Goal: Task Accomplishment & Management: Manage account settings

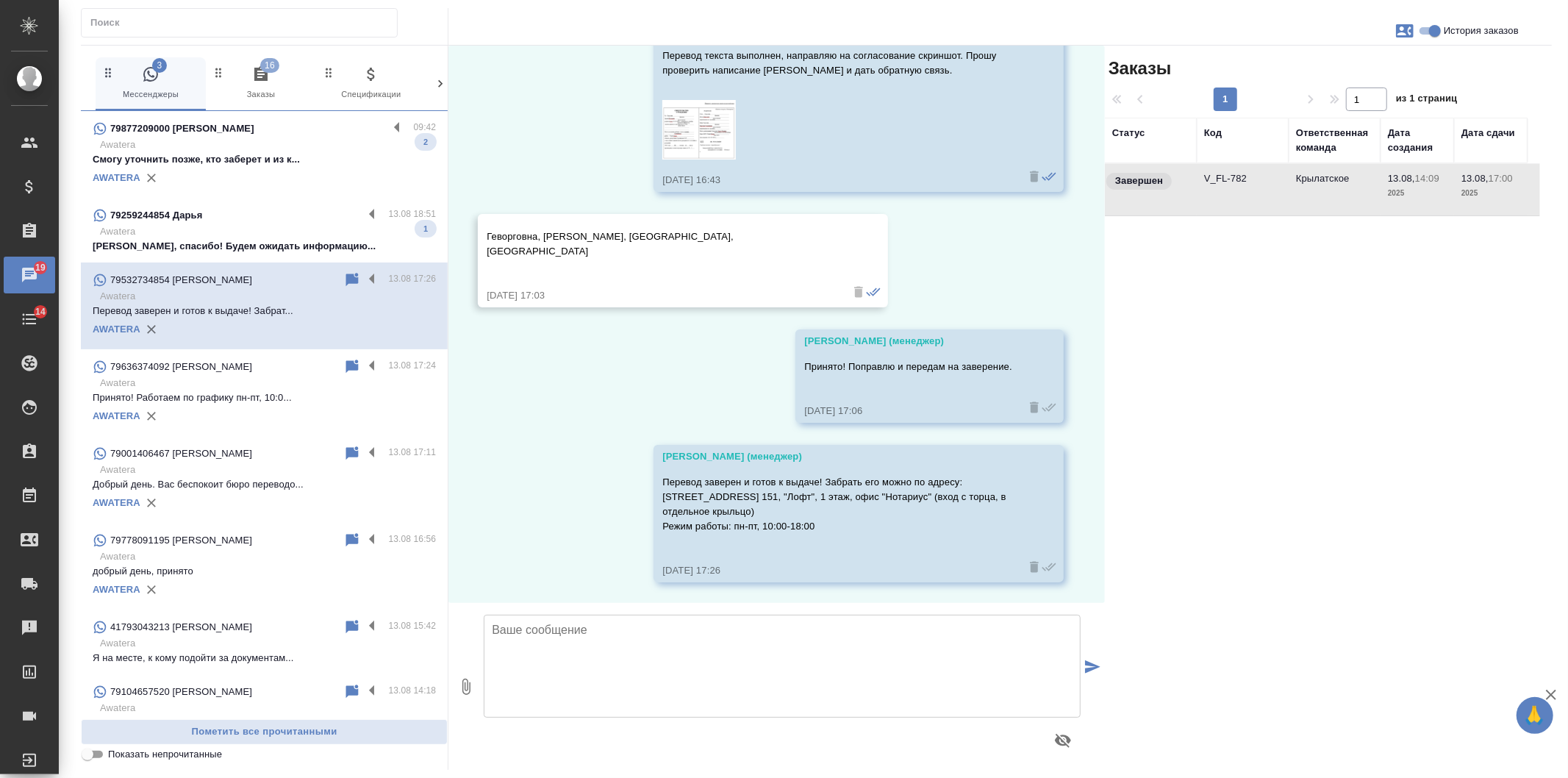
scroll to position [1763, 0]
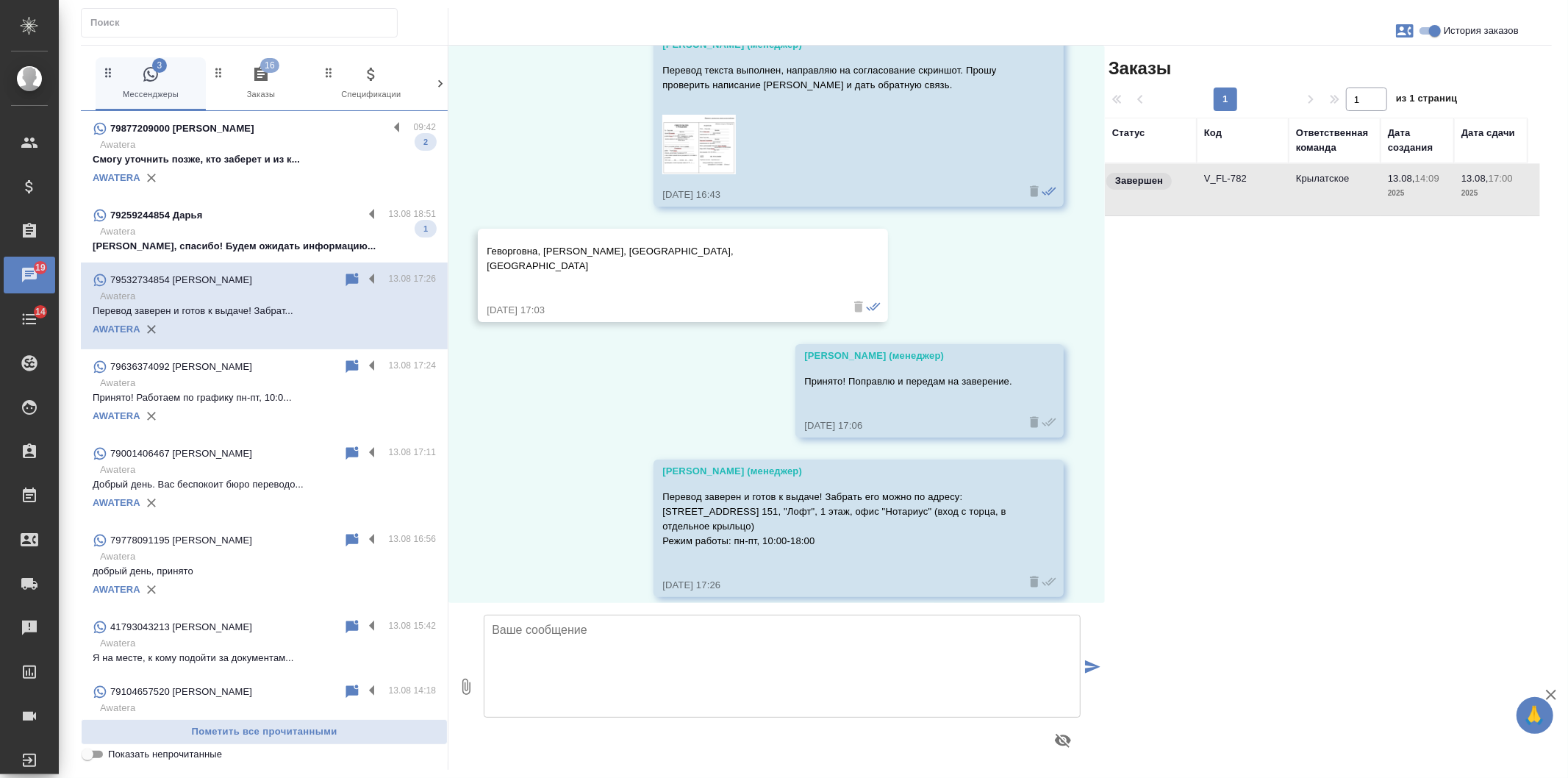
click at [692, 387] on div "13.08, среда Касаткина Александра (менеджер) Добрый день! Как можно к Вам обращ…" at bounding box center [777, 324] width 657 height 557
click at [291, 221] on div "79259244854 Дарья" at bounding box center [228, 215] width 270 height 17
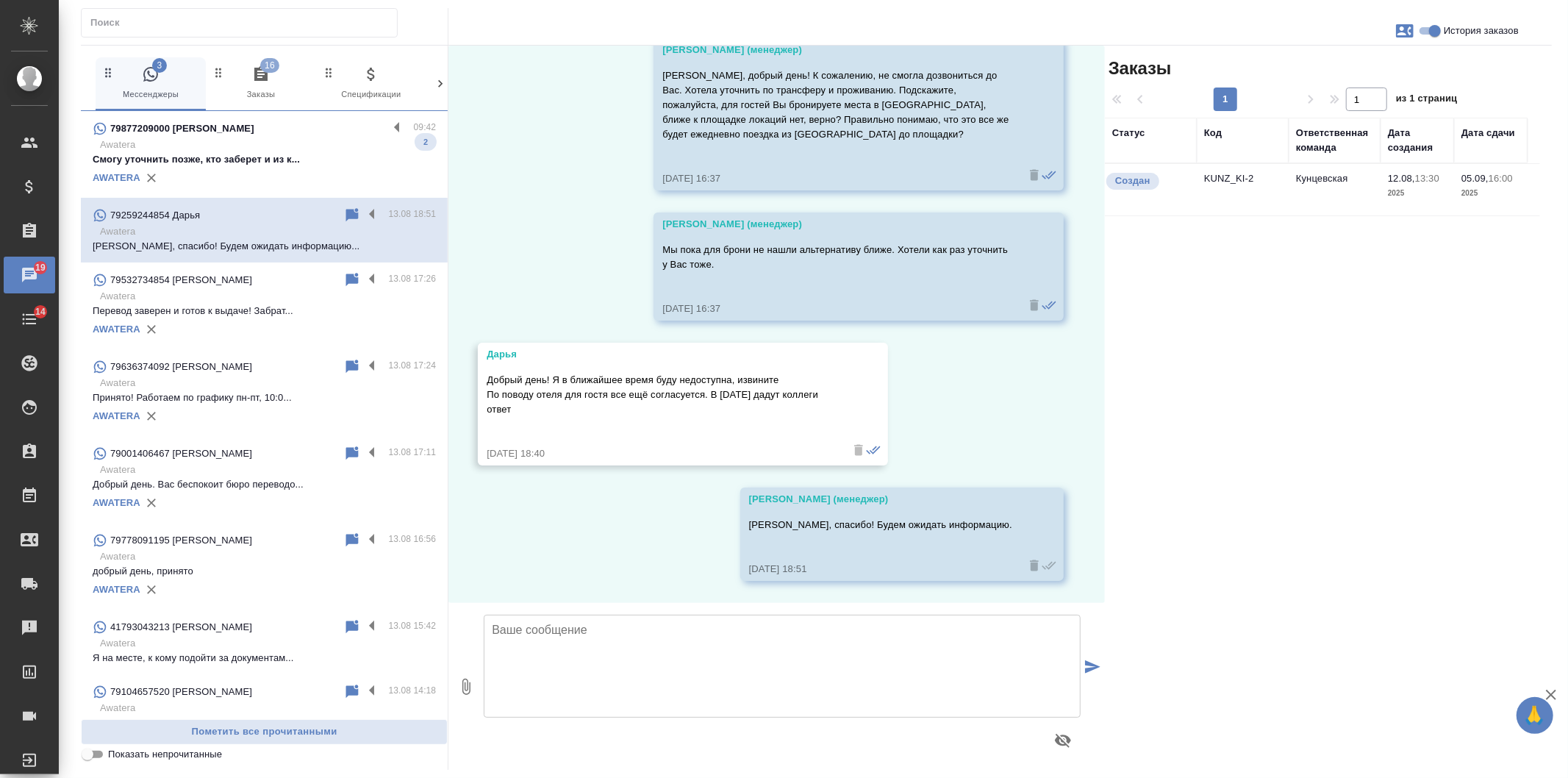
scroll to position [1518, 0]
click at [276, 174] on div "AWATERA" at bounding box center [265, 177] width 343 height 22
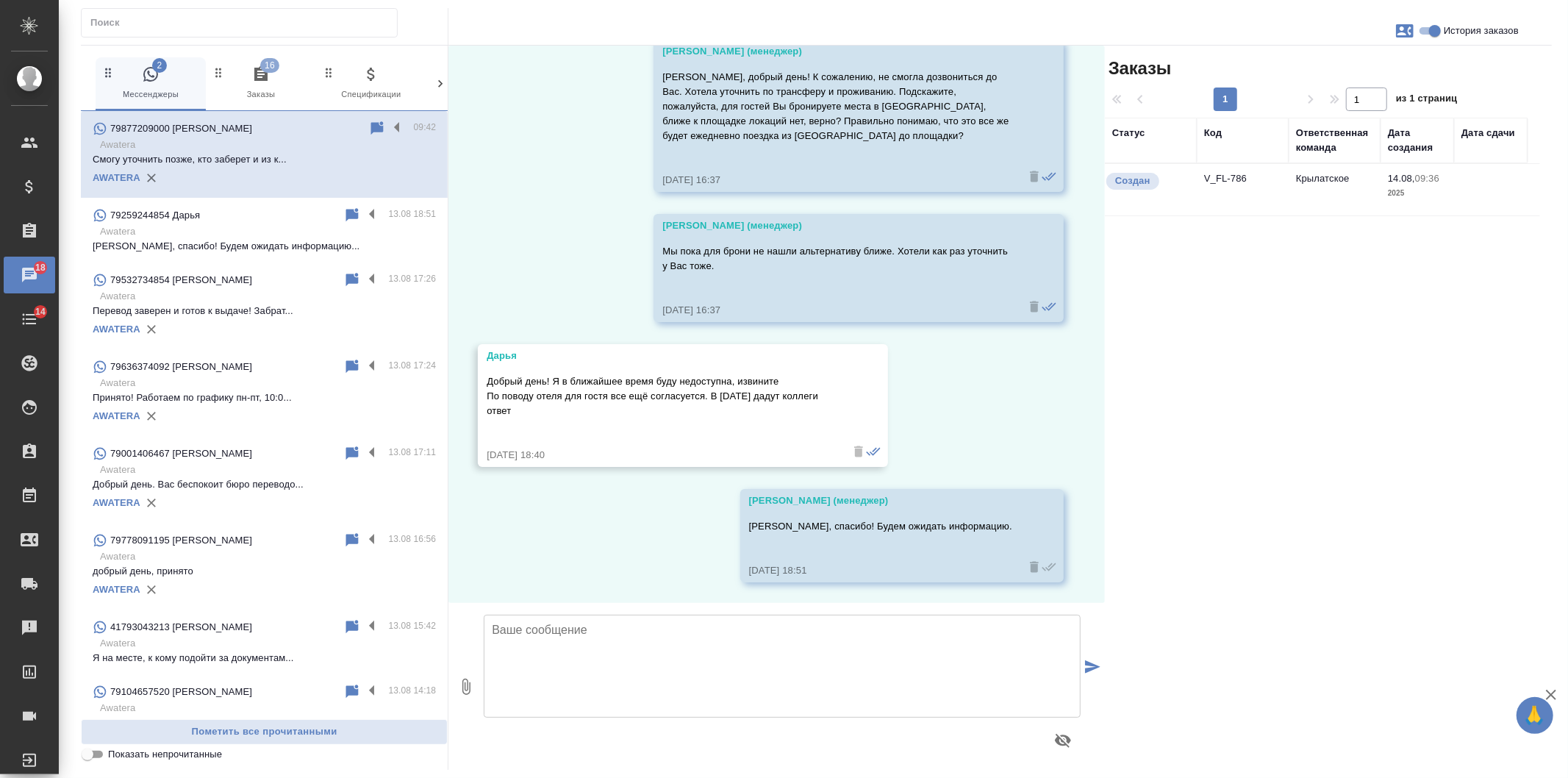
scroll to position [769, 0]
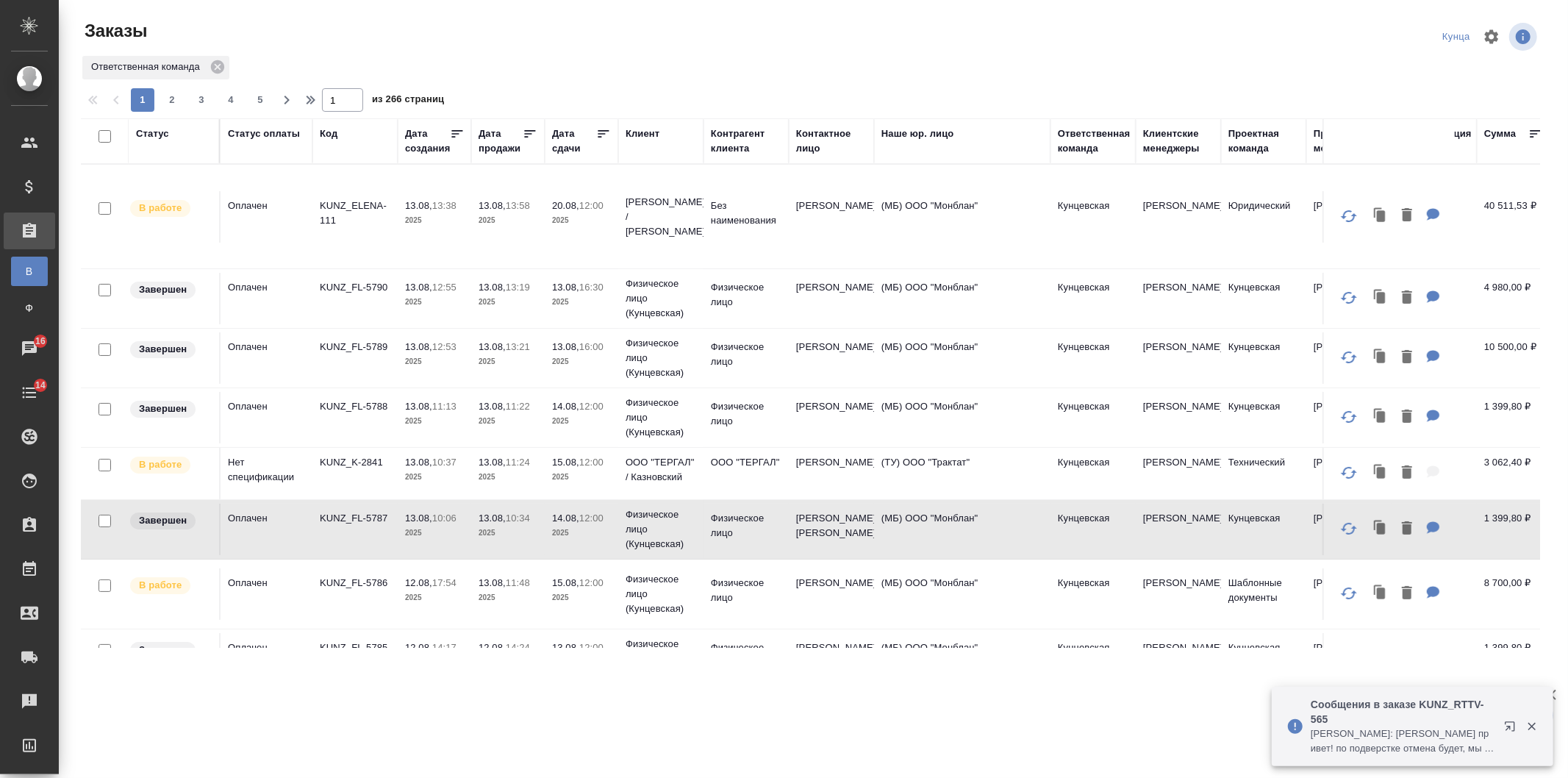
click at [566, 145] on div "Дата сдачи" at bounding box center [574, 141] width 44 height 29
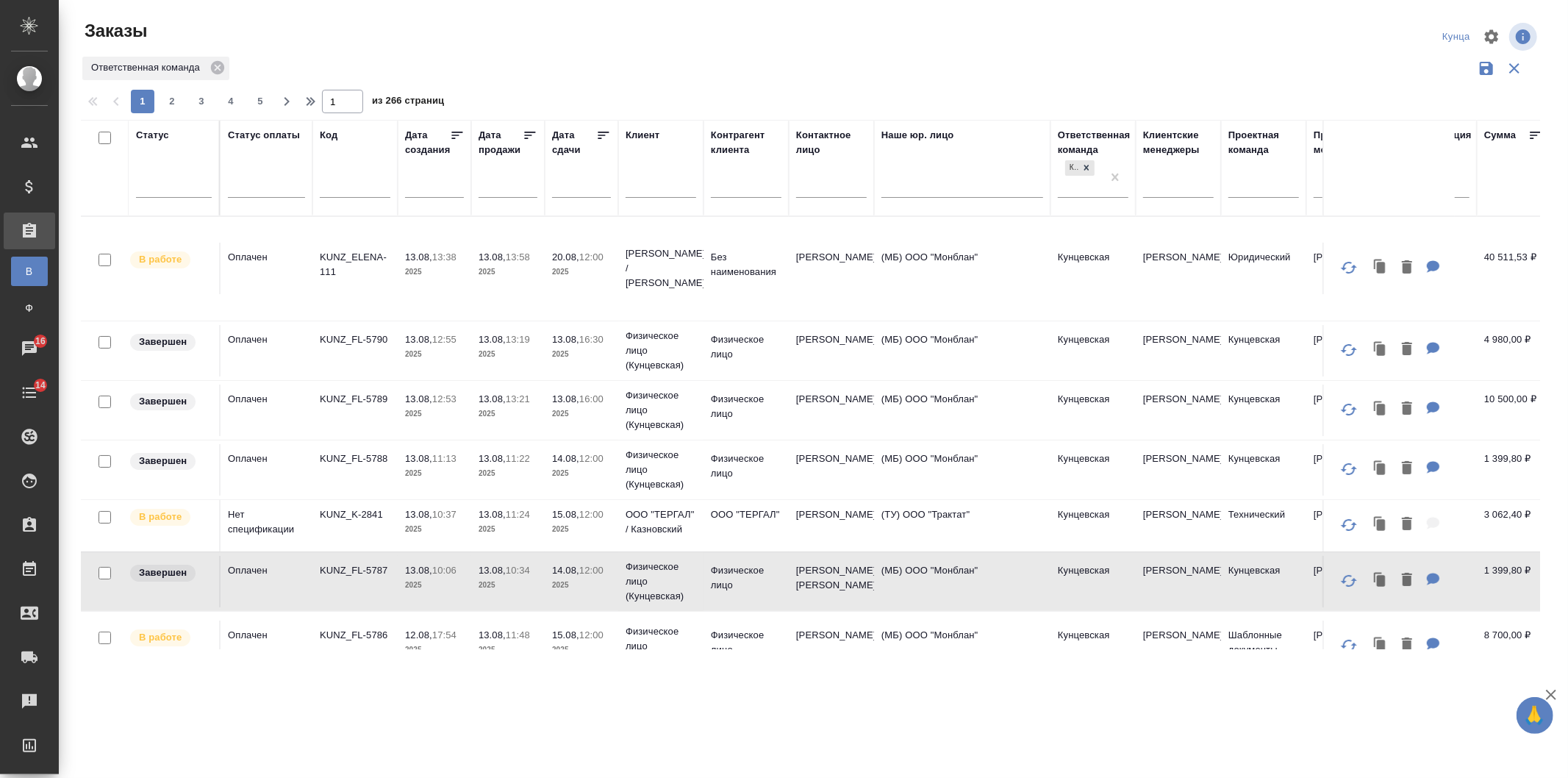
click at [568, 192] on input "text" at bounding box center [586, 185] width 50 height 21
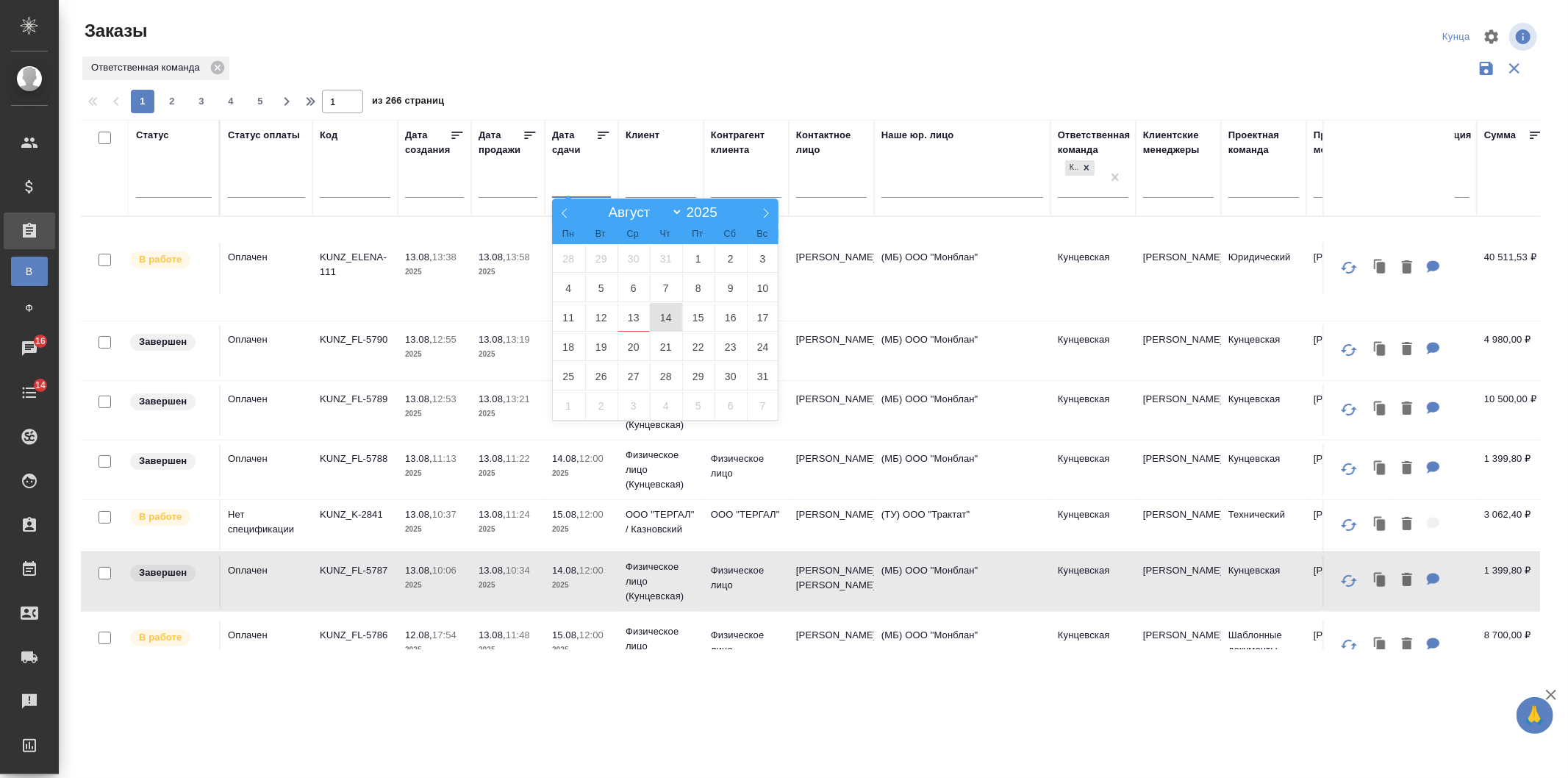
click at [665, 310] on span "14" at bounding box center [666, 317] width 32 height 29
type div "2025-08-13T21:00:00.000Z"
click at [765, 318] on span "17" at bounding box center [763, 317] width 32 height 29
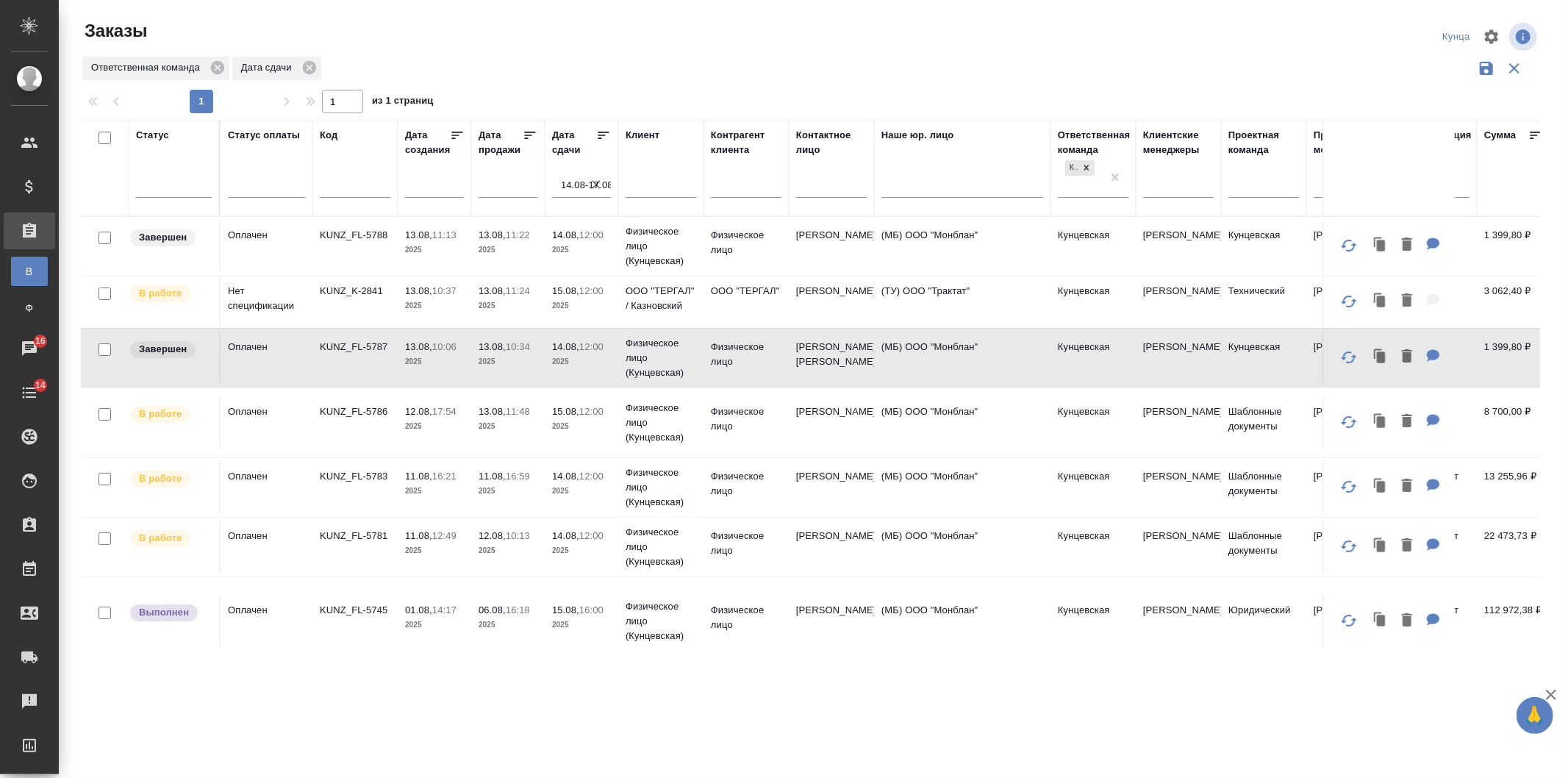
click at [596, 134] on icon at bounding box center [604, 135] width 15 height 15
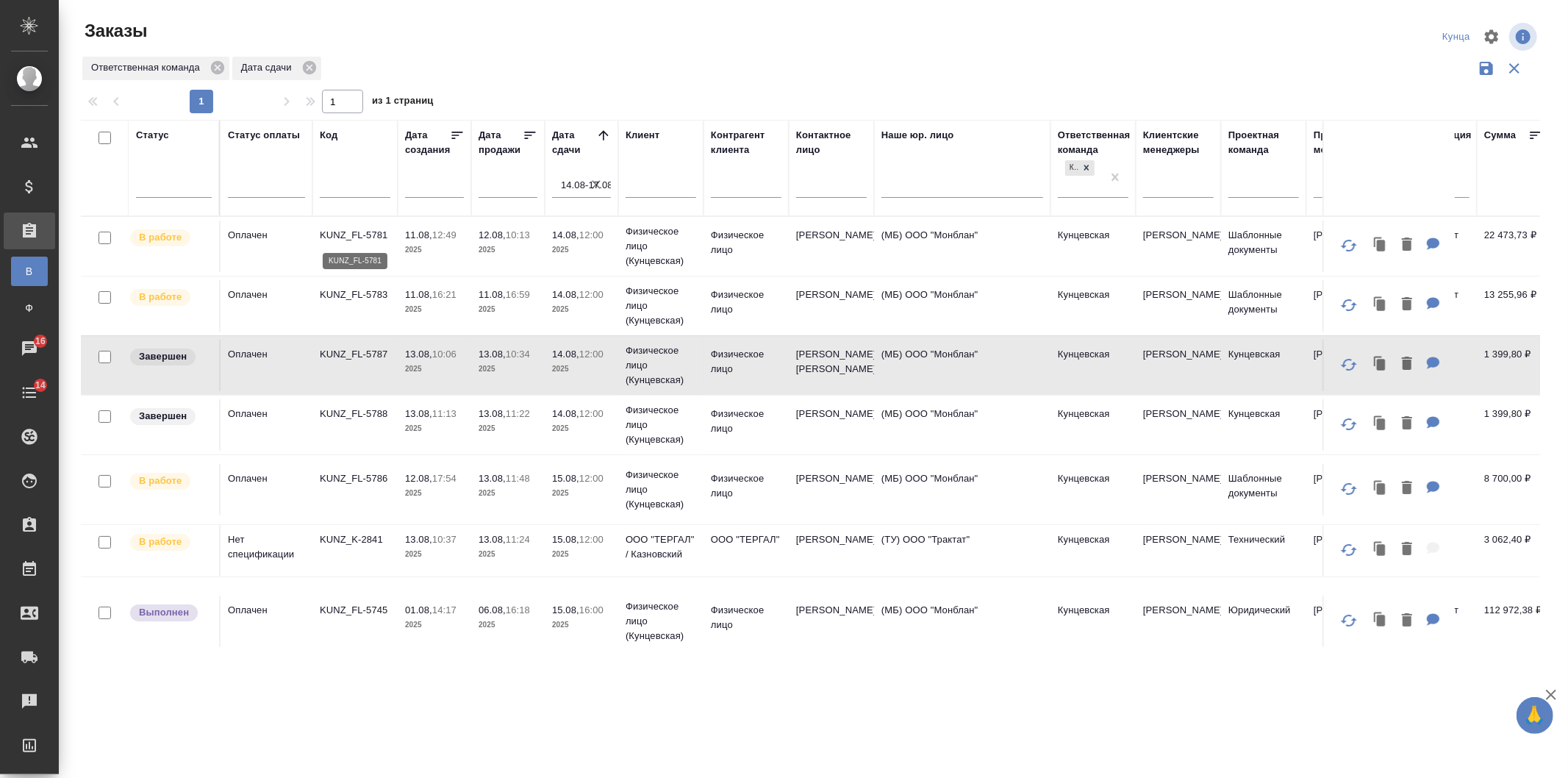
click at [343, 241] on p "KUNZ_FL-5781" at bounding box center [355, 236] width 70 height 15
click at [386, 290] on p "KUNZ_FL-5783" at bounding box center [355, 295] width 70 height 15
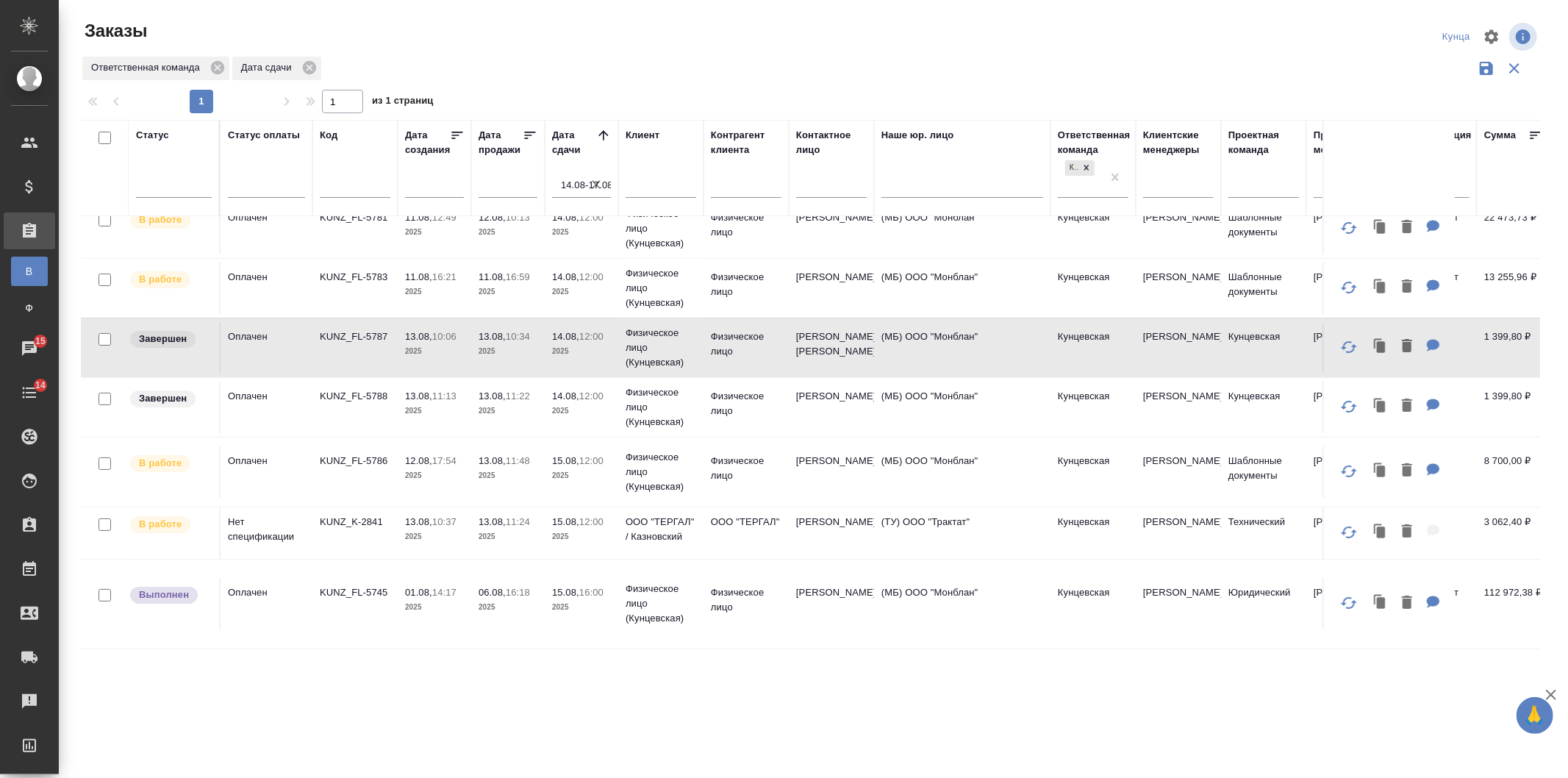
scroll to position [30, 0]
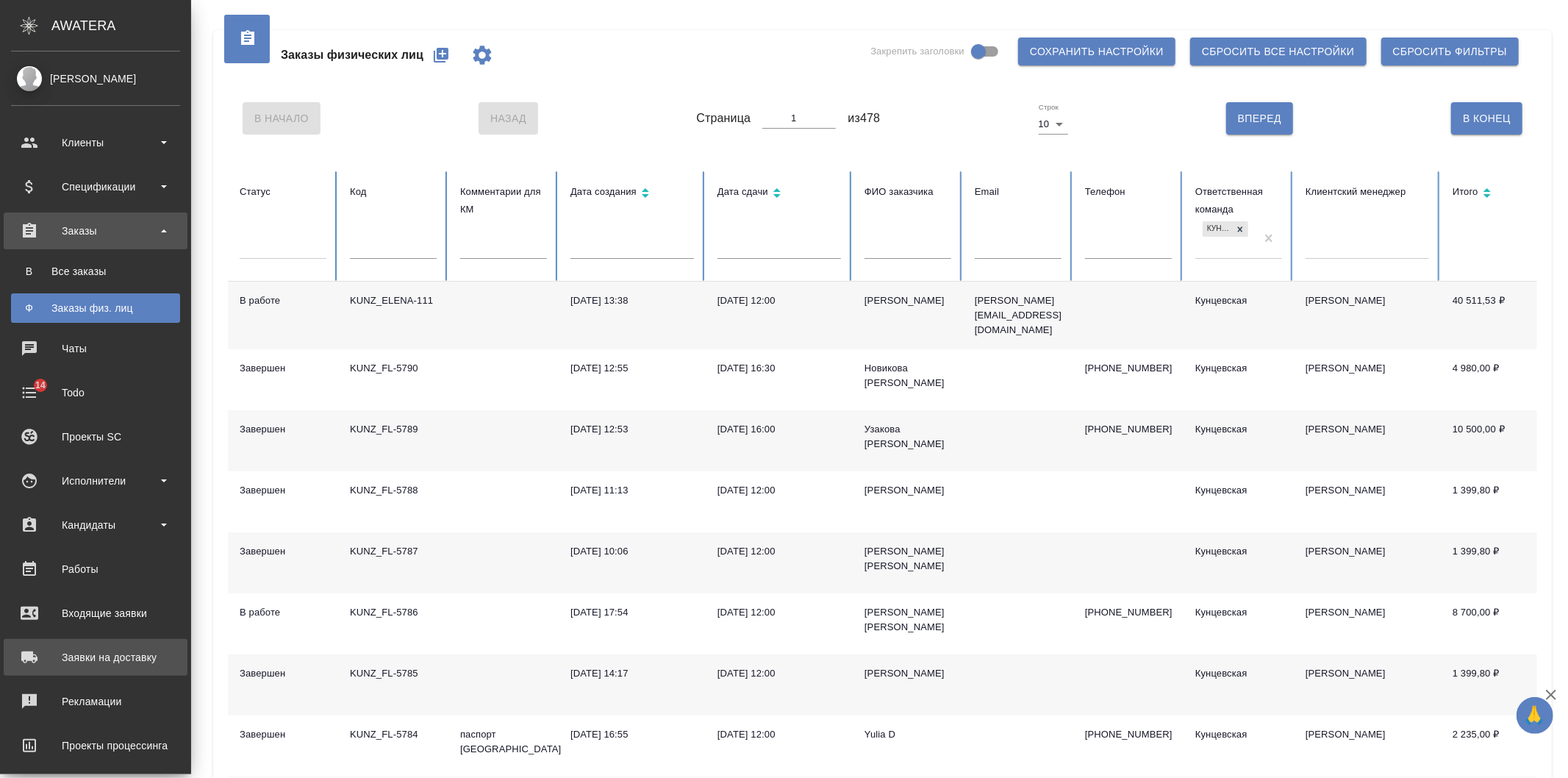
click at [32, 672] on link "Заявки на доставку" at bounding box center [95, 658] width 184 height 36
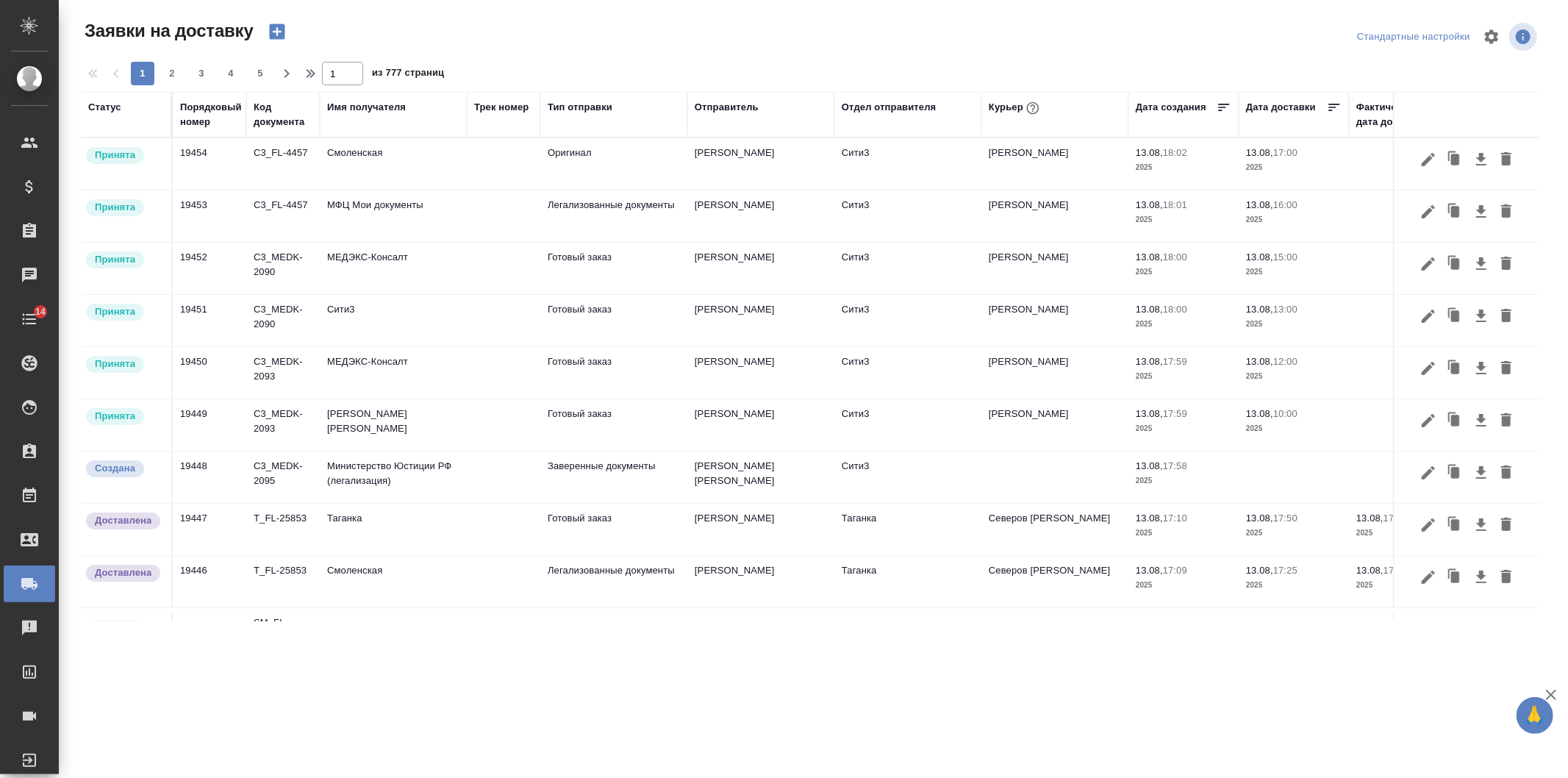
click at [721, 109] on div "Отправитель" at bounding box center [726, 108] width 64 height 15
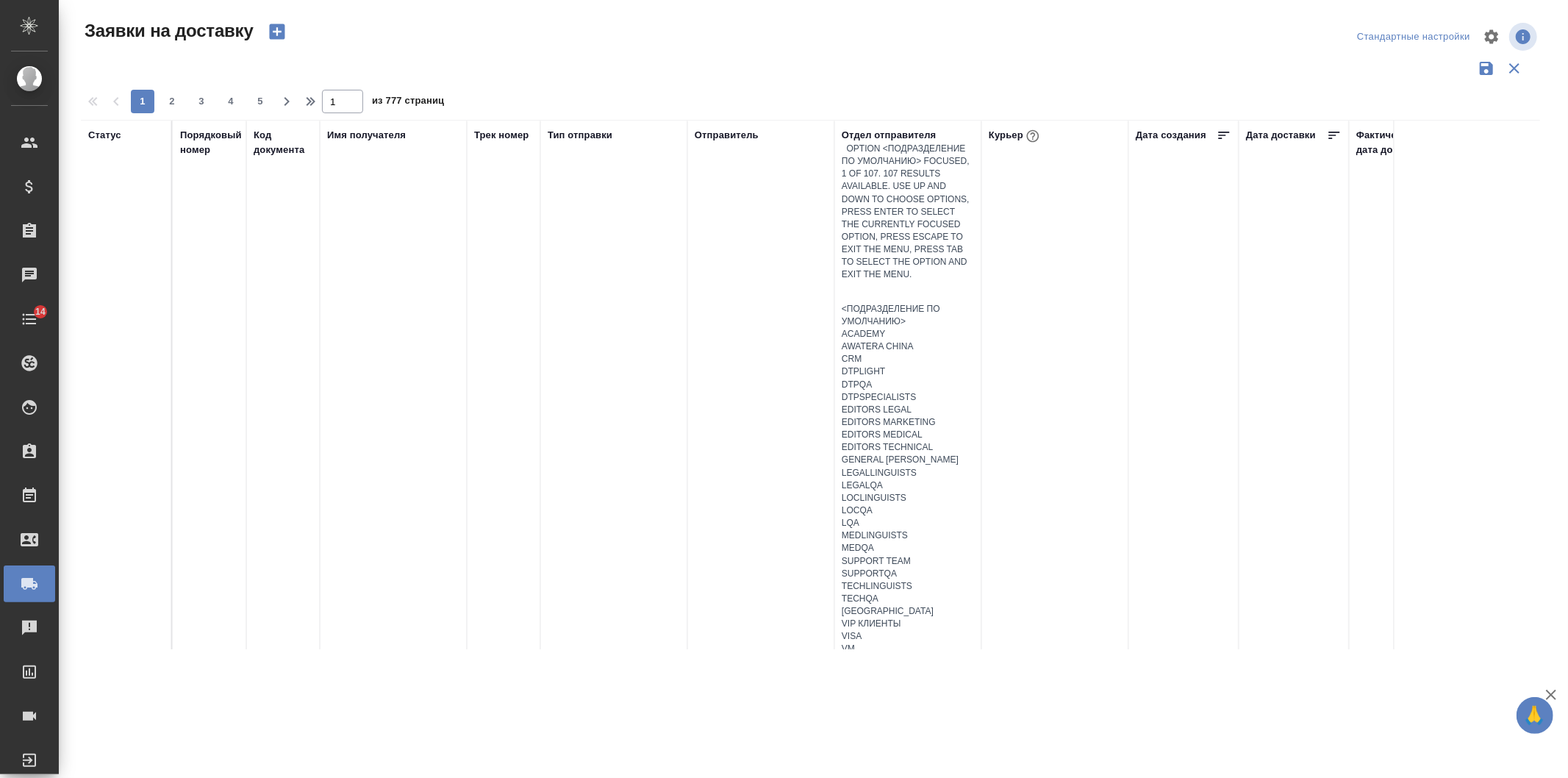
click at [881, 282] on div at bounding box center [908, 293] width 133 height 22
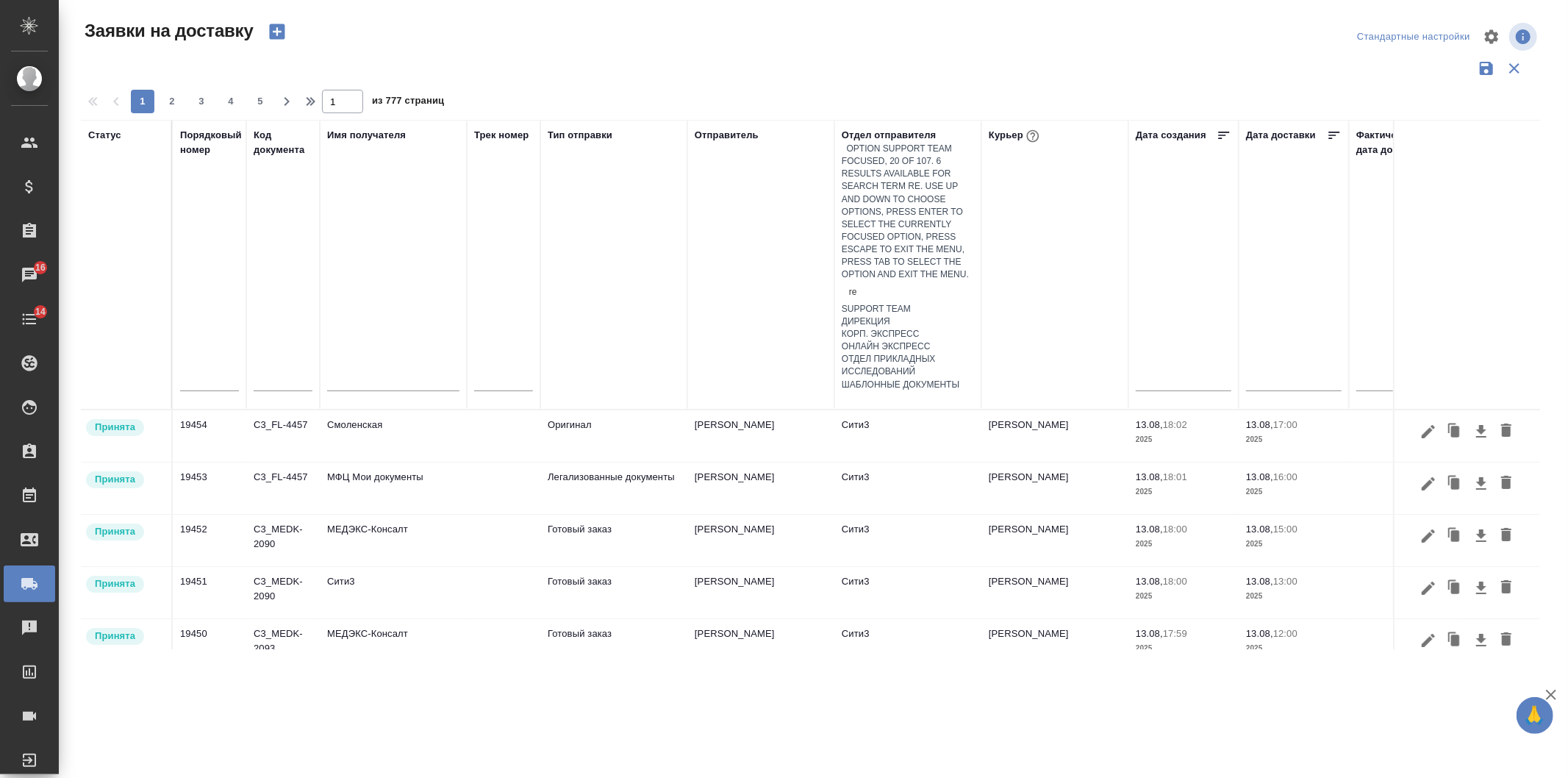
type input "r"
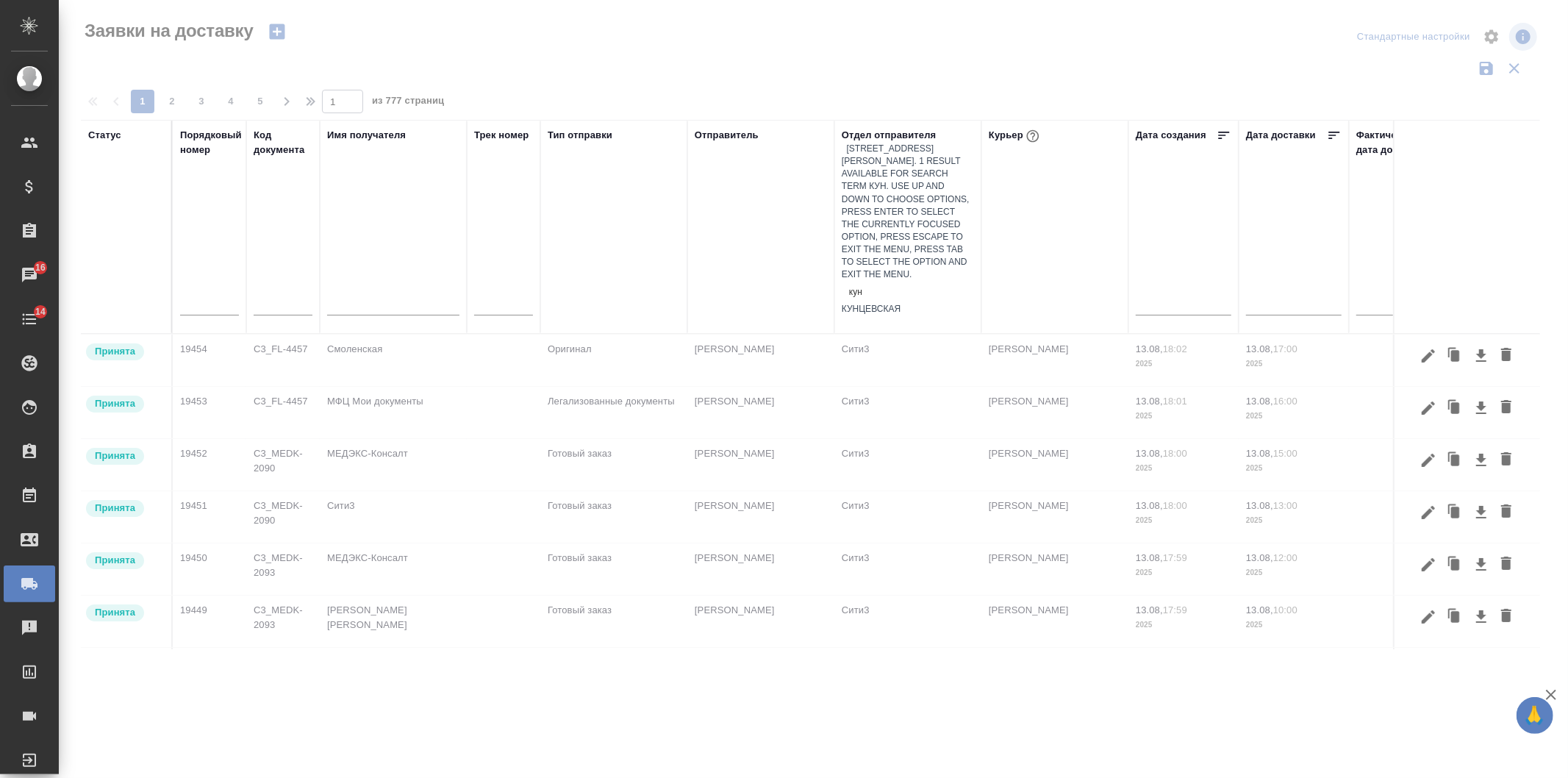
type input "кунц"
click at [875, 303] on div "Кунцевская" at bounding box center [908, 309] width 133 height 12
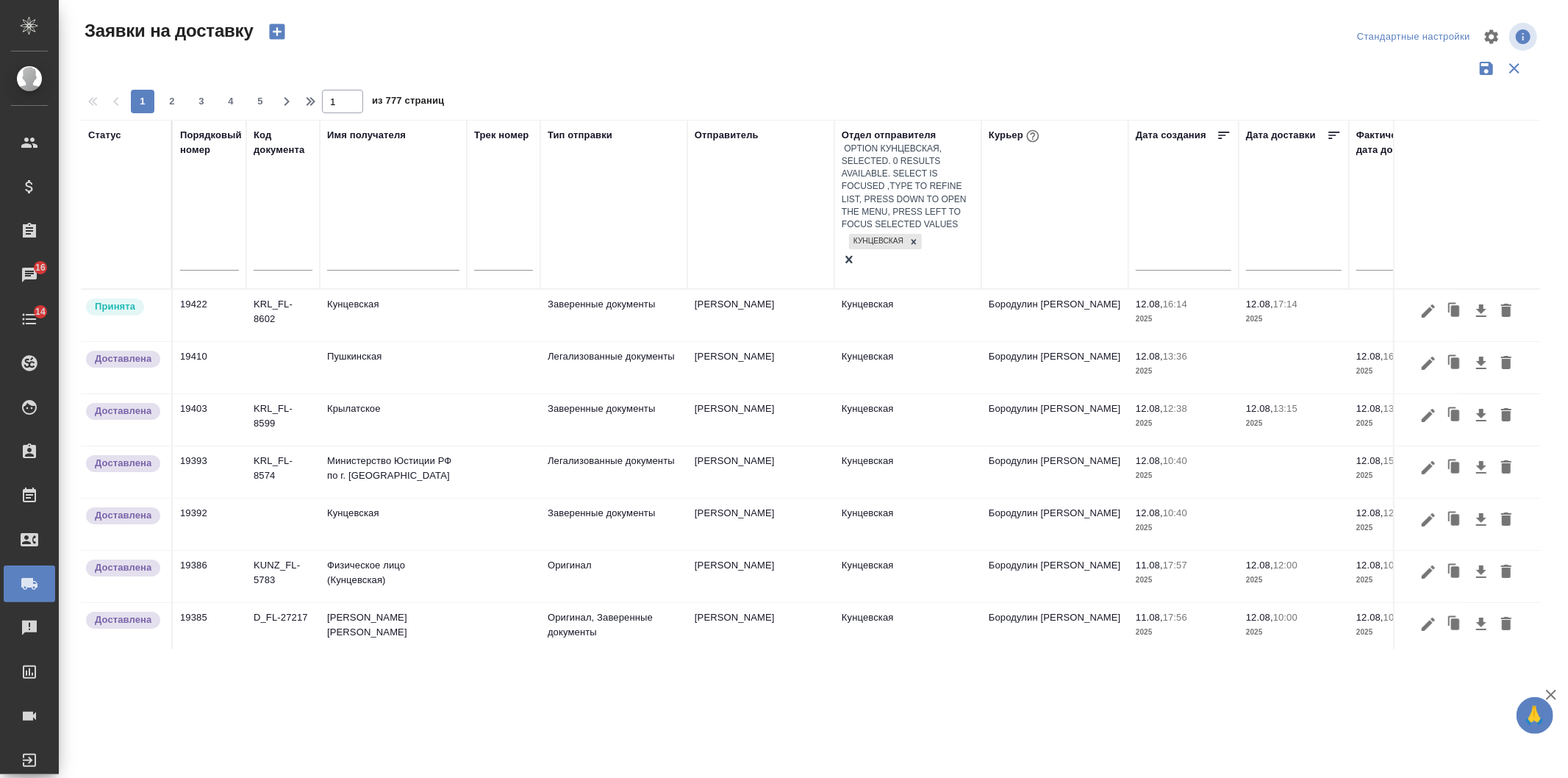
click at [152, 250] on div at bounding box center [125, 260] width 75 height 22
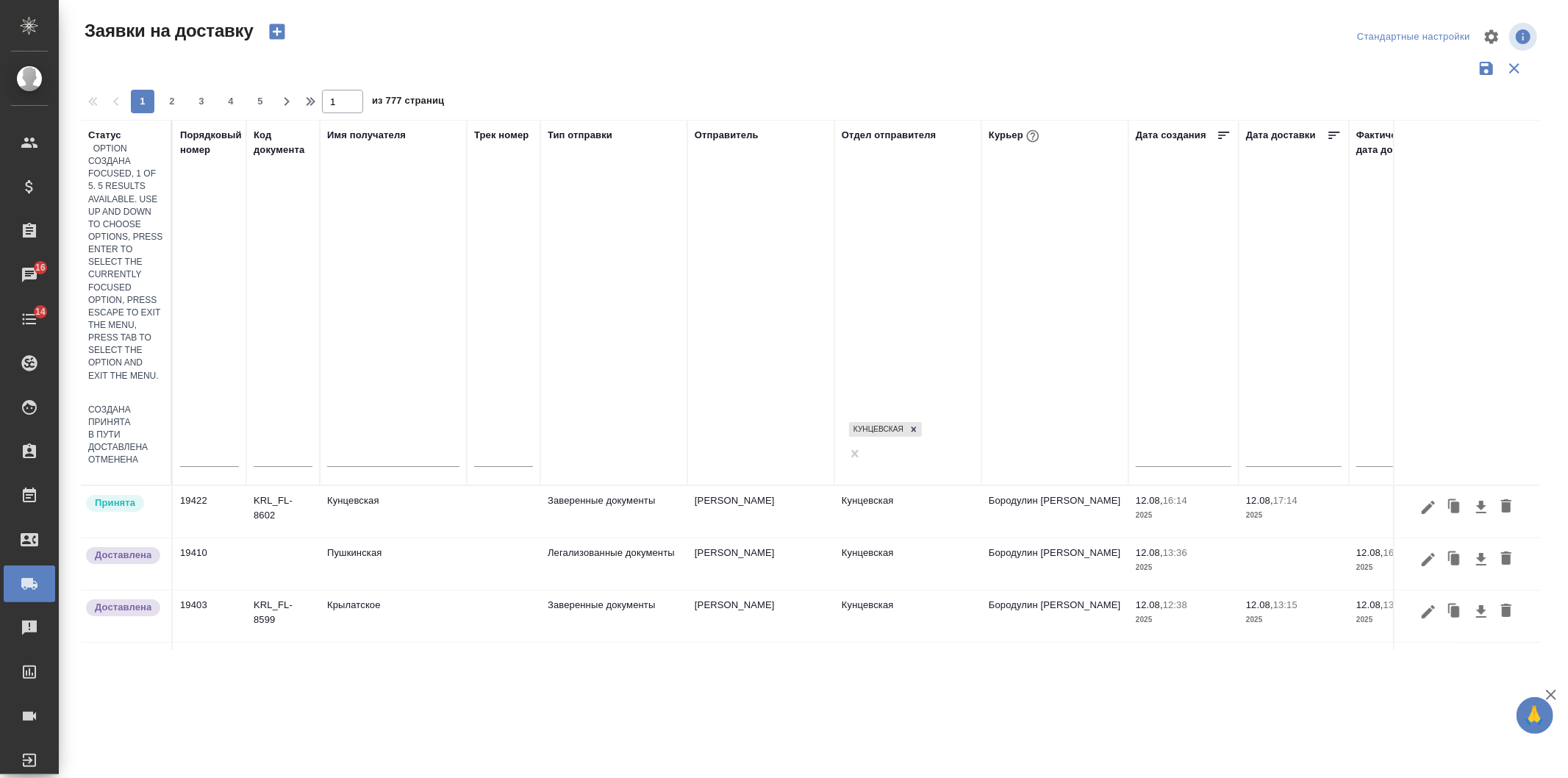
click at [164, 404] on div "Создана" at bounding box center [125, 410] width 75 height 12
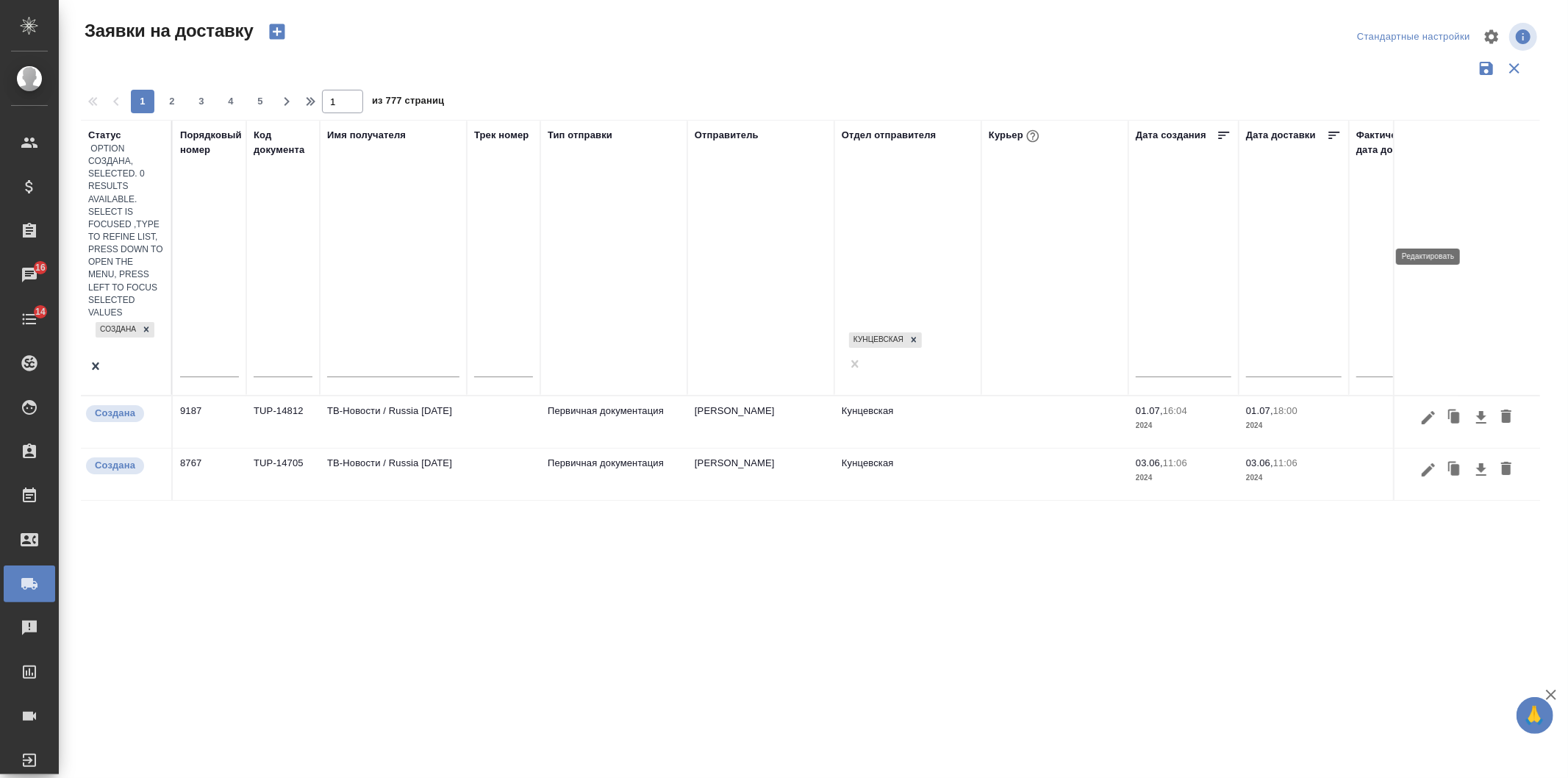
click at [1427, 411] on icon "button" at bounding box center [1429, 418] width 13 height 13
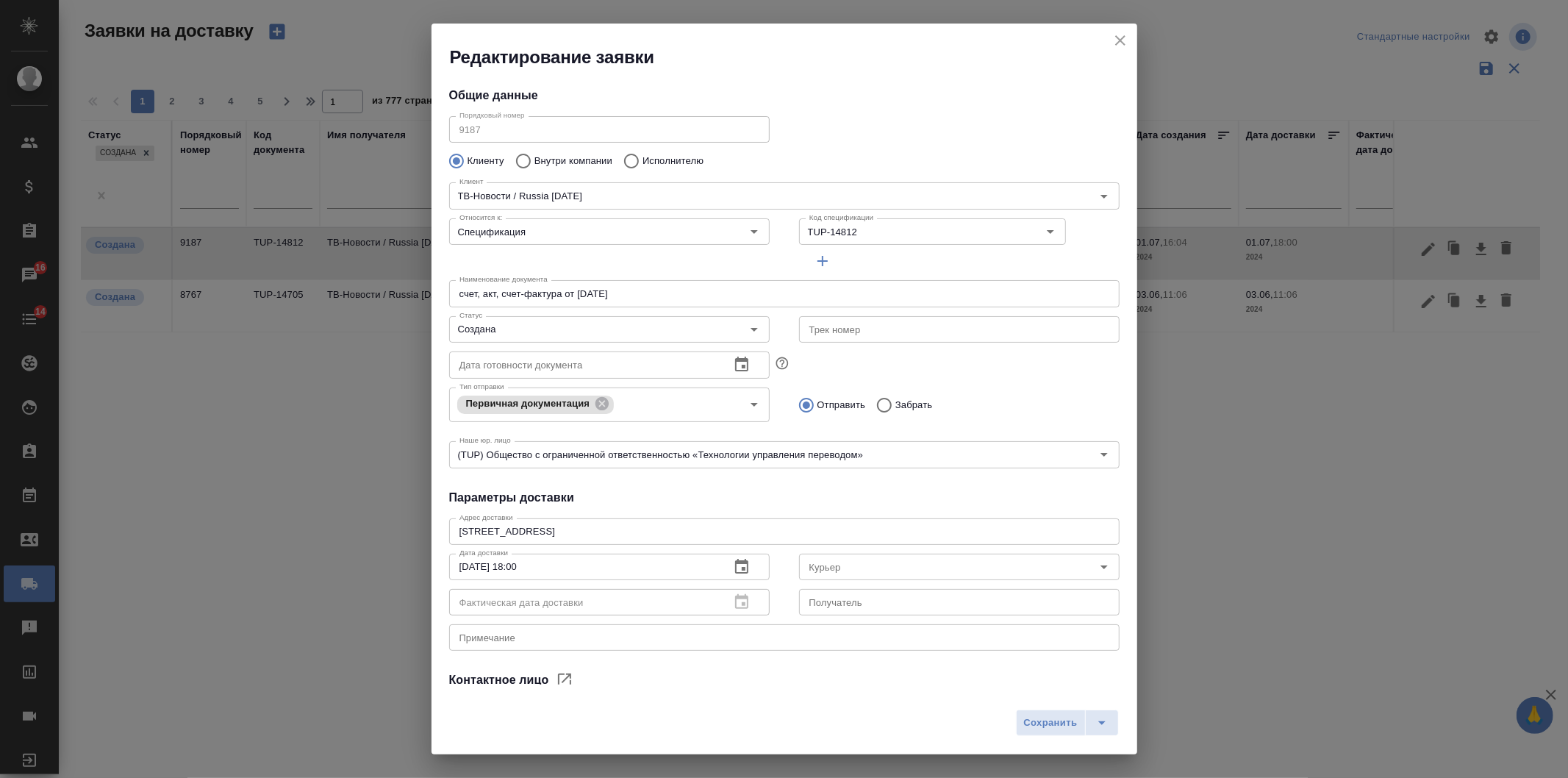
type input "[PERSON_NAME]"
type input "+7 (499) 750-00-75, внутр.14-20"
drag, startPoint x: 1122, startPoint y: 36, endPoint x: 1158, endPoint y: 72, distance: 50.9
click at [1122, 37] on icon "close" at bounding box center [1120, 40] width 17 height 17
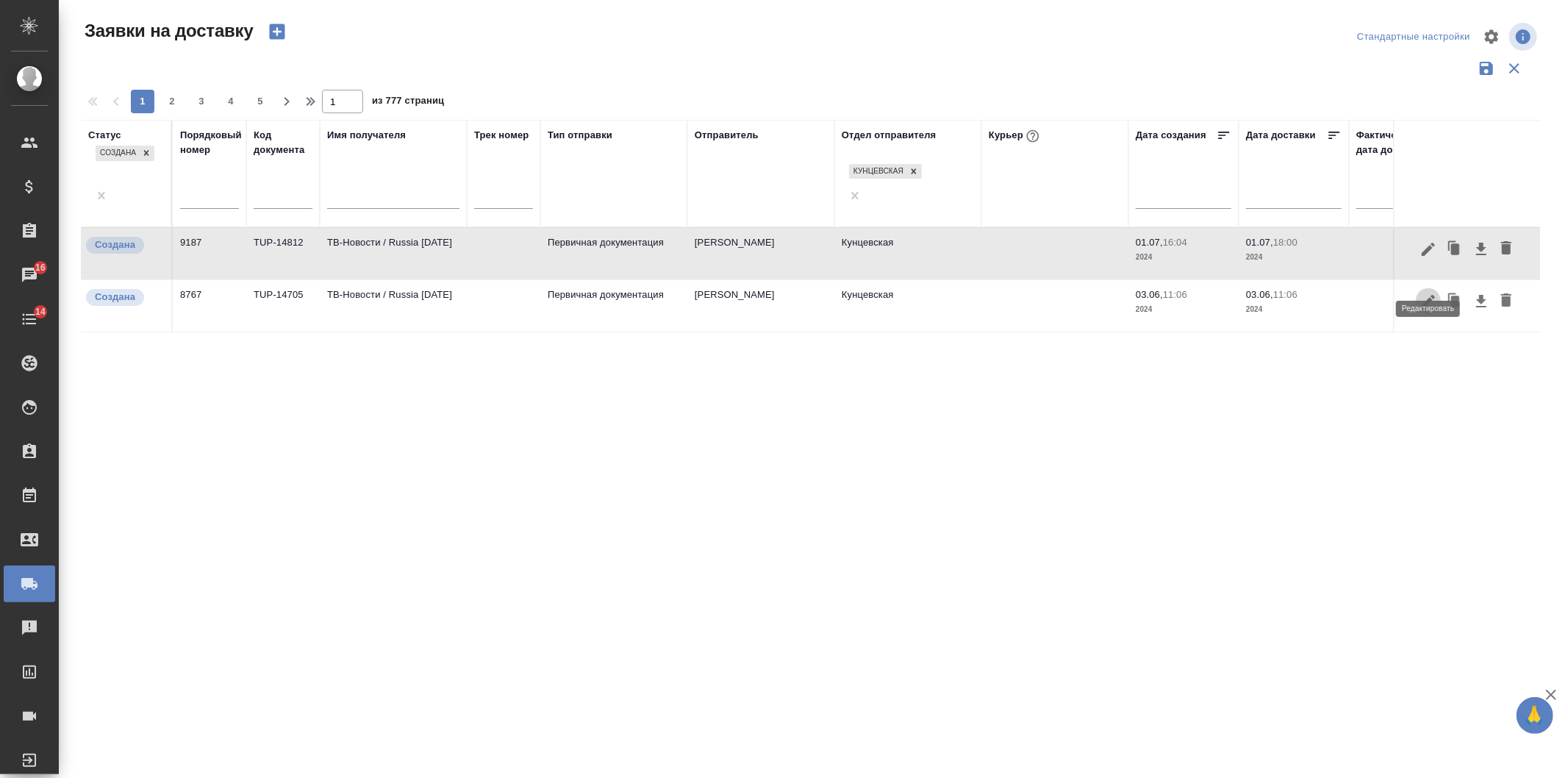
click at [1438, 288] on button "button" at bounding box center [1429, 302] width 25 height 28
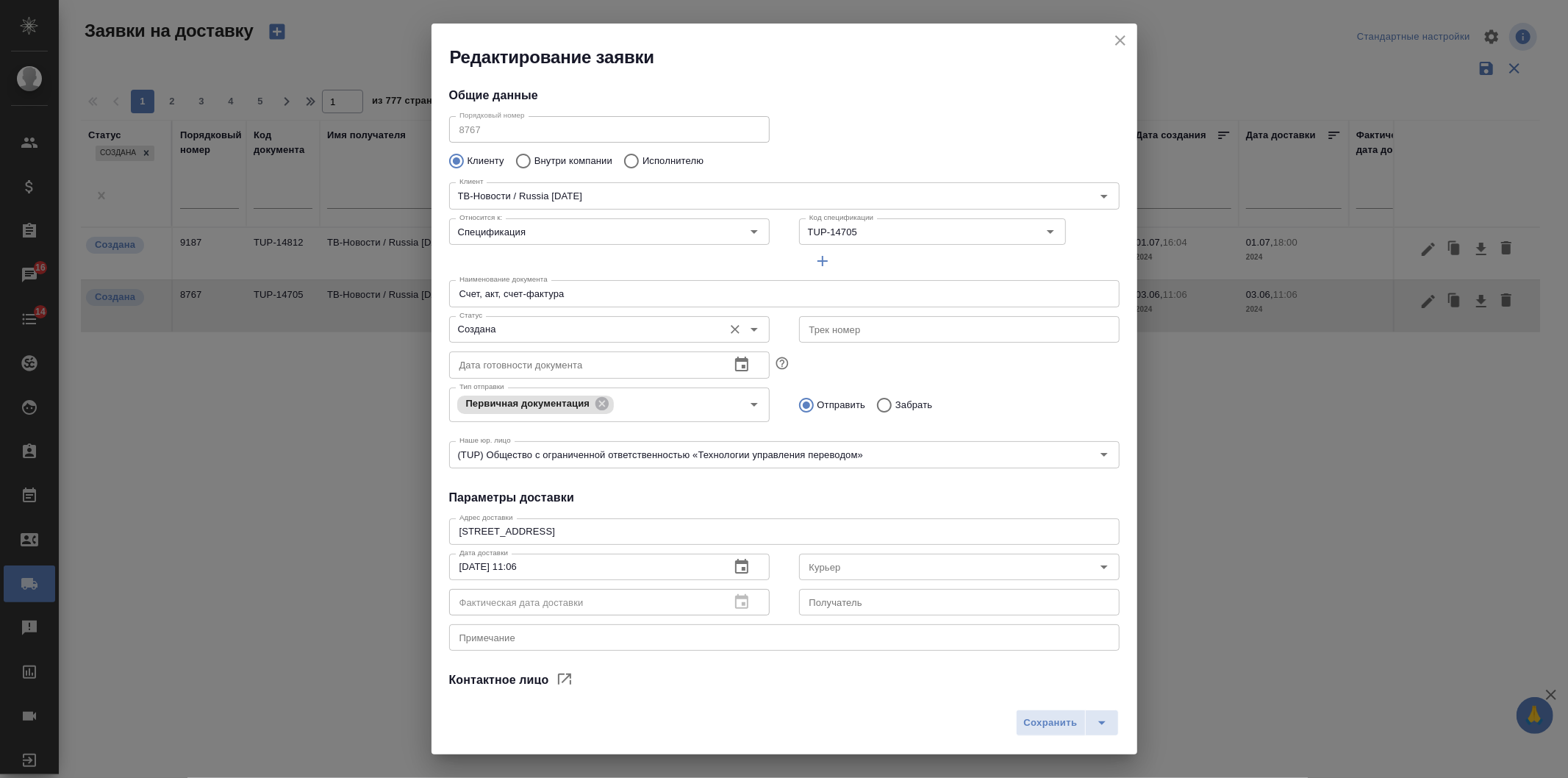
click at [566, 333] on input "Создана" at bounding box center [585, 329] width 263 height 17
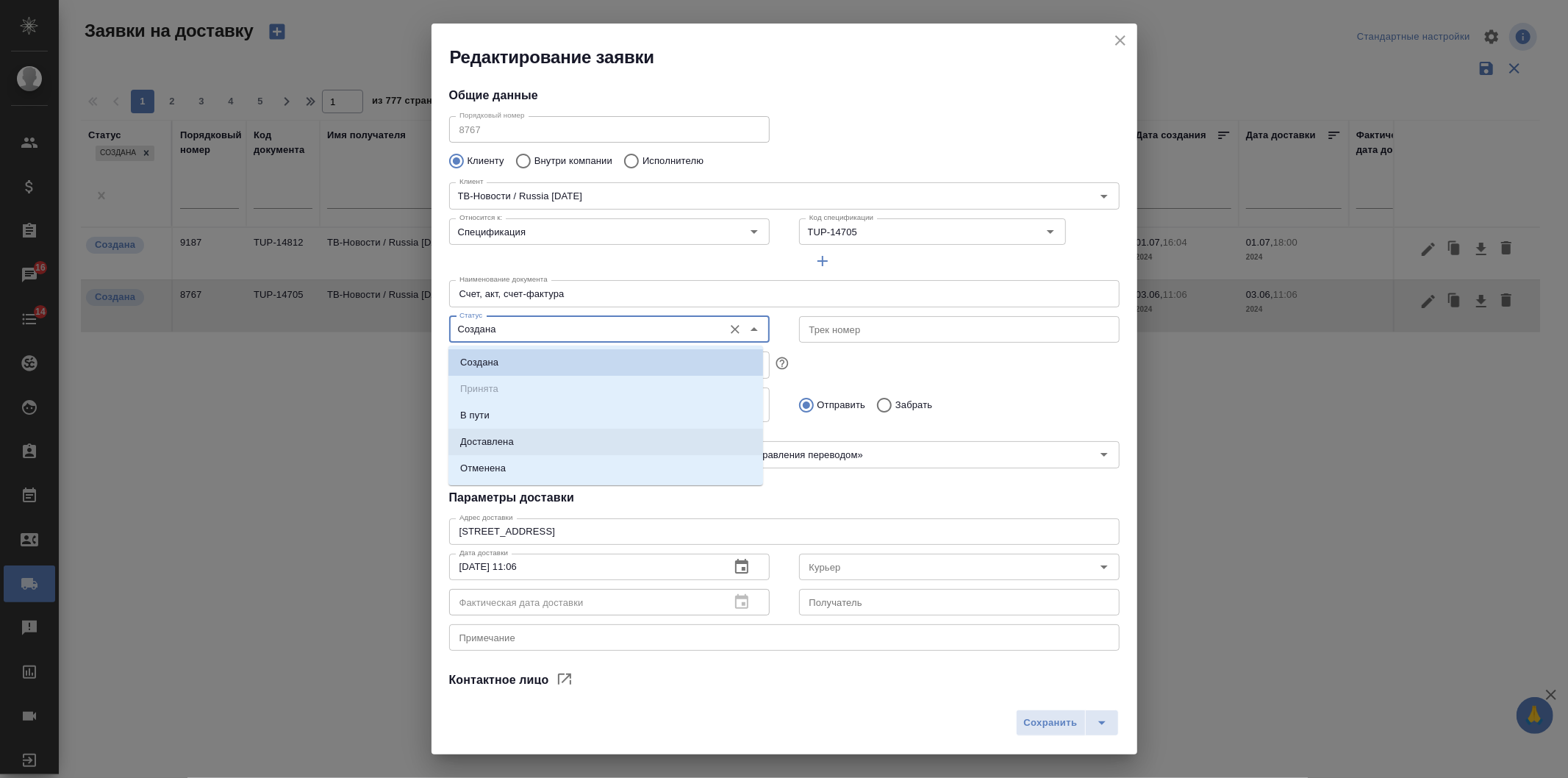
click at [503, 437] on p "Доставлена" at bounding box center [487, 442] width 54 height 15
type input "Доставлена"
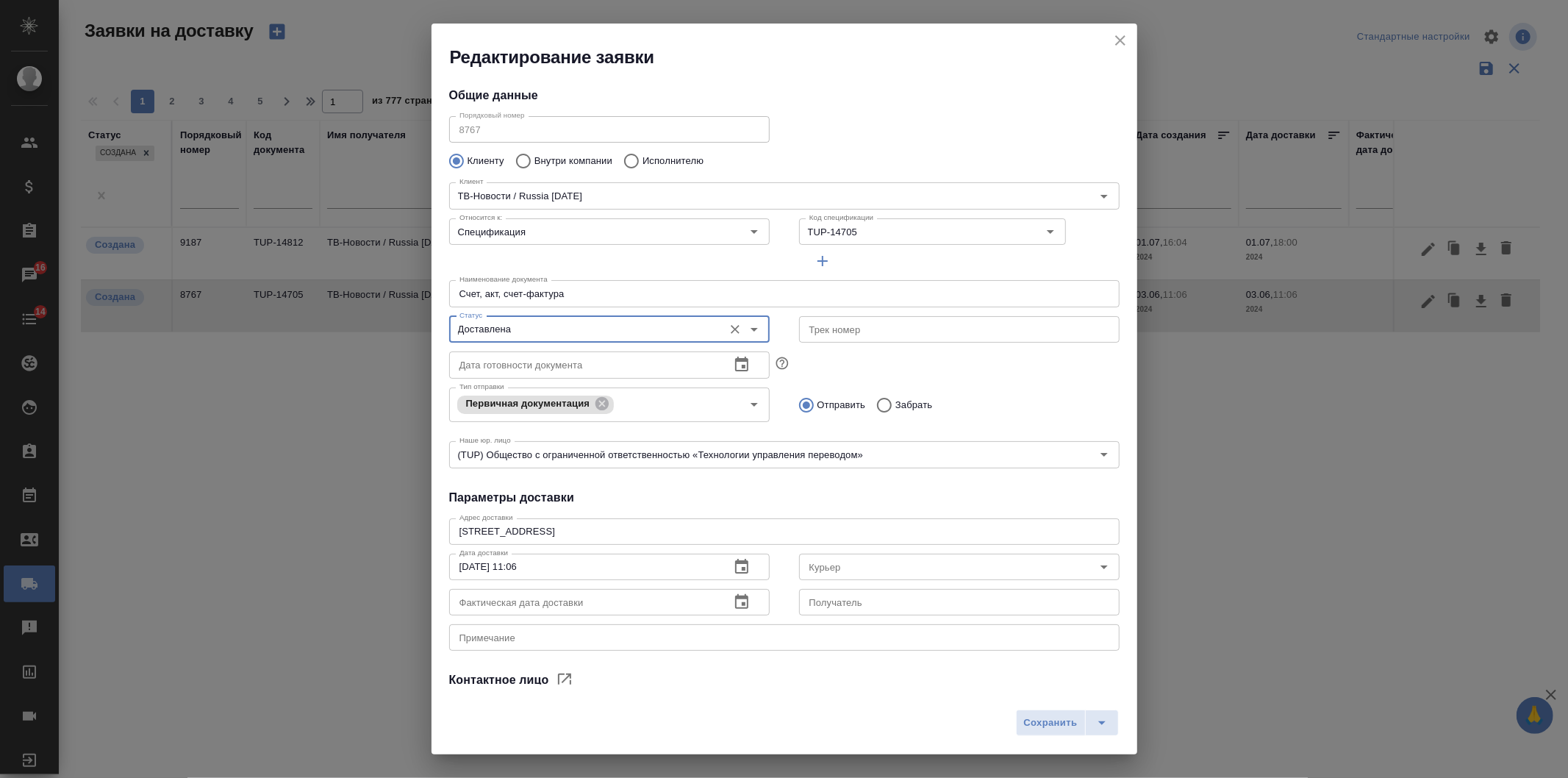
click at [1075, 733] on button "Сохранить" at bounding box center [1051, 723] width 70 height 27
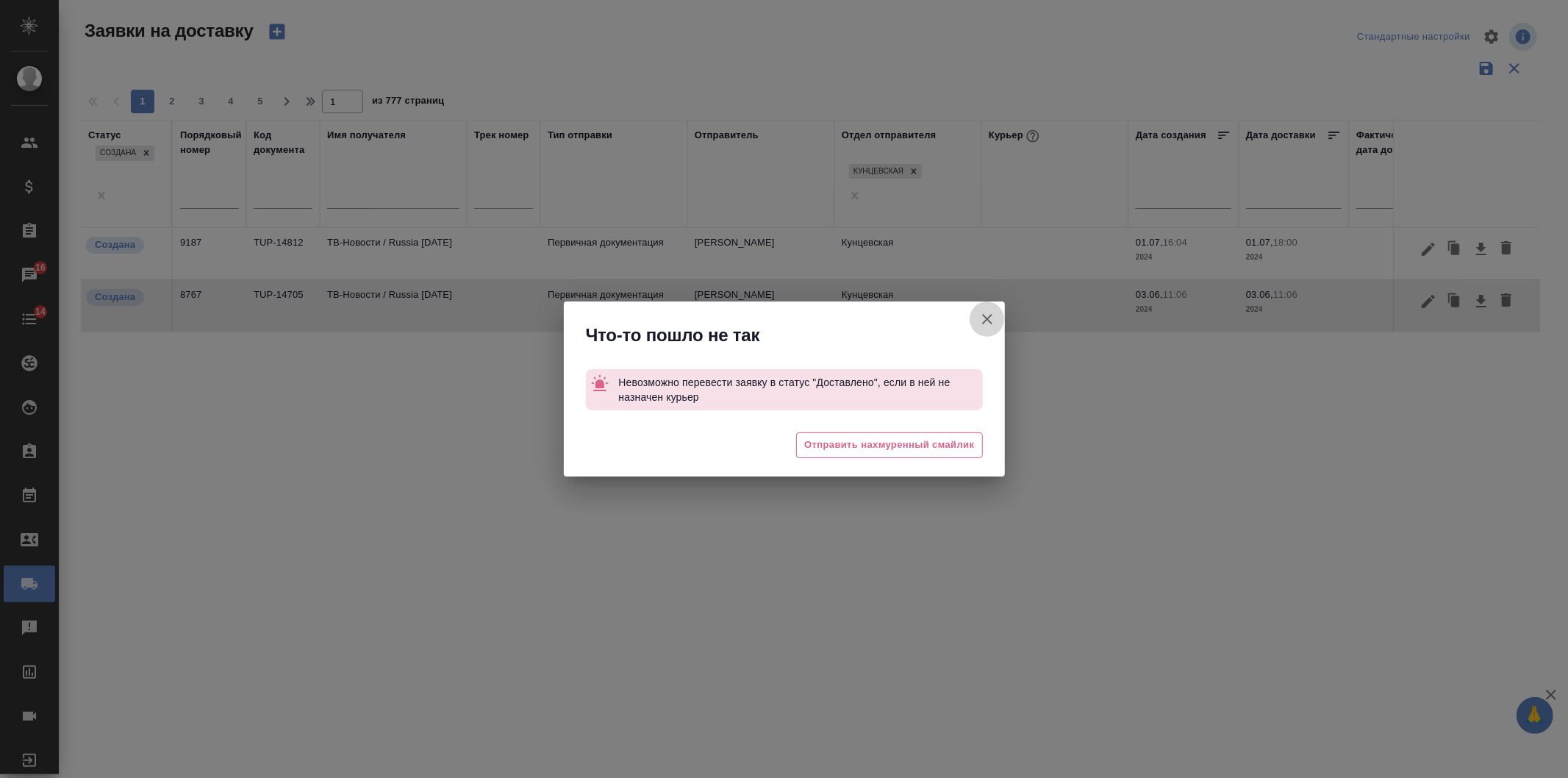
click at [988, 314] on icon "button" at bounding box center [987, 318] width 17 height 17
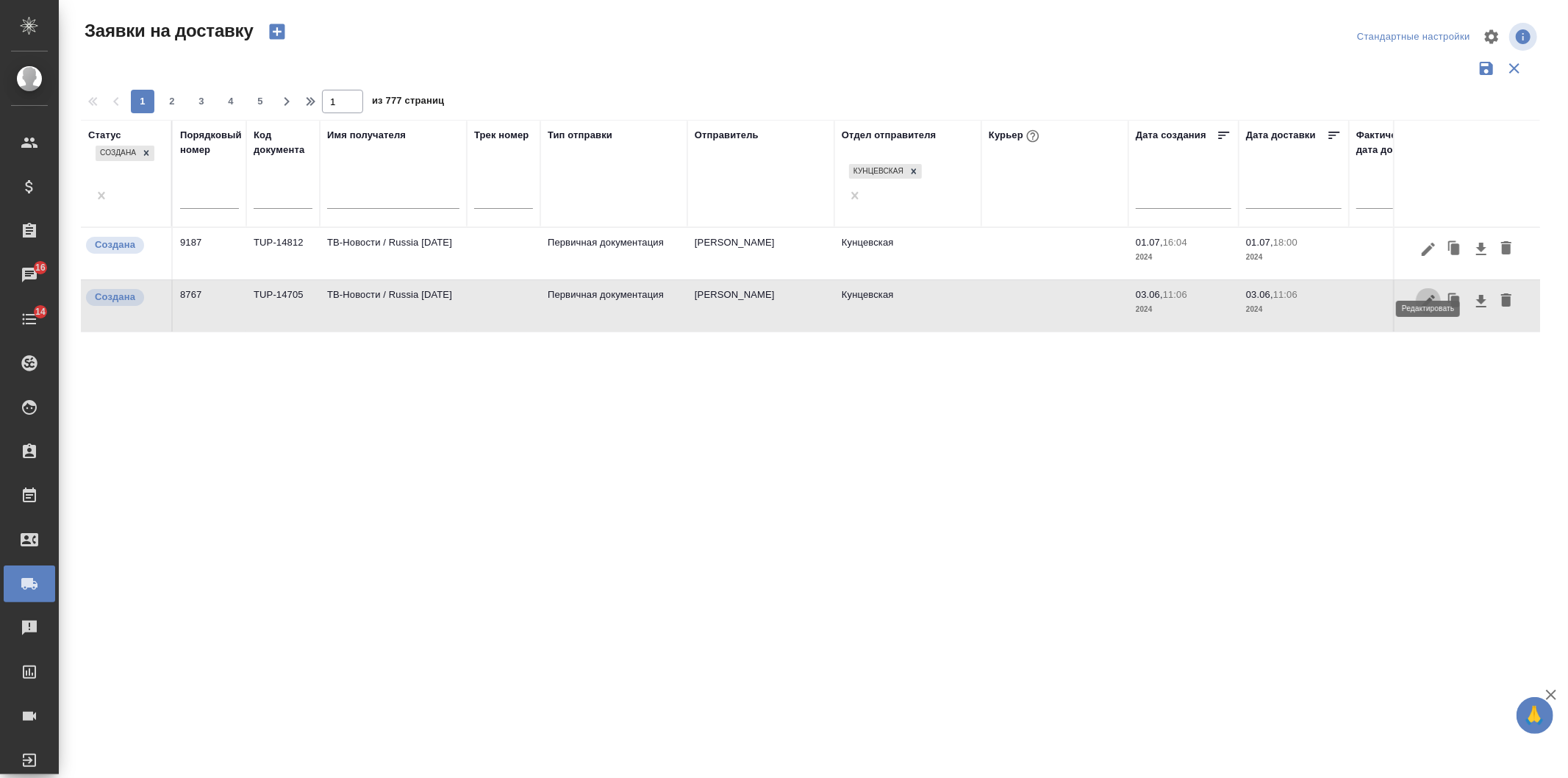
click at [1425, 293] on icon "button" at bounding box center [1428, 301] width 17 height 17
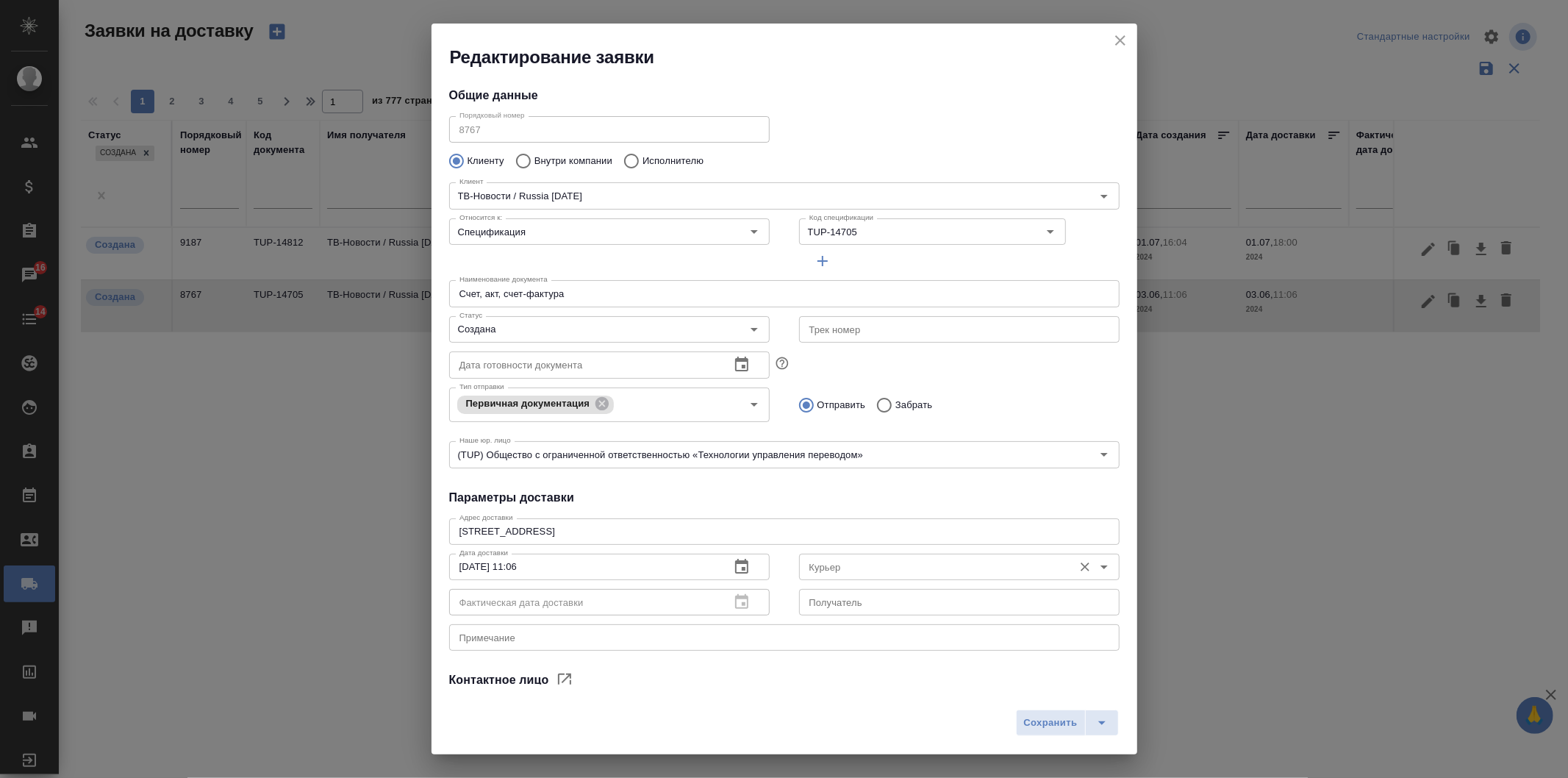
click at [905, 562] on input "Курьер" at bounding box center [934, 566] width 263 height 17
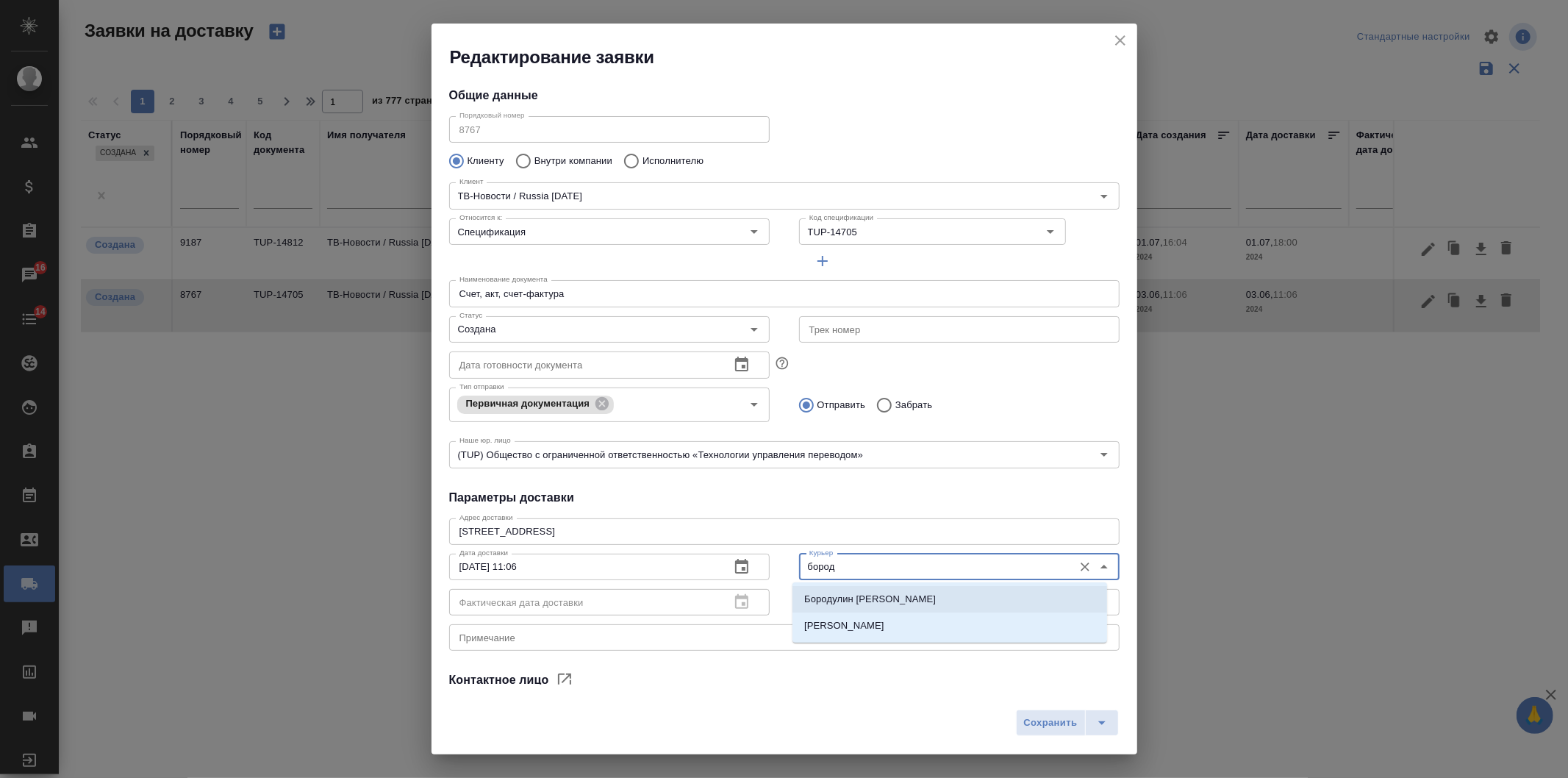
click at [901, 605] on li "Бородулин Сергей" at bounding box center [950, 600] width 315 height 27
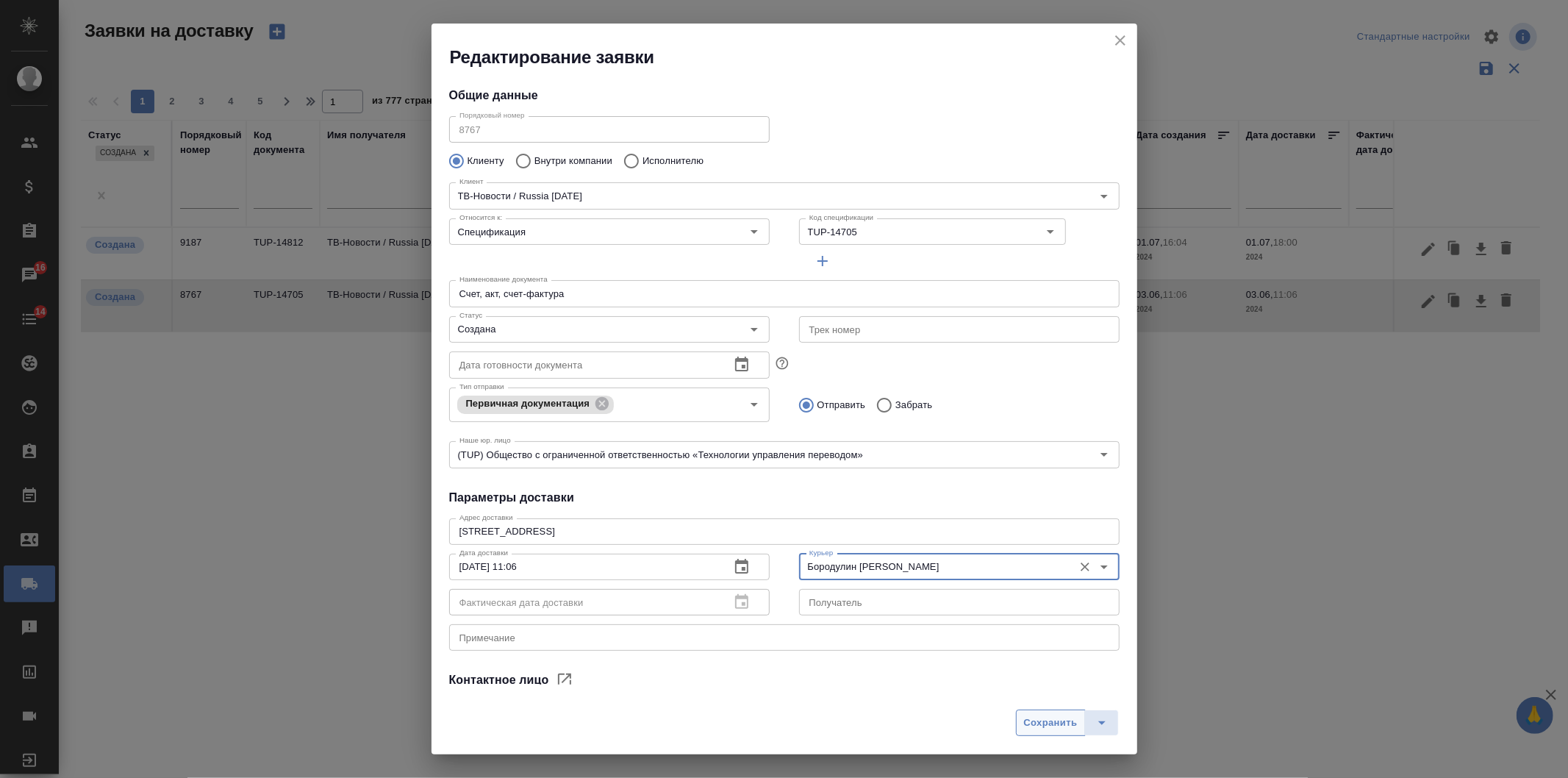
type input "Бородулин Сергей"
click at [1057, 724] on span "Сохранить" at bounding box center [1051, 723] width 54 height 17
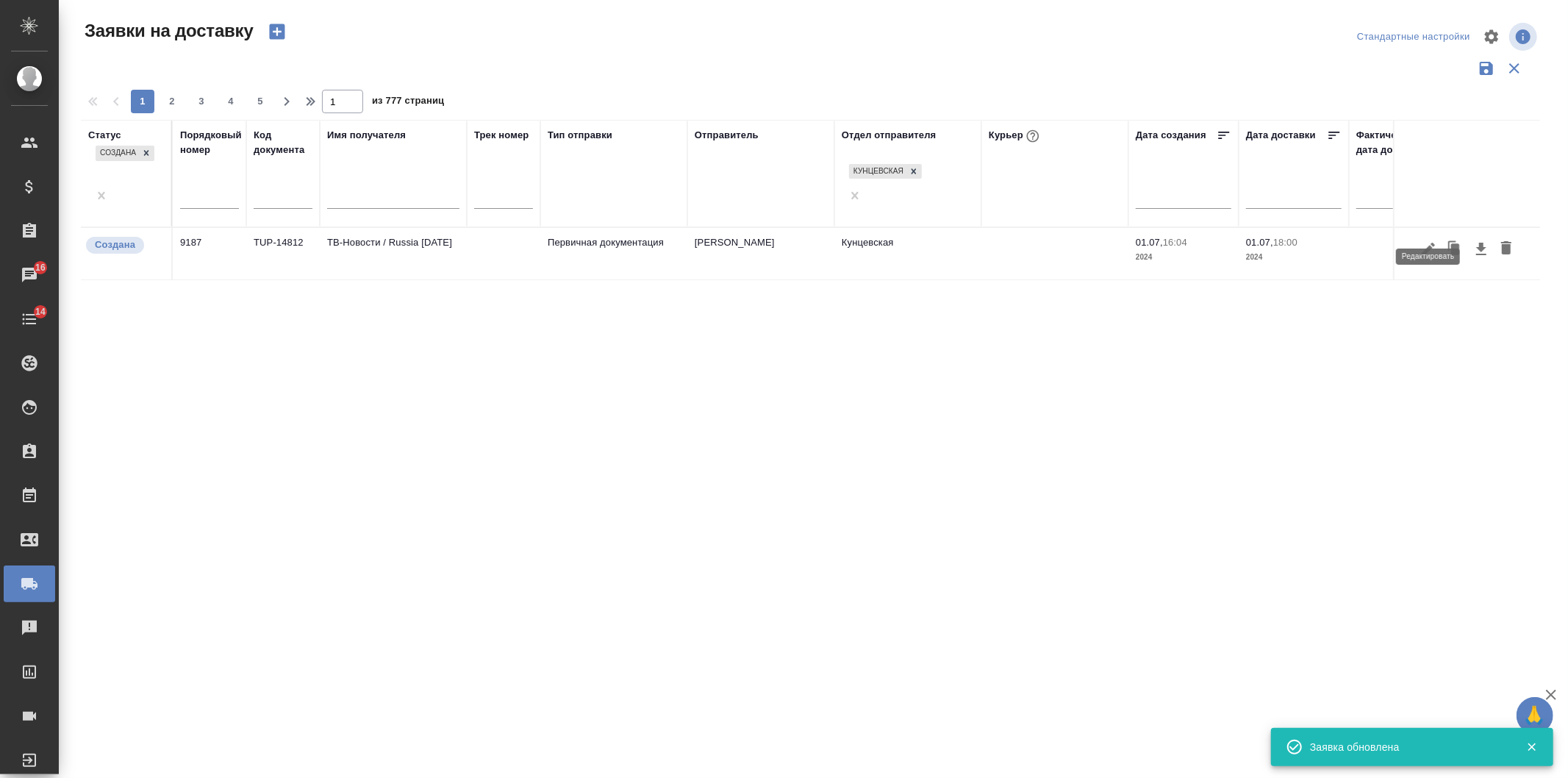
click at [1426, 243] on icon "button" at bounding box center [1429, 250] width 13 height 13
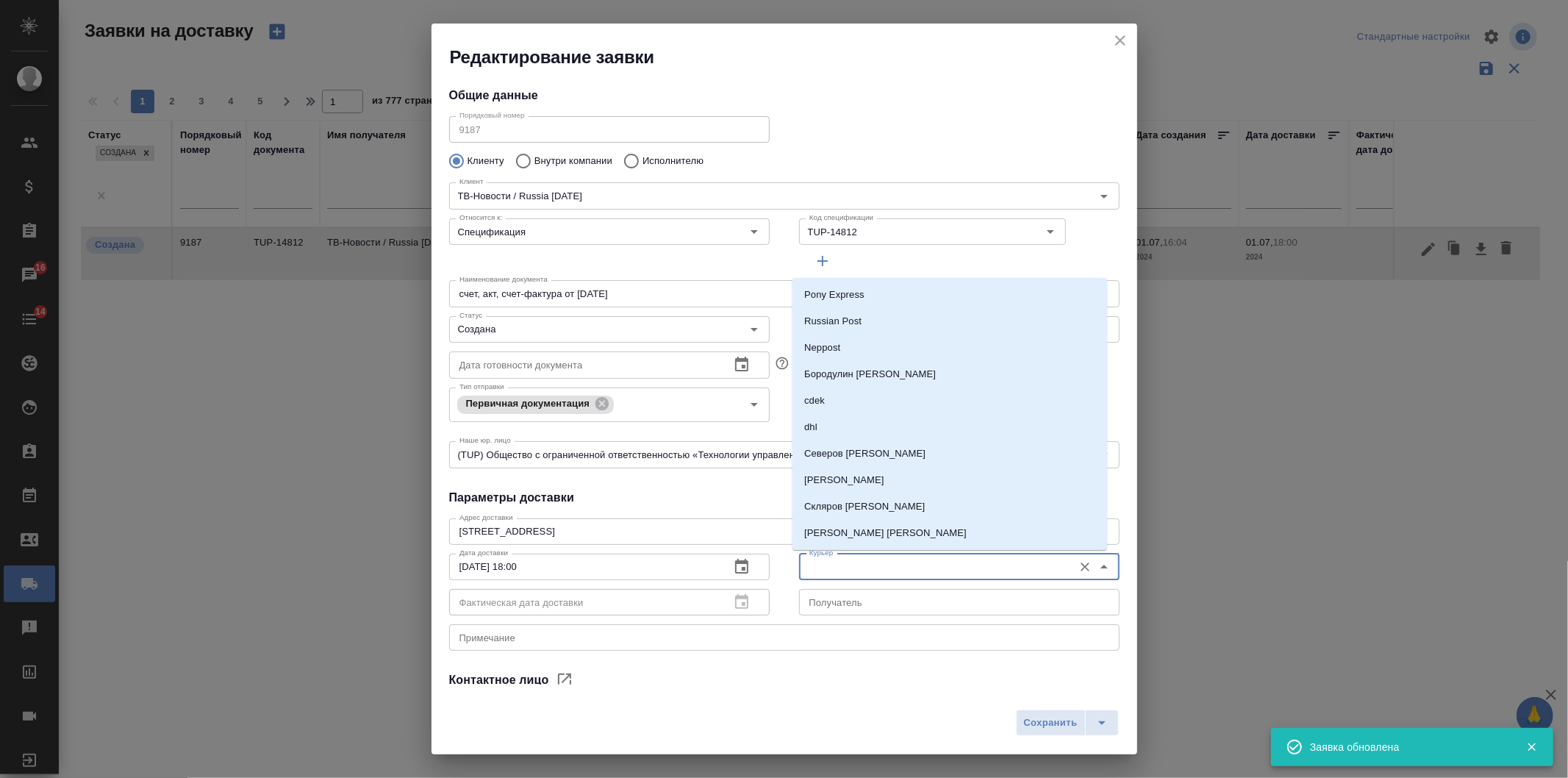
click at [873, 571] on input "Курьер" at bounding box center [934, 566] width 263 height 17
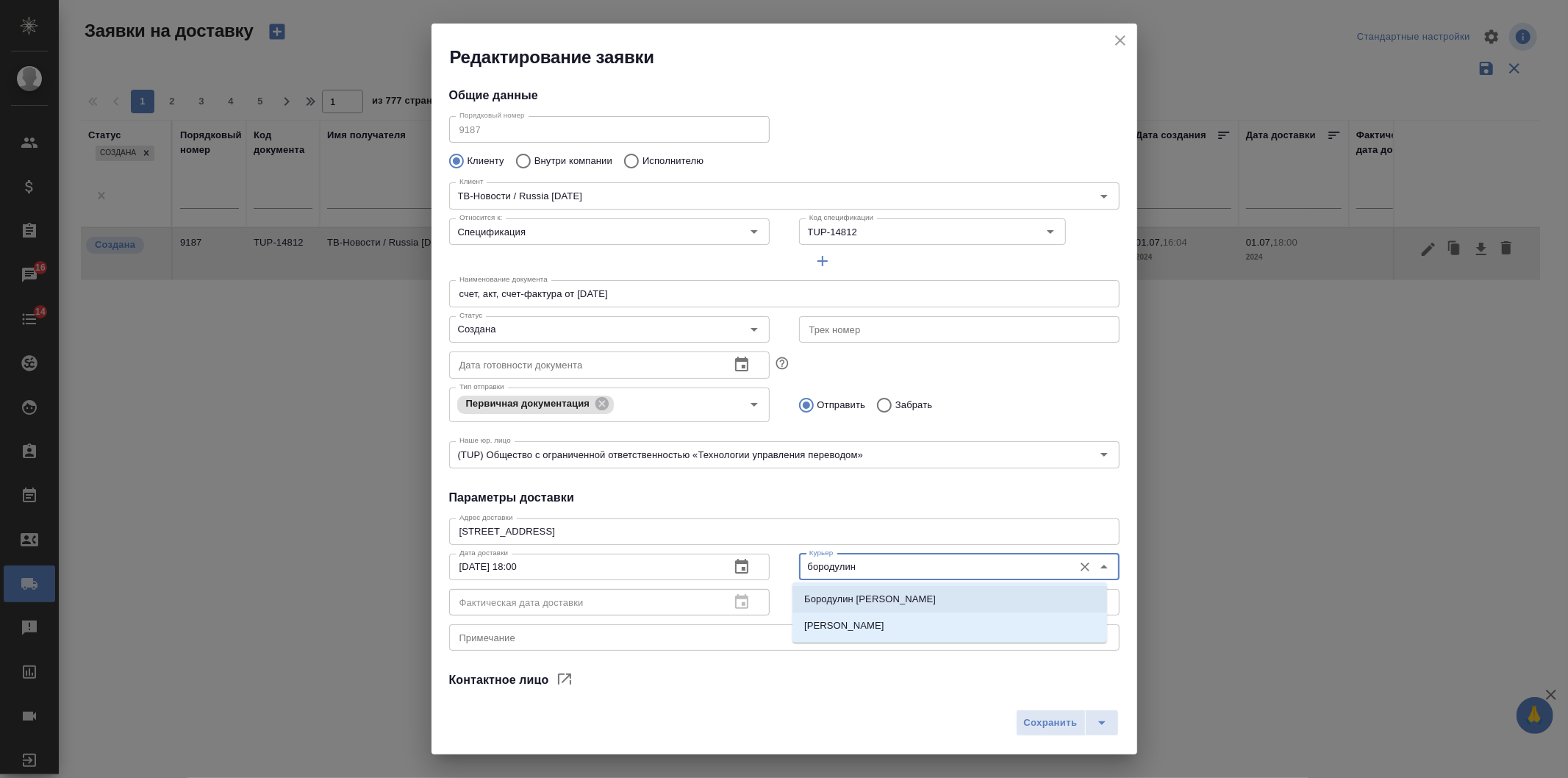
click at [866, 591] on li "Бородулин Сергей" at bounding box center [950, 600] width 315 height 27
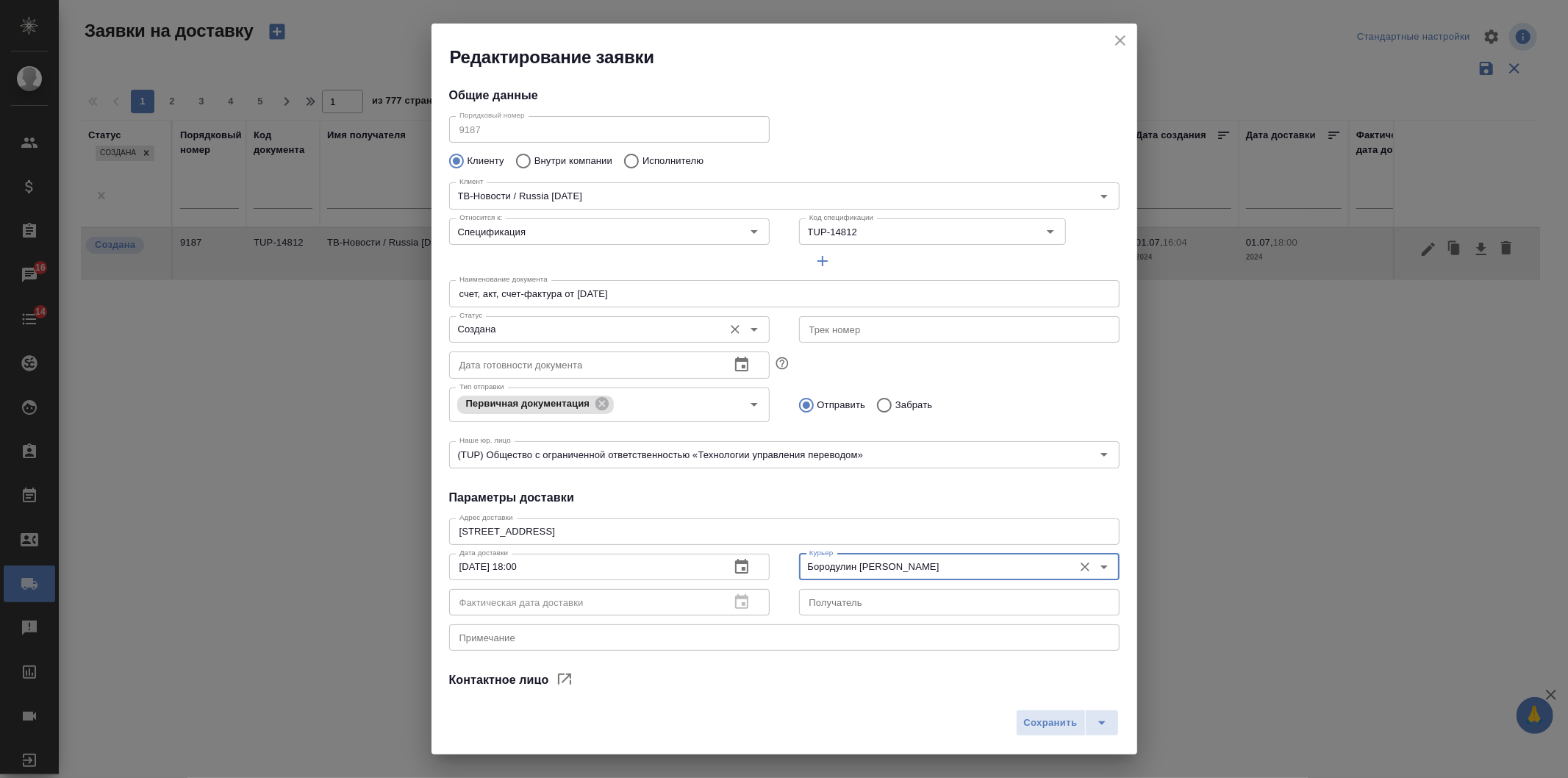
type input "Бородулин Сергей"
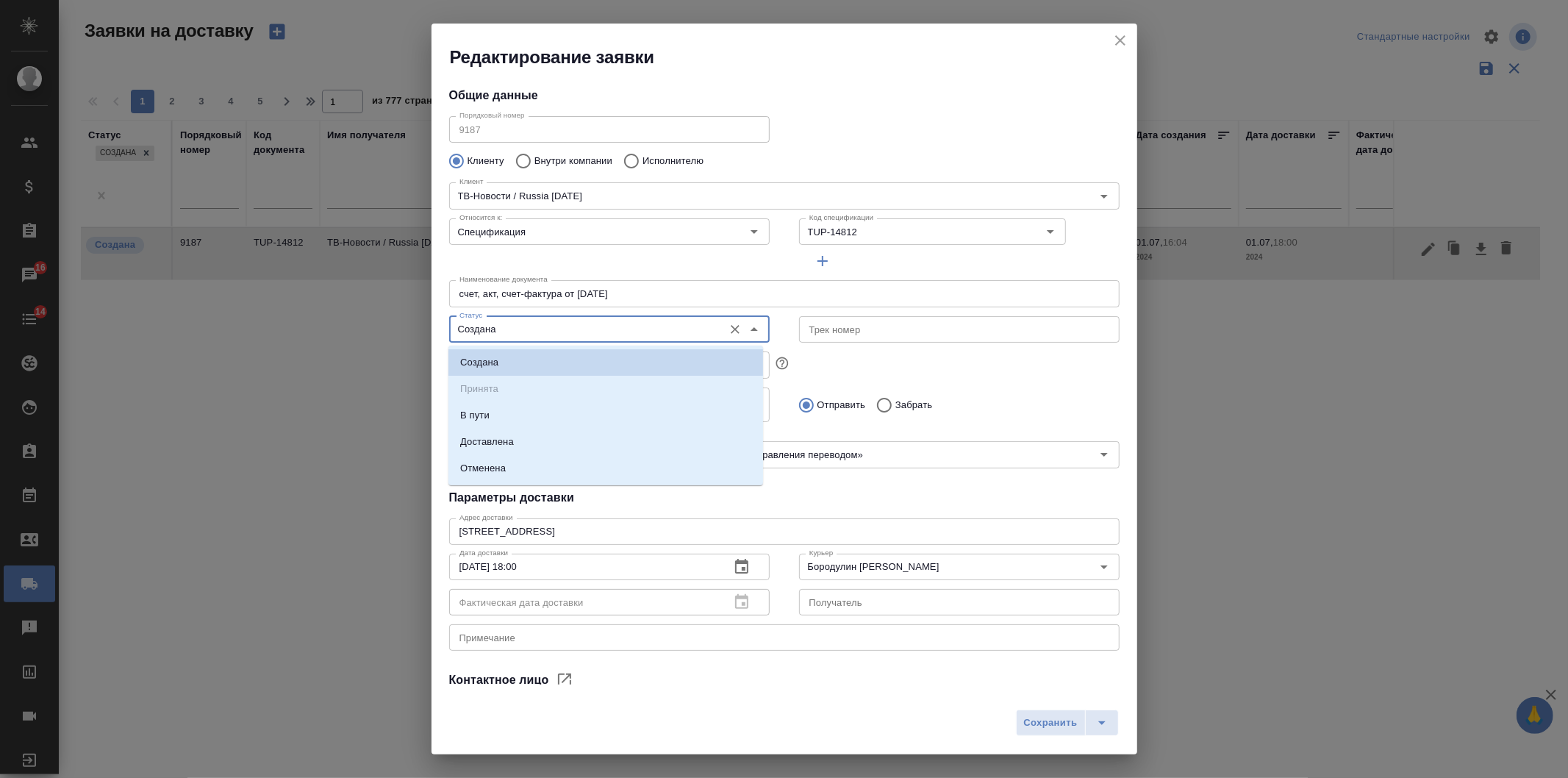
click at [524, 324] on input "Создана" at bounding box center [585, 329] width 263 height 17
click at [489, 445] on p "Доставлена" at bounding box center [487, 442] width 54 height 15
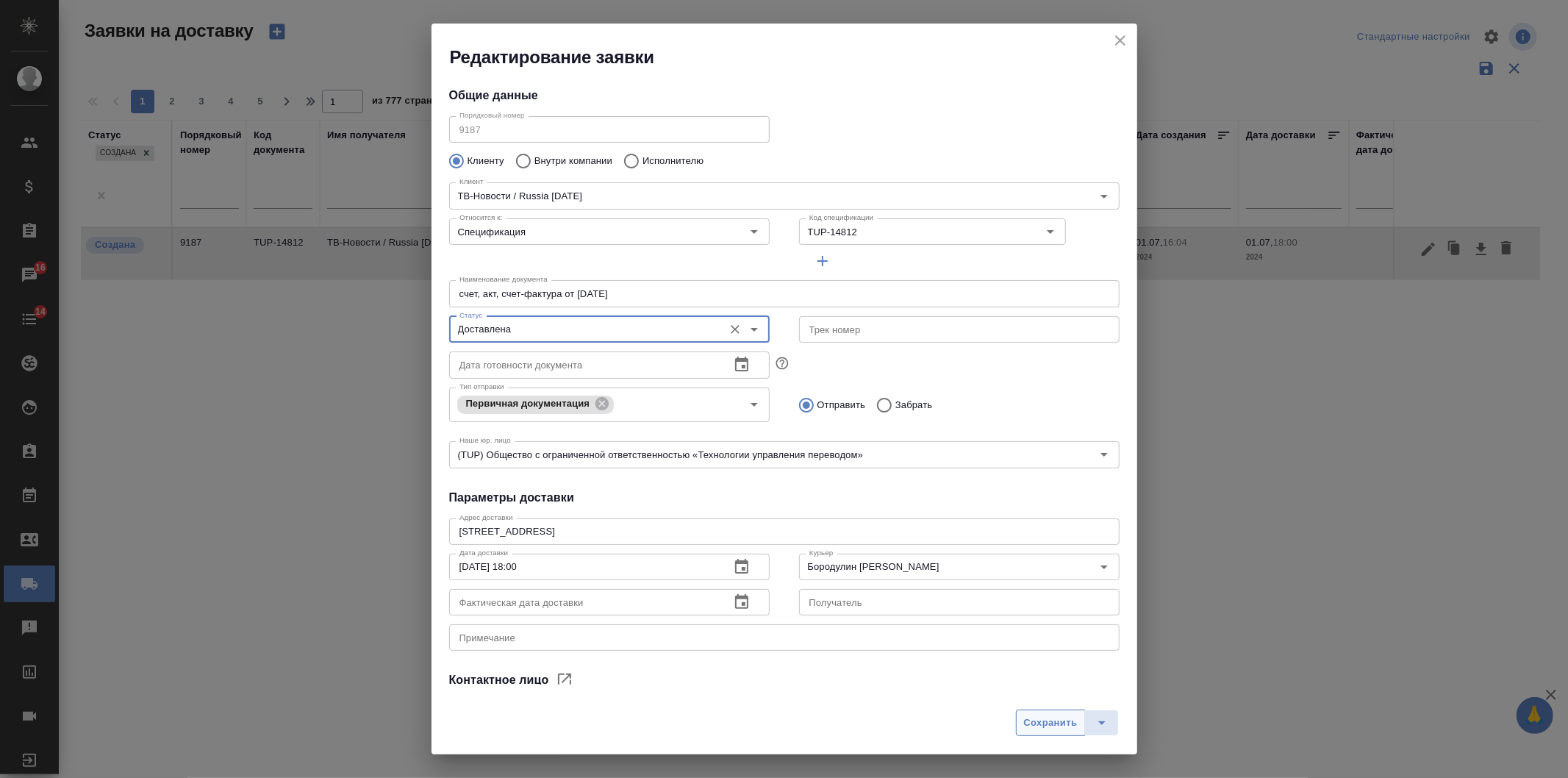
click at [1056, 723] on span "Сохранить" at bounding box center [1051, 723] width 54 height 17
type input "Создана"
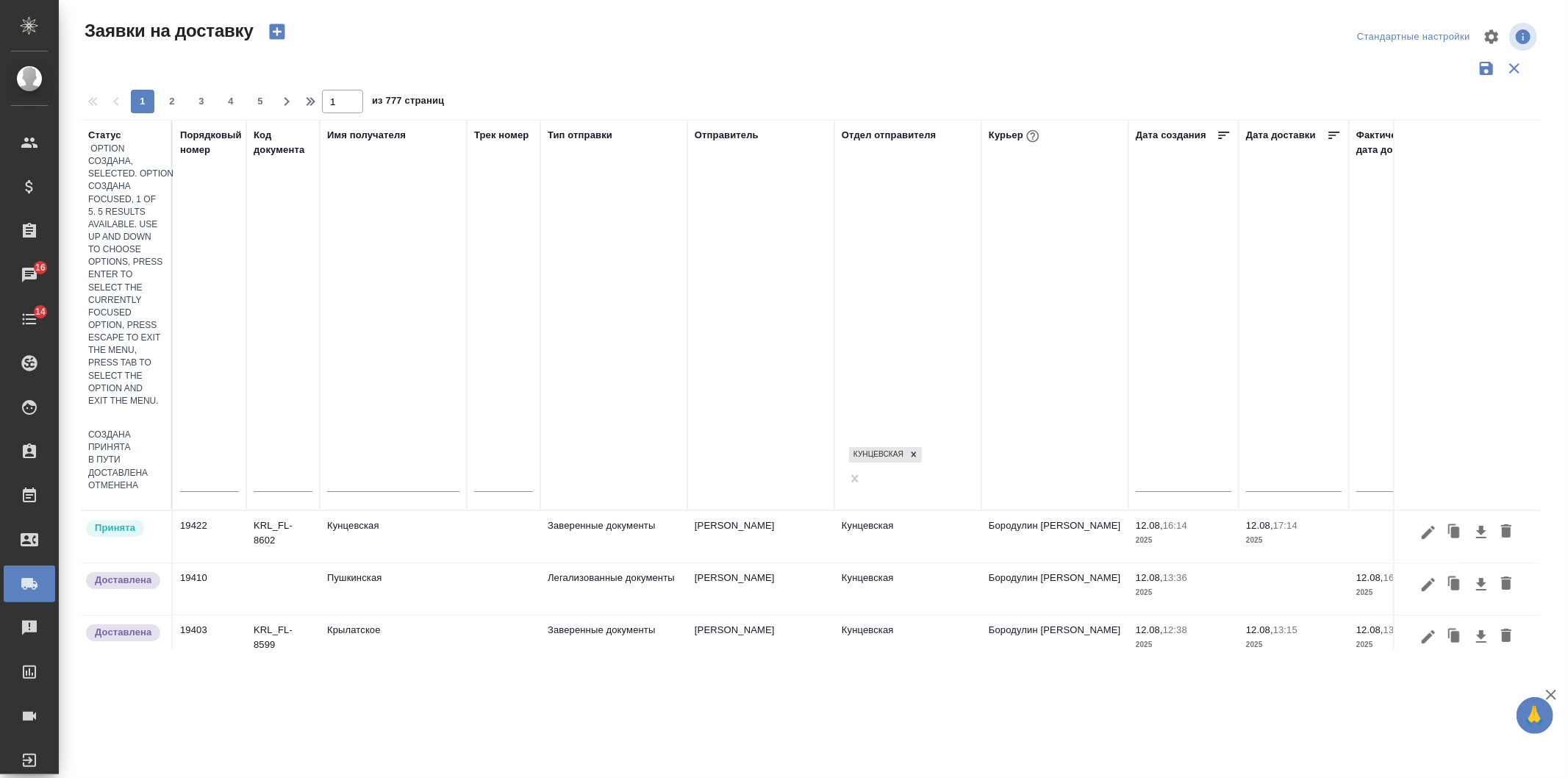
click at [147, 407] on div at bounding box center [125, 418] width 75 height 22
click at [164, 441] on div "Принята" at bounding box center [125, 447] width 75 height 12
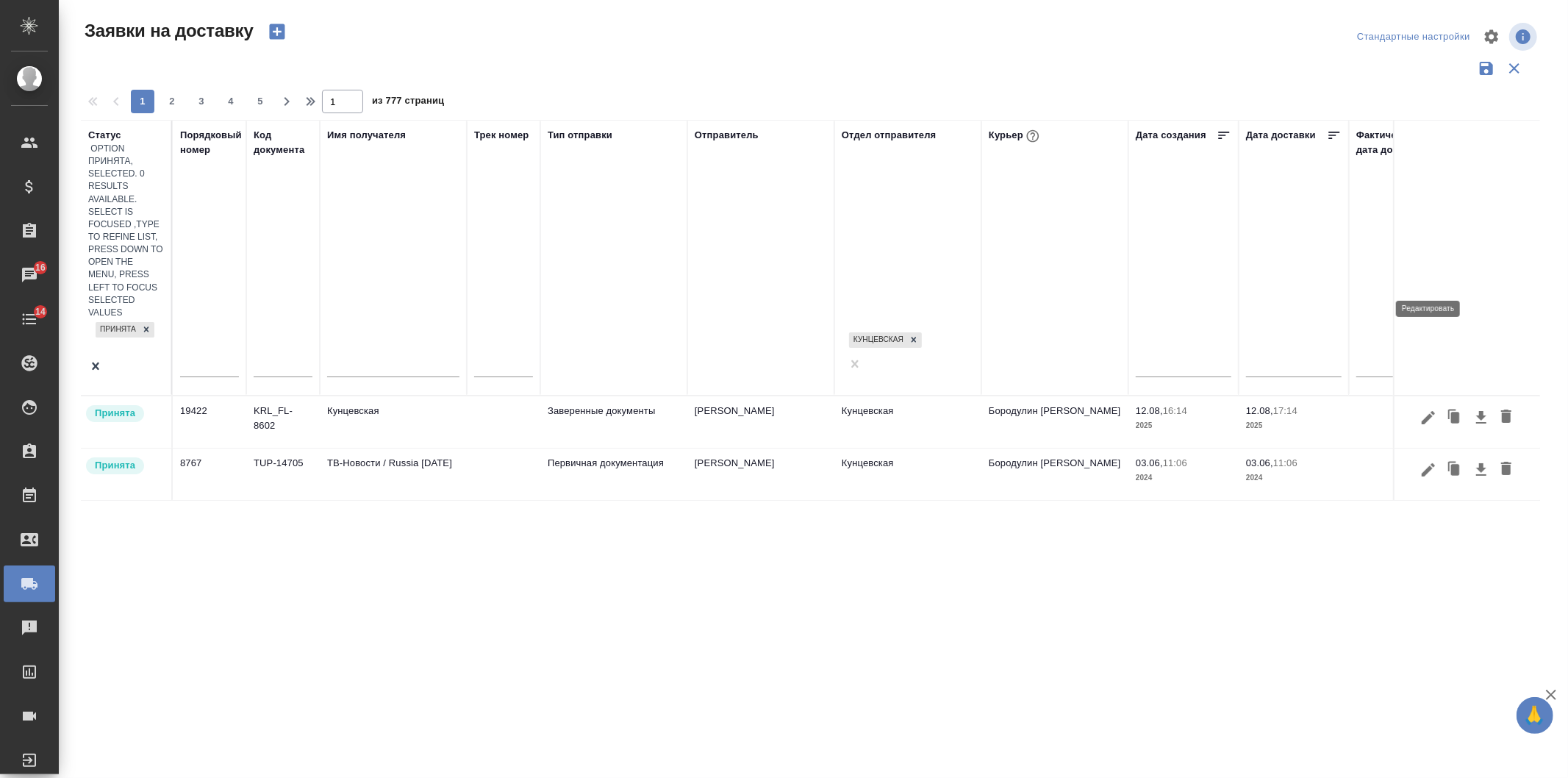
click at [1430, 464] on icon "button" at bounding box center [1429, 470] width 13 height 13
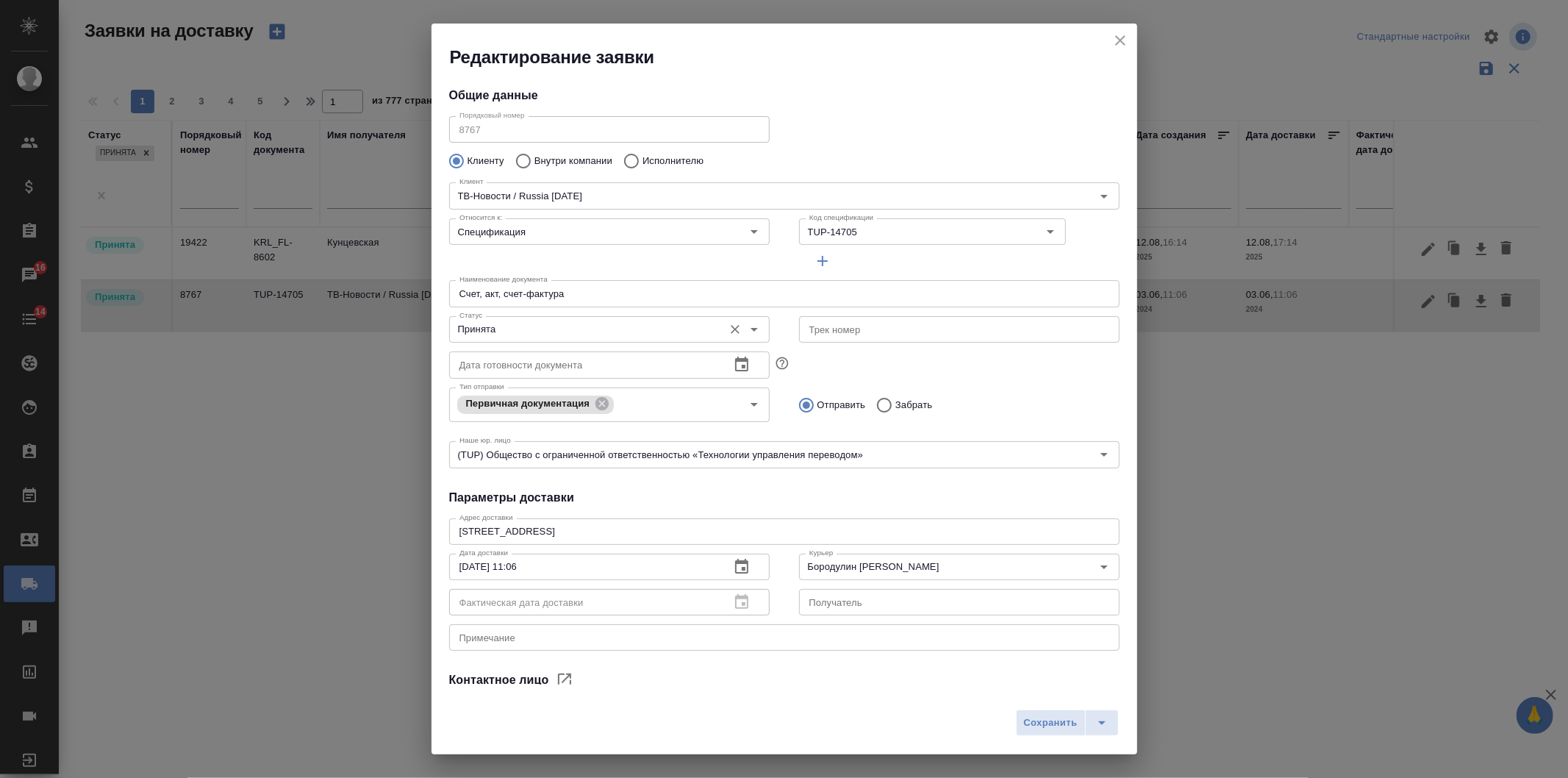
click at [626, 321] on input "Принята" at bounding box center [585, 329] width 263 height 17
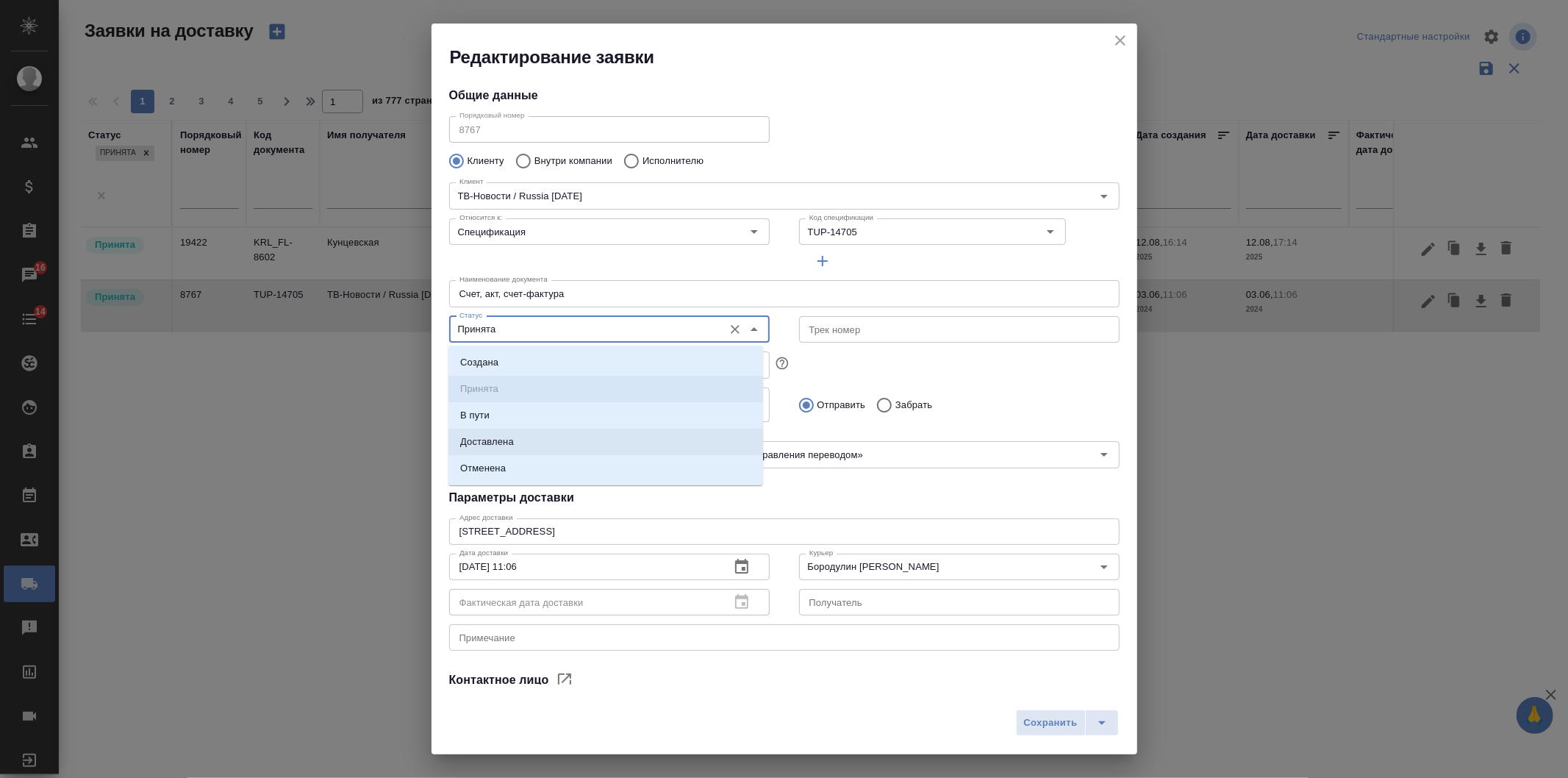
click at [545, 435] on li "Доставлена" at bounding box center [606, 442] width 315 height 27
type input "Доставлена"
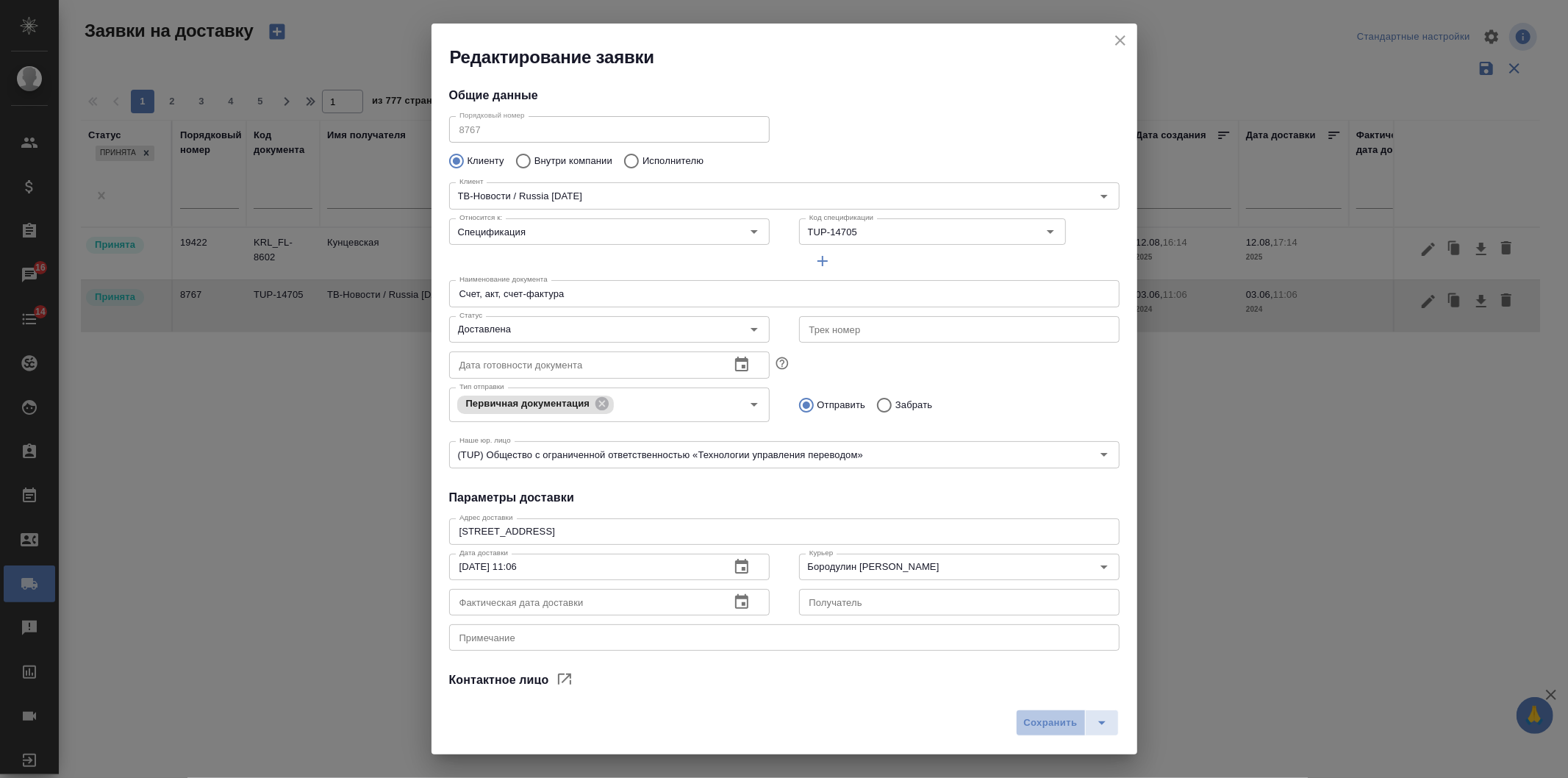
drag, startPoint x: 1054, startPoint y: 729, endPoint x: 1075, endPoint y: 698, distance: 37.4
click at [1055, 729] on span "Сохранить" at bounding box center [1051, 723] width 54 height 17
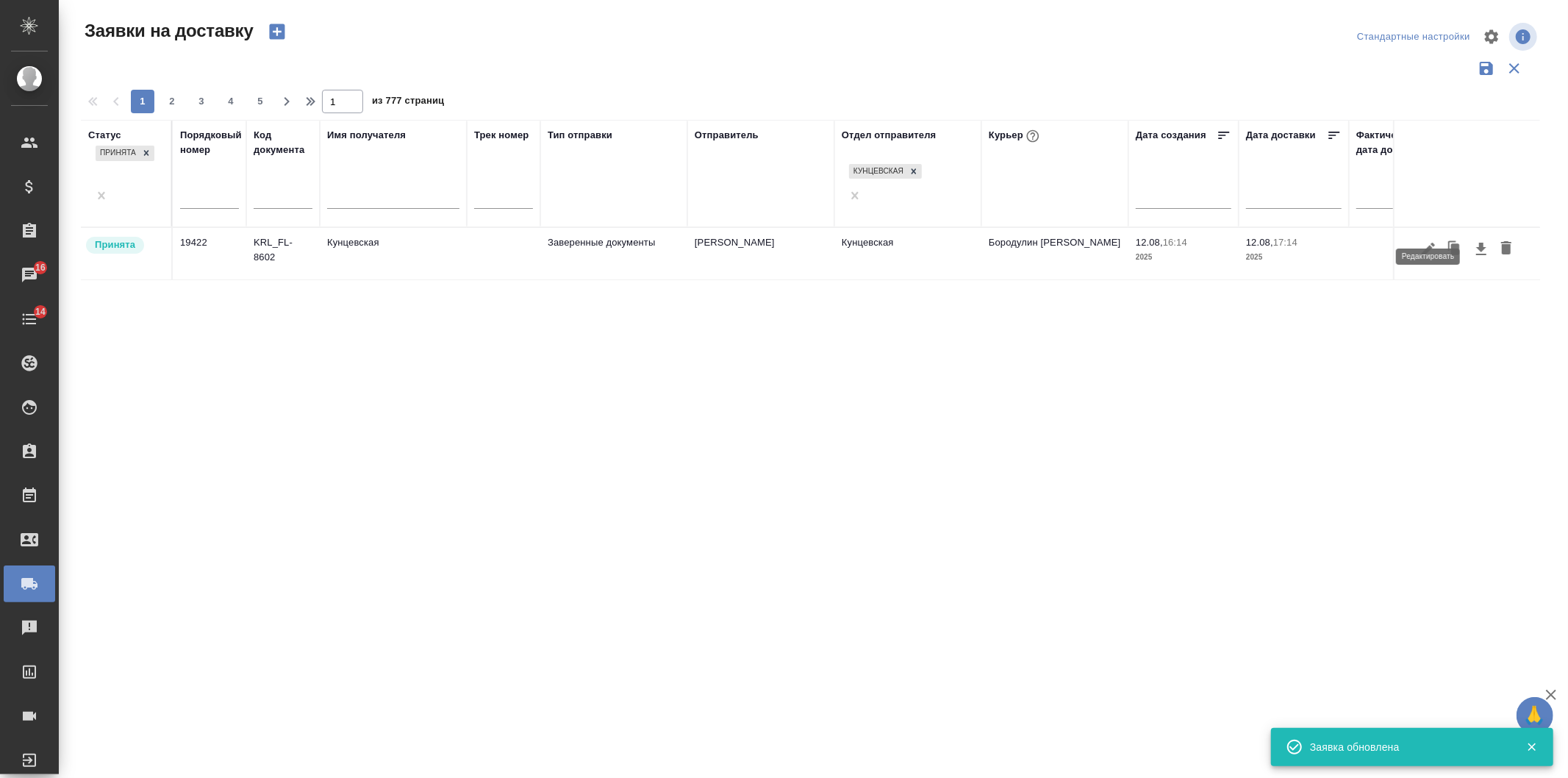
click at [1432, 241] on icon "button" at bounding box center [1428, 249] width 17 height 17
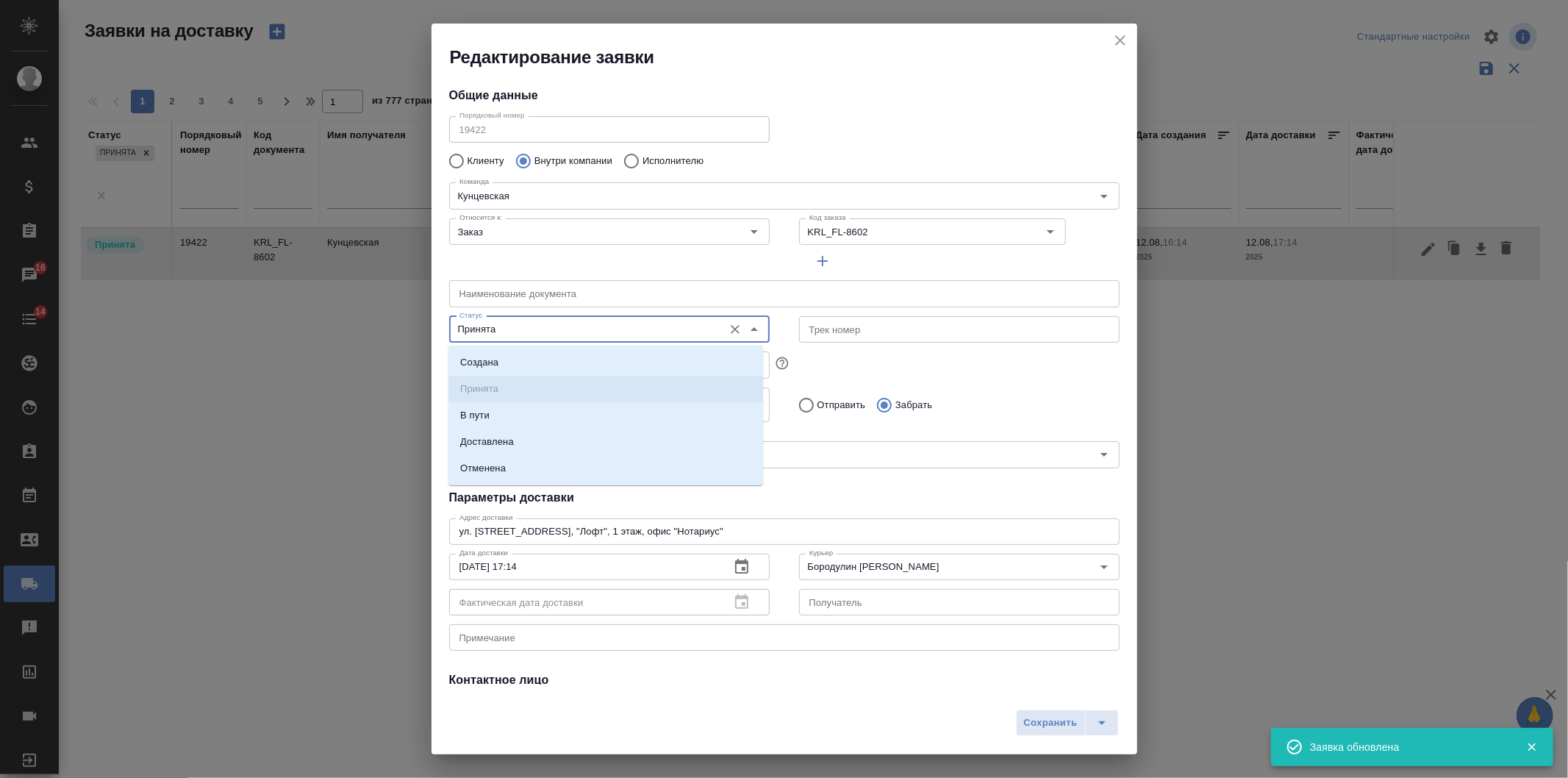
click at [523, 336] on input "Принята" at bounding box center [585, 329] width 263 height 17
click at [502, 431] on li "Доставлена" at bounding box center [606, 442] width 315 height 27
type input "Доставлена"
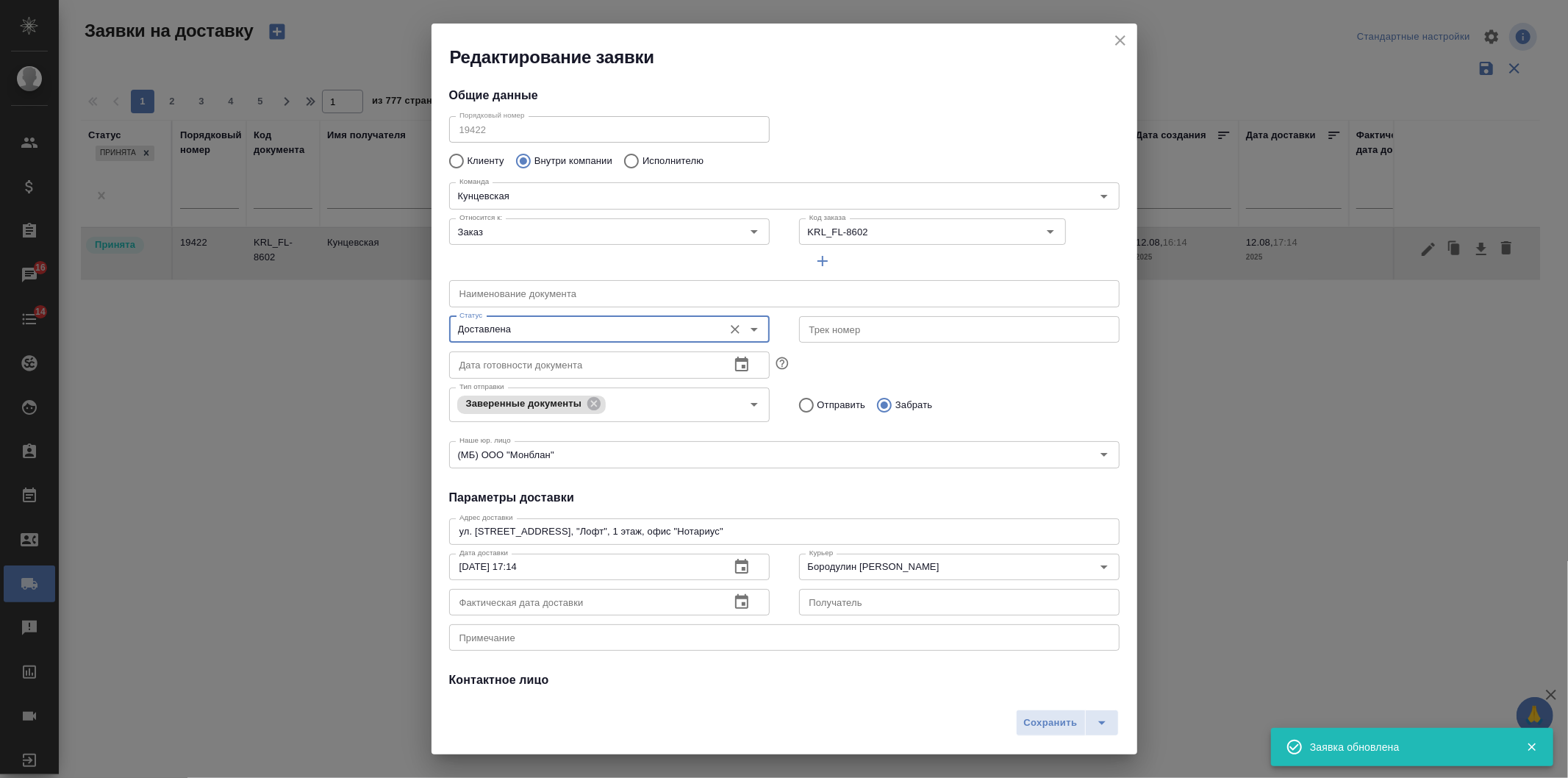
click at [1018, 709] on div "Сохранить" at bounding box center [784, 728] width 706 height 52
click at [1022, 709] on div "Сохранить" at bounding box center [784, 728] width 706 height 52
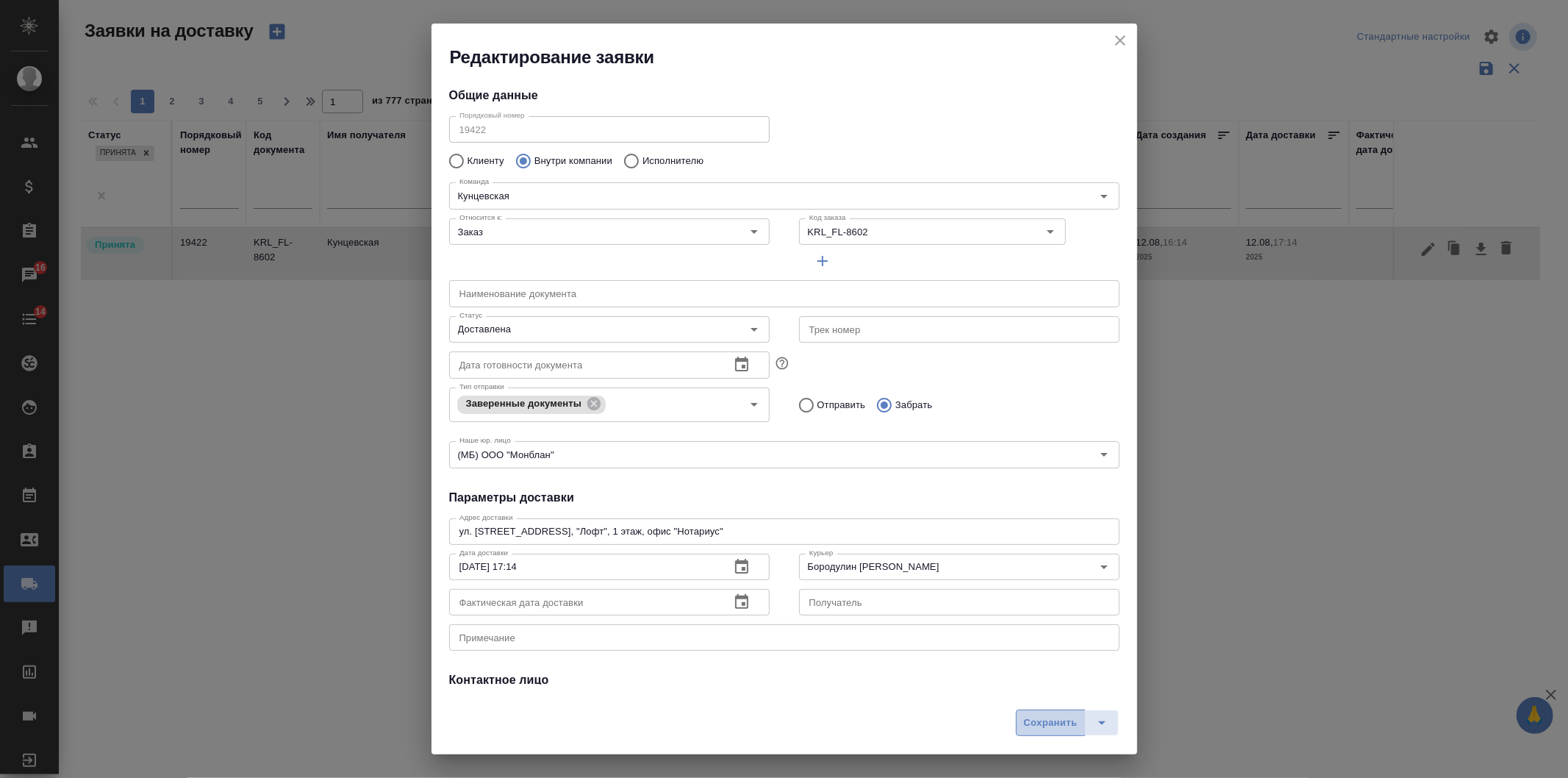
click at [1027, 719] on span "Сохранить" at bounding box center [1051, 723] width 54 height 17
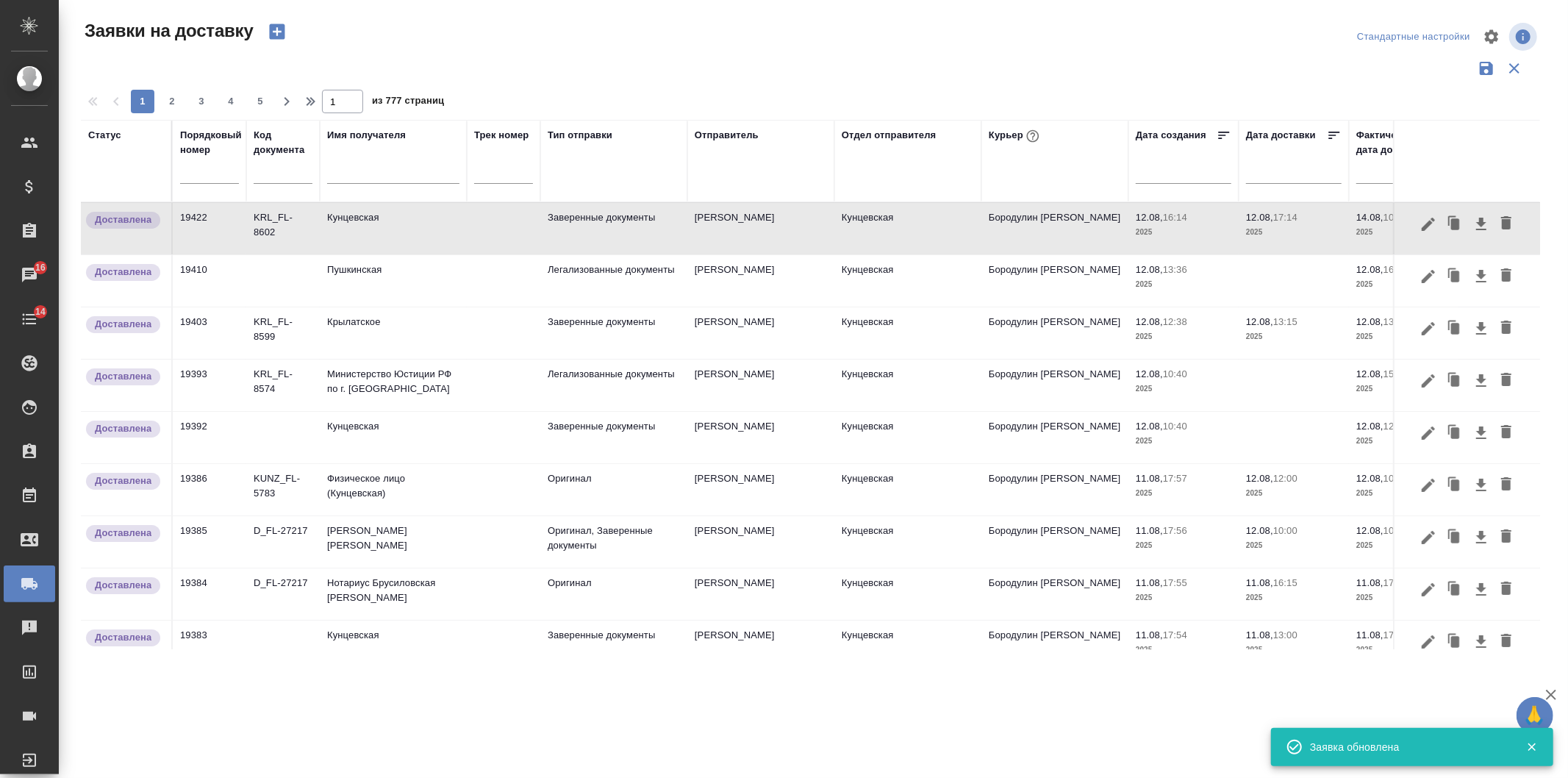
click at [1061, 173] on div at bounding box center [1056, 173] width 133 height 22
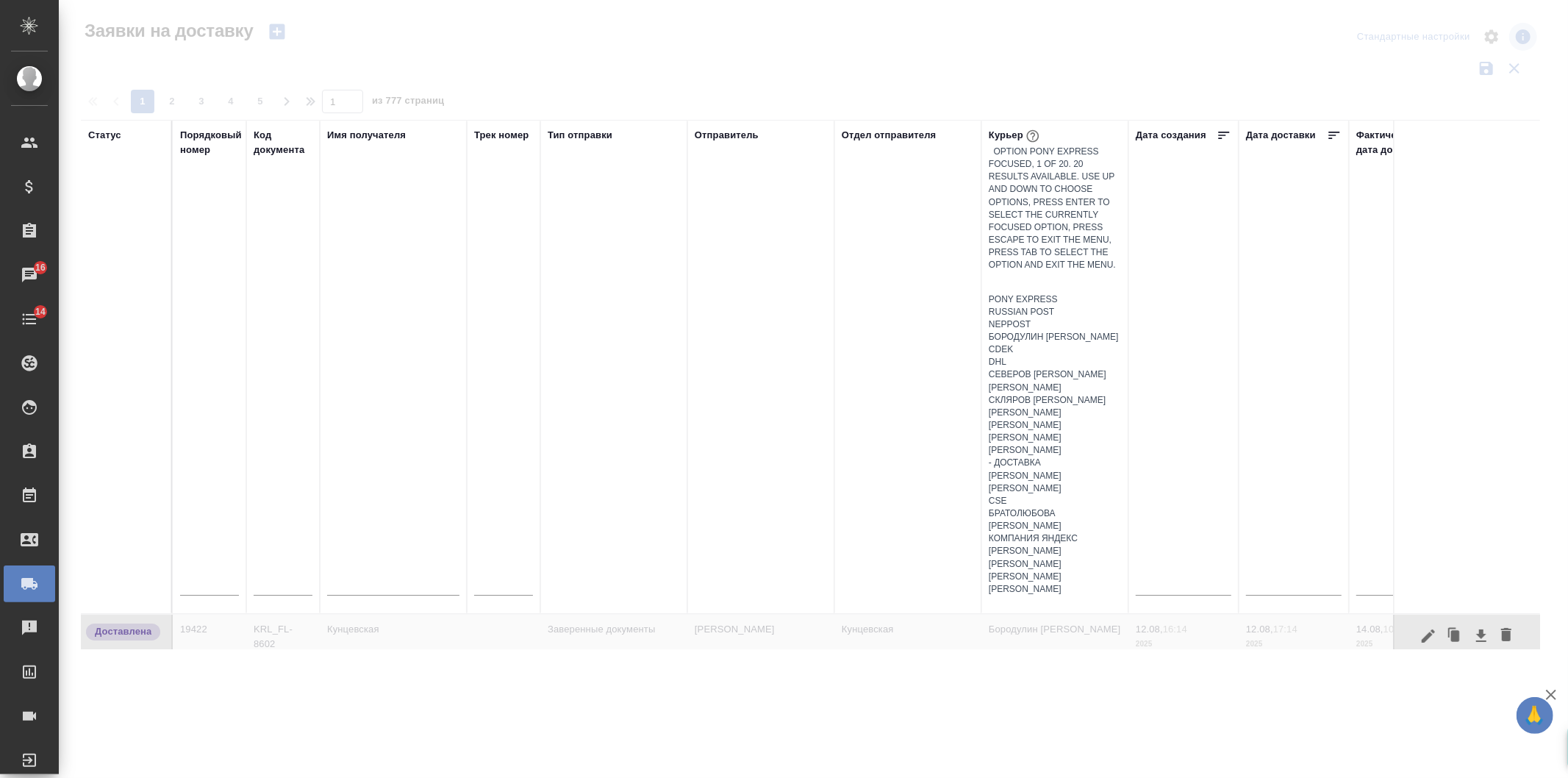
click at [1009, 331] on div "Бородулин Сергей" at bounding box center [1056, 337] width 133 height 12
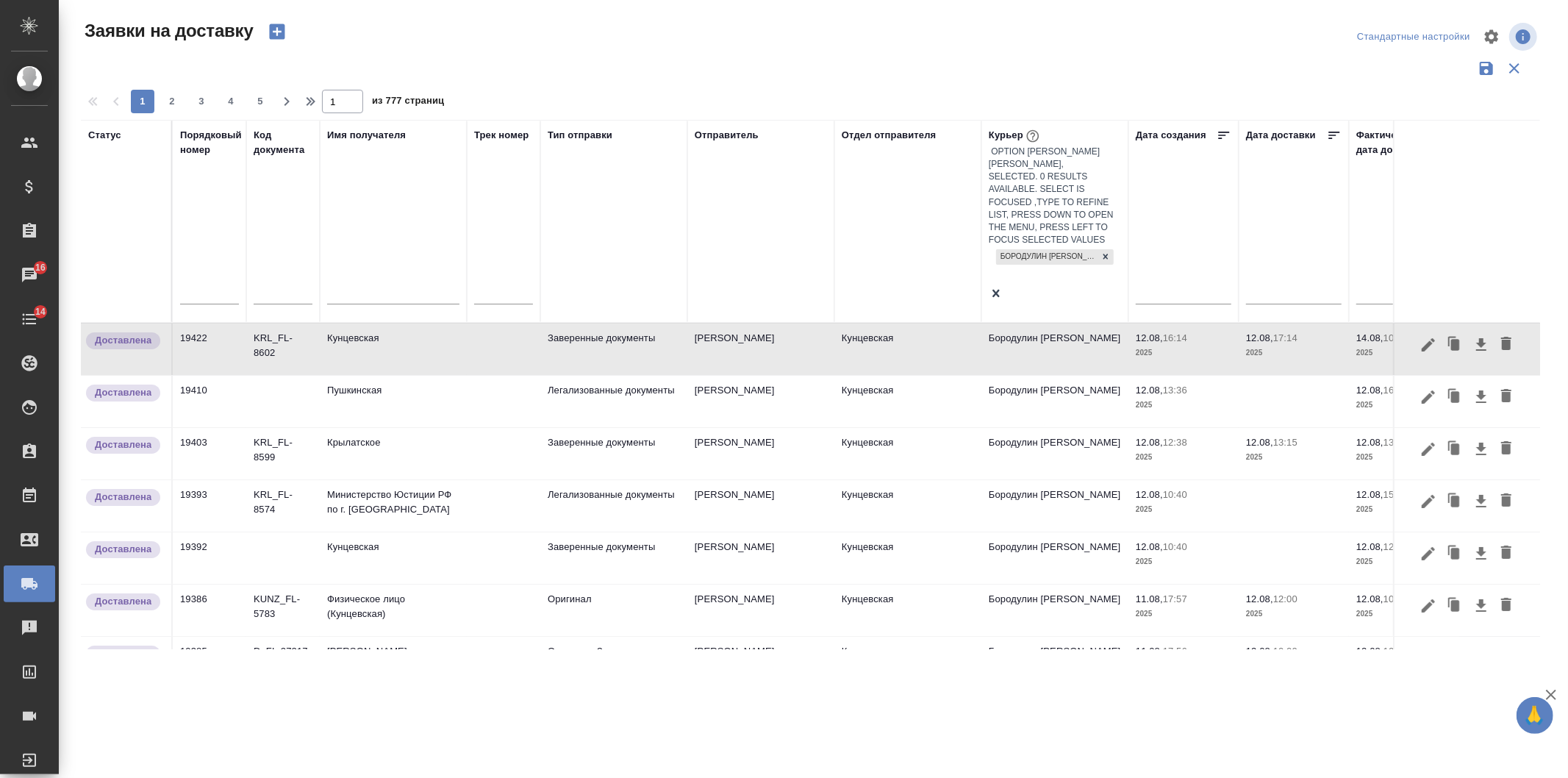
click at [131, 283] on div at bounding box center [125, 294] width 75 height 22
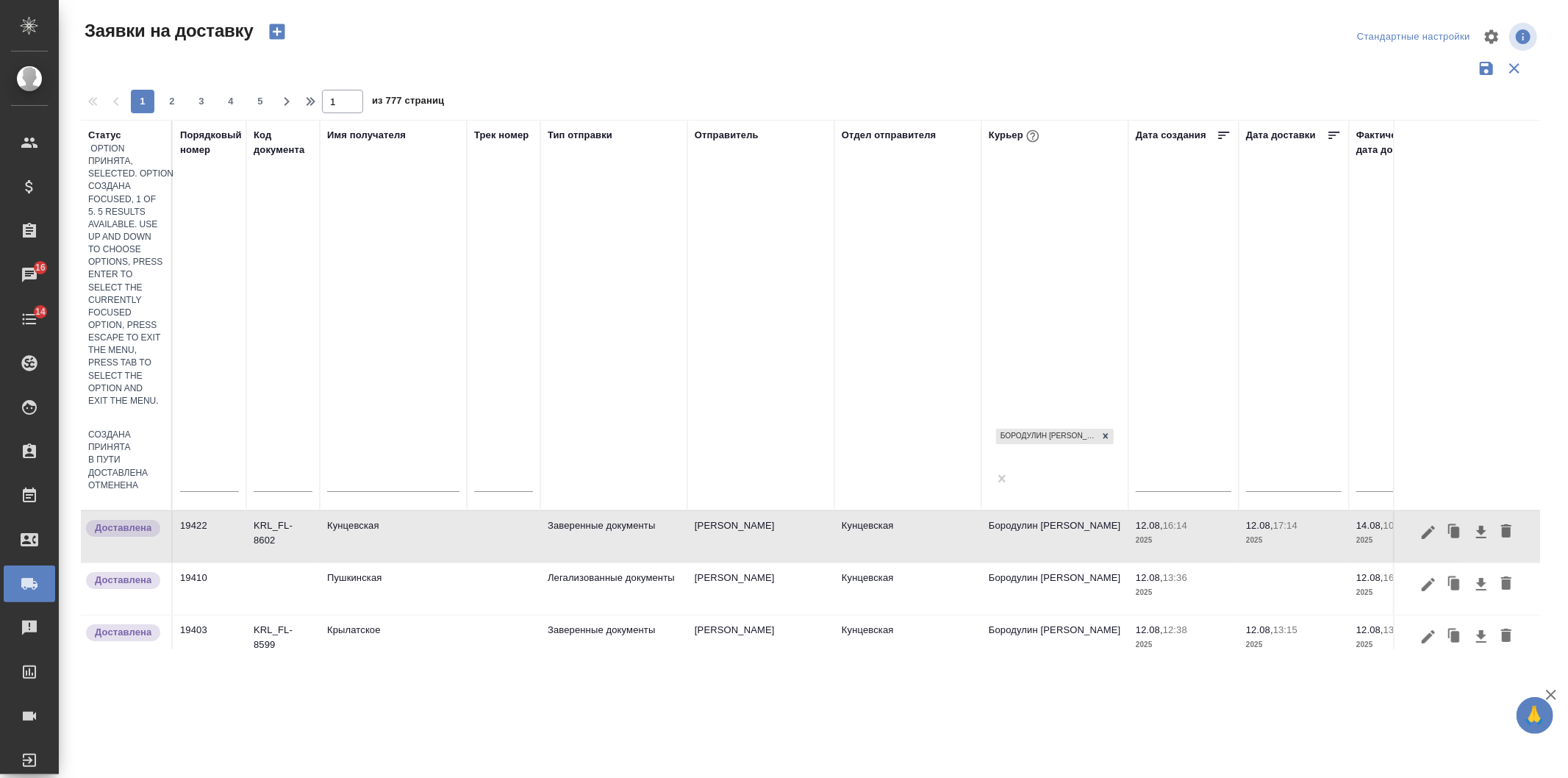
click at [164, 429] on div "Создана" at bounding box center [125, 435] width 75 height 12
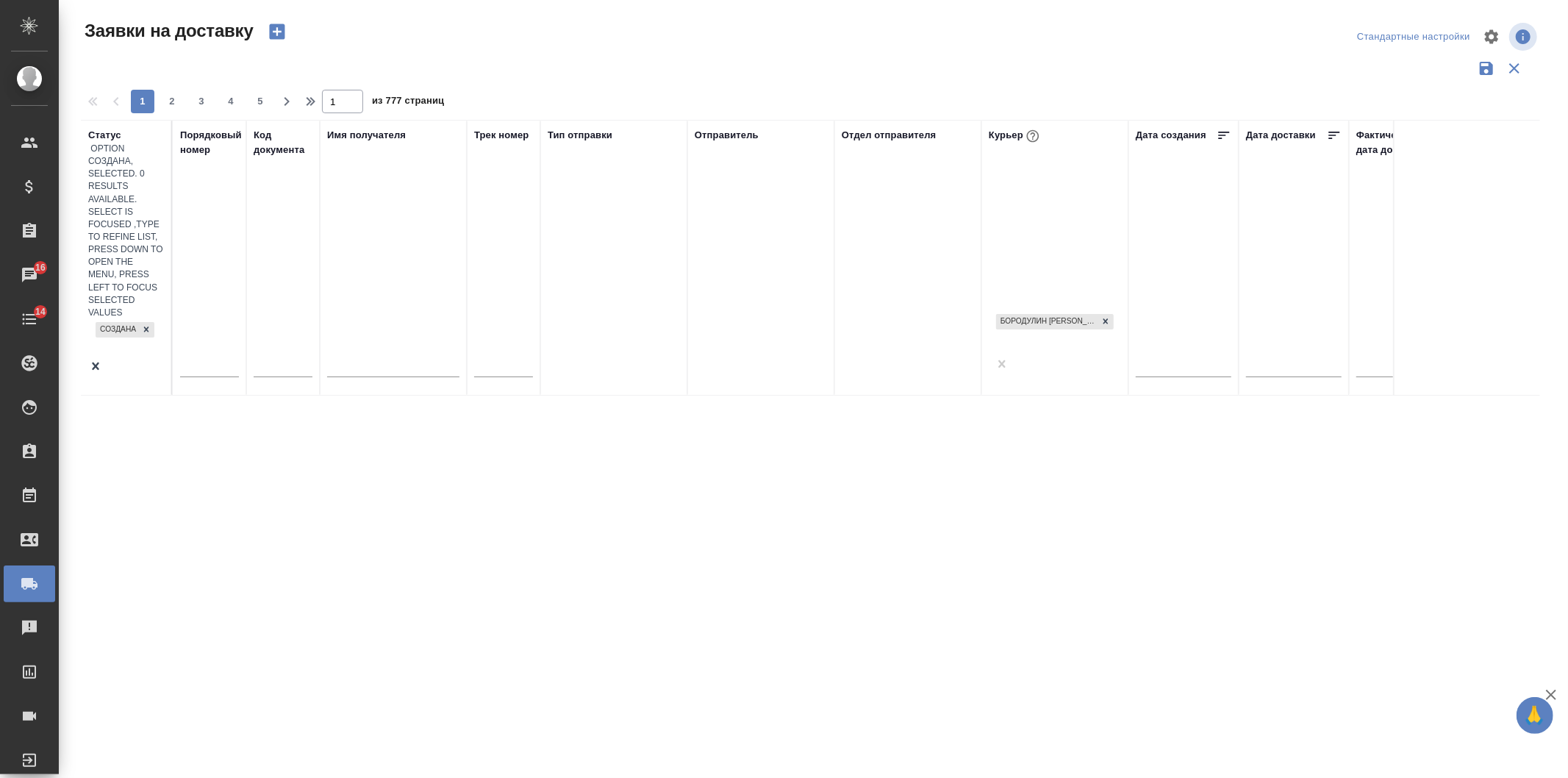
click at [119, 319] on div "Создана" at bounding box center [125, 339] width 75 height 40
drag, startPoint x: 217, startPoint y: 217, endPoint x: 203, endPoint y: 207, distance: 17.2
click at [164, 465] on div "Принята" at bounding box center [125, 471] width 75 height 12
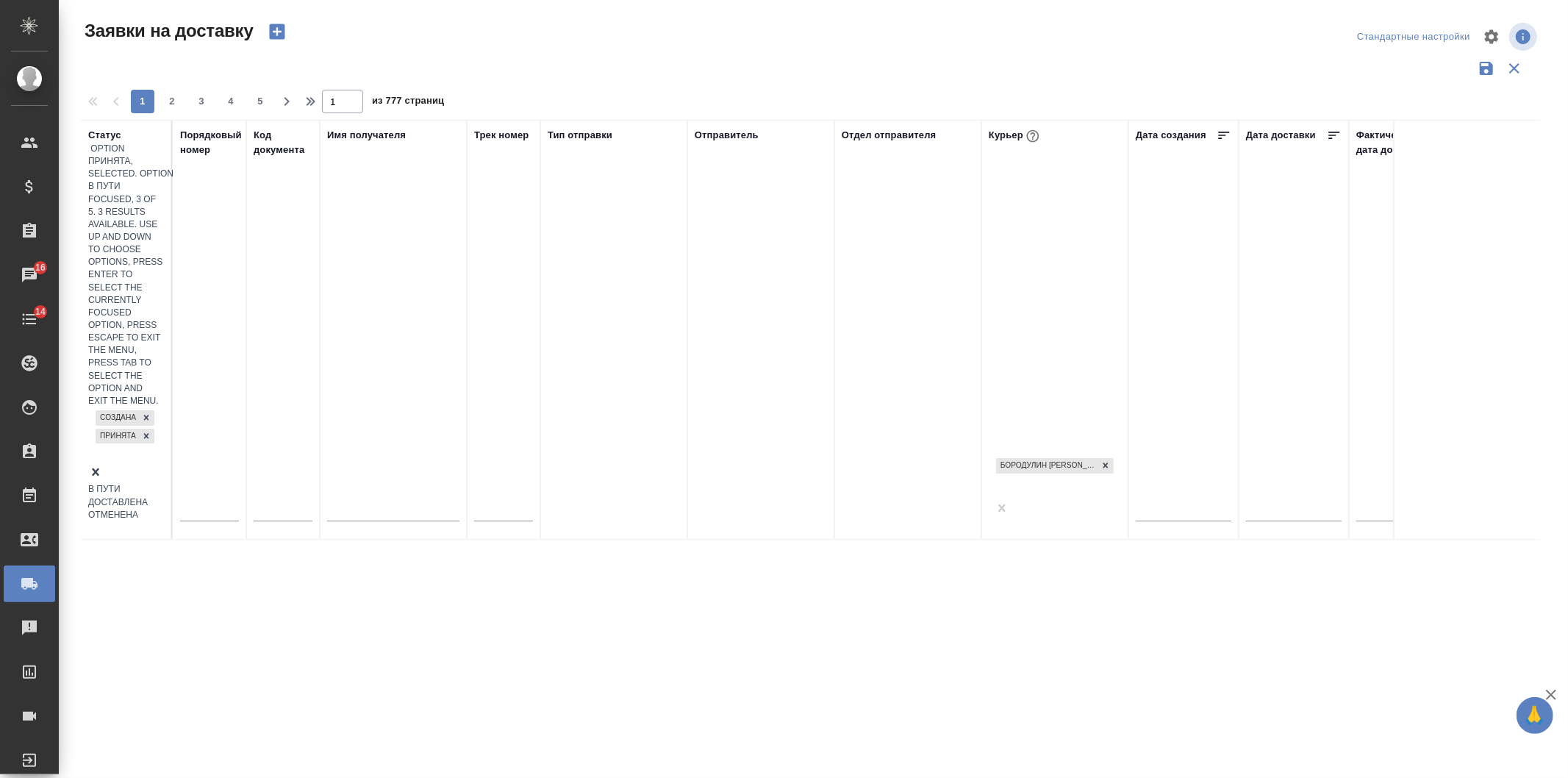
click at [129, 407] on div "Создана Принята" at bounding box center [125, 435] width 75 height 57
click at [164, 484] on div "В пути" at bounding box center [125, 489] width 75 height 12
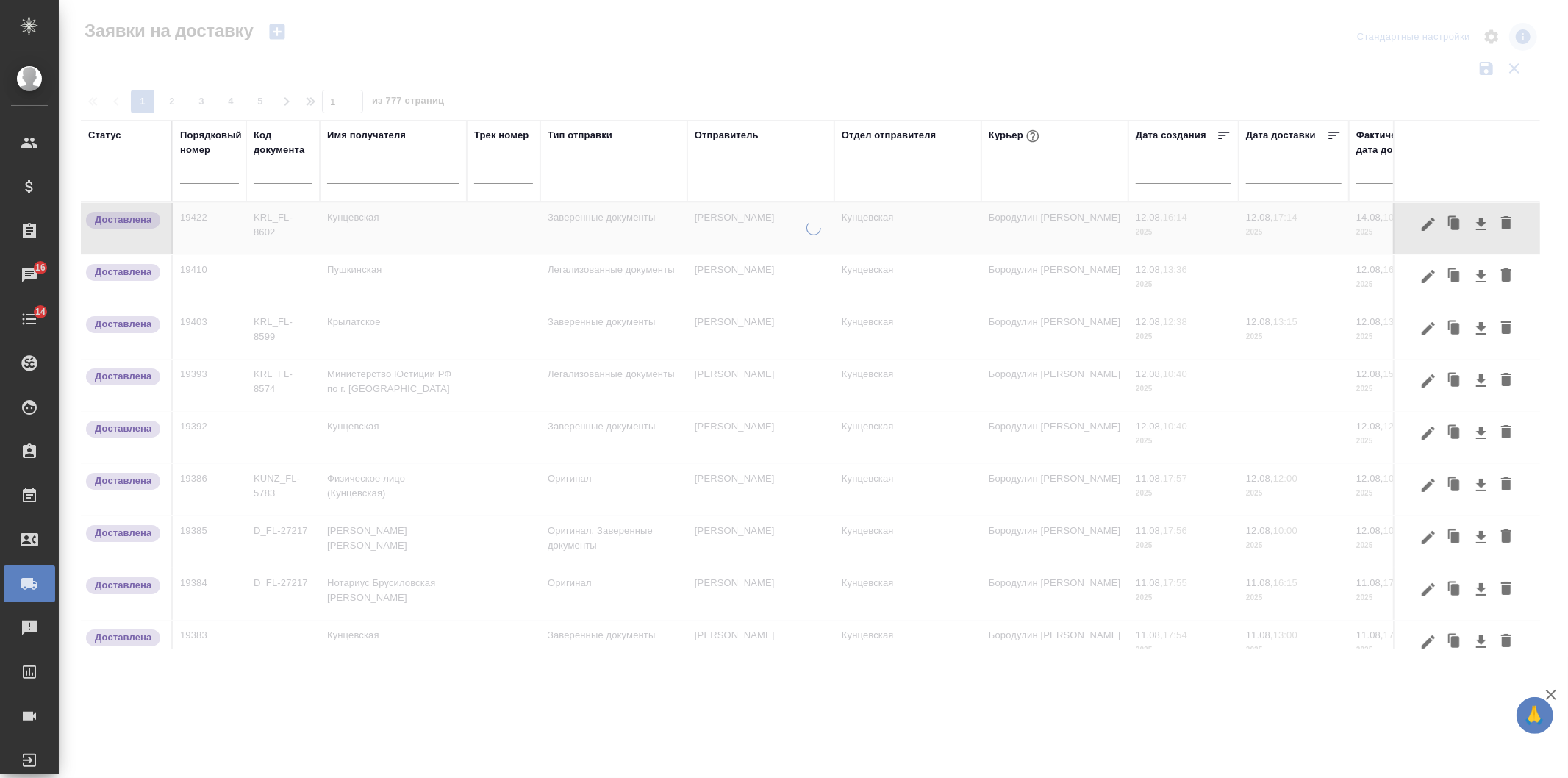
click at [1106, 164] on div at bounding box center [1056, 173] width 133 height 22
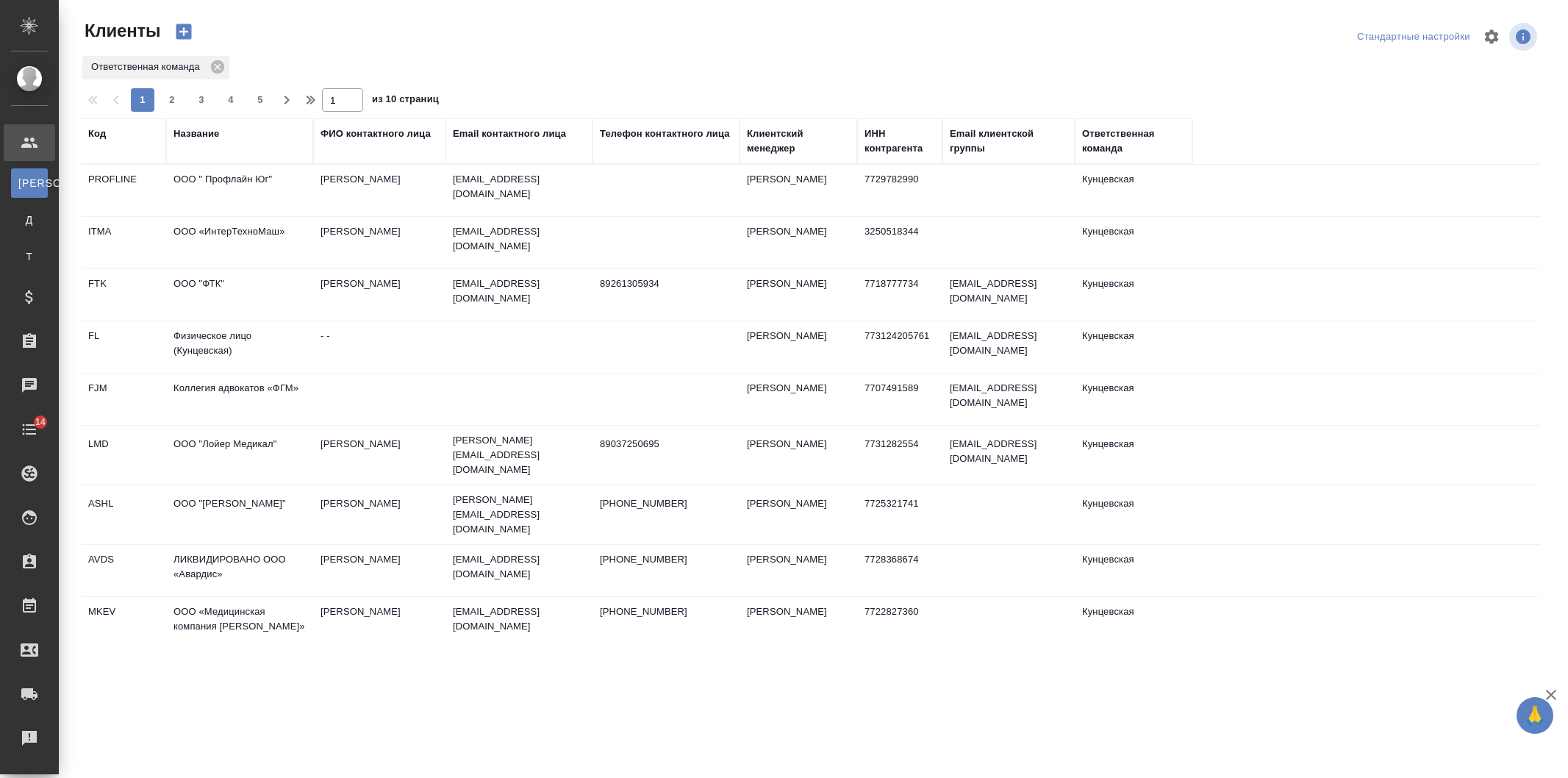
select select "RU"
click at [192, 133] on div "Название" at bounding box center [196, 134] width 46 height 15
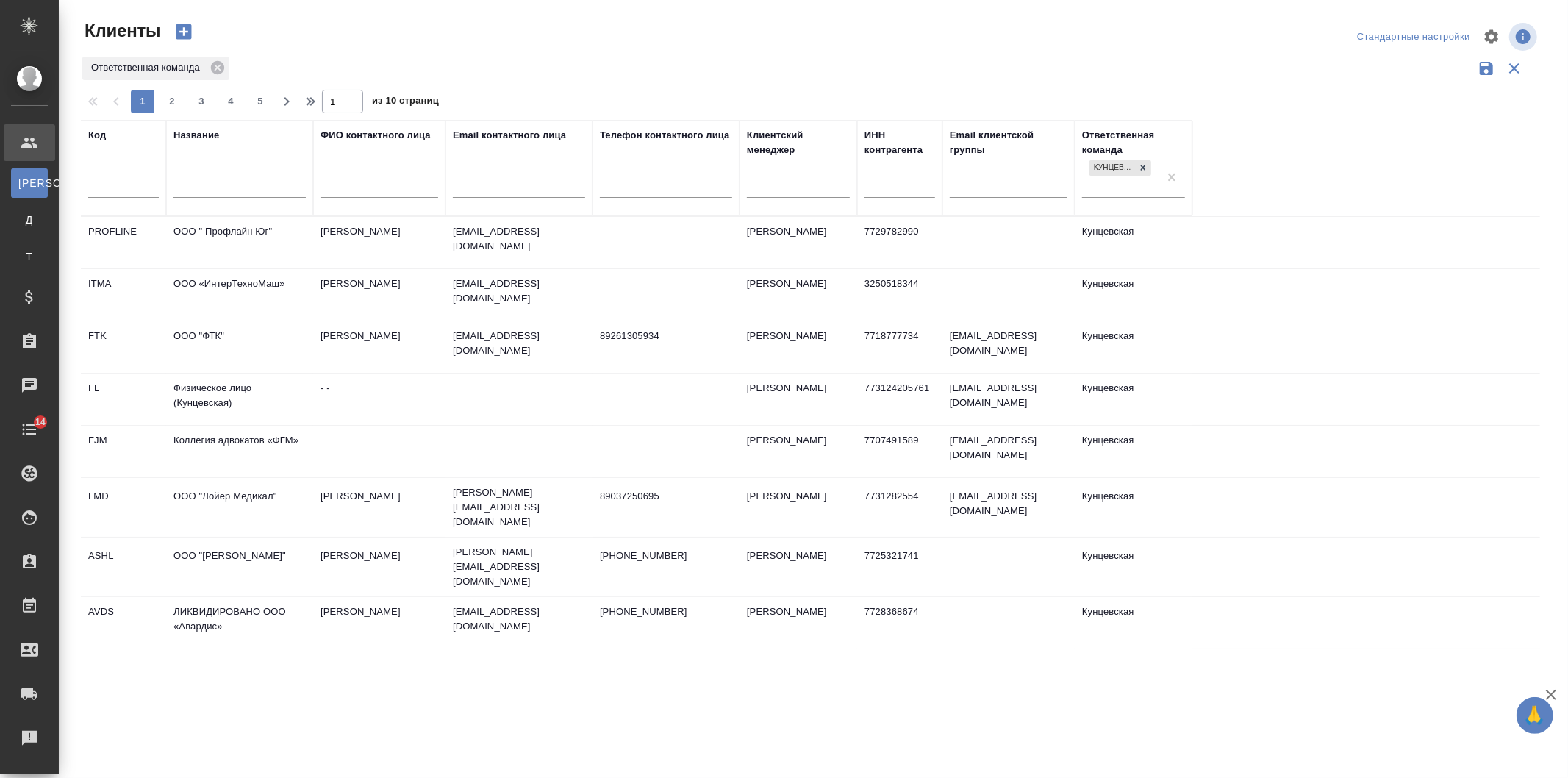
click at [224, 184] on input "text" at bounding box center [240, 187] width 133 height 18
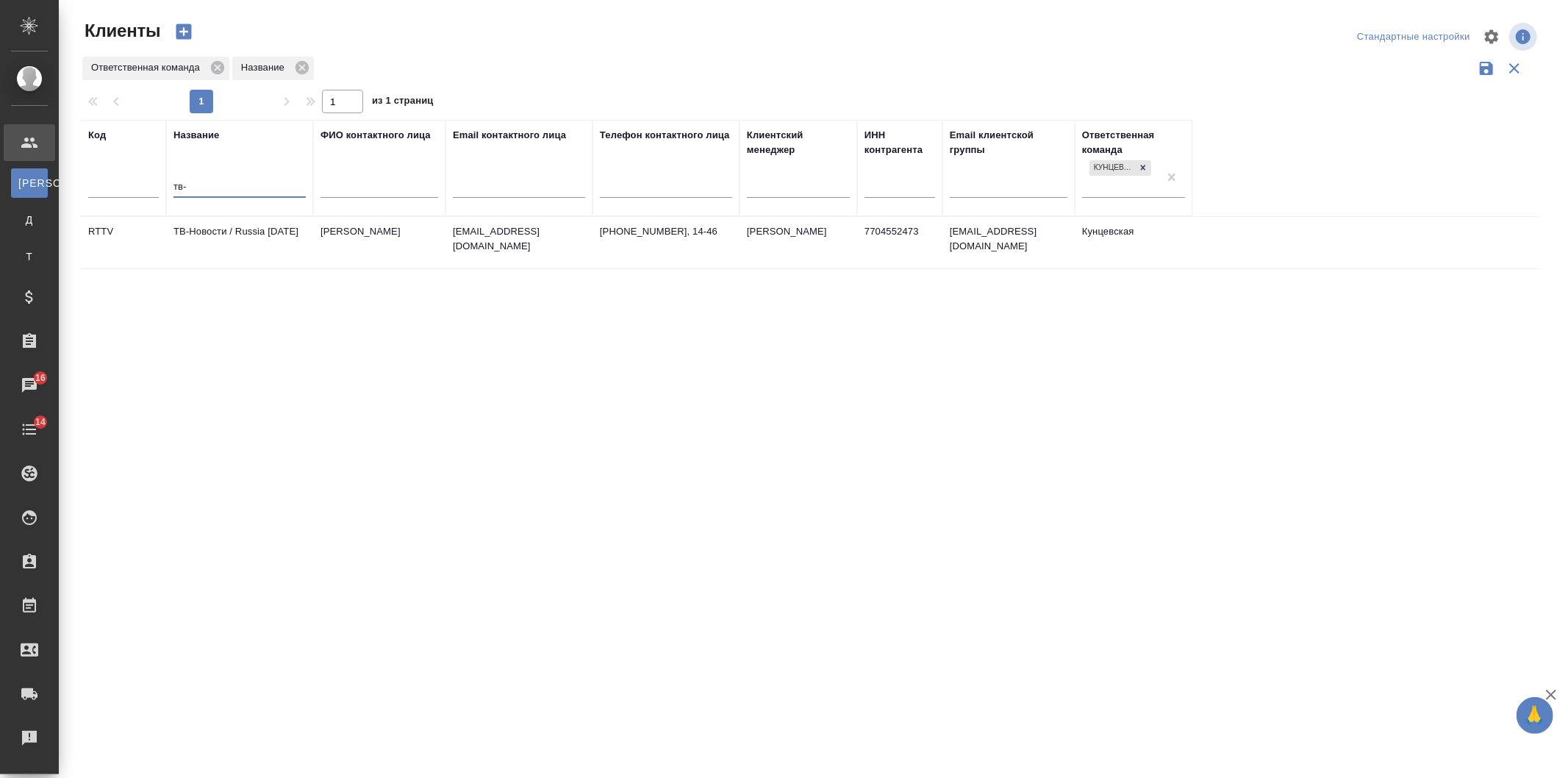
type input "тв-"
click at [387, 233] on td "Крылова Марина" at bounding box center [380, 243] width 133 height 51
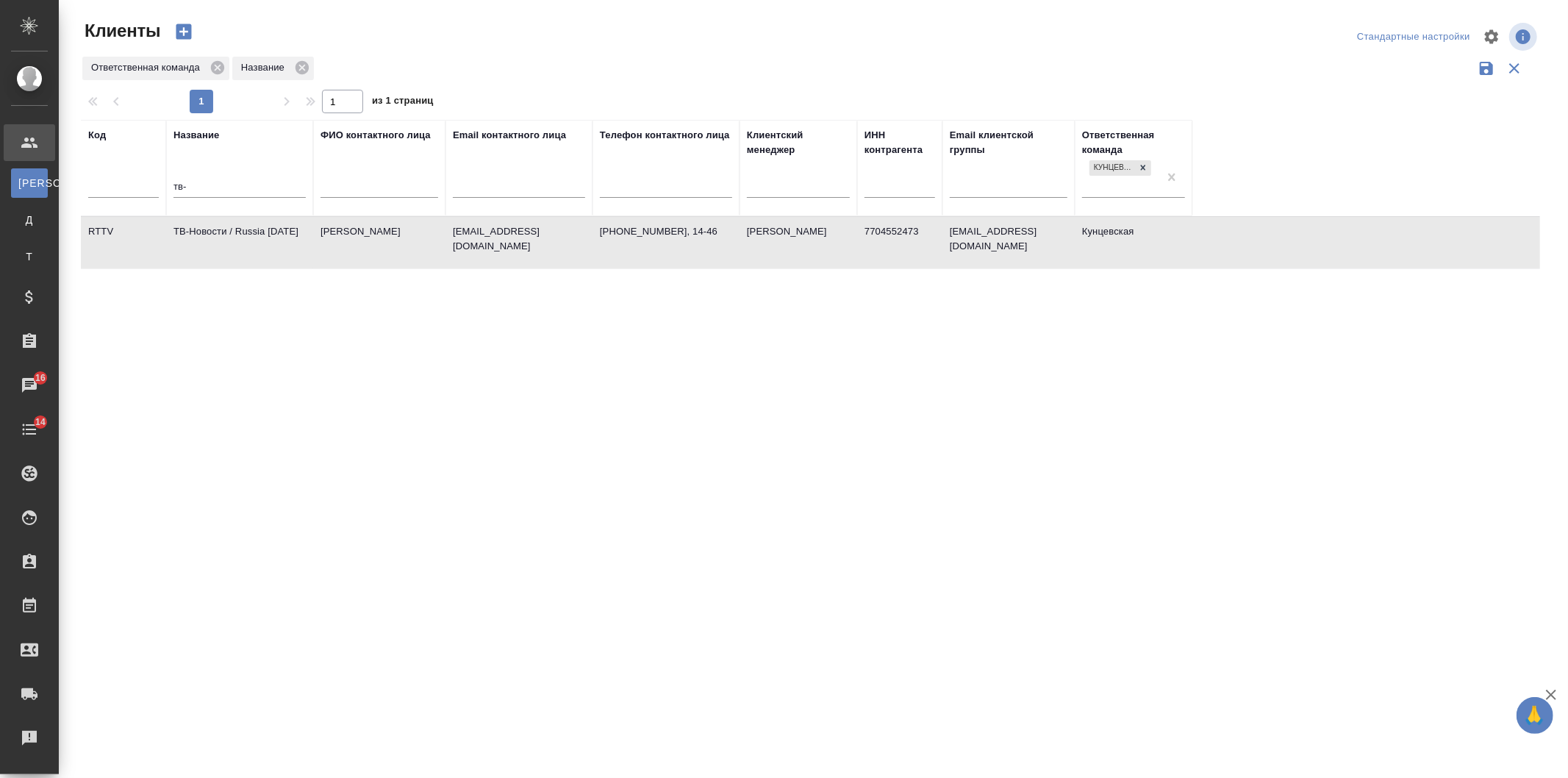
click at [387, 233] on td "Крылова Марина" at bounding box center [380, 243] width 133 height 51
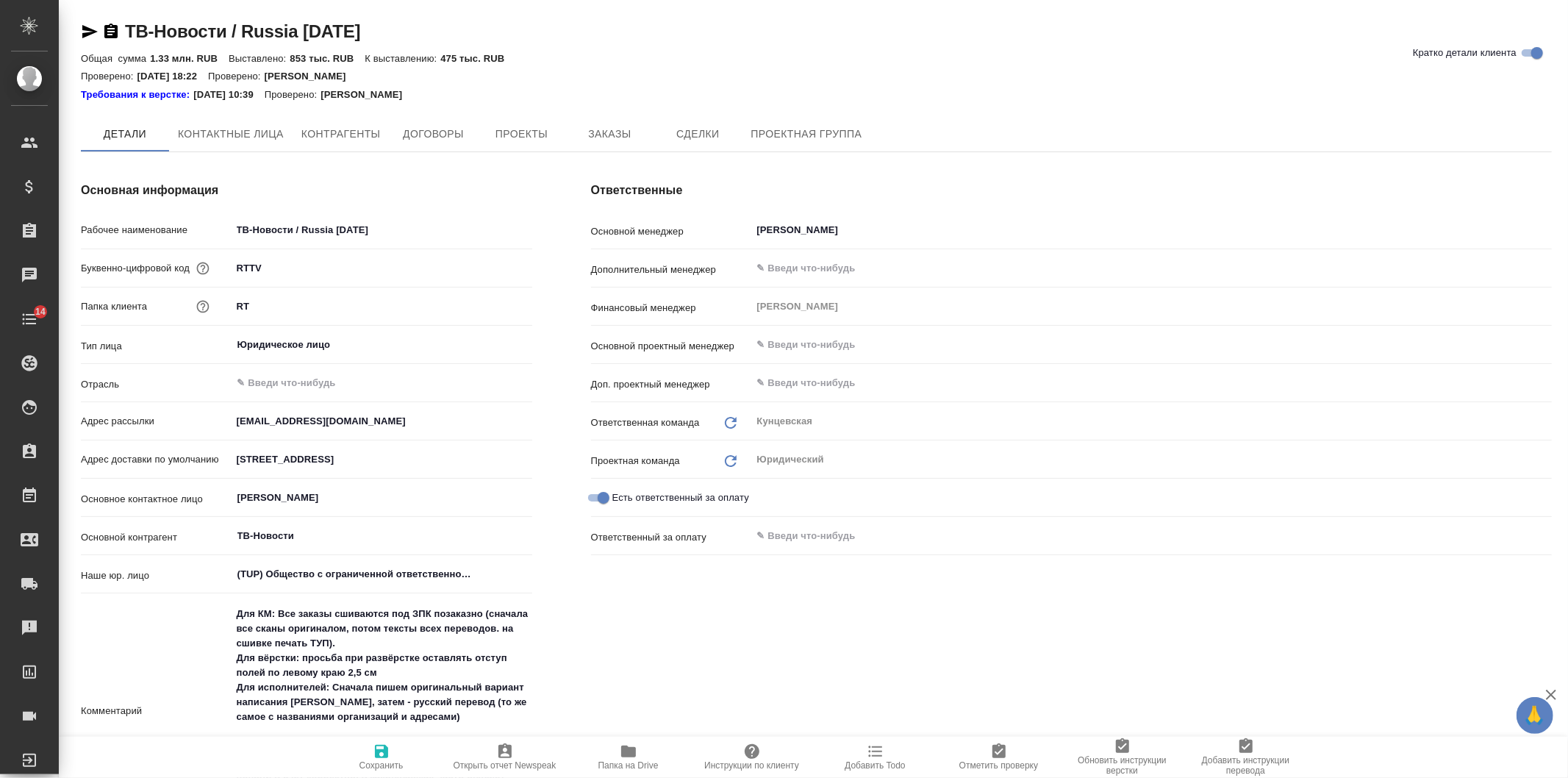
type textarea "x"
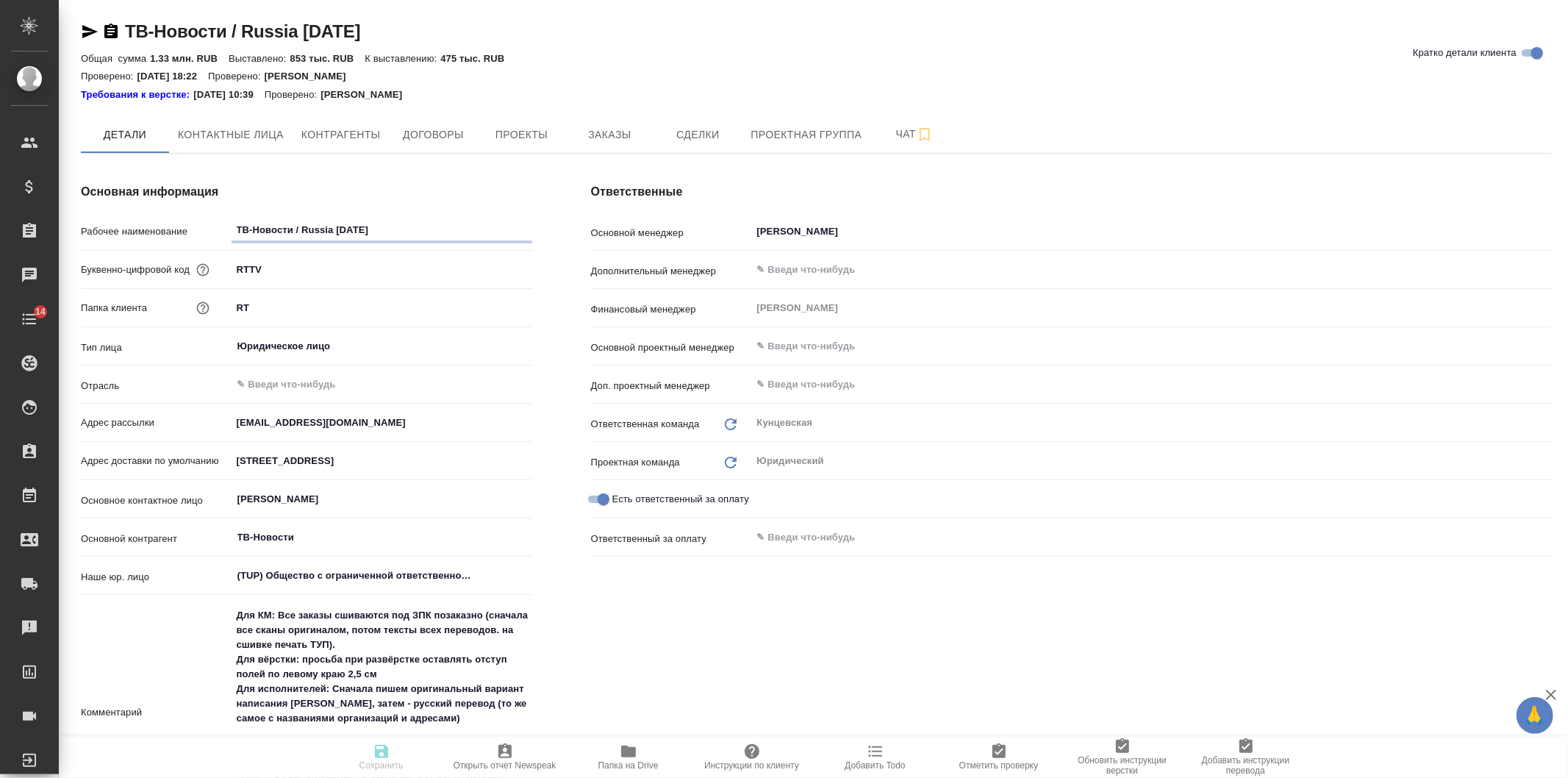
type textarea "x"
click at [619, 143] on button "Заказы" at bounding box center [609, 134] width 88 height 36
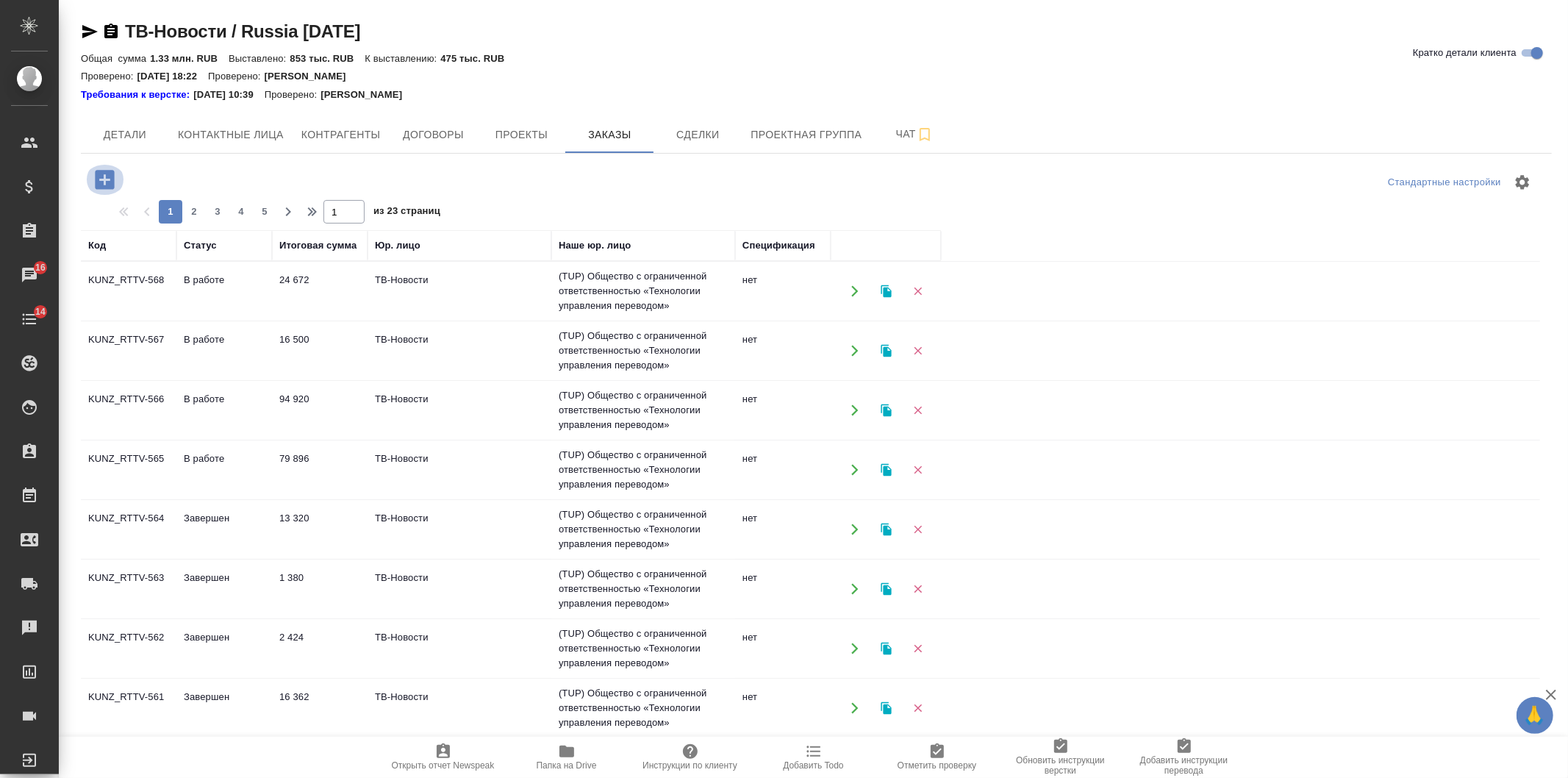
click at [95, 185] on icon "button" at bounding box center [104, 179] width 26 height 26
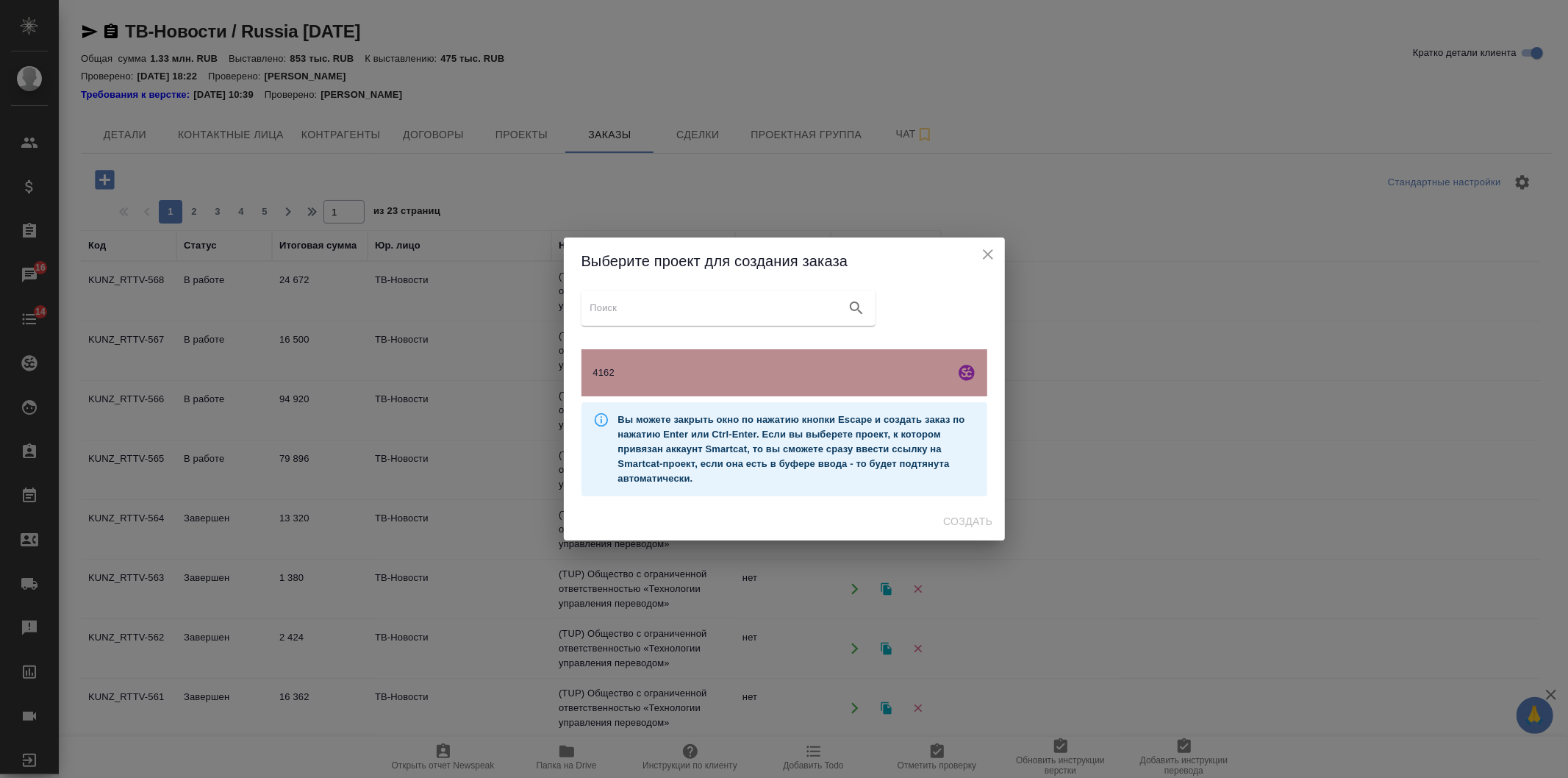
click at [726, 378] on span "4162" at bounding box center [771, 373] width 356 height 15
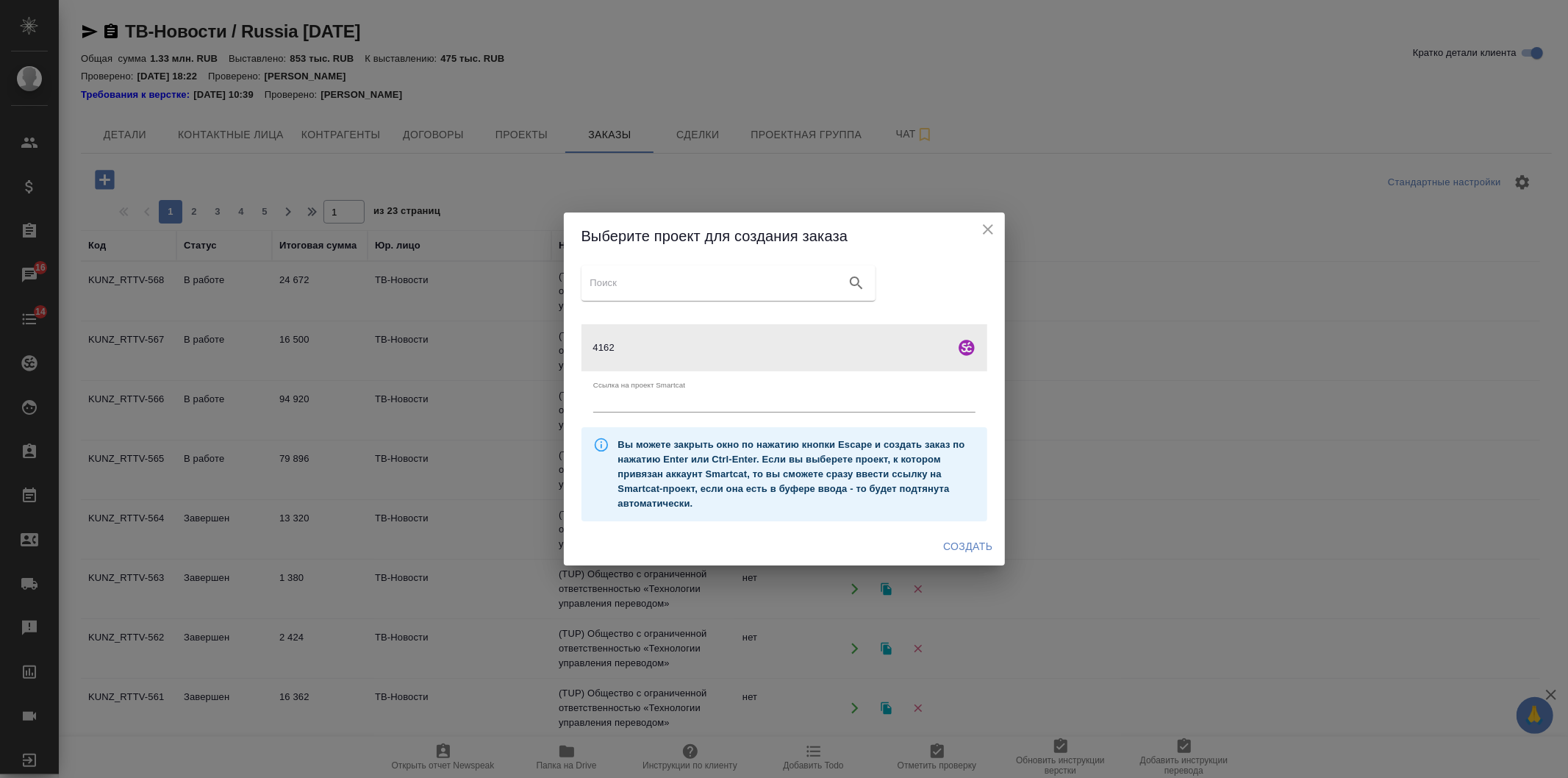
click at [975, 544] on span "Создать" at bounding box center [968, 547] width 49 height 18
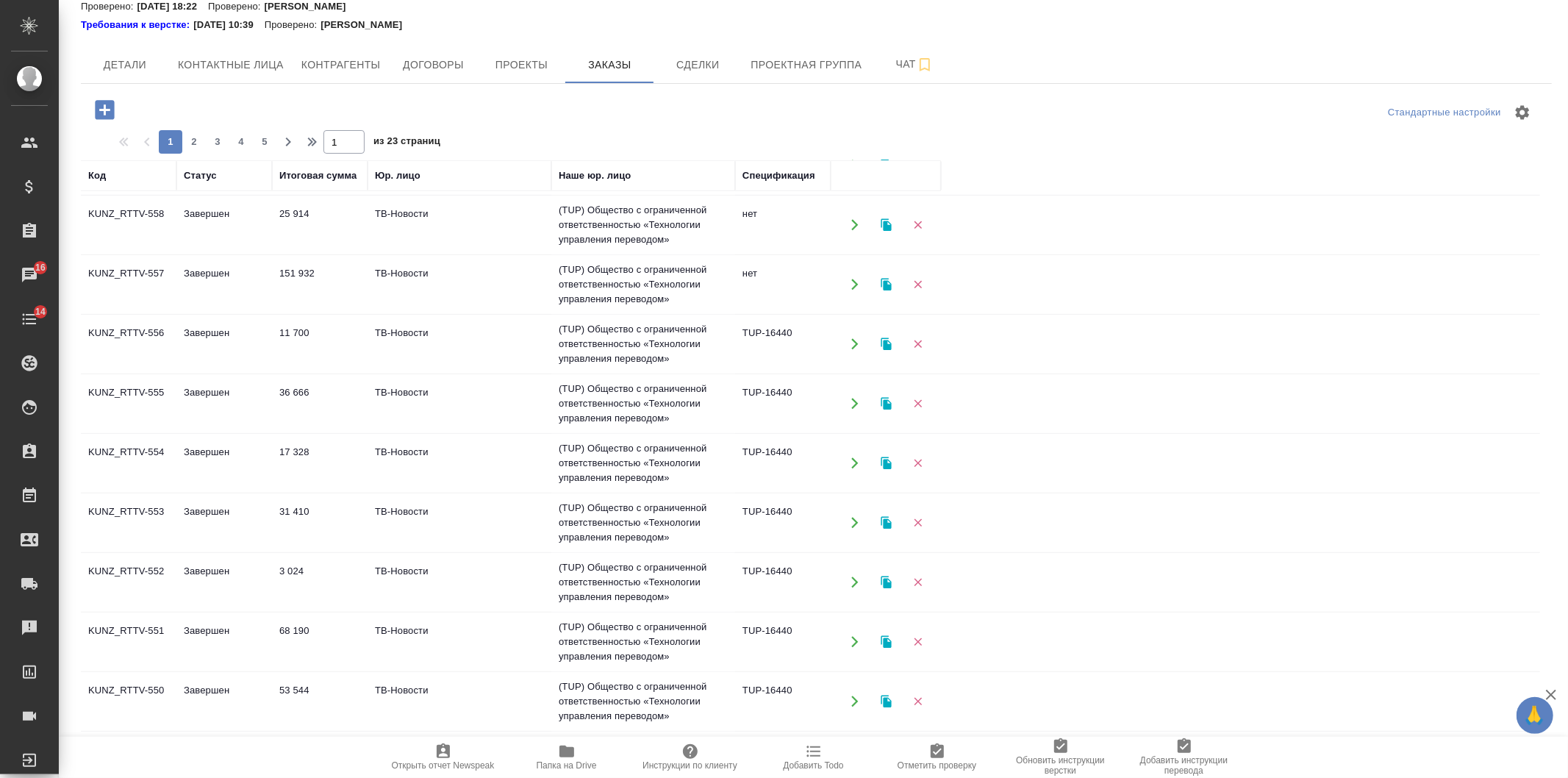
scroll to position [653, 0]
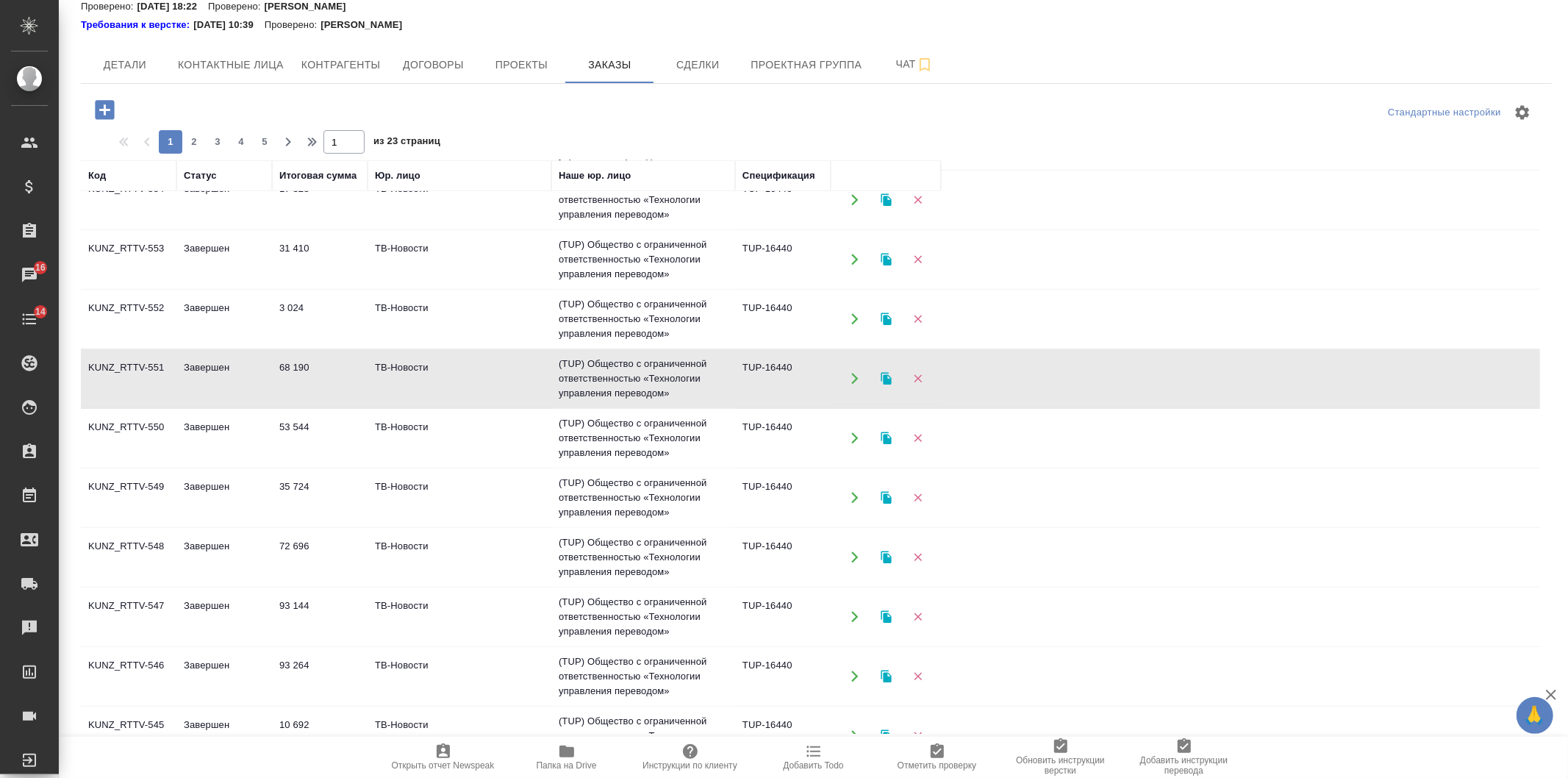
scroll to position [1009, 0]
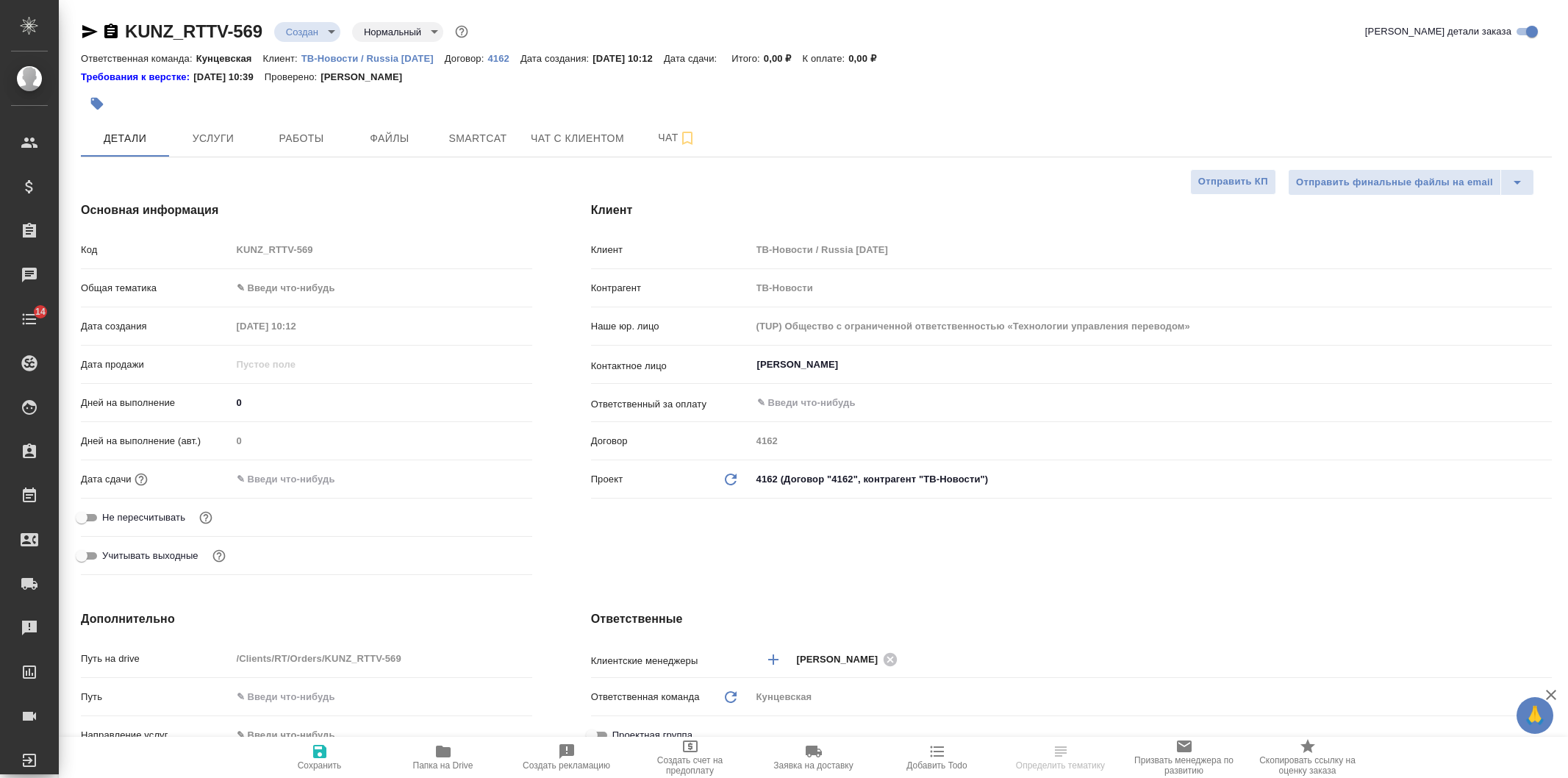
select select "RU"
click at [303, 287] on body "🙏 .cls-1 fill:#fff; AWATERA [PERSON_NAME] Клиенты Спецификации Заказы Чаты 14 T…" at bounding box center [784, 389] width 1568 height 778
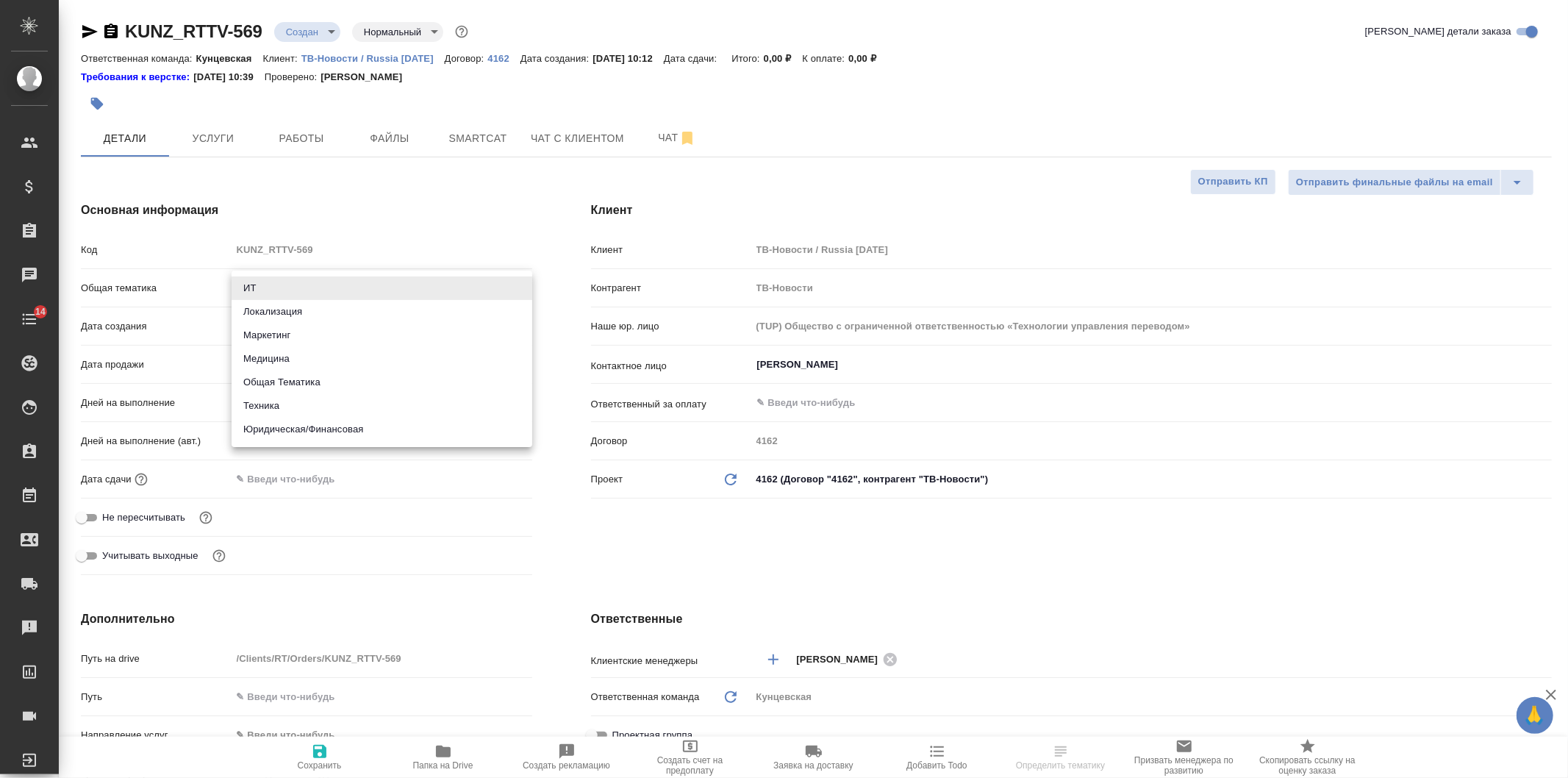
click at [298, 426] on li "Юридическая/Финансовая" at bounding box center [381, 430] width 301 height 23
type input "yr-fn"
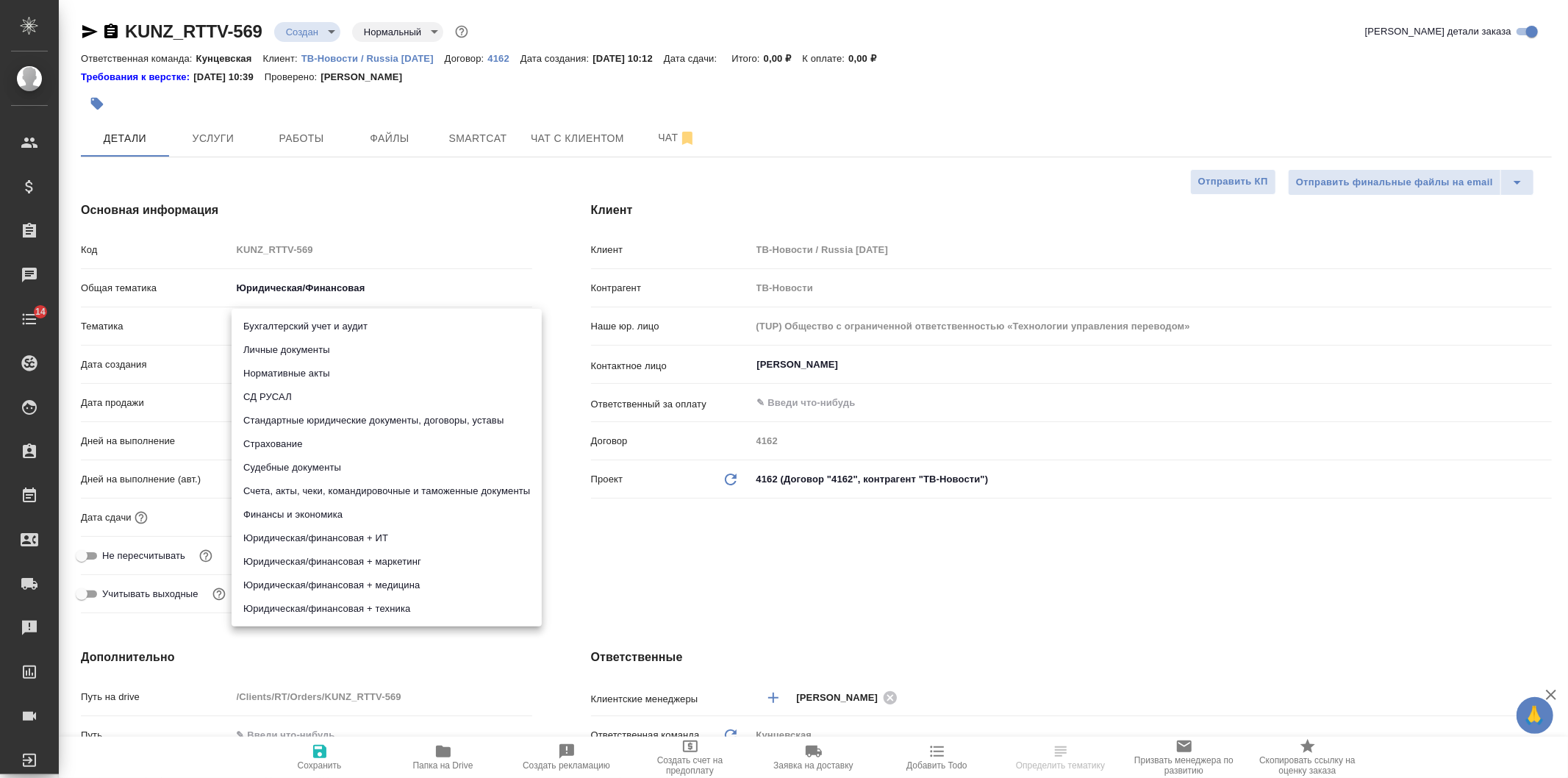
click at [285, 327] on body "🙏 .cls-1 fill:#fff; AWATERA [PERSON_NAME] Клиенты Спецификации Заказы Чаты 14 T…" at bounding box center [784, 389] width 1568 height 778
drag, startPoint x: 289, startPoint y: 484, endPoint x: 408, endPoint y: 485, distance: 119.0
click at [290, 485] on li "Счета, акты, чеки, командировочные и таможенные документы" at bounding box center [386, 491] width 310 height 23
type input "5f647205b73bc97568ca66c0"
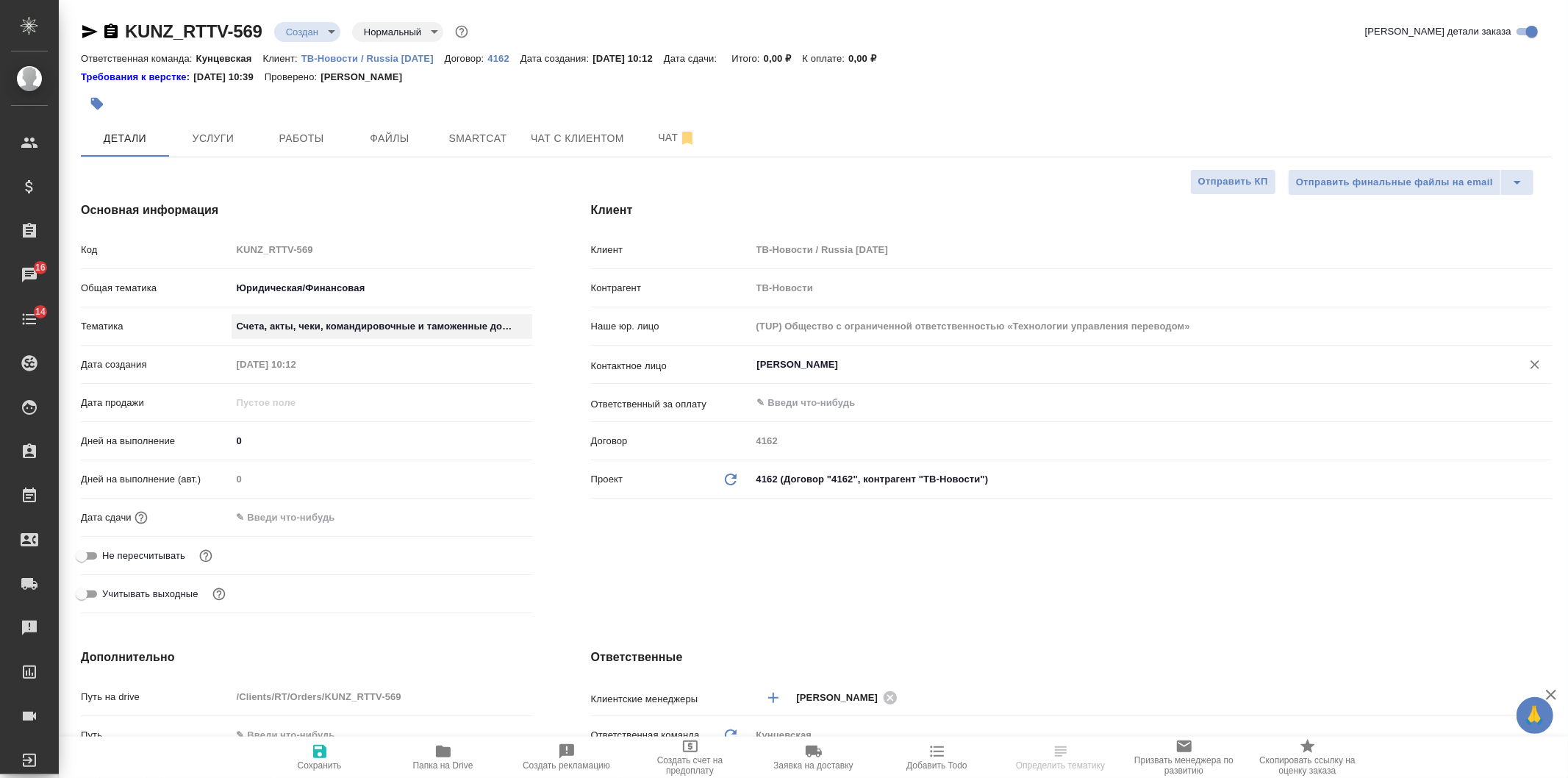
click at [903, 352] on div "[PERSON_NAME]" at bounding box center [1152, 365] width 801 height 27
click at [849, 367] on input "[PERSON_NAME]" at bounding box center [1128, 364] width 743 height 17
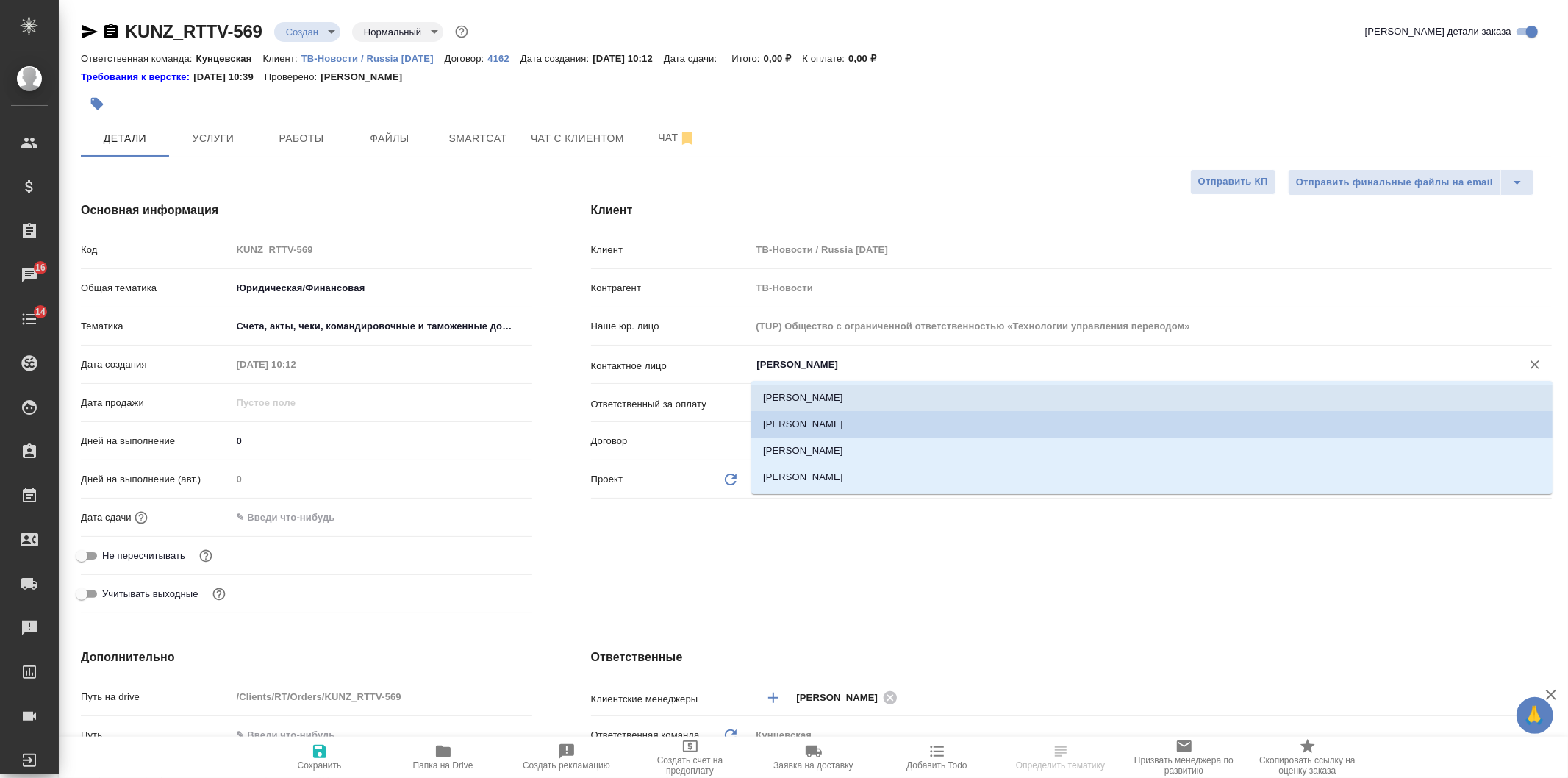
click at [834, 399] on li "[PERSON_NAME]" at bounding box center [1152, 398] width 802 height 27
type input "[PERSON_NAME]"
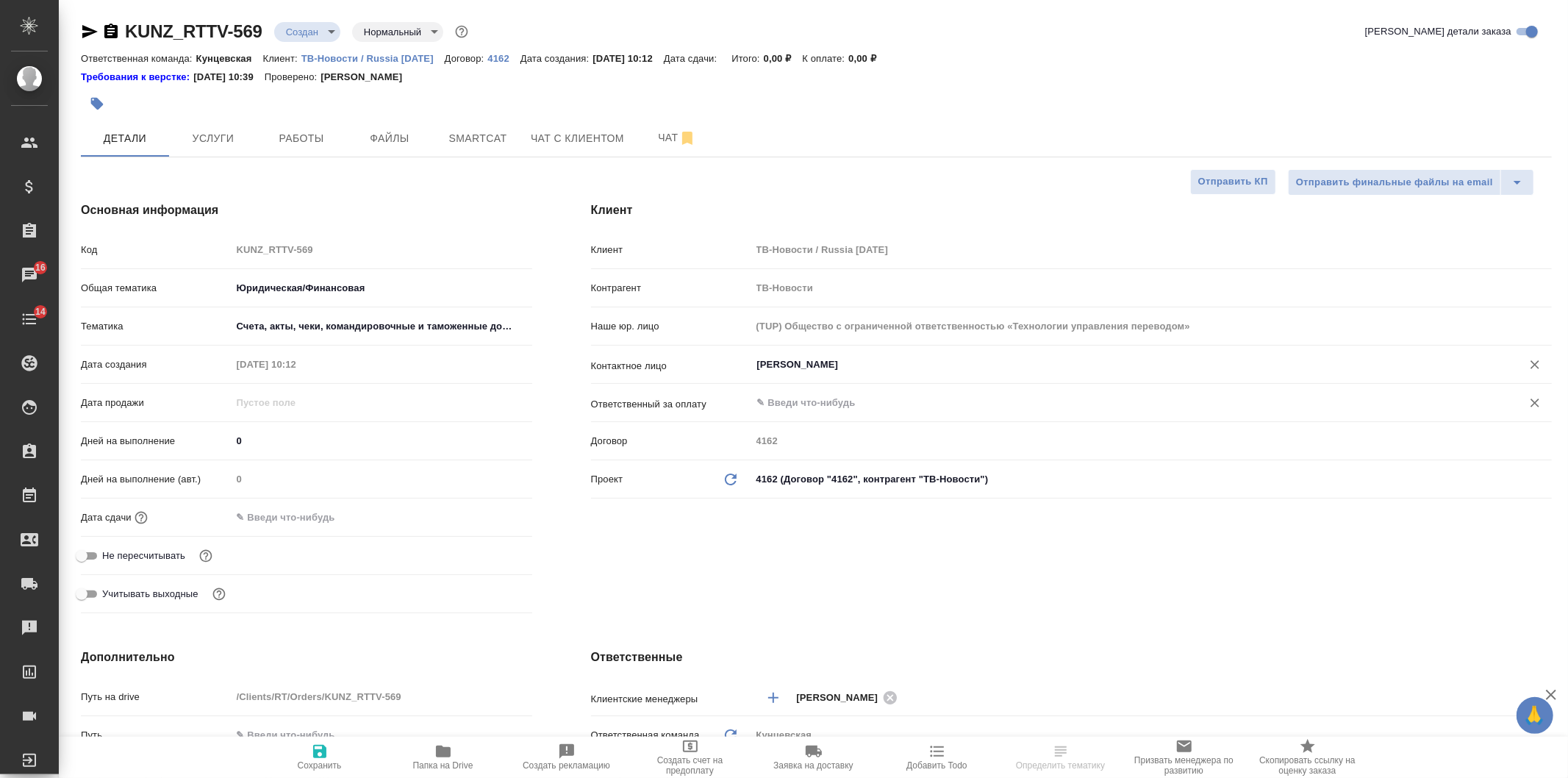
click at [835, 399] on input "text" at bounding box center [1128, 402] width 743 height 17
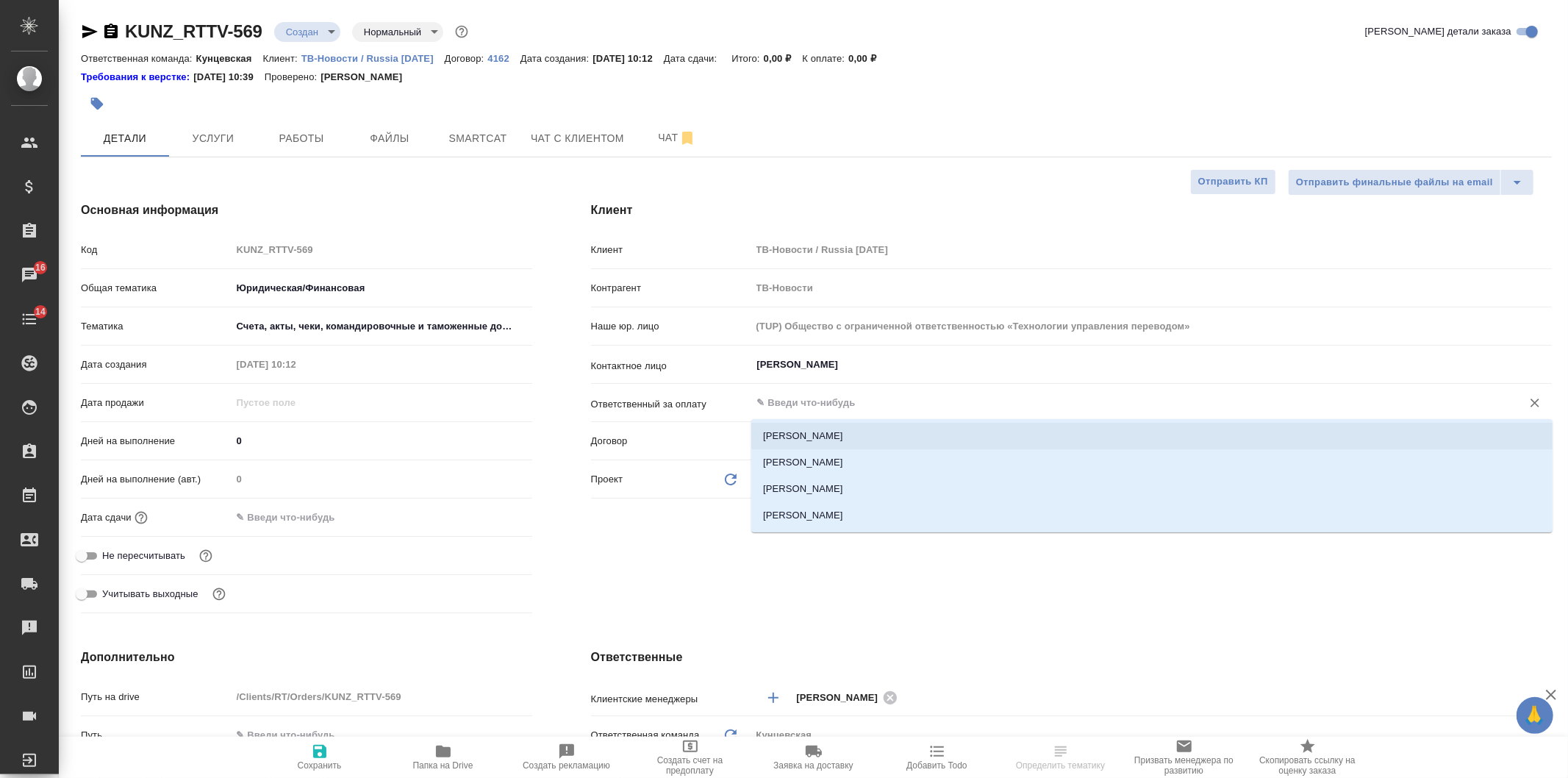
click at [833, 449] on li "[PERSON_NAME]" at bounding box center [1152, 436] width 802 height 27
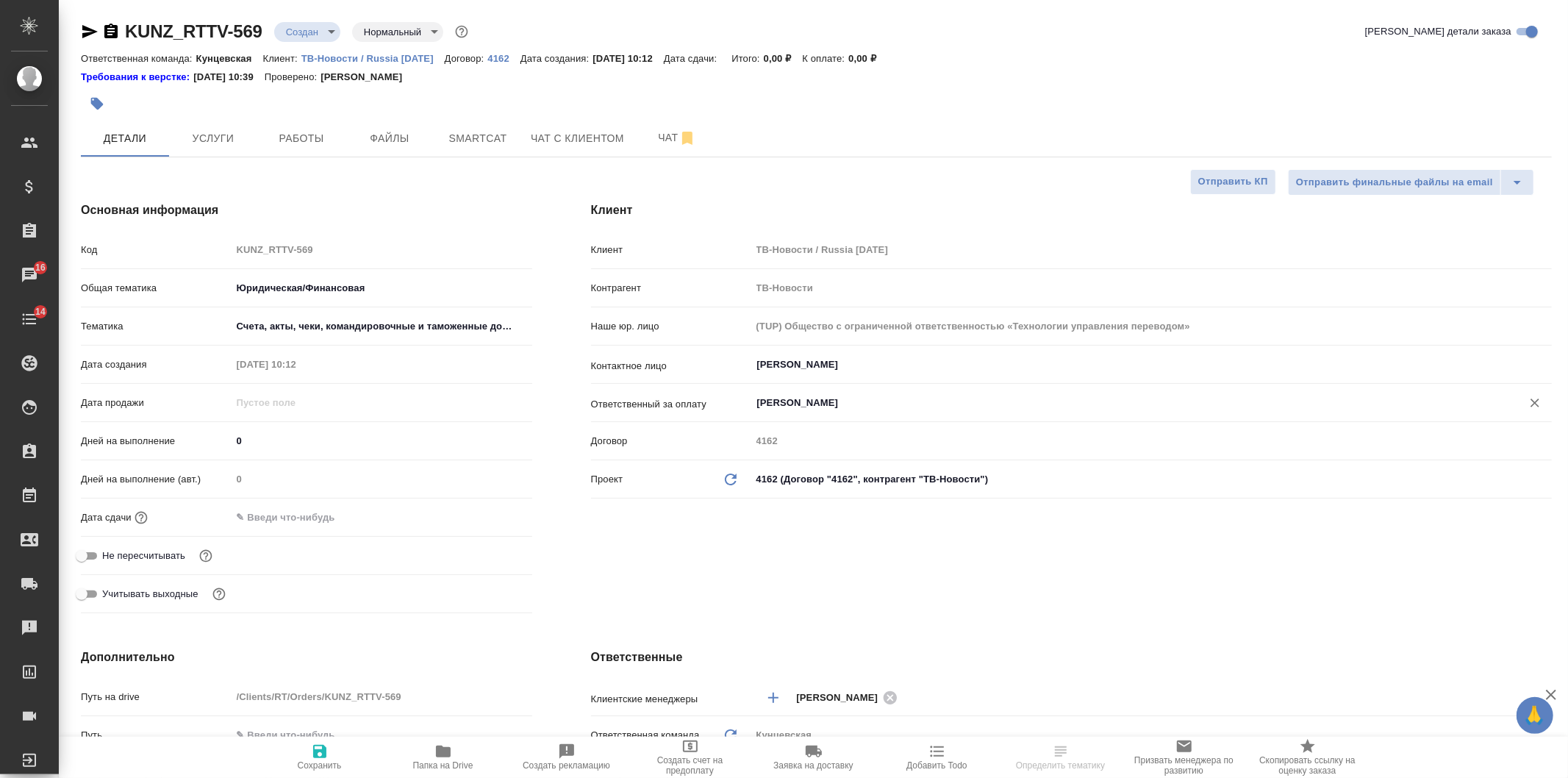
drag, startPoint x: 825, startPoint y: 387, endPoint x: 828, endPoint y: 402, distance: 15.3
click at [828, 392] on div "Клиент ТВ-Новости / Russia [DATE] Контрагент ТВ-Новости Наше юр. лицо (TUP) Общ…" at bounding box center [1071, 371] width 961 height 268
click at [829, 402] on input "[PERSON_NAME]" at bounding box center [1128, 402] width 743 height 17
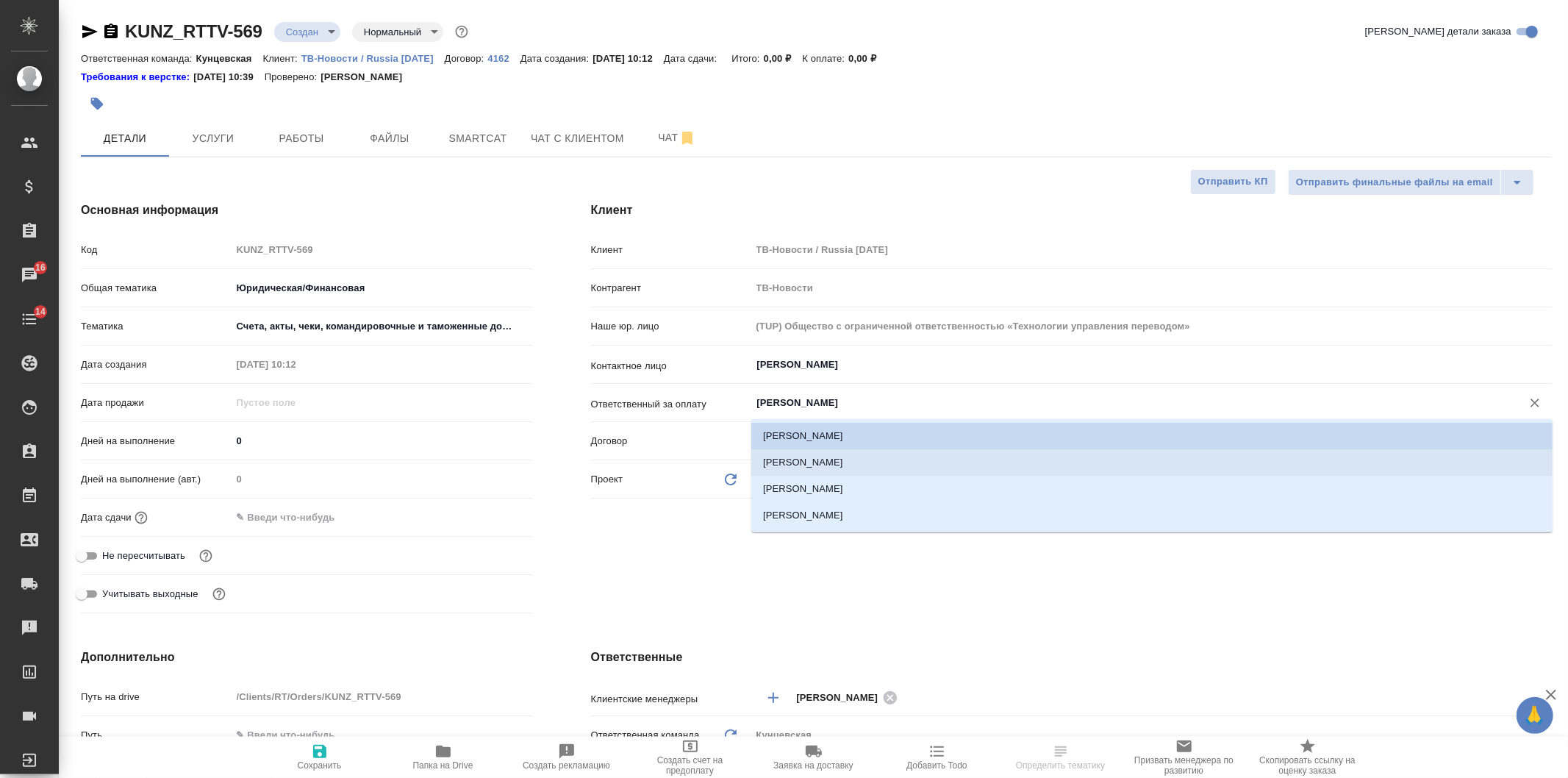
click at [820, 453] on li "[PERSON_NAME]" at bounding box center [1152, 463] width 802 height 27
type input "[PERSON_NAME]"
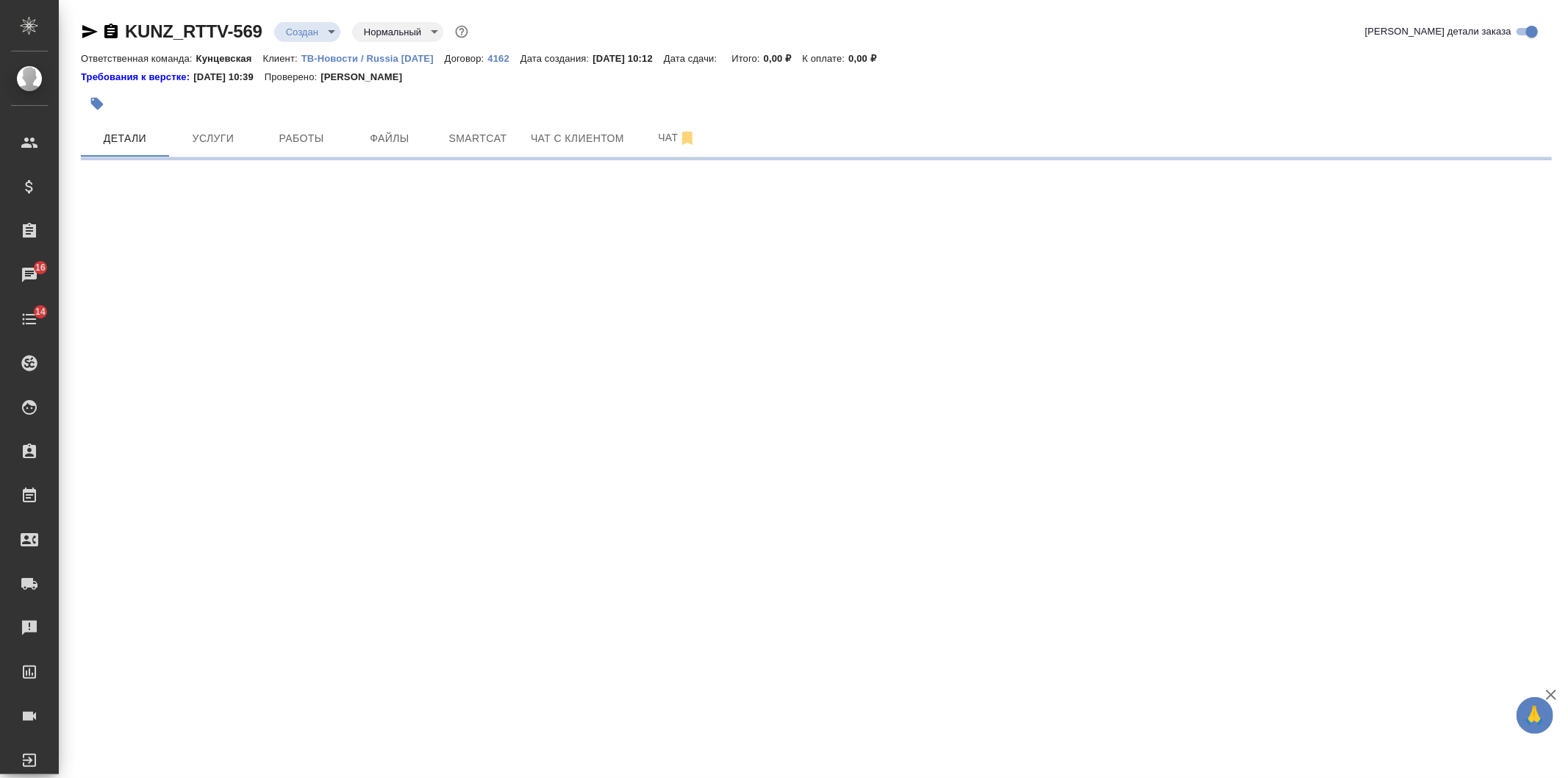
click at [349, 760] on div ".cls-1 fill:#fff; AWATERA [PERSON_NAME] Клиенты Спецификации Заказы 16 Чаты 14 …" at bounding box center [784, 389] width 1568 height 778
select select "RU"
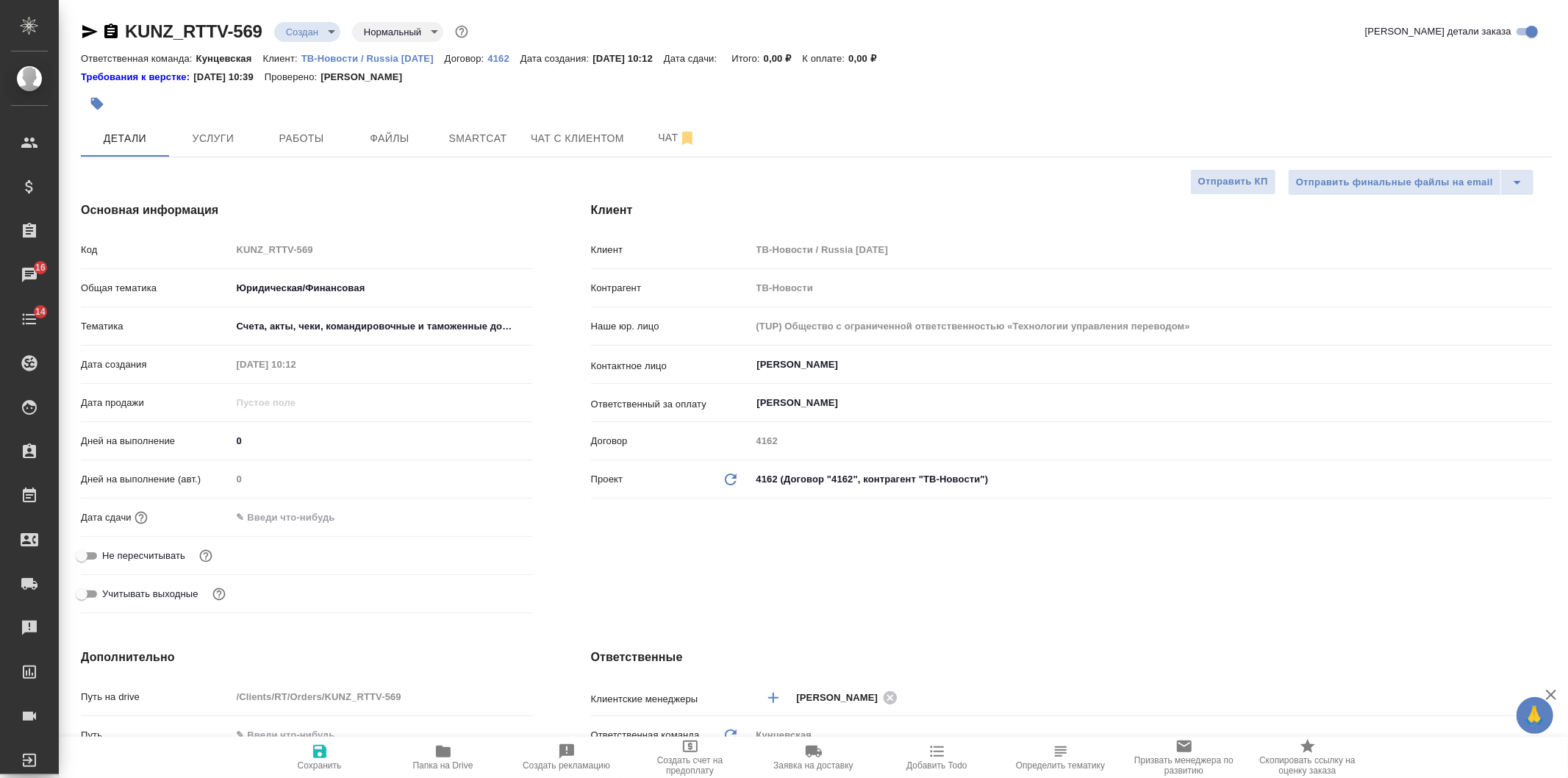
type textarea "x"
drag, startPoint x: 826, startPoint y: 377, endPoint x: 824, endPoint y: 369, distance: 8.2
click at [824, 371] on div "[PERSON_NAME]" at bounding box center [1152, 365] width 801 height 27
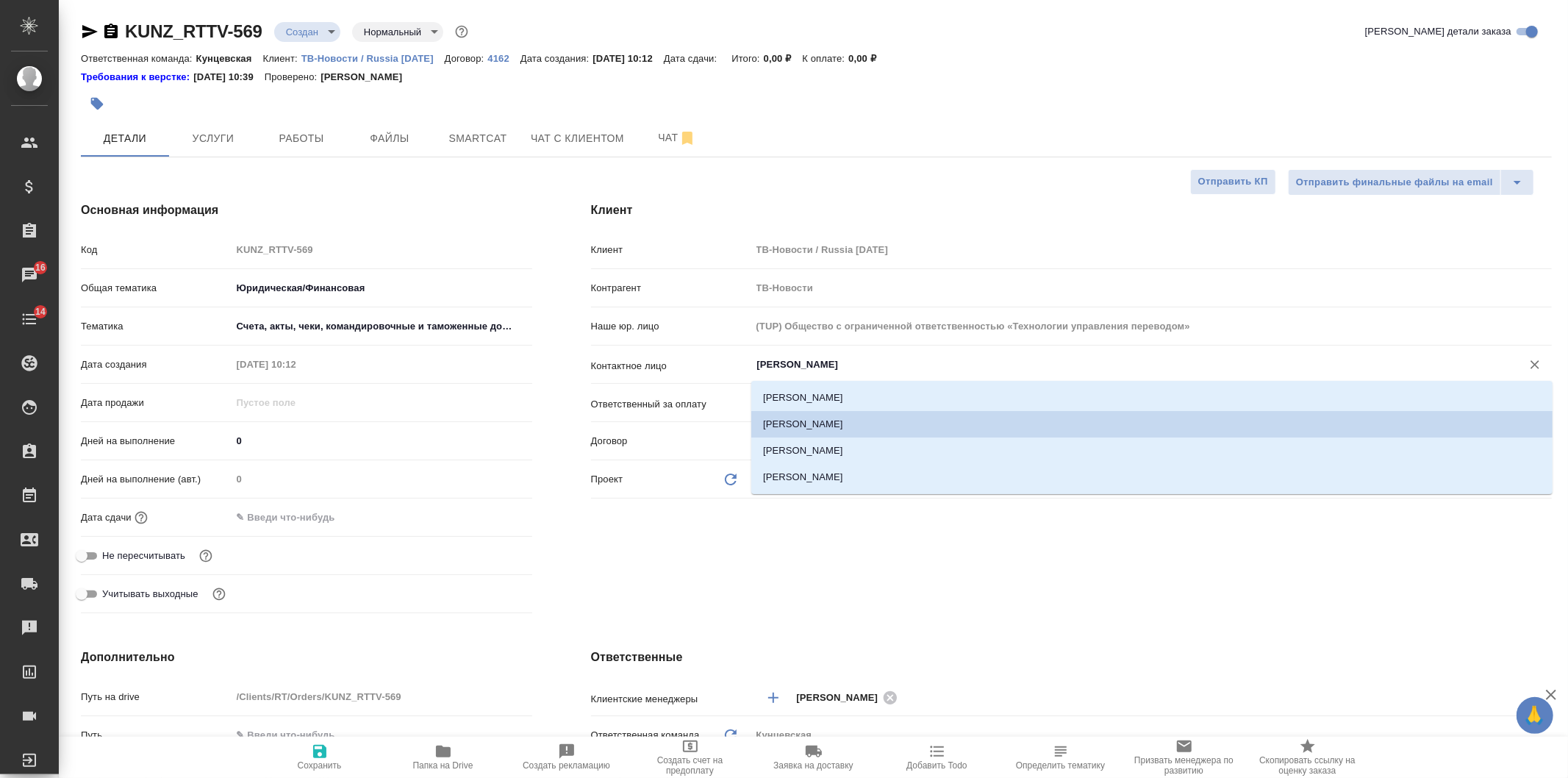
click at [825, 369] on input "[PERSON_NAME]" at bounding box center [1128, 364] width 743 height 17
drag, startPoint x: 842, startPoint y: 390, endPoint x: 835, endPoint y: 395, distance: 8.6
click at [836, 390] on li "[PERSON_NAME]" at bounding box center [1152, 398] width 802 height 27
type input "[PERSON_NAME]"
type textarea "x"
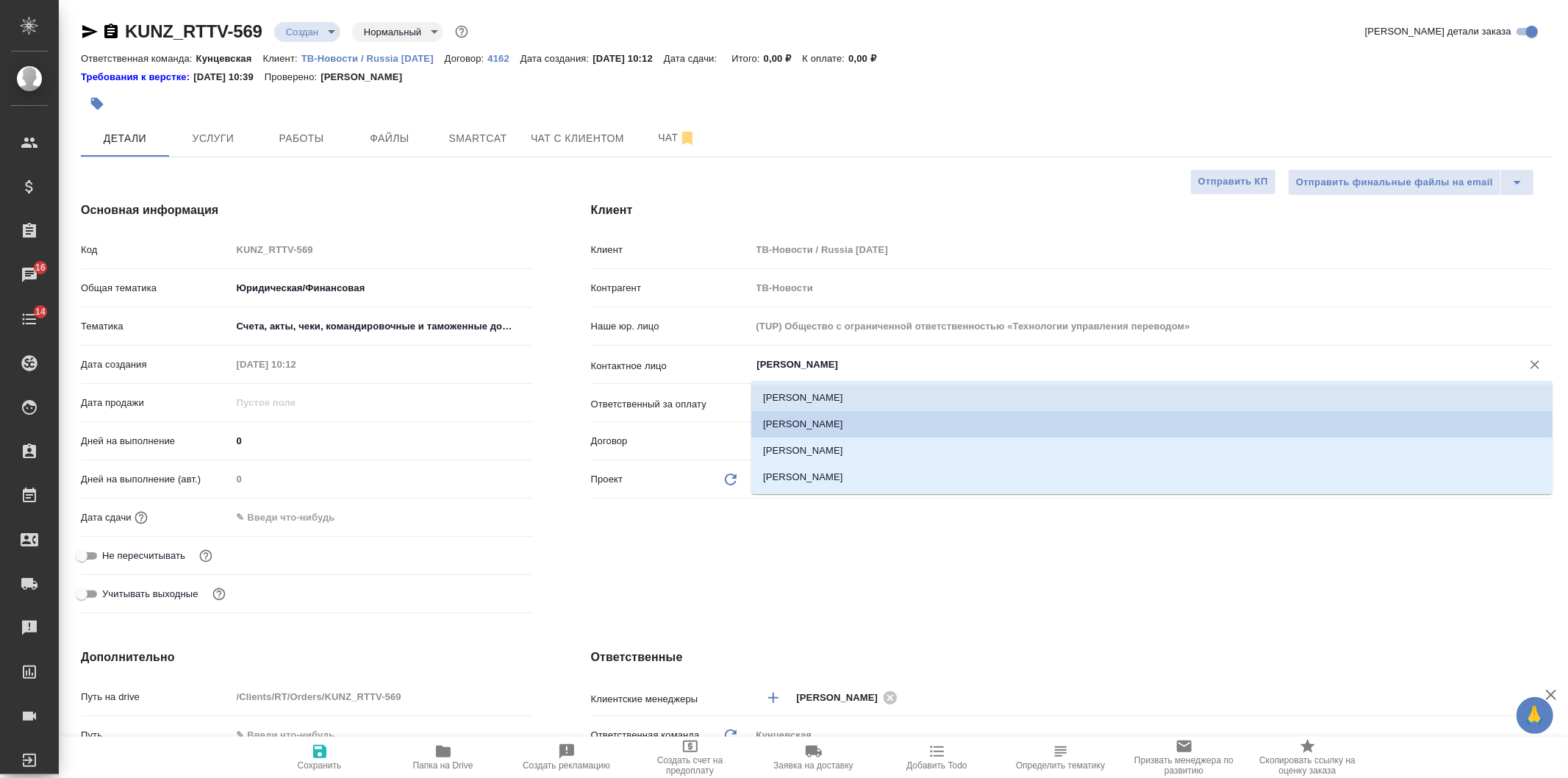
type textarea "x"
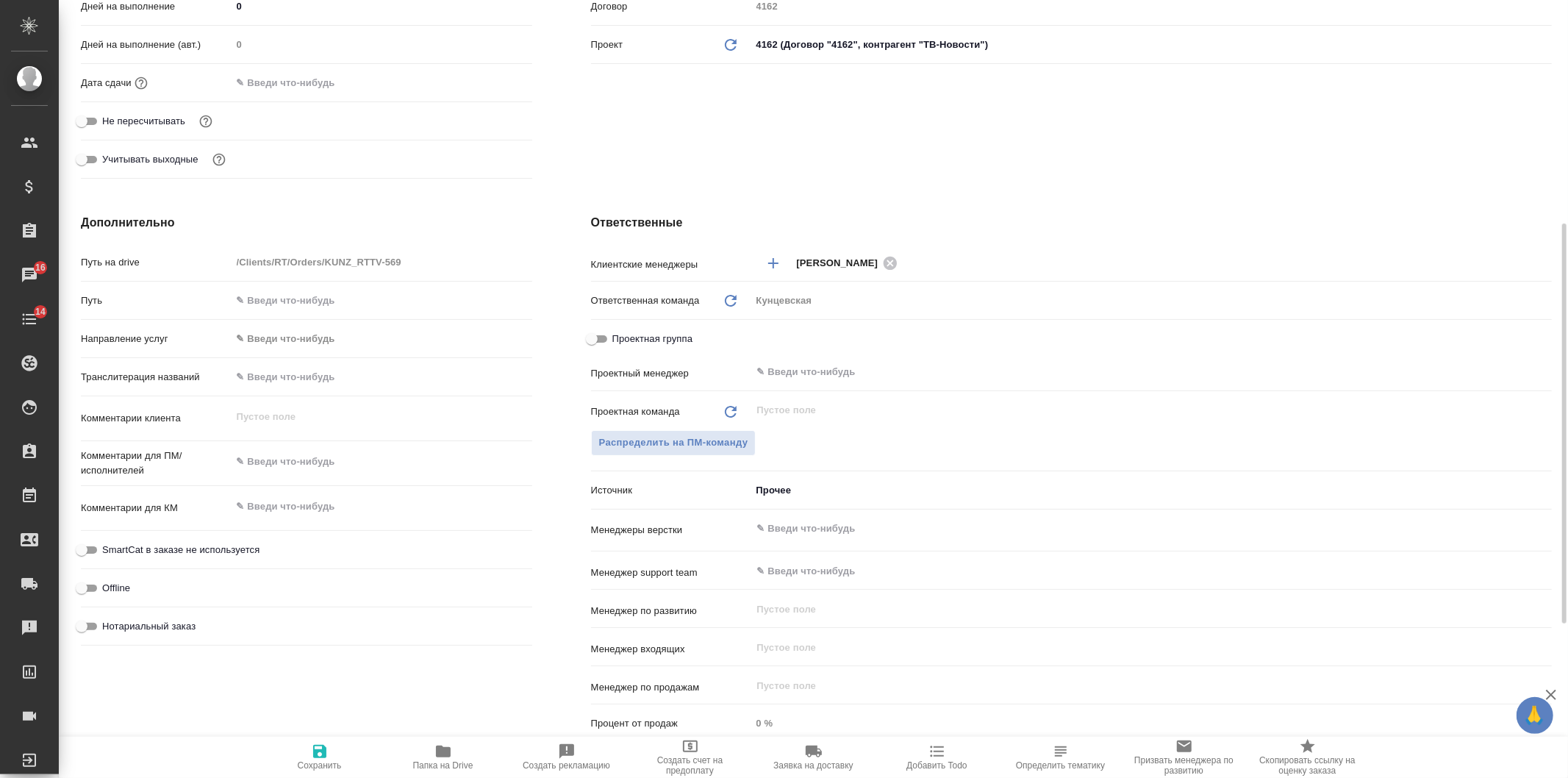
scroll to position [326, 0]
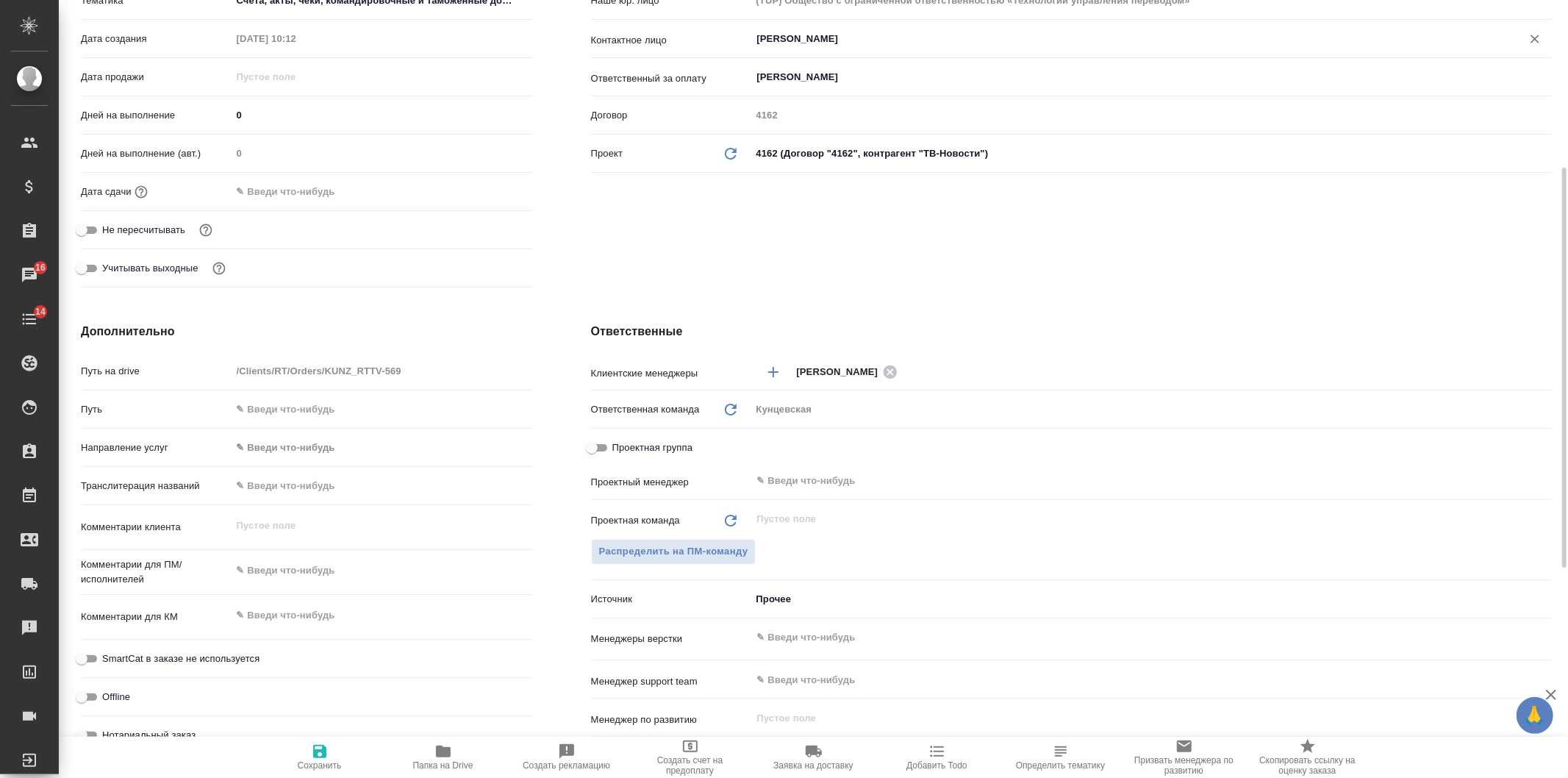
click at [326, 751] on icon "button" at bounding box center [320, 751] width 13 height 13
type textarea "x"
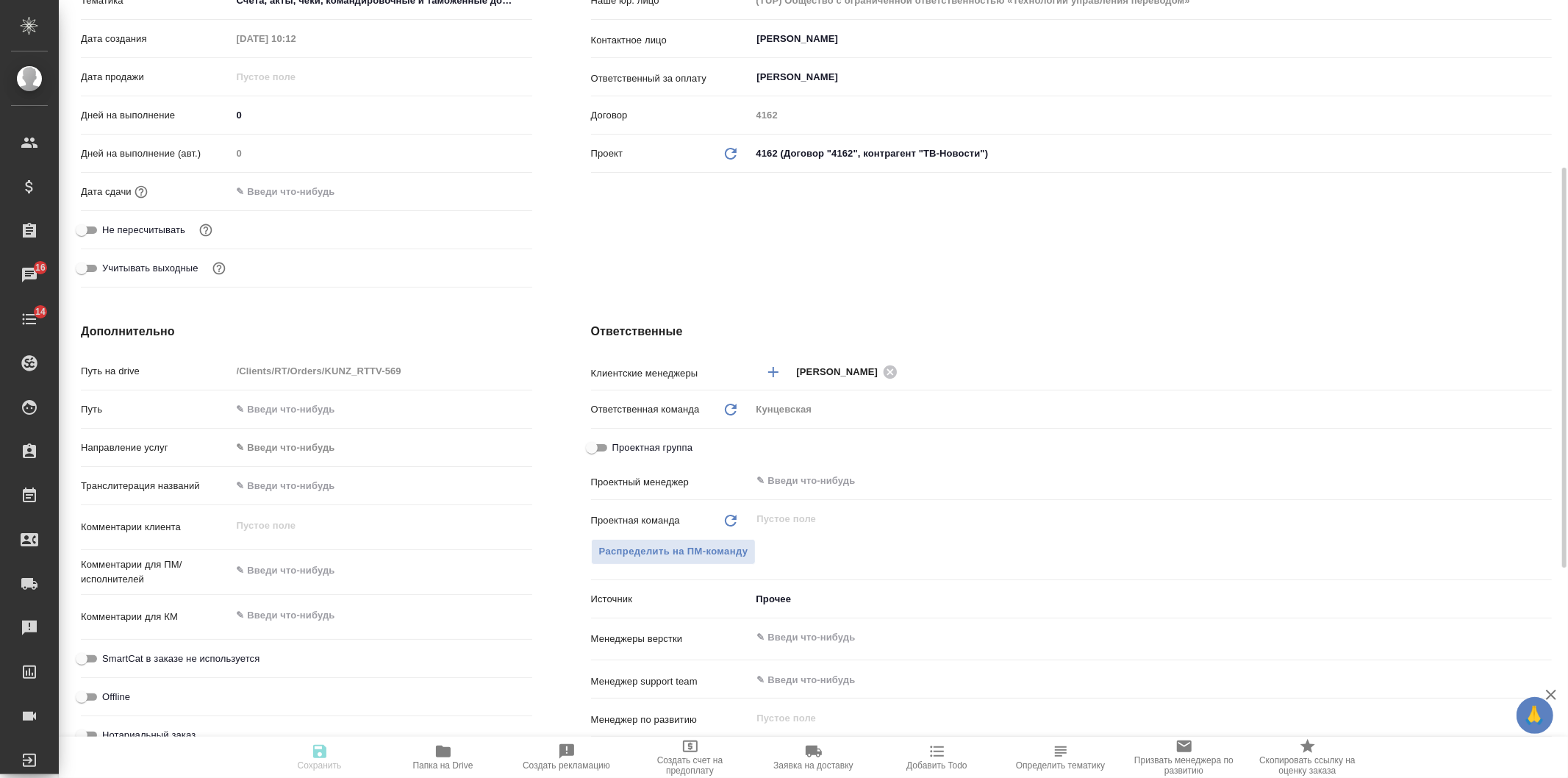
type textarea "x"
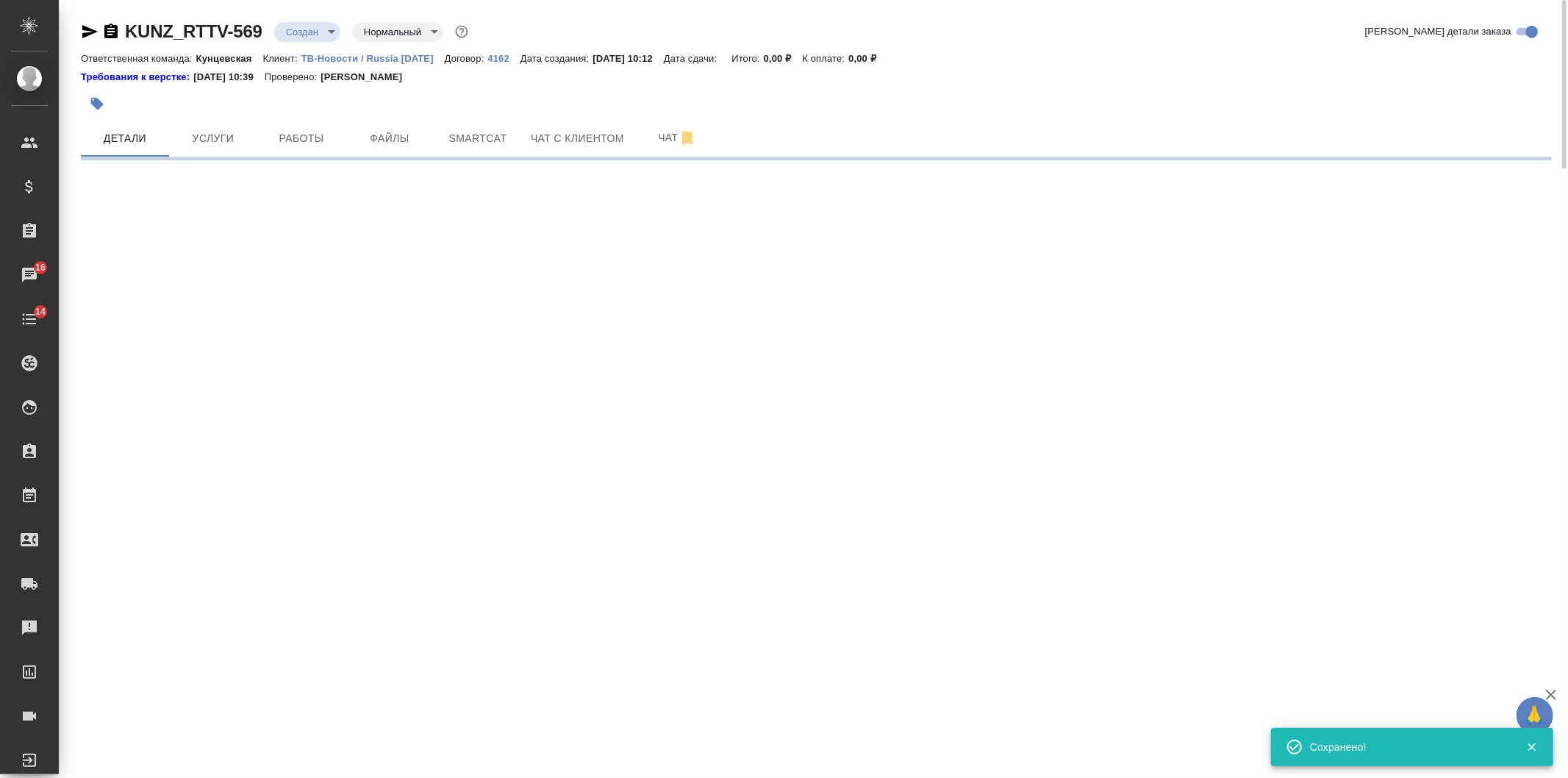
select select "RU"
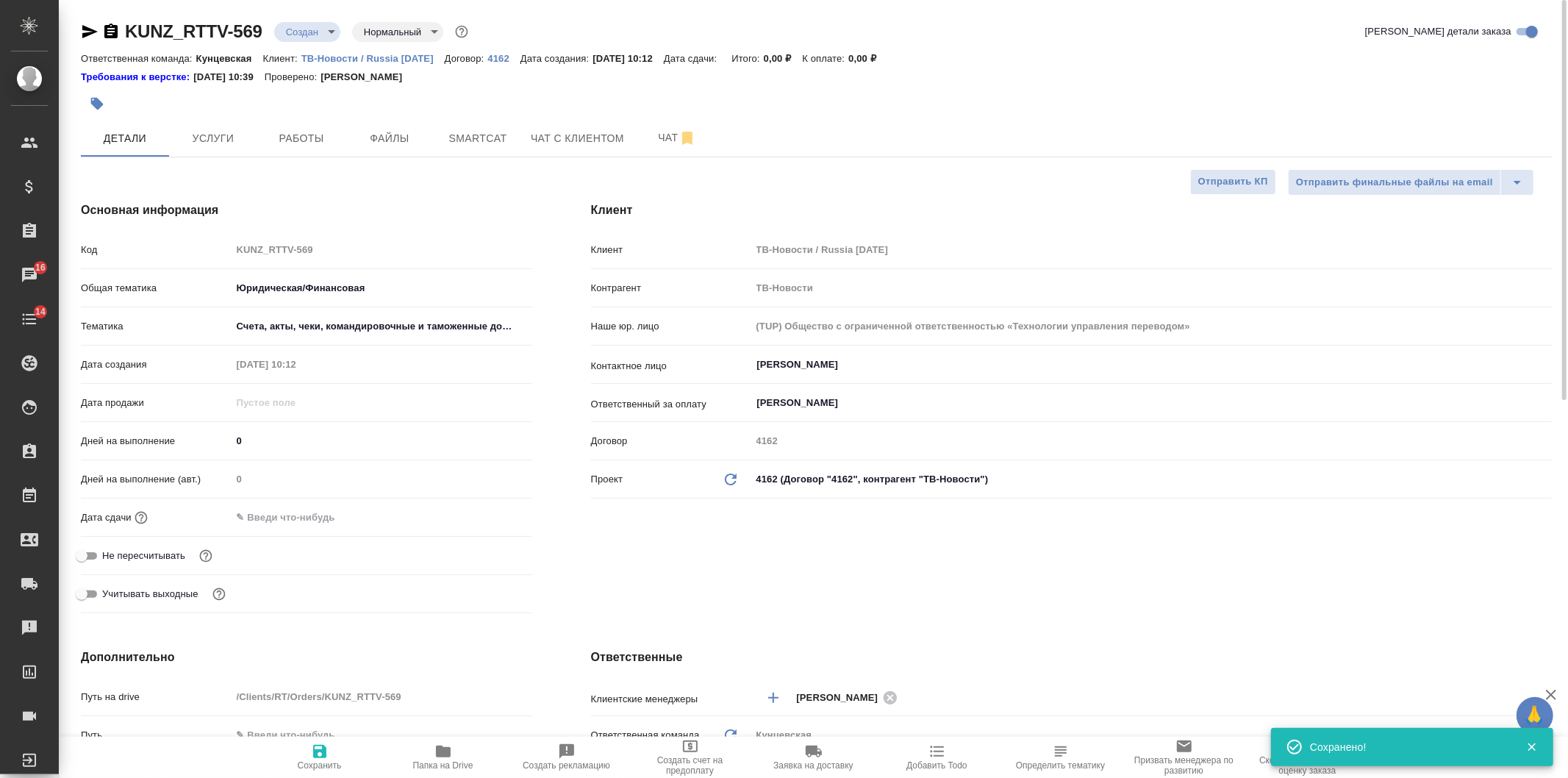
type textarea "x"
drag, startPoint x: 108, startPoint y: 32, endPoint x: 119, endPoint y: 36, distance: 11.7
click at [112, 32] on icon "button" at bounding box center [110, 31] width 17 height 17
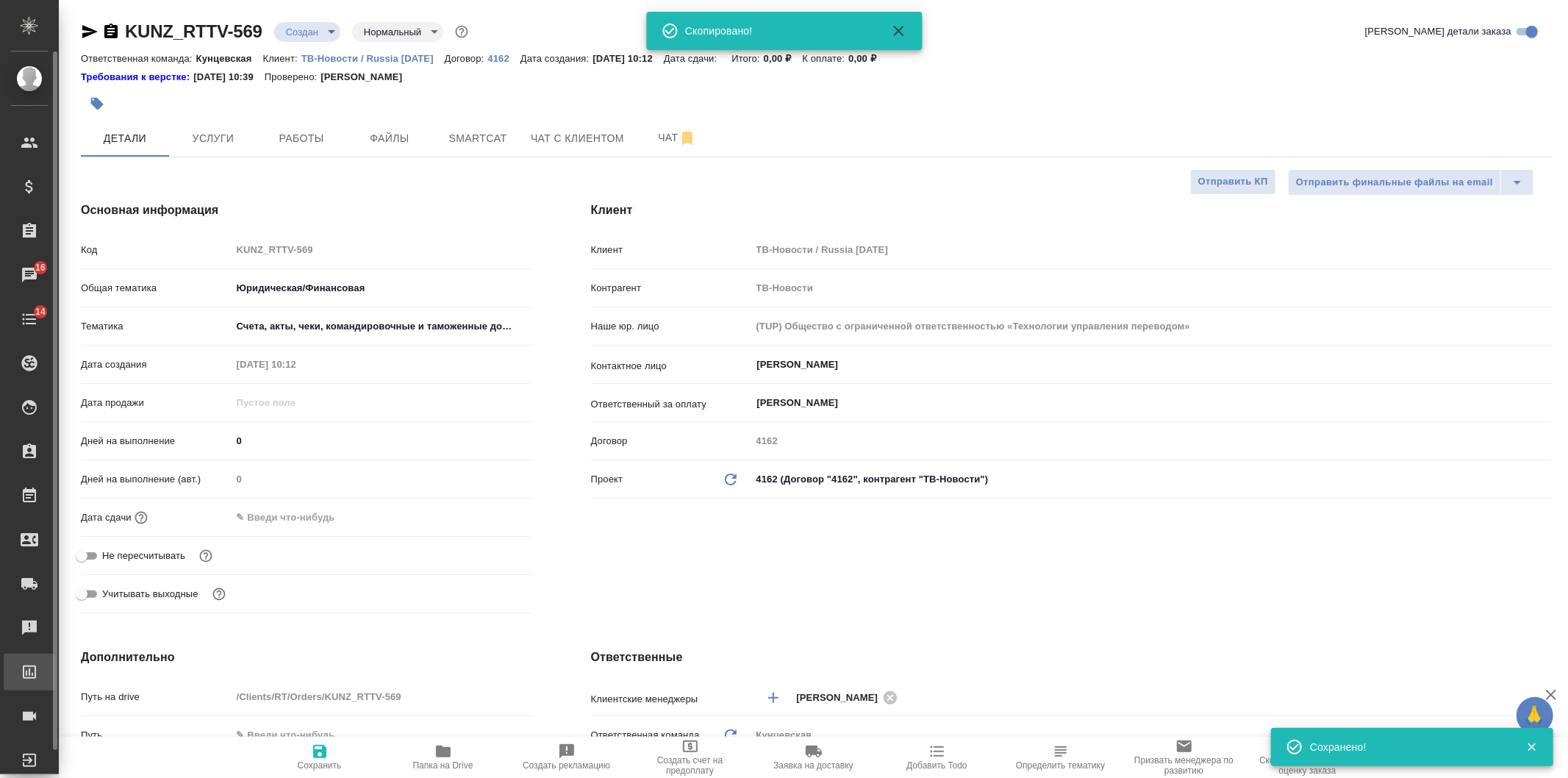
type textarea "x"
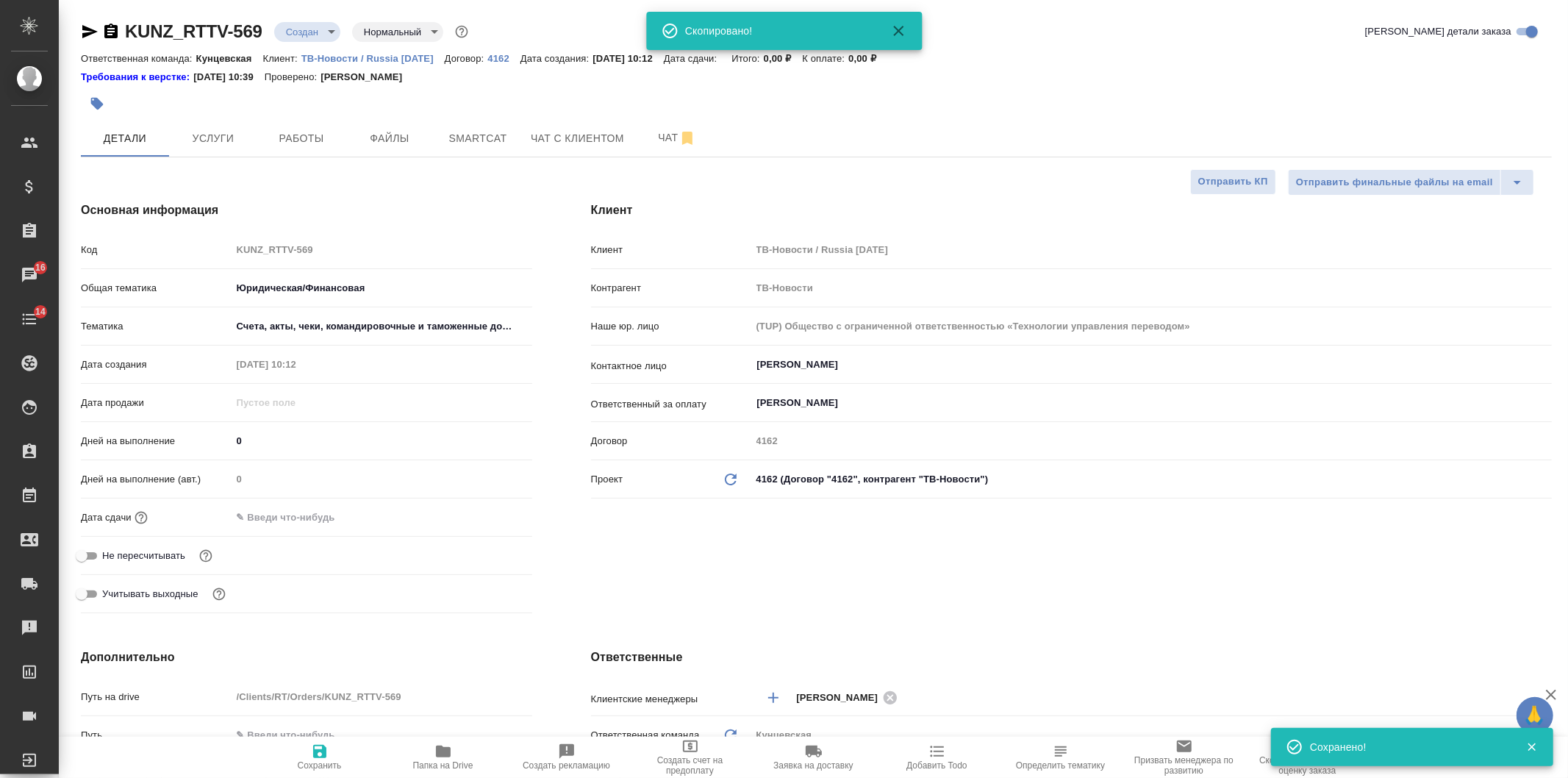
type textarea "x"
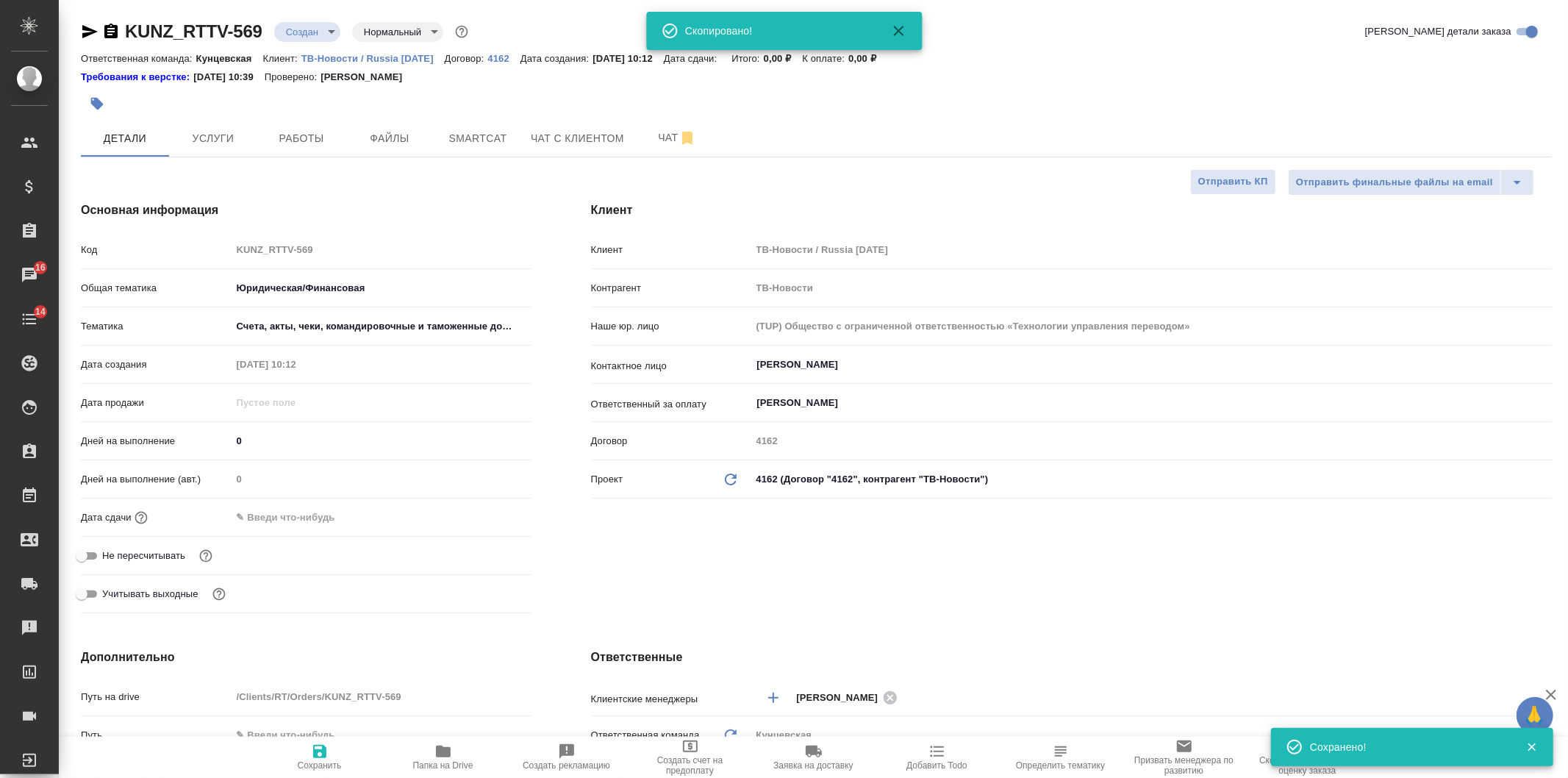
type textarea "x"
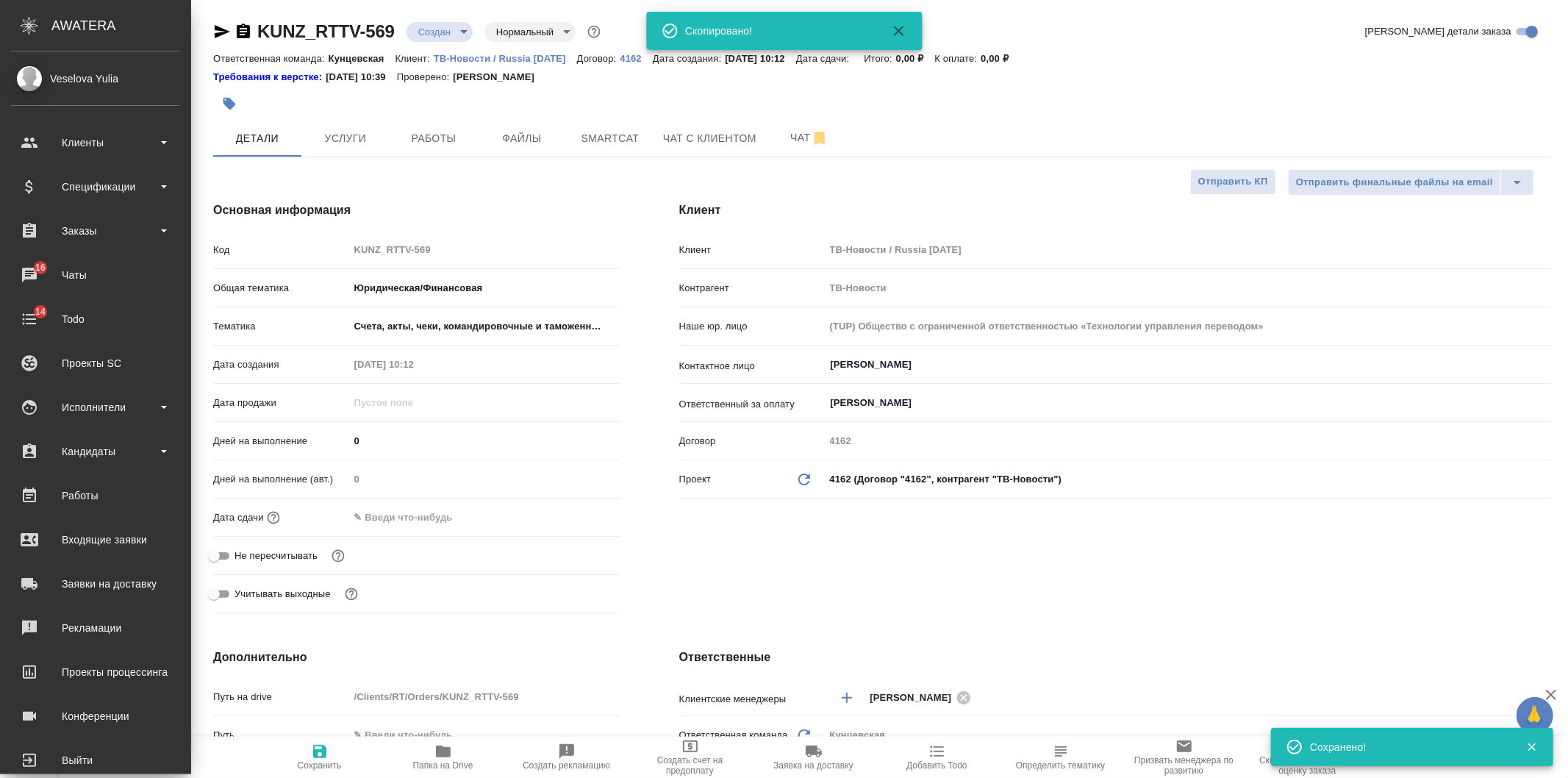
type textarea "x"
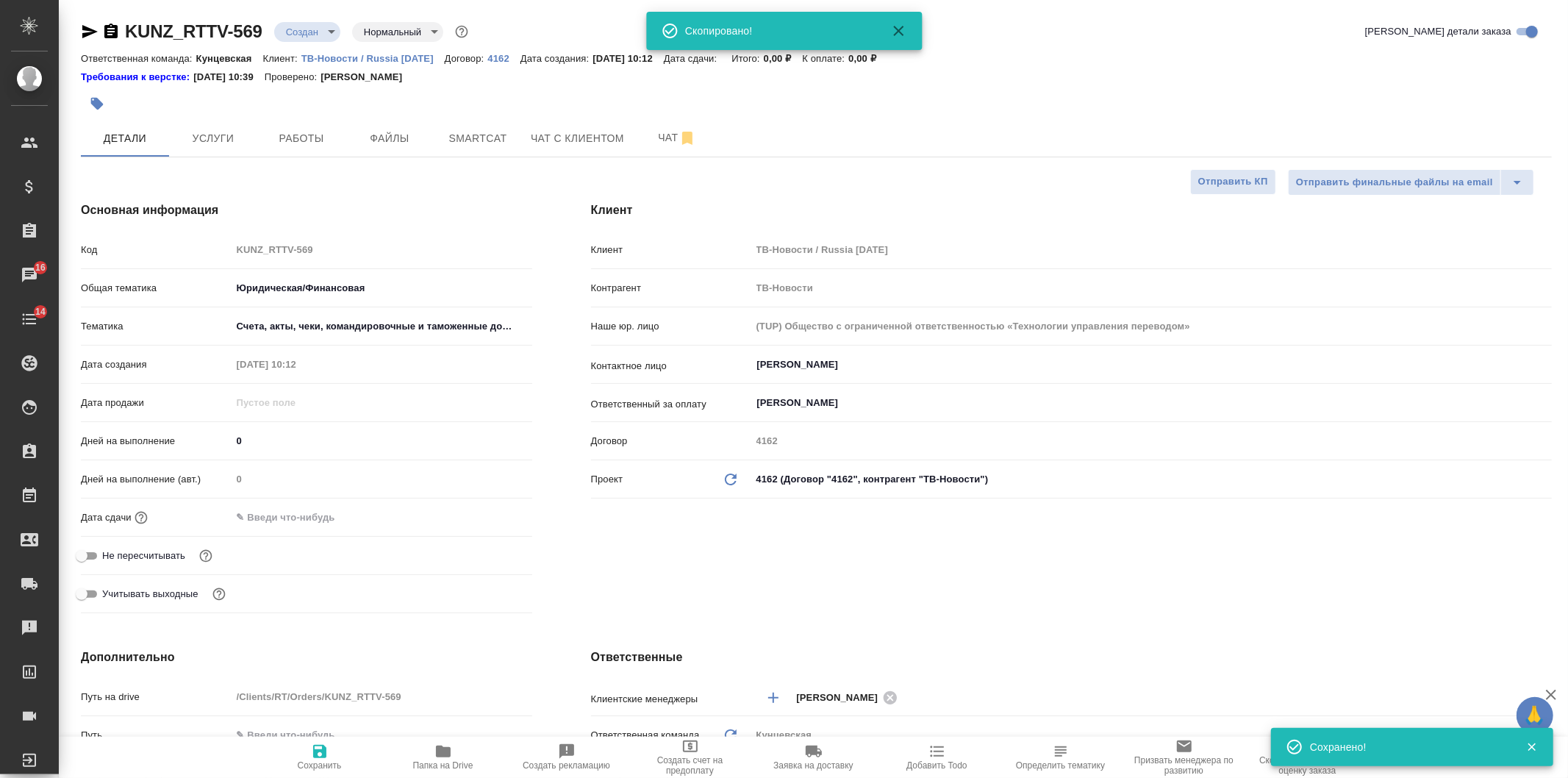
click at [988, 108] on div at bounding box center [571, 104] width 981 height 32
type textarea "x"
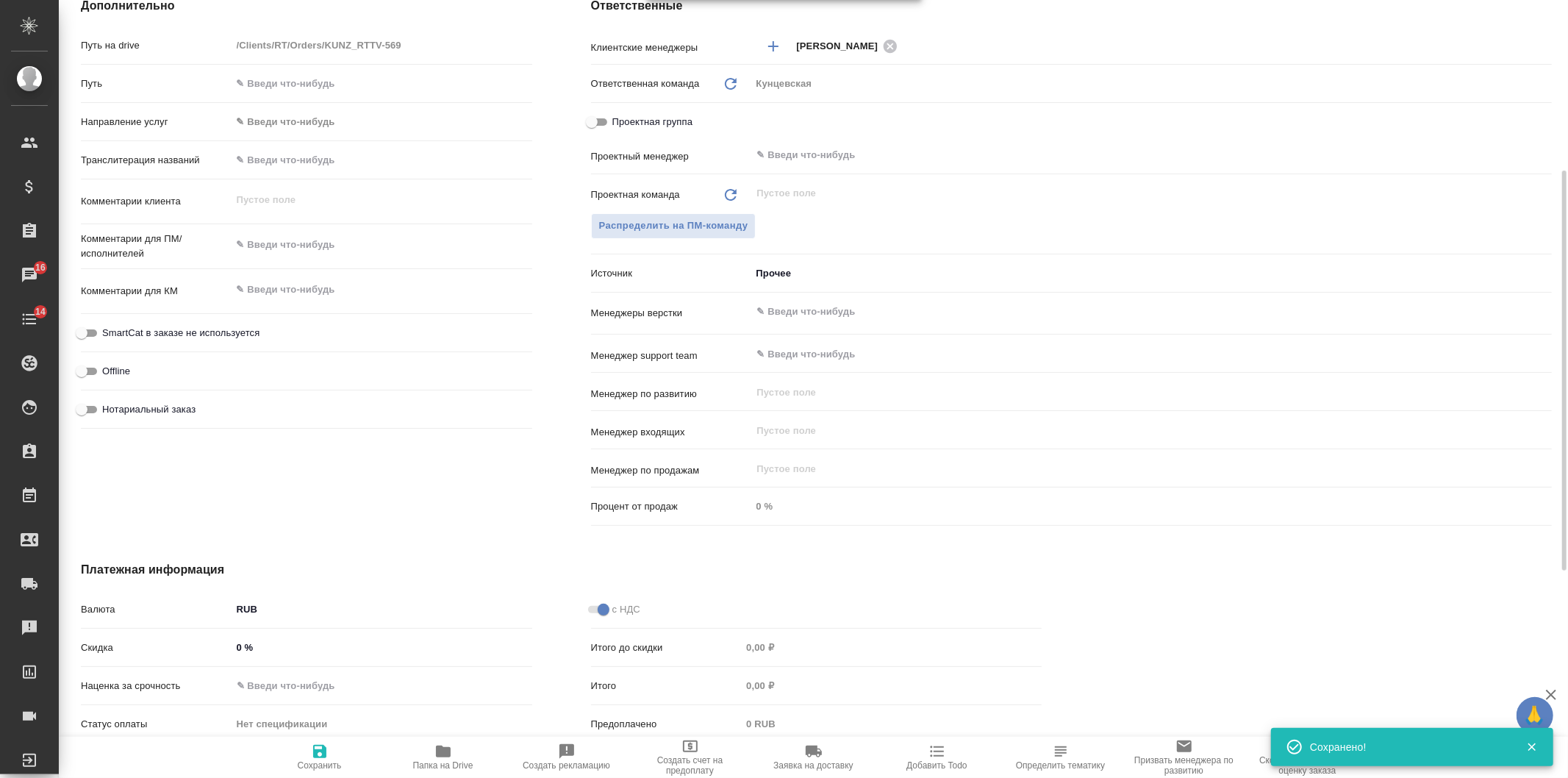
scroll to position [748, 0]
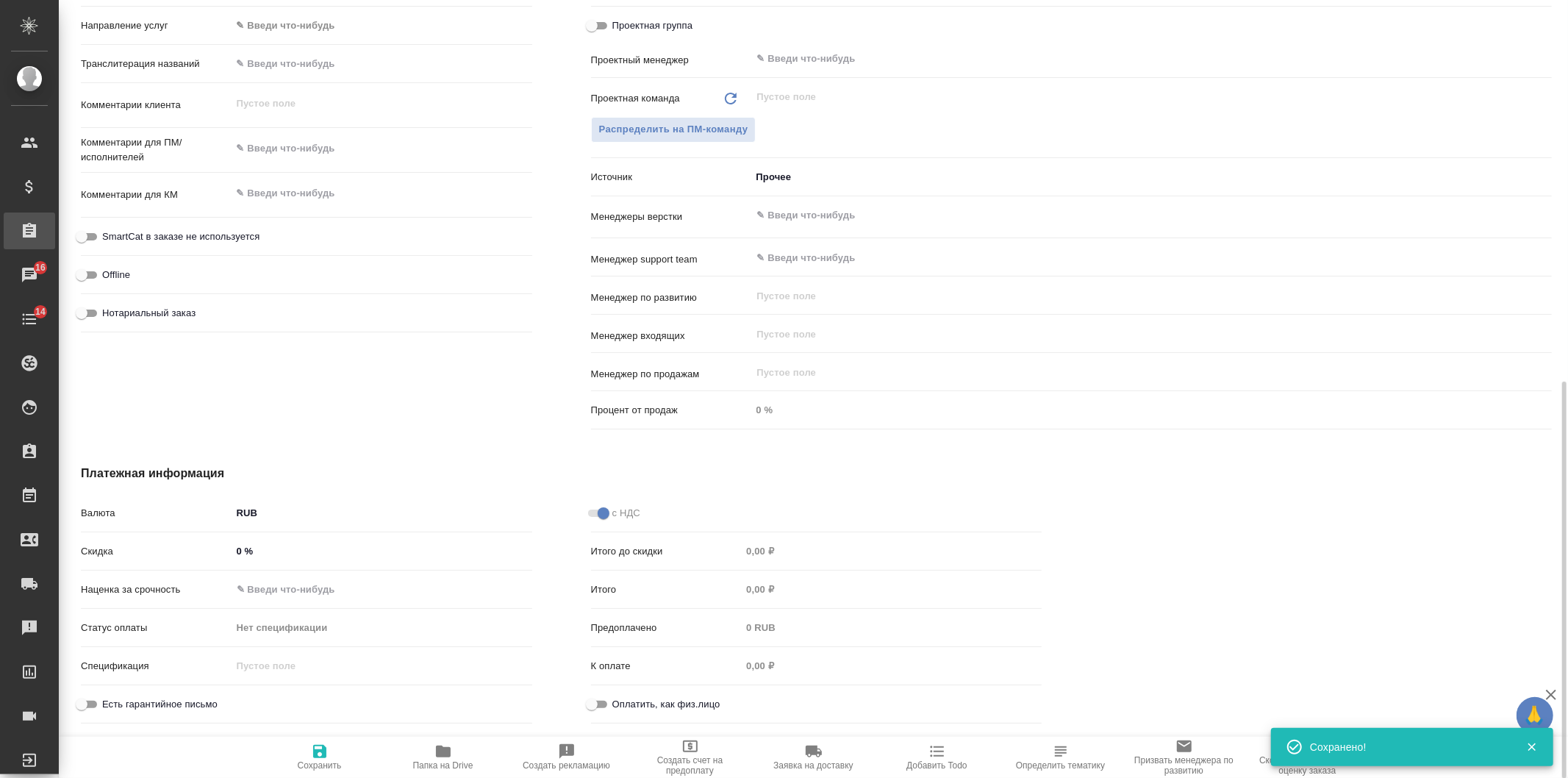
type textarea "x"
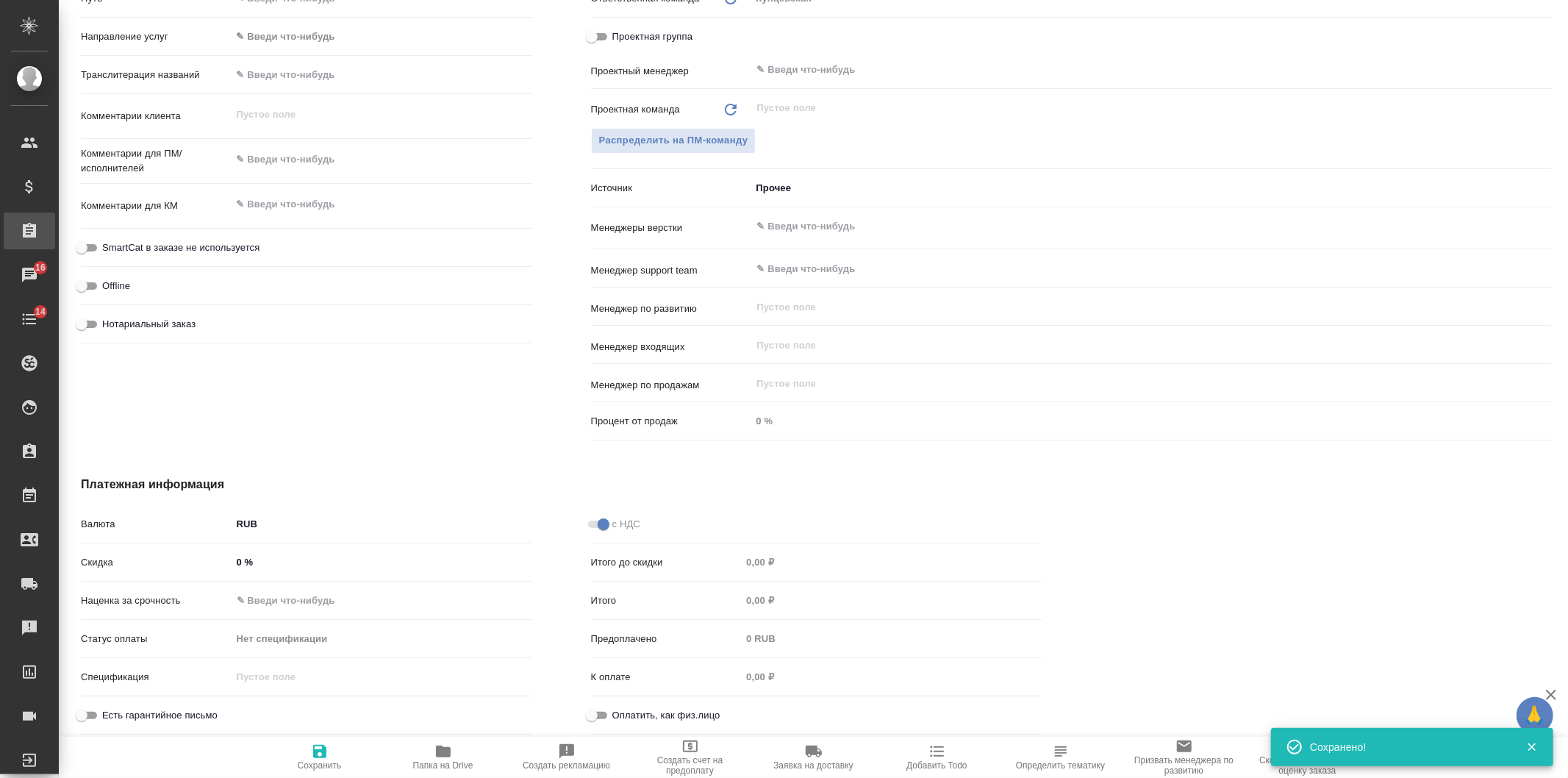
type textarea "x"
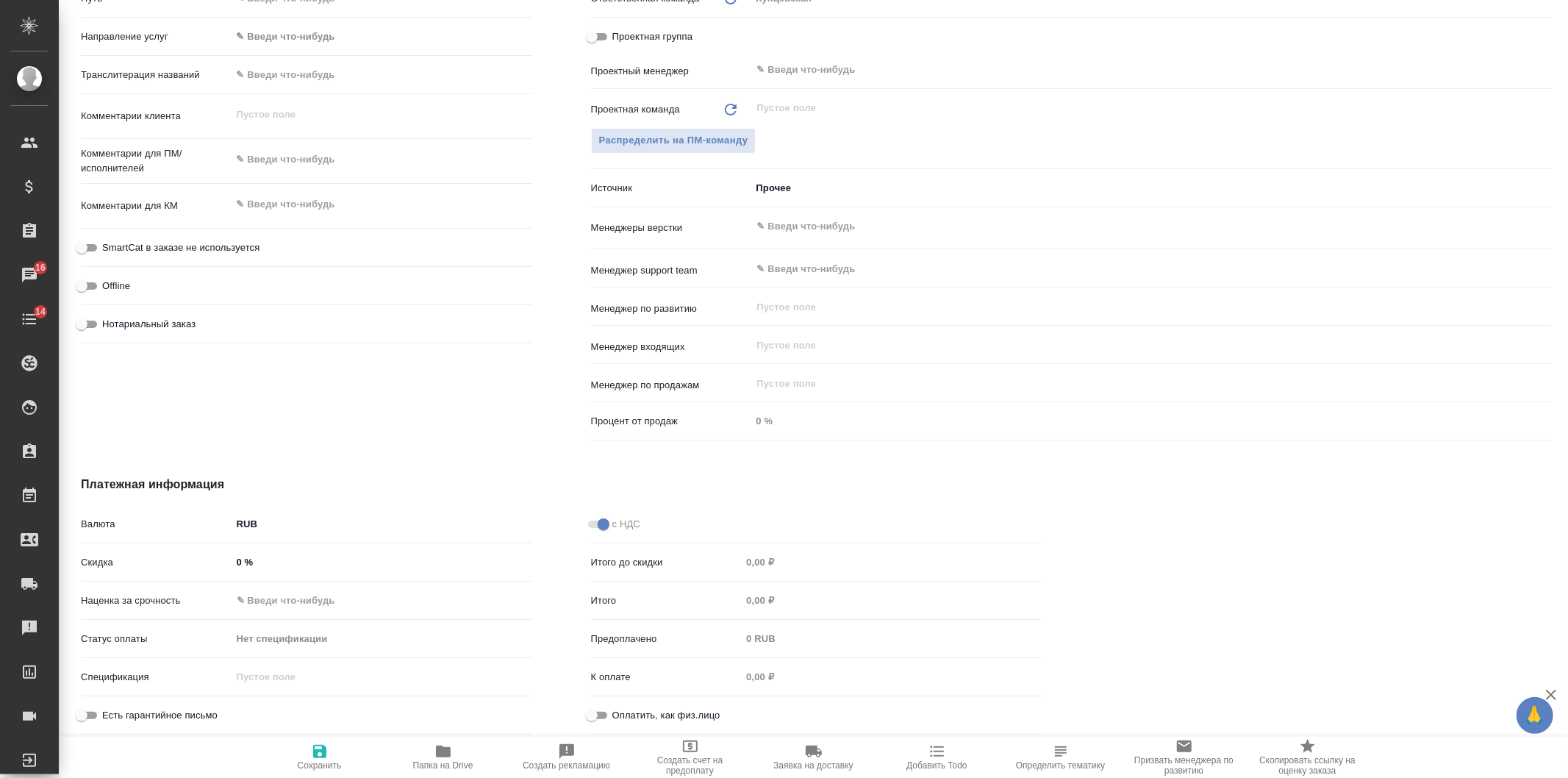
type textarea "x"
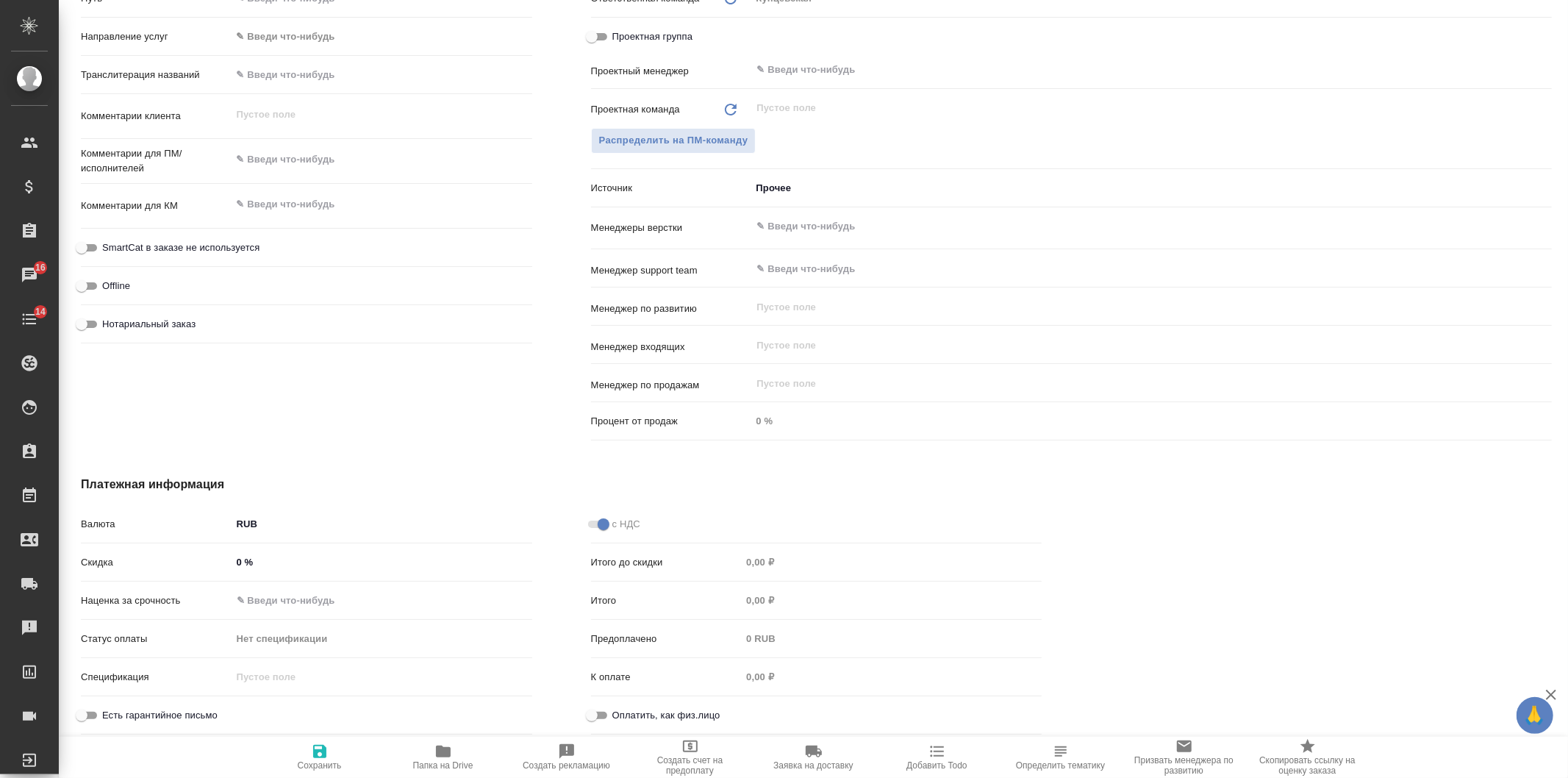
type textarea "x"
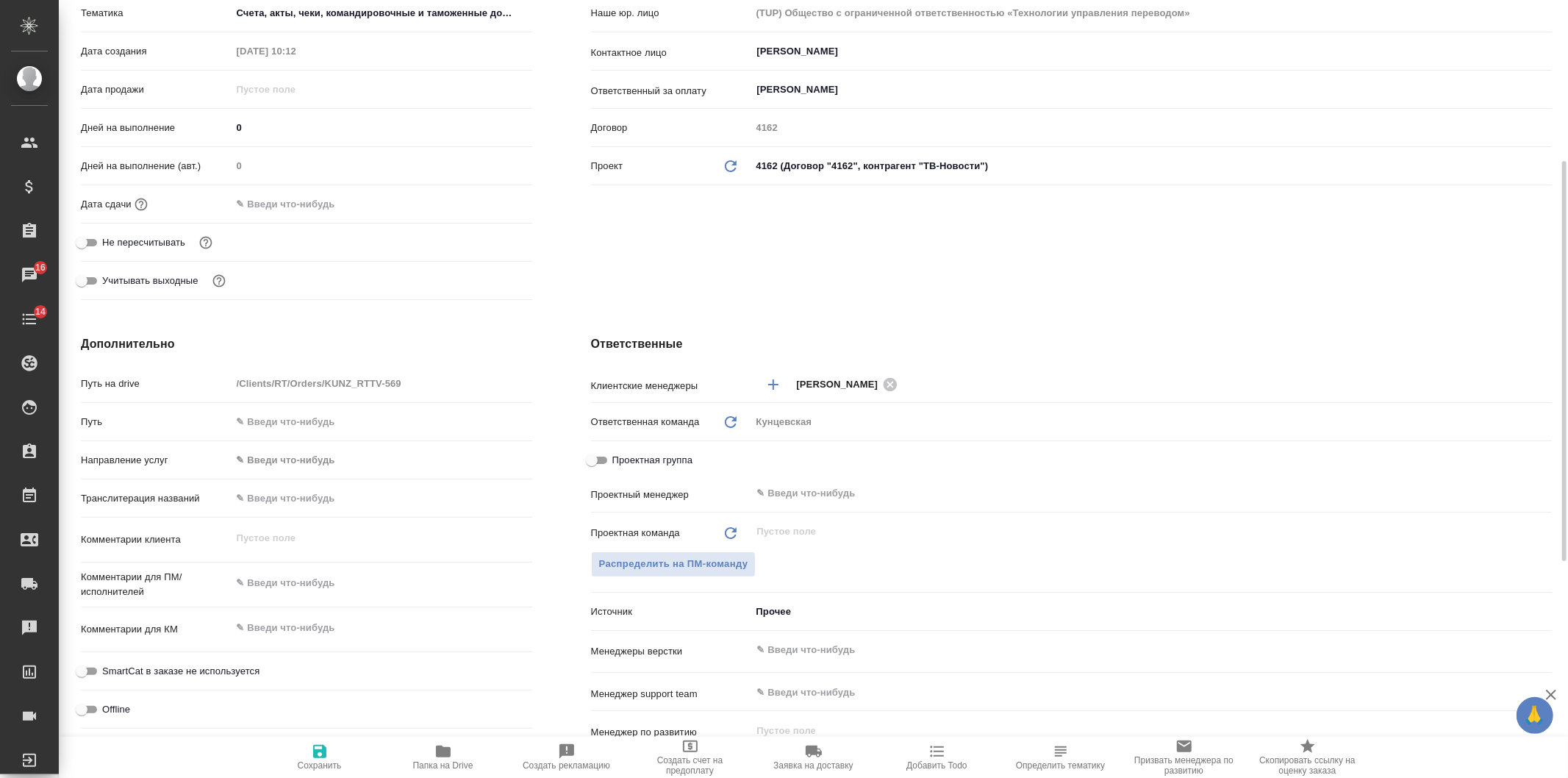
click at [337, 200] on input "text" at bounding box center [295, 204] width 129 height 22
click at [486, 198] on icon "button" at bounding box center [490, 202] width 13 height 15
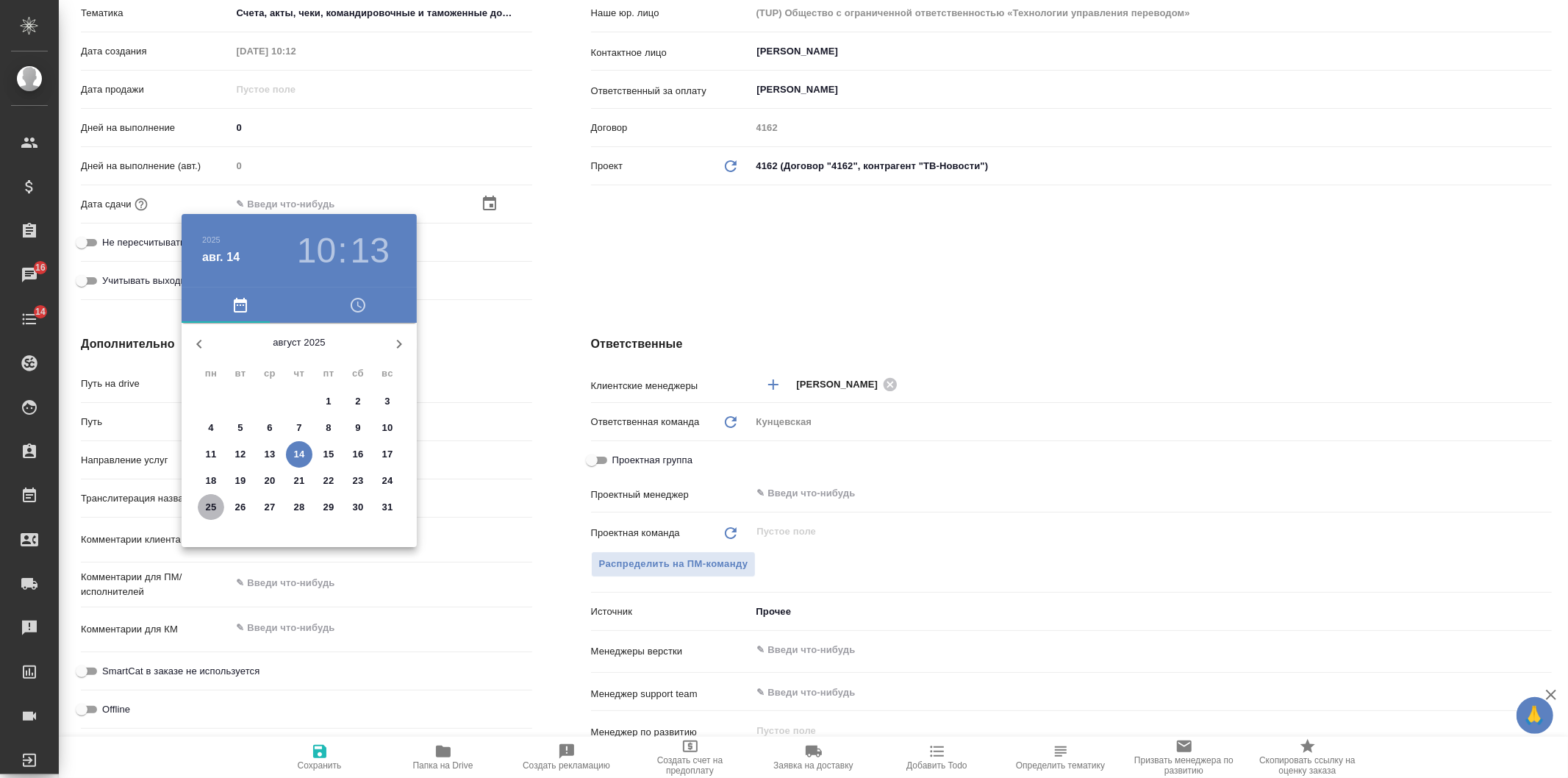
click at [211, 503] on p "25" at bounding box center [211, 508] width 11 height 15
type input "25.08.2025 10:13"
type textarea "x"
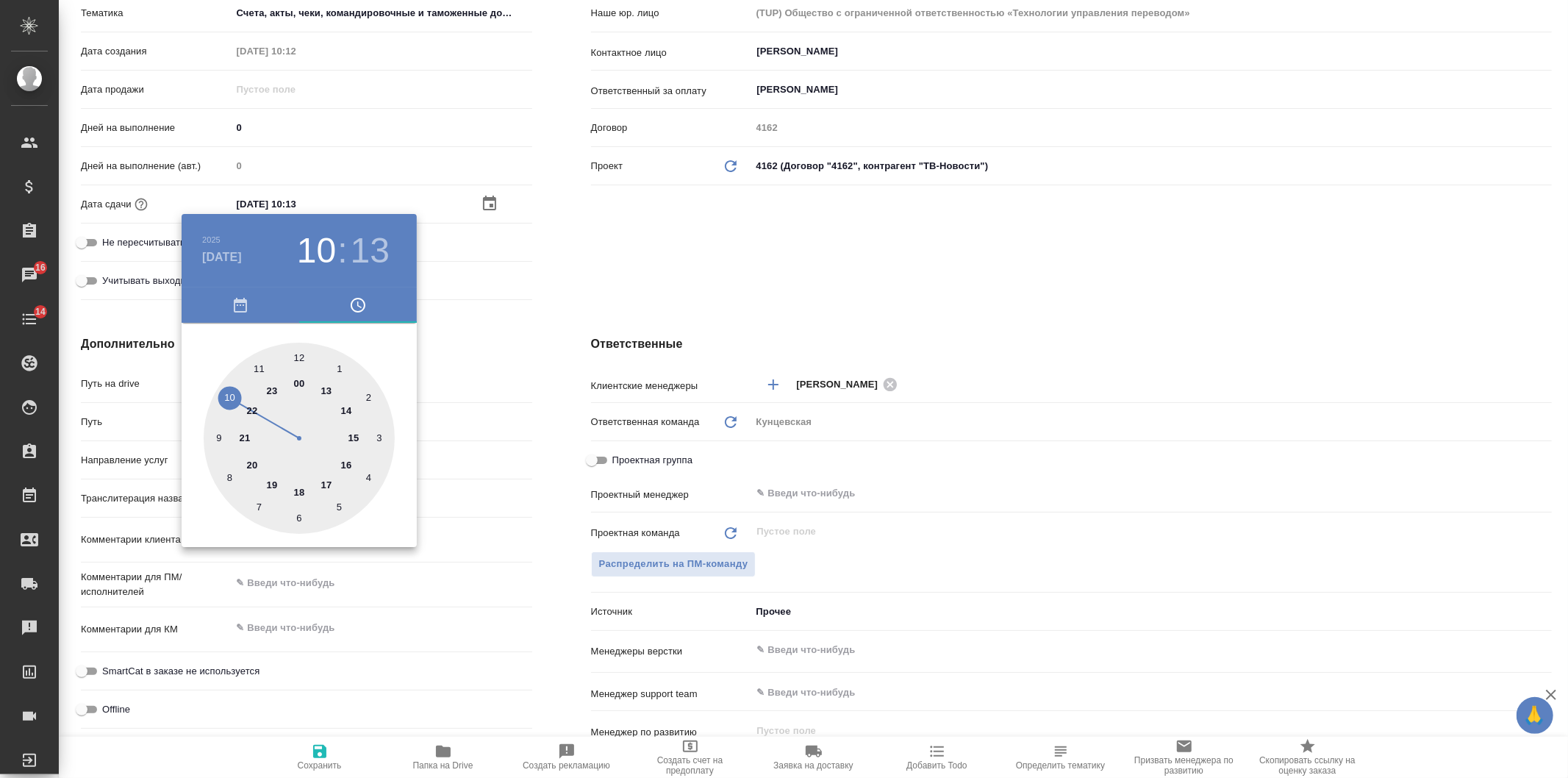
click at [354, 435] on div at bounding box center [299, 438] width 192 height 192
type input "25.08.2025 15:13"
type textarea "x"
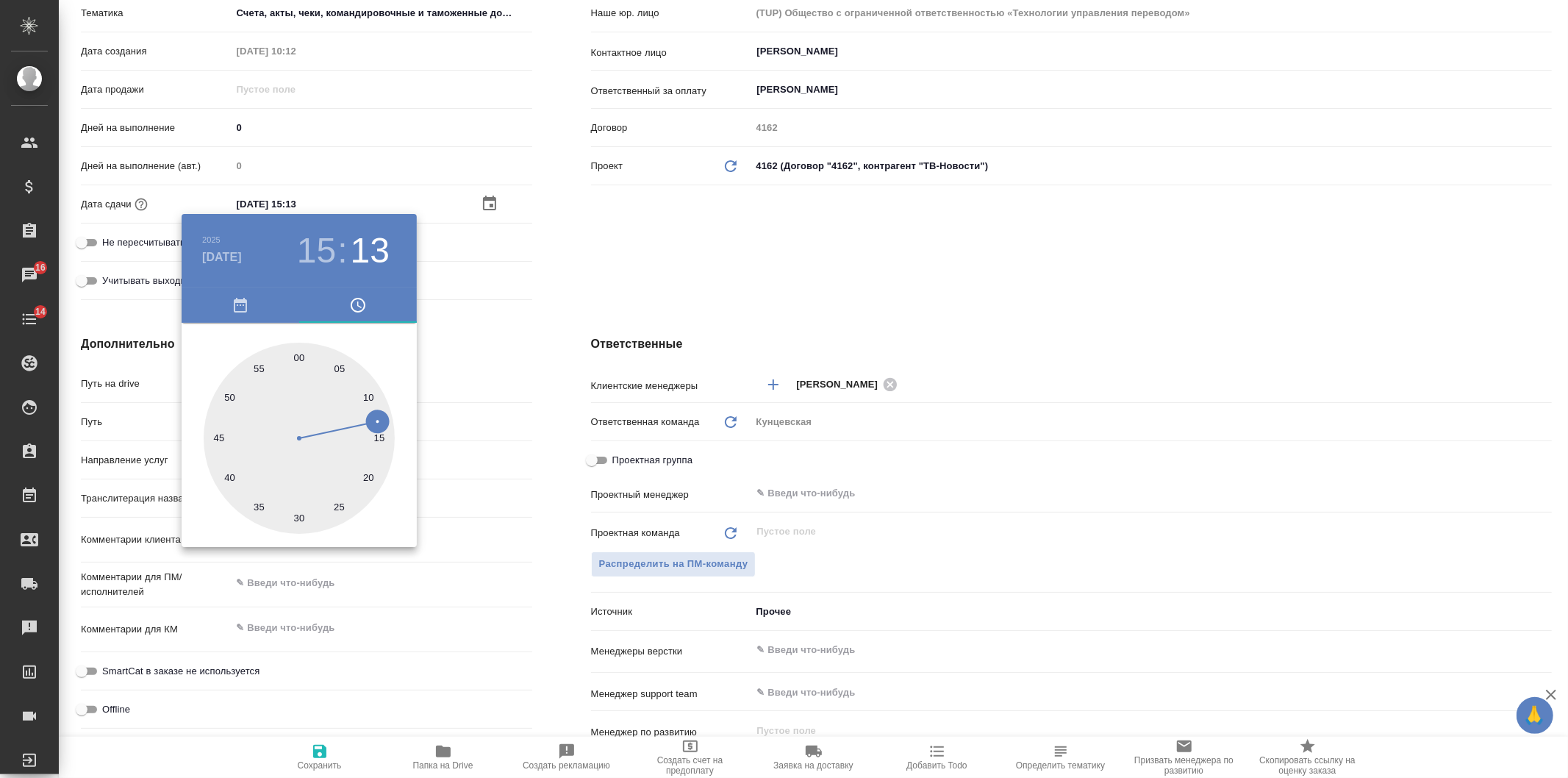
click at [299, 348] on div at bounding box center [299, 438] width 192 height 192
type input "25.08.2025 15:00"
type textarea "x"
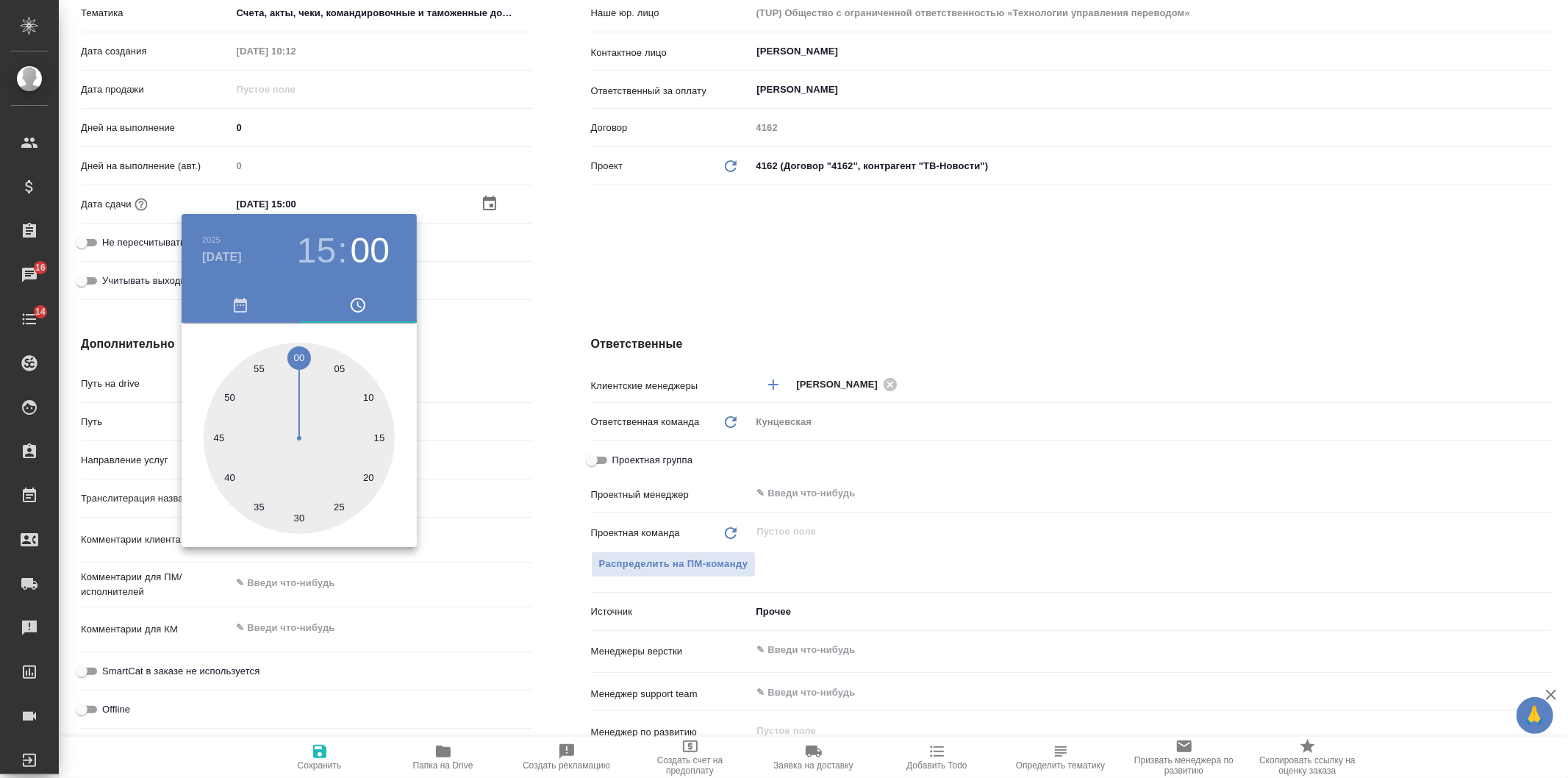
click at [531, 259] on div at bounding box center [784, 389] width 1568 height 778
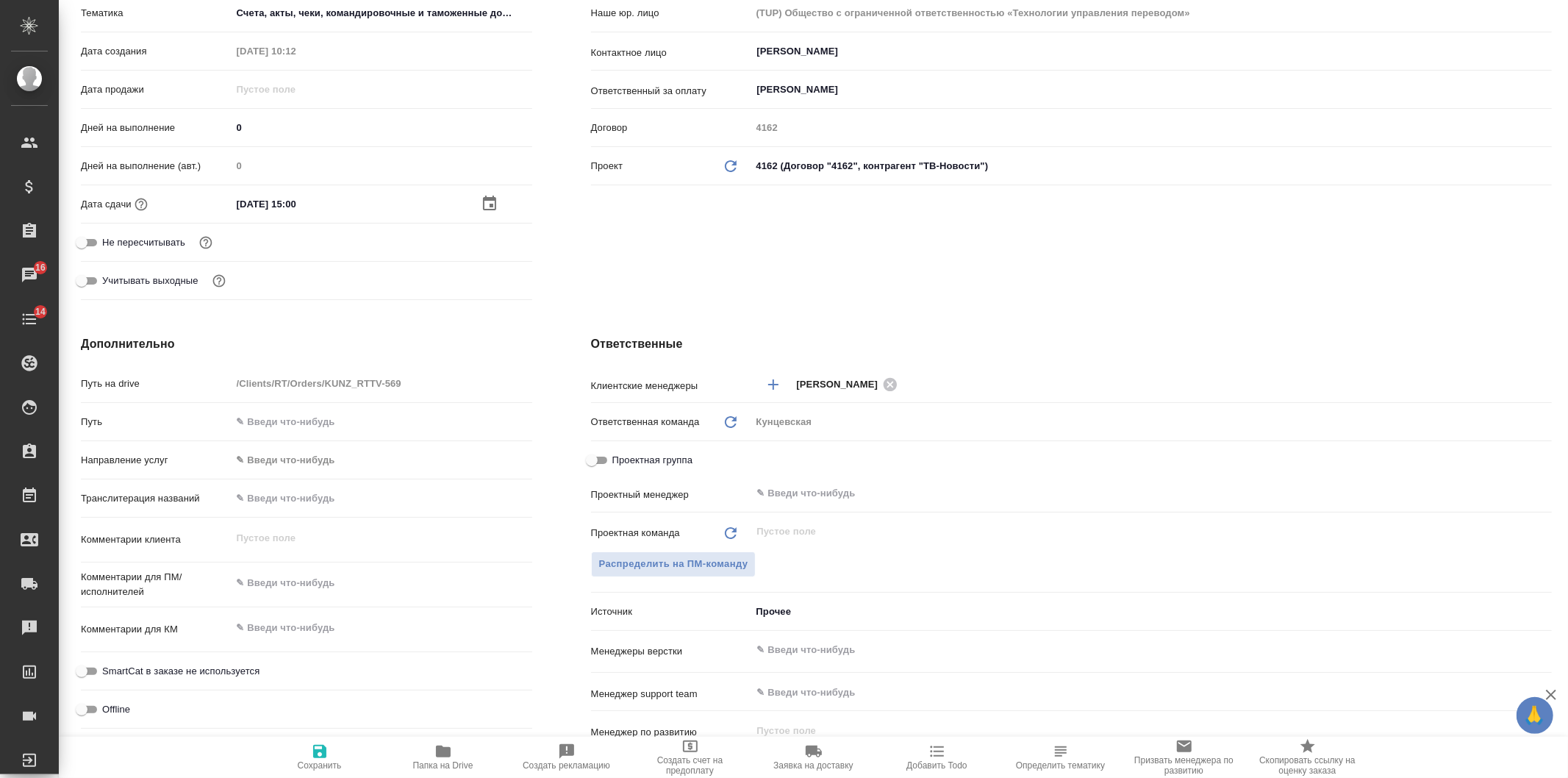
type textarea "x"
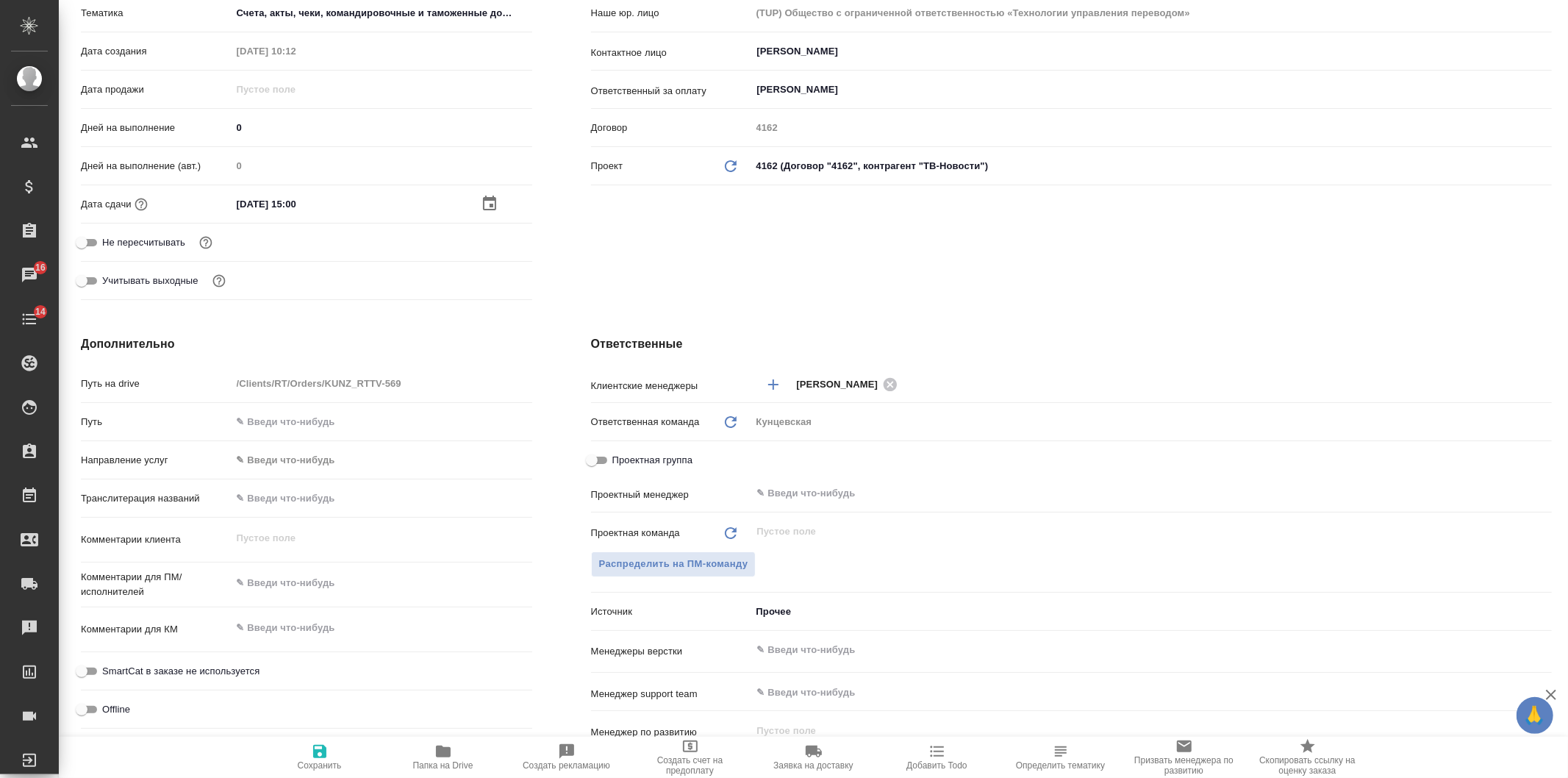
type textarea "x"
drag, startPoint x: 320, startPoint y: 630, endPoint x: 311, endPoint y: 630, distance: 9.0
click at [320, 630] on textarea at bounding box center [381, 628] width 301 height 25
paste textarea "АО 2411 Артемов"
type textarea "x"
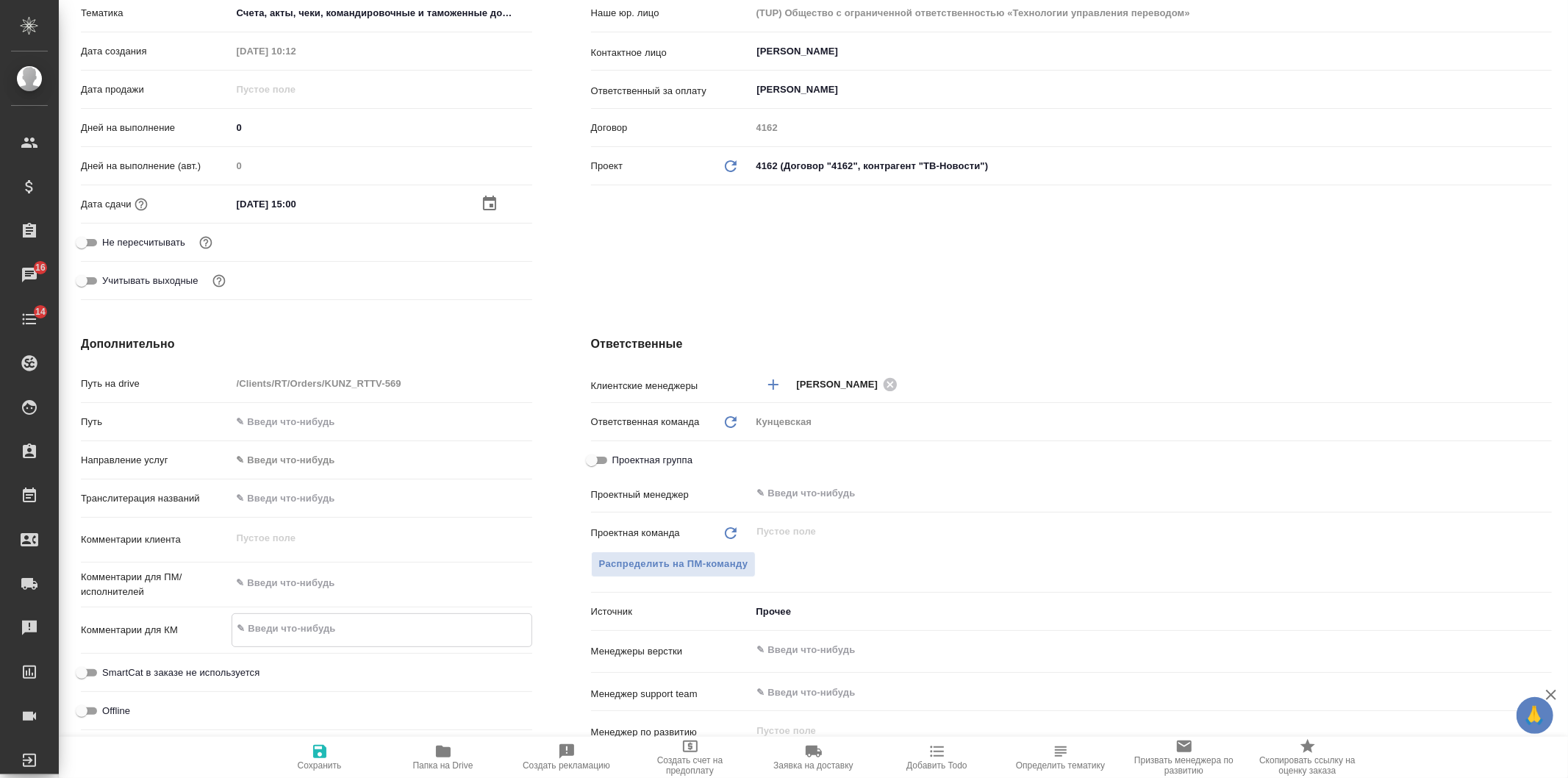
type textarea "x"
type textarea "АО 2411 Артемов"
type textarea "x"
type textarea "АО 2411 Артемов,"
type textarea "x"
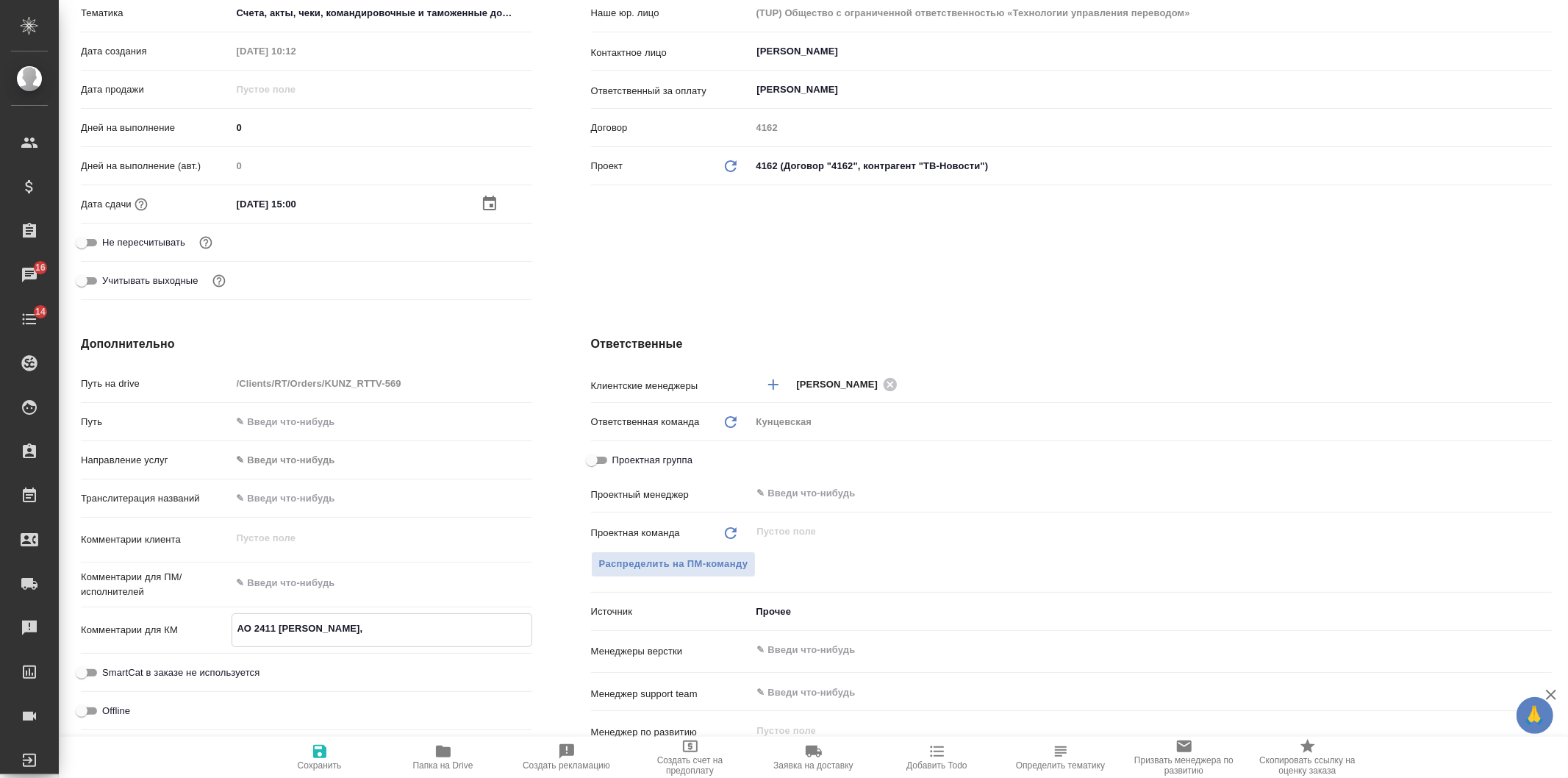
type textarea "x"
type textarea "АО 2411 Артемов,"
type textarea "x"
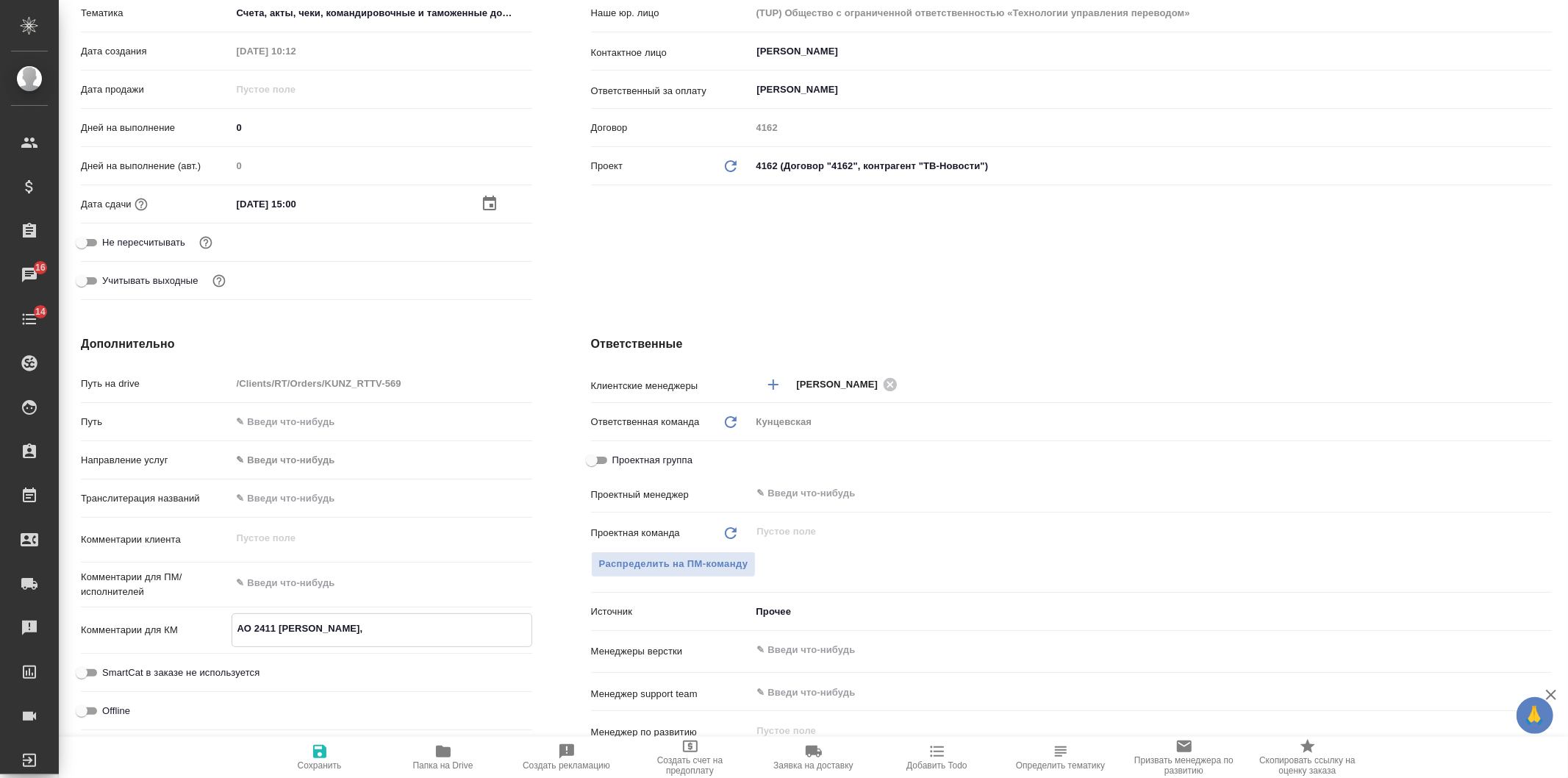
type textarea "x"
type textarea "АО 2411 Артемов,"
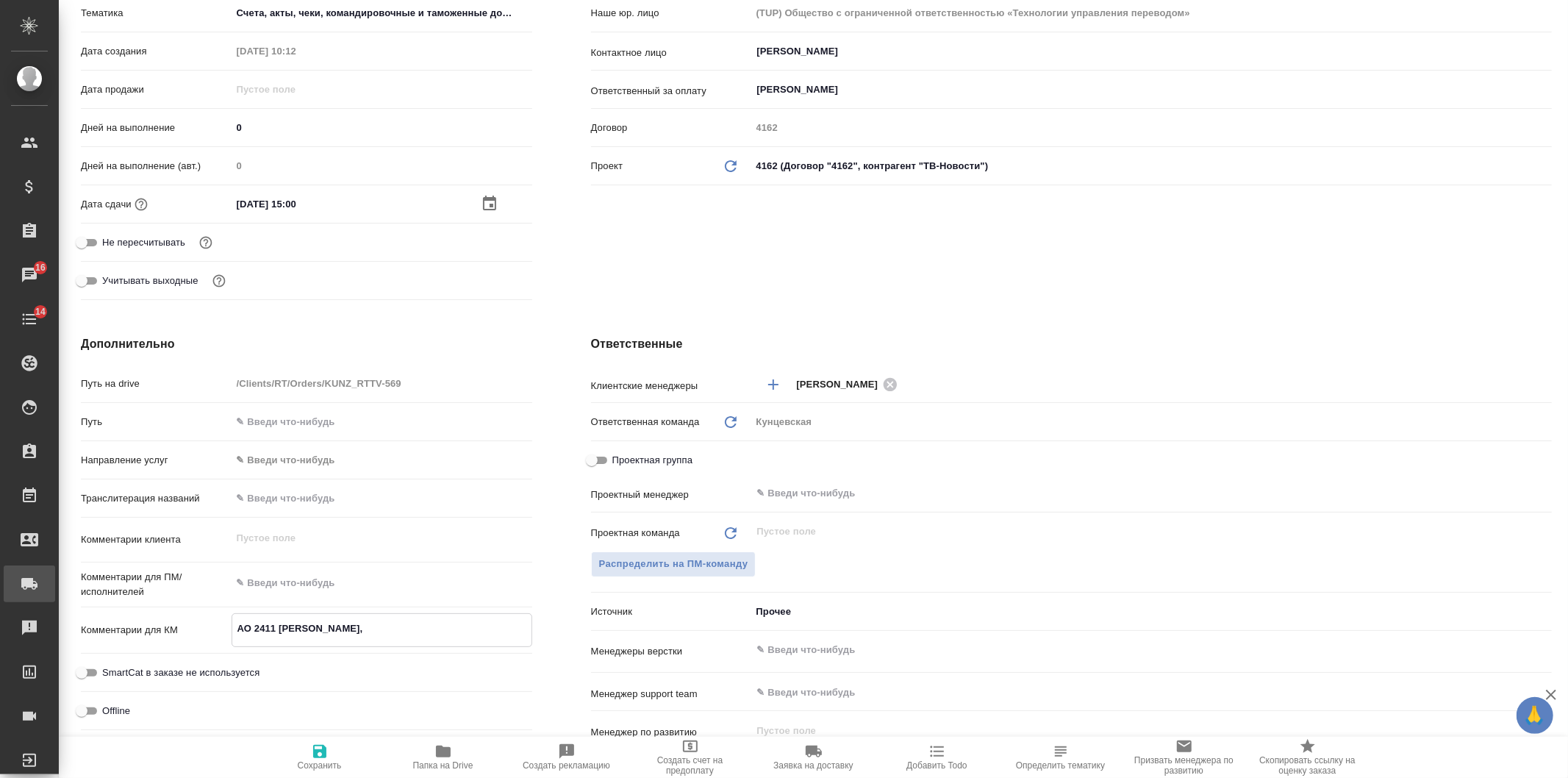
type textarea "x"
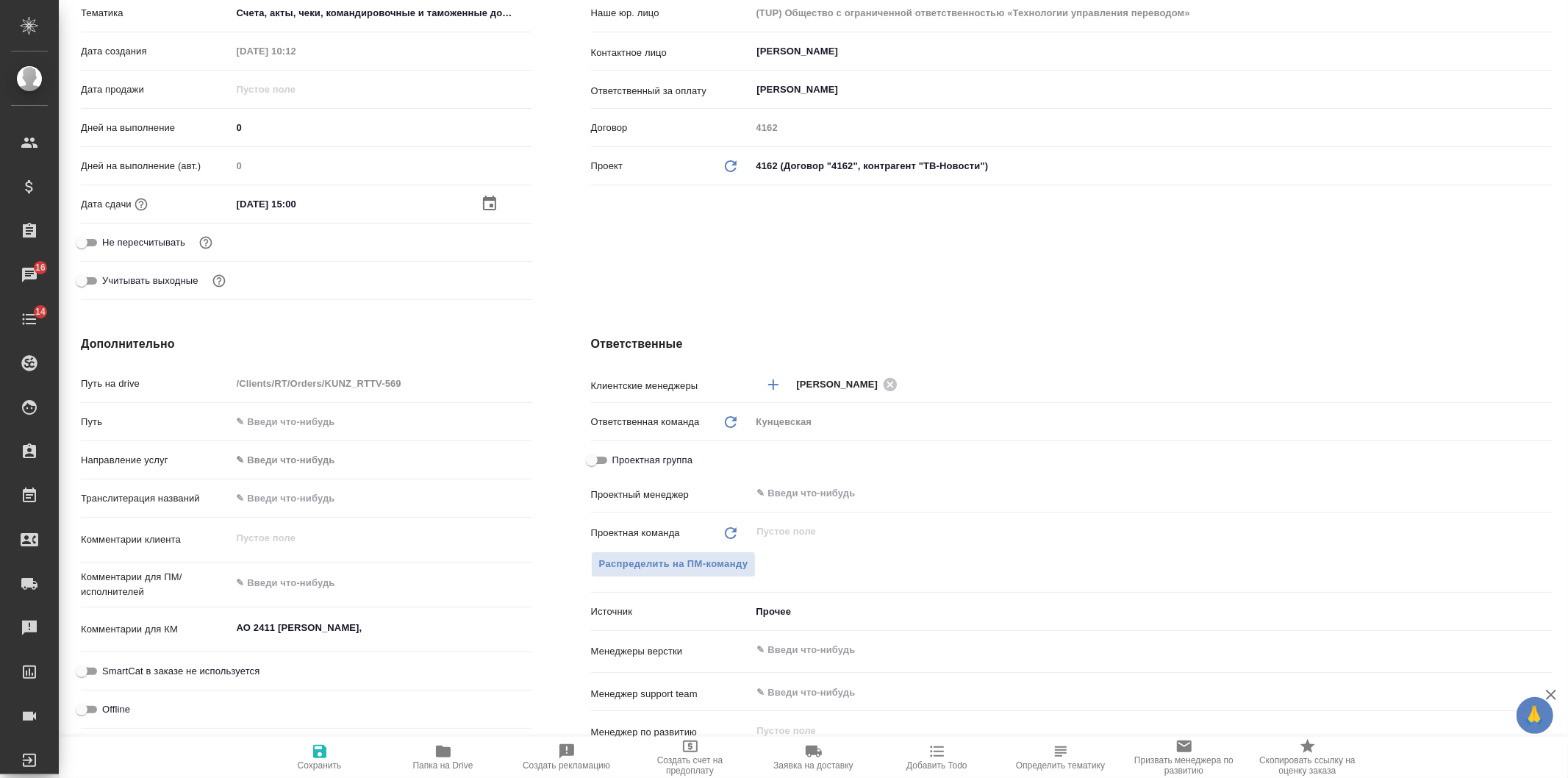
type textarea "x"
click at [362, 629] on textarea "АО 2411 Артемов," at bounding box center [381, 629] width 299 height 25
paste textarea "АО 2535 Чернышева"
type textarea "x"
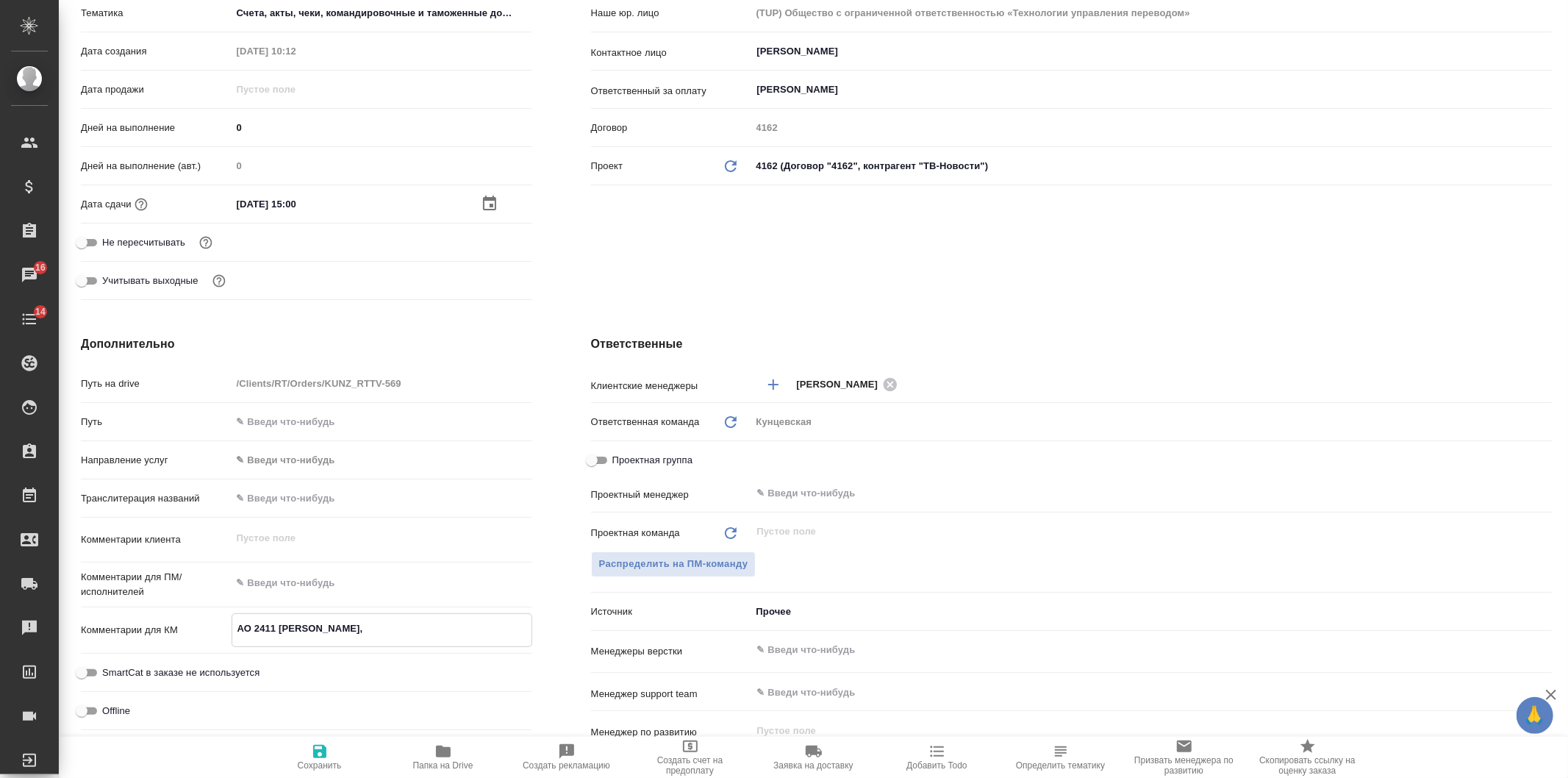
type textarea "x"
type textarea "АО 2411 Артемов, АО 2535 Чернышева"
type textarea "x"
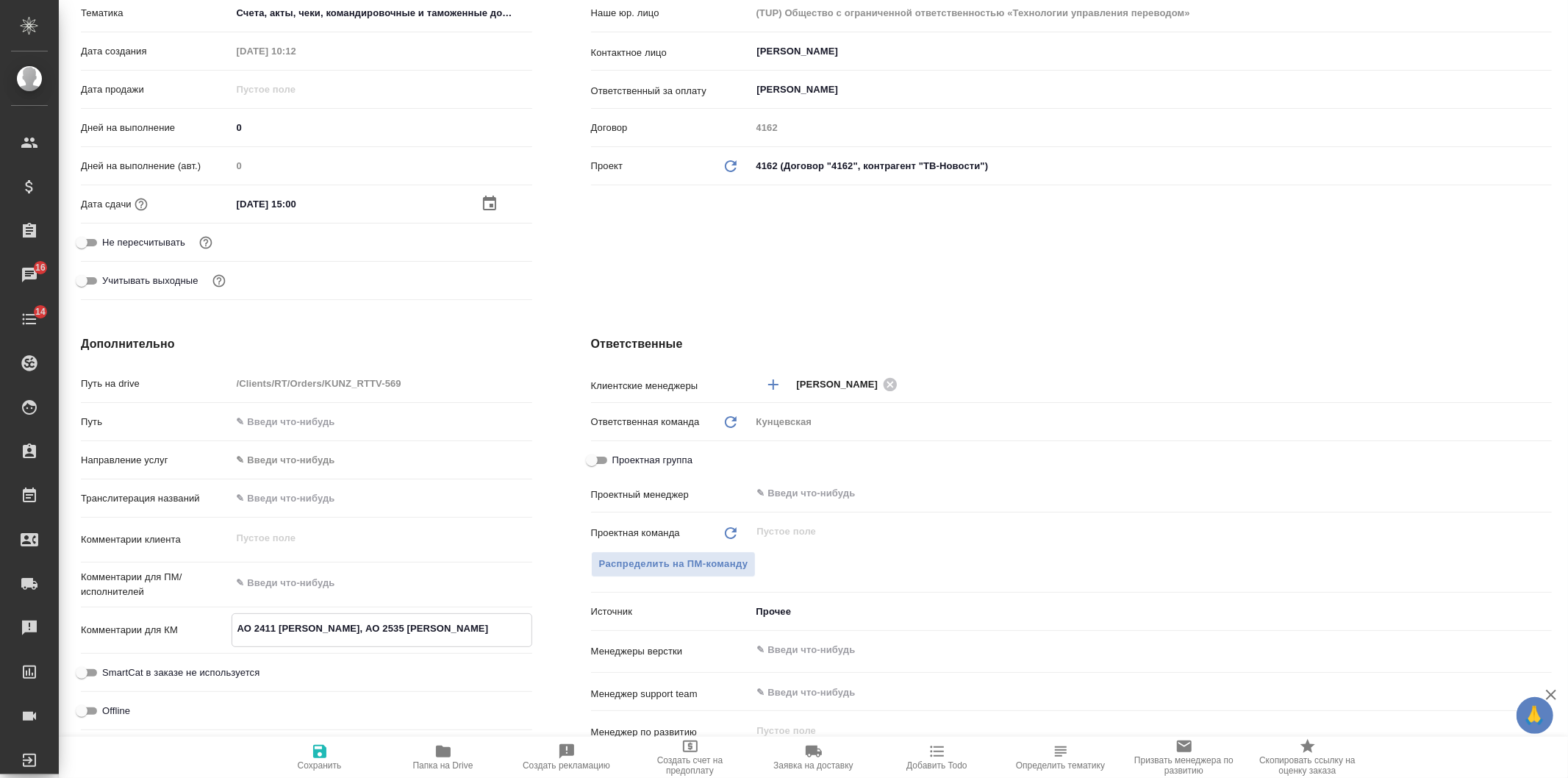
type textarea "АО 2411 Артемов, АО 2535 Чернышева,"
type textarea "x"
type textarea "АО 2411 Артемов, АО 2535 Чернышева,"
type textarea "x"
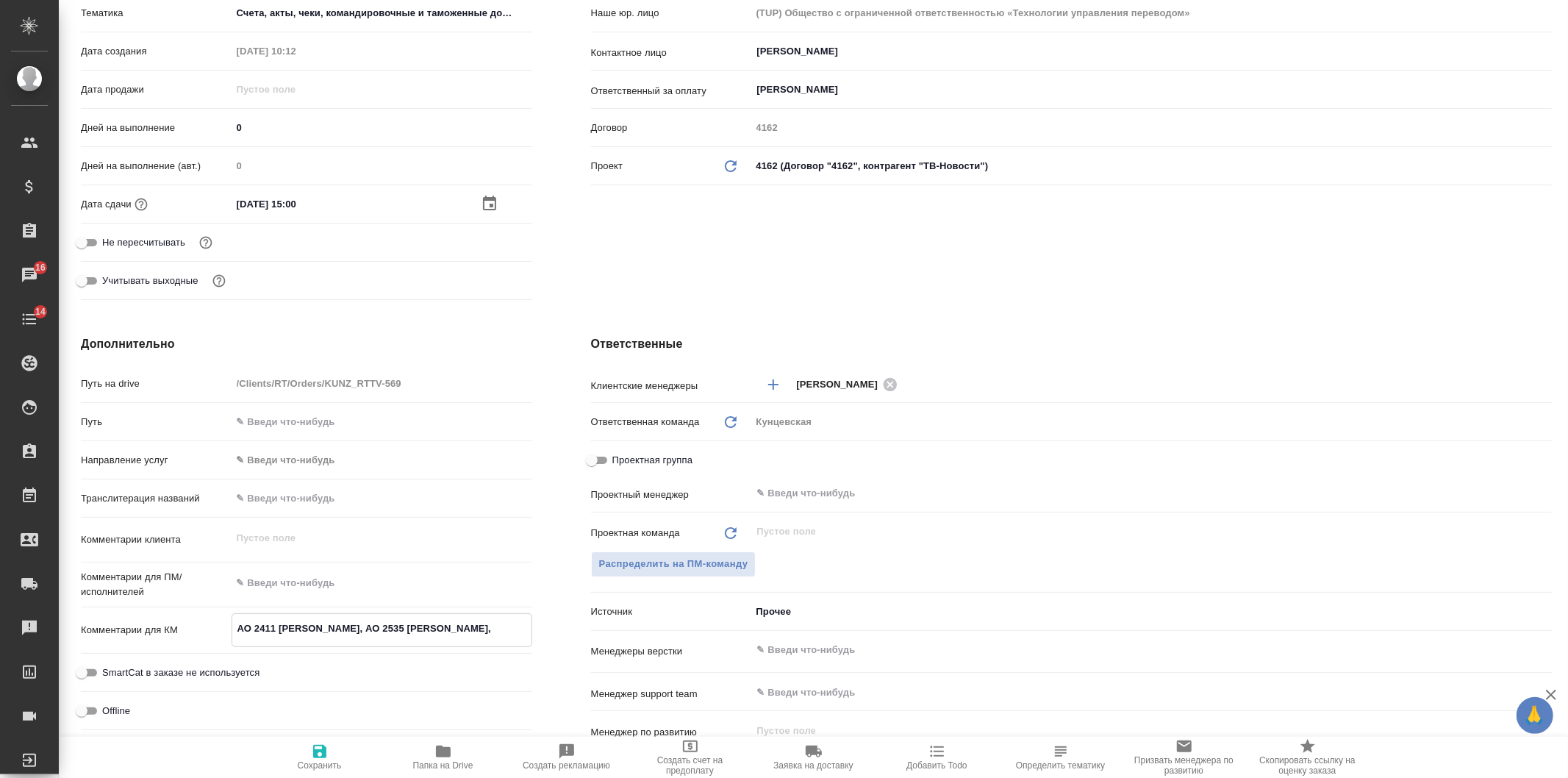
type textarea "x"
type textarea "АО 2411 Артемов, АО 2535 Чернышева,"
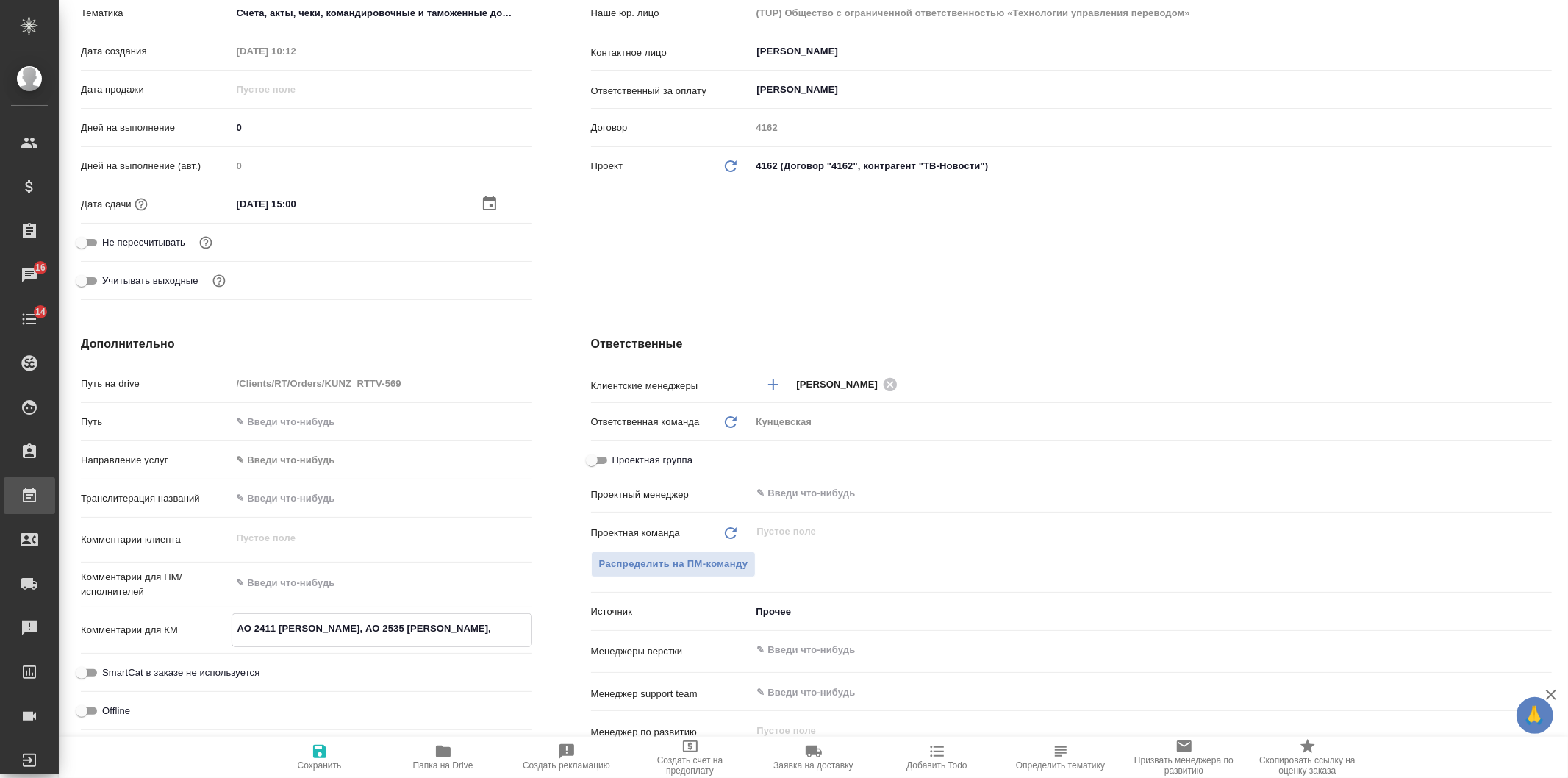
type textarea "x"
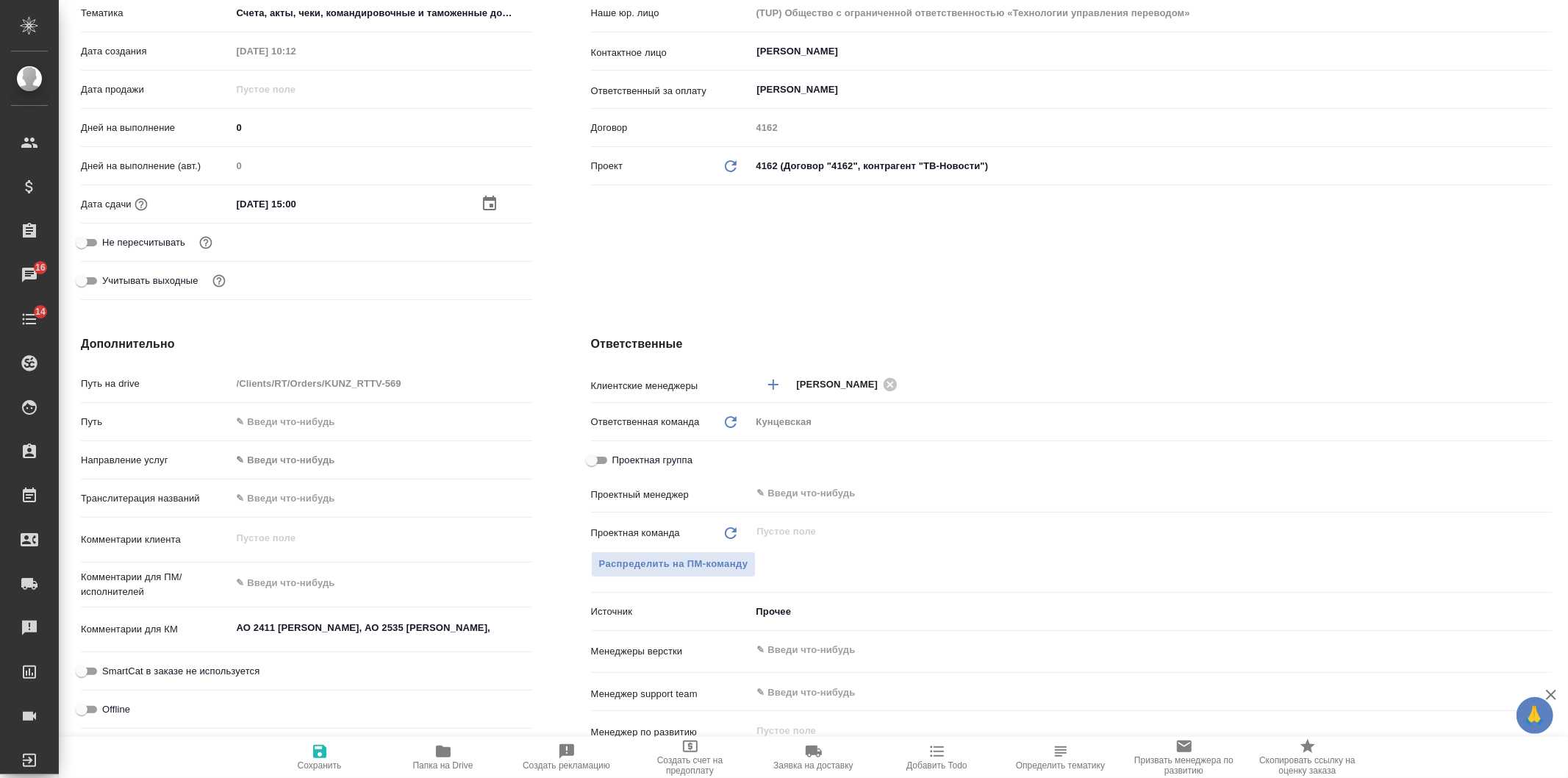
type textarea "x"
click at [468, 644] on div "АО 2411 Артемов, АО 2535 Чернышева, x" at bounding box center [381, 630] width 301 height 32
type textarea "x"
paste textarea "Ваденкова АО 252434"
type textarea "x"
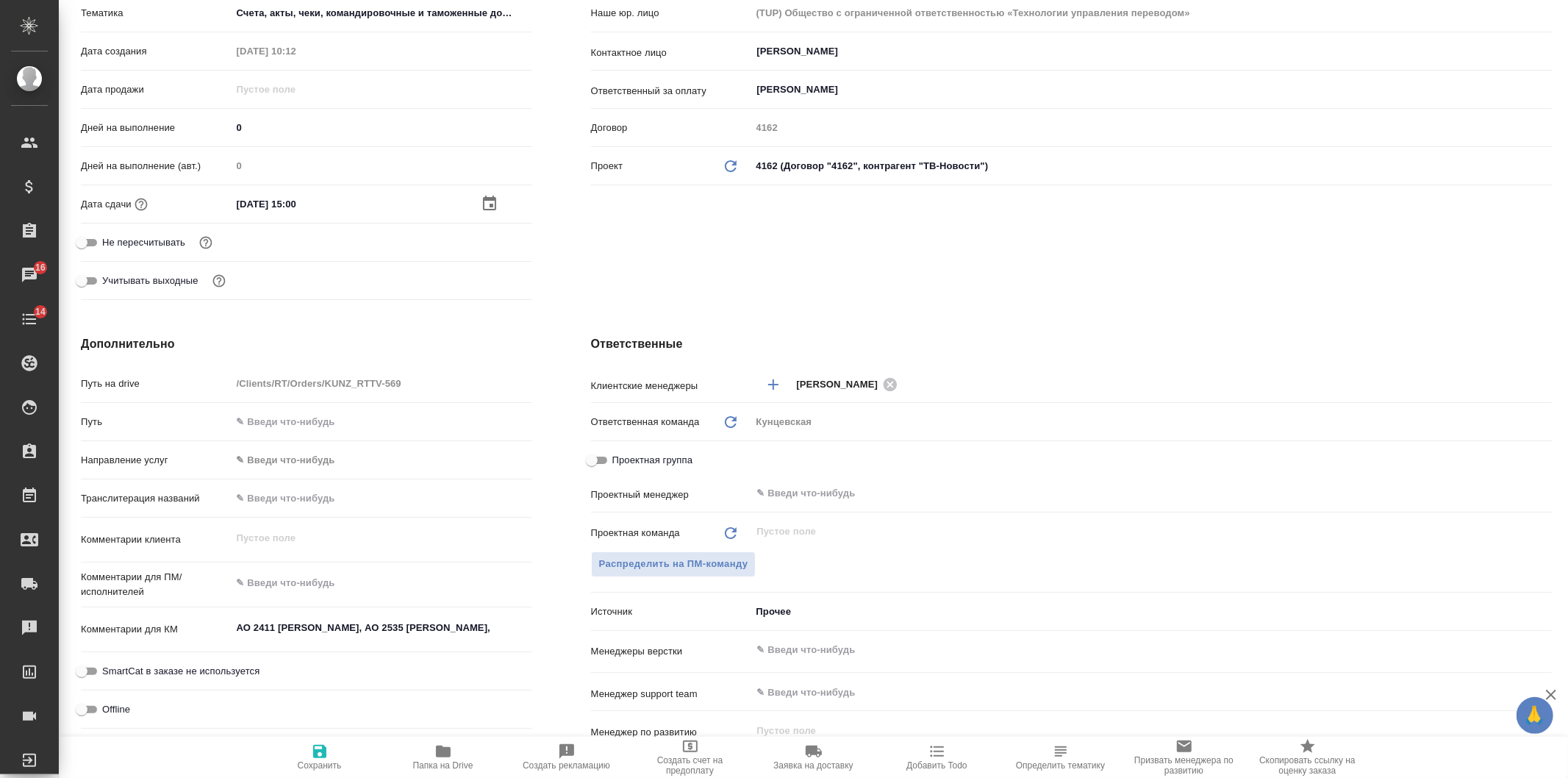
type textarea "x"
type textarea "АО 2411 Артемов, АО 2535 Чернышева, Ваденкова АО 252434"
type textarea "x"
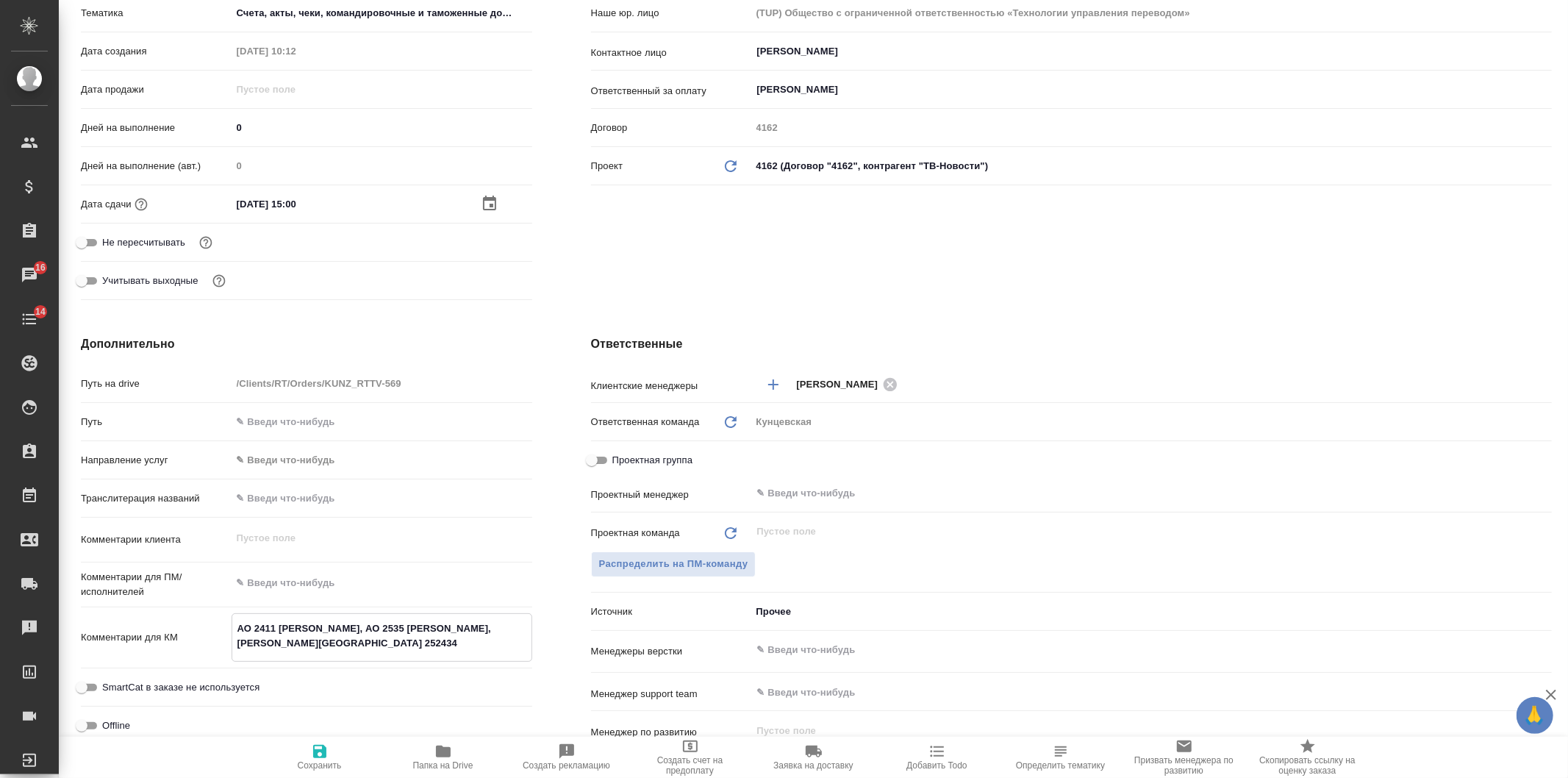
type textarea "АО 2411 Артемов, АО 2535 Чернышева, Ваденкова АО 252434,"
type textarea "x"
type textarea "АО 2411 Артемов, АО 2535 Чернышева, Ваденкова АО 252434,"
type textarea "x"
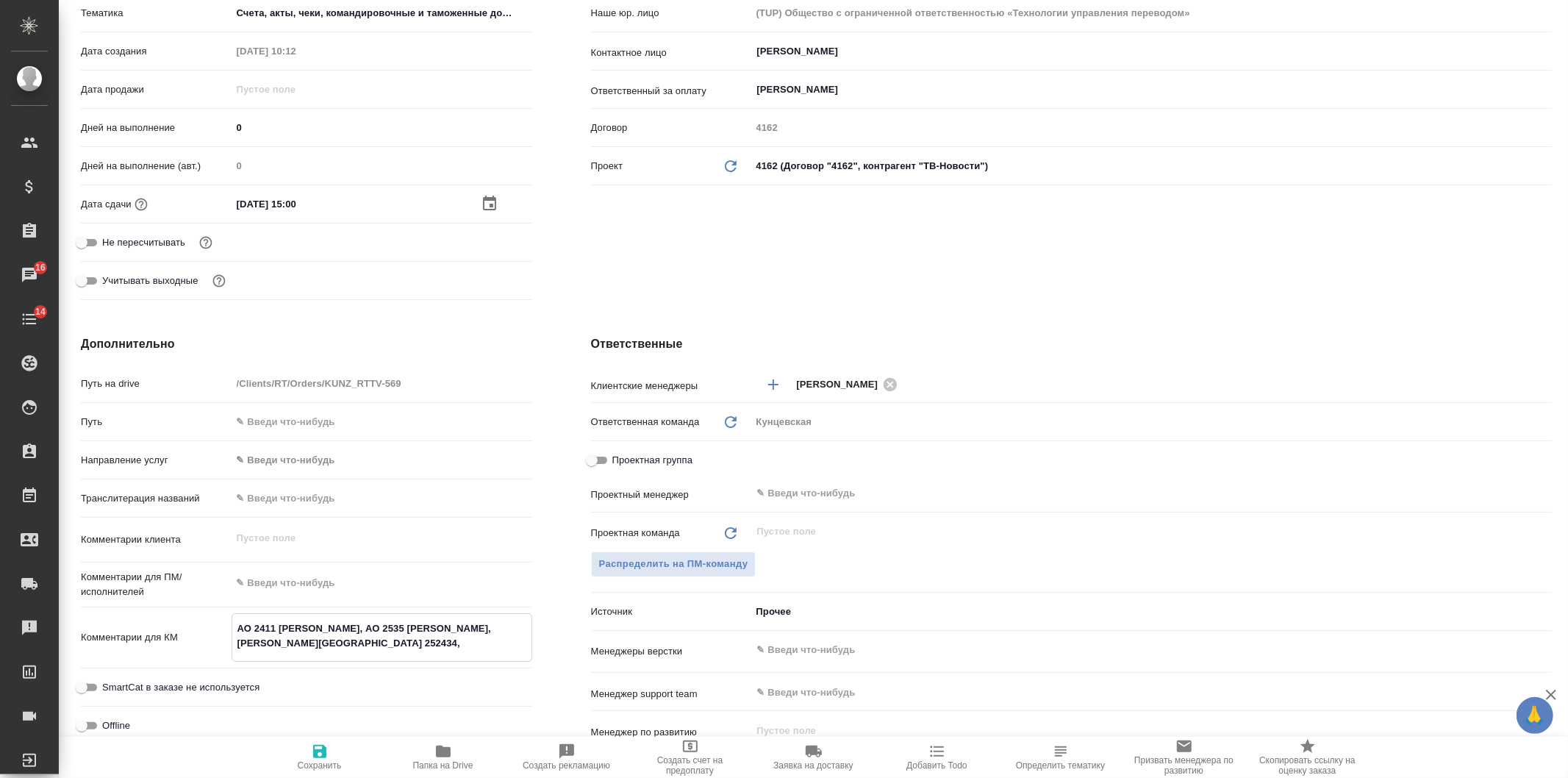
type textarea "x"
type textarea "АО 2411 Артемов, АО 2535 Чернышева, Ваденкова АО 252434,"
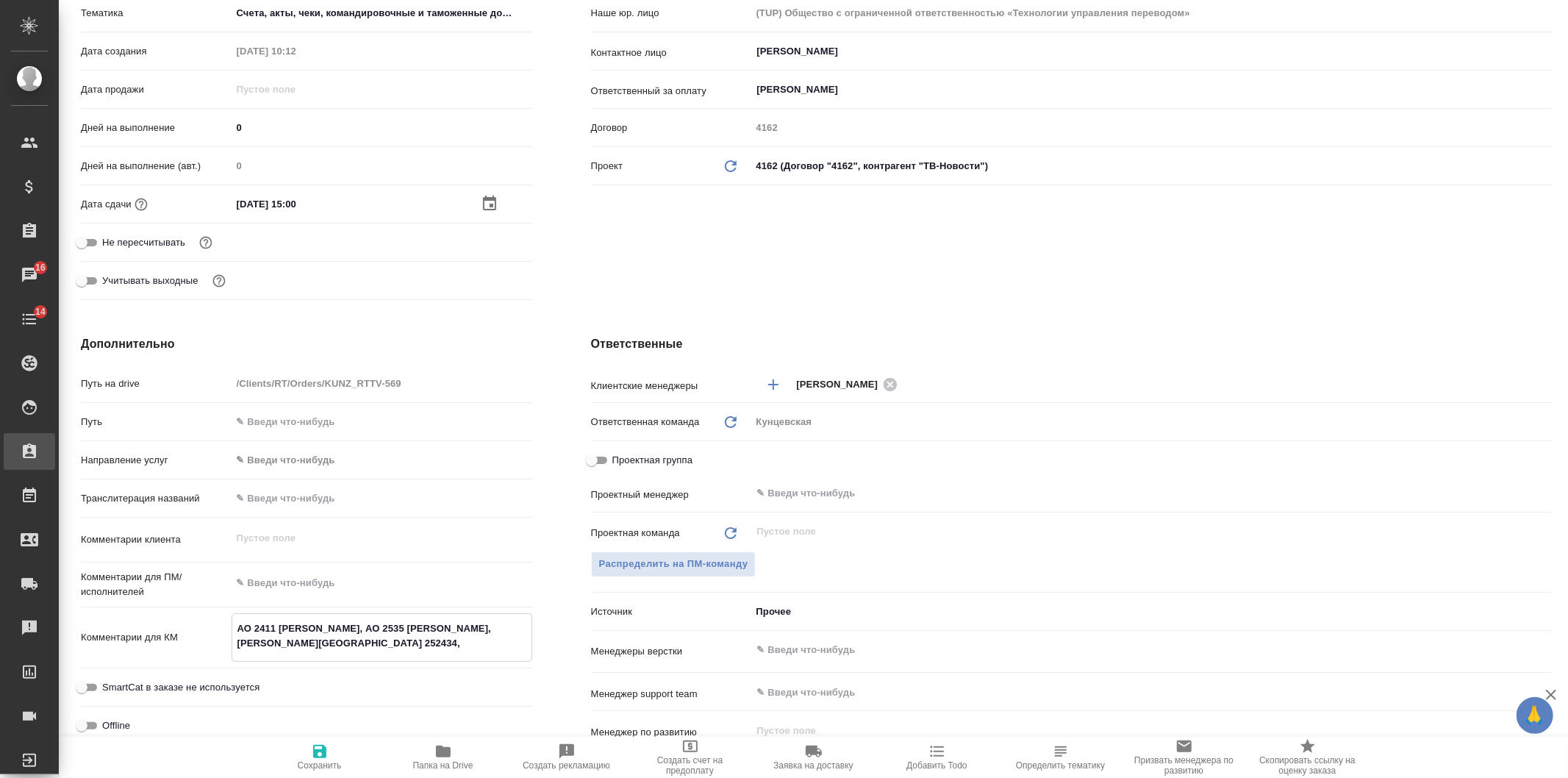
type textarea "x"
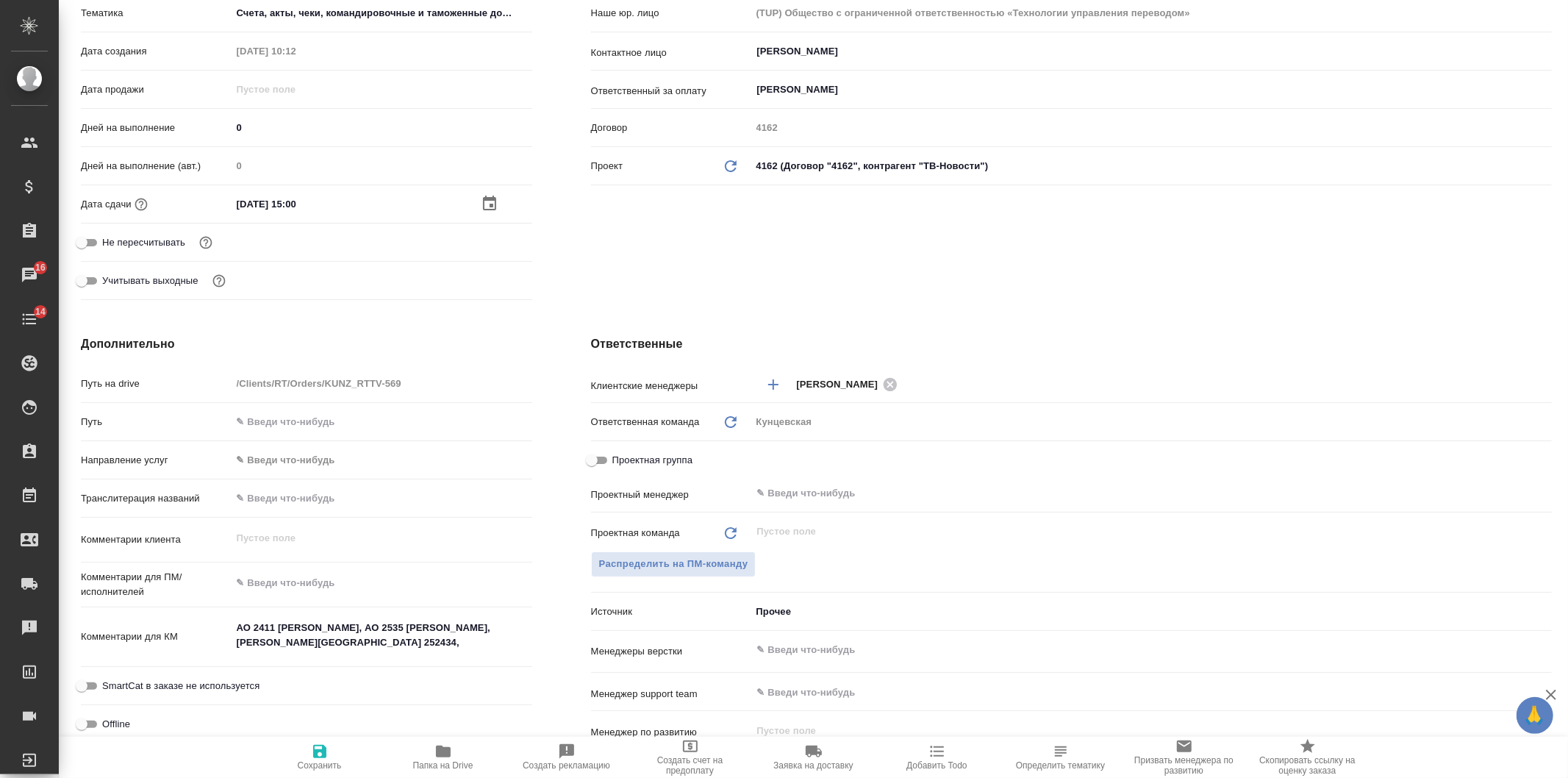
type textarea "x"
click at [315, 641] on textarea "АО 2411 Артемов, АО 2535 Чернышева, Ваденкова АО 252434," at bounding box center [381, 635] width 301 height 40
paste textarea "Галауз АО 252561"
type textarea "x"
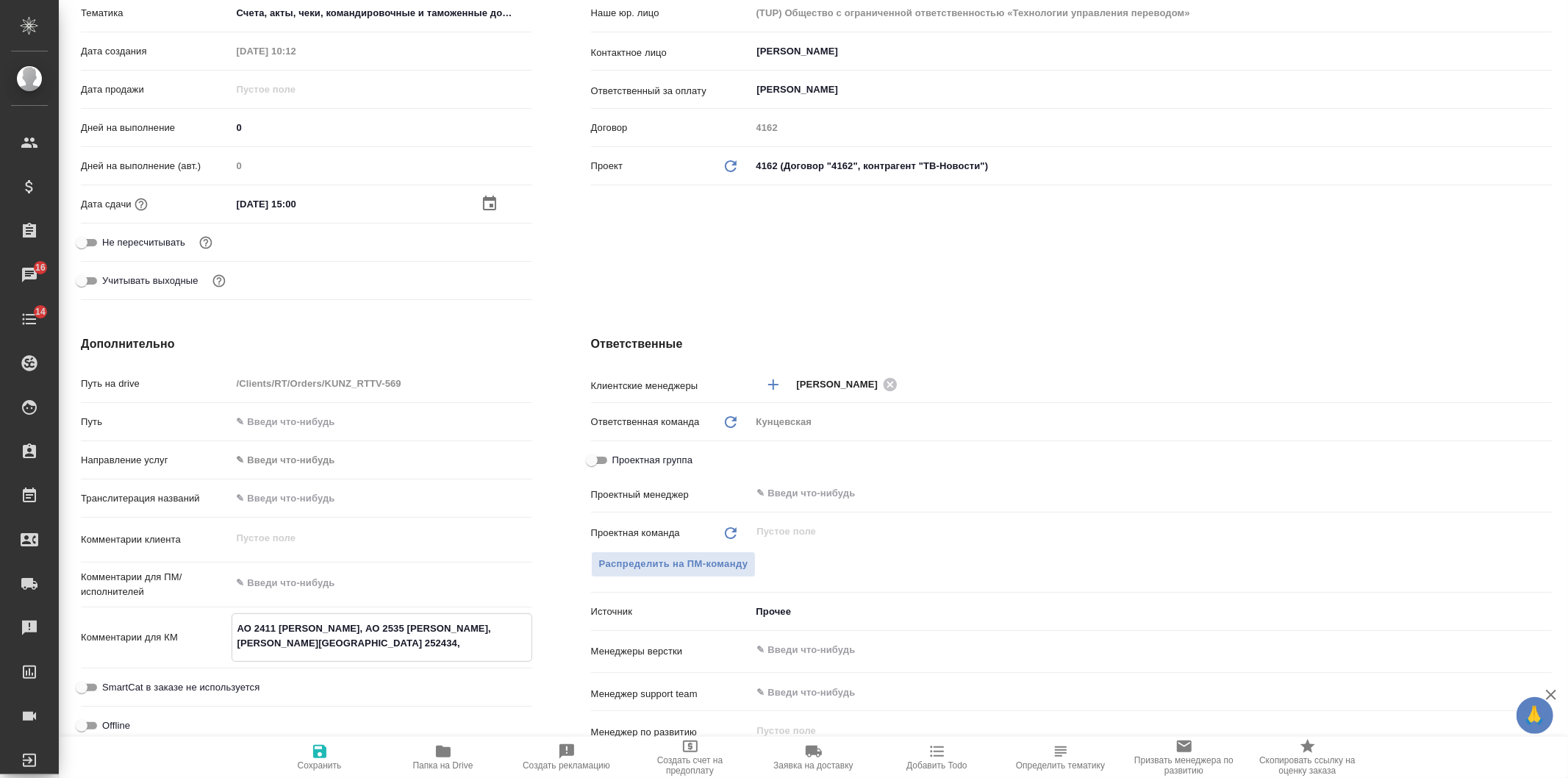
type textarea "x"
type textarea "АО 2411 Артемов, АО 2535 Чернышева, Ваденкова АО 252434, Галауз АО 252561"
type textarea "x"
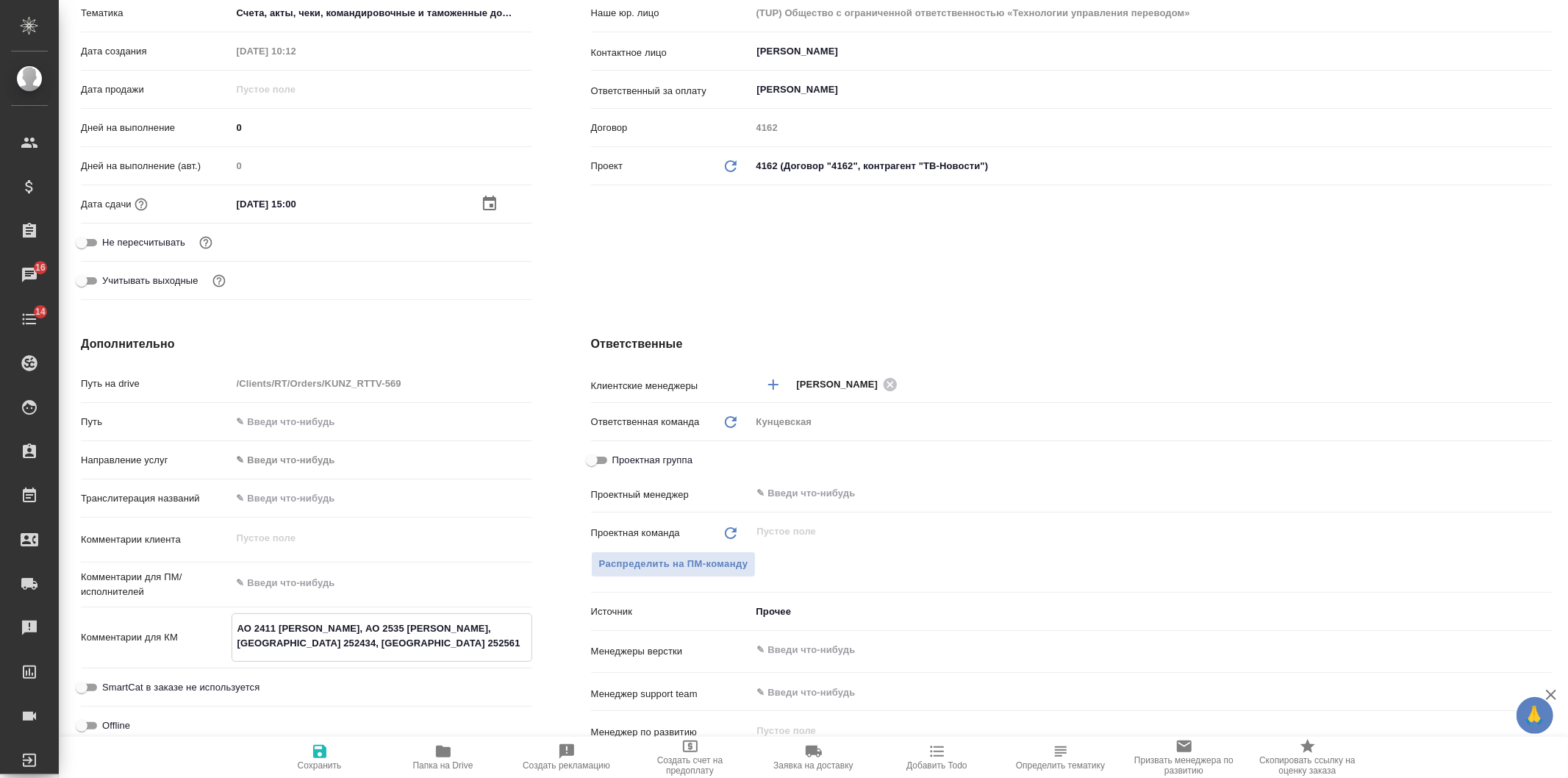
type textarea "АО 2411 Артемов, АО 2535 Чернышева, Ваденкова АО 252434, Галауз АО 252561,"
type textarea "x"
type textarea "АО 2411 Артемов, АО 2535 Чернышева, Ваденкова АО 252434, Галауз АО 252561,"
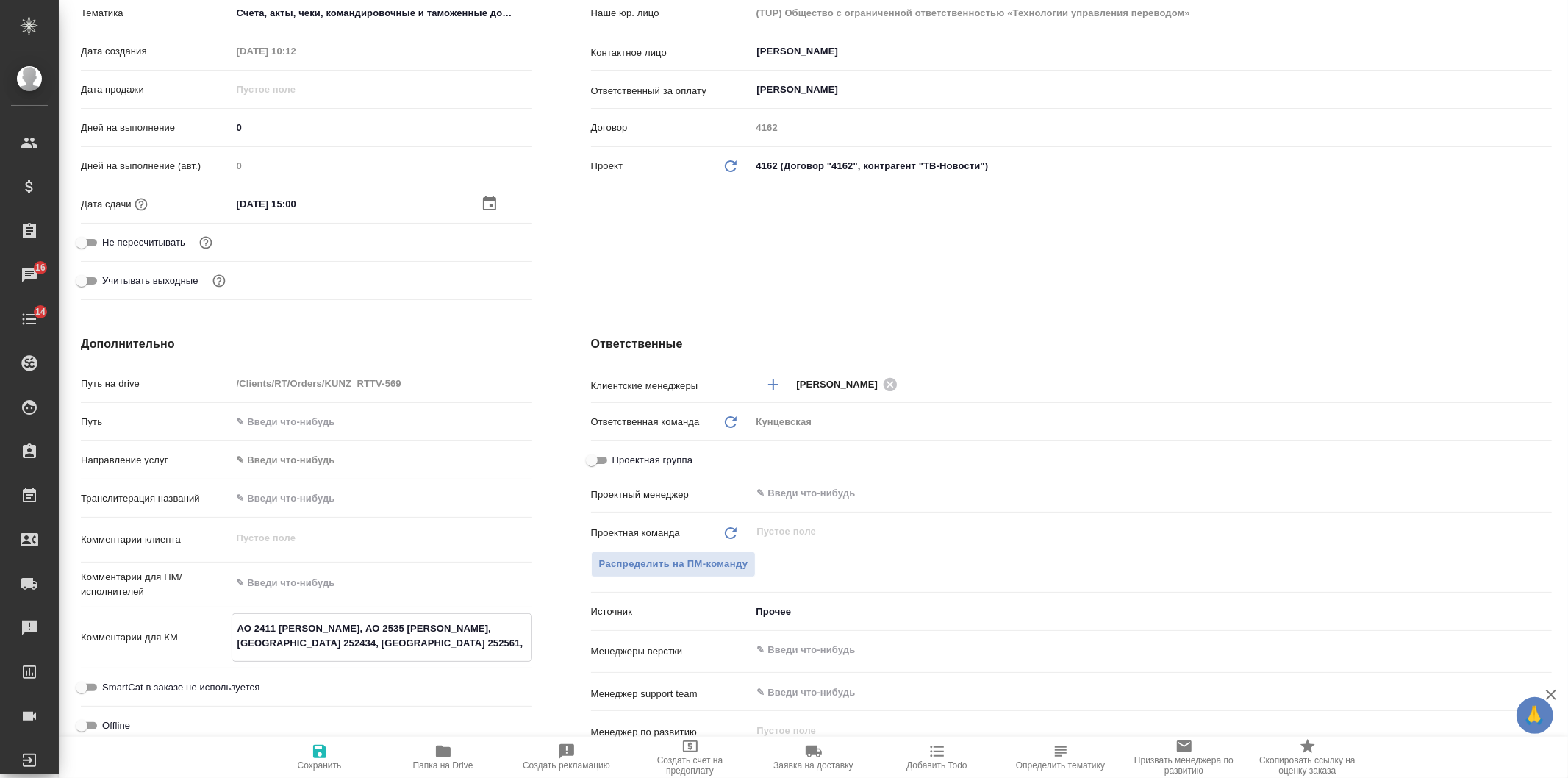
type textarea "x"
type textarea "АО 2411 Артемов, АО 2535 Чернышева, Ваденкова АО 252434, Галауз АО 252561,"
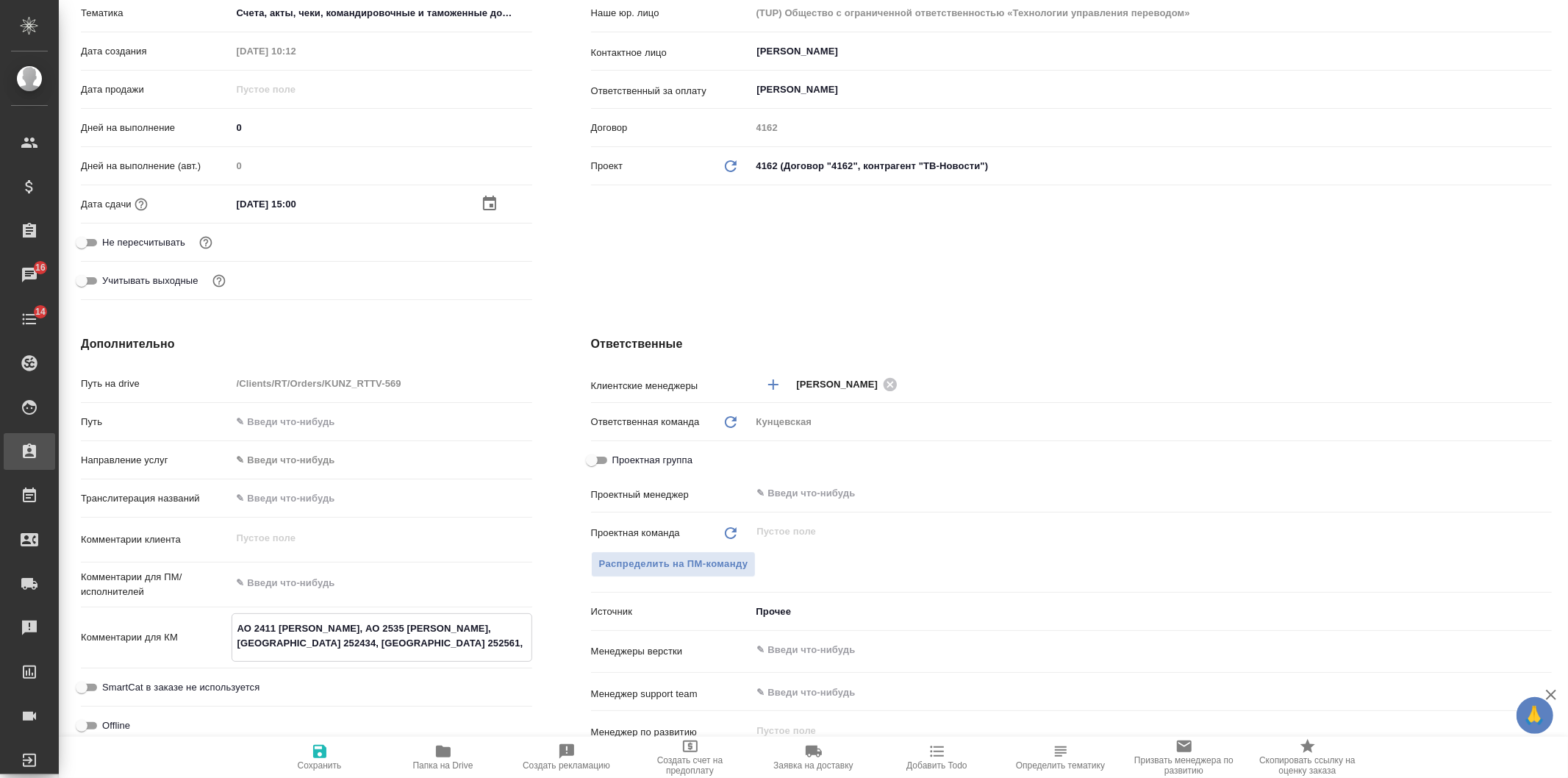
type textarea "x"
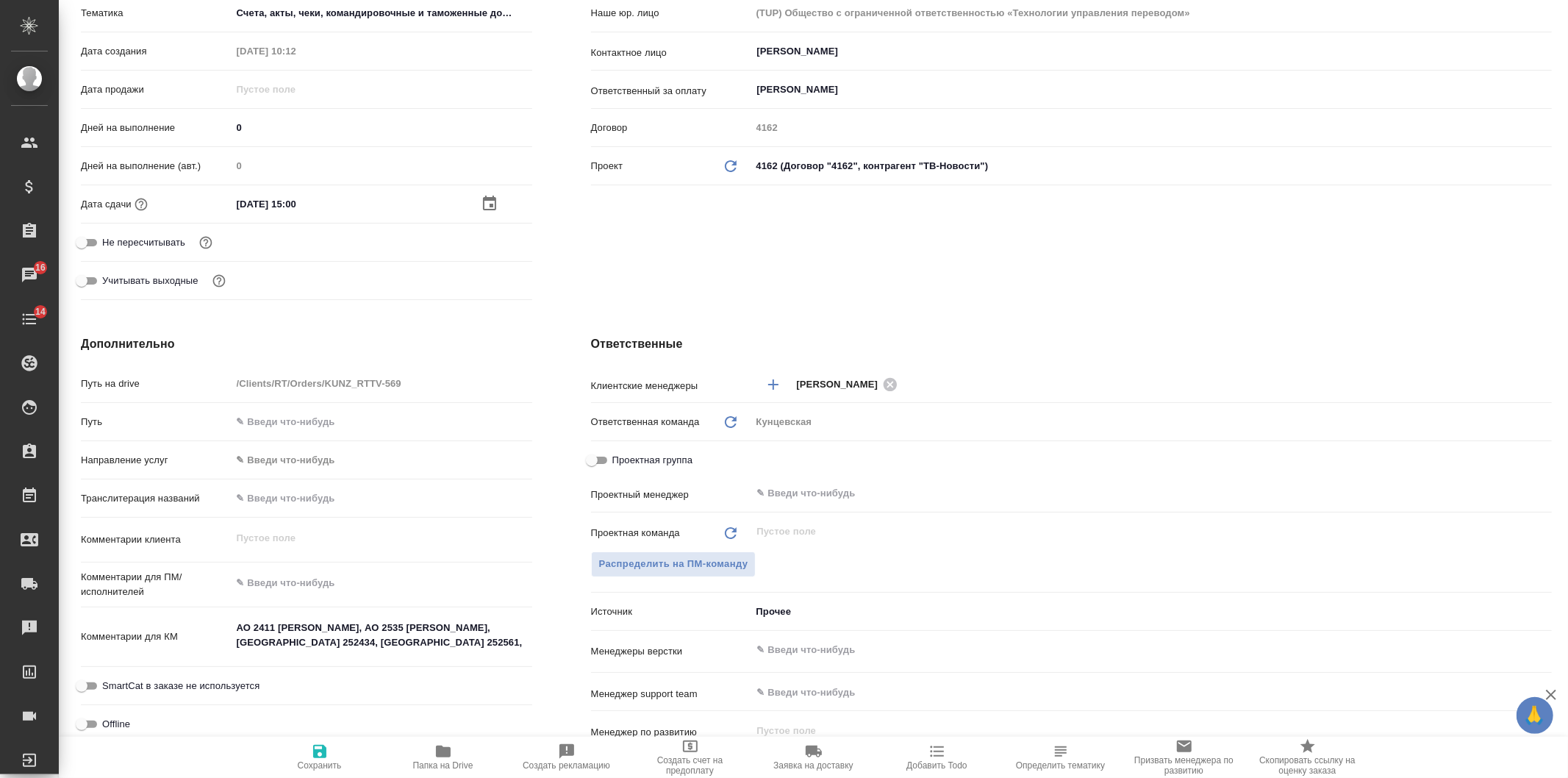
type textarea "x"
click at [423, 644] on textarea "АО 2411 Артемов, АО 2535 Чернышева, Ваденкова АО 252434, Галауз АО 252561," at bounding box center [381, 636] width 299 height 40
paste textarea "Корсина АО 2453"
type textarea "x"
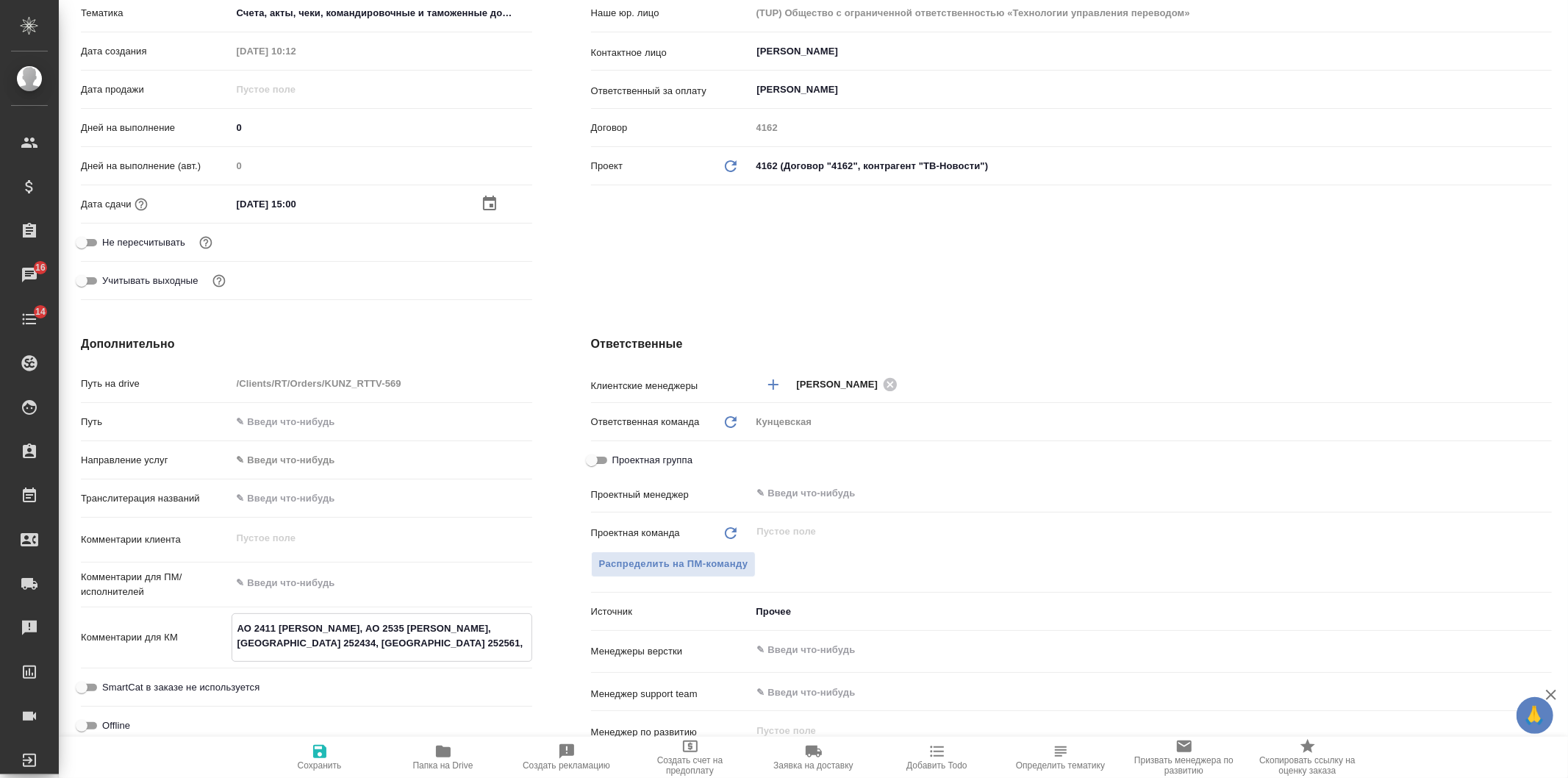
type textarea "x"
type textarea "АО 2411 Артемов, АО 2535 Чернышева, Ваденкова АО 252434, Галауз АО 252561, Корс…"
type textarea "x"
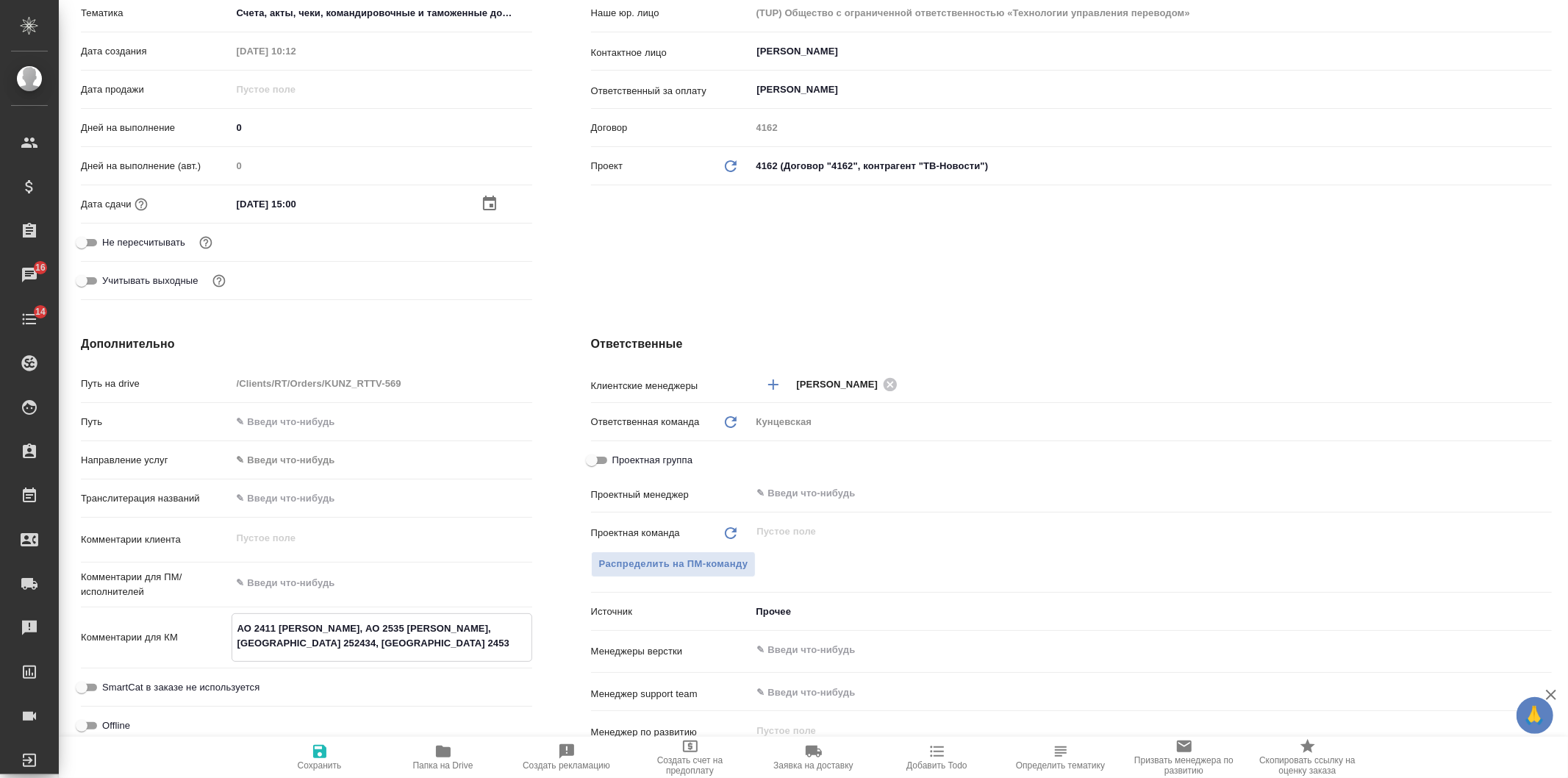
type textarea "АО 2411 Артемов, АО 2535 Чернышева, Ваденкова АО 252434, Галауз АО 252561, Корс…"
type textarea "x"
type textarea "АО 2411 Артемов, АО 2535 Чернышева, Ваденкова АО 252434, Галауз АО 252561, Корс…"
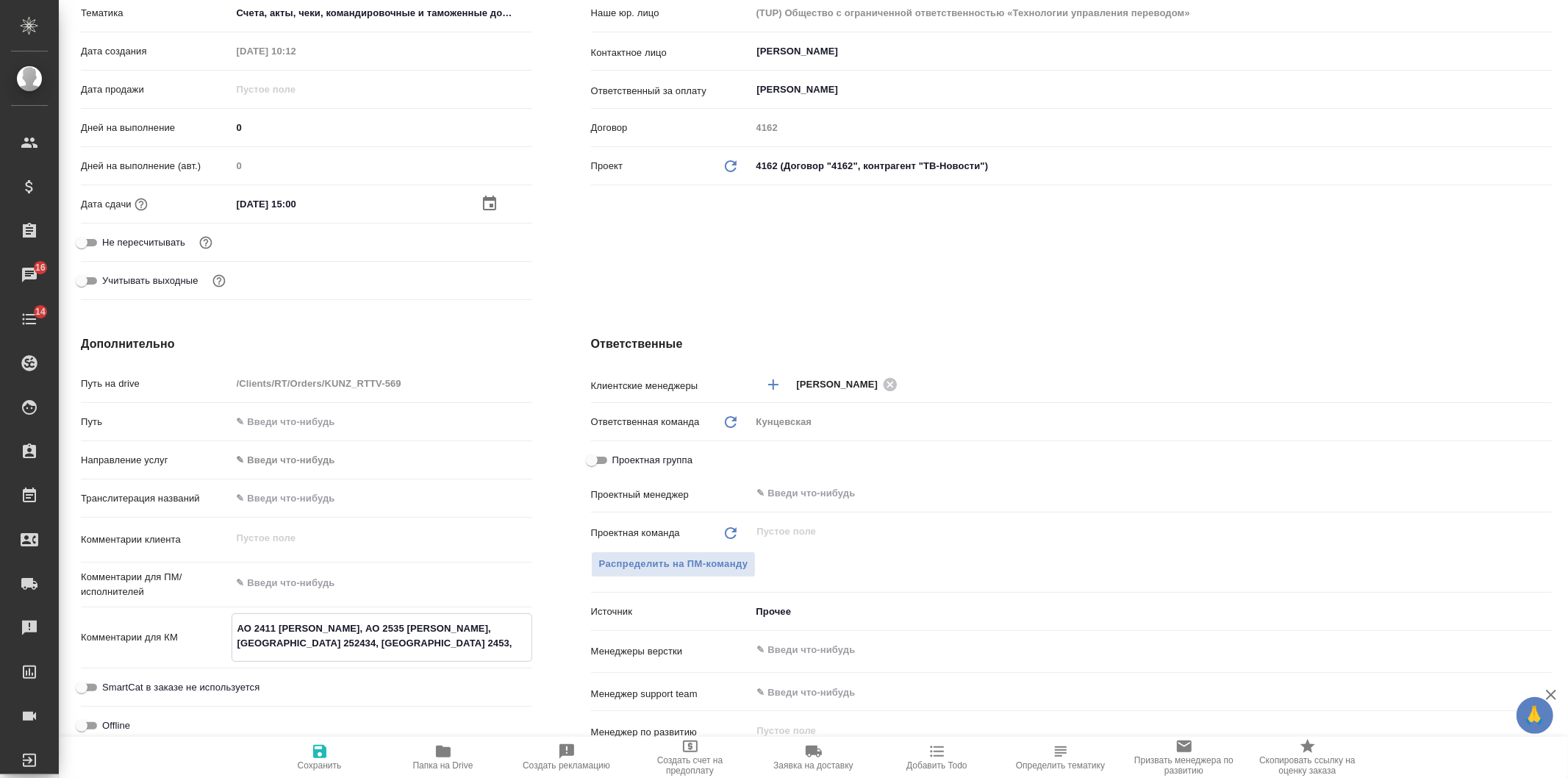
type textarea "x"
type textarea "АО 2411 Артемов, АО 2535 Чернышева, Ваденкова АО 252434, Галауз АО 252561, Корс…"
type textarea "x"
click at [489, 638] on textarea "АО 2411 Артемов, АО 2535 Чернышева, Ваденкова АО 252434, Галауз АО 252561, Корс…" at bounding box center [381, 636] width 299 height 40
paste textarea "Стрижевский АО 252435"
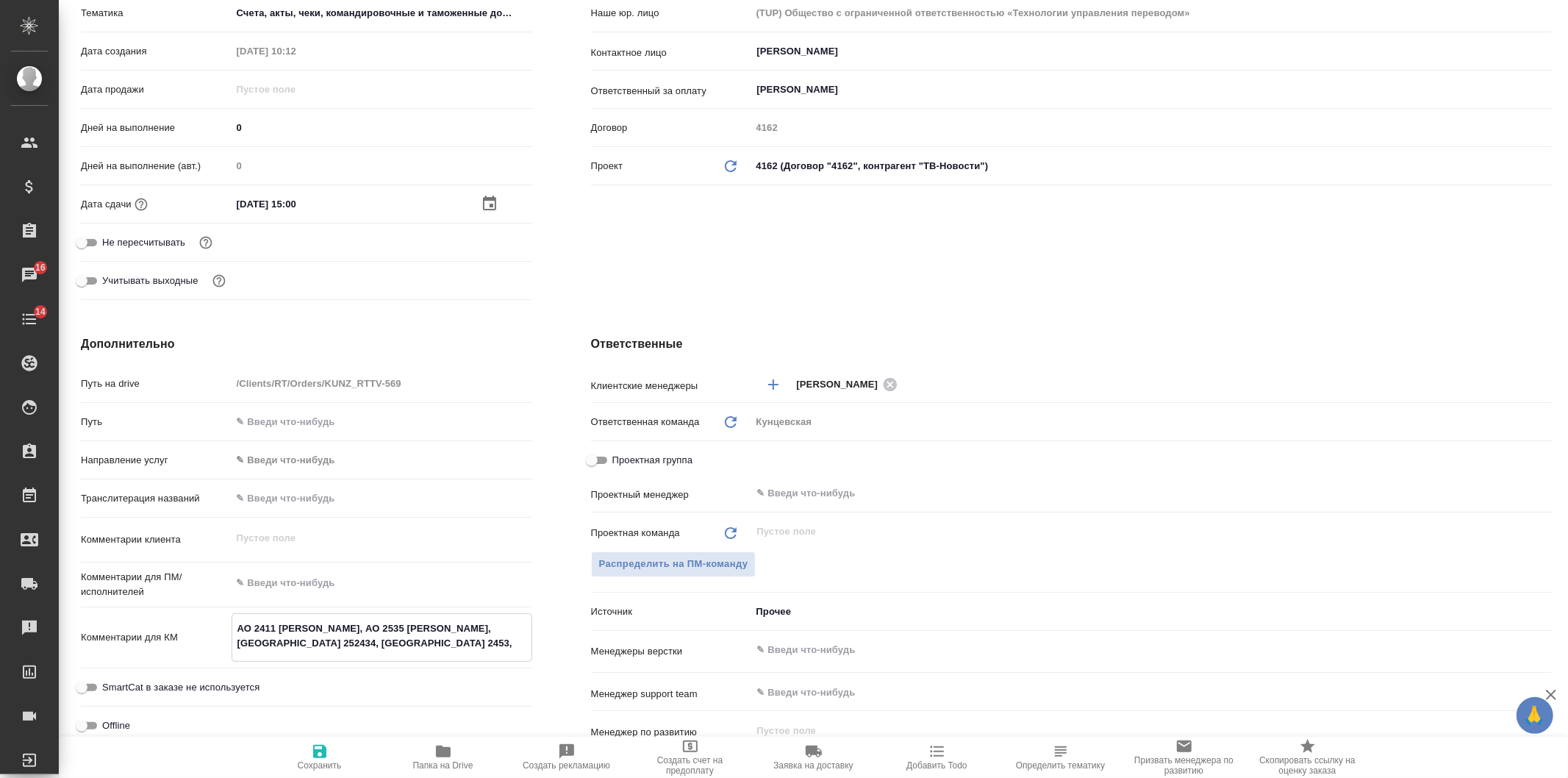
type textarea "АО 2411 Артемов, АО 2535 Чернышева, Ваденкова АО 252434, Галауз АО 252561, Корс…"
type textarea "x"
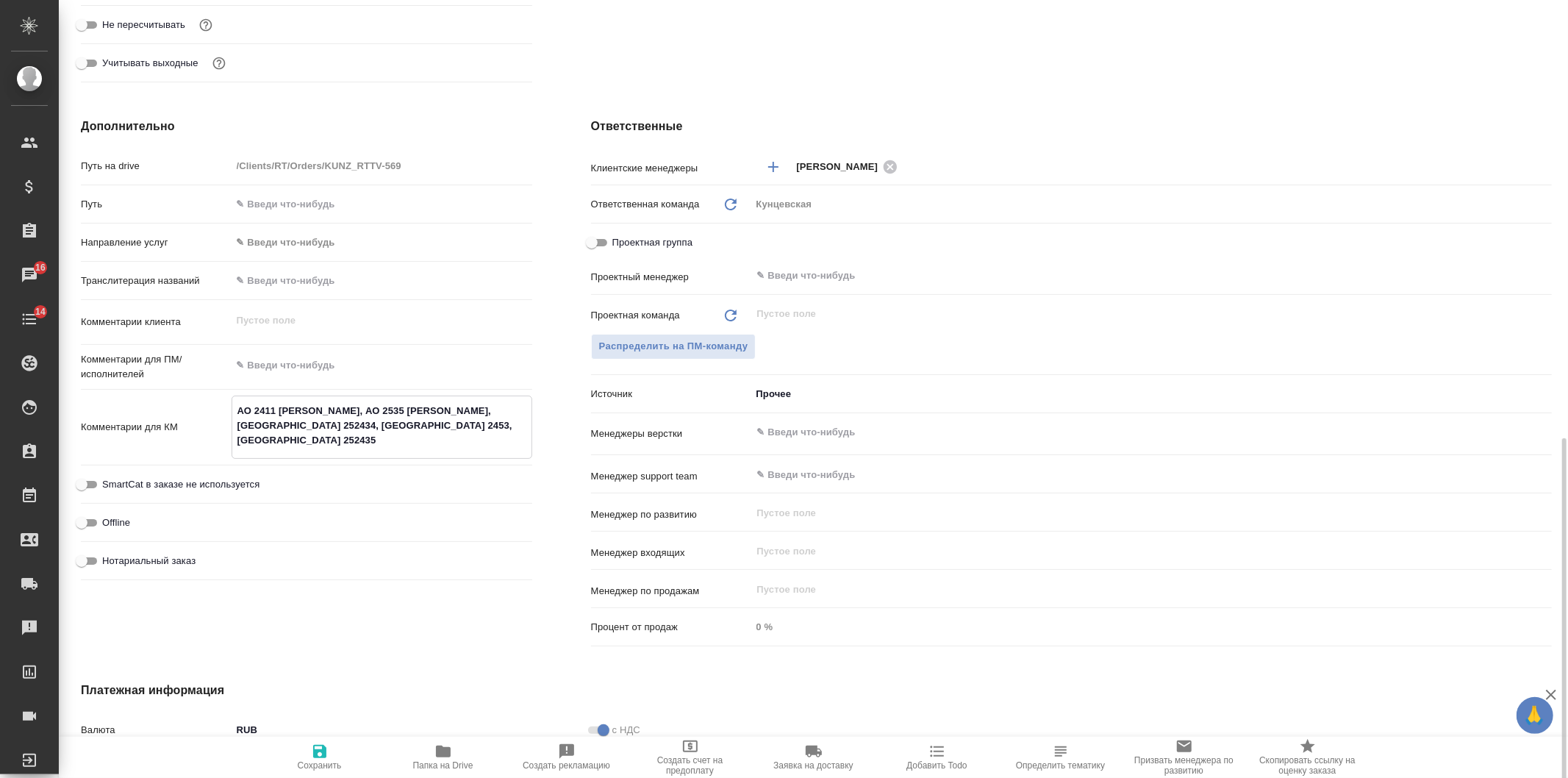
scroll to position [639, 0]
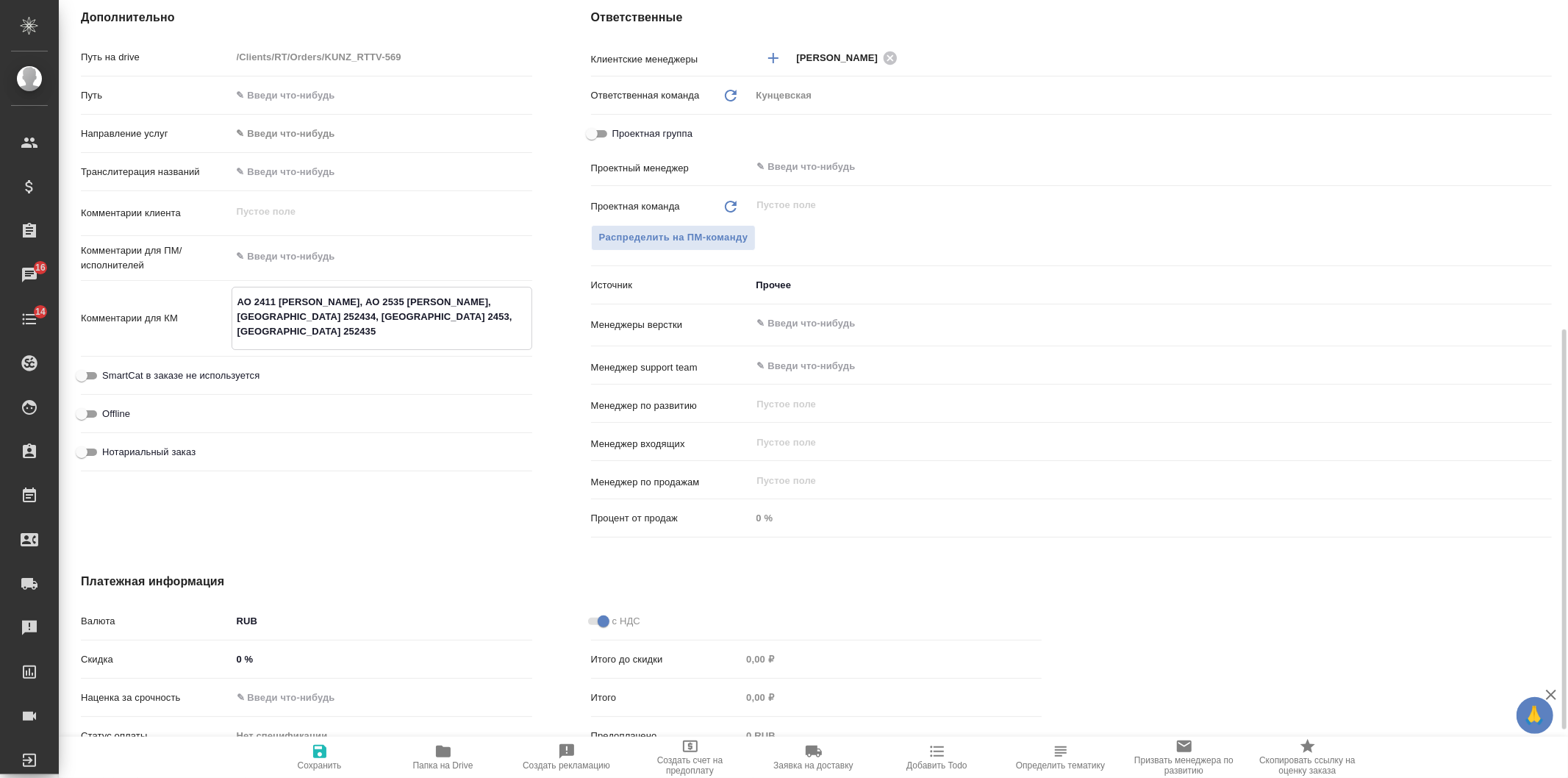
type textarea "АО 2411 Артемов, АО 2535 Чернышева, Ваденкова АО 252434, Галауз АО 252561, Корс…"
type textarea "x"
click at [302, 749] on span "Сохранить" at bounding box center [320, 757] width 106 height 28
type textarea "x"
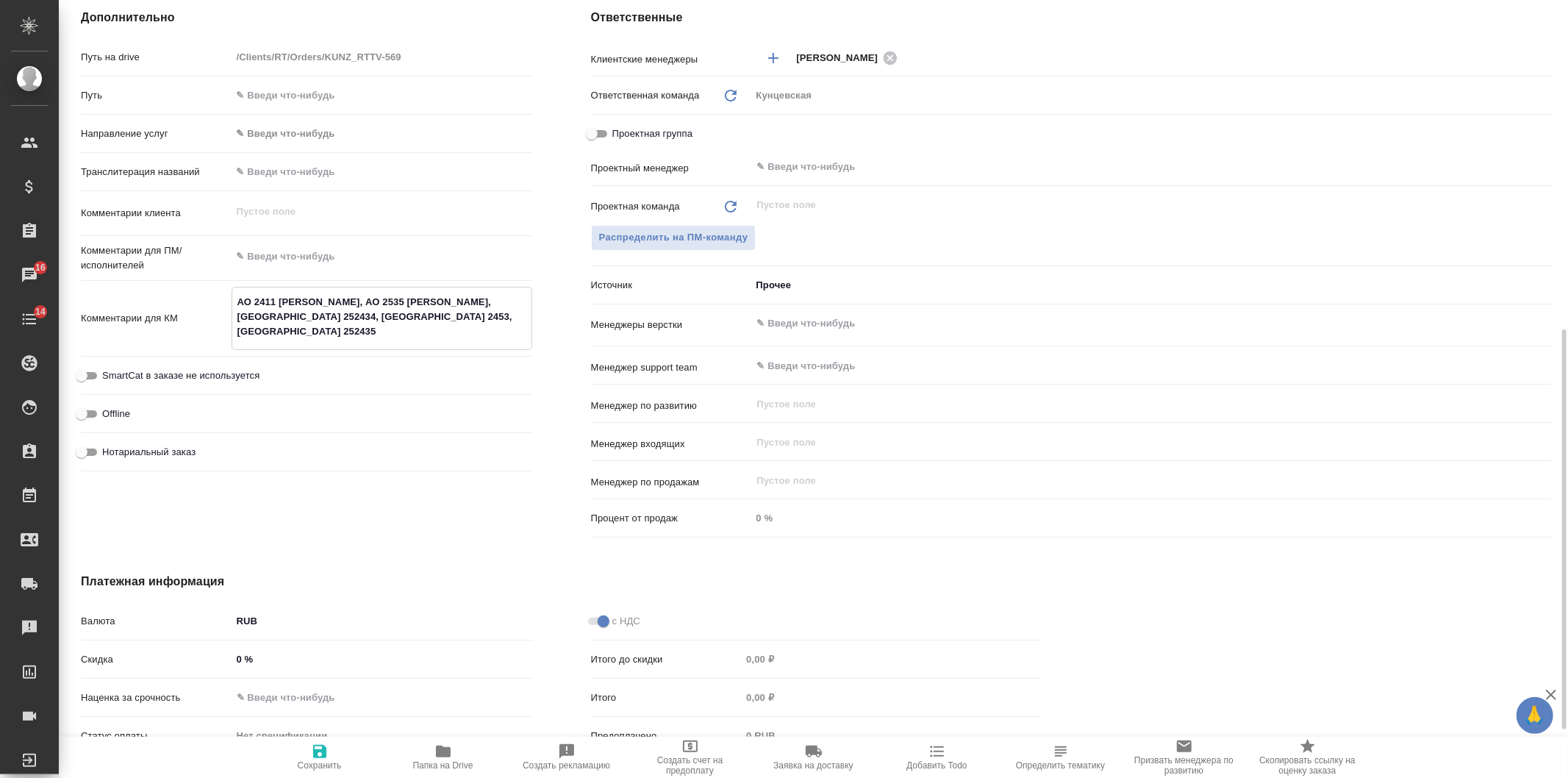
type textarea "x"
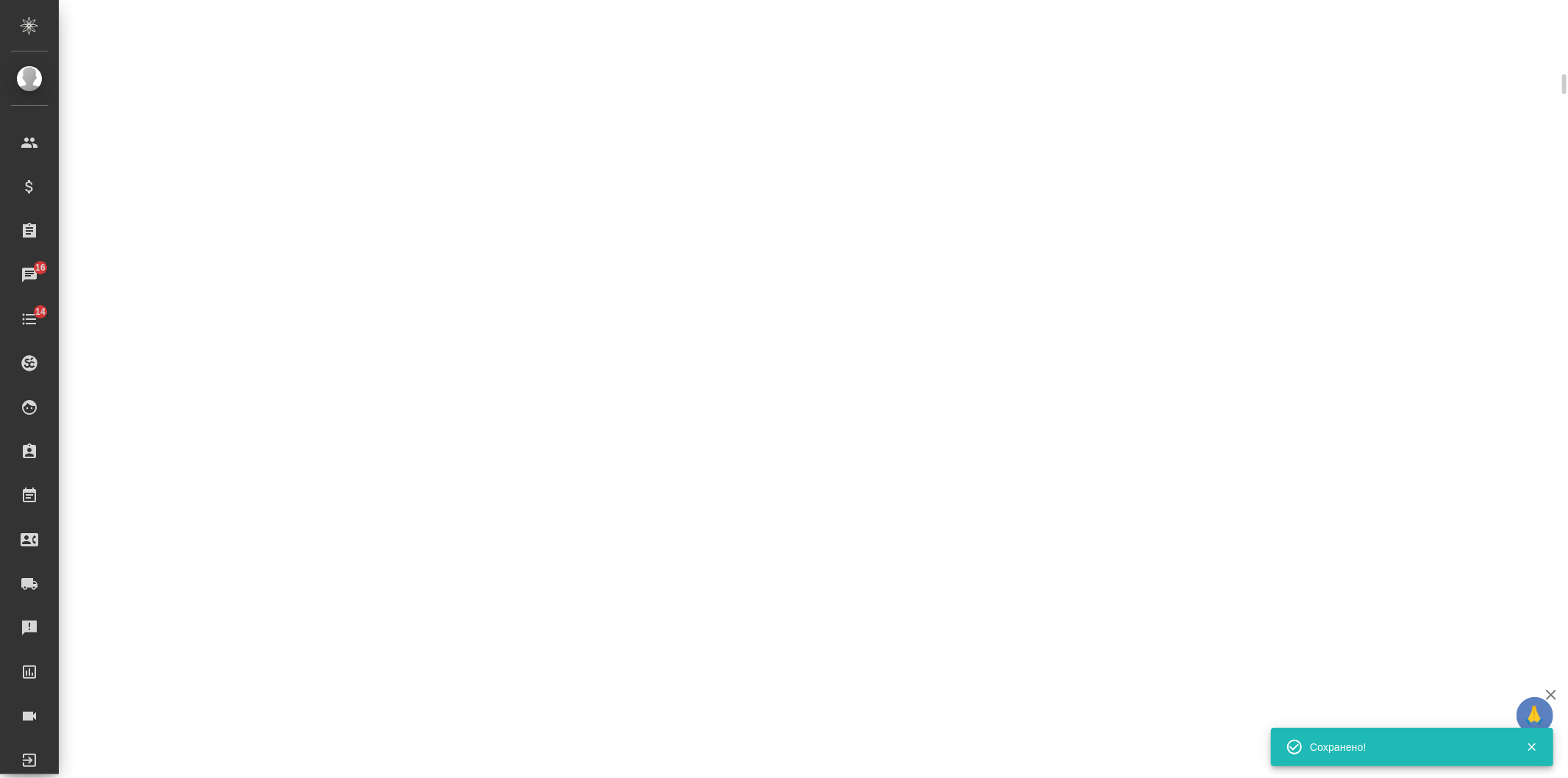
select select "RU"
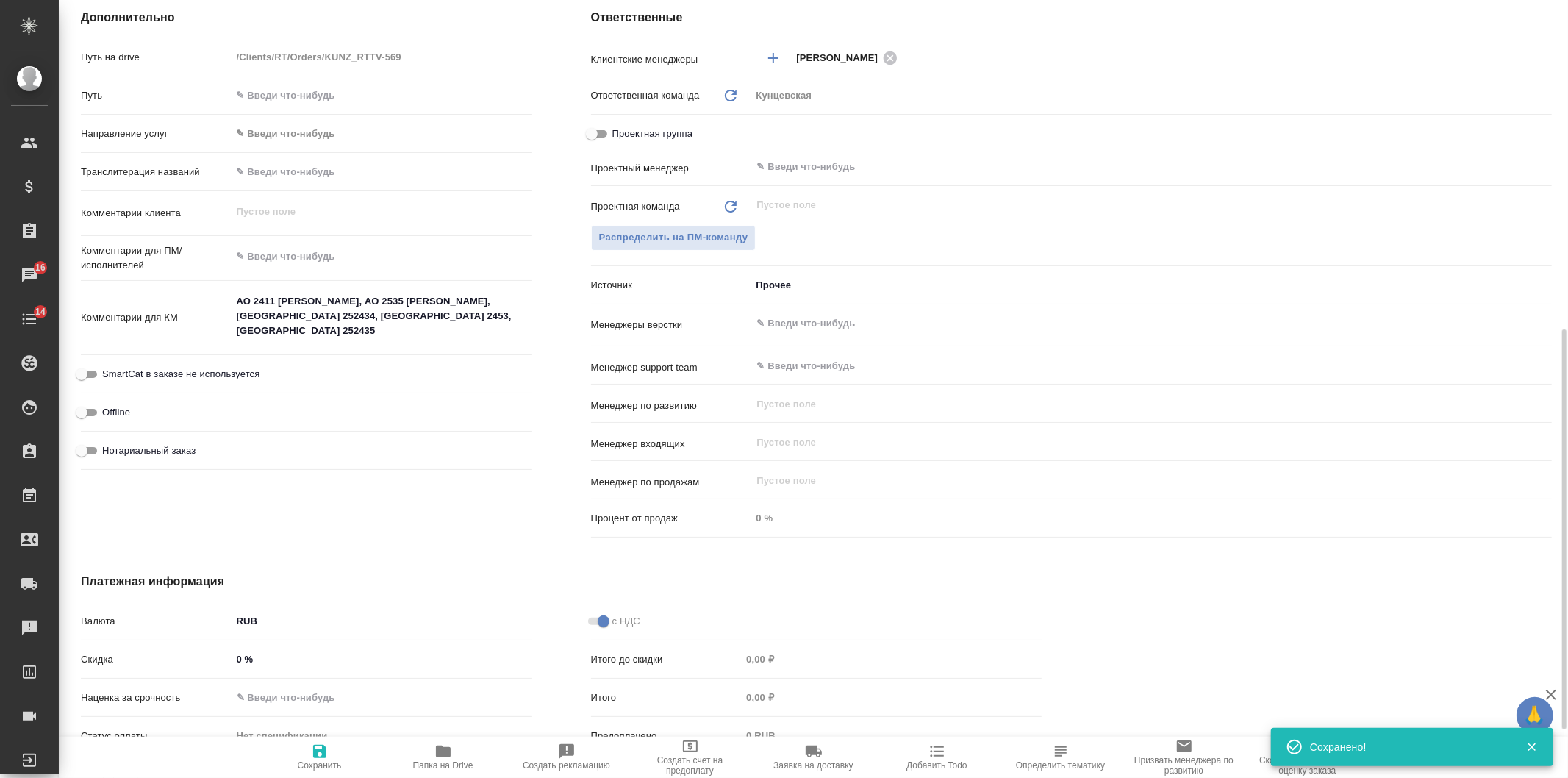
type textarea "x"
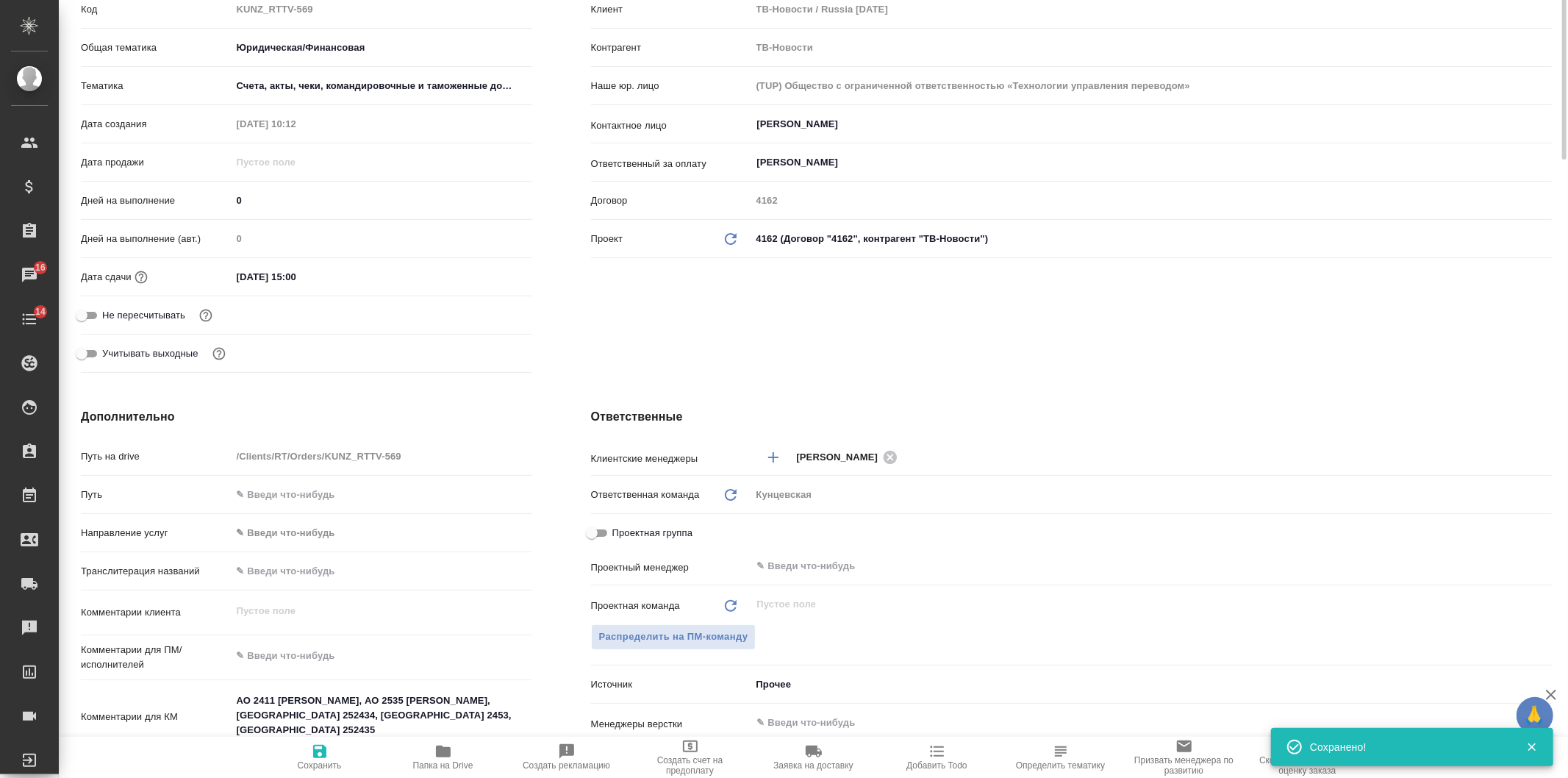
scroll to position [0, 0]
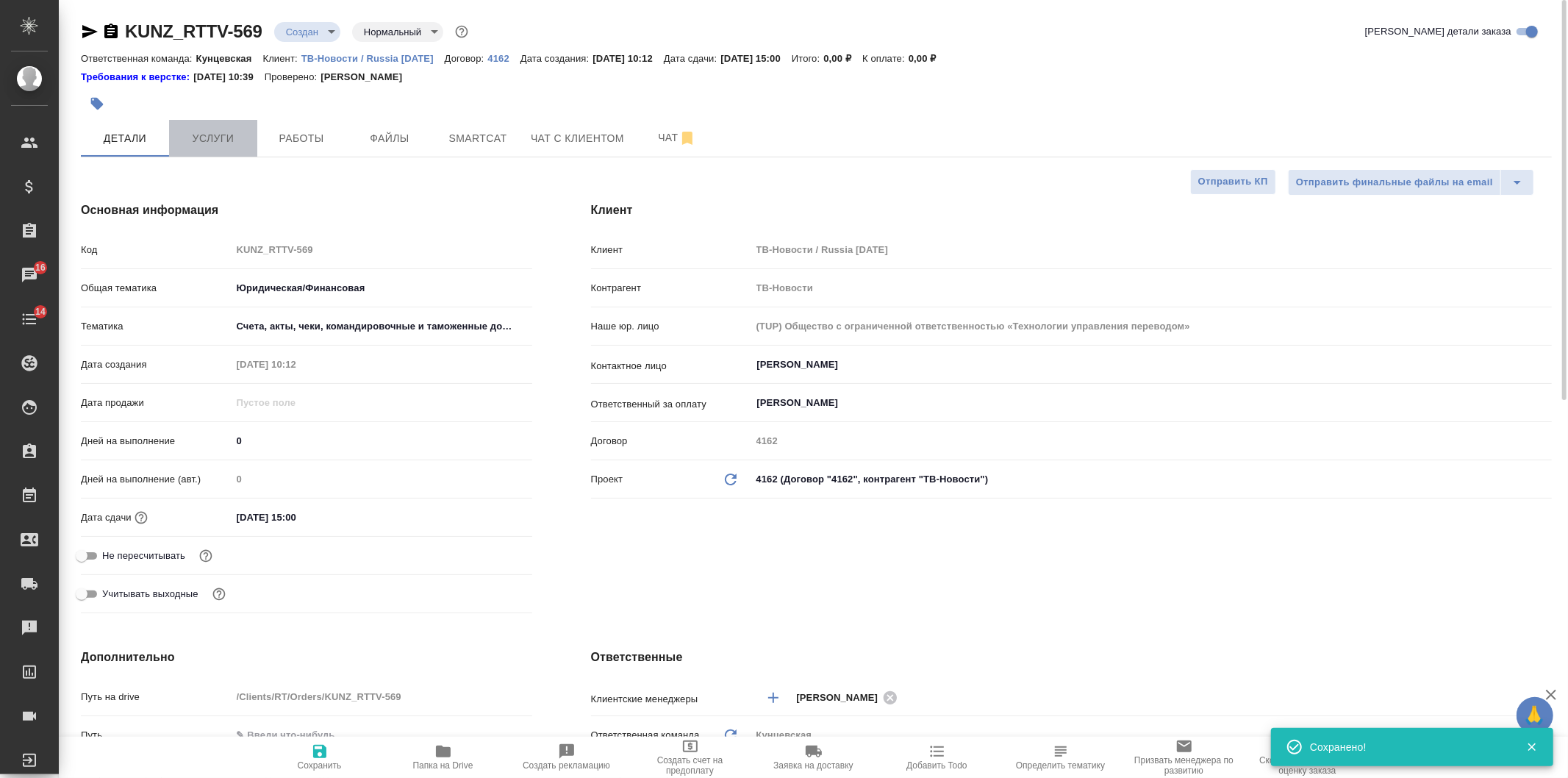
click at [211, 127] on button "Услуги" at bounding box center [213, 139] width 88 height 36
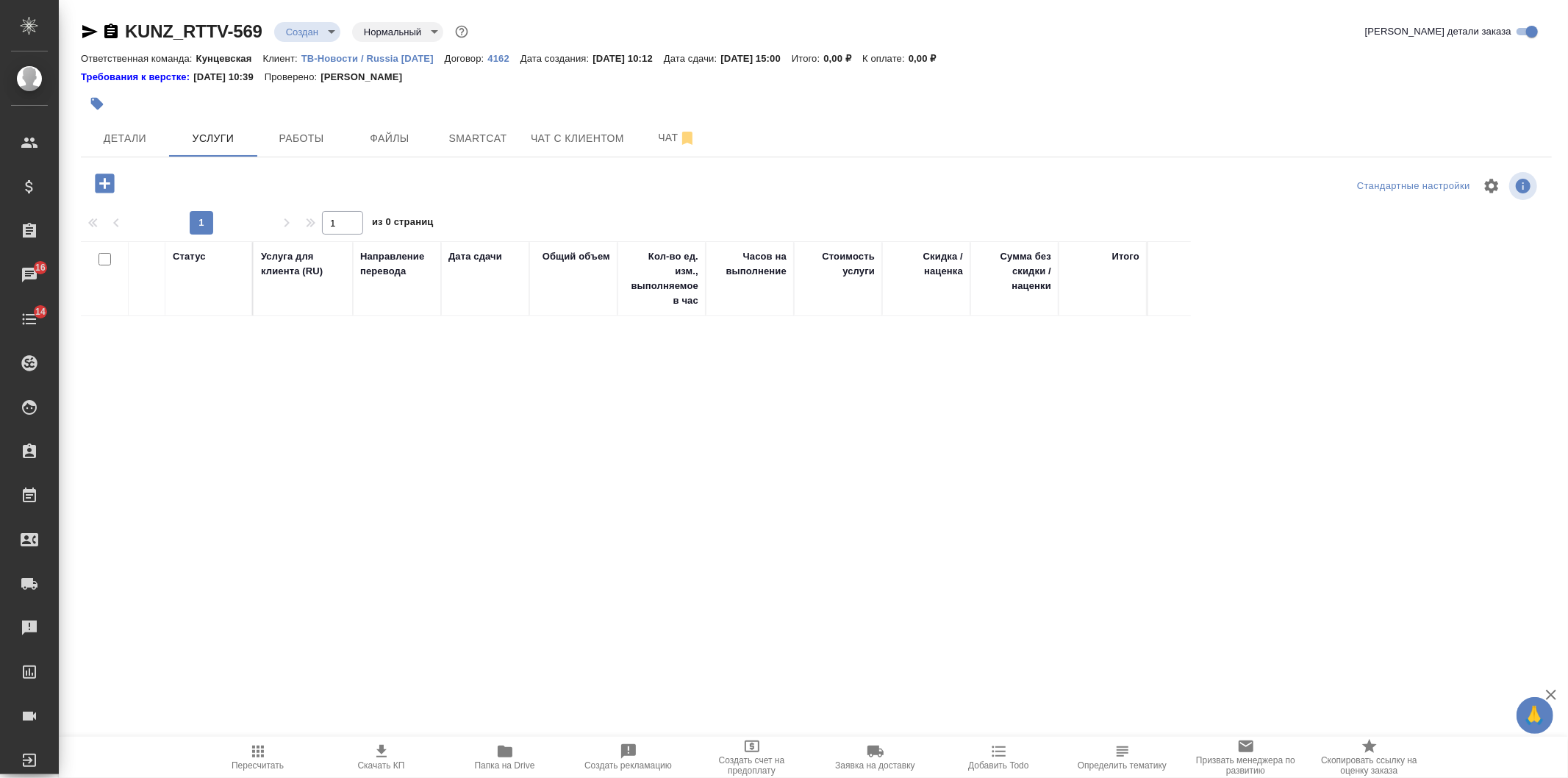
click at [101, 182] on icon "button" at bounding box center [104, 182] width 19 height 19
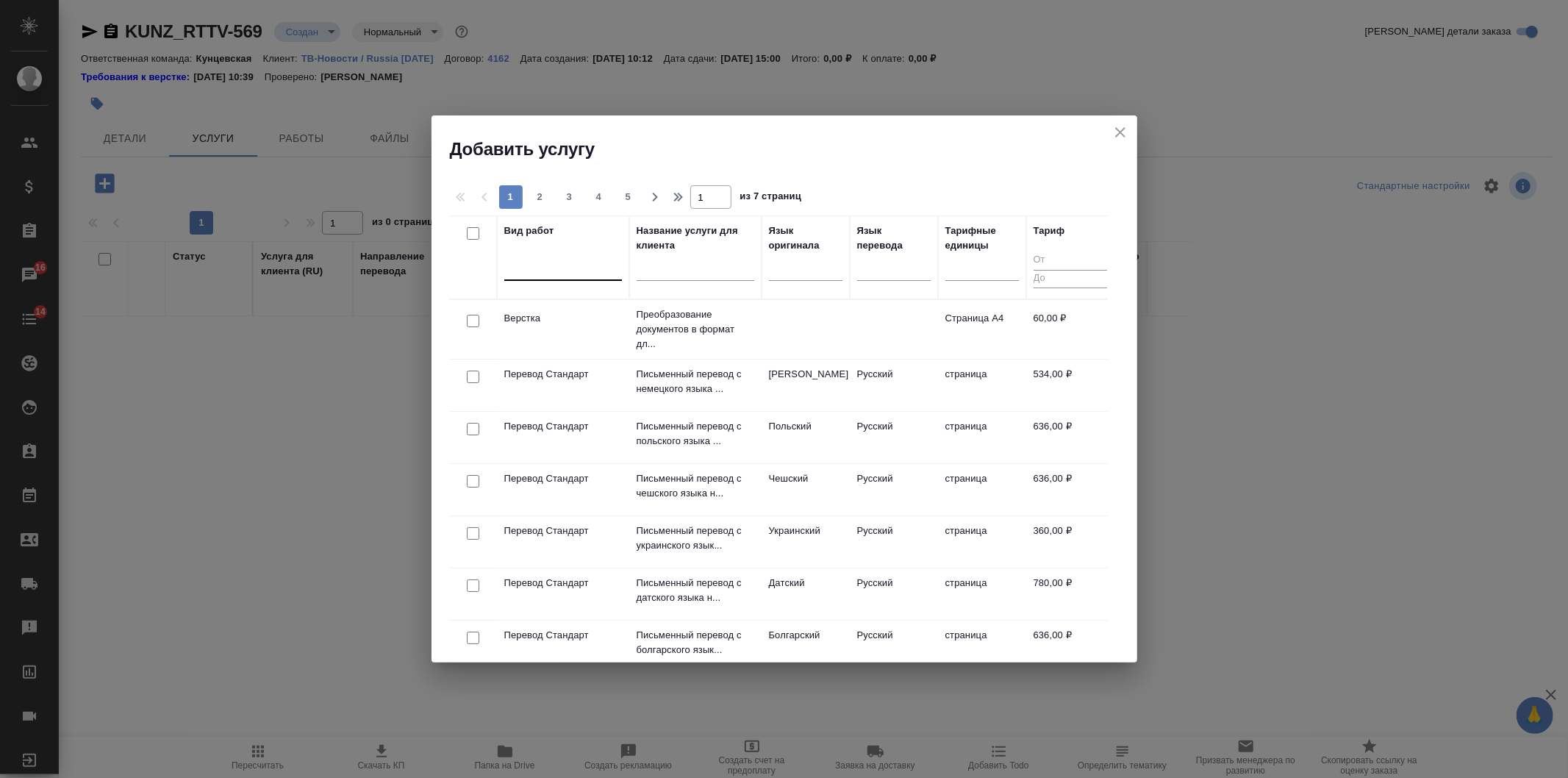
click at [556, 274] on div at bounding box center [563, 266] width 118 height 22
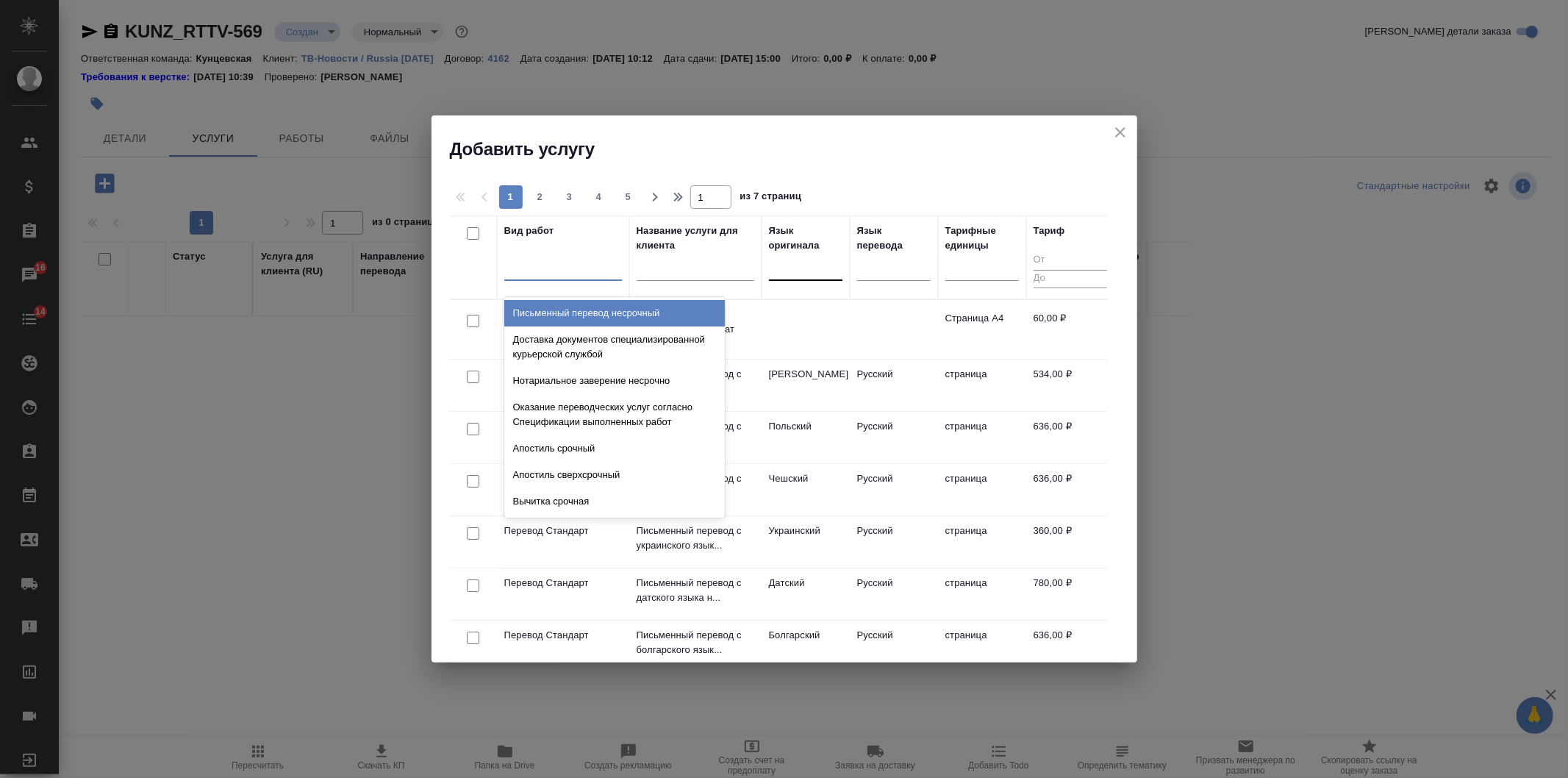
click at [812, 262] on div at bounding box center [805, 266] width 74 height 22
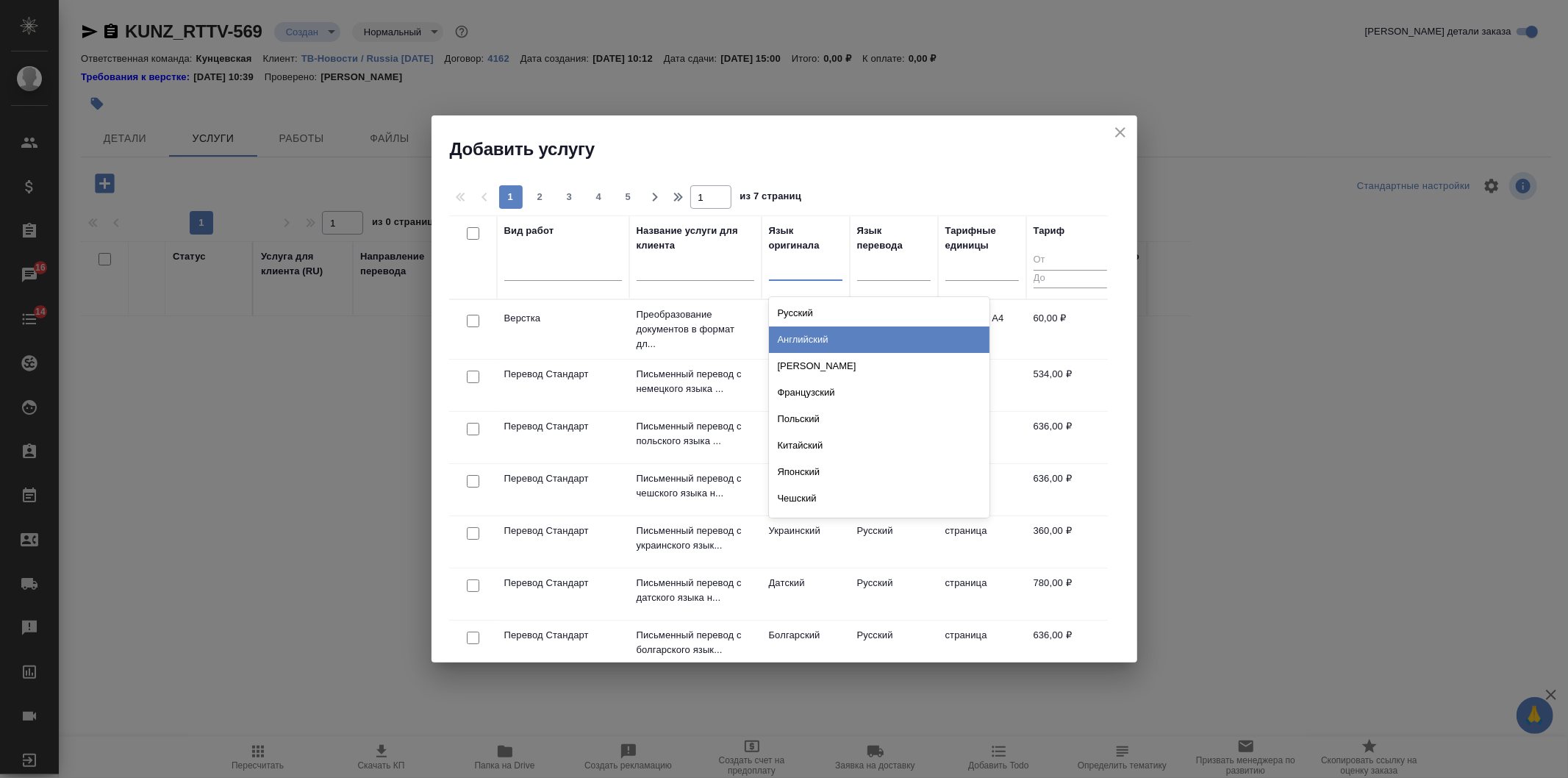
click at [811, 334] on div "Английский" at bounding box center [879, 340] width 221 height 27
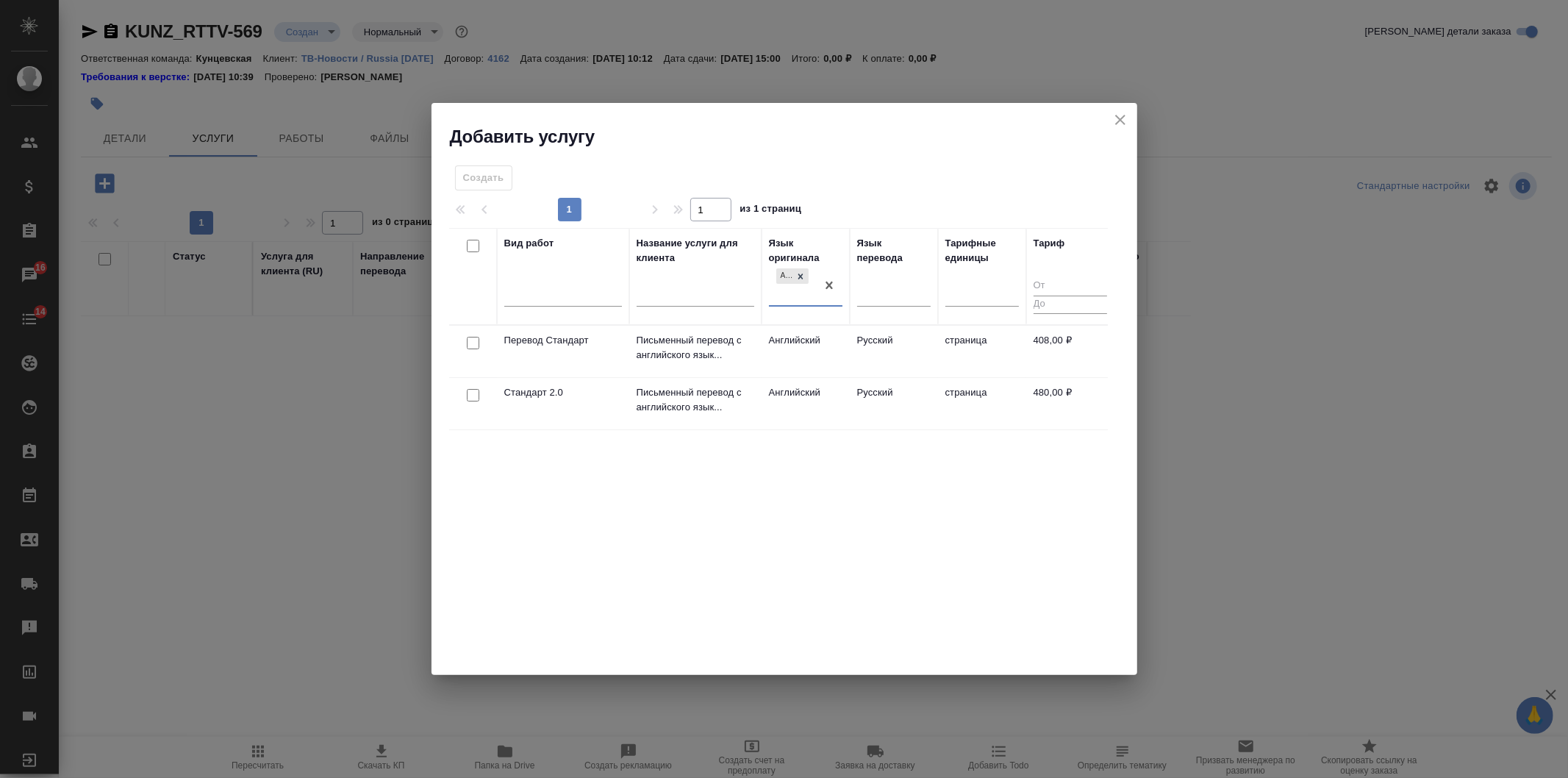
click at [810, 348] on td "Английский" at bounding box center [806, 352] width 88 height 51
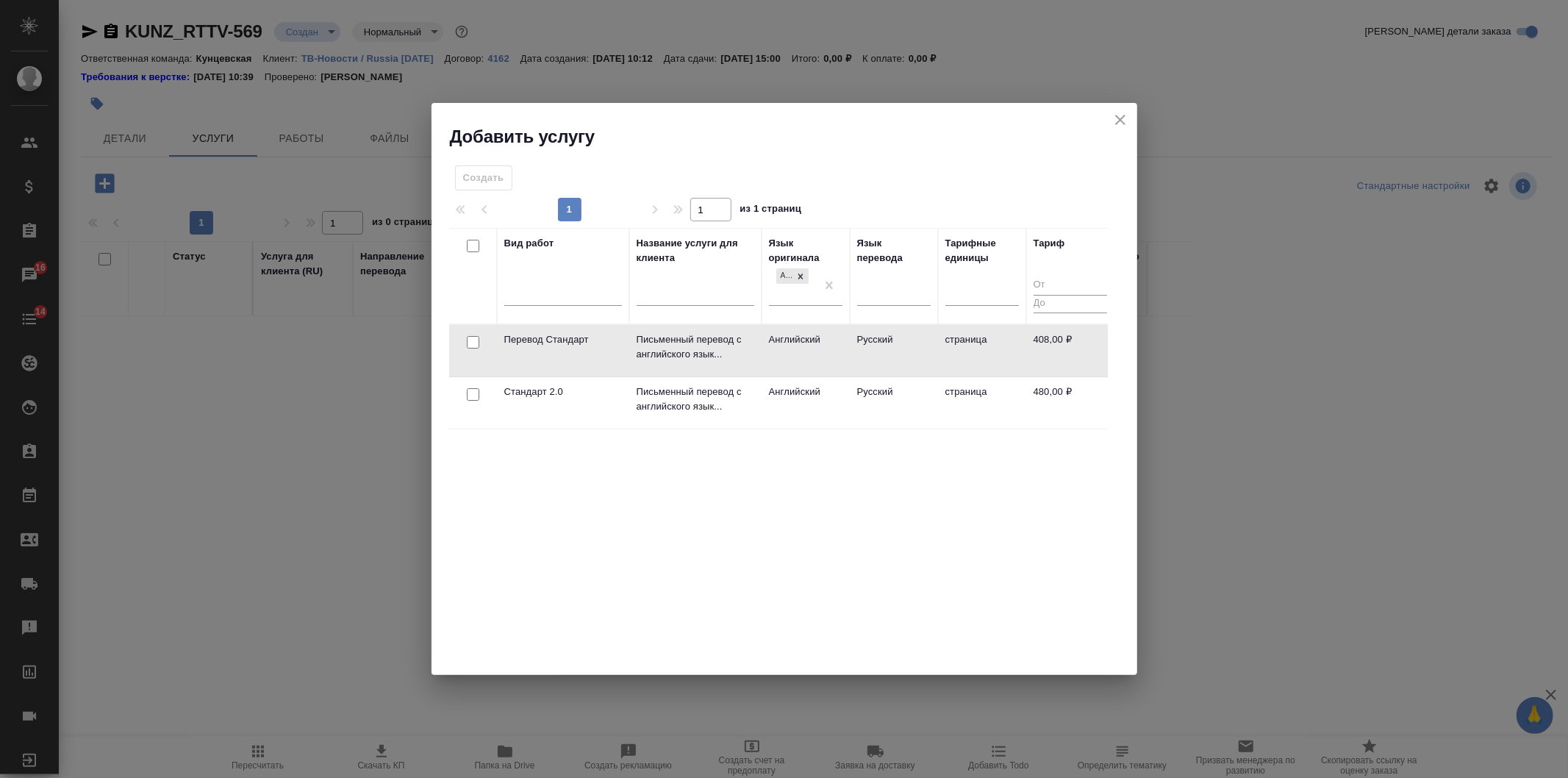
click at [810, 349] on td "Английский" at bounding box center [806, 351] width 88 height 51
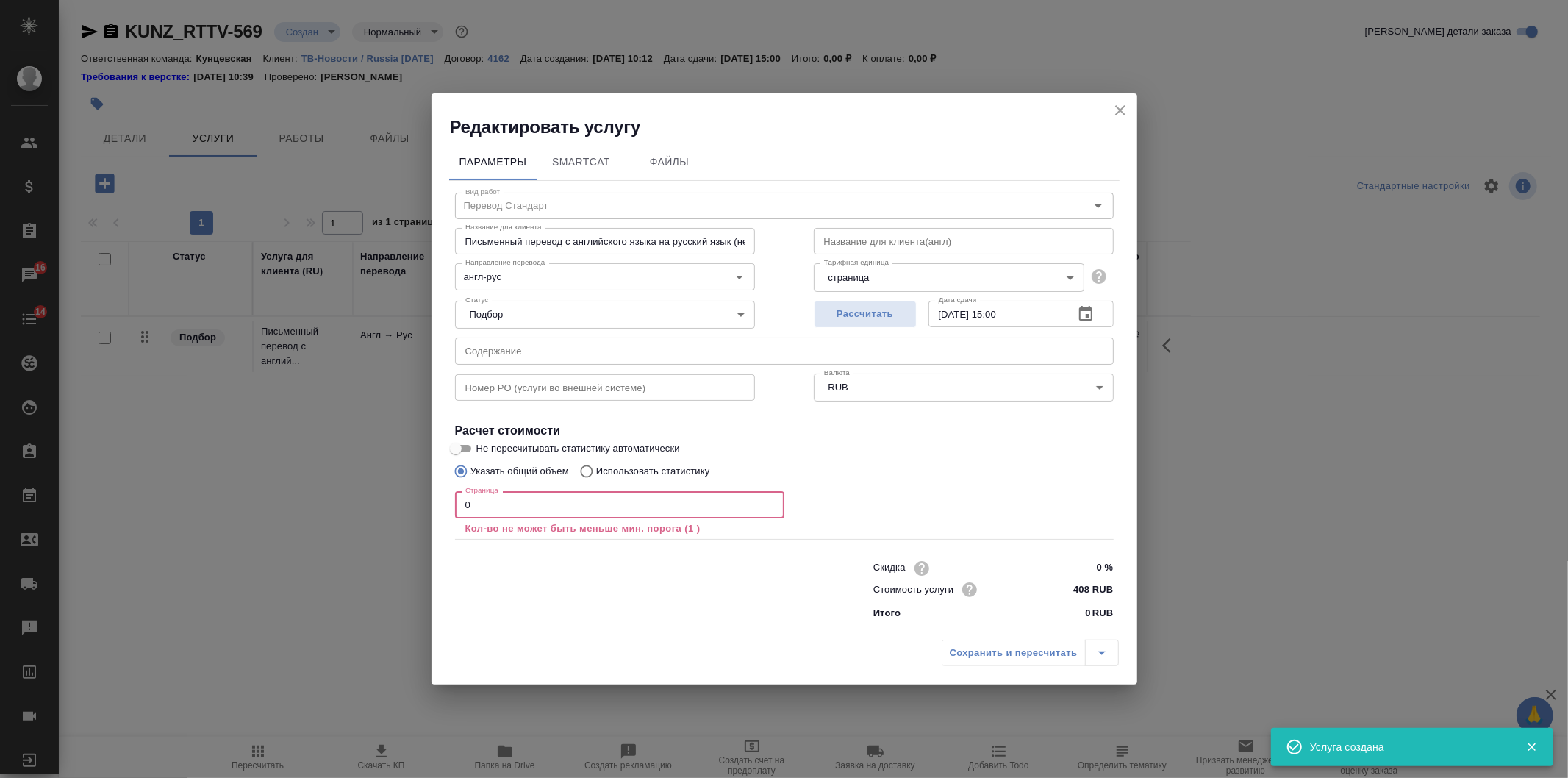
drag, startPoint x: 478, startPoint y: 496, endPoint x: 438, endPoint y: 496, distance: 40.0
click at [438, 496] on div "Параметры SmartCat Файлы Вид работ Перевод Стандарт Вид работ Название для клие…" at bounding box center [784, 387] width 706 height 494
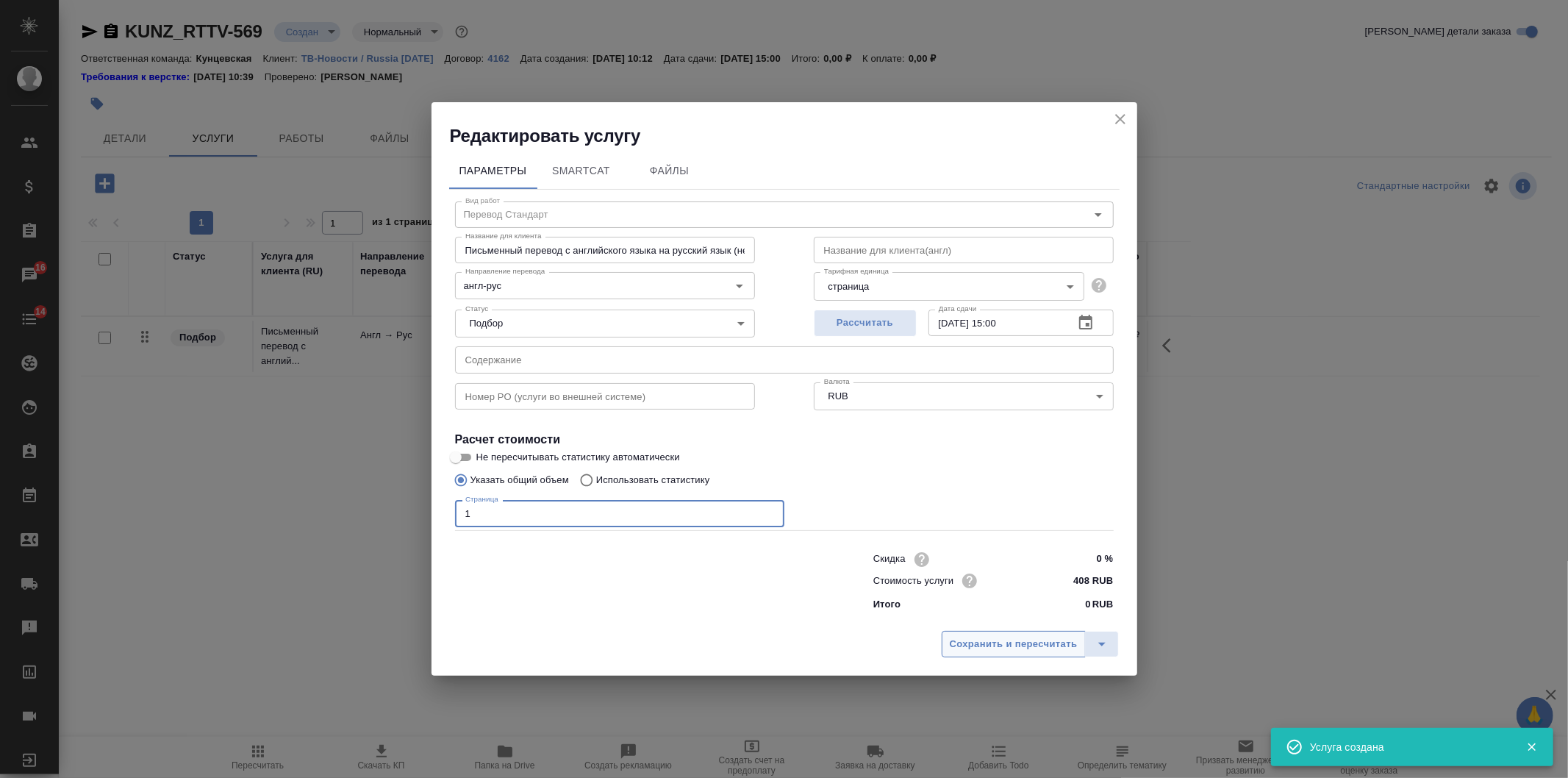
type input "1"
click at [1072, 650] on span "Сохранить и пересчитать" at bounding box center [1014, 644] width 128 height 17
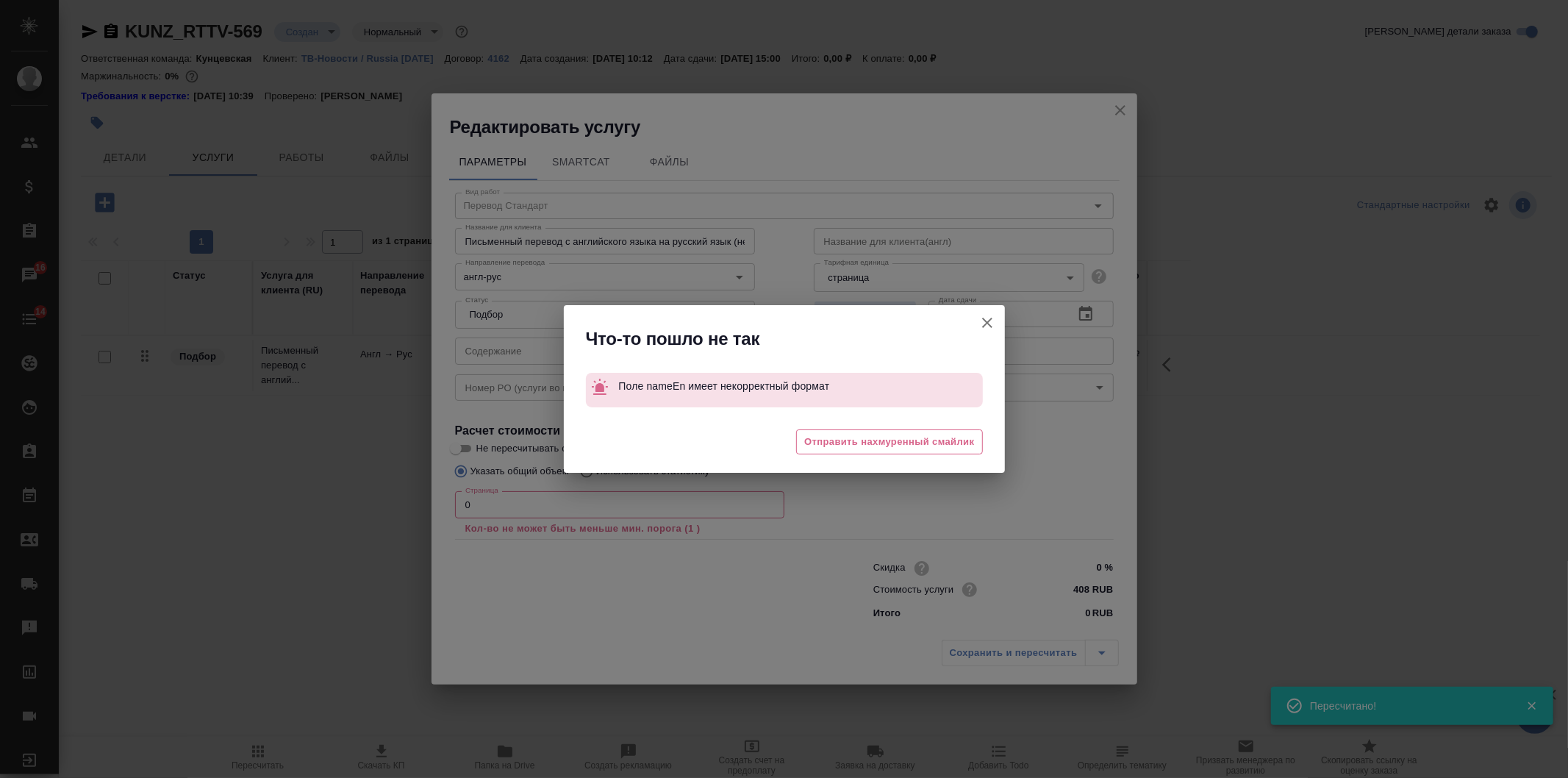
click at [988, 322] on icon "button" at bounding box center [988, 323] width 10 height 10
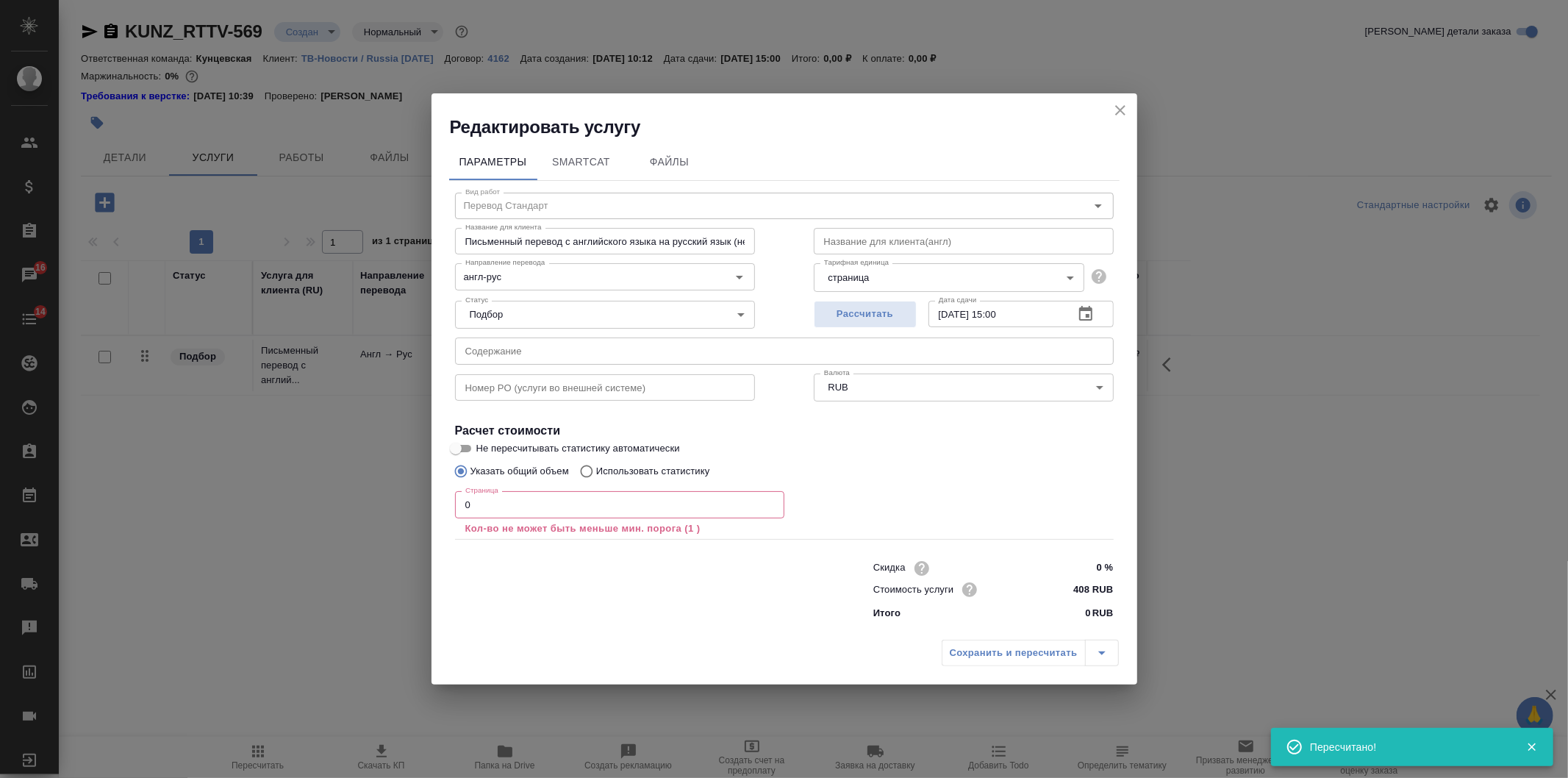
click at [1113, 114] on icon "close" at bounding box center [1120, 109] width 17 height 17
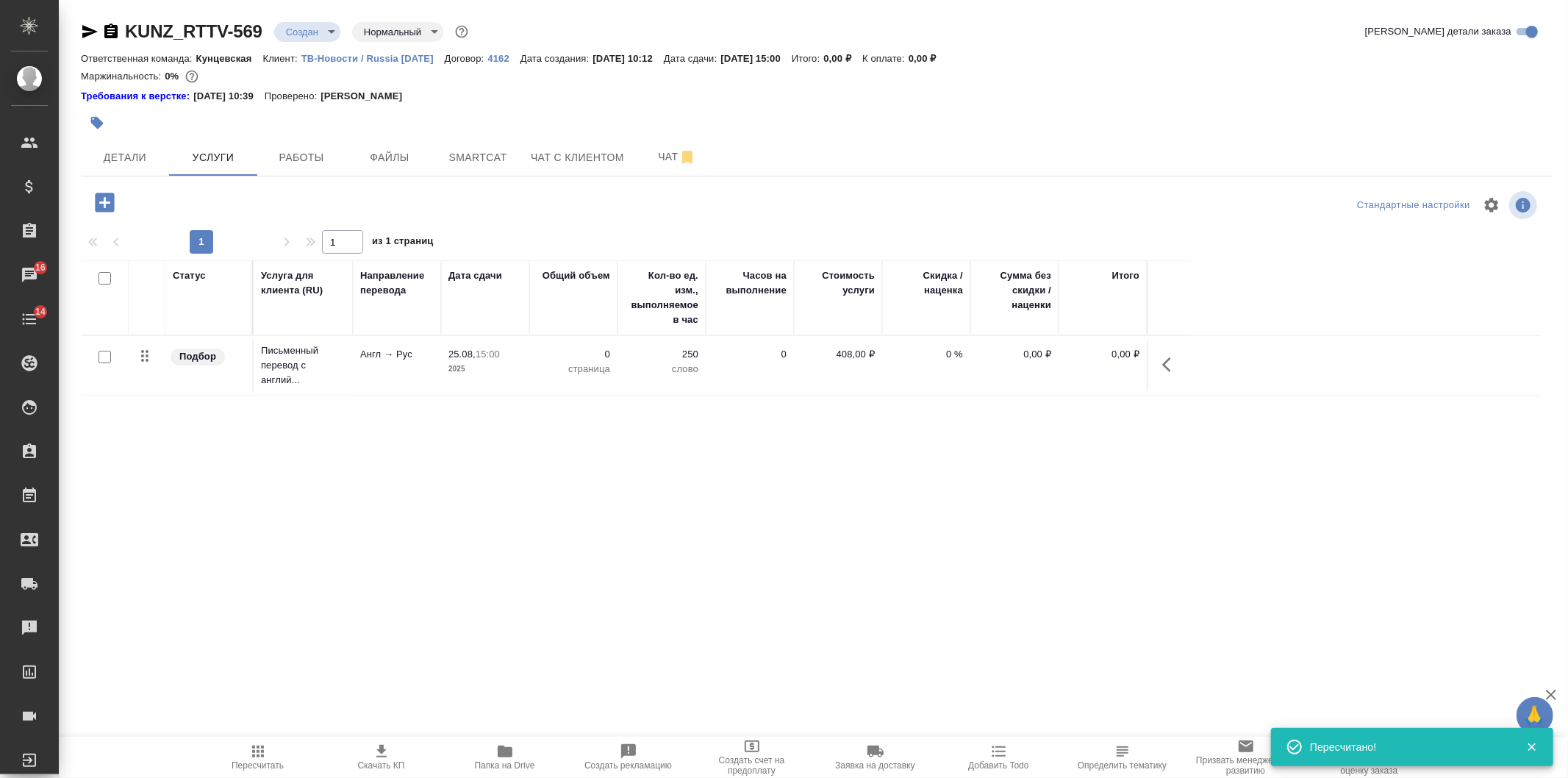
click at [1177, 364] on icon "button" at bounding box center [1171, 364] width 17 height 17
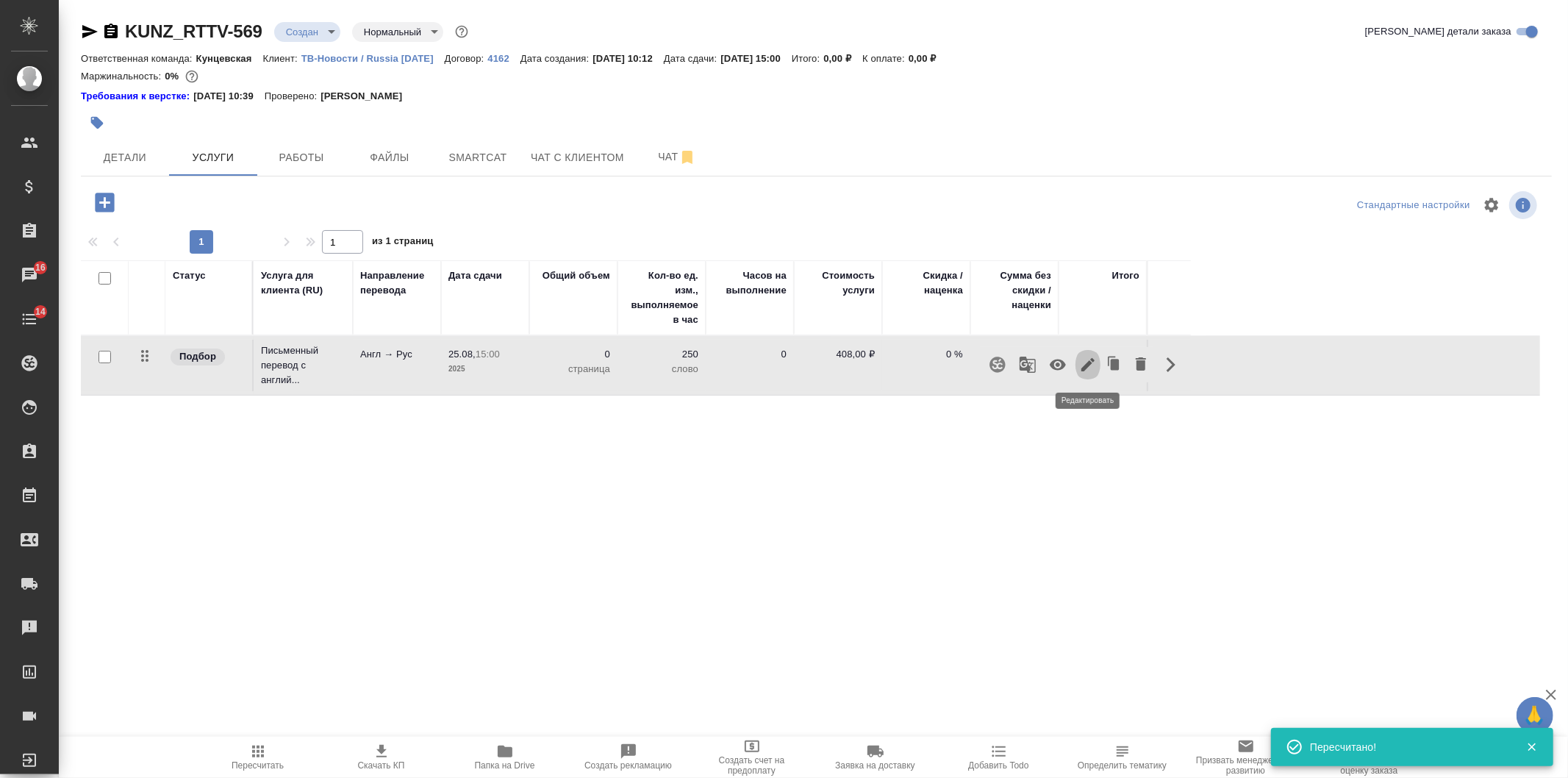
click at [1083, 358] on icon "button" at bounding box center [1088, 364] width 17 height 17
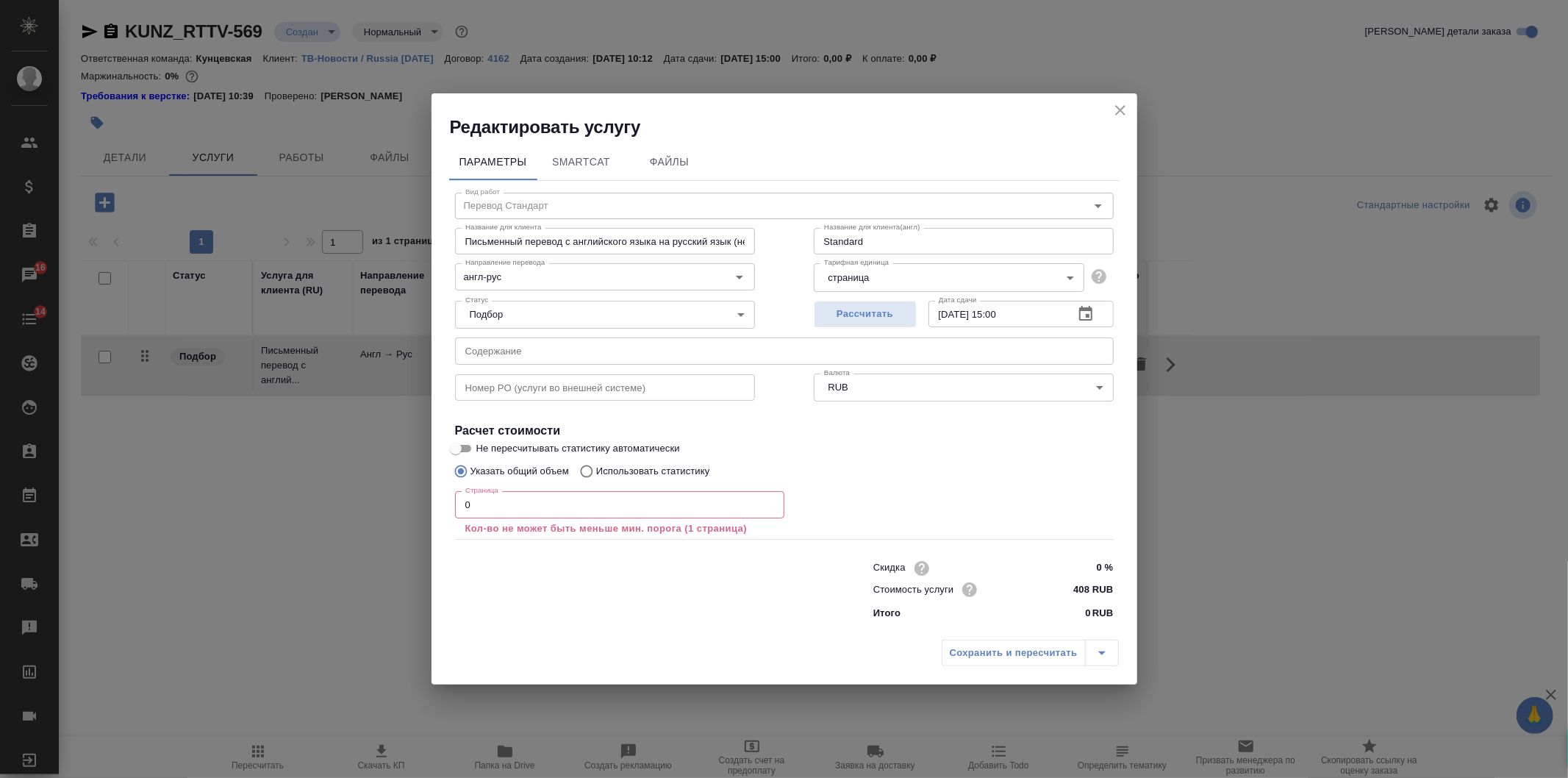
click at [434, 516] on div "Параметры SmartCat Файлы Вид работ Перевод Стандарт Вид работ Название для клие…" at bounding box center [784, 387] width 706 height 494
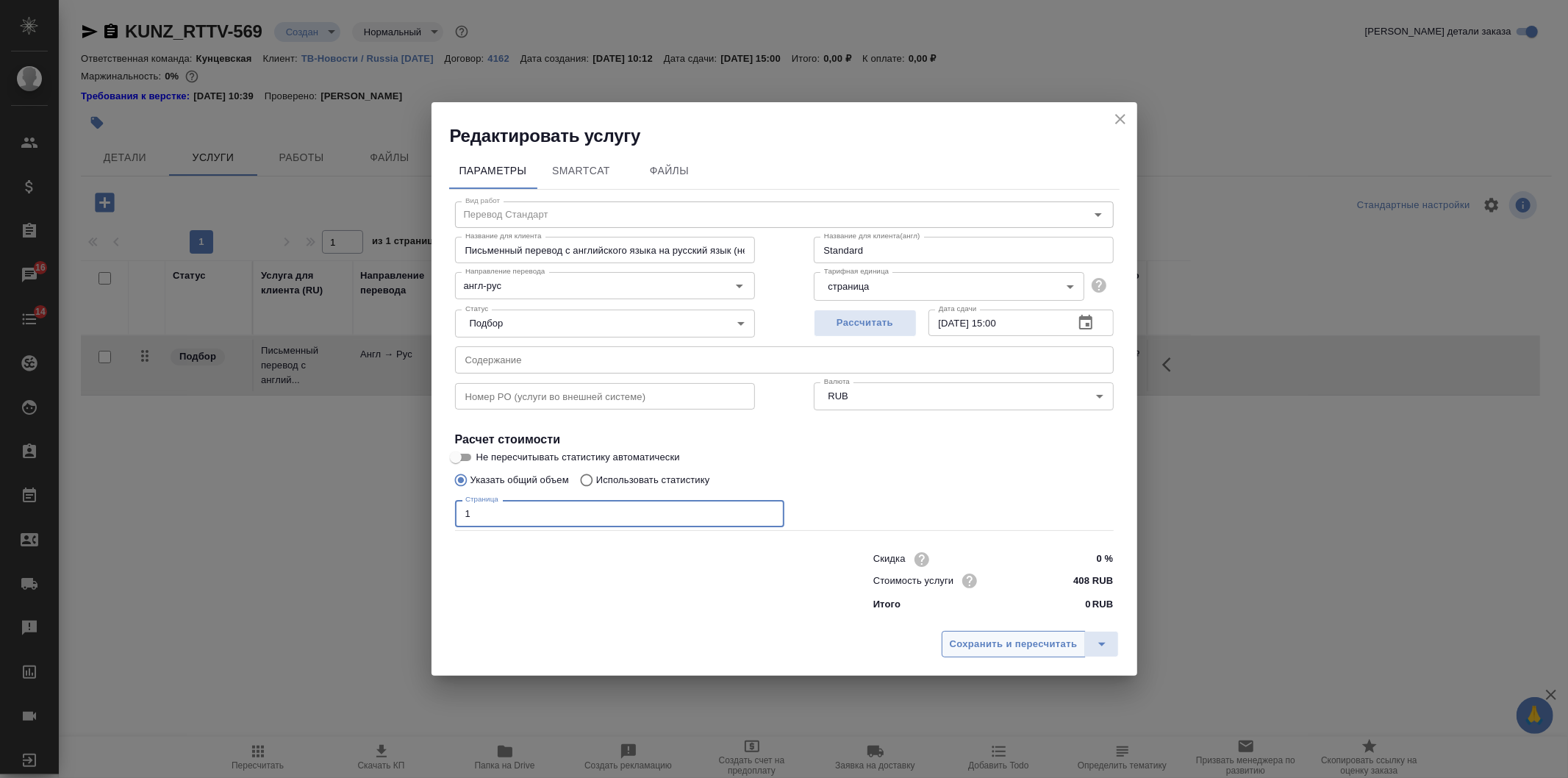
type input "1"
click at [970, 657] on button "Сохранить и пересчитать" at bounding box center [1014, 644] width 144 height 27
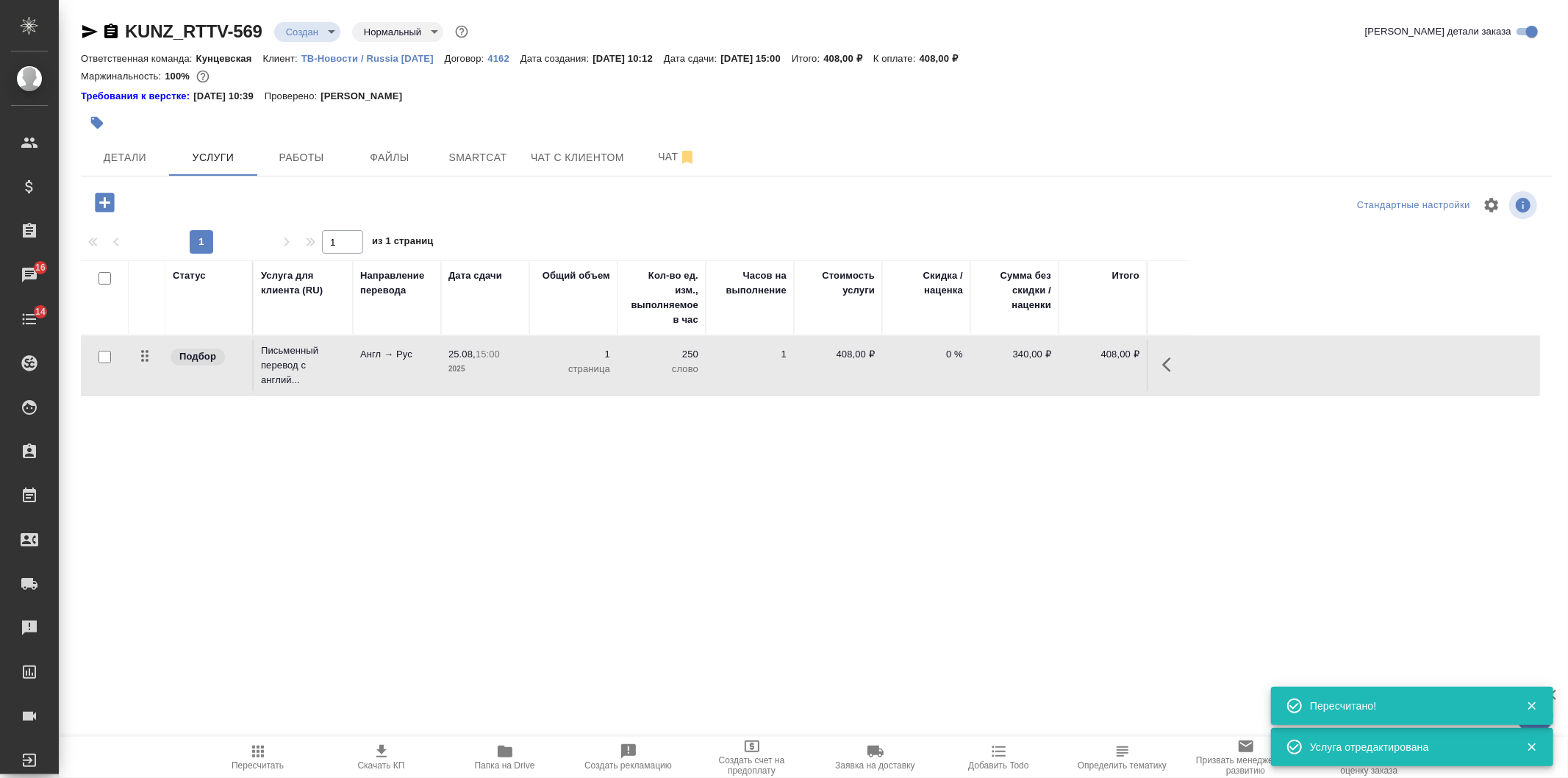
click at [966, 653] on div ".cls-1 fill:#fff; AWATERA Veselova Yulia Клиенты Спецификации Заказы 16 Чаты 14…" at bounding box center [784, 389] width 1568 height 778
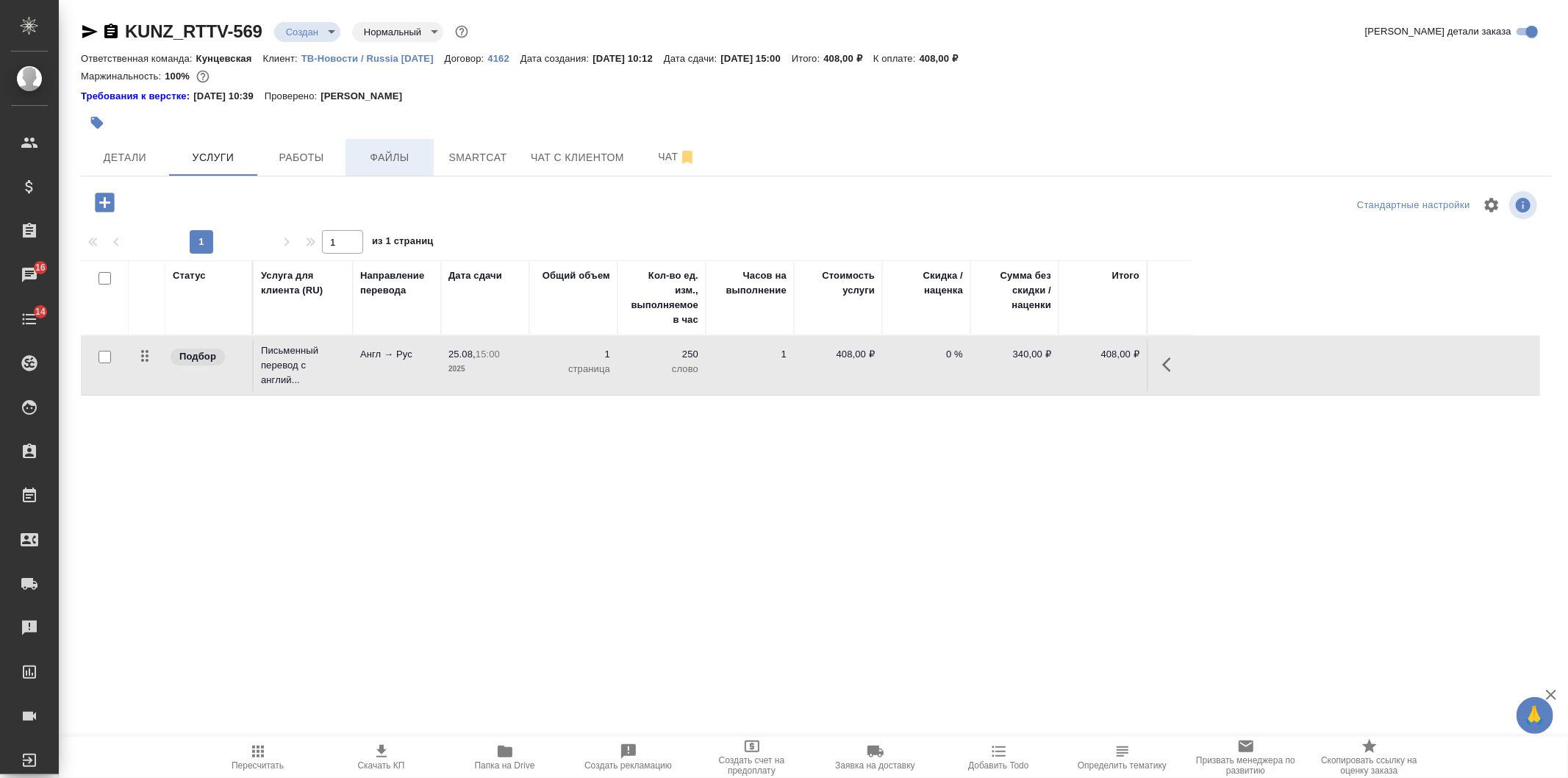
click at [360, 165] on span "Файлы" at bounding box center [389, 158] width 70 height 18
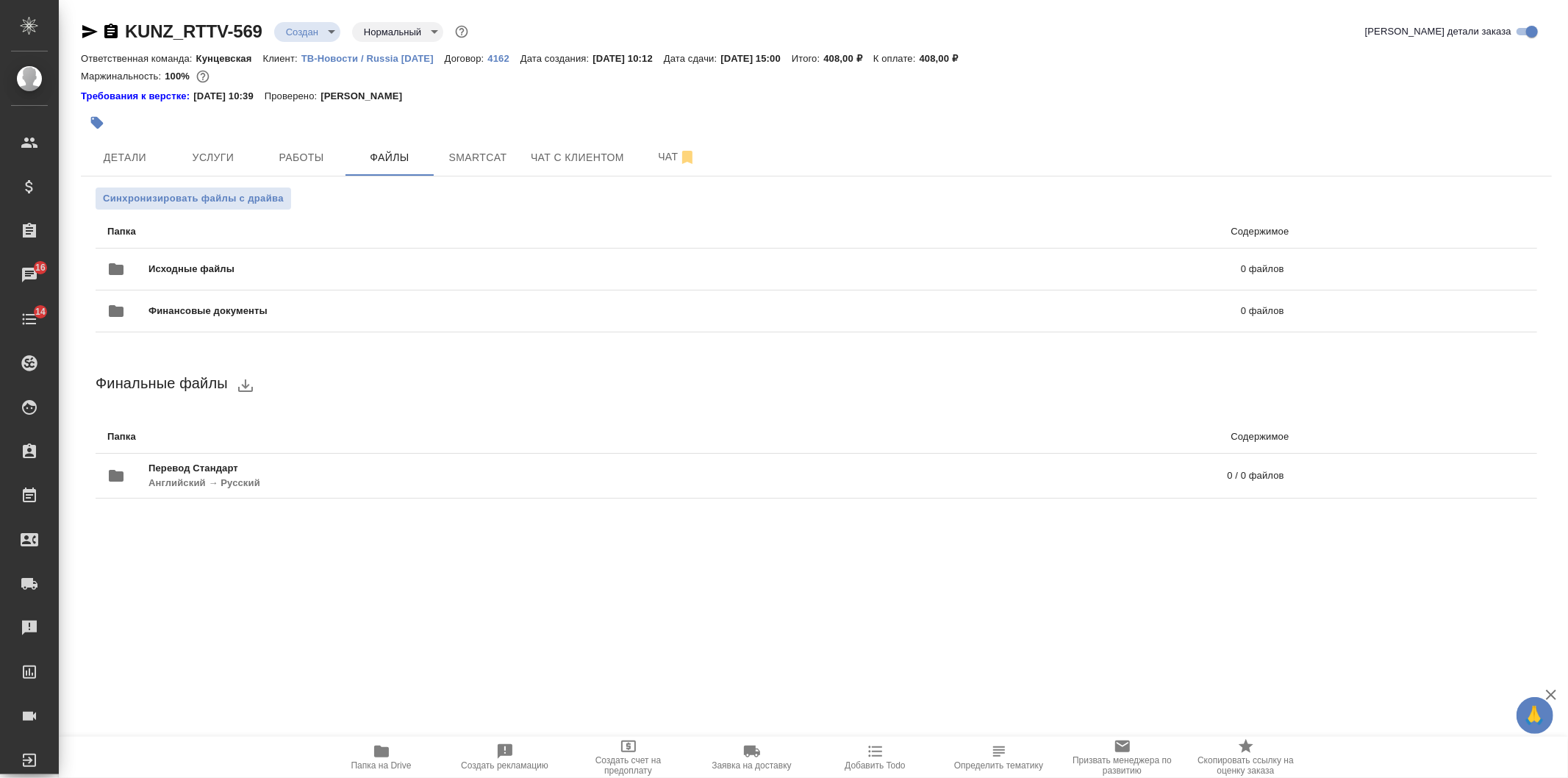
click at [503, 756] on icon "button" at bounding box center [505, 751] width 15 height 15
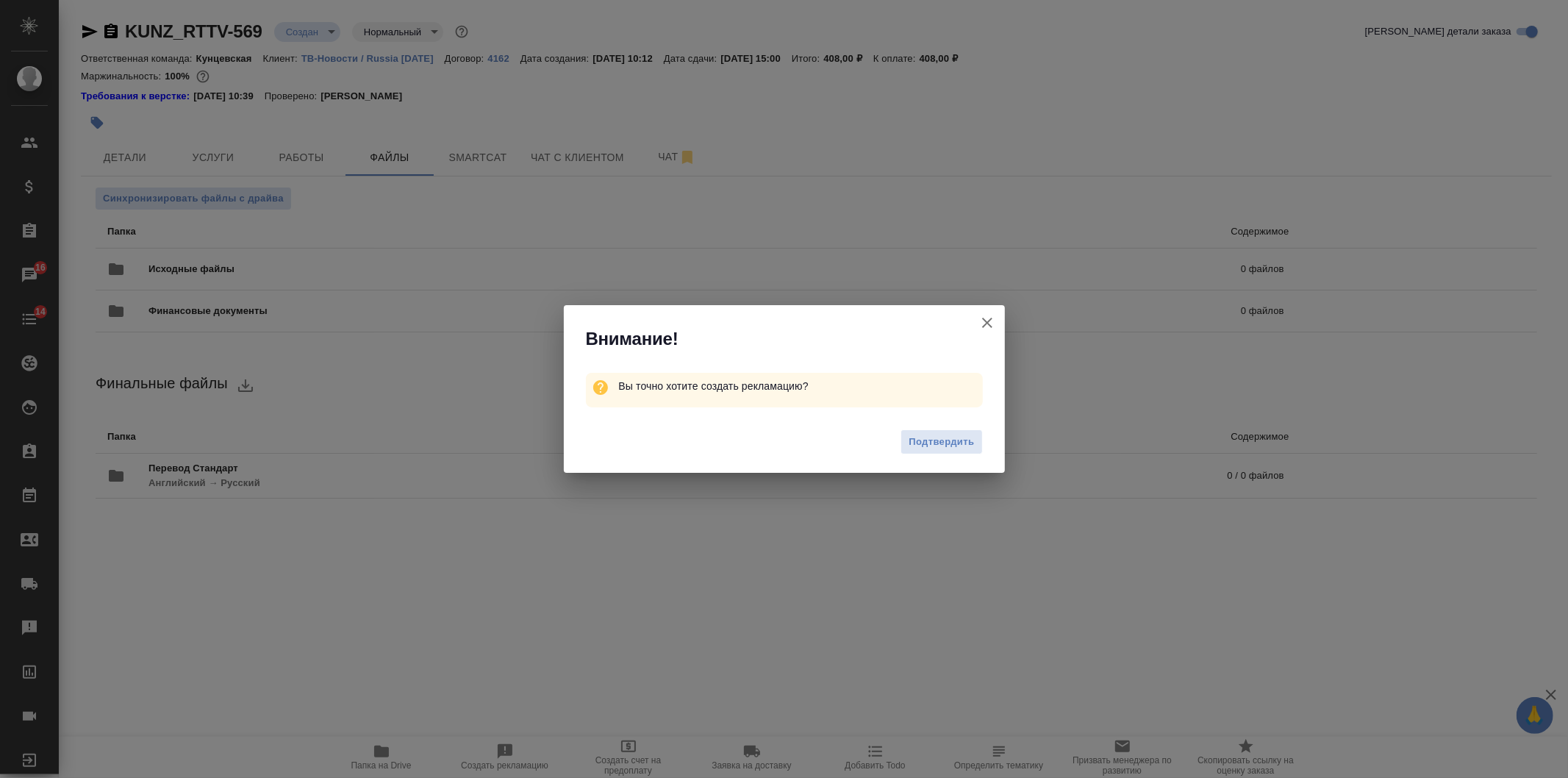
click at [993, 320] on icon "button" at bounding box center [987, 323] width 17 height 17
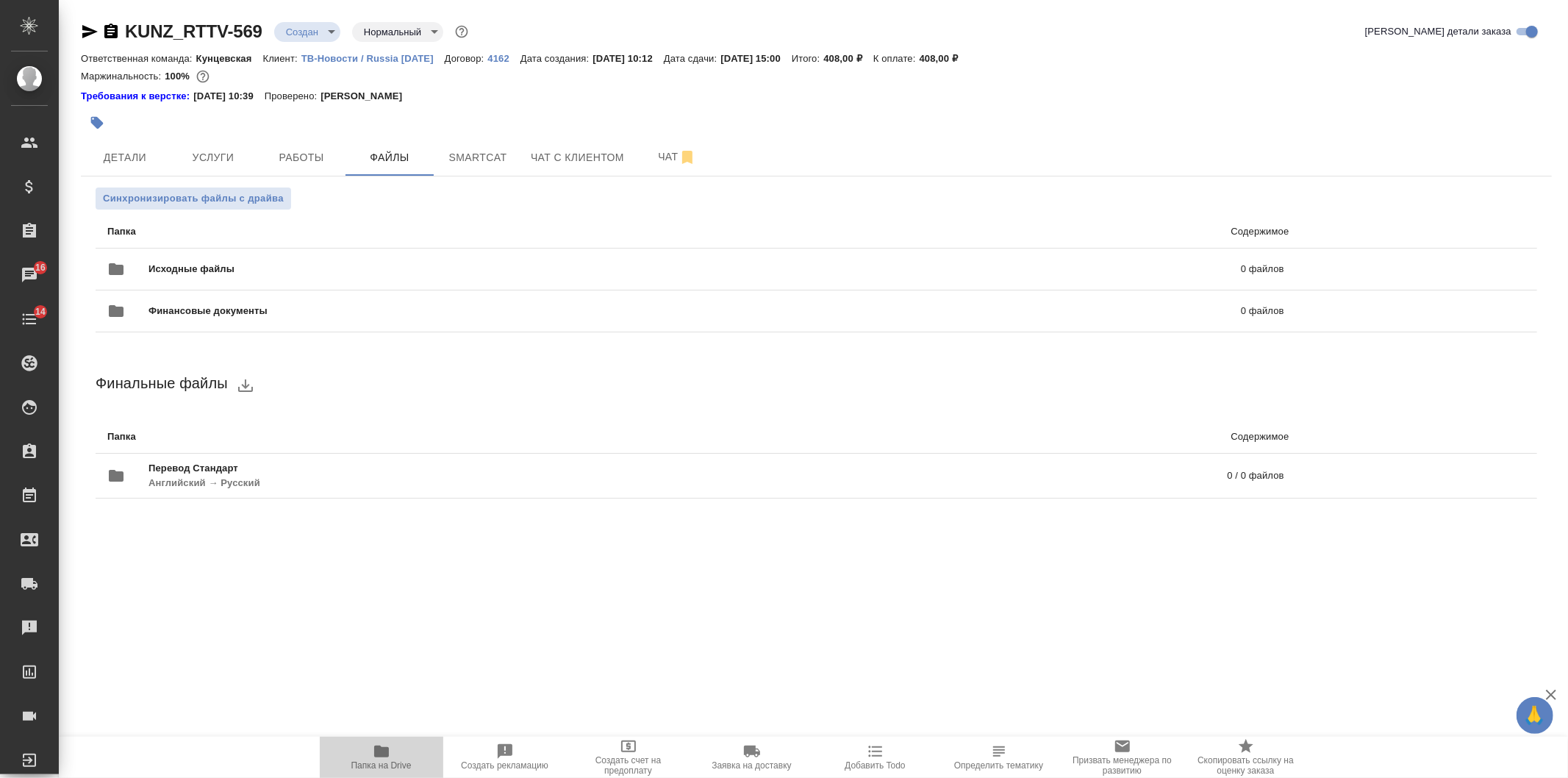
click at [386, 761] on span "Папка на Drive" at bounding box center [381, 766] width 61 height 10
click at [198, 203] on span "Синхронизировать файлы с драйва" at bounding box center [193, 199] width 181 height 15
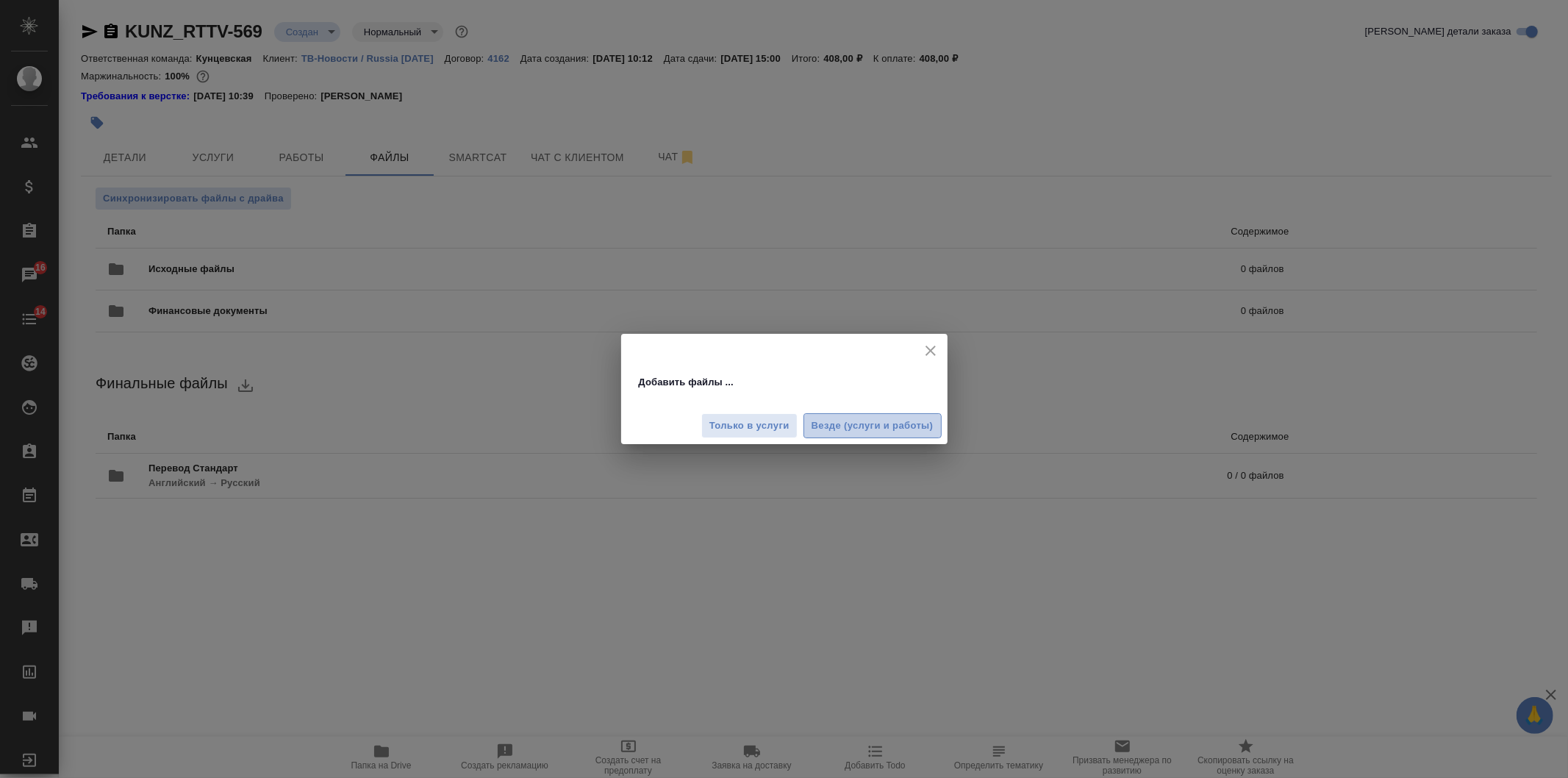
click at [905, 415] on button "Везде (услуги и работы)" at bounding box center [872, 425] width 138 height 26
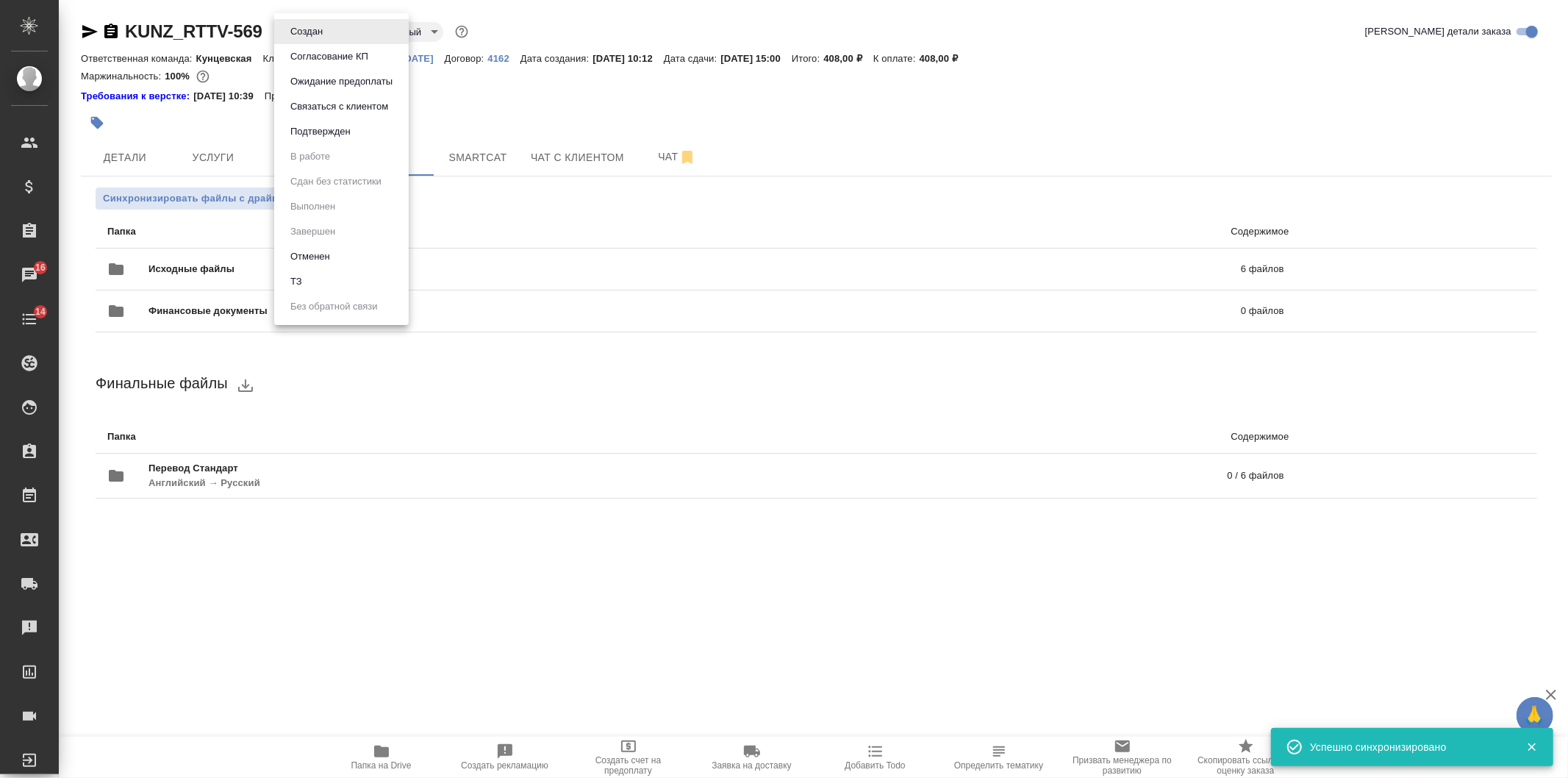
click at [279, 27] on body "🙏 .cls-1 fill:#fff; AWATERA Veselova Yulia Клиенты Спецификации Заказы 16 Чаты …" at bounding box center [784, 389] width 1568 height 778
click at [331, 129] on button "Подтвержден" at bounding box center [320, 132] width 69 height 17
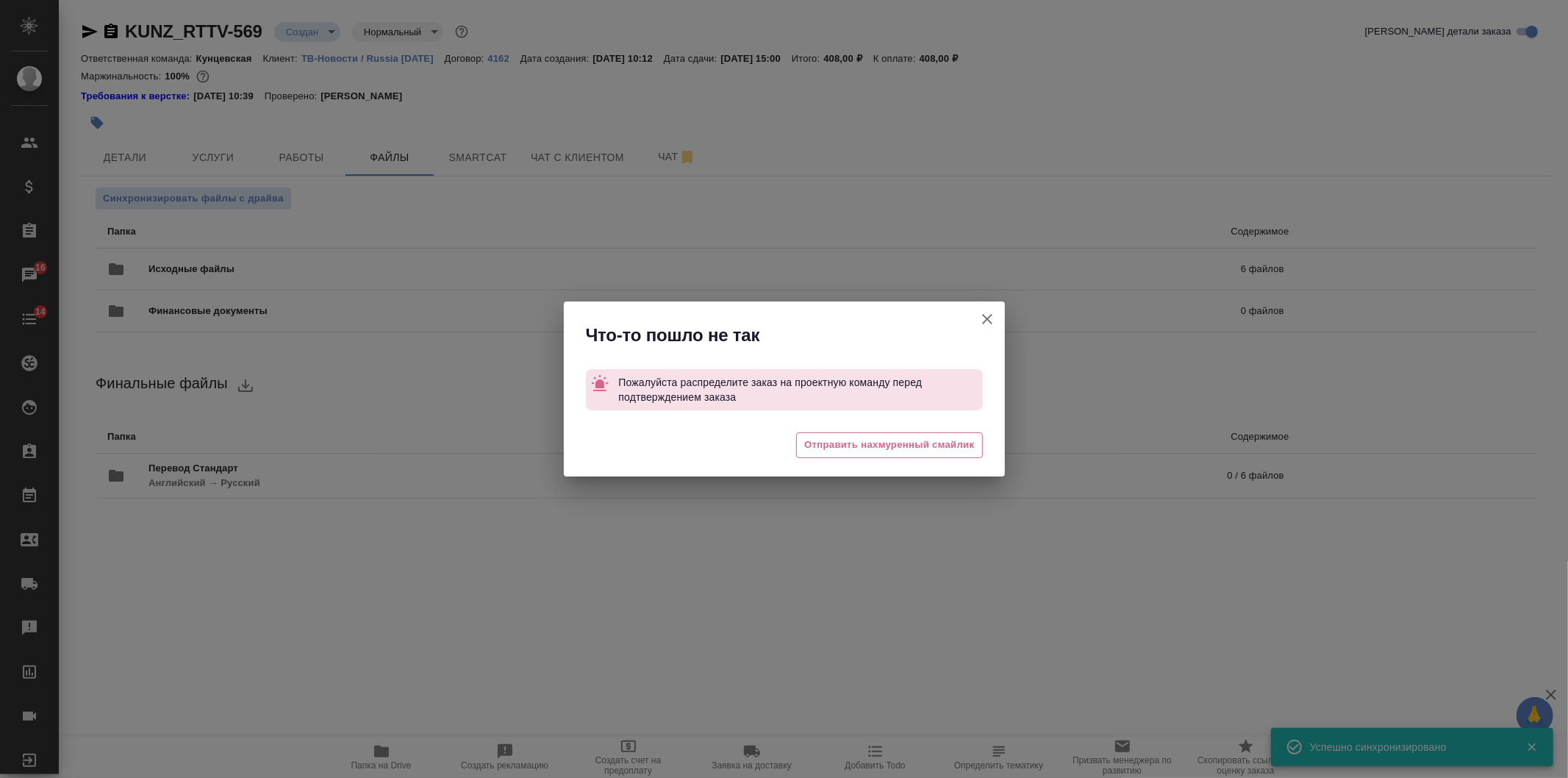
click at [997, 315] on button "Кратко детали заказа" at bounding box center [988, 319] width 36 height 36
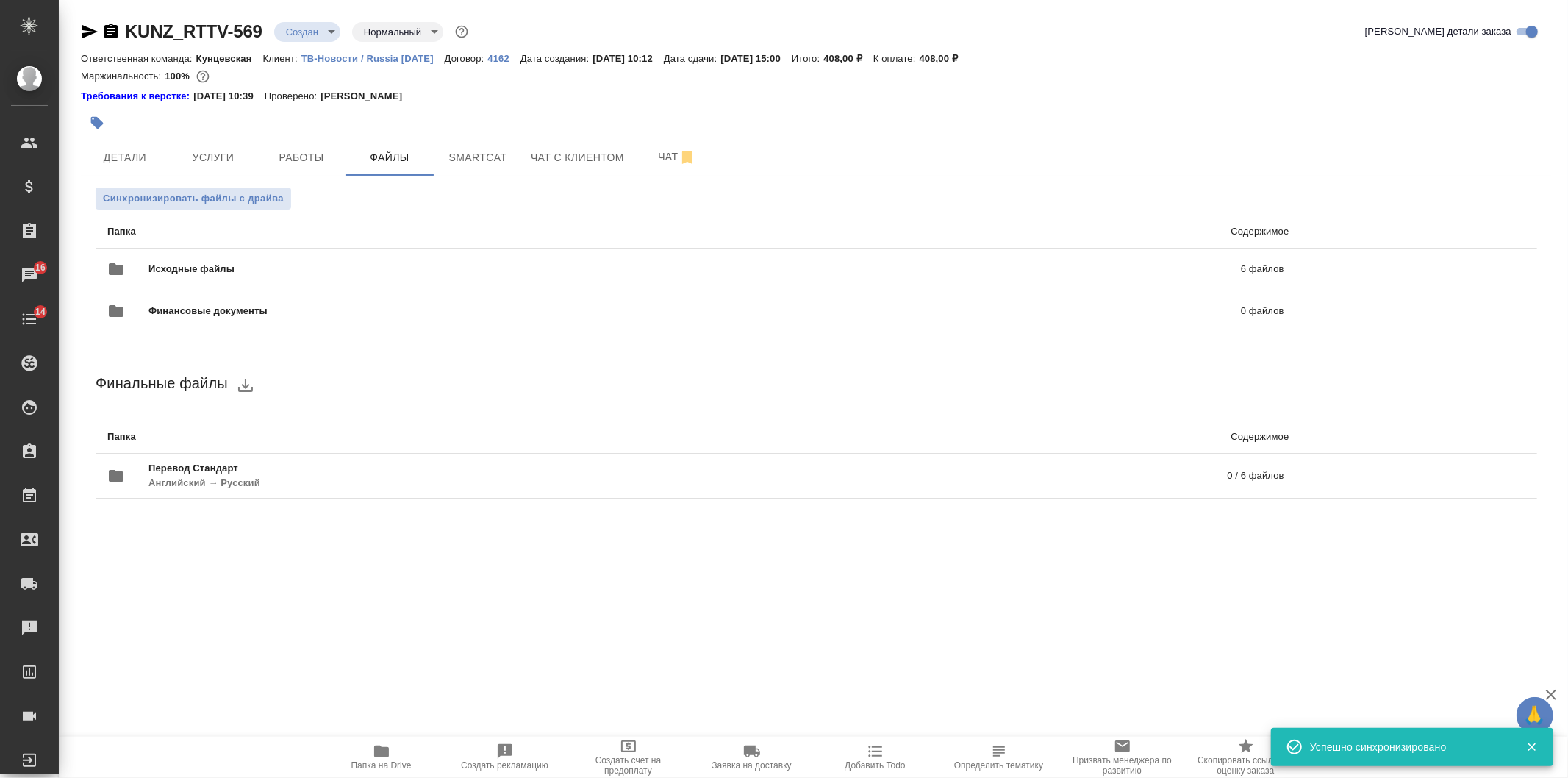
click at [292, 29] on body "🙏 .cls-1 fill:#fff; AWATERA Veselova Yulia Клиенты Спецификации Заказы 16 Чаты …" at bounding box center [784, 389] width 1568 height 778
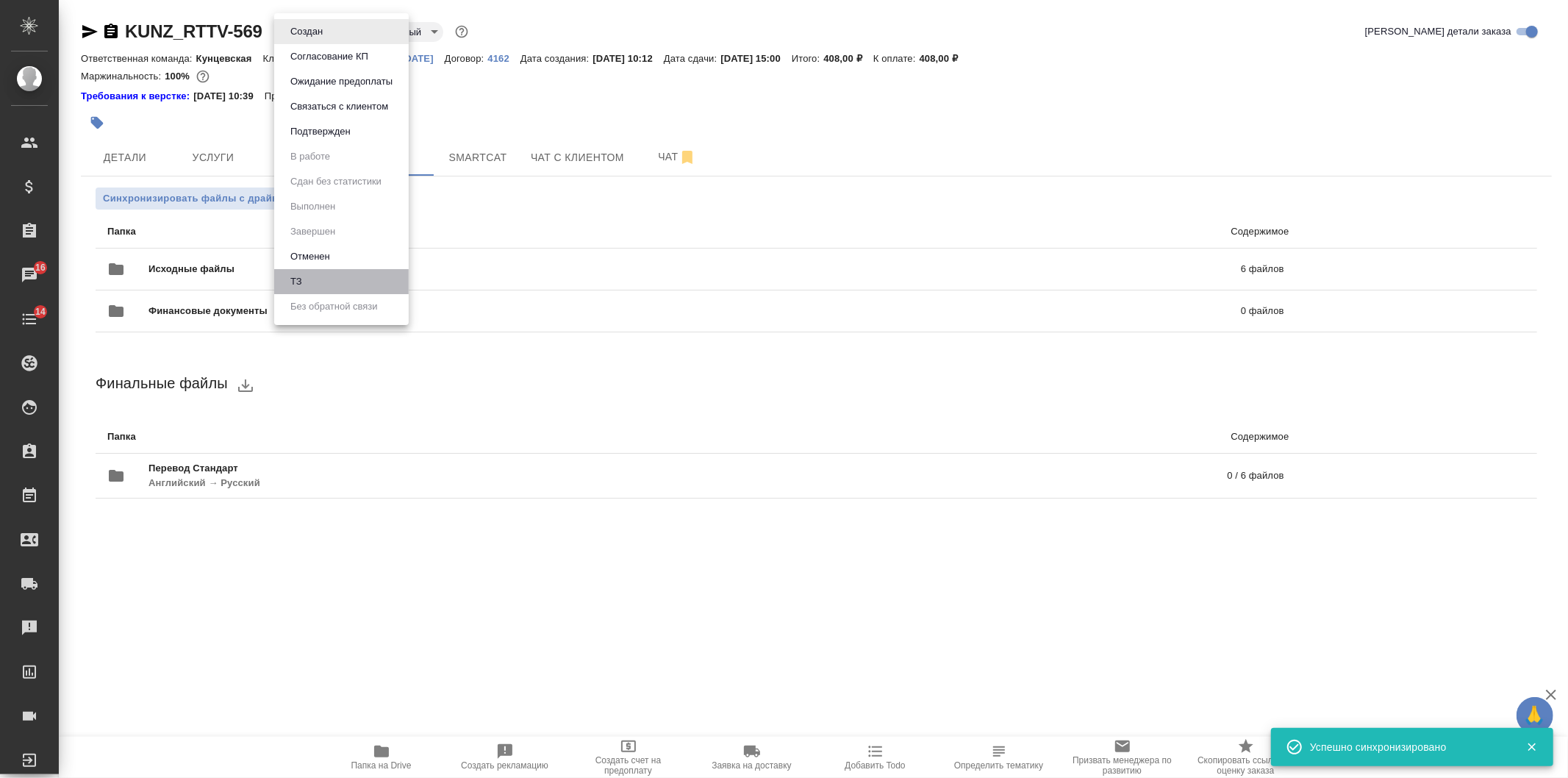
click at [331, 272] on li "ТЗ" at bounding box center [342, 282] width 134 height 25
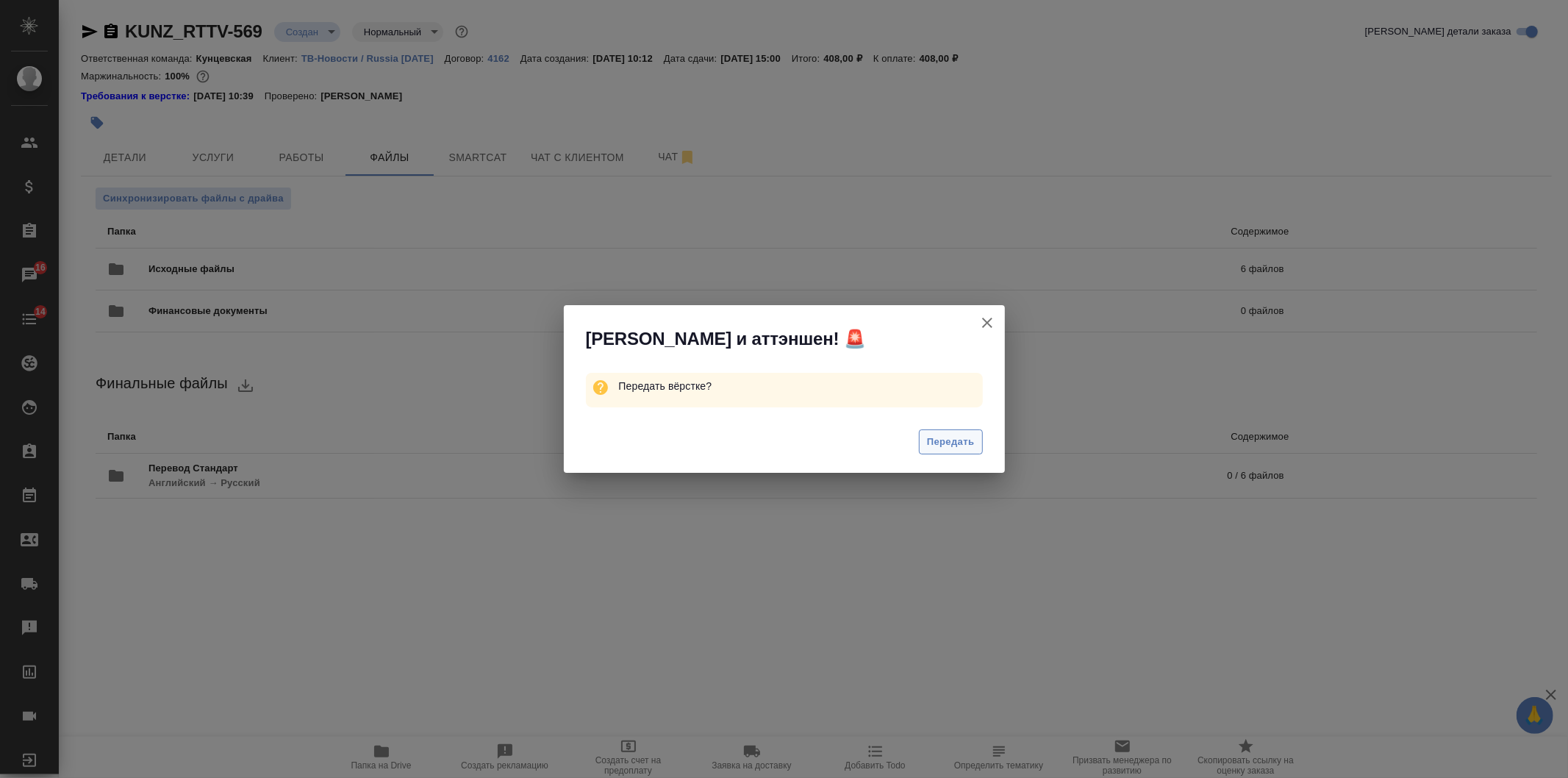
drag, startPoint x: 983, startPoint y: 428, endPoint x: 970, endPoint y: 437, distance: 15.8
click at [975, 434] on div "Передать" at bounding box center [784, 444] width 441 height 59
click at [968, 438] on span "Передать" at bounding box center [951, 442] width 48 height 17
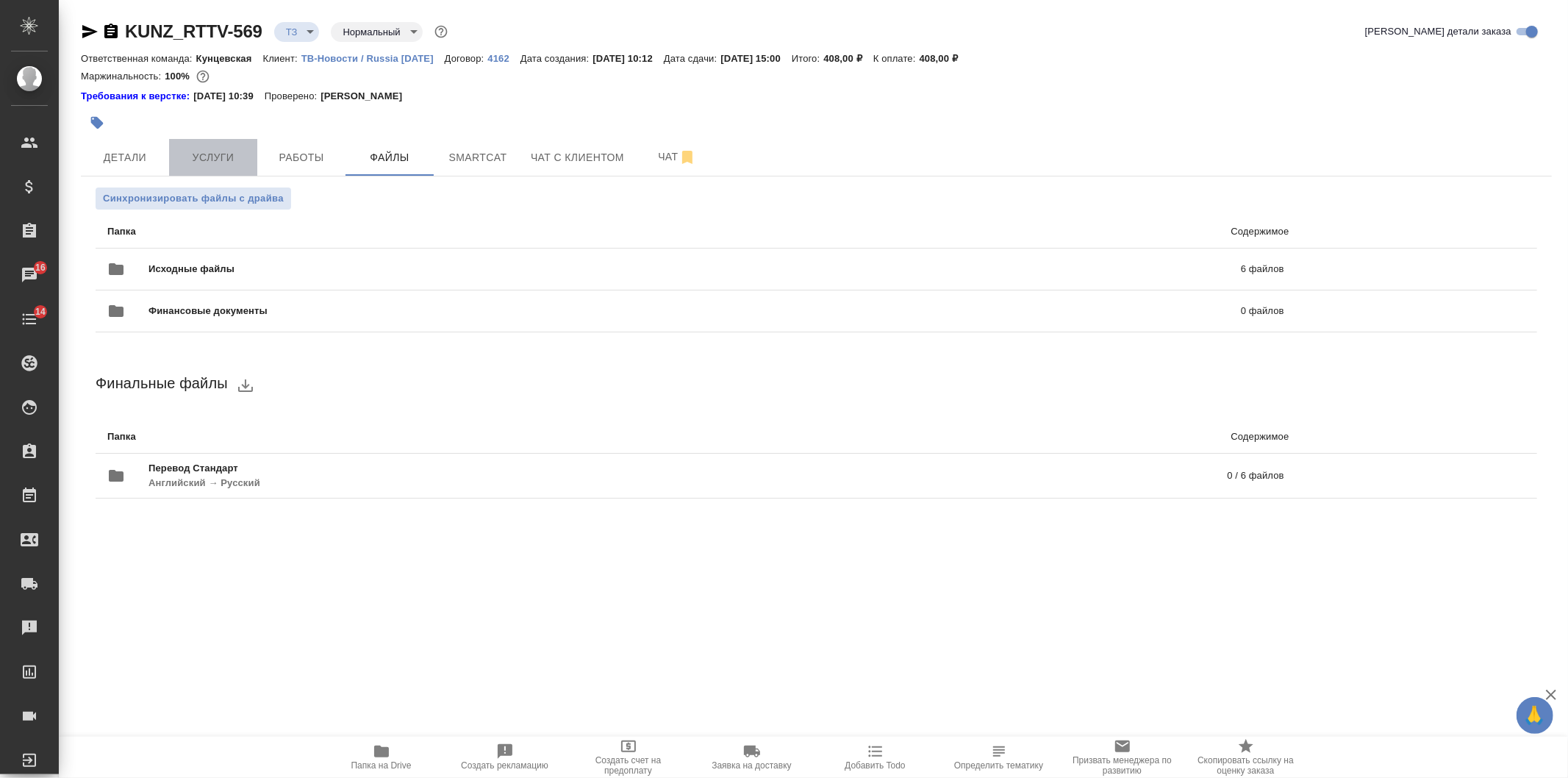
click at [234, 158] on span "Услуги" at bounding box center [213, 158] width 70 height 18
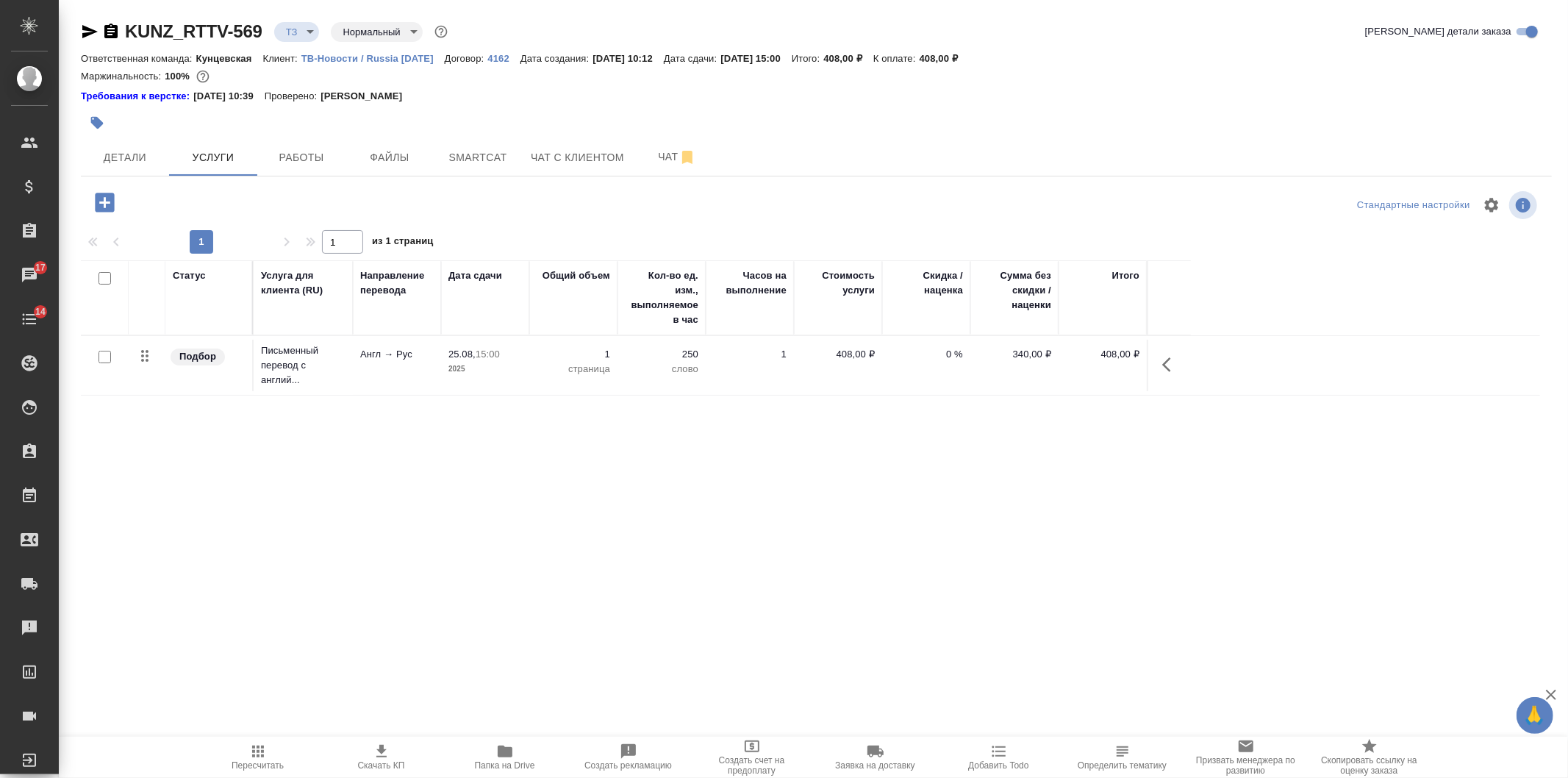
click at [1170, 358] on icon "button" at bounding box center [1167, 365] width 9 height 15
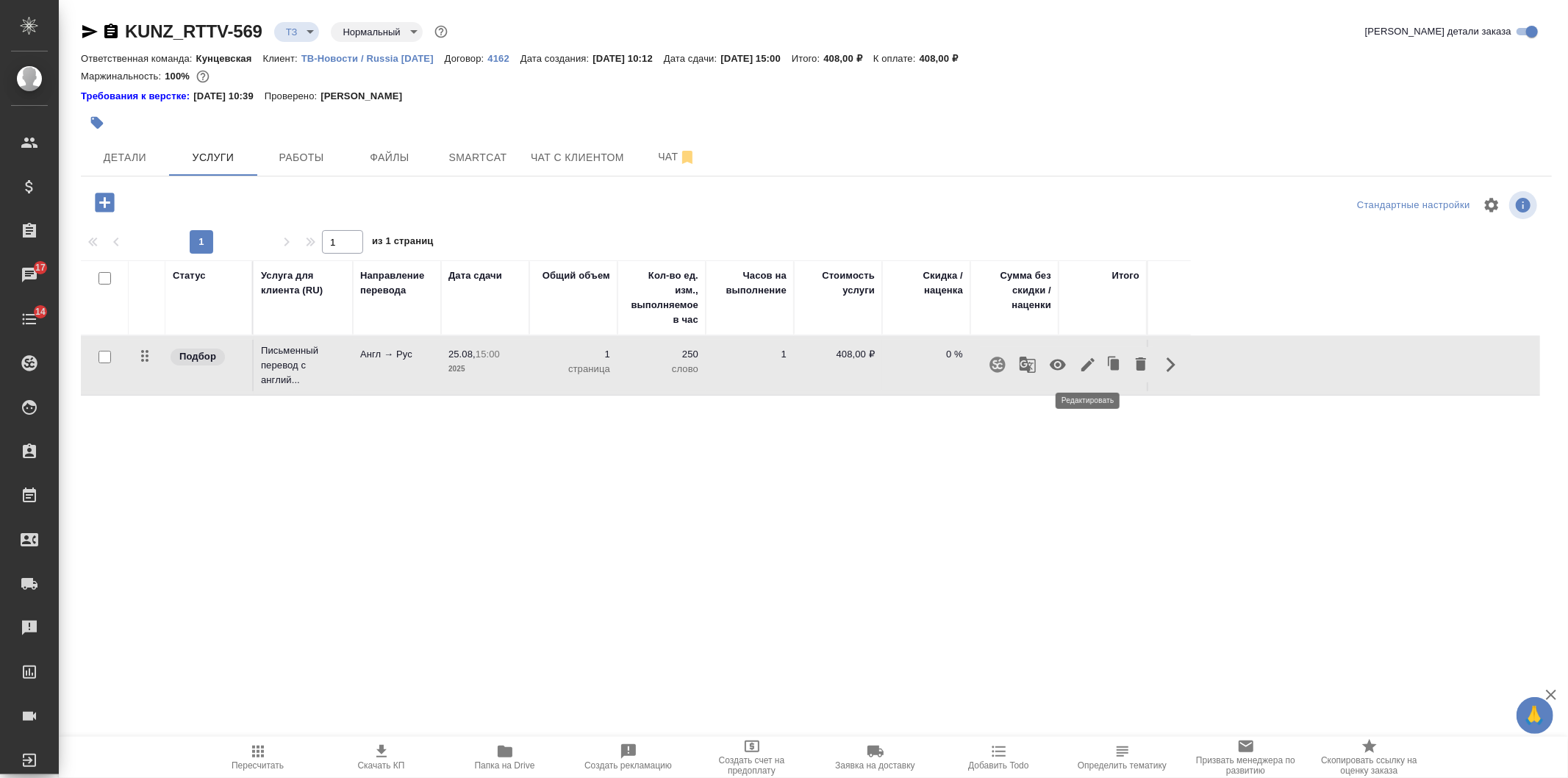
click at [1087, 361] on icon "button" at bounding box center [1088, 364] width 17 height 17
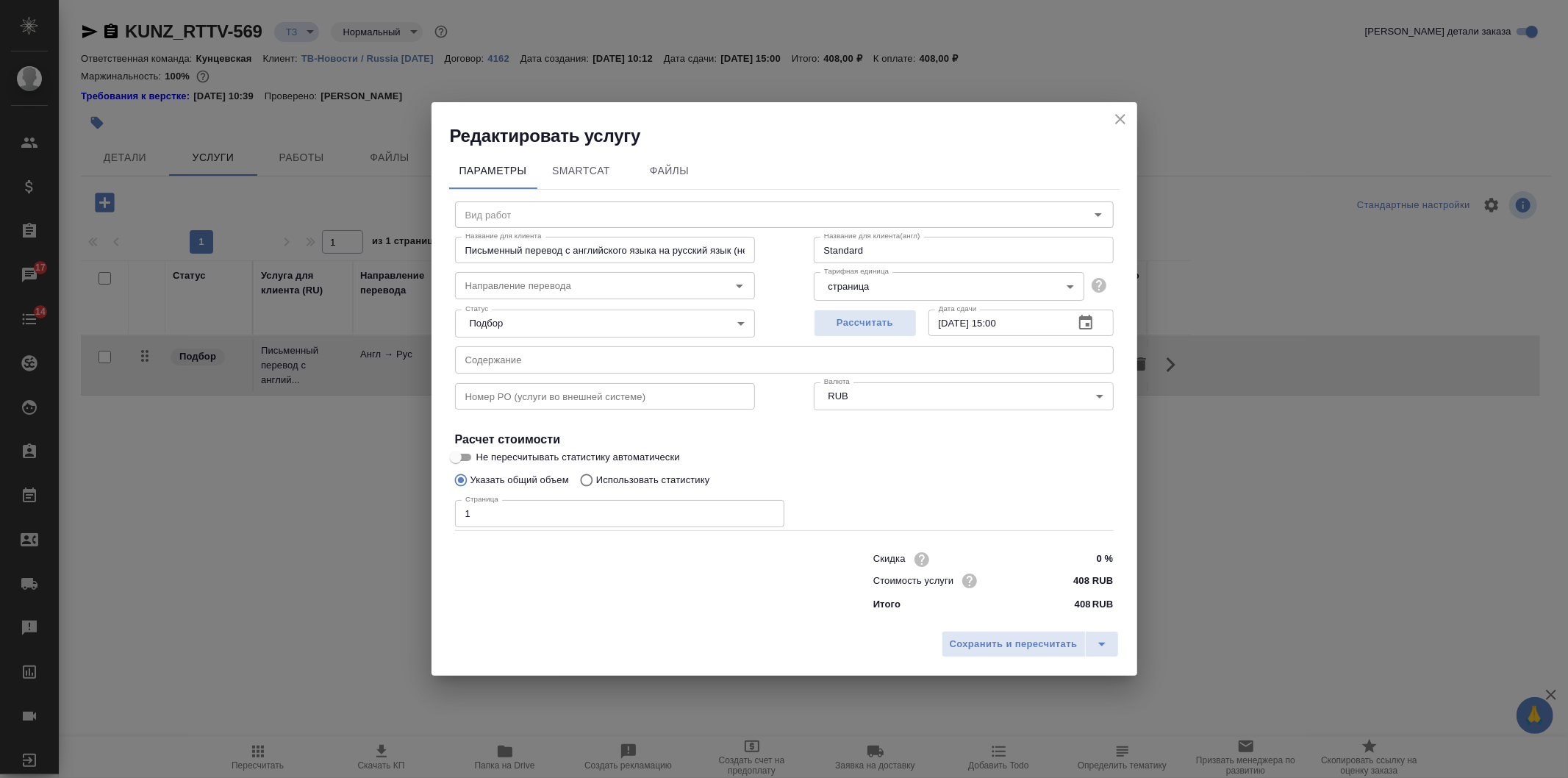
type input "Перевод Стандарт"
type input "англ-рус"
drag, startPoint x: 468, startPoint y: 511, endPoint x: 434, endPoint y: 511, distance: 34.0
click at [434, 511] on div "Параметры SmartCat Файлы Вид работ Перевод Стандарт Вид работ Название для клие…" at bounding box center [784, 386] width 706 height 477
click at [975, 638] on span "Сохранить и пересчитать" at bounding box center [1014, 644] width 128 height 17
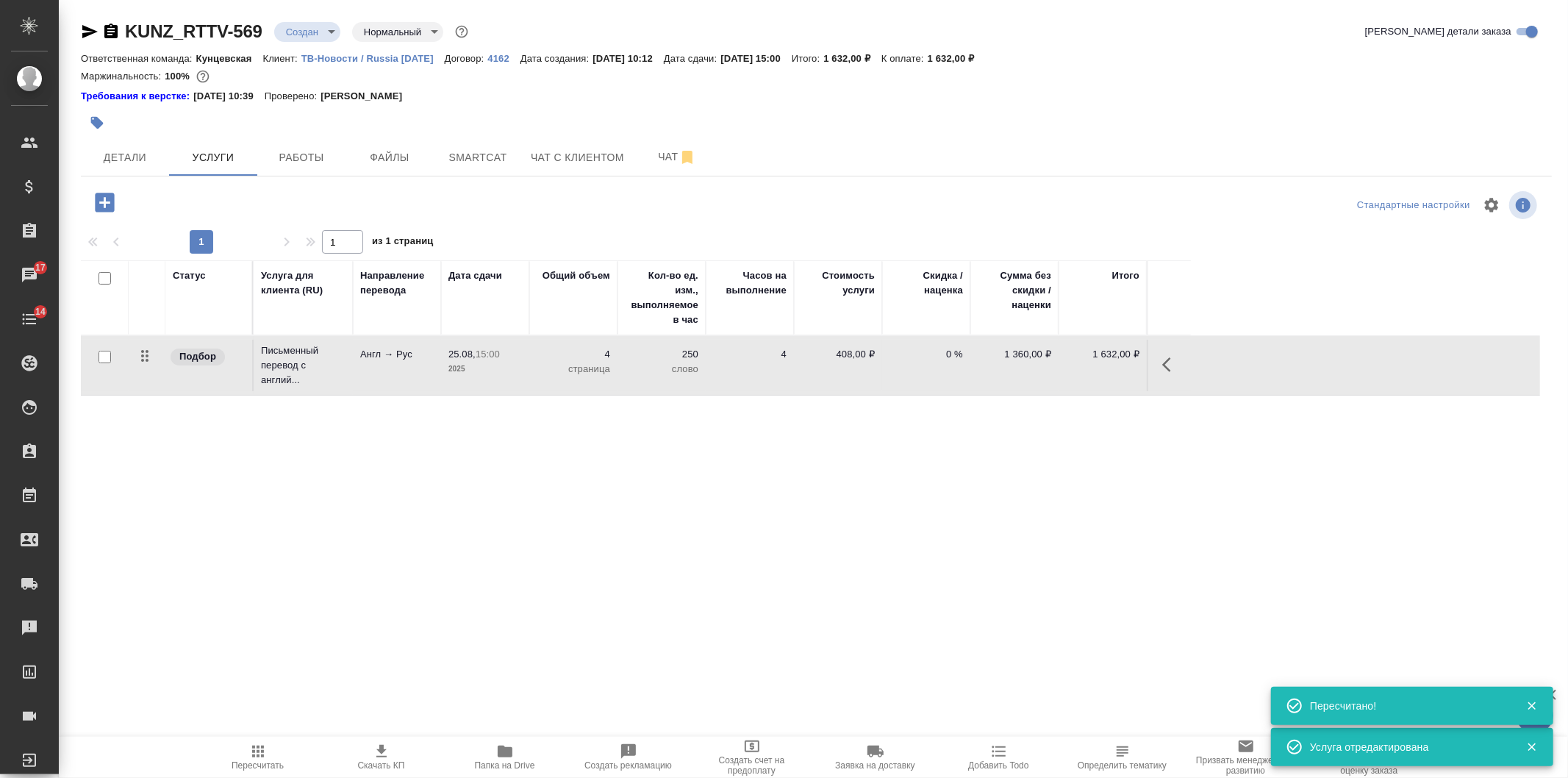
click at [104, 198] on icon "button" at bounding box center [104, 202] width 26 height 26
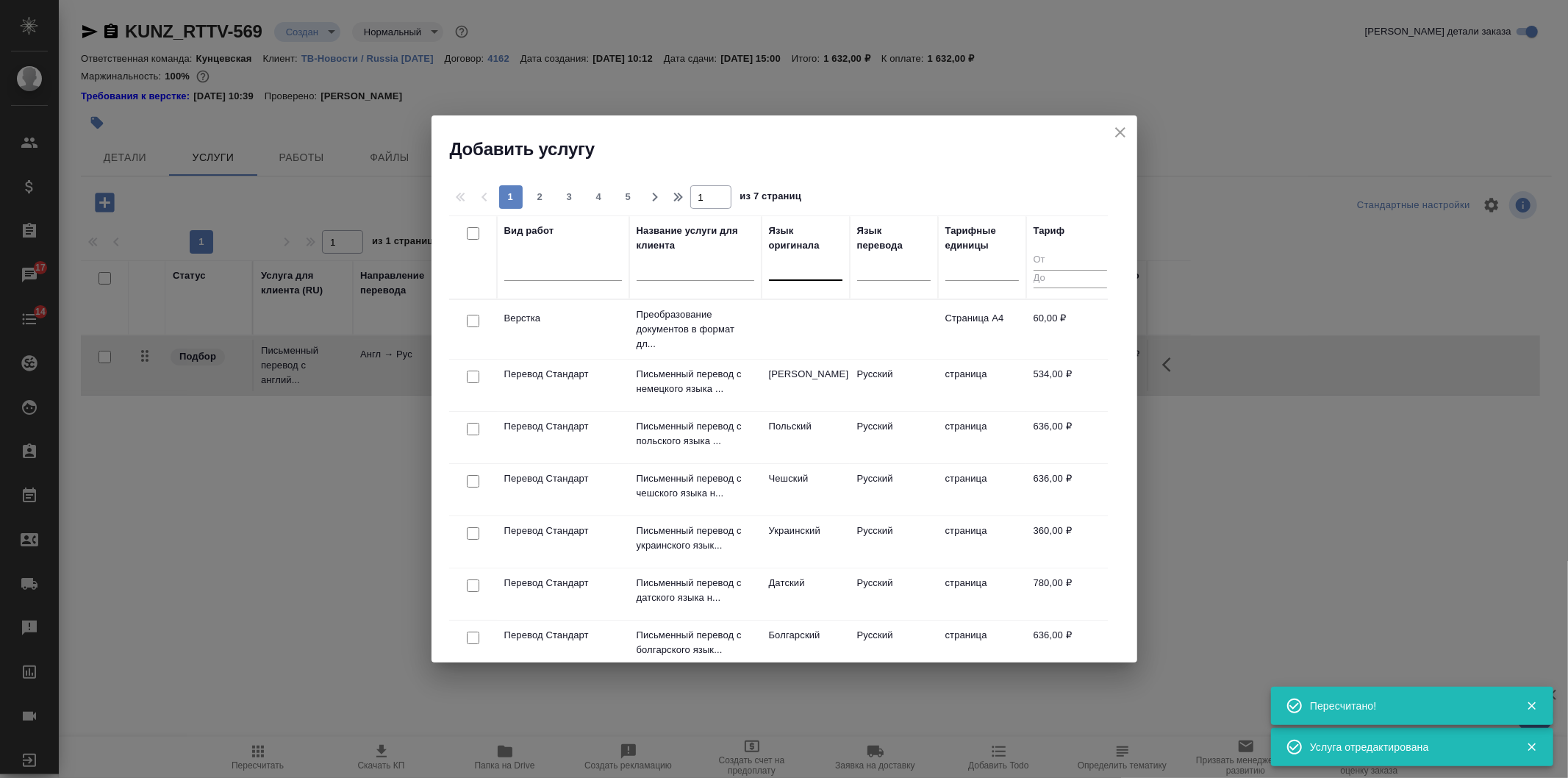
click at [785, 274] on div at bounding box center [805, 266] width 74 height 22
click at [798, 307] on div "Турецкий" at bounding box center [879, 314] width 221 height 27
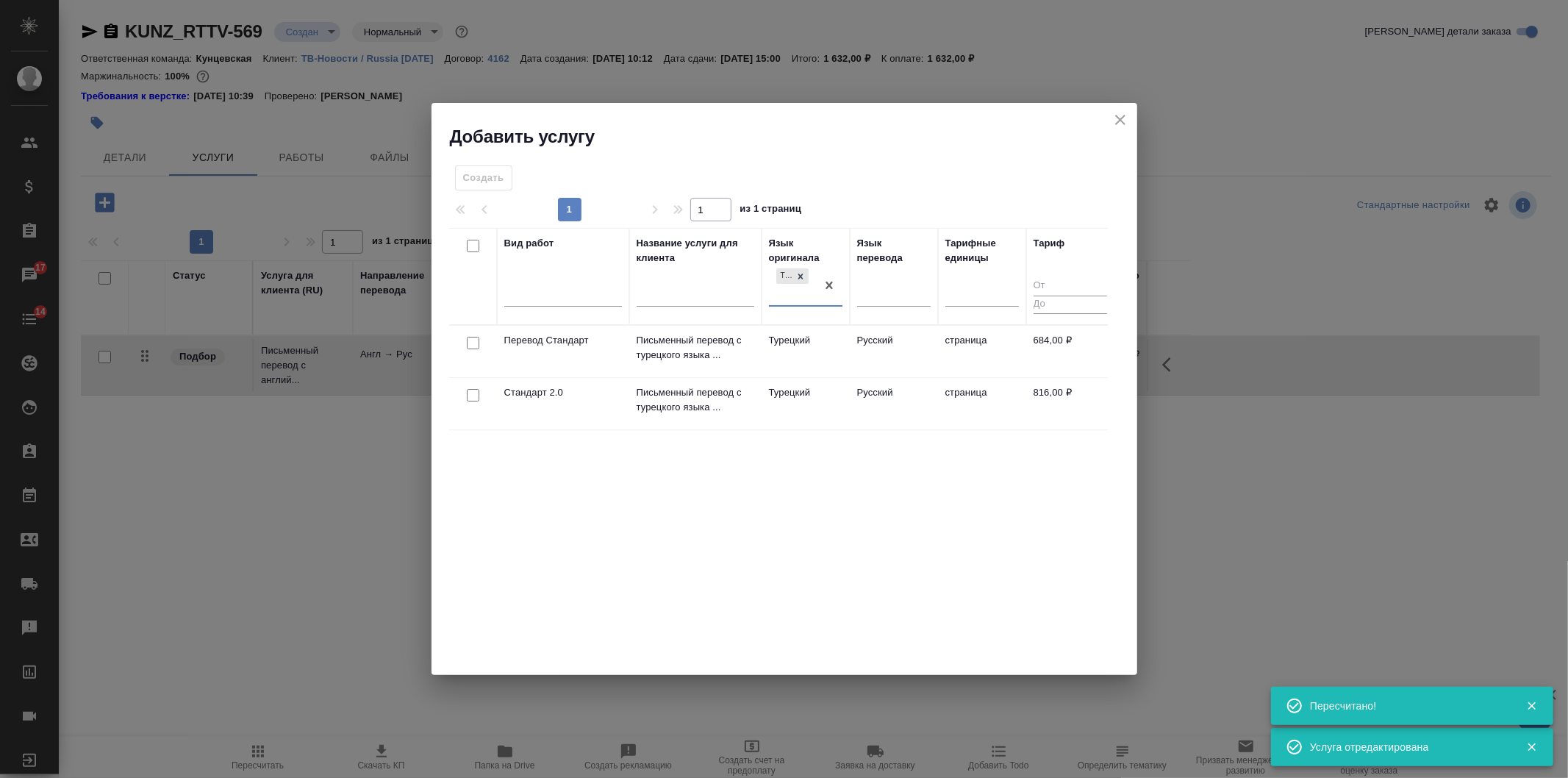
click at [802, 334] on td "Турецкий" at bounding box center [806, 352] width 88 height 51
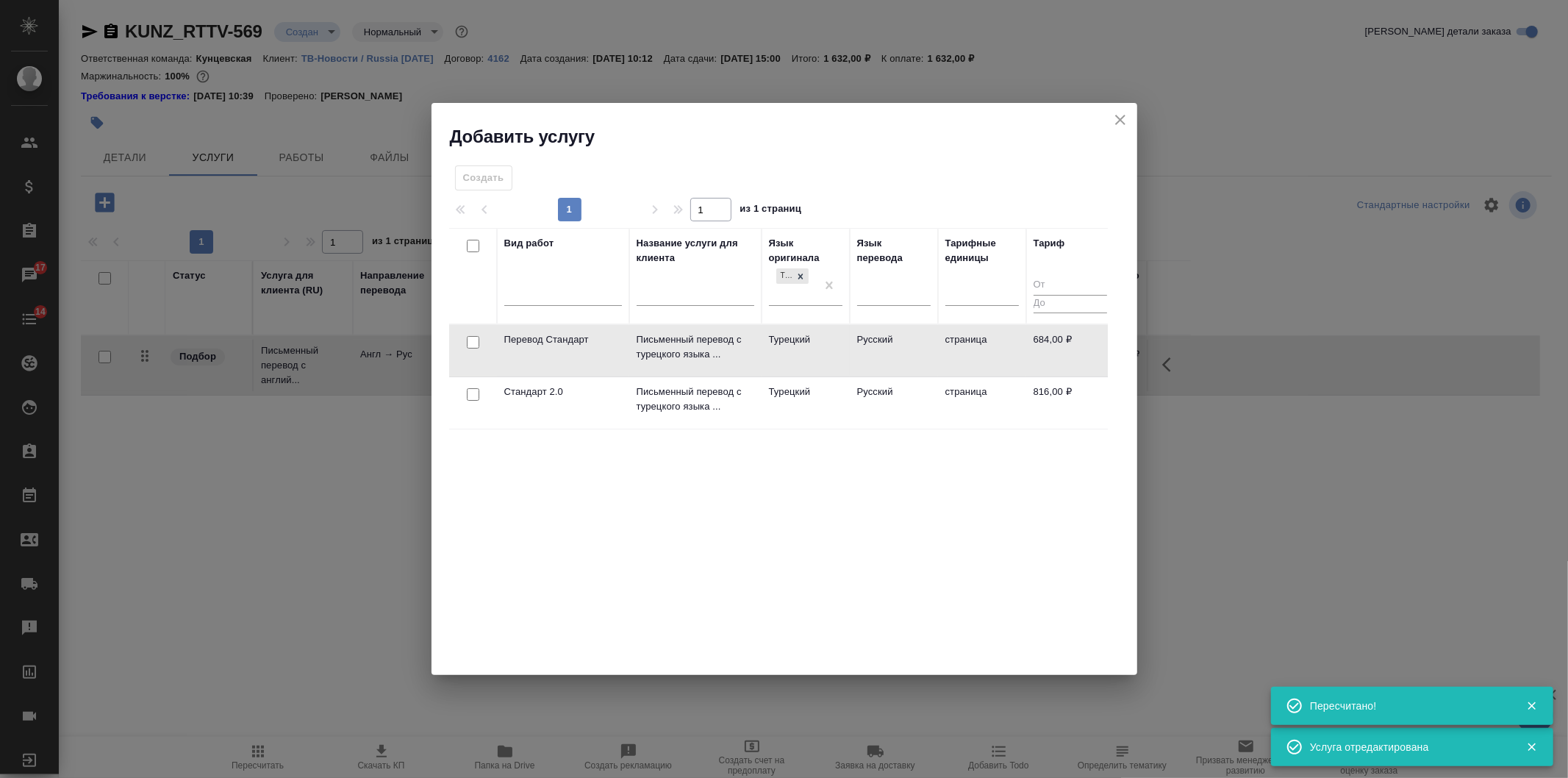
click at [802, 334] on td "Турецкий" at bounding box center [806, 351] width 88 height 51
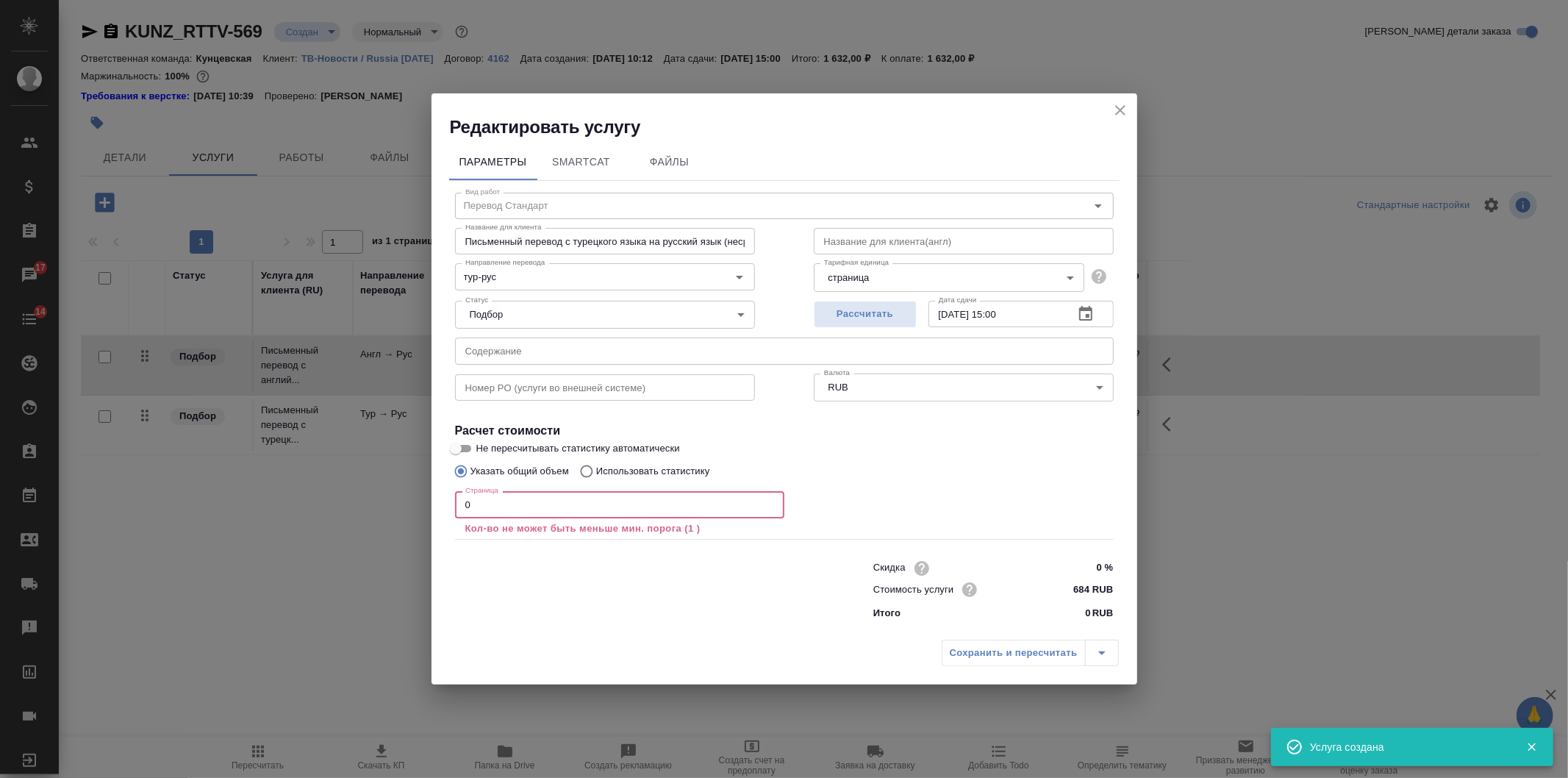
drag, startPoint x: 525, startPoint y: 503, endPoint x: 634, endPoint y: 537, distance: 114.2
click at [253, 519] on div "Редактировать услугу Параметры SmartCat Файлы Вид работ Перевод Стандарт Вид ра…" at bounding box center [784, 389] width 1568 height 778
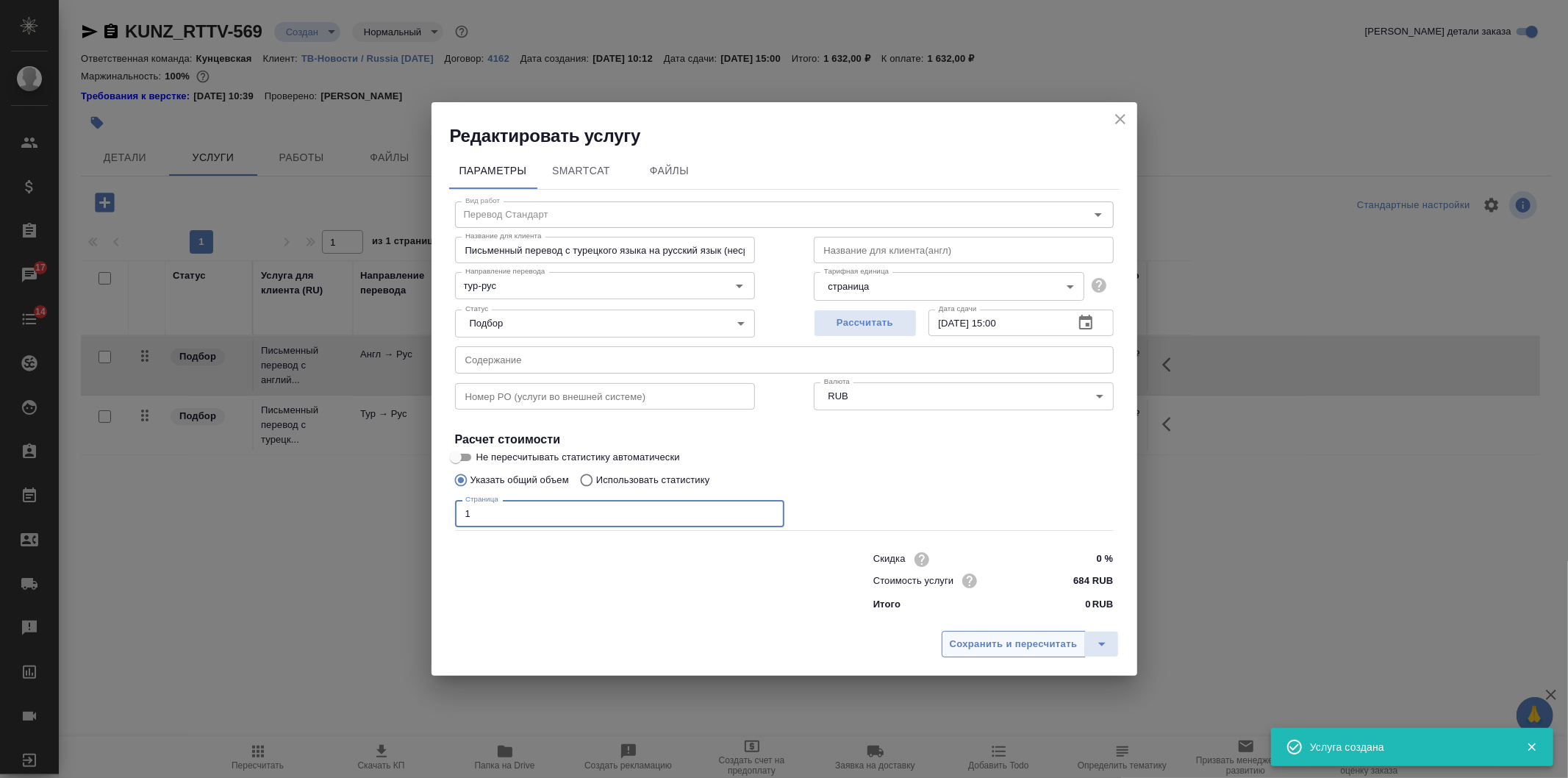
click at [1024, 630] on div "Сохранить и пересчитать" at bounding box center [784, 649] width 706 height 52
click at [1123, 112] on icon "close" at bounding box center [1120, 119] width 17 height 17
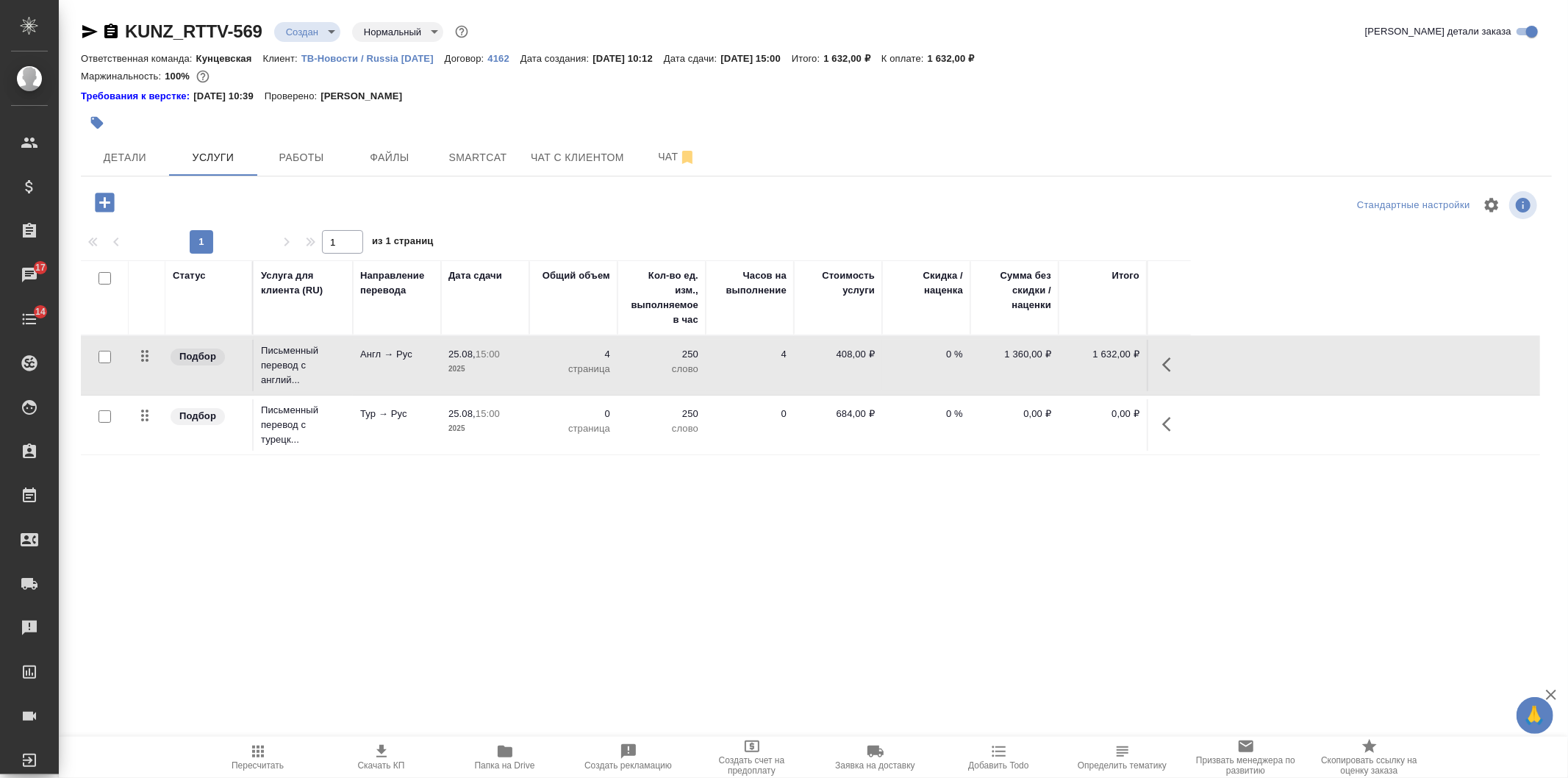
click at [119, 194] on button "button" at bounding box center [104, 202] width 41 height 30
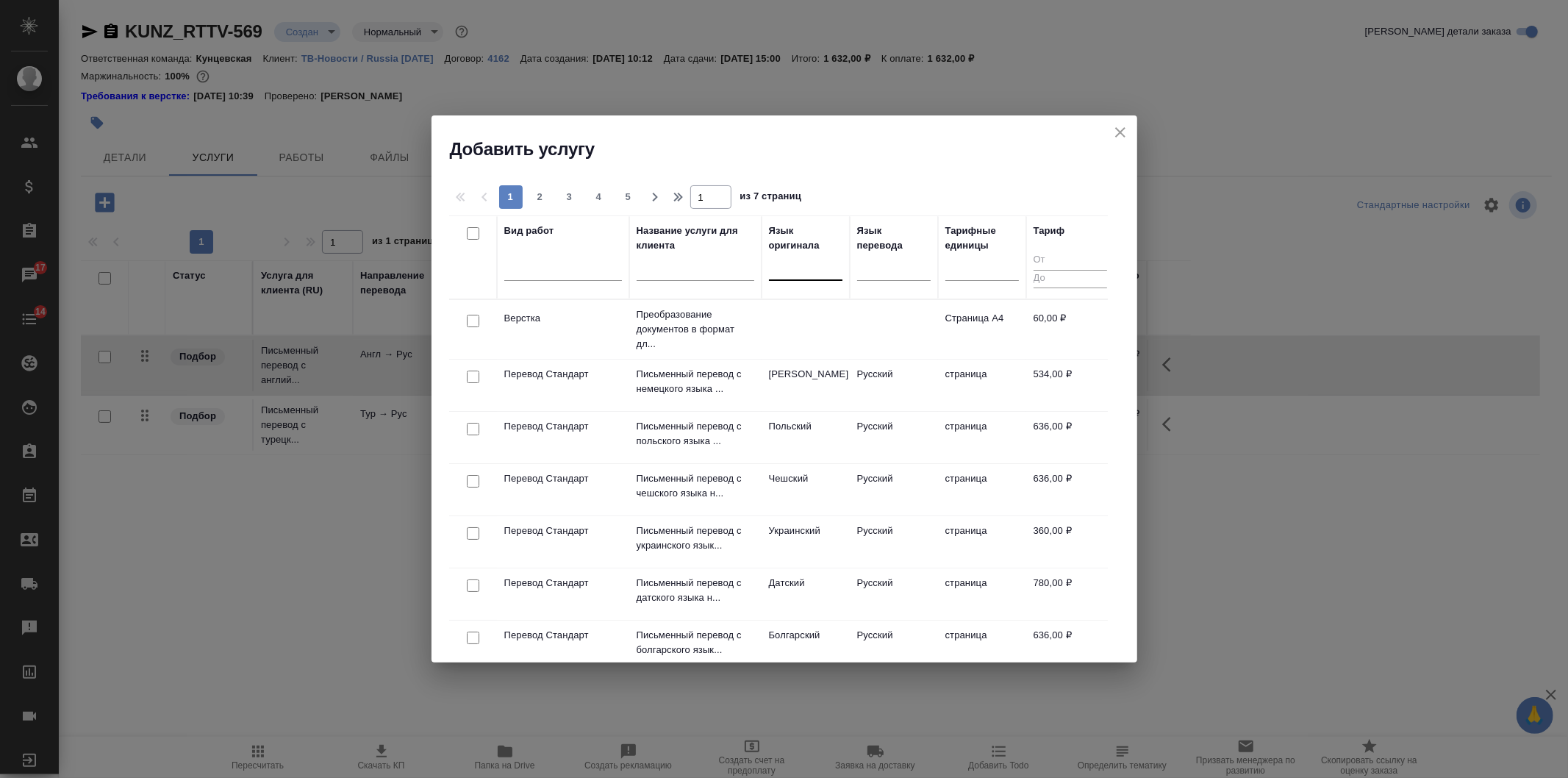
click at [802, 265] on div at bounding box center [805, 266] width 74 height 22
click at [862, 307] on div "Китайский" at bounding box center [879, 314] width 221 height 27
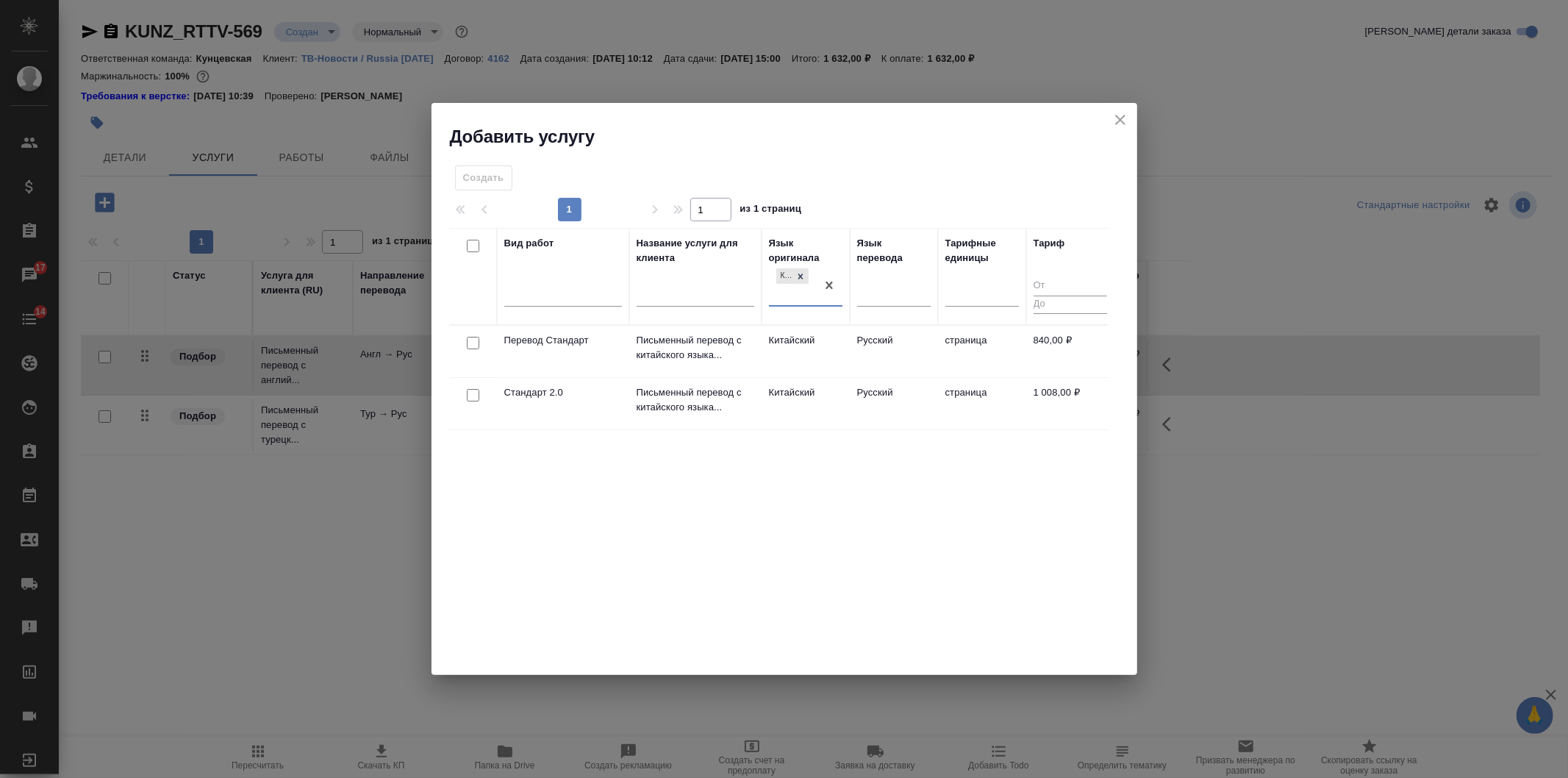
click at [847, 340] on td "Китайский" at bounding box center [806, 352] width 88 height 51
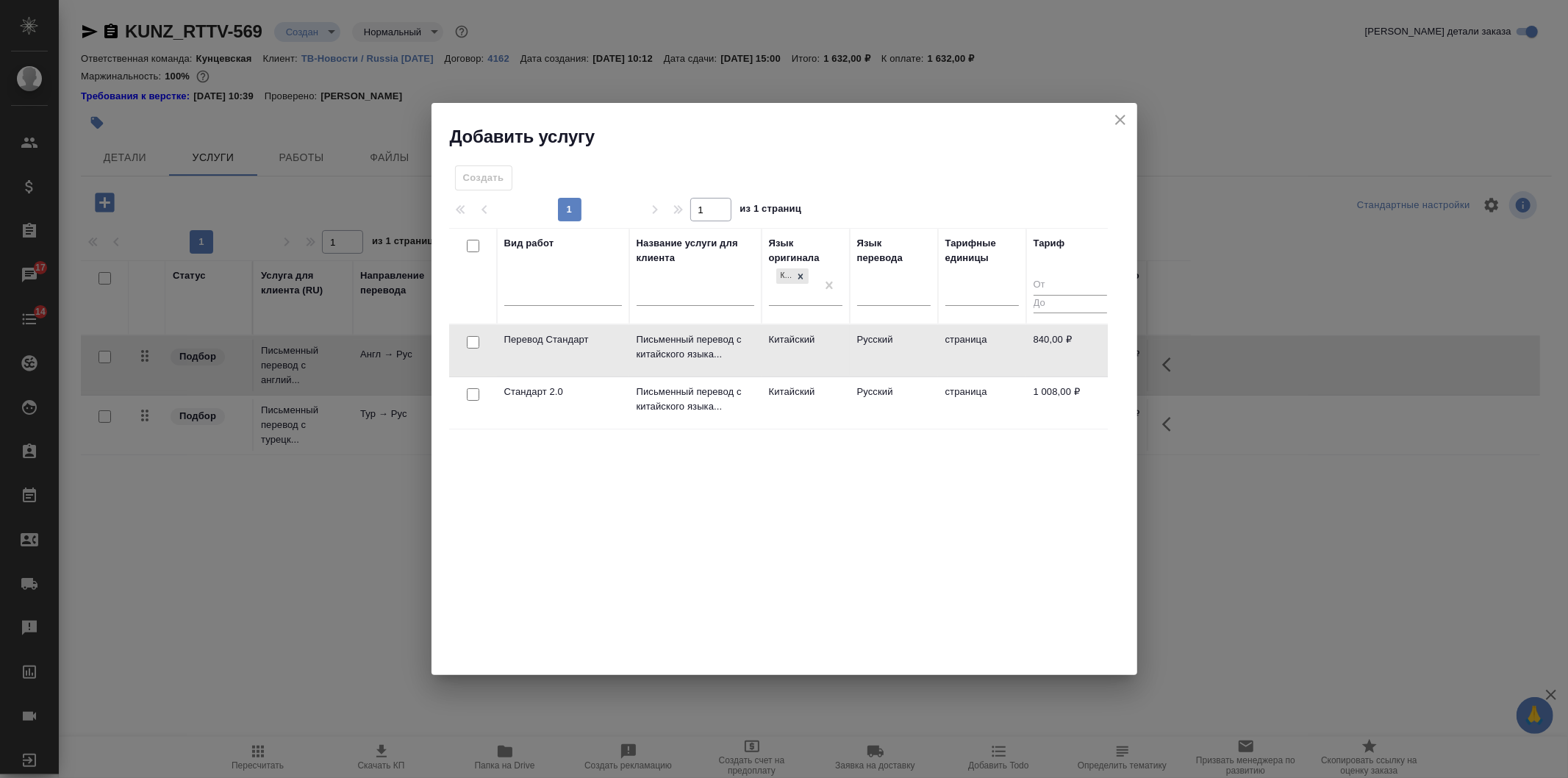
click at [847, 340] on td "Китайский" at bounding box center [806, 351] width 88 height 51
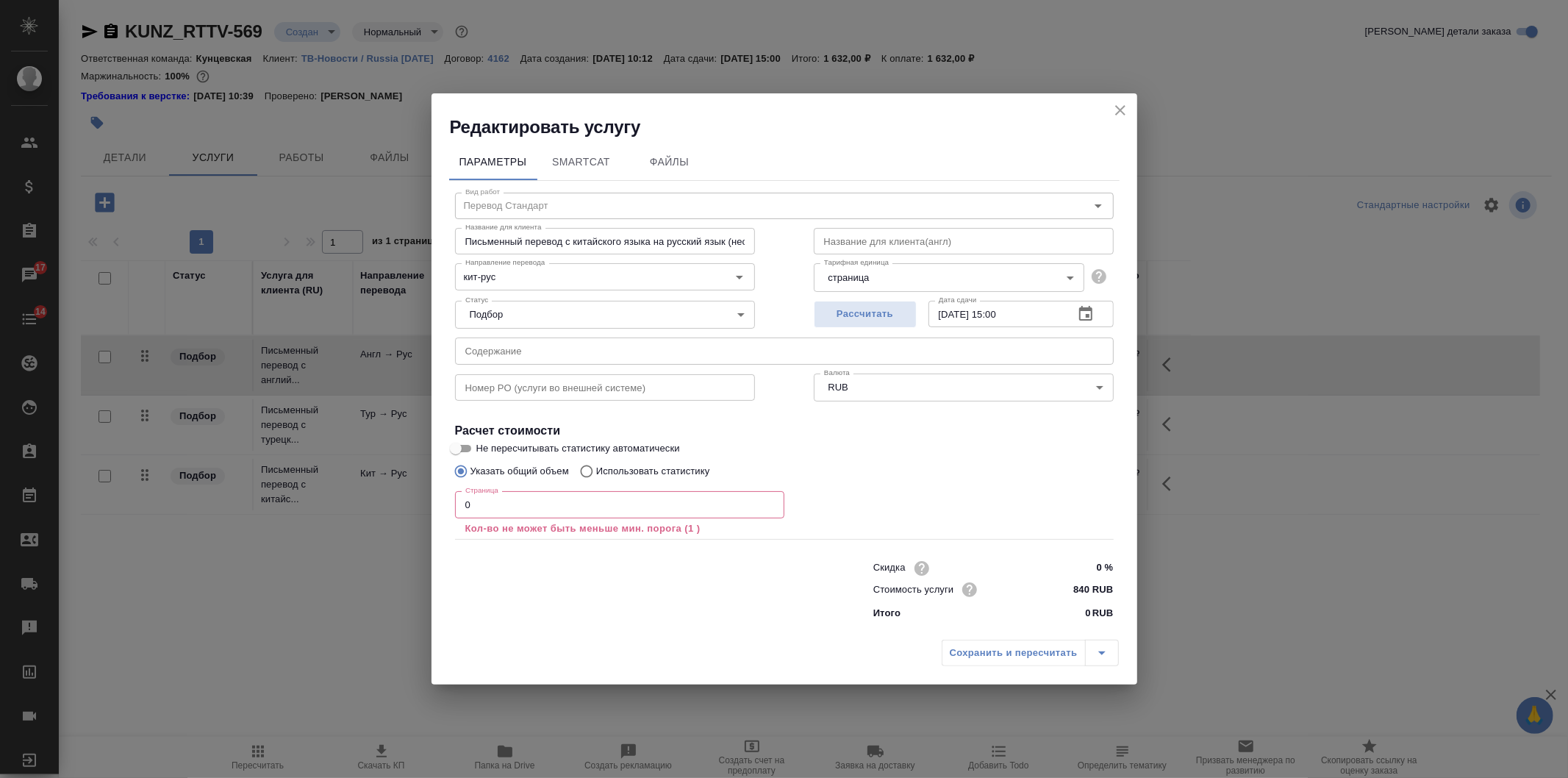
click at [978, 653] on div "Сохранить и пересчитать" at bounding box center [1031, 653] width 177 height 27
drag, startPoint x: 1112, startPoint y: 114, endPoint x: 1121, endPoint y: 119, distance: 10.3
click at [1121, 119] on icon "close" at bounding box center [1120, 109] width 17 height 17
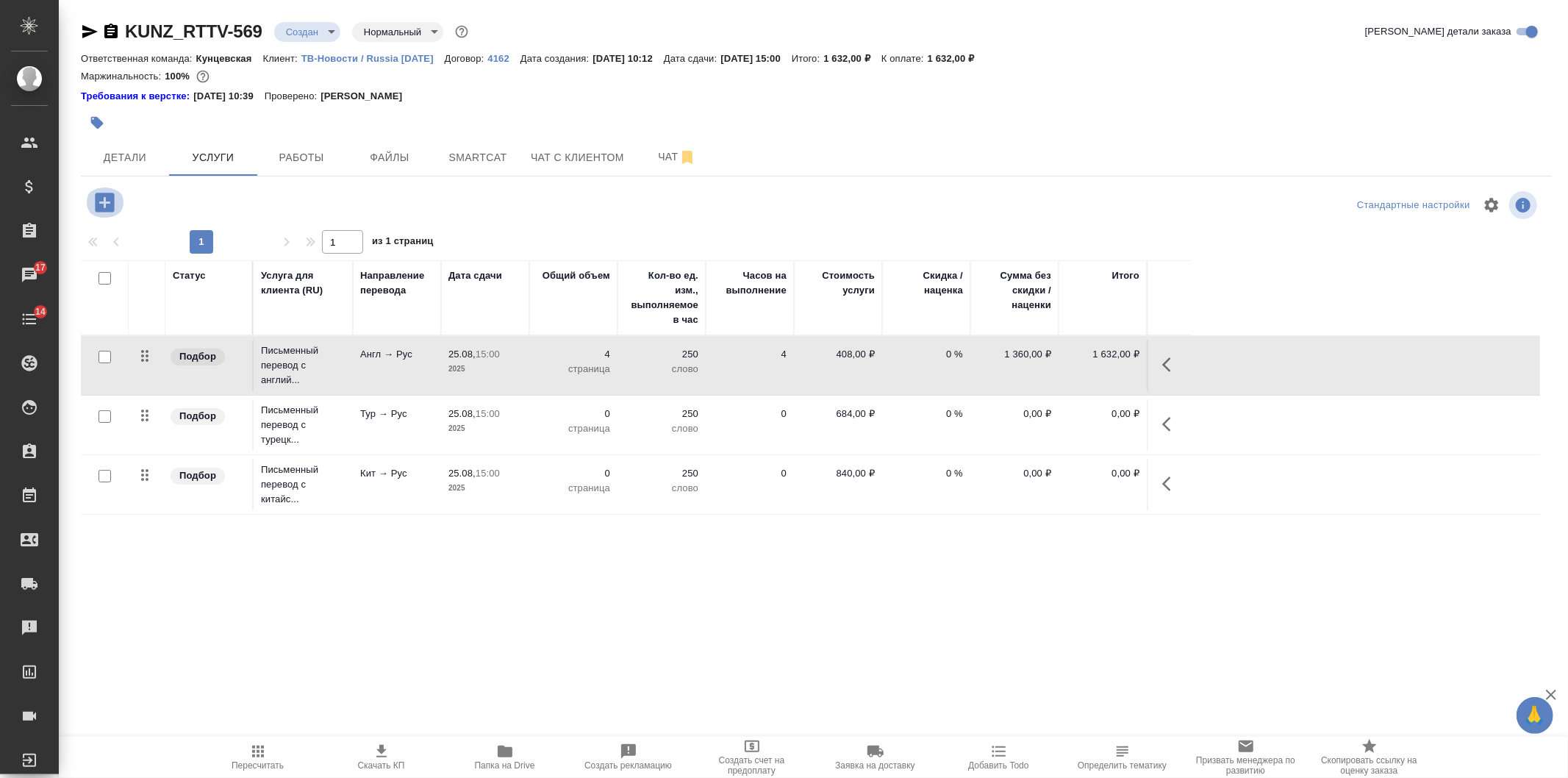
click at [114, 202] on icon "button" at bounding box center [104, 202] width 19 height 19
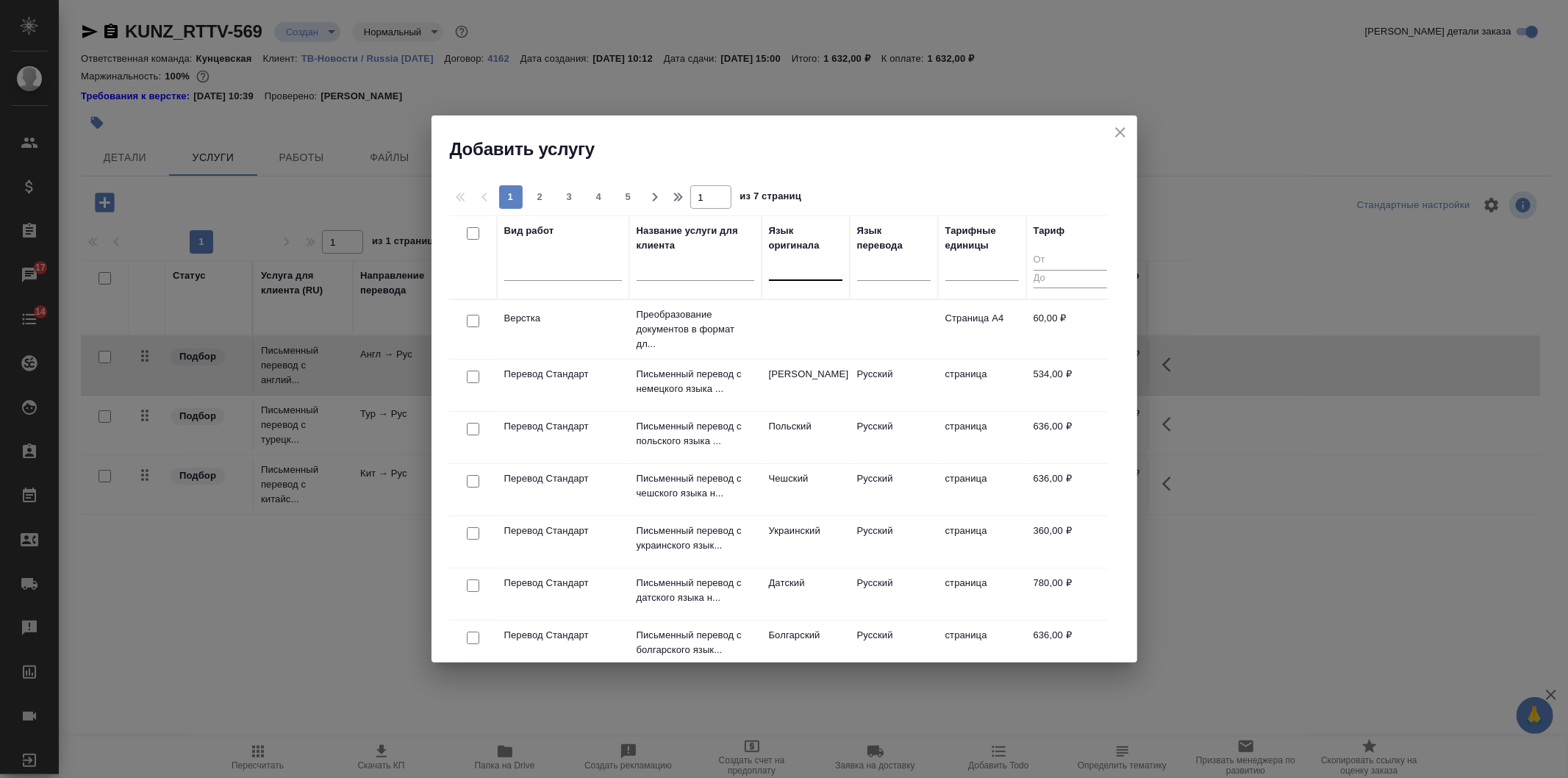
click at [770, 269] on div at bounding box center [805, 266] width 74 height 22
click at [790, 322] on div "Вьетнамский" at bounding box center [879, 314] width 221 height 27
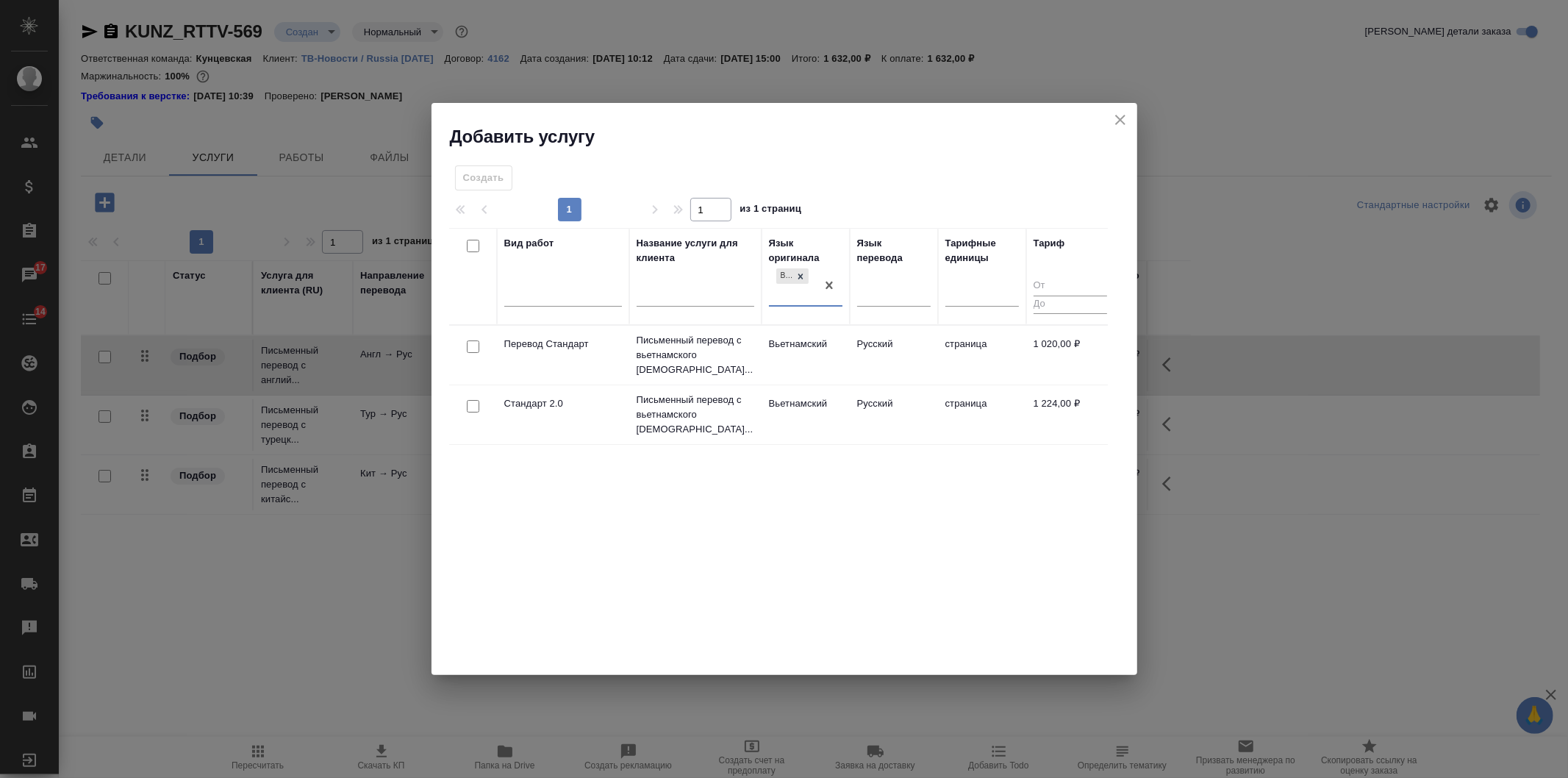
click at [789, 337] on td "Вьетнамский" at bounding box center [806, 355] width 88 height 51
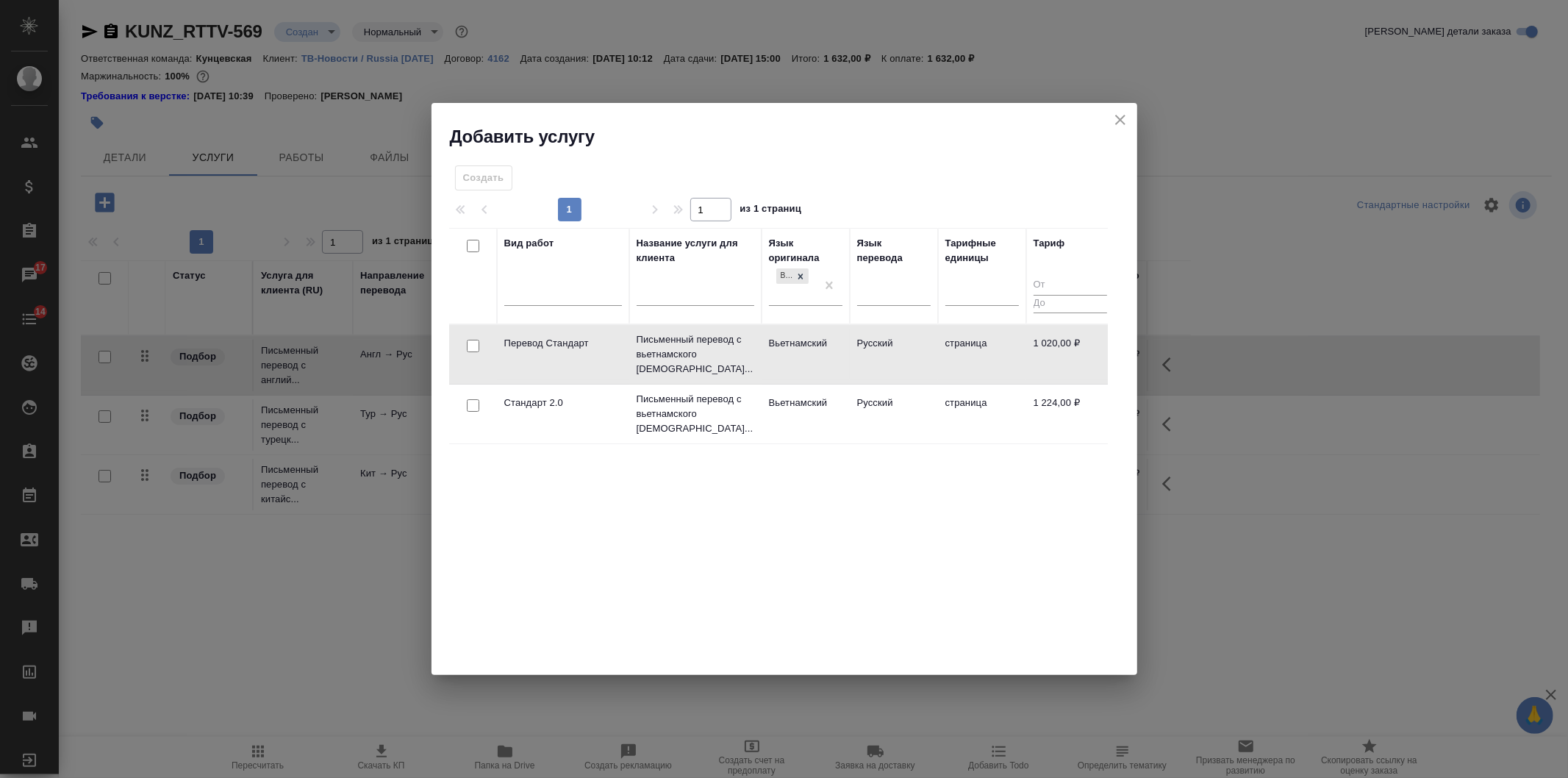
click at [789, 337] on td "Вьетнамский" at bounding box center [806, 354] width 88 height 51
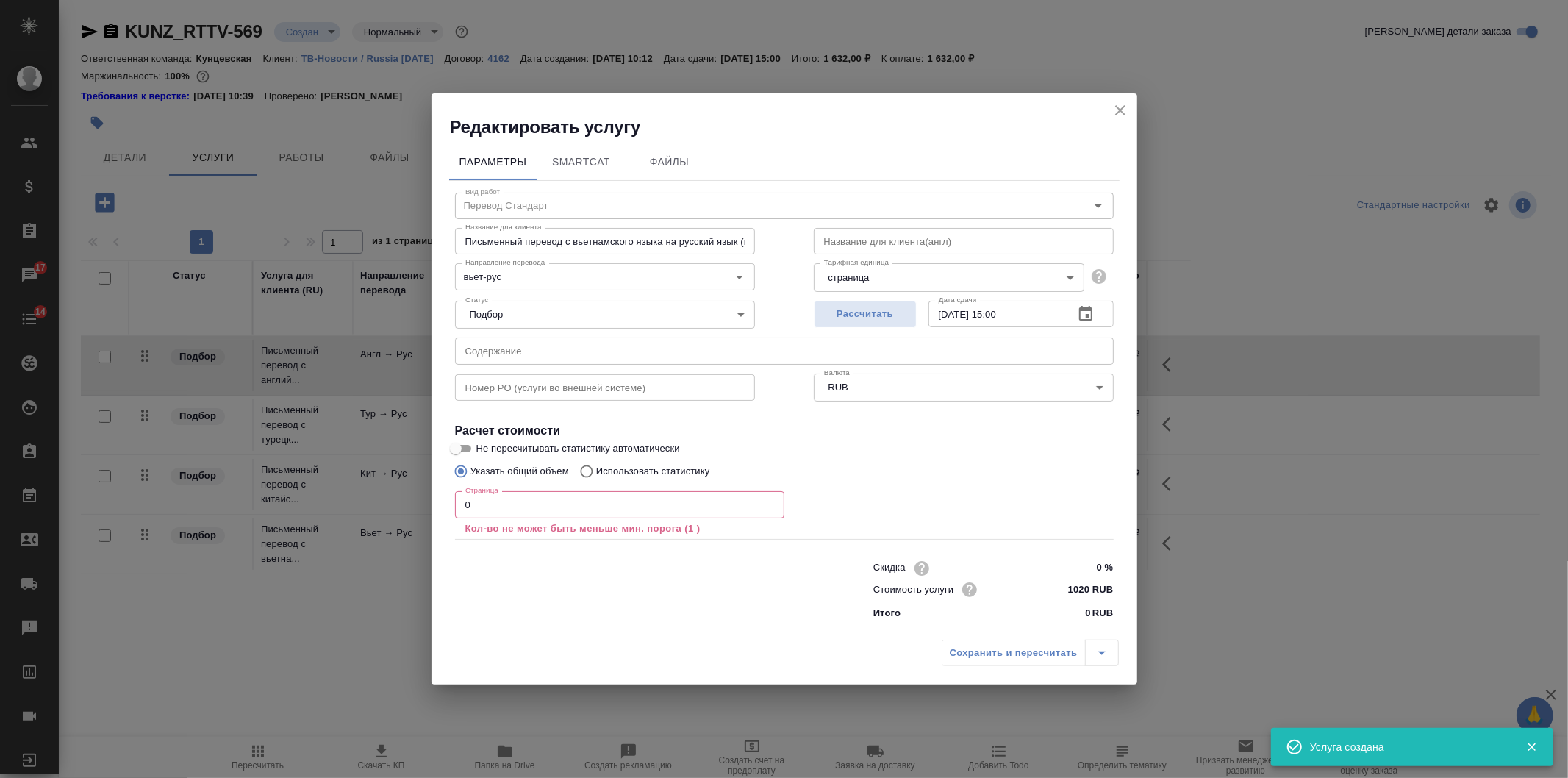
click at [1119, 101] on icon "close" at bounding box center [1120, 109] width 17 height 17
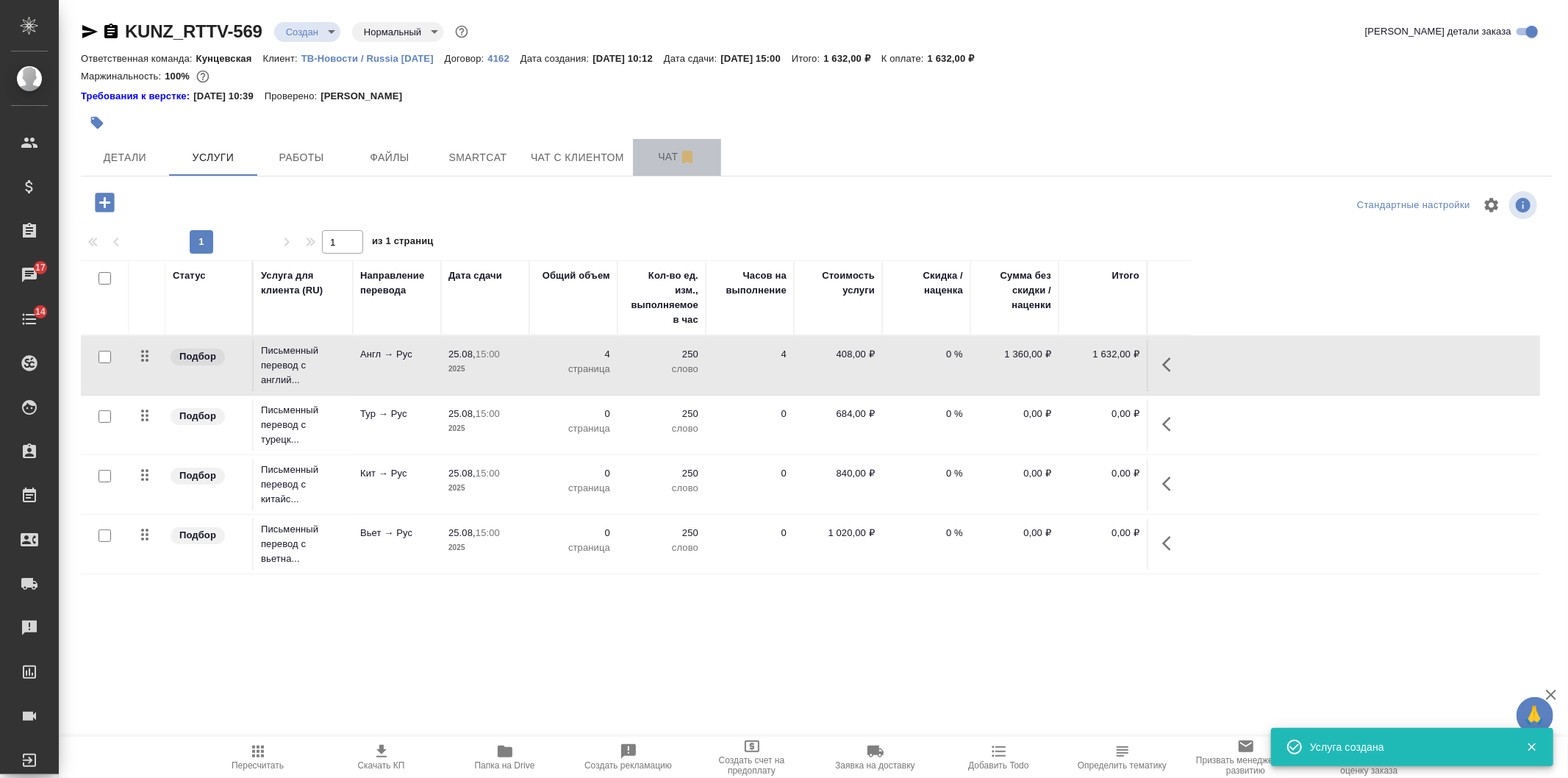
click at [658, 148] on span "Чат" at bounding box center [677, 157] width 70 height 18
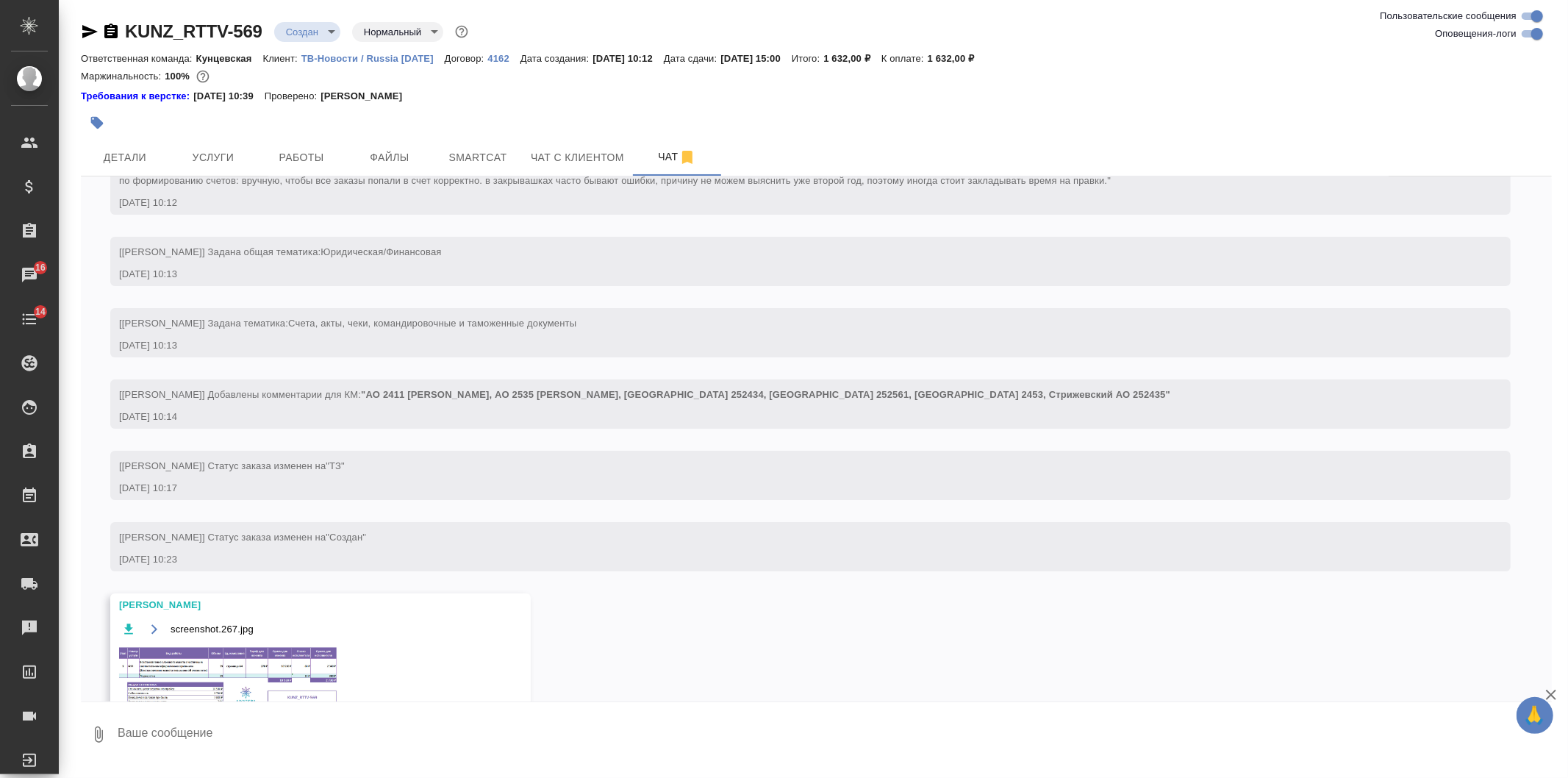
scroll to position [230, 0]
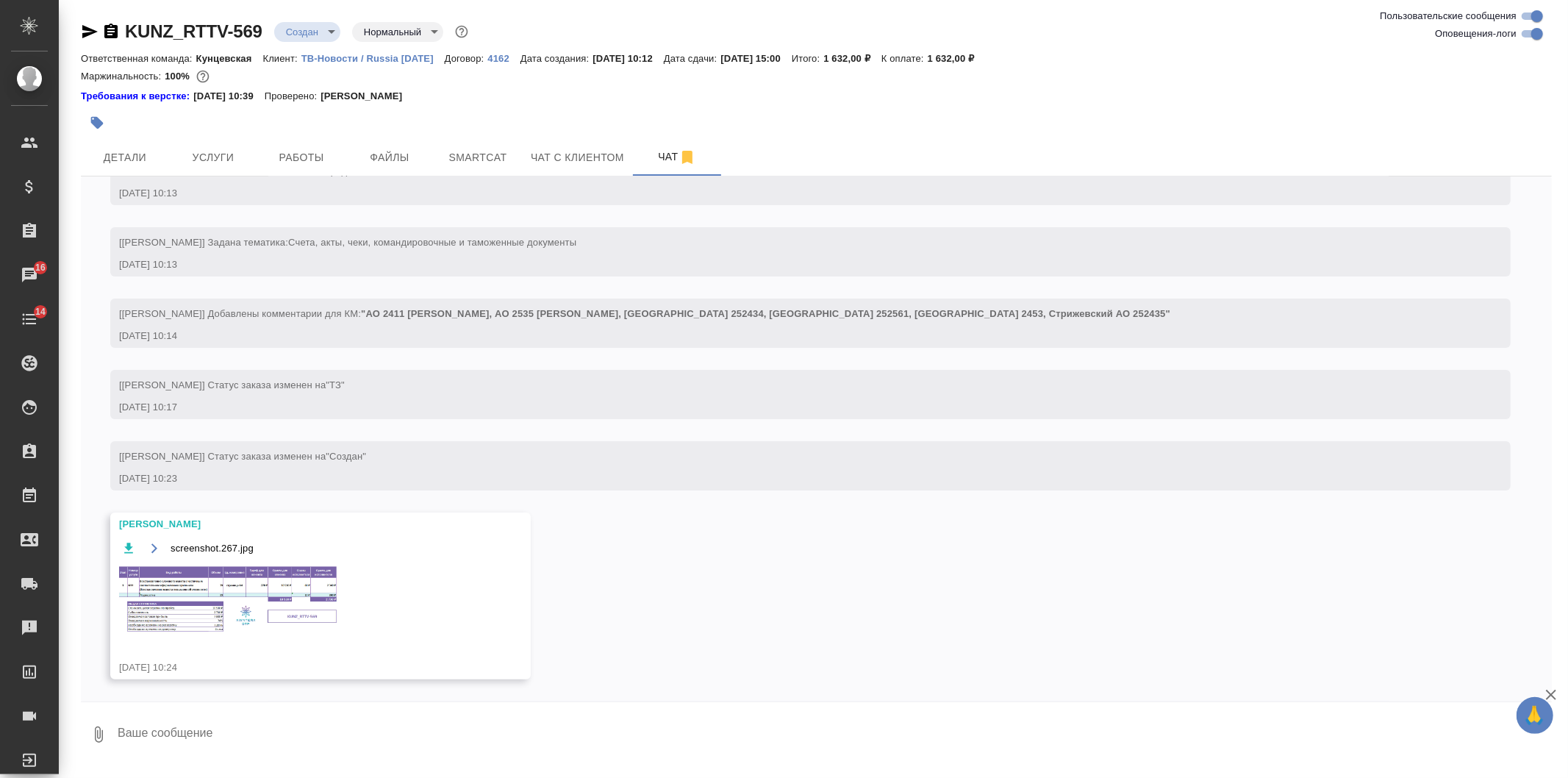
click at [188, 631] on img at bounding box center [230, 600] width 221 height 70
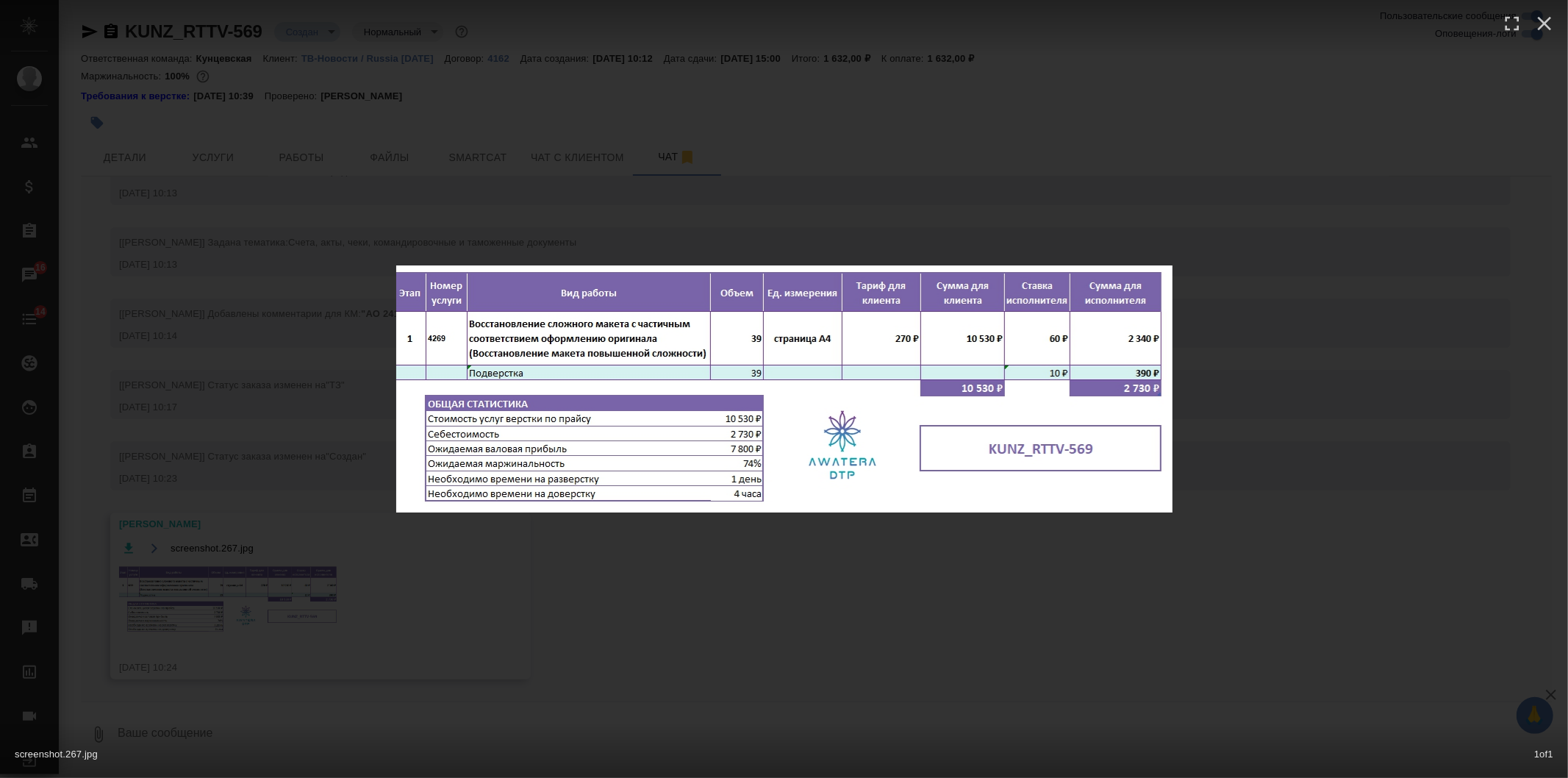
click at [297, 449] on div "screenshot.267.jpg 1 of 1" at bounding box center [784, 389] width 1568 height 778
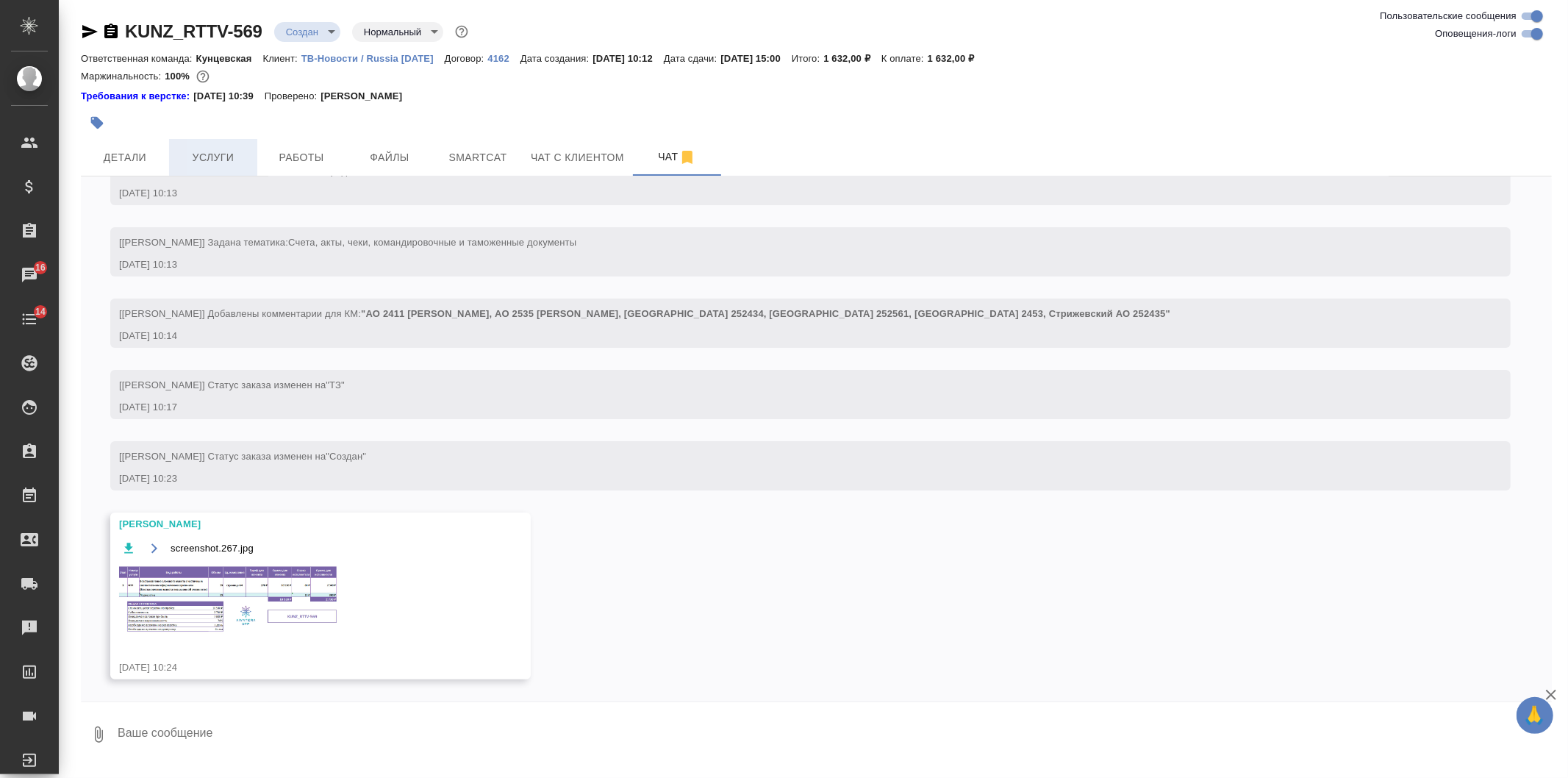
click at [235, 162] on span "Услуги" at bounding box center [213, 158] width 70 height 18
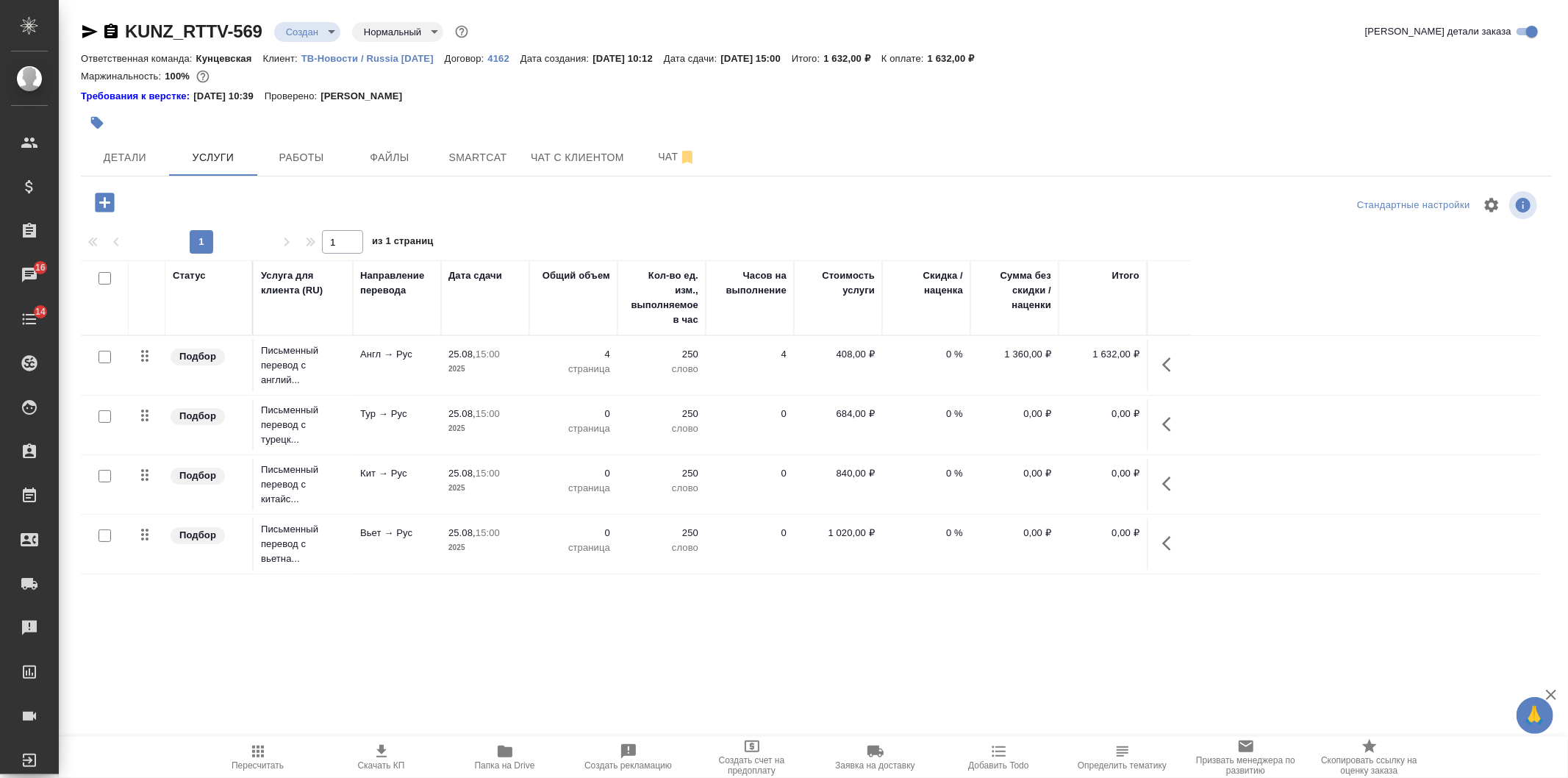
click at [105, 201] on icon "button" at bounding box center [104, 202] width 26 height 26
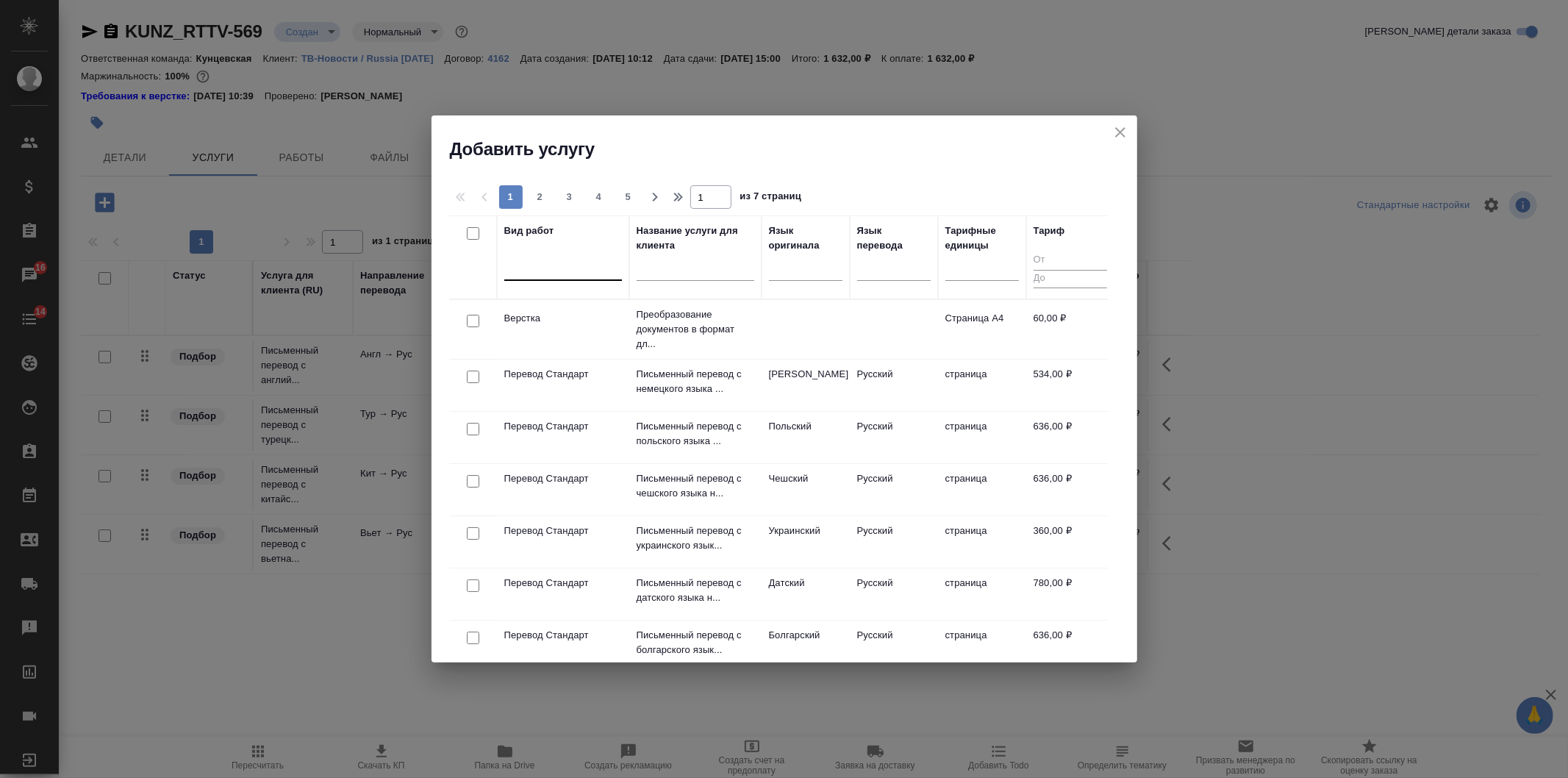
click at [524, 275] on div at bounding box center [563, 266] width 118 height 22
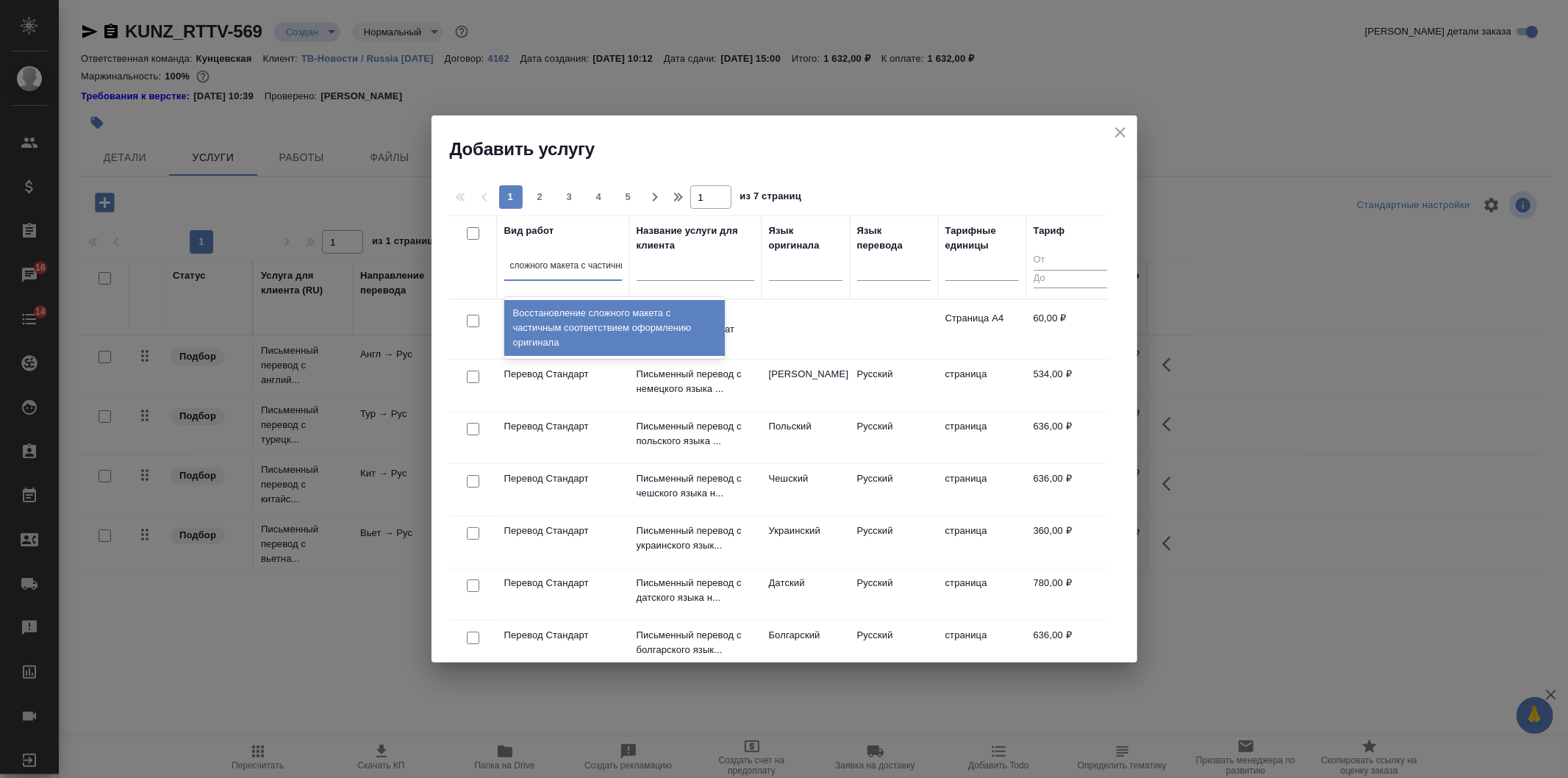
scroll to position [0, 13]
click at [580, 315] on div "Восстановление сложного макета с частичным соответствием оформлению оригинала" at bounding box center [614, 328] width 221 height 56
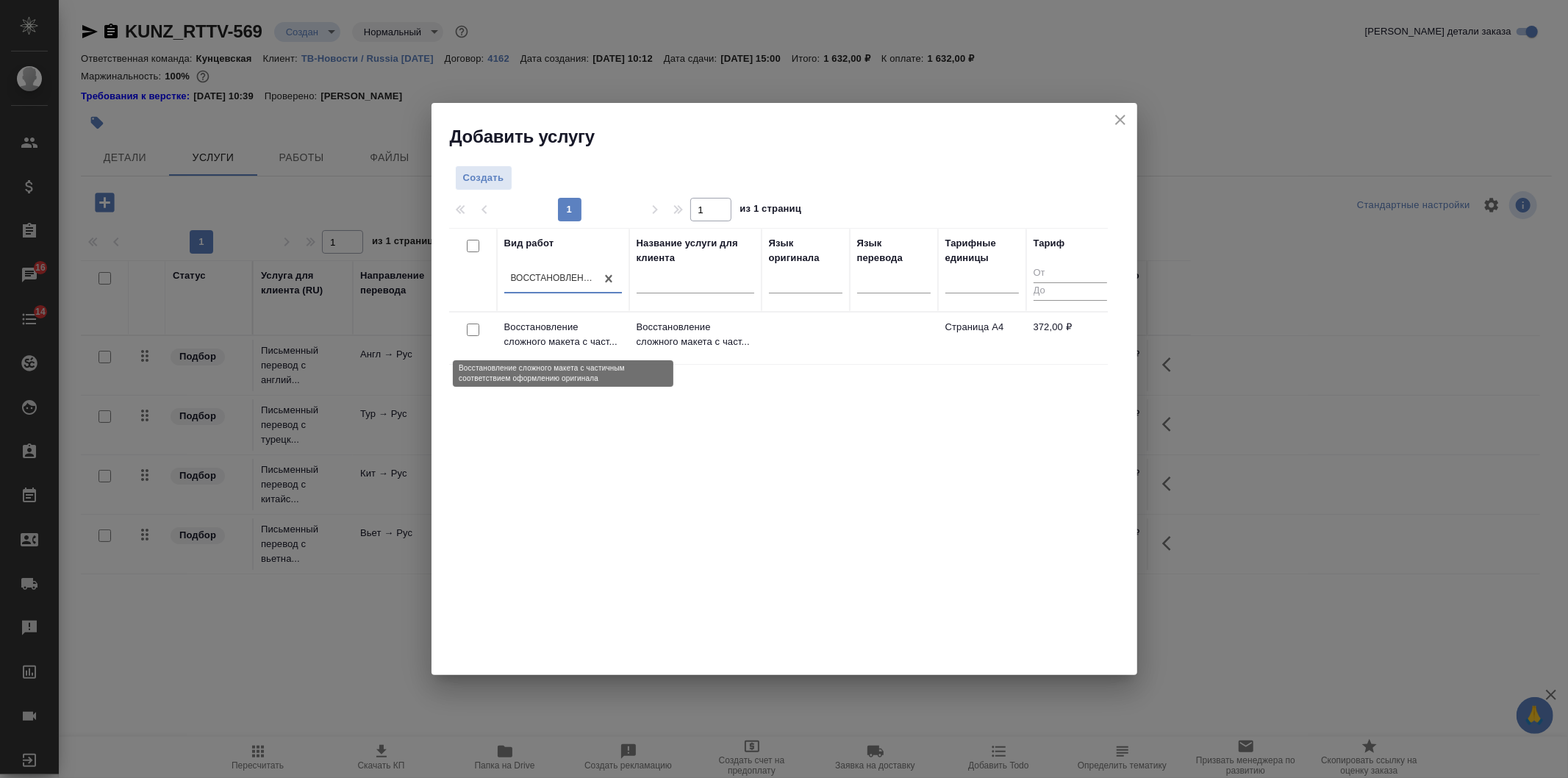
click at [587, 343] on p "Восстановление сложного макета с част..." at bounding box center [563, 334] width 118 height 29
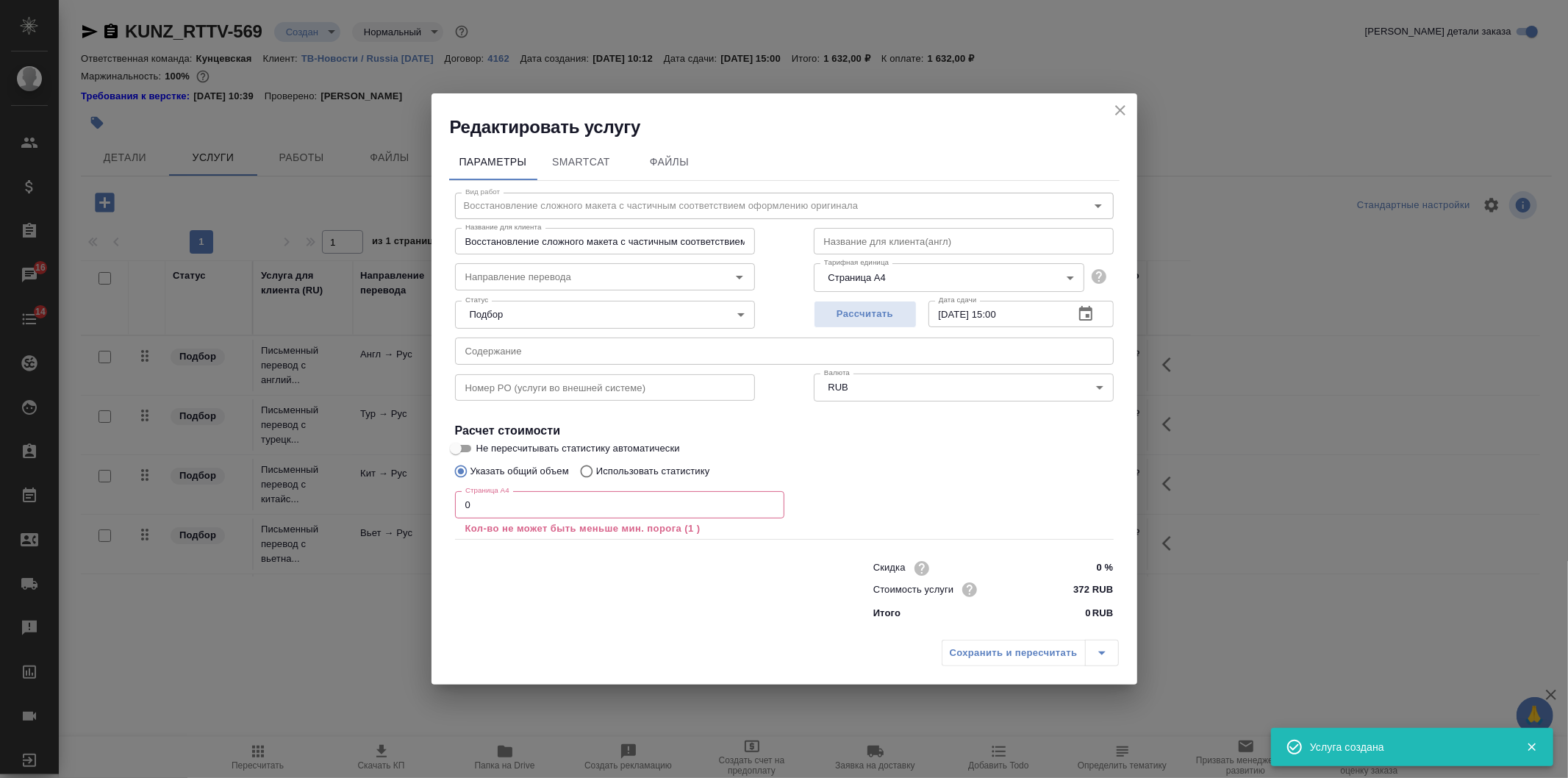
drag, startPoint x: 418, startPoint y: 509, endPoint x: 408, endPoint y: 508, distance: 10.0
click at [408, 508] on div "Редактировать услугу Параметры SmartCat Файлы Вид работ Восстановление сложного…" at bounding box center [784, 389] width 1568 height 778
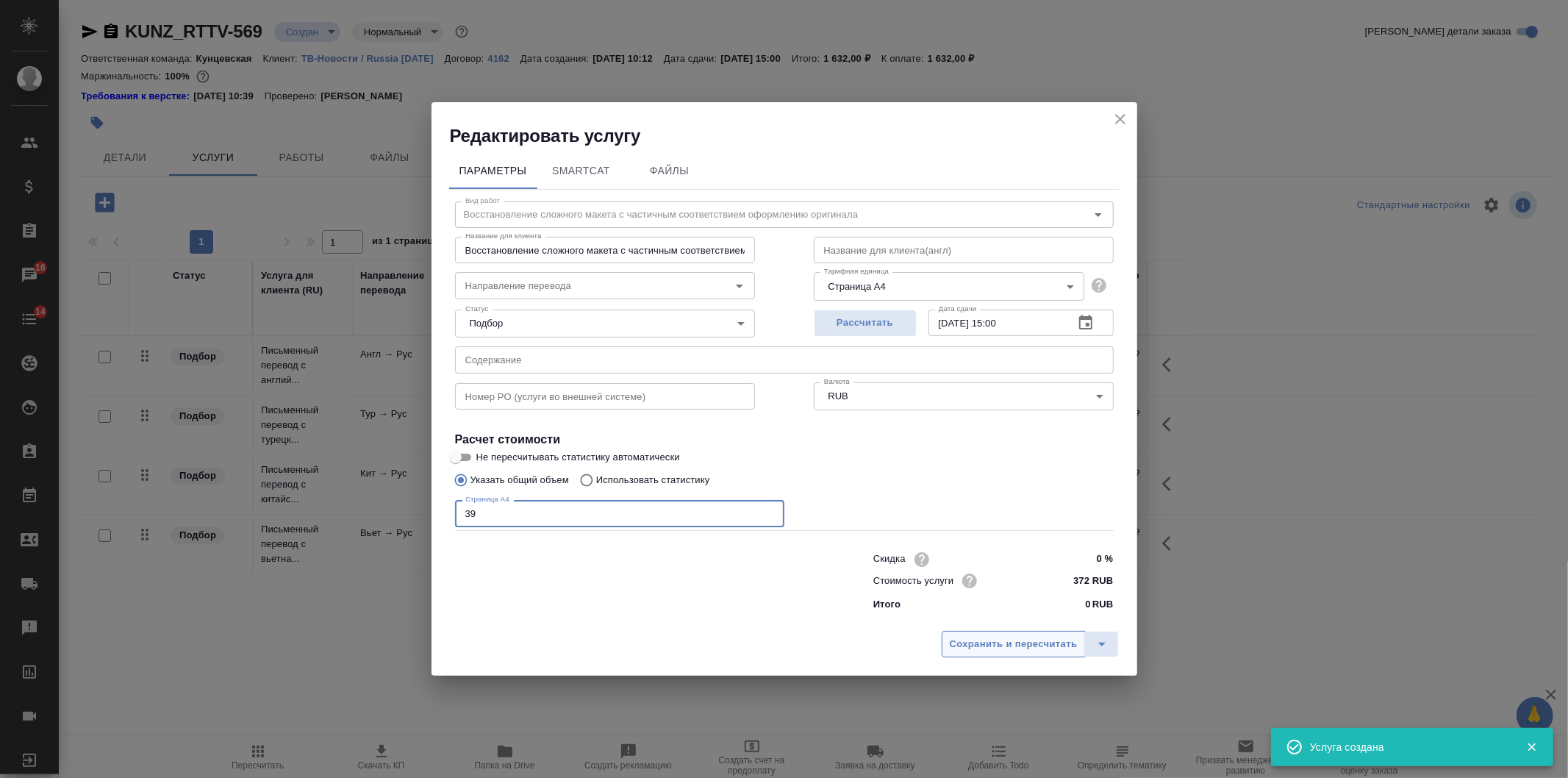
click at [1022, 641] on span "Сохранить и пересчитать" at bounding box center [1014, 644] width 128 height 17
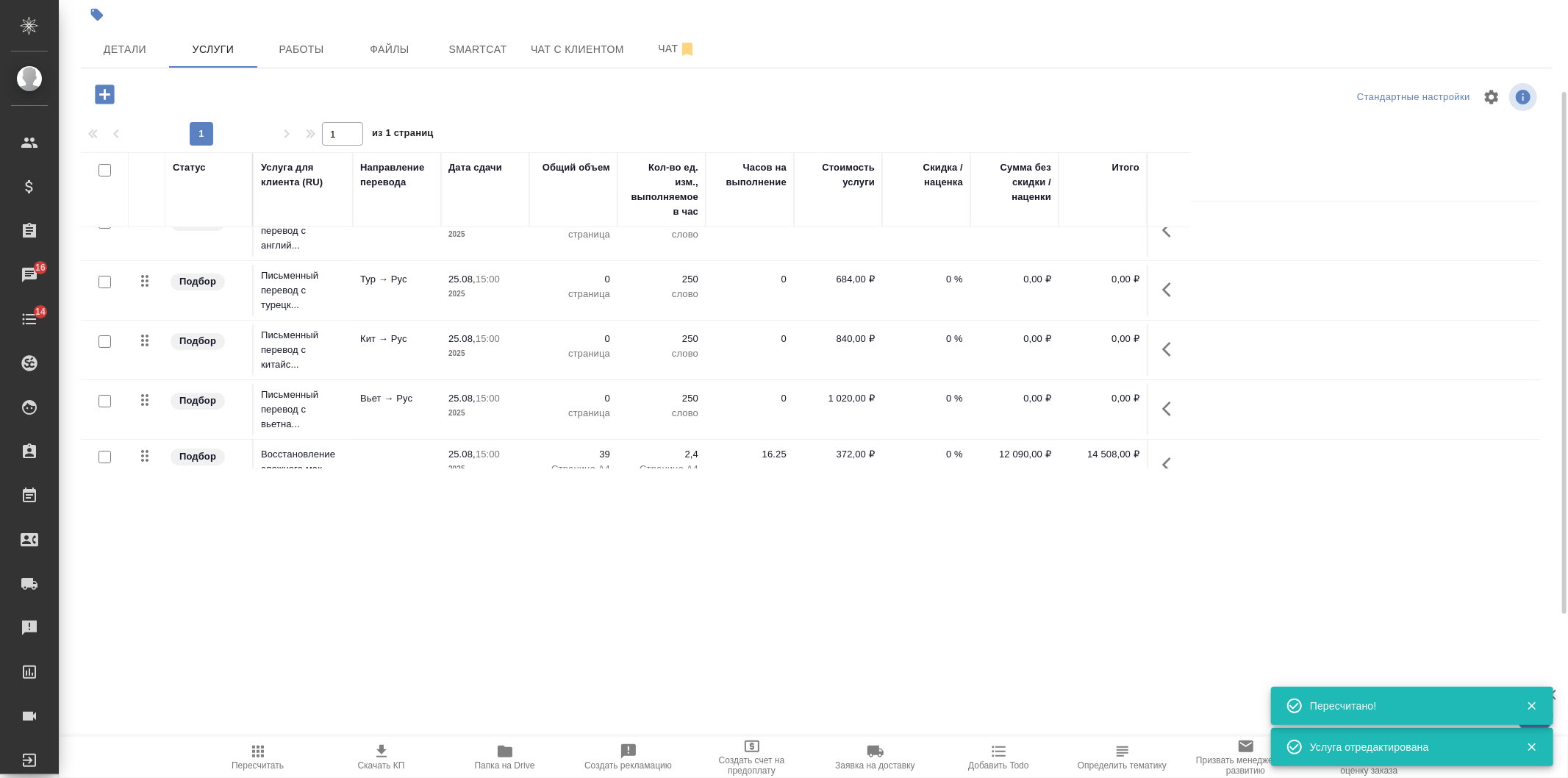
scroll to position [50, 0]
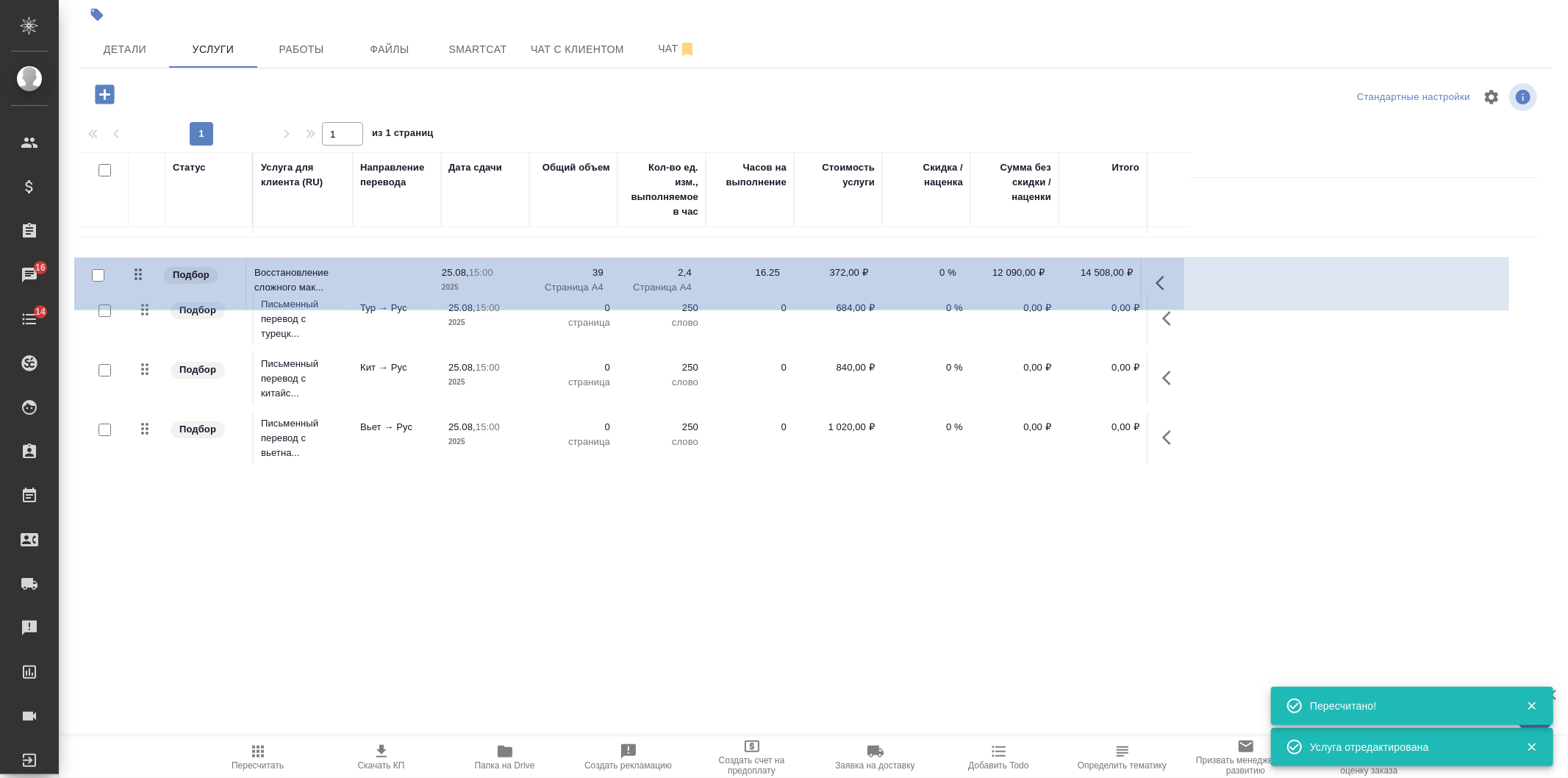
drag, startPoint x: 143, startPoint y: 436, endPoint x: 137, endPoint y: 269, distance: 167.1
click at [137, 269] on table "Статус Услуга для клиента (RU) Направление перевода Дата сдачи Общий объем Кол-…" at bounding box center [811, 285] width 1459 height 367
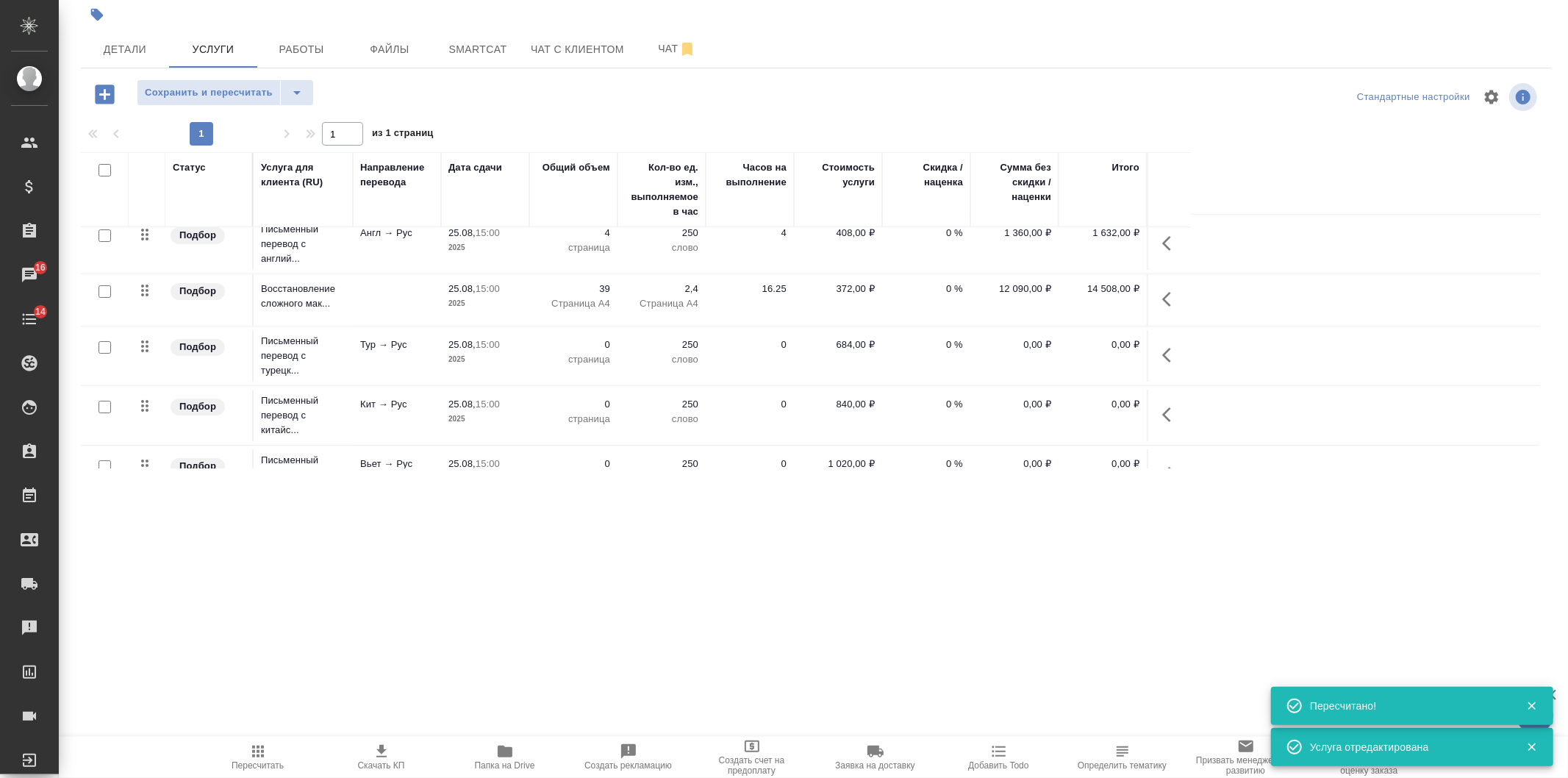
scroll to position [0, 0]
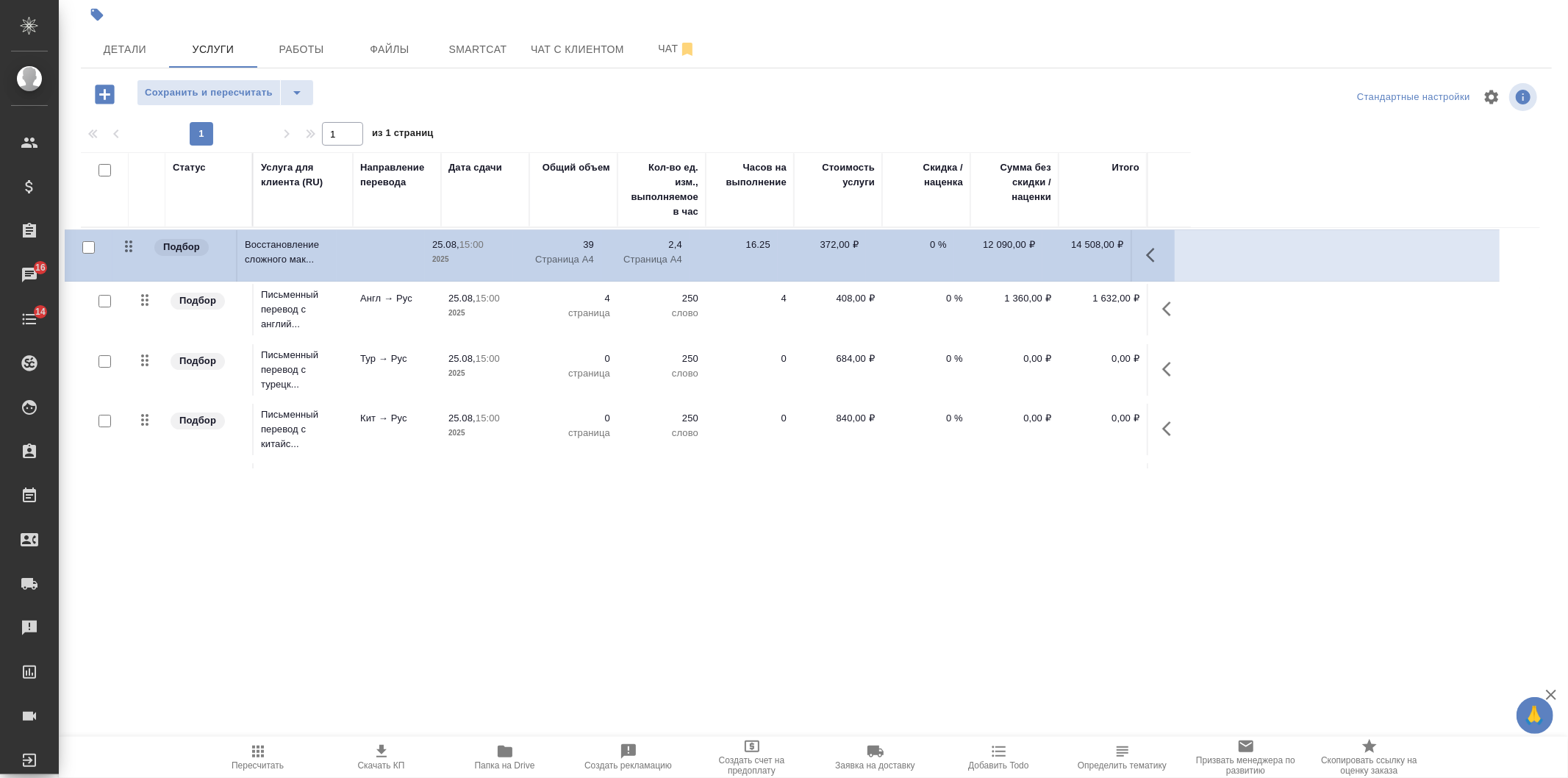
drag, startPoint x: 139, startPoint y: 302, endPoint x: 124, endPoint y: 224, distance: 79.4
click at [122, 238] on table "Статус Услуга для клиента (RU) Направление перевода Дата сдачи Общий объем Кол-…" at bounding box center [811, 336] width 1459 height 367
click at [166, 104] on button "Сохранить и пересчитать" at bounding box center [209, 93] width 144 height 27
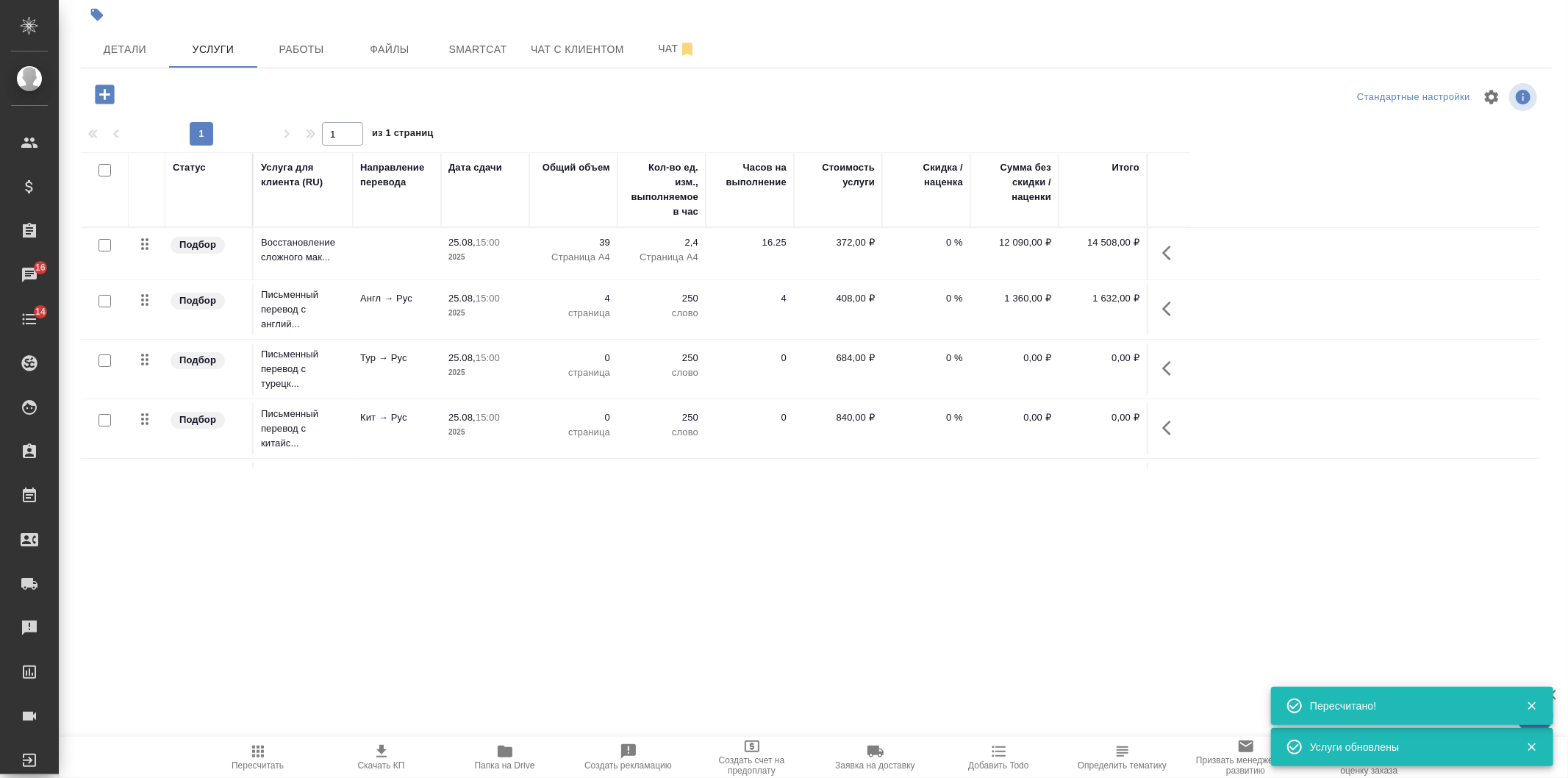
click at [1163, 356] on button "button" at bounding box center [1171, 368] width 36 height 36
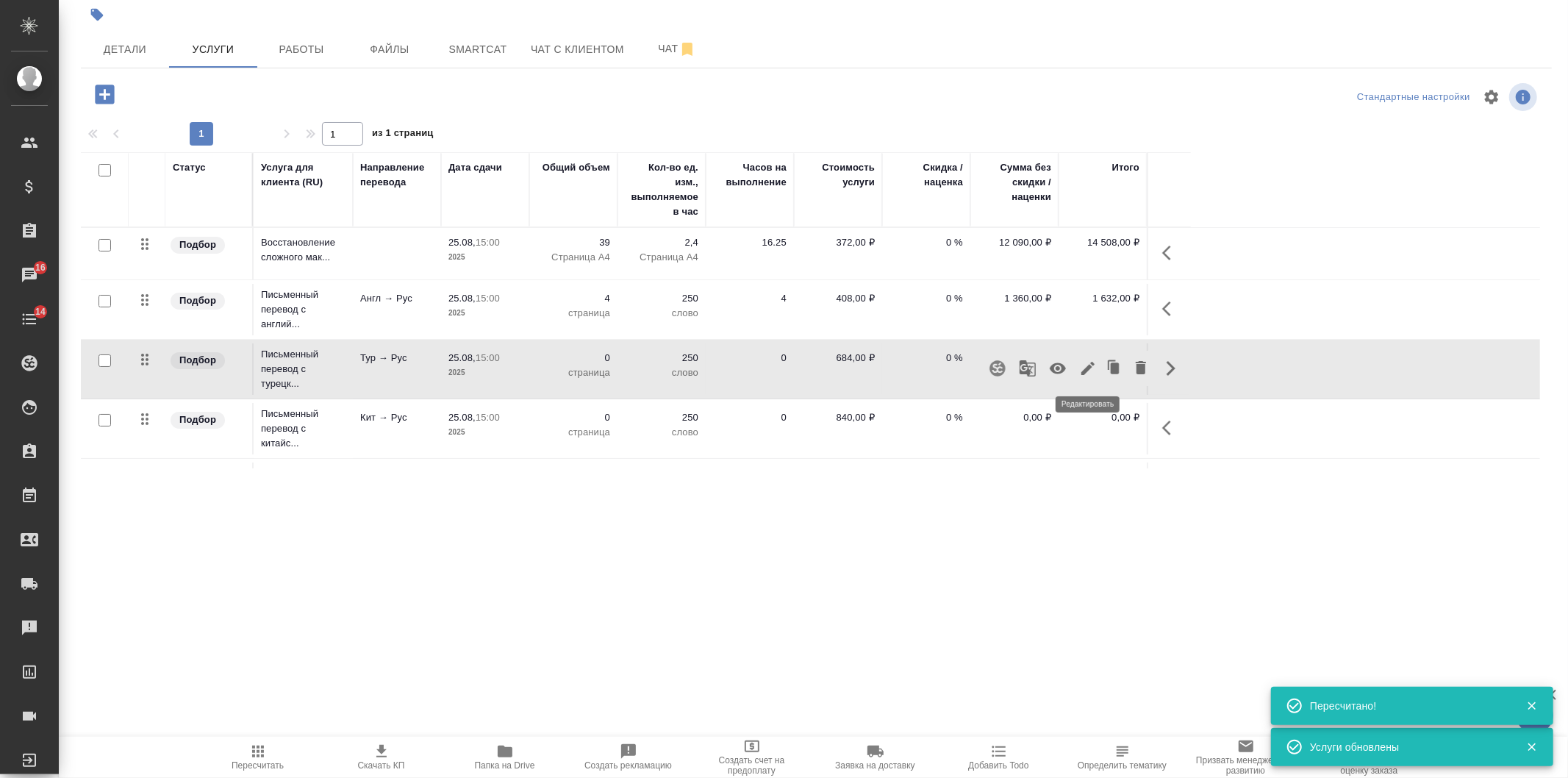
click at [1078, 366] on button "button" at bounding box center [1088, 368] width 25 height 36
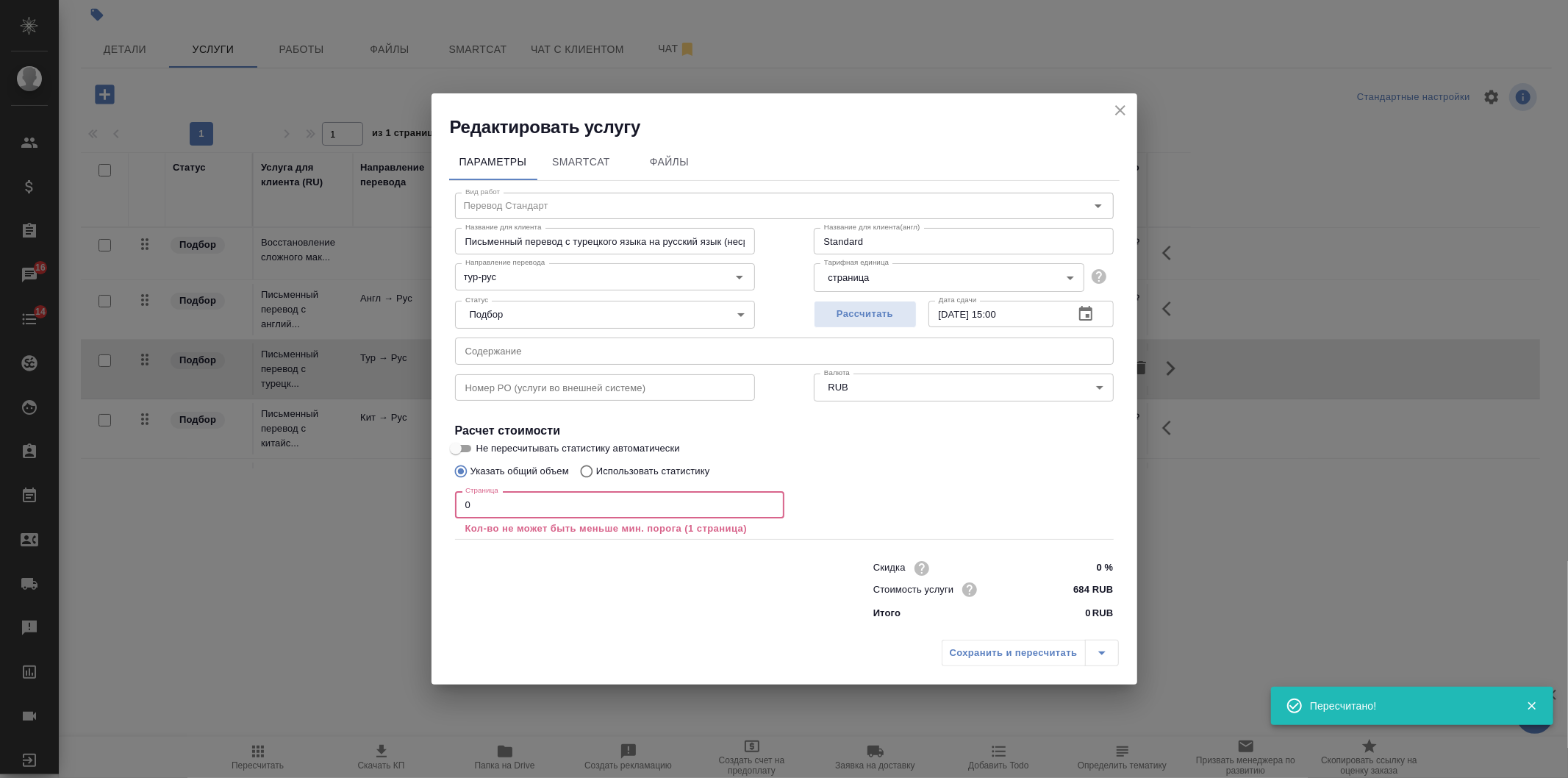
drag, startPoint x: 487, startPoint y: 502, endPoint x: 417, endPoint y: 503, distance: 70.0
click at [417, 503] on div "Редактировать услугу Параметры SmartCat Файлы Вид работ Перевод Стандарт Вид ра…" at bounding box center [784, 389] width 1568 height 778
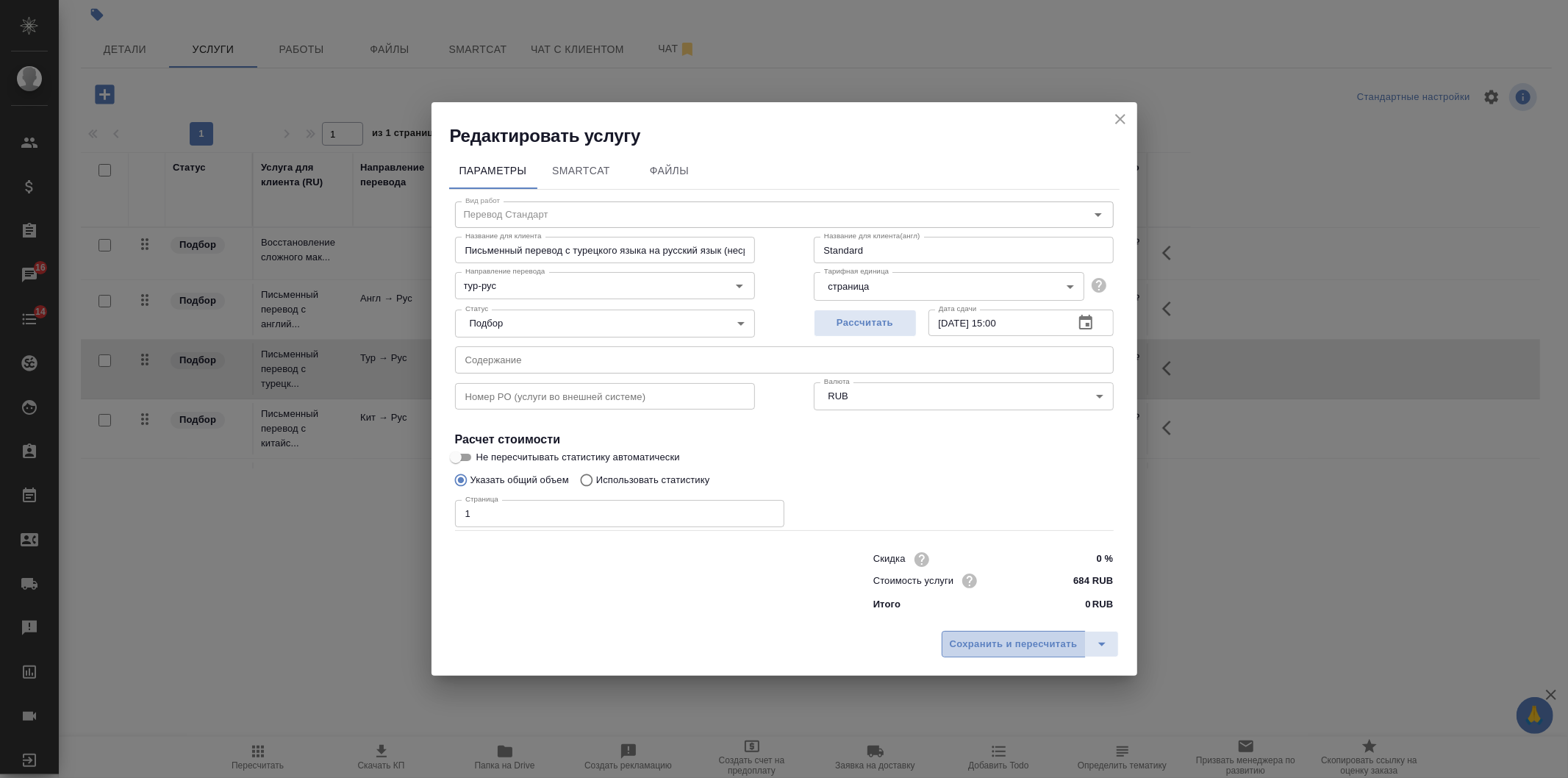
click at [1016, 639] on span "Сохранить и пересчитать" at bounding box center [1014, 644] width 128 height 17
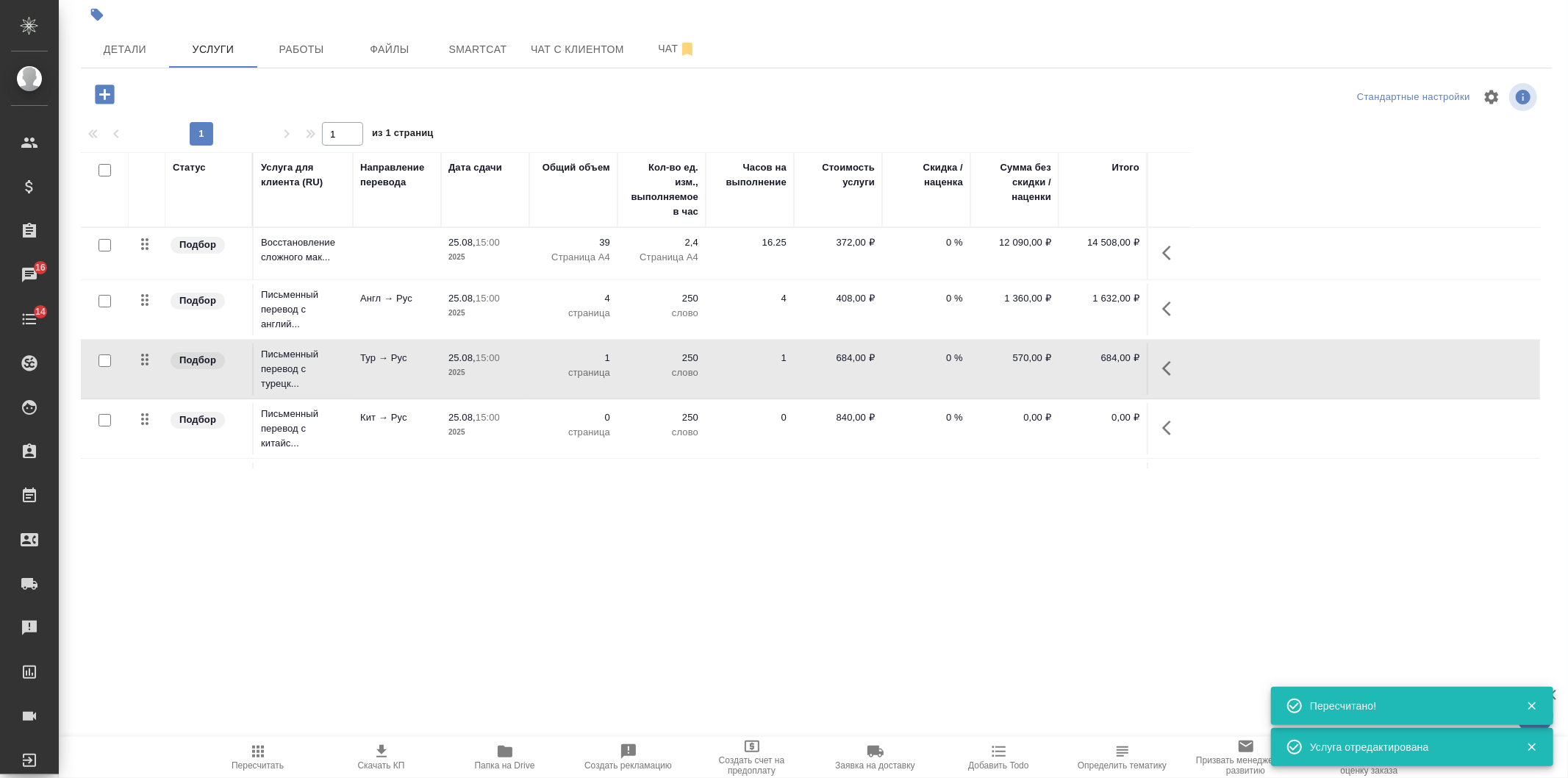
click at [1169, 420] on icon "button" at bounding box center [1171, 427] width 17 height 17
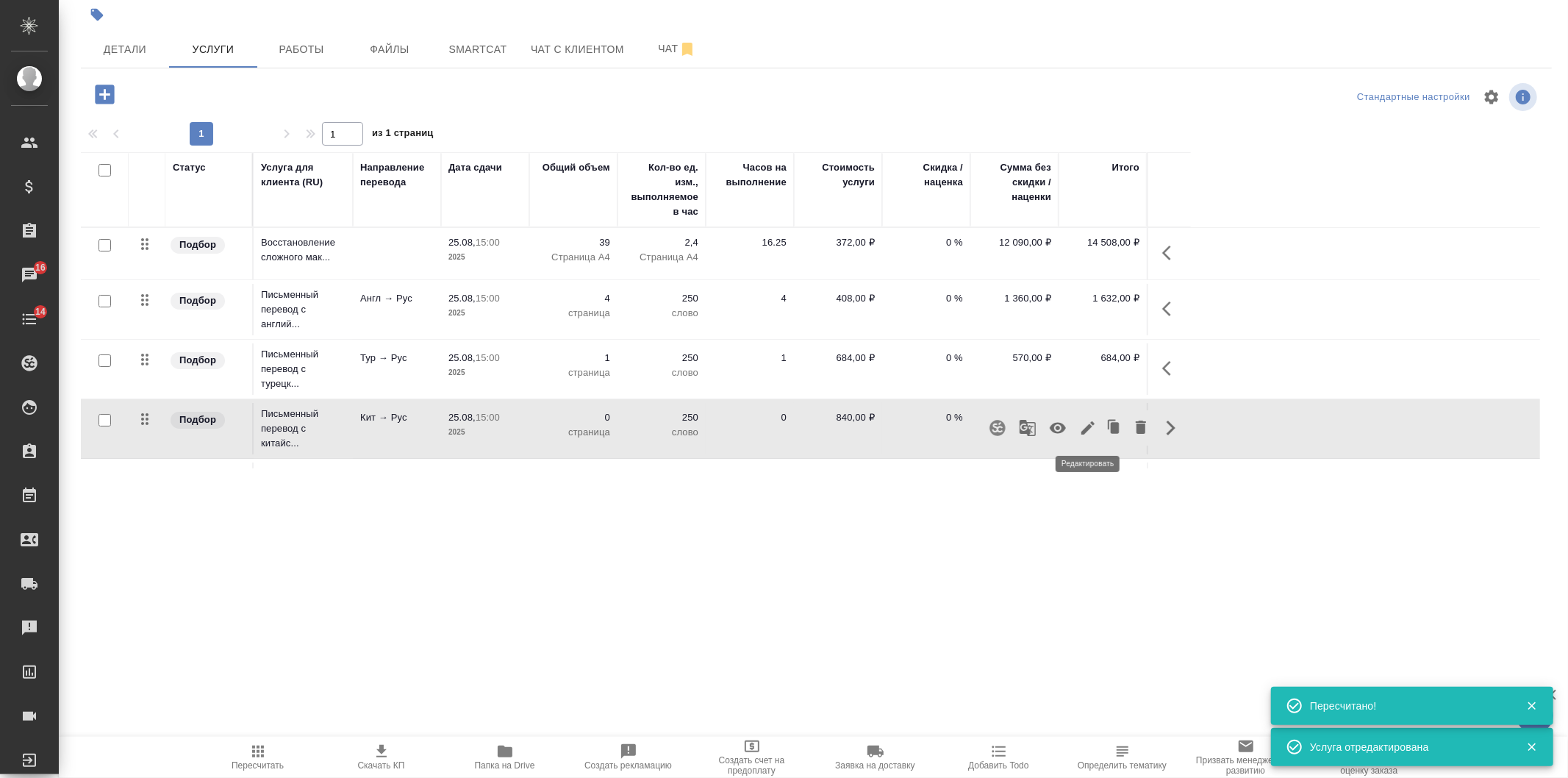
click at [1090, 421] on icon "button" at bounding box center [1088, 427] width 17 height 17
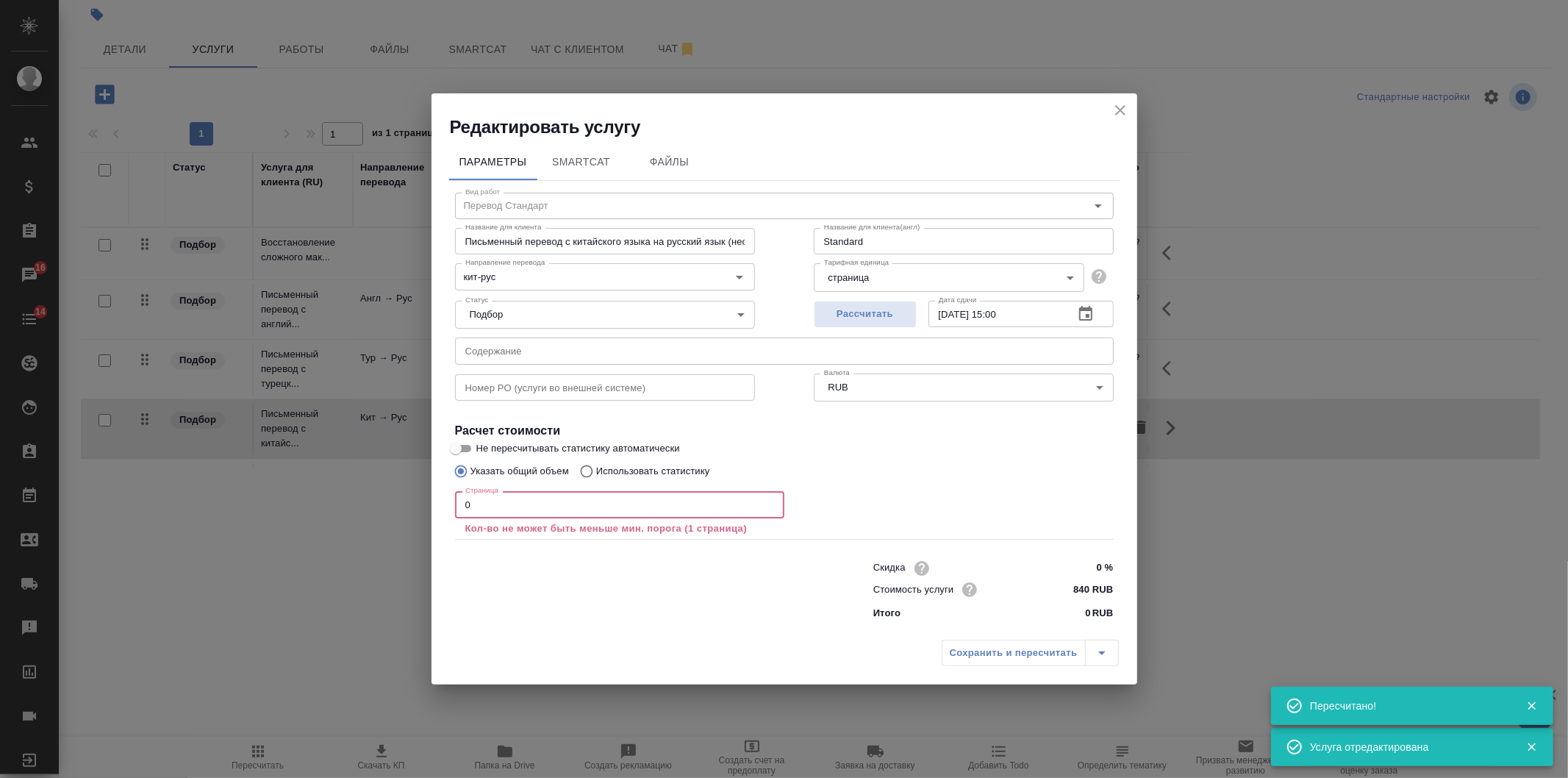
drag, startPoint x: 478, startPoint y: 505, endPoint x: 441, endPoint y: 505, distance: 37.0
click at [441, 505] on div "Параметры SmartCat Файлы Вид работ Перевод Стандарт Вид работ Название для клие…" at bounding box center [784, 387] width 706 height 494
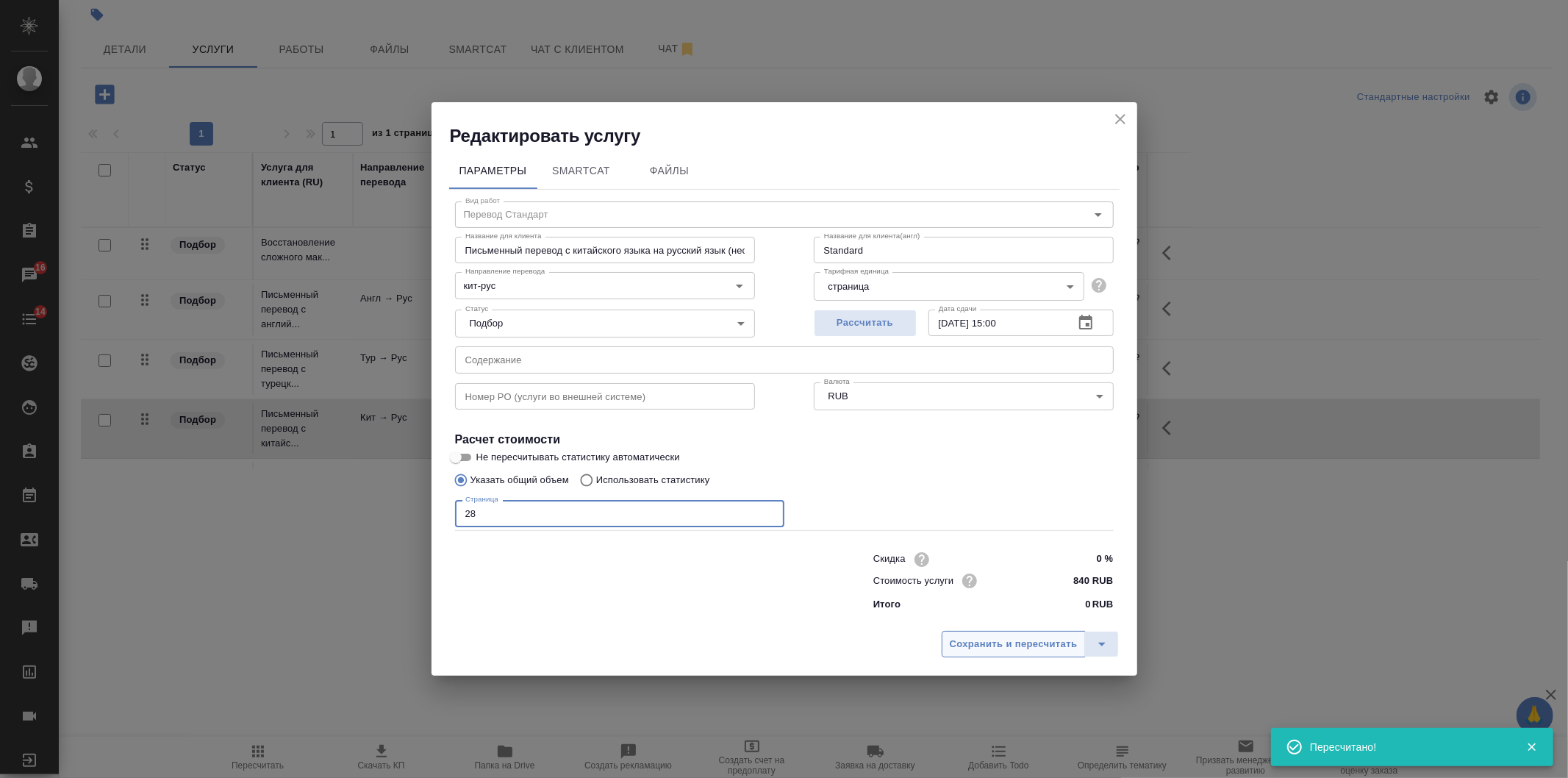
click at [1042, 644] on span "Сохранить и пересчитать" at bounding box center [1014, 644] width 128 height 17
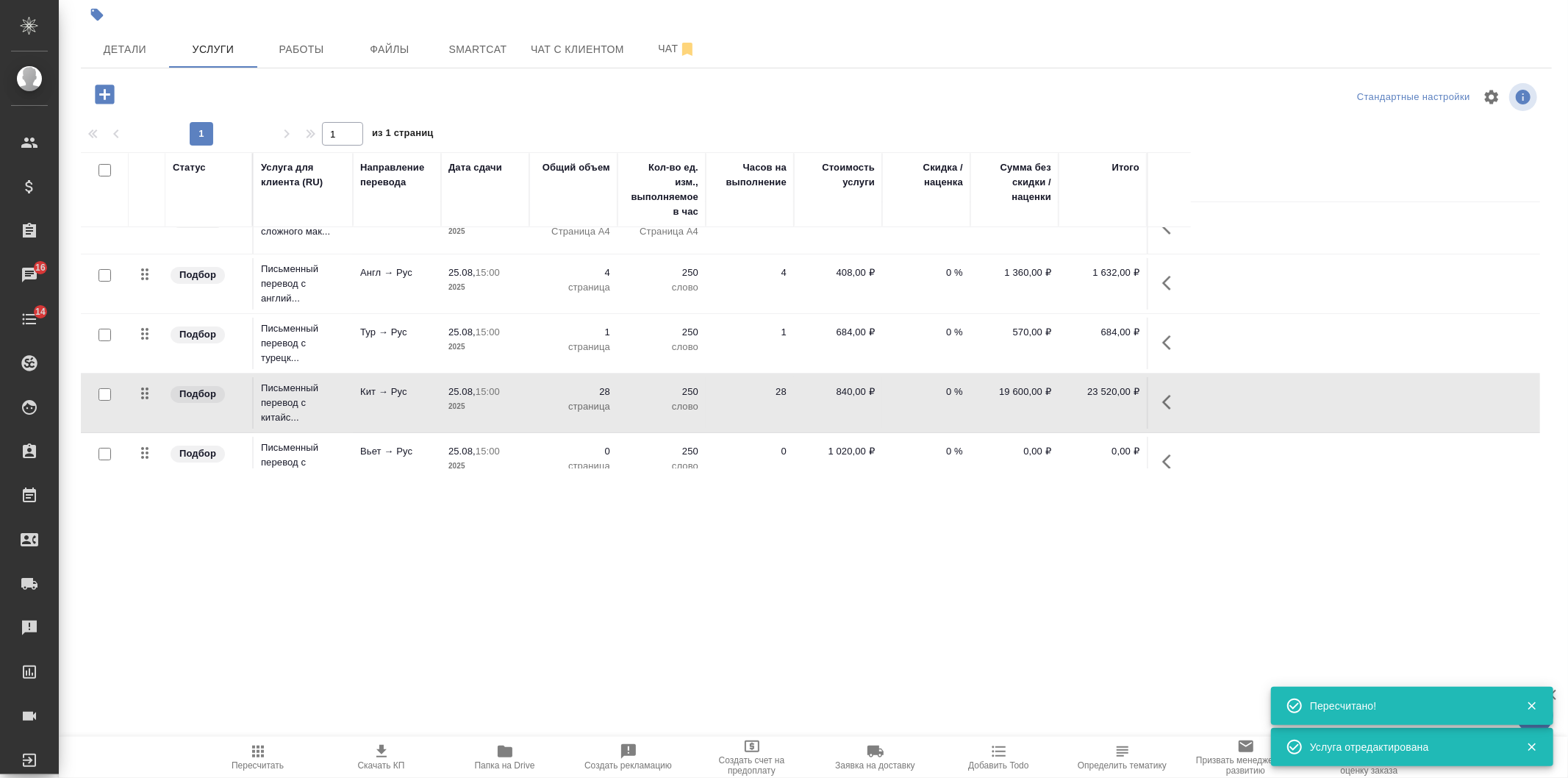
scroll to position [50, 0]
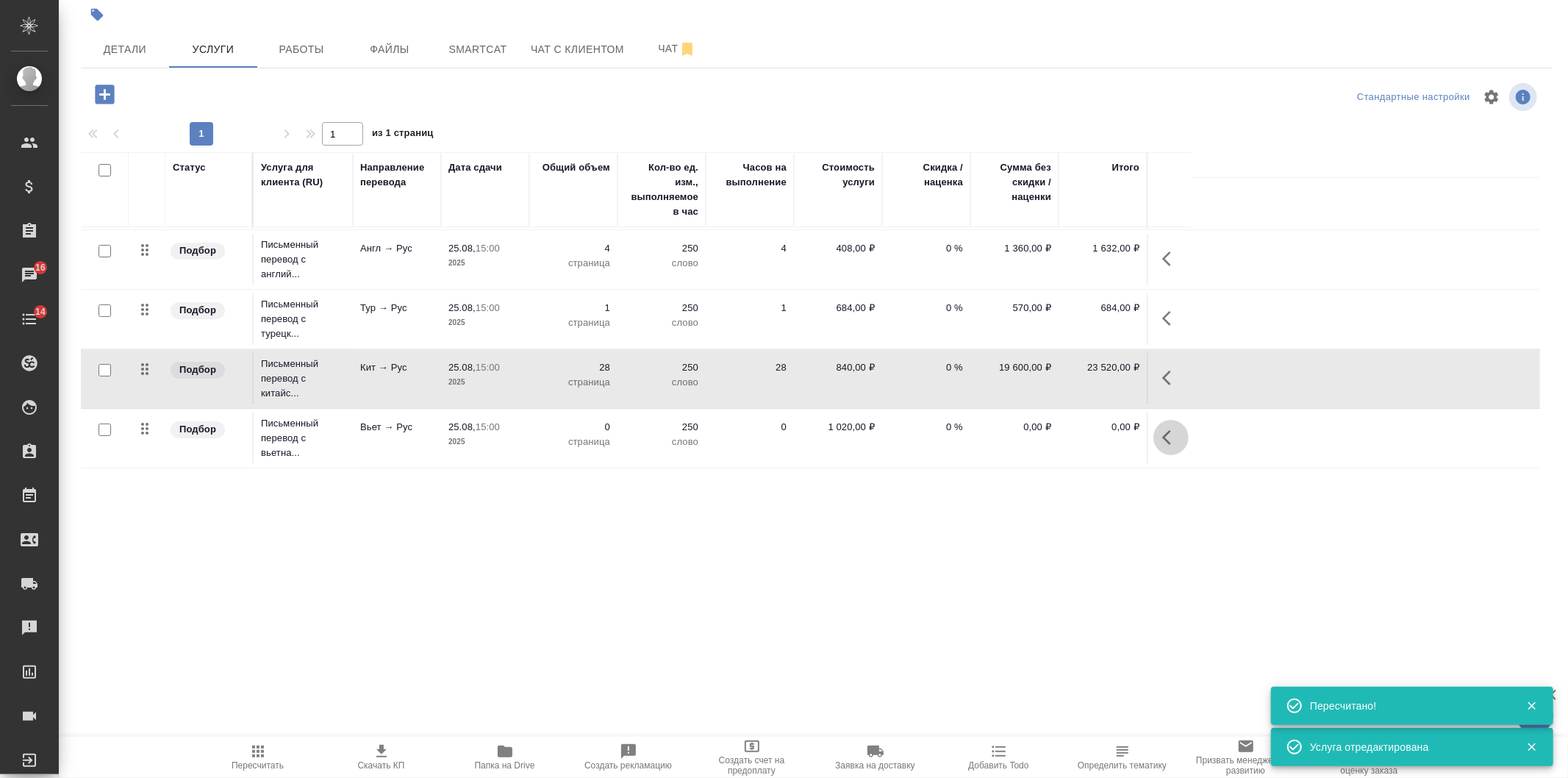
click at [1158, 432] on button "button" at bounding box center [1171, 437] width 36 height 36
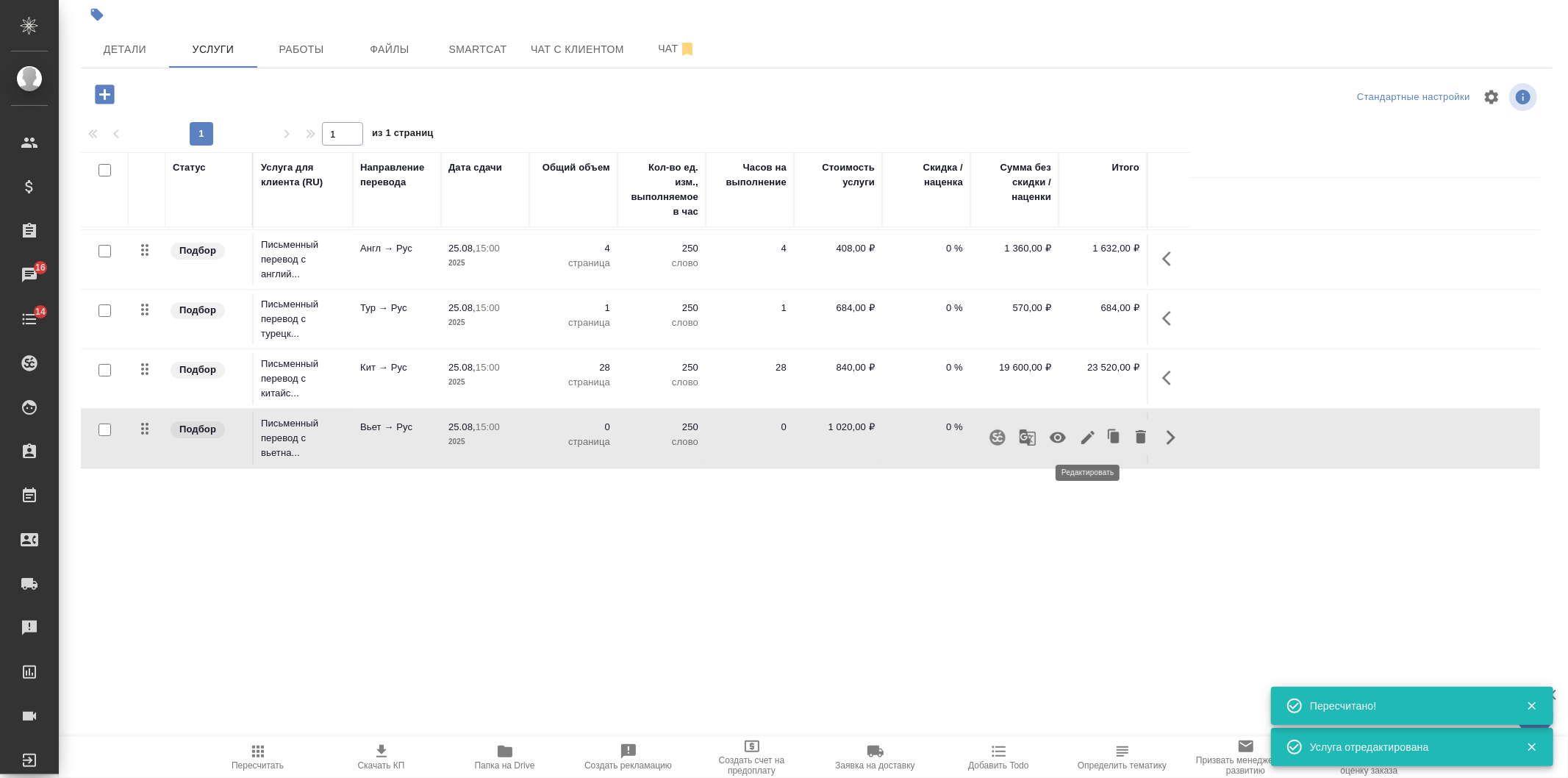
click at [1090, 438] on icon "button" at bounding box center [1088, 437] width 17 height 17
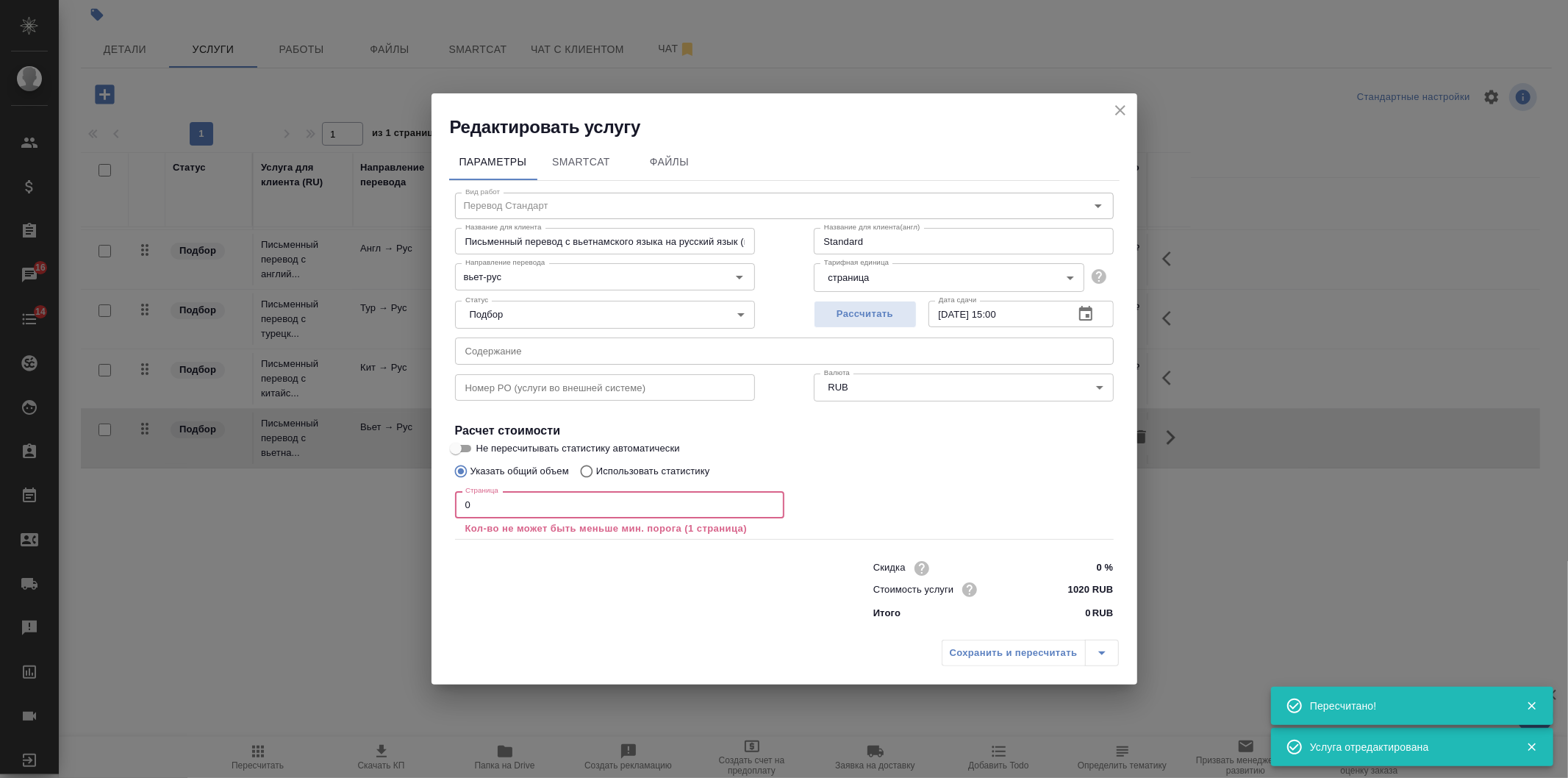
drag, startPoint x: 464, startPoint y: 513, endPoint x: 386, endPoint y: 513, distance: 78.0
click at [386, 513] on div "Редактировать услугу Параметры SmartCat Файлы Вид работ Перевод Стандарт Вид ра…" at bounding box center [784, 389] width 1568 height 778
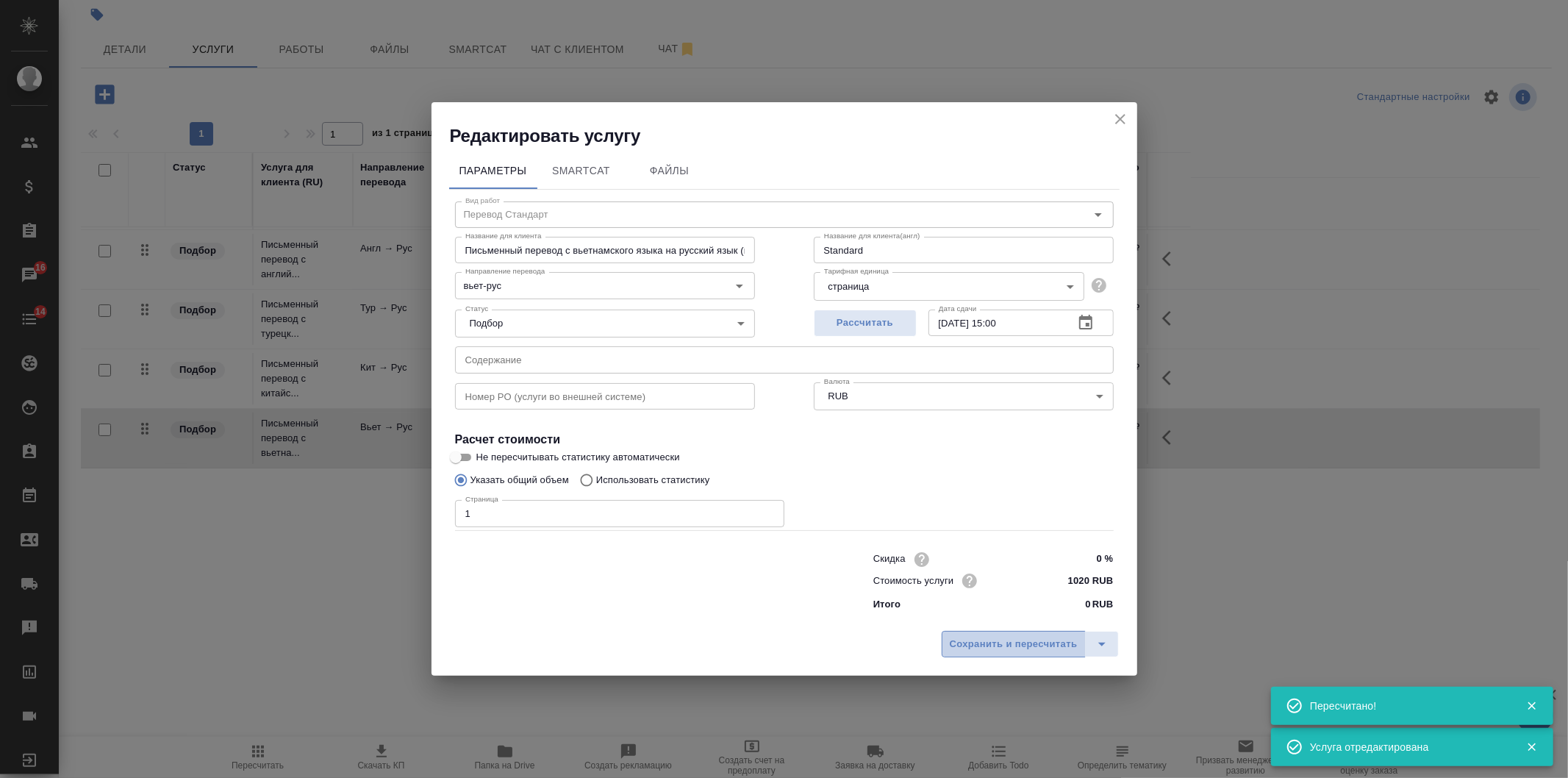
click at [996, 633] on button "Сохранить и пересчитать" at bounding box center [1014, 644] width 144 height 27
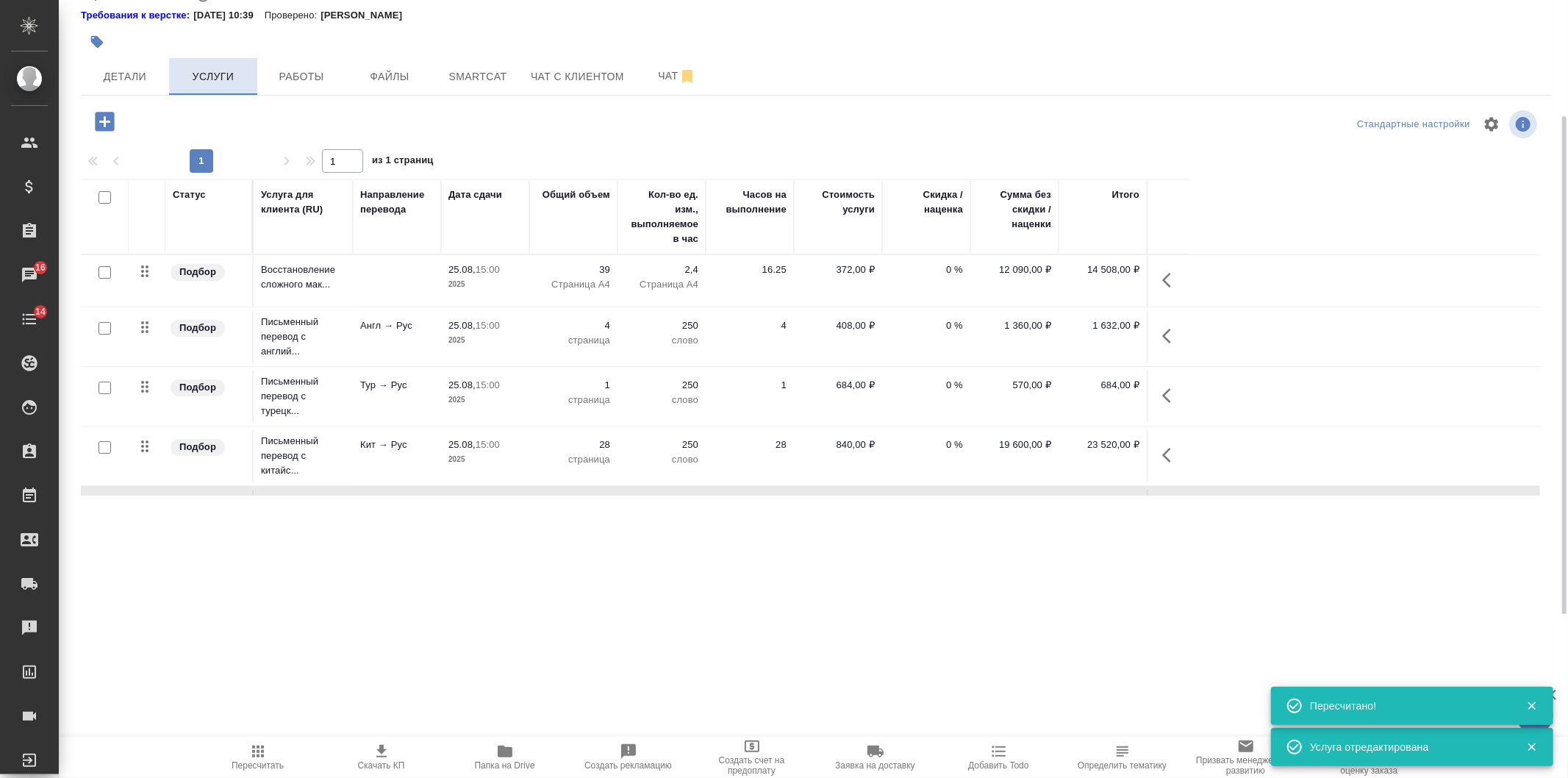
scroll to position [0, 0]
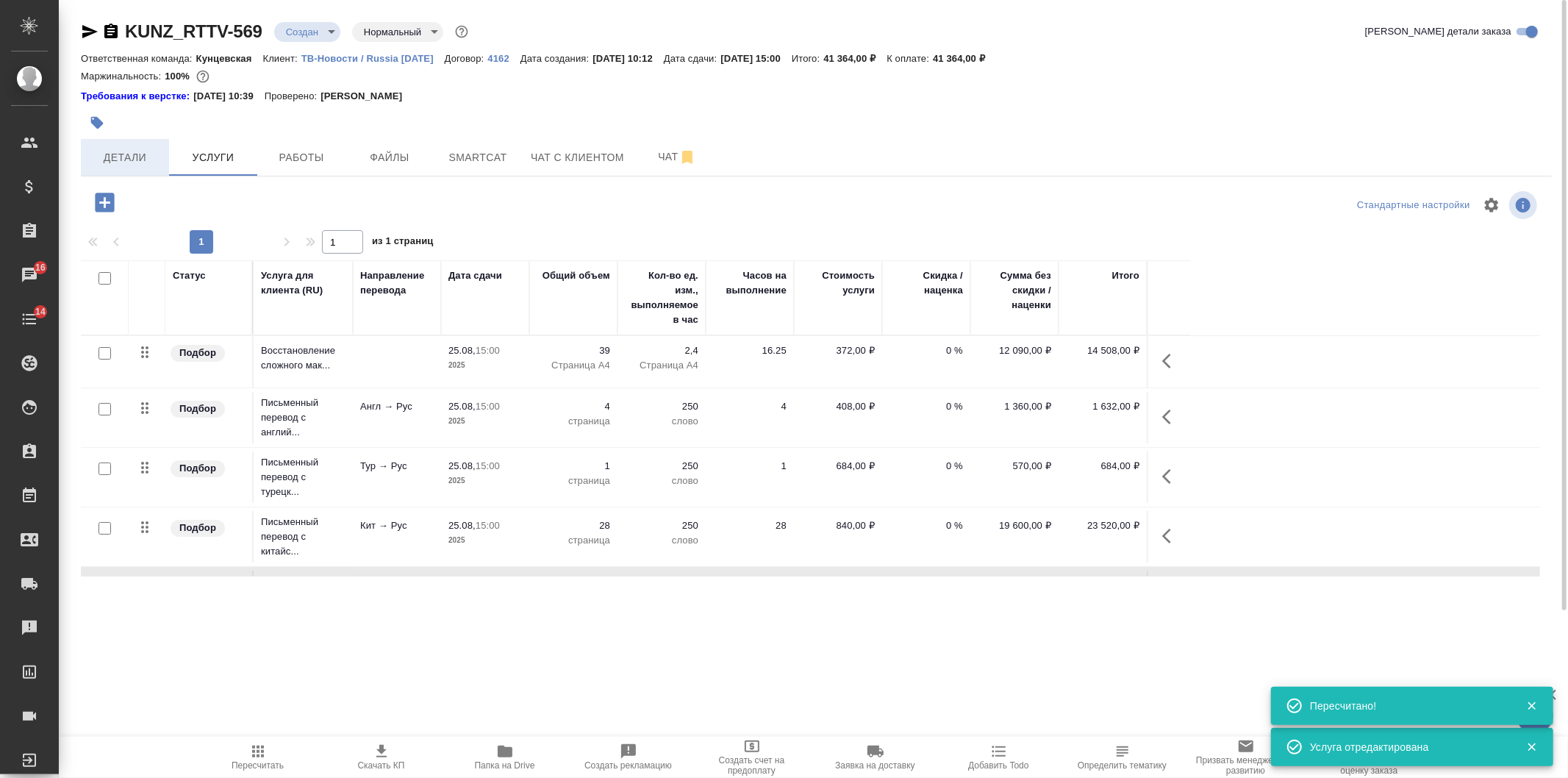
click at [158, 148] on span "Детали" at bounding box center [124, 158] width 70 height 18
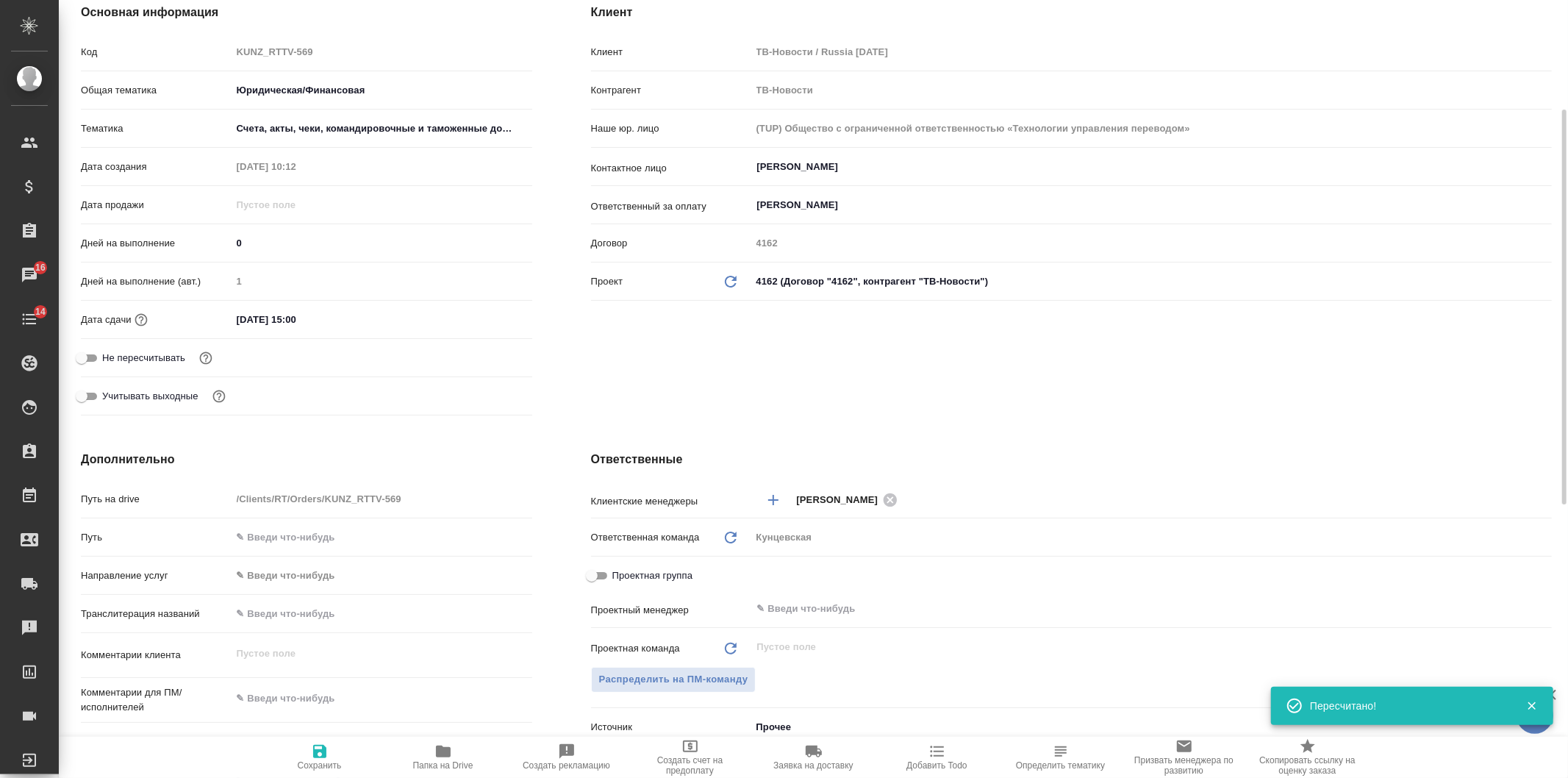
scroll to position [542, 0]
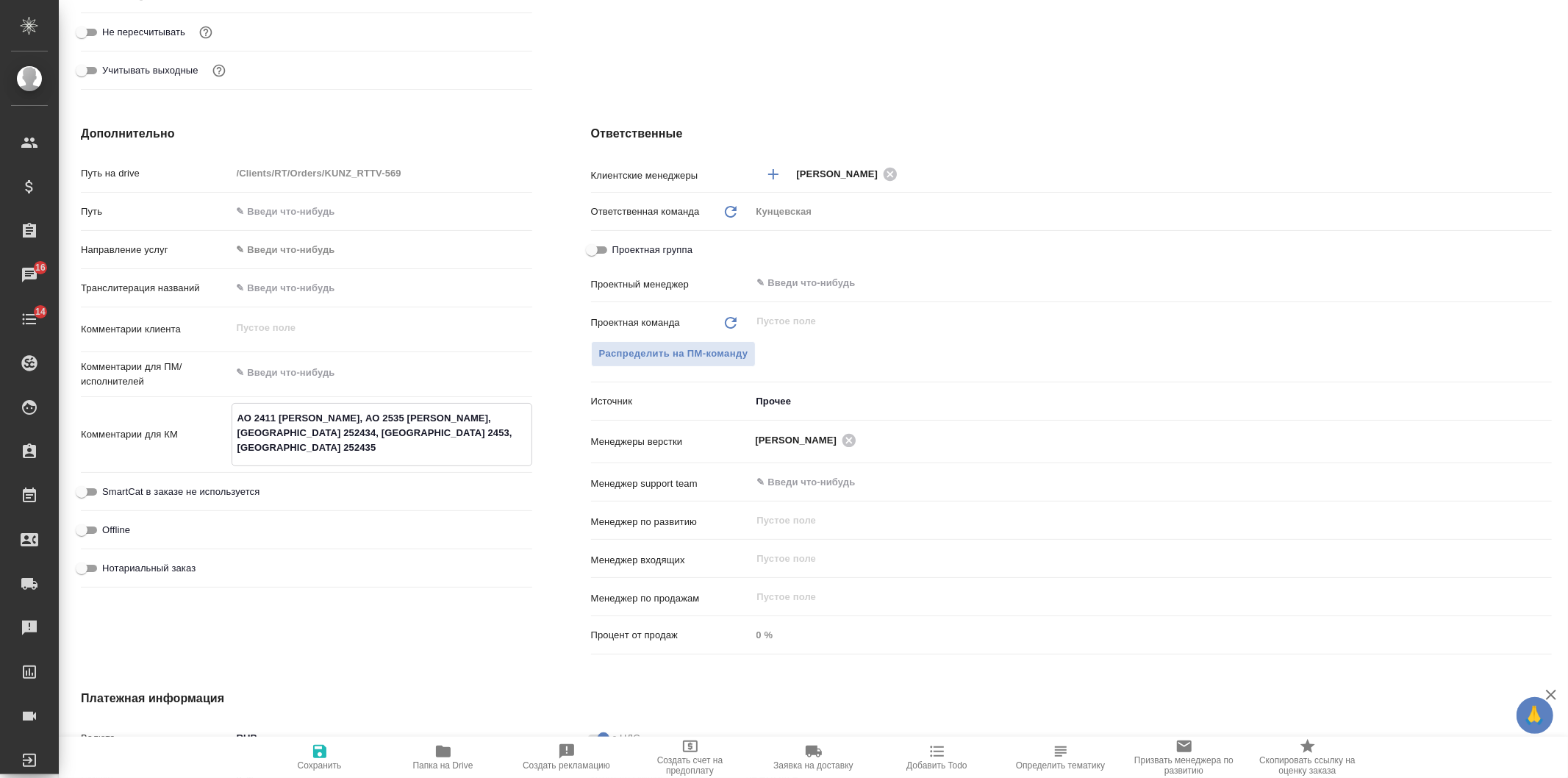
drag, startPoint x: 356, startPoint y: 449, endPoint x: 202, endPoint y: 392, distance: 164.2
click at [202, 392] on div "Путь на drive /Clients/RT/Orders/KUNZ_RTTV-569 Путь Направление услуг ✎ Введи ч…" at bounding box center [307, 377] width 451 height 433
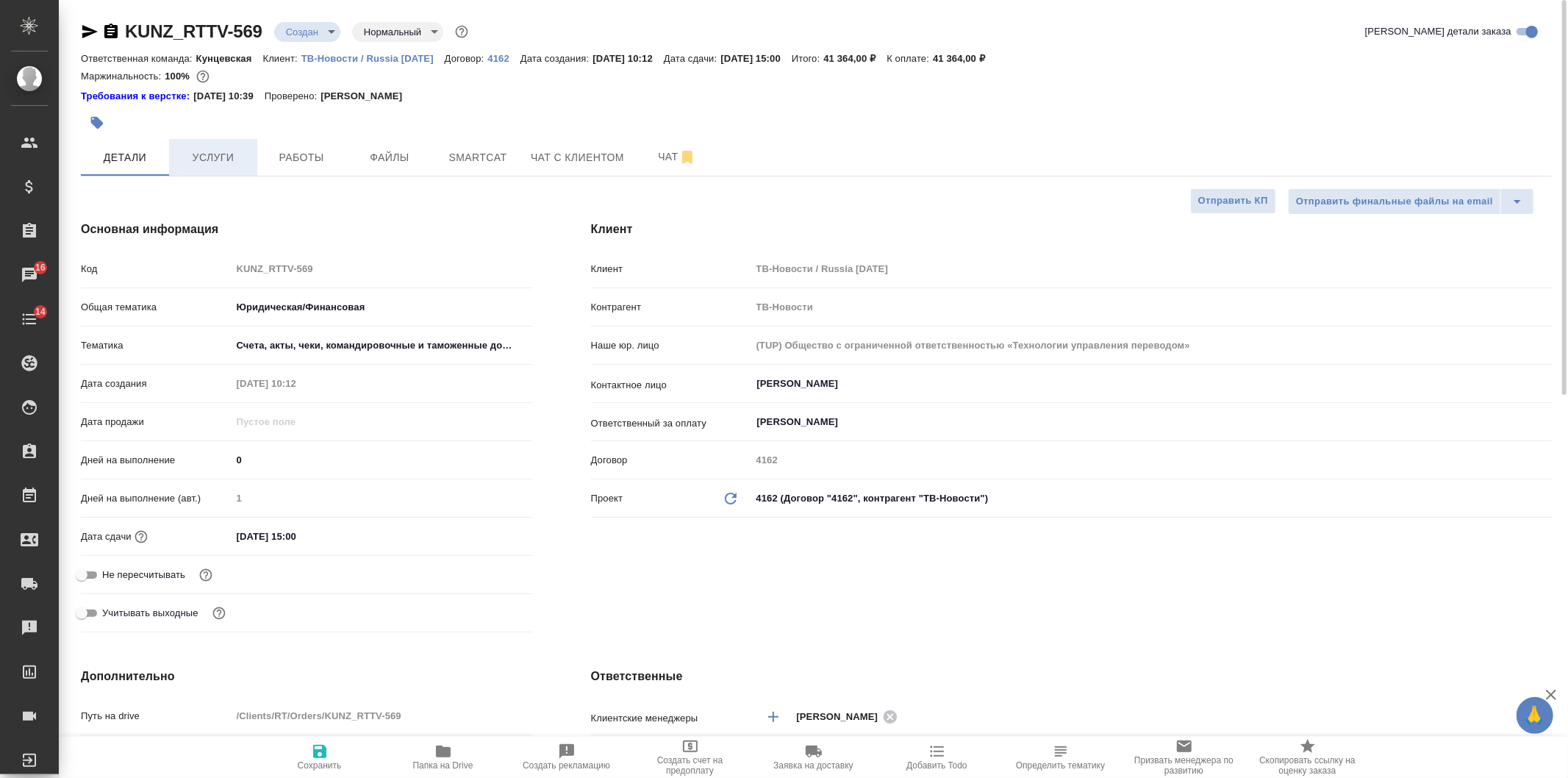
click at [197, 138] on div at bounding box center [571, 123] width 981 height 32
click at [203, 149] on span "Услуги" at bounding box center [213, 158] width 70 height 18
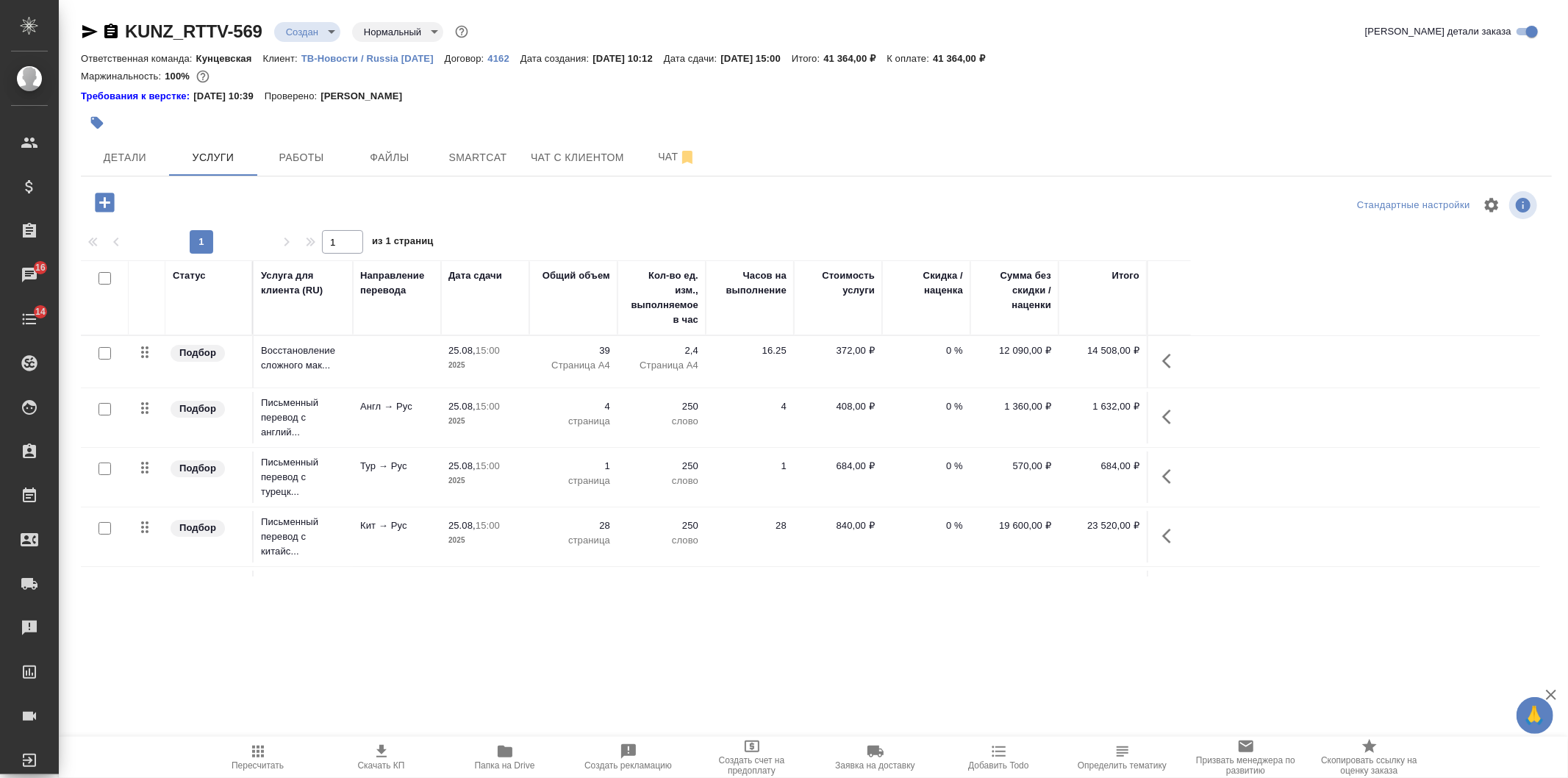
click at [106, 276] on input "checkbox" at bounding box center [104, 278] width 12 height 12
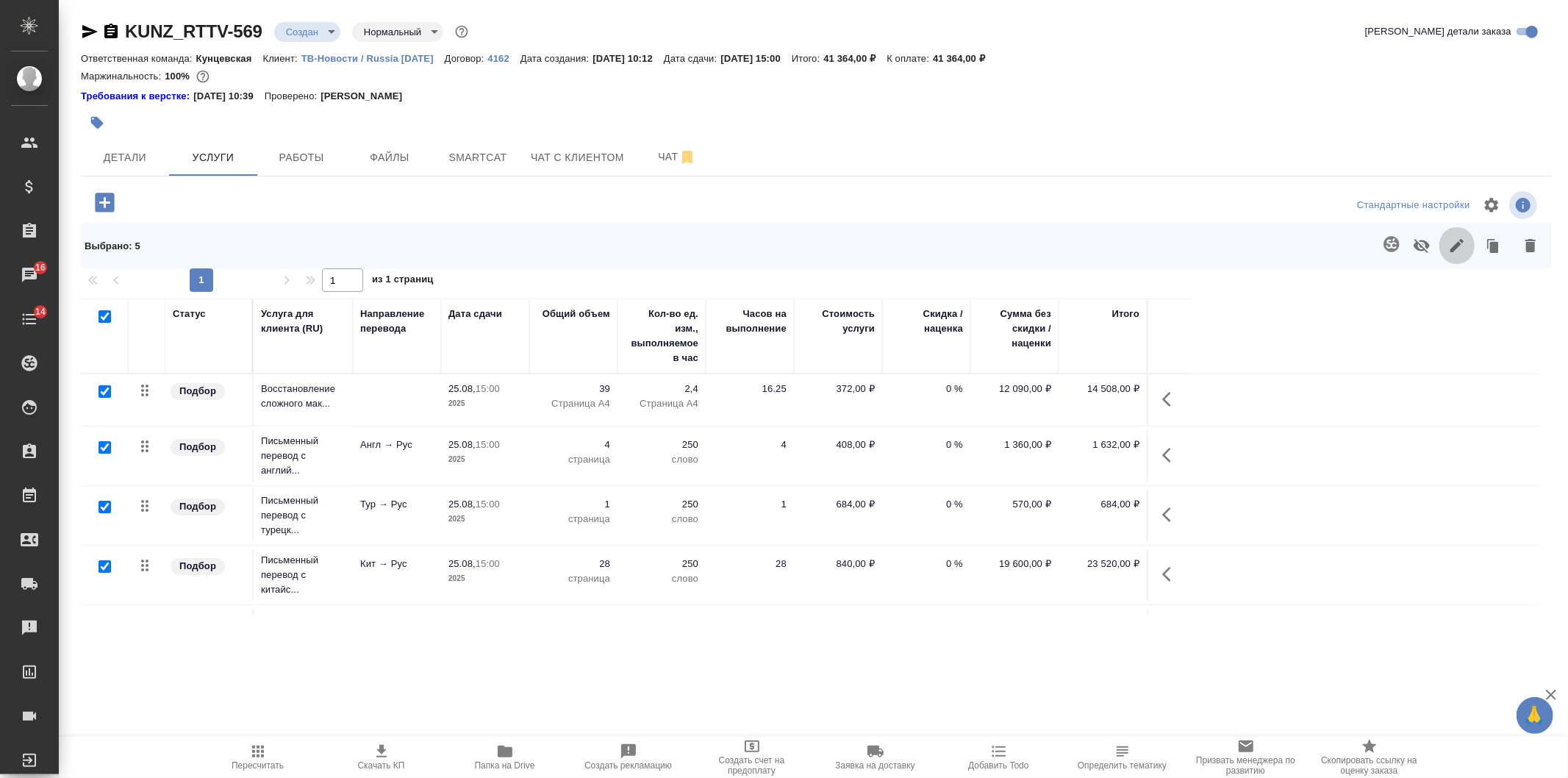
click at [1439, 255] on button "button" at bounding box center [1457, 246] width 36 height 38
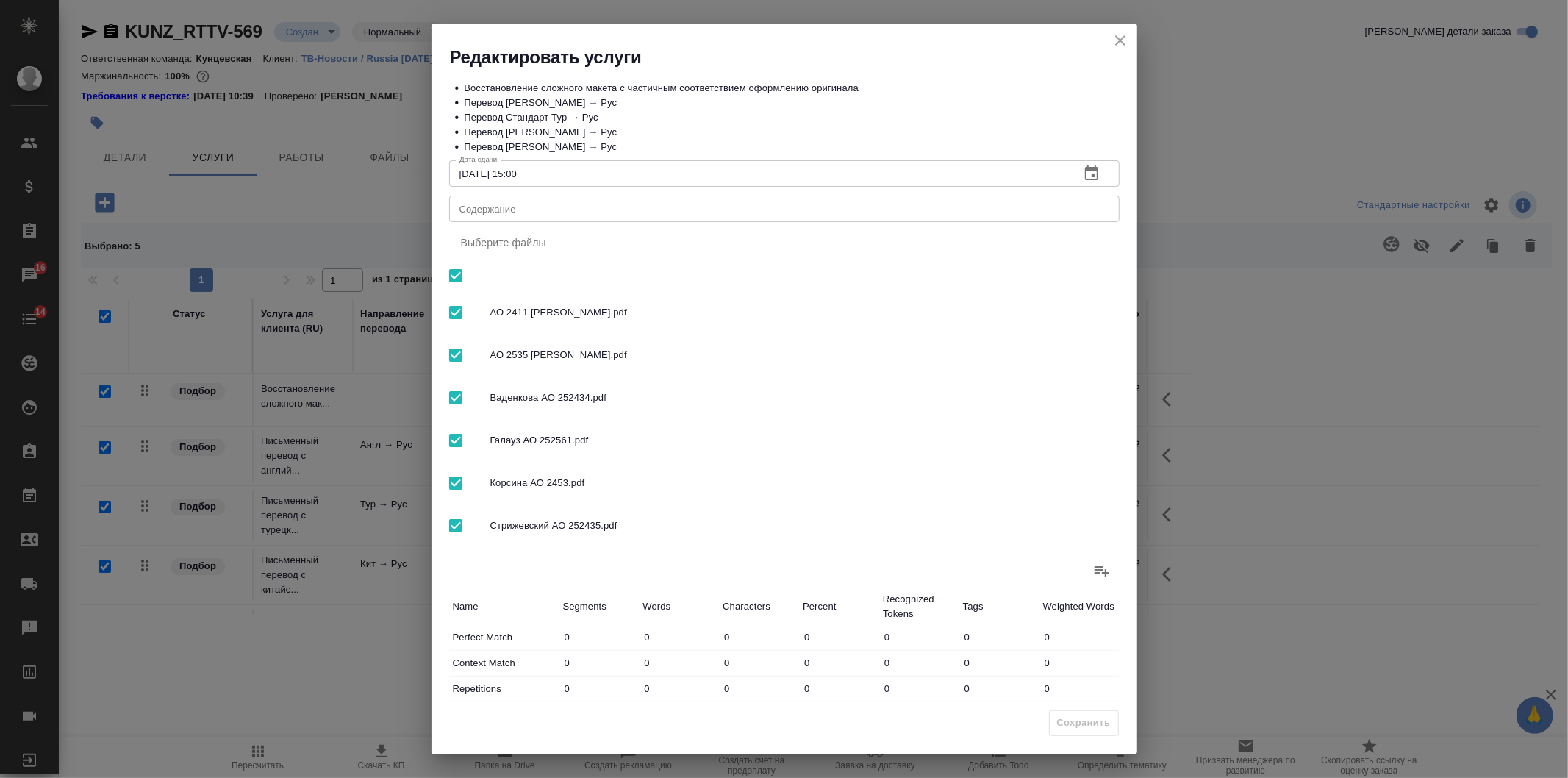
click at [579, 213] on textarea "Содержание" at bounding box center [784, 209] width 650 height 11
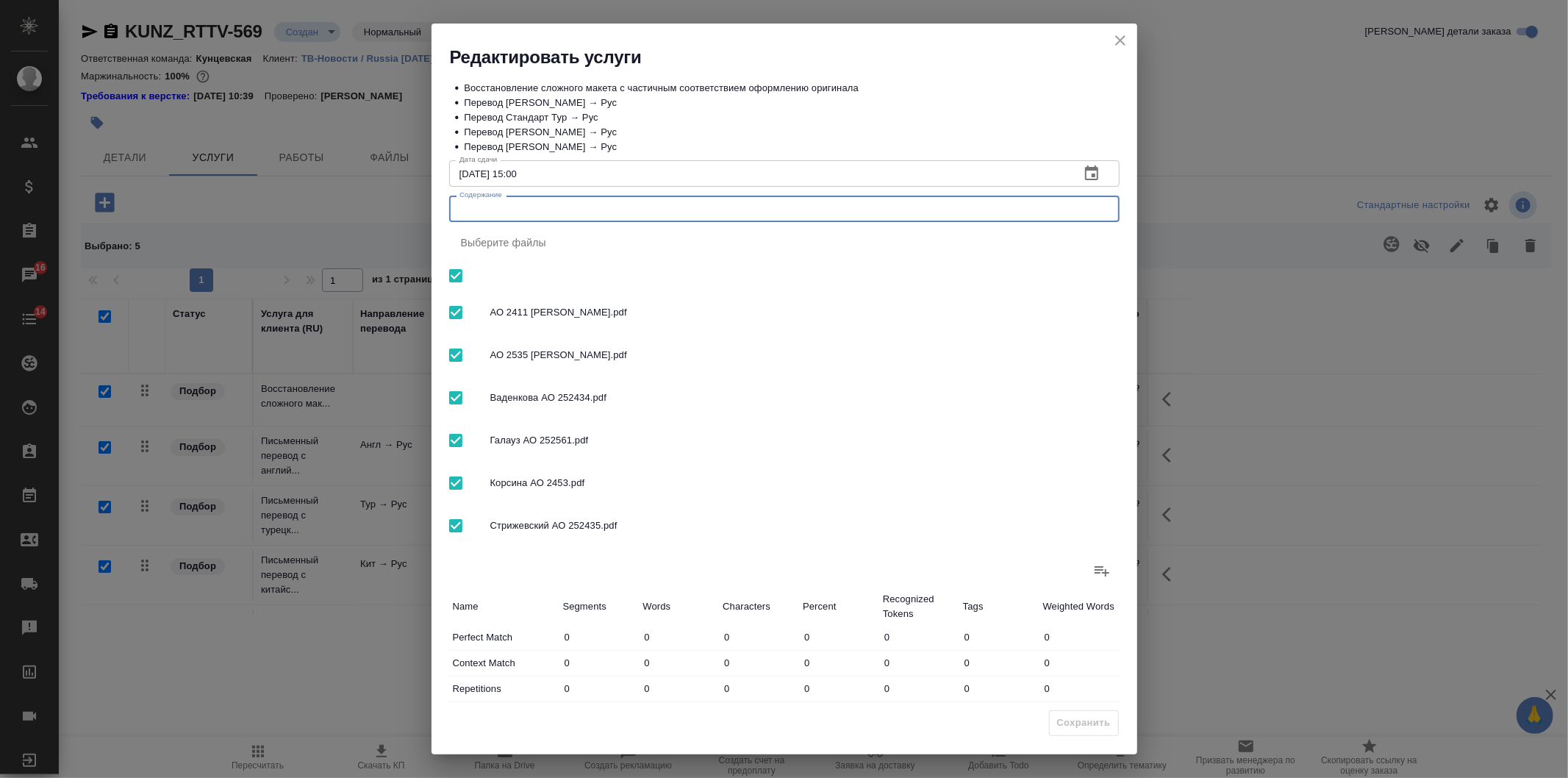
paste textarea "АО 2411 Артемов, АО 2535 Чернышева, Ваденкова АО 252434, Галауз АО 252561, Корс…"
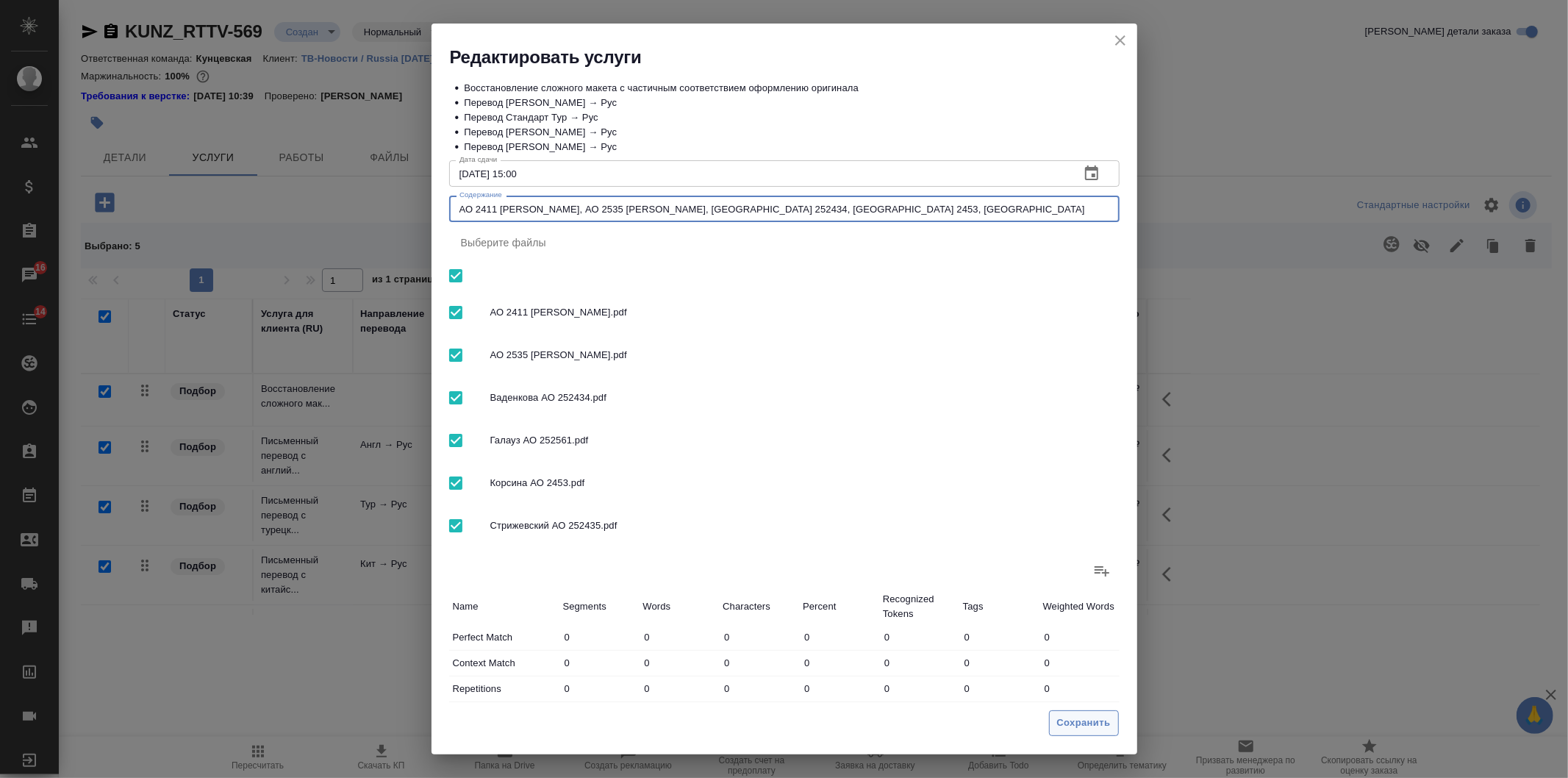
click at [1070, 724] on span "Сохранить" at bounding box center [1084, 723] width 54 height 17
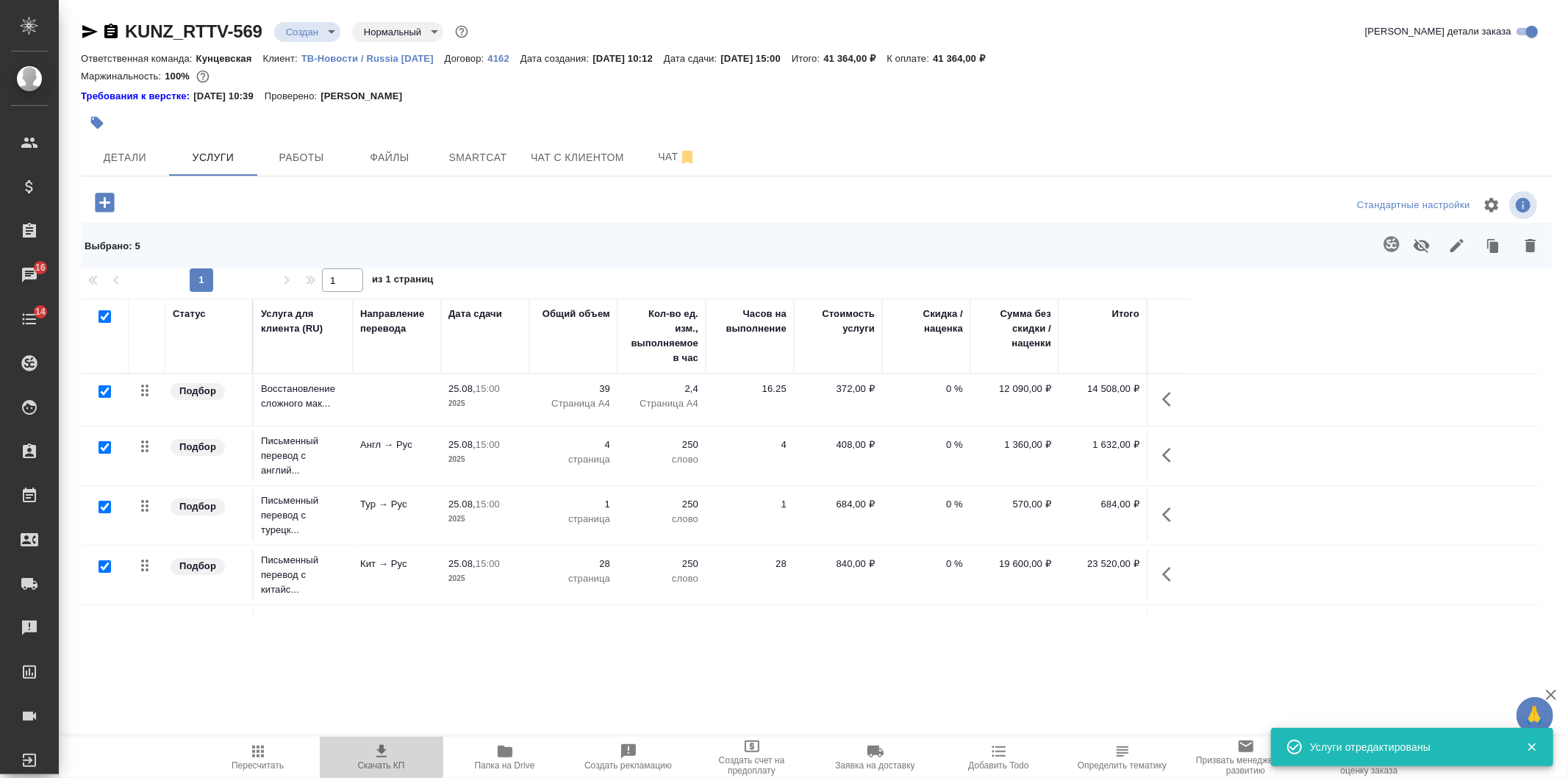
click at [354, 769] on span "Скачать КП" at bounding box center [381, 757] width 106 height 28
click at [110, 33] on icon "button" at bounding box center [111, 31] width 13 height 15
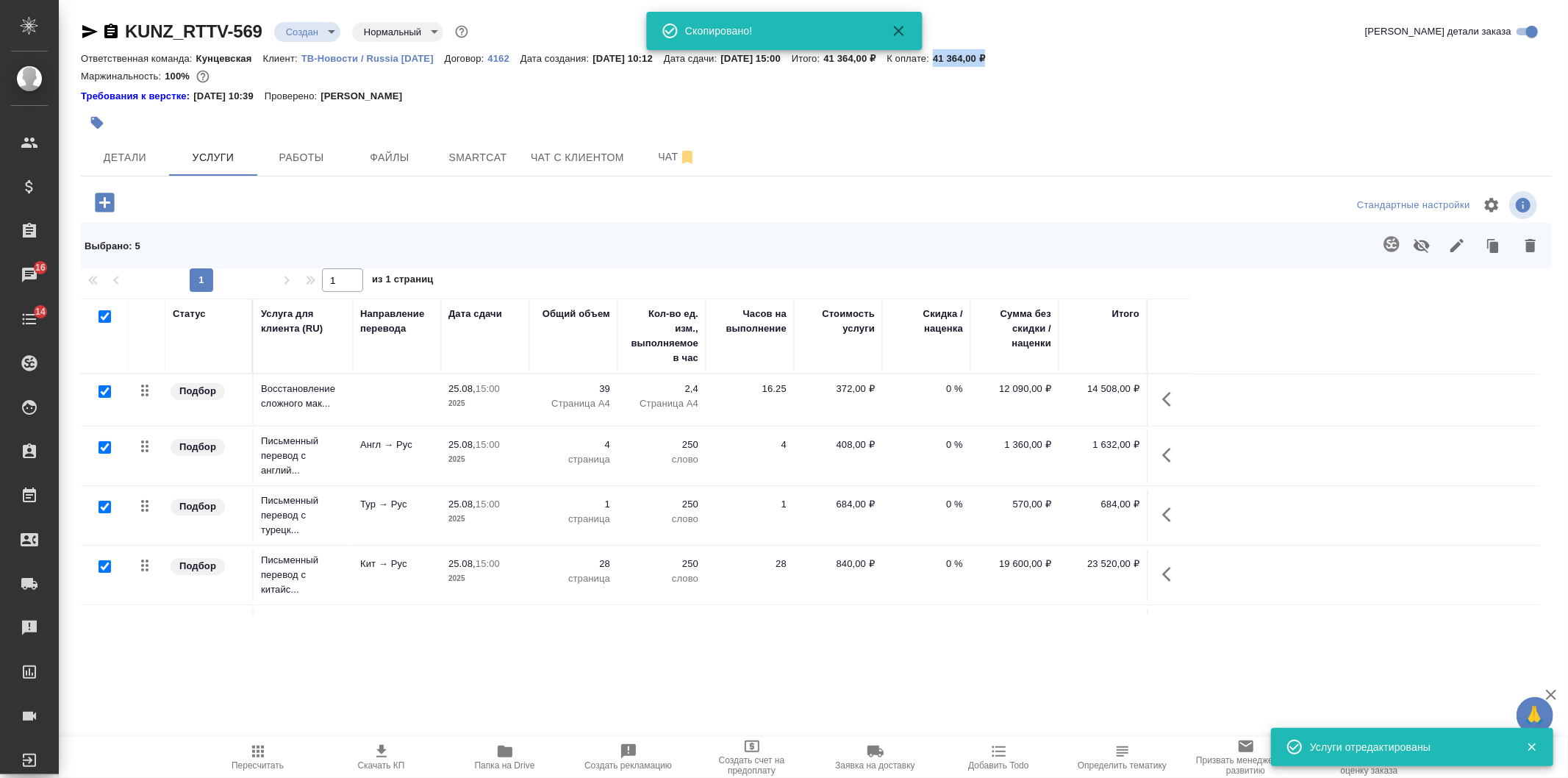
drag, startPoint x: 965, startPoint y: 51, endPoint x: 1028, endPoint y: 60, distance: 63.6
click at [1028, 60] on div "Ответственная команда: Кунцевская Клиент: ТВ-Новости / Russia Today Договор: 41…" at bounding box center [817, 57] width 1471 height 17
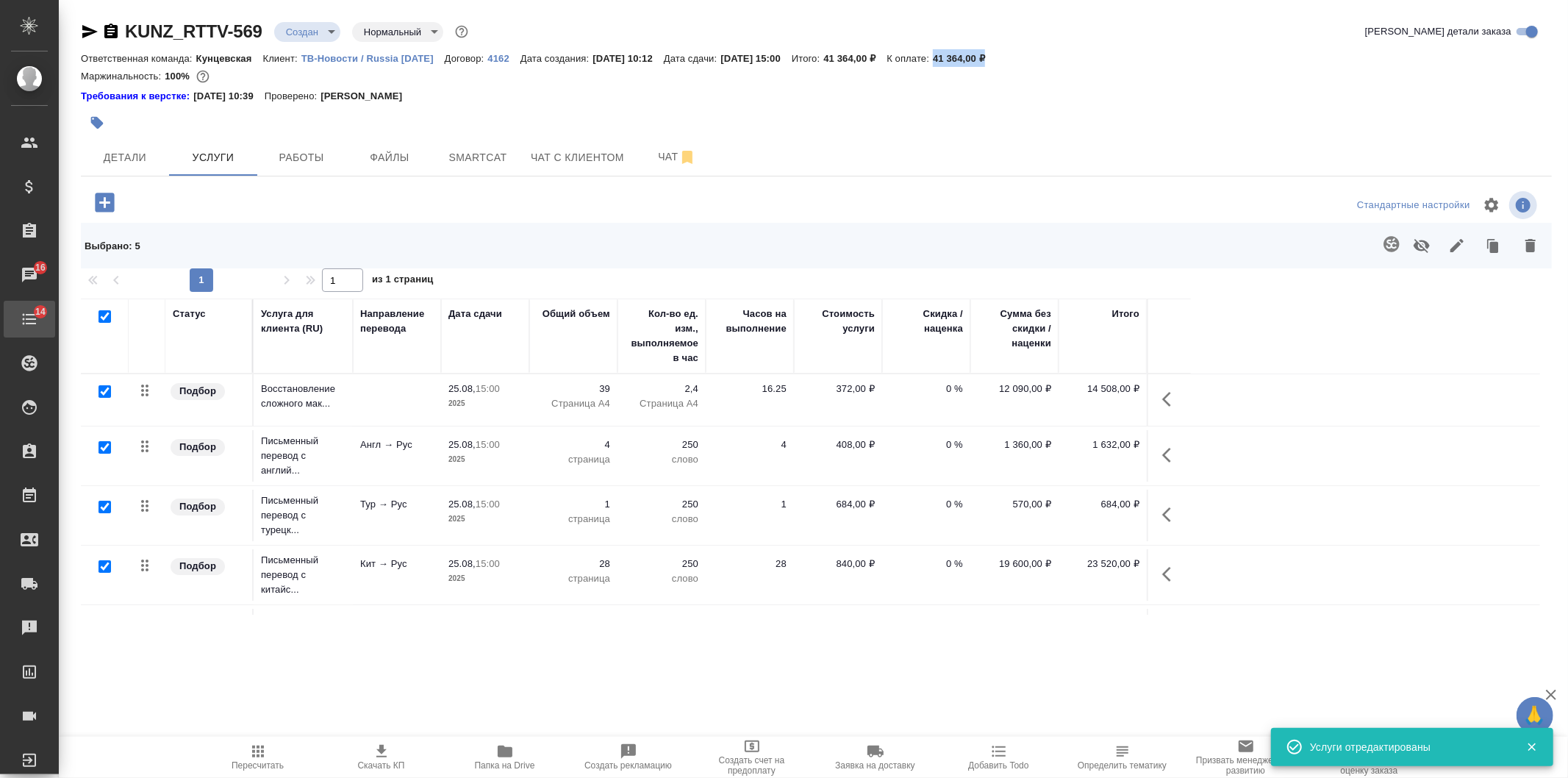
copy p "41 364,00 ₽"
click at [104, 153] on span "Детали" at bounding box center [124, 158] width 70 height 18
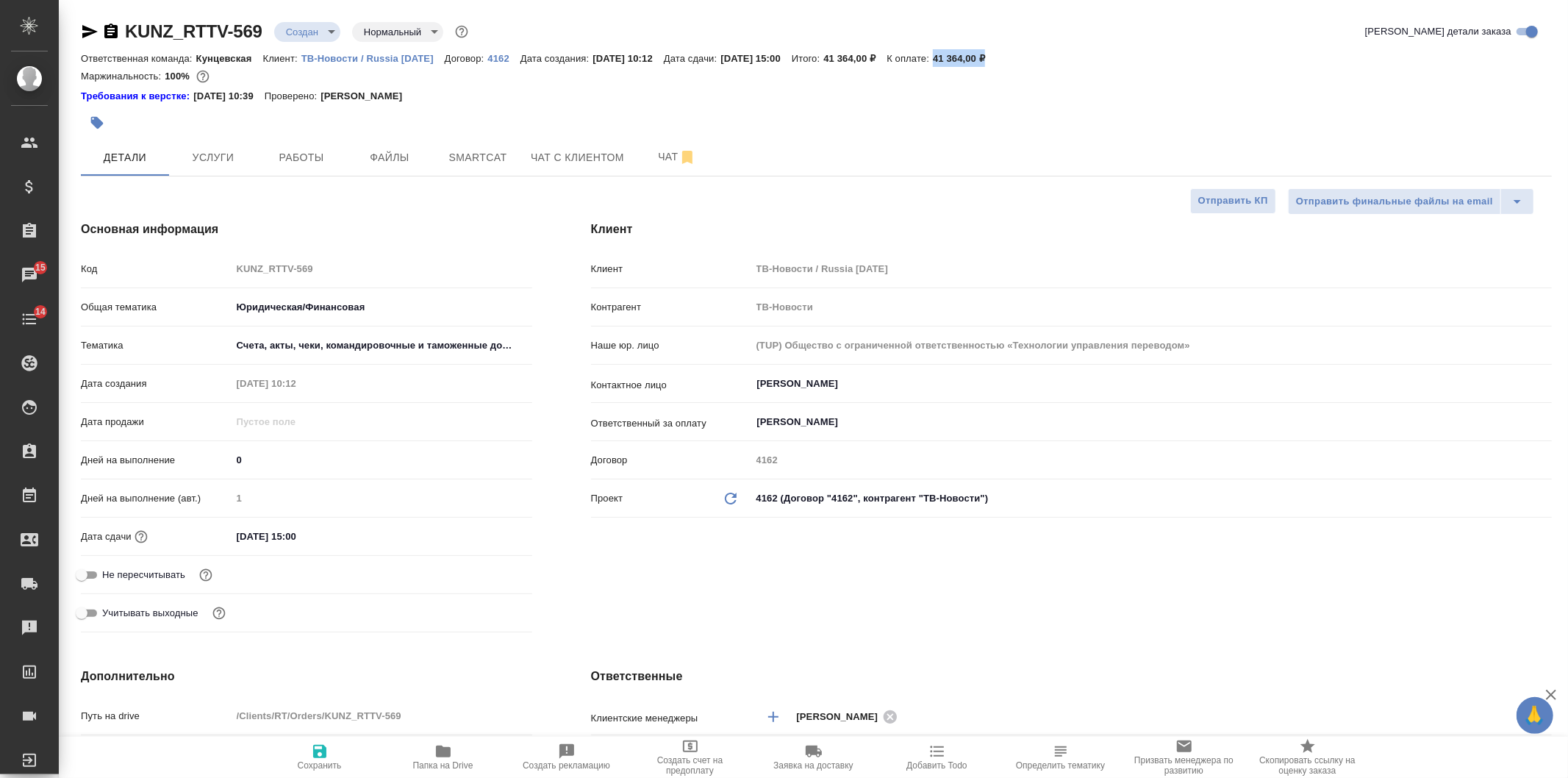
scroll to position [326, 0]
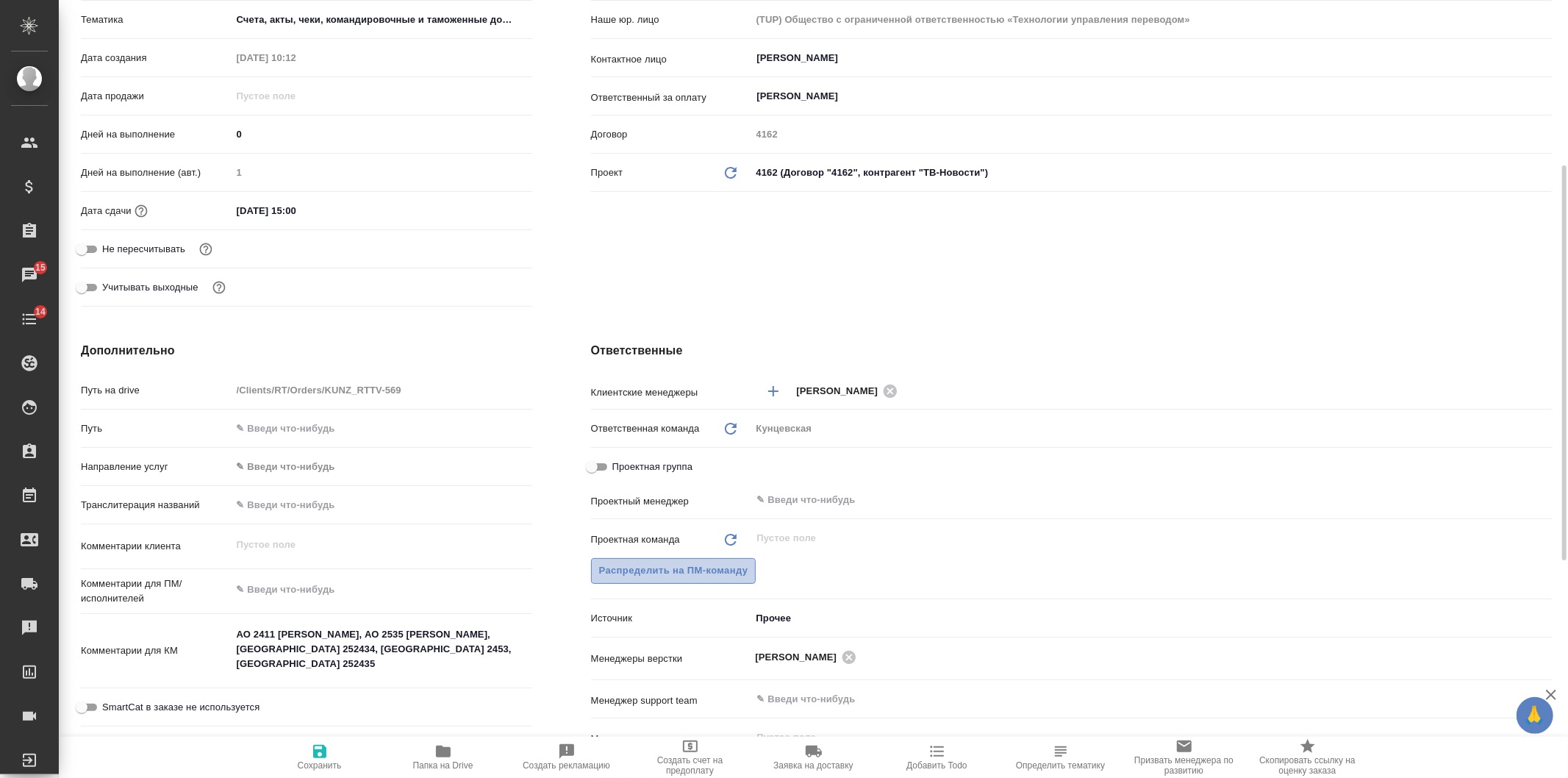
click at [684, 564] on span "Распределить на ПМ-команду" at bounding box center [674, 571] width 149 height 17
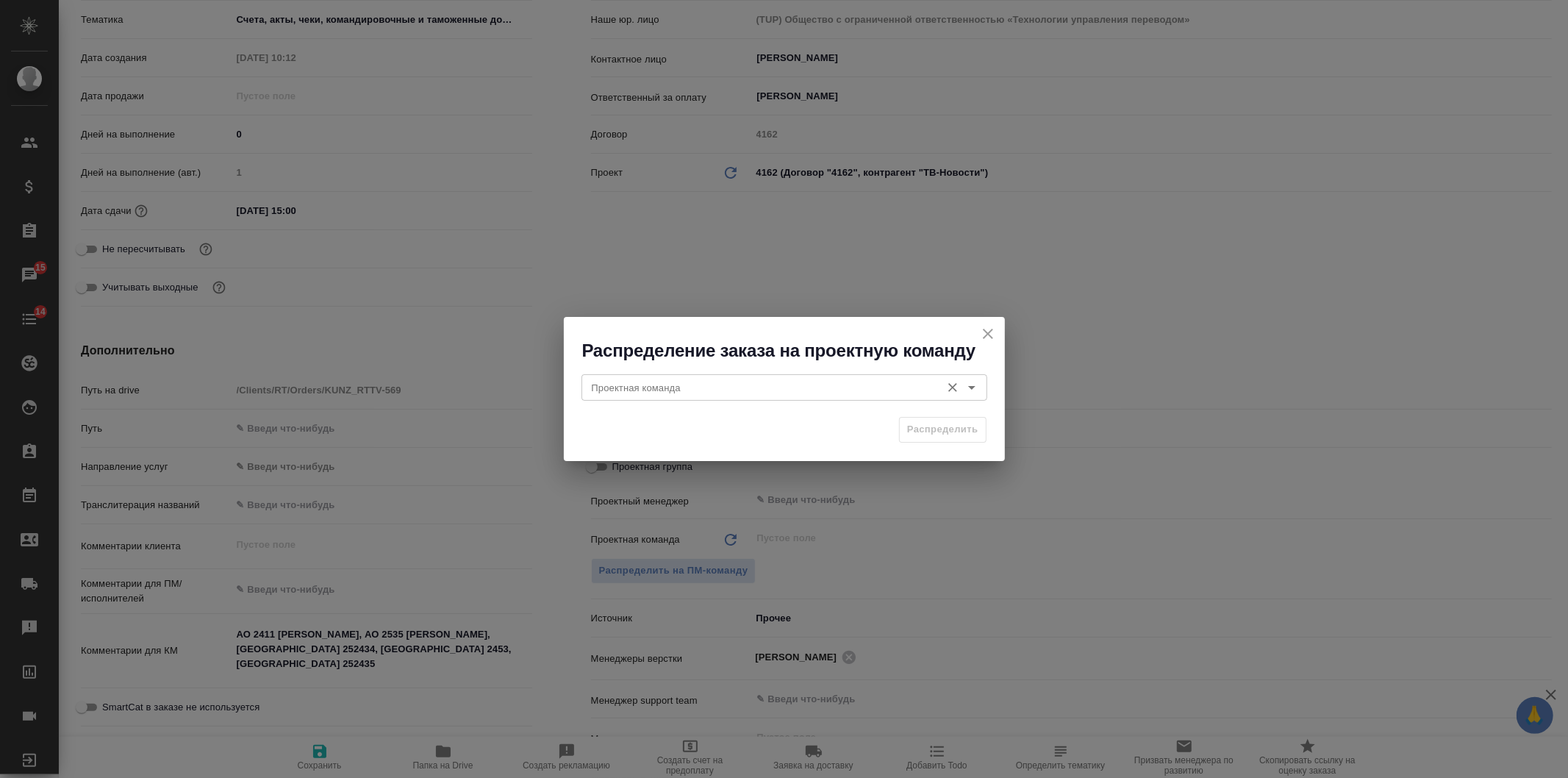
click at [640, 400] on div "Проектная команда" at bounding box center [784, 387] width 405 height 27
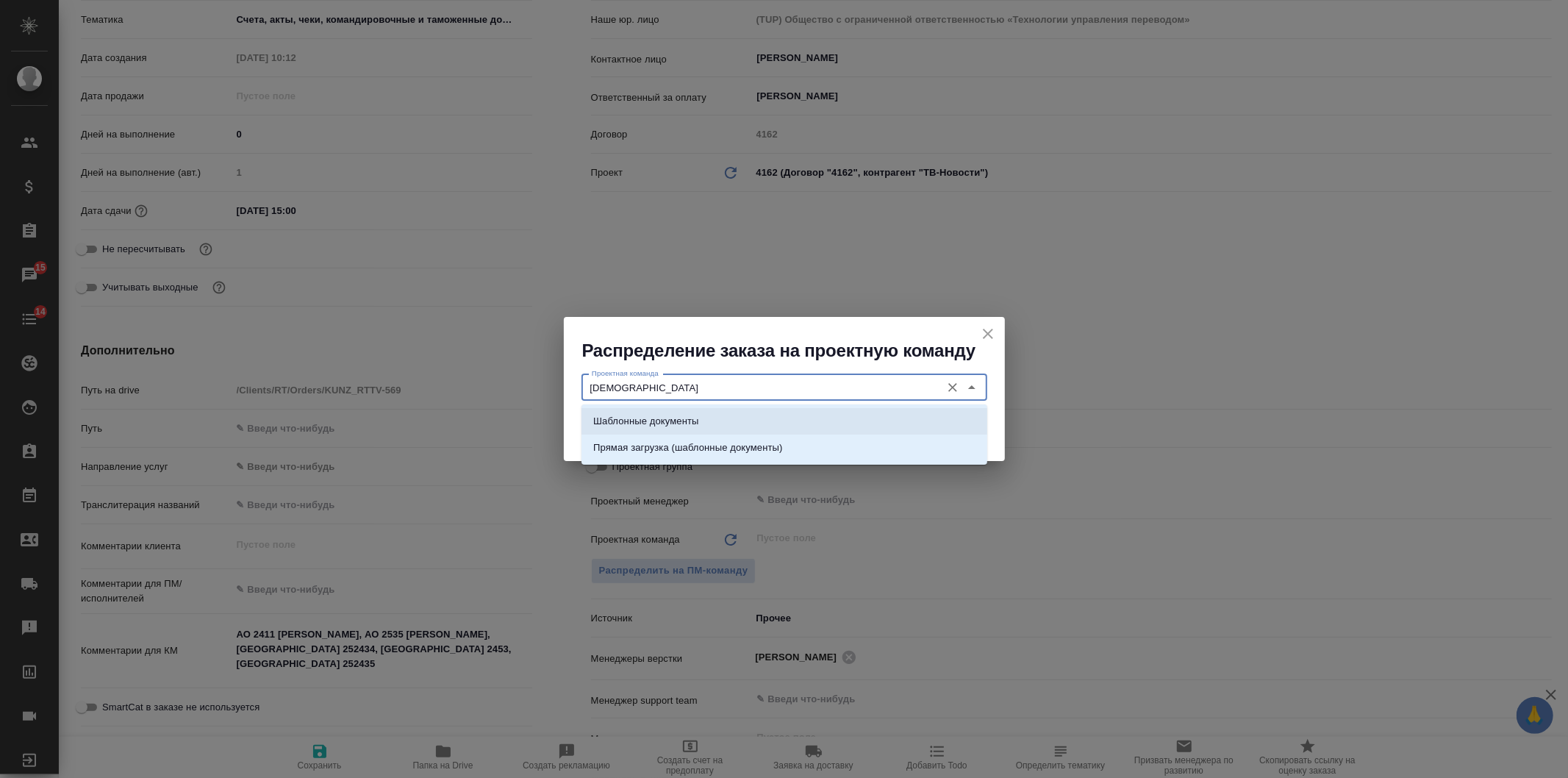
click at [652, 421] on p "Шаблонные документы" at bounding box center [646, 421] width 105 height 15
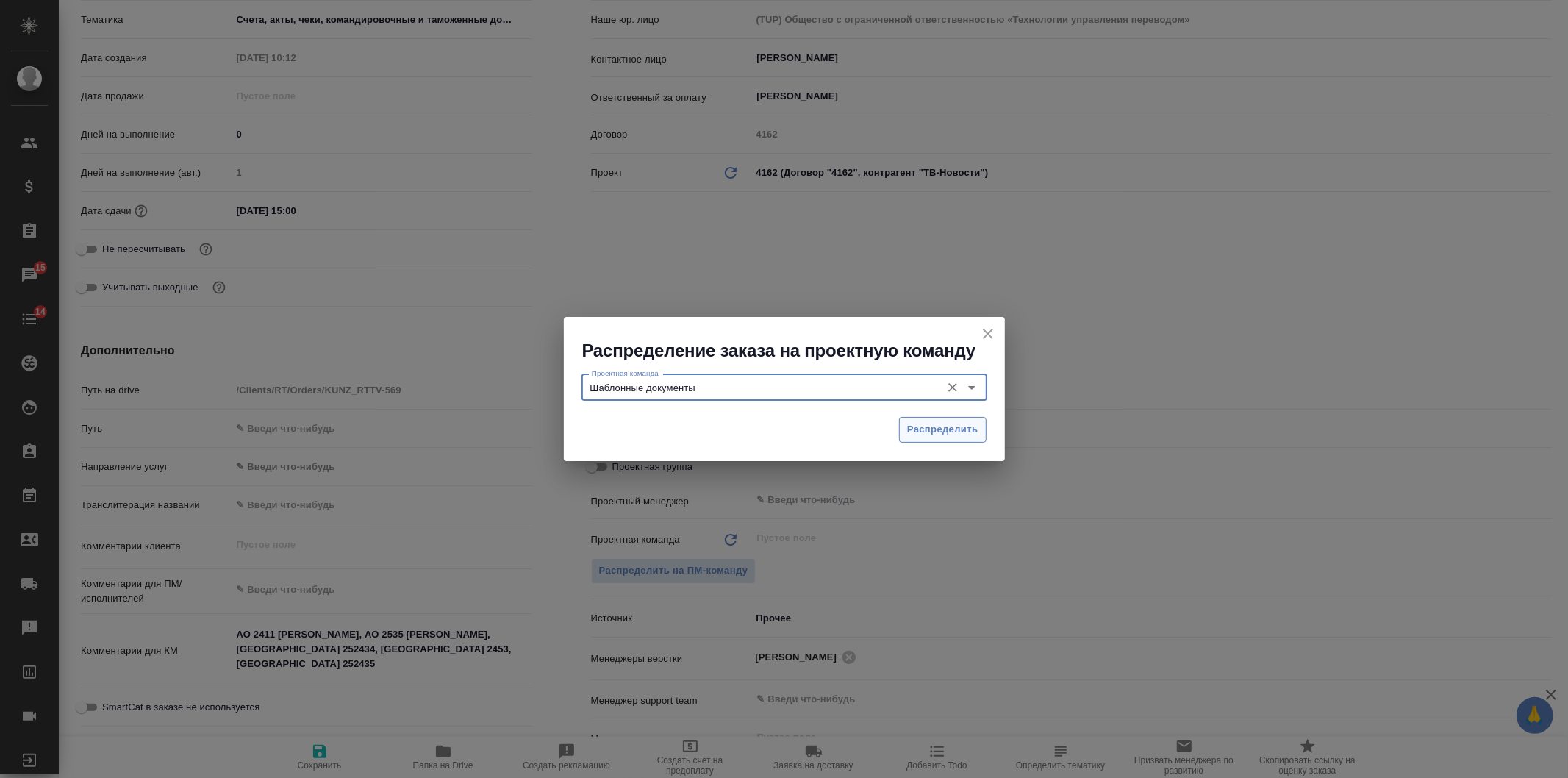
click at [947, 421] on button "Распределить" at bounding box center [943, 430] width 88 height 26
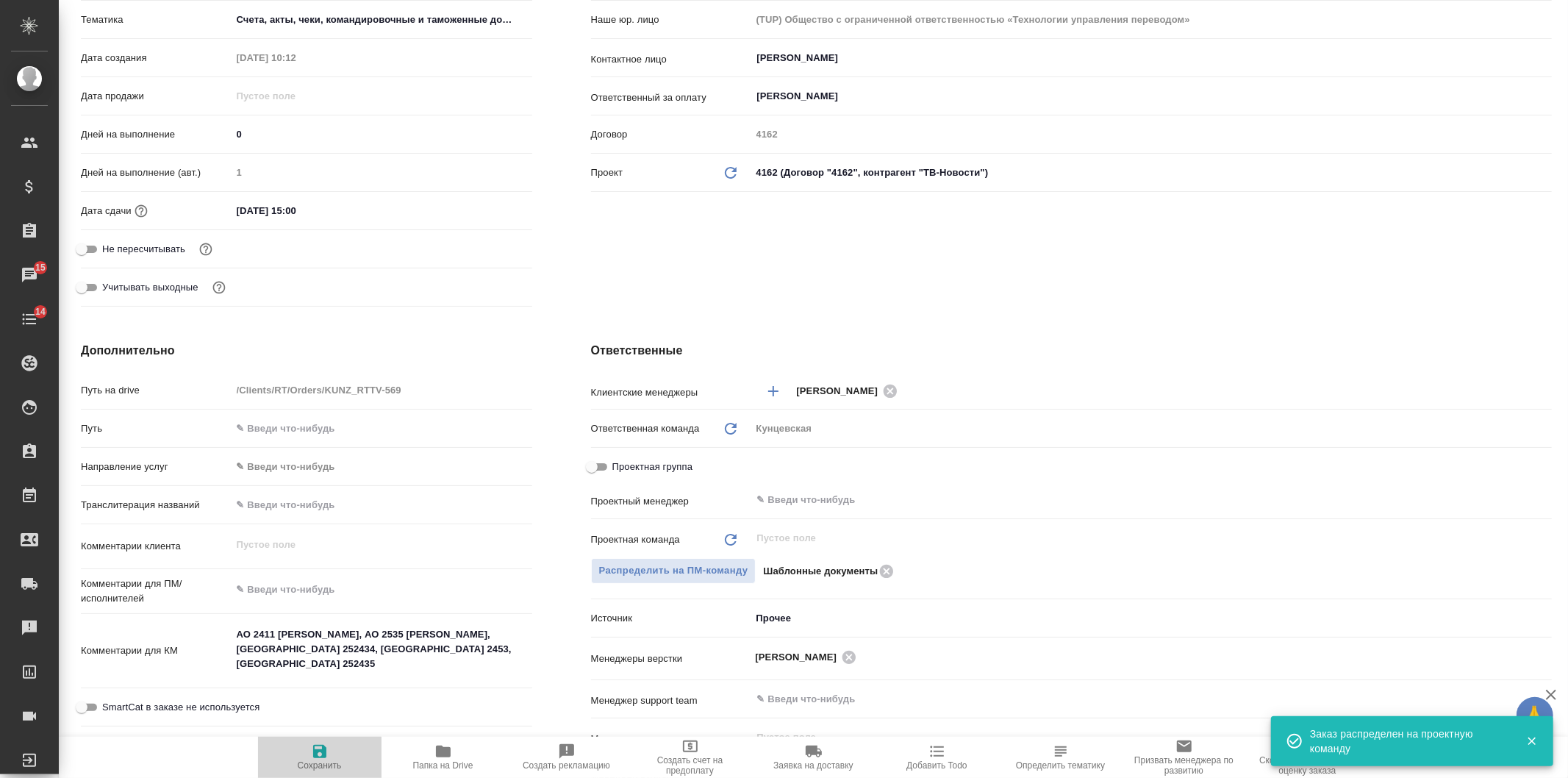
click at [348, 740] on button "Сохранить" at bounding box center [319, 757] width 124 height 41
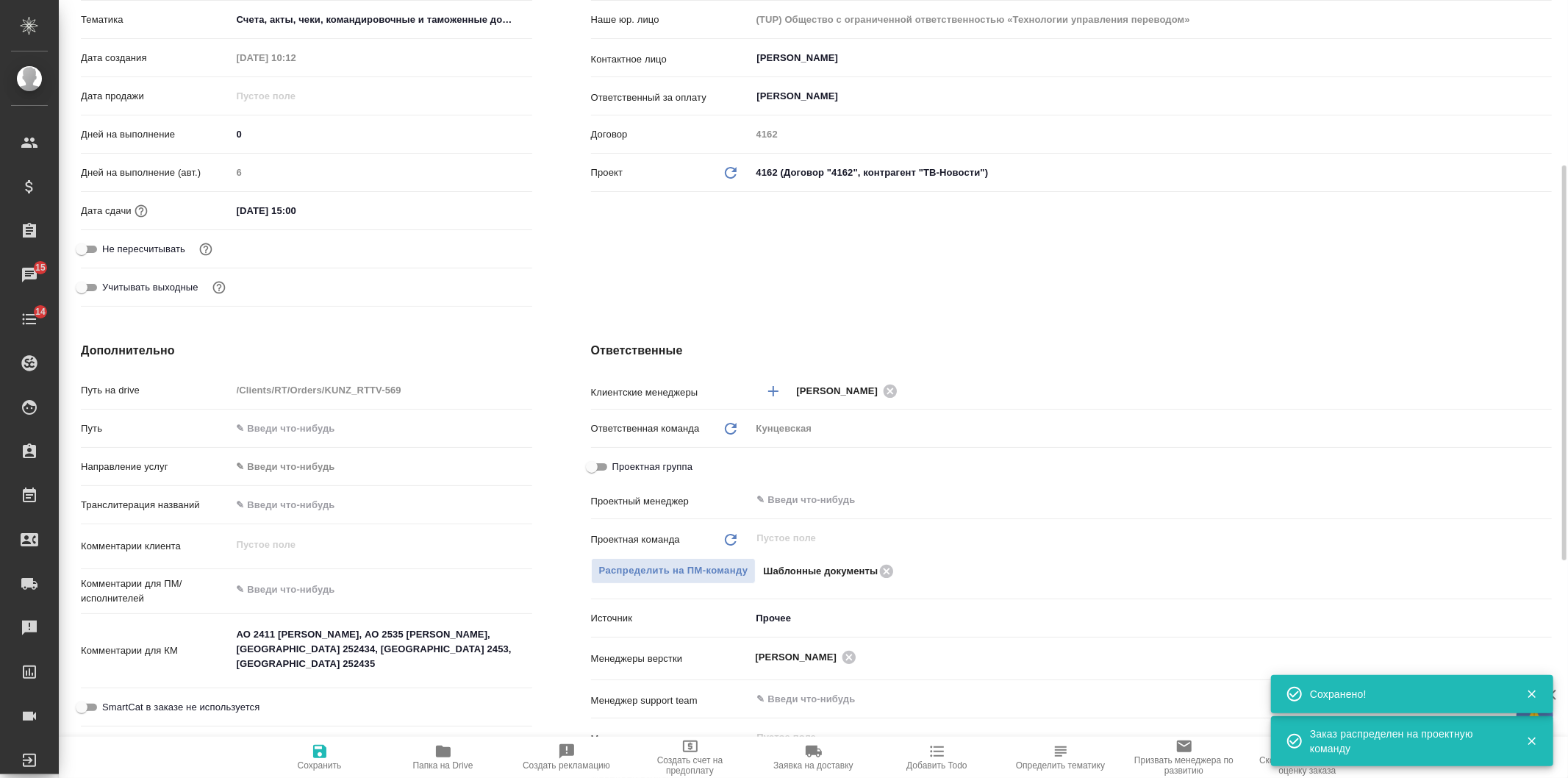
scroll to position [0, 0]
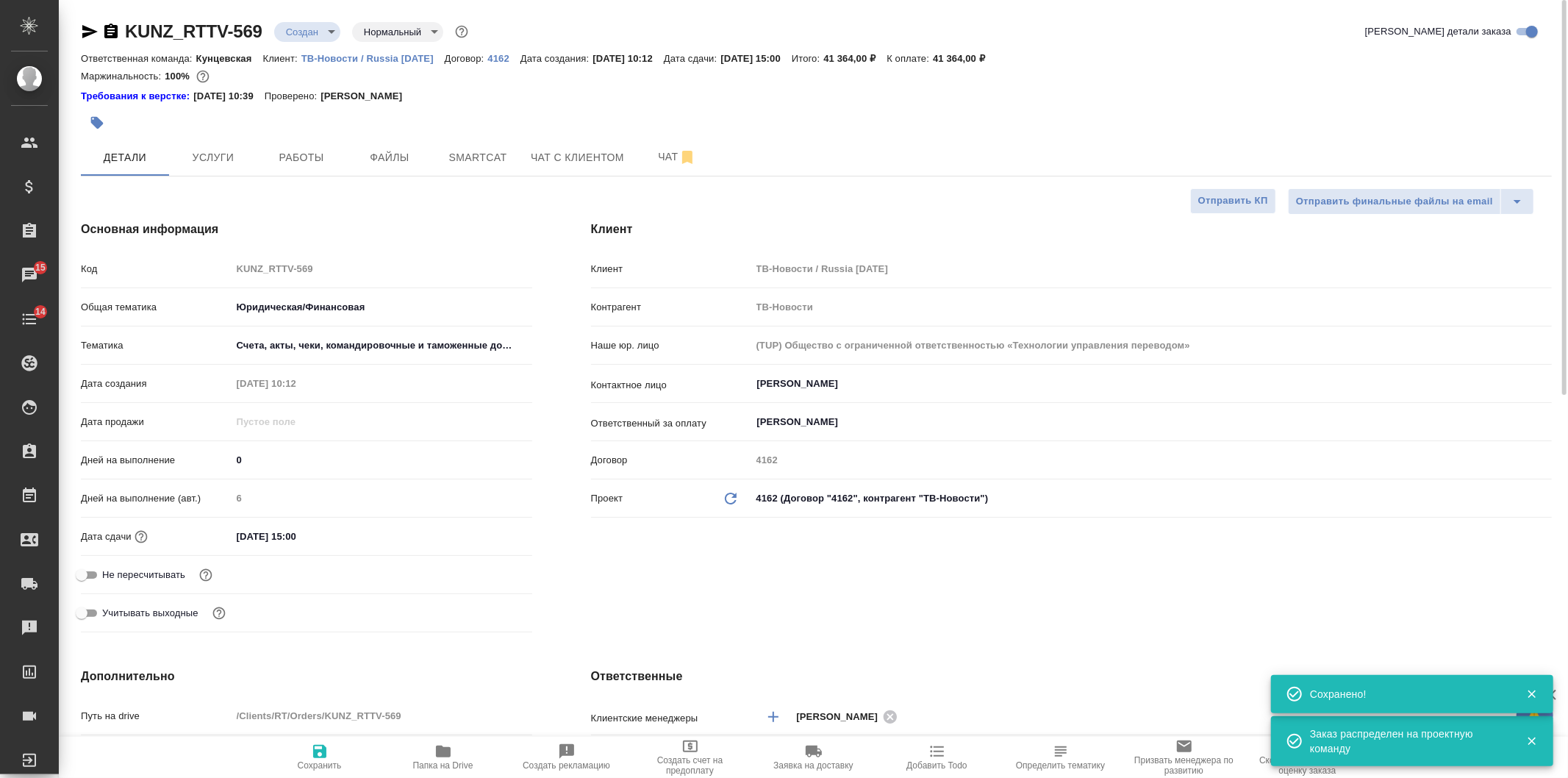
click at [280, 35] on body "🙏 .cls-1 fill:#fff; AWATERA Veselova Yulia Клиенты Спецификации Заказы 15 Чаты …" at bounding box center [784, 389] width 1568 height 778
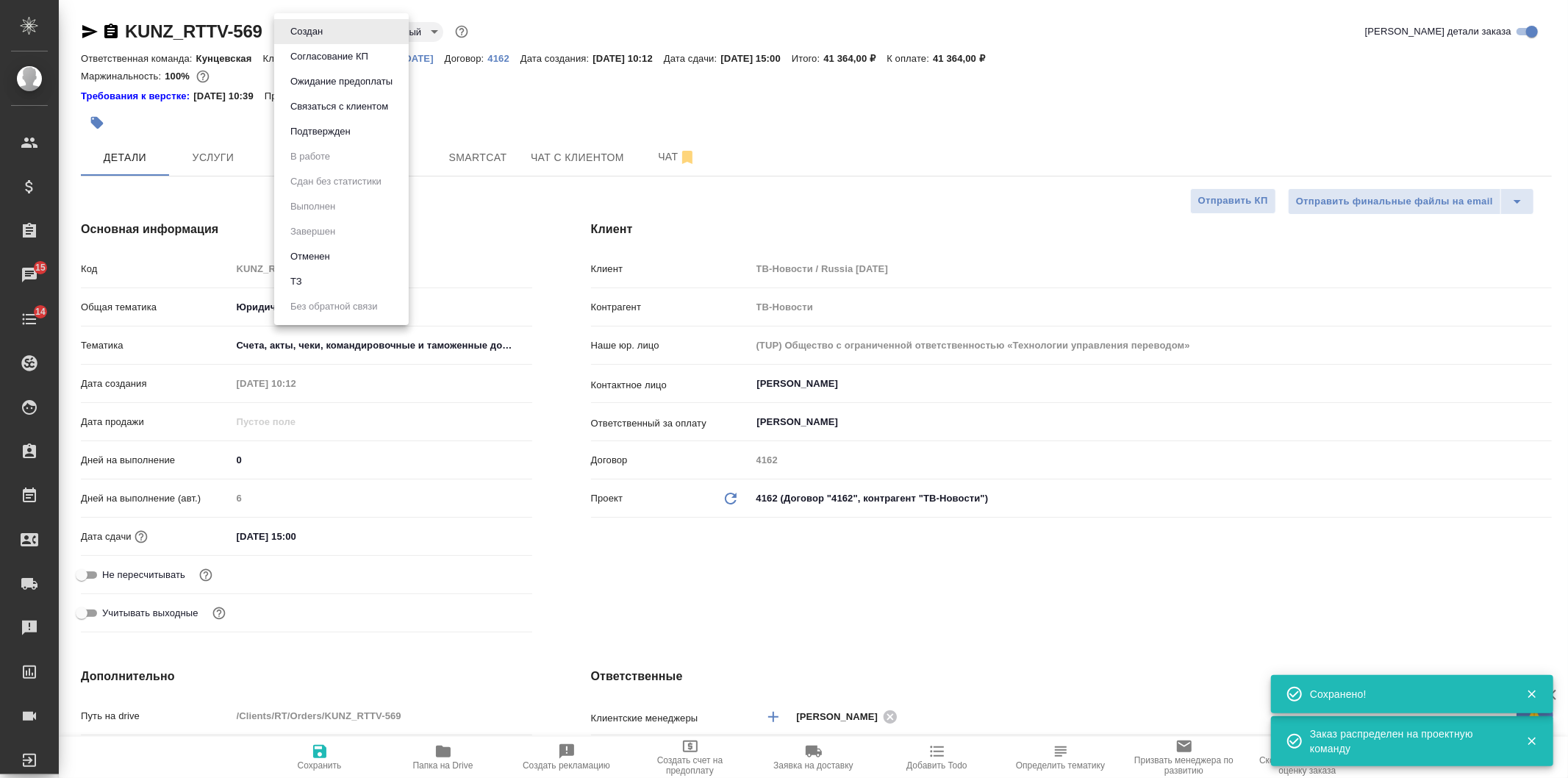
click at [307, 40] on button "Подтвержден" at bounding box center [307, 32] width 41 height 17
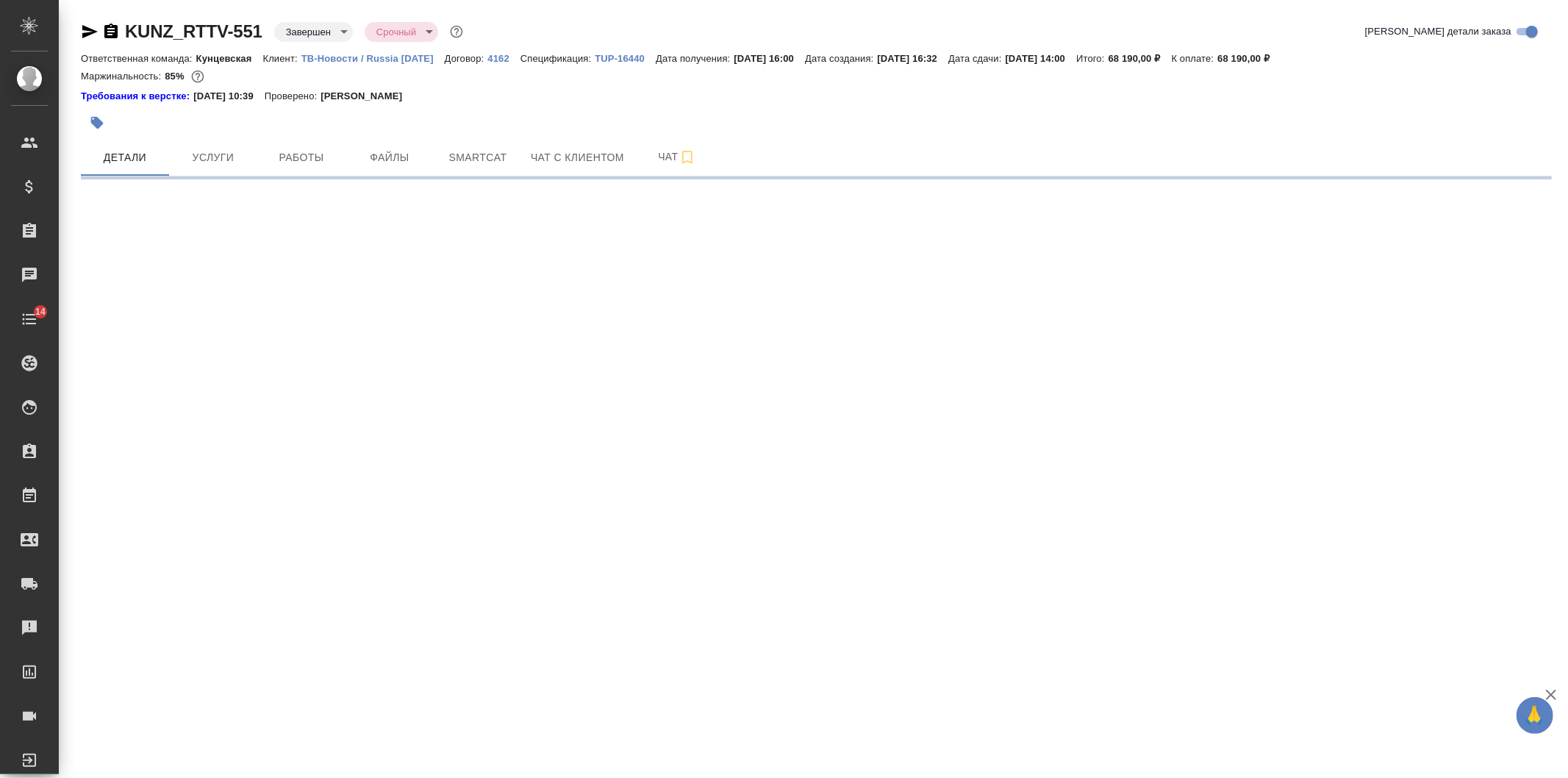
select select "RU"
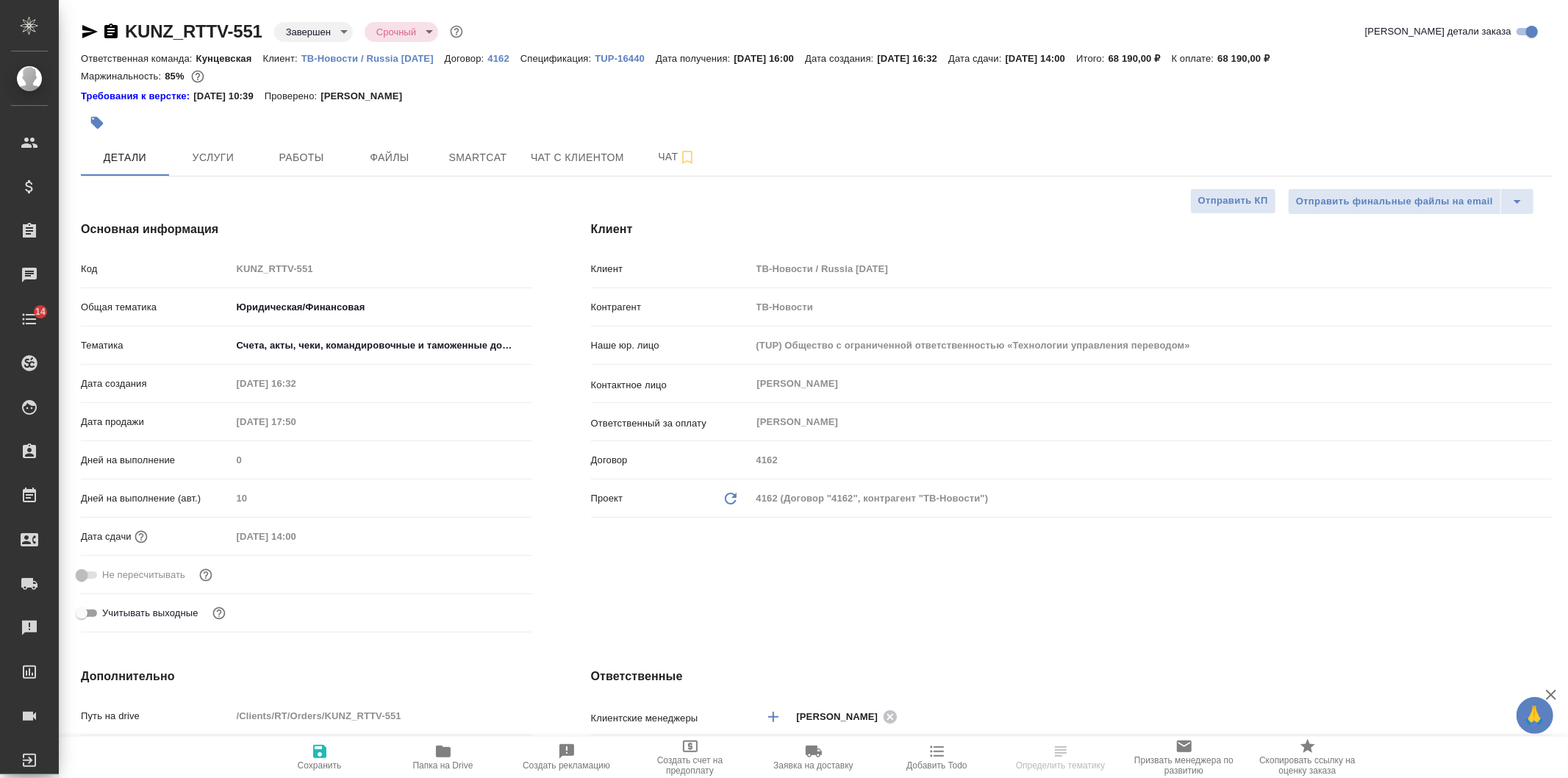
type textarea "x"
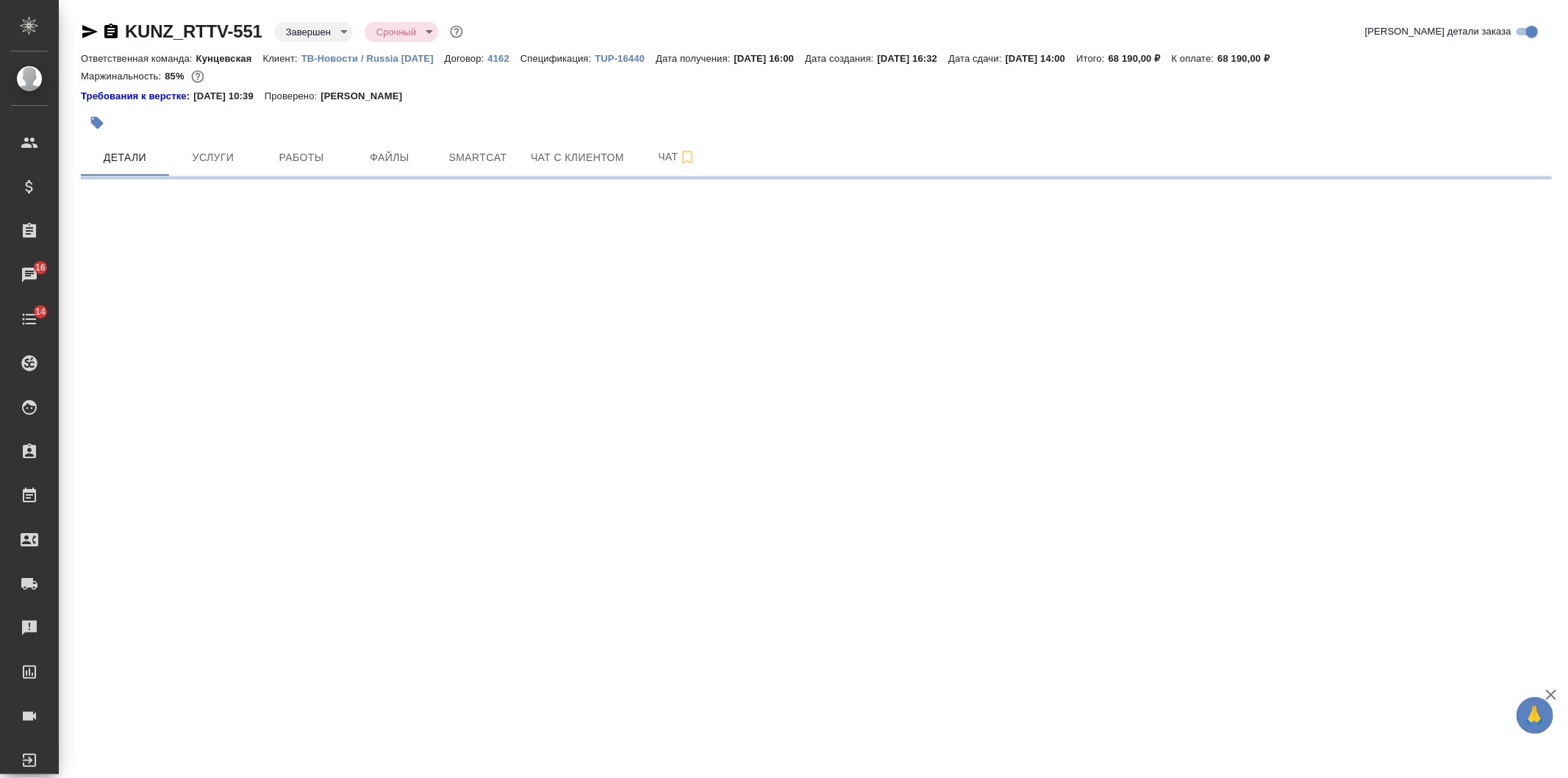
select select "RU"
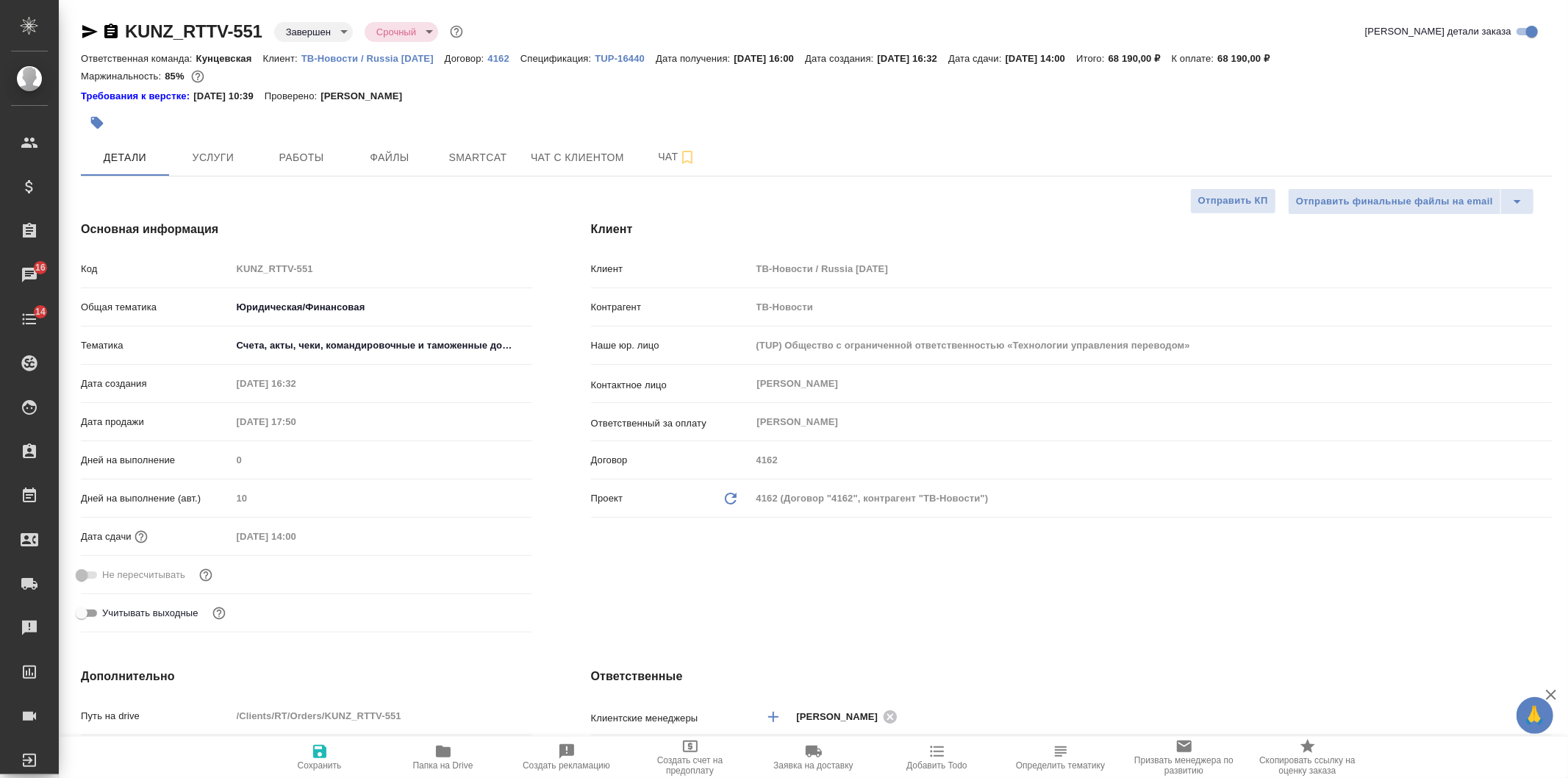
type textarea "x"
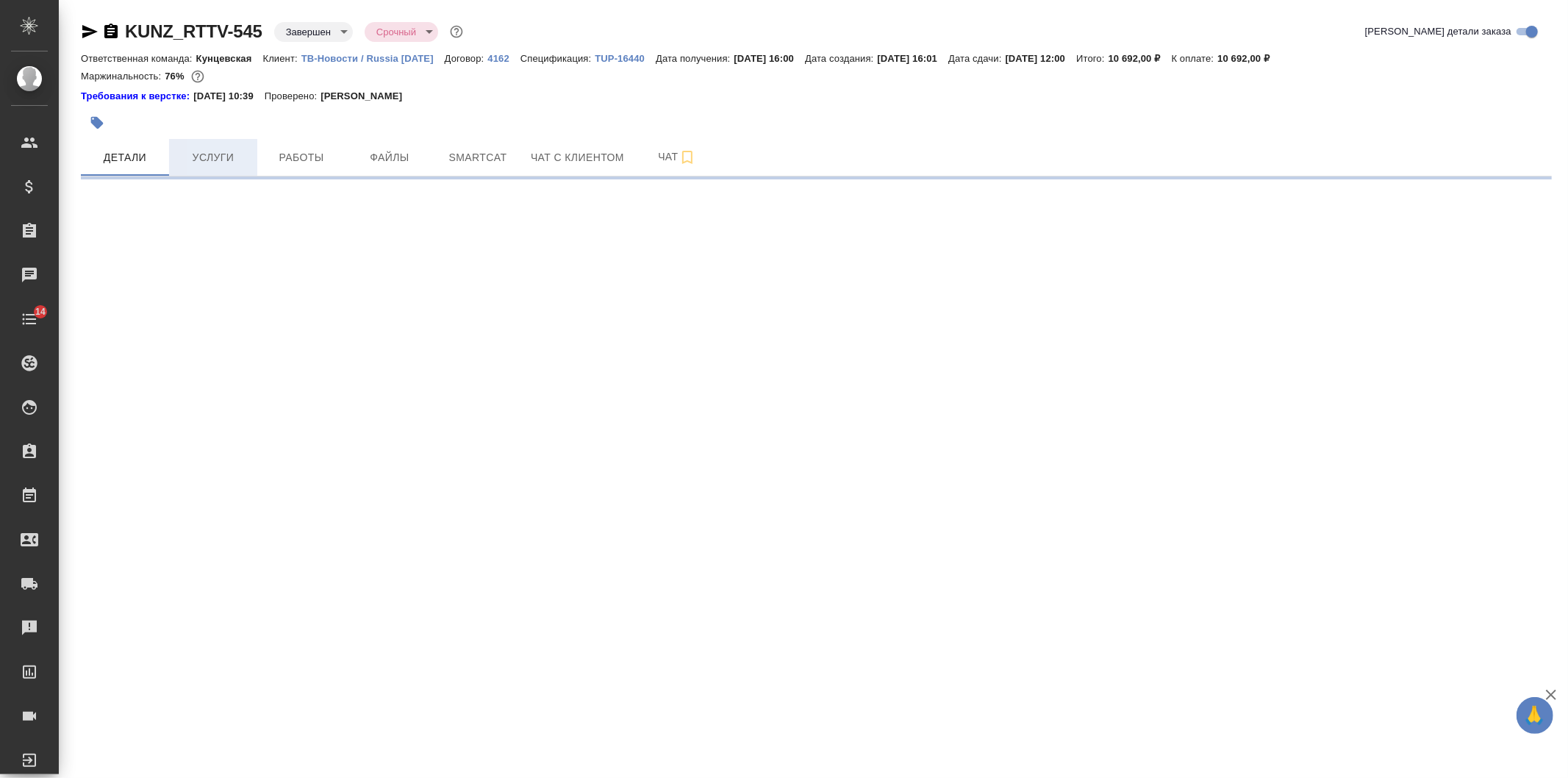
click at [200, 142] on button "Услуги" at bounding box center [213, 158] width 88 height 36
select select "RU"
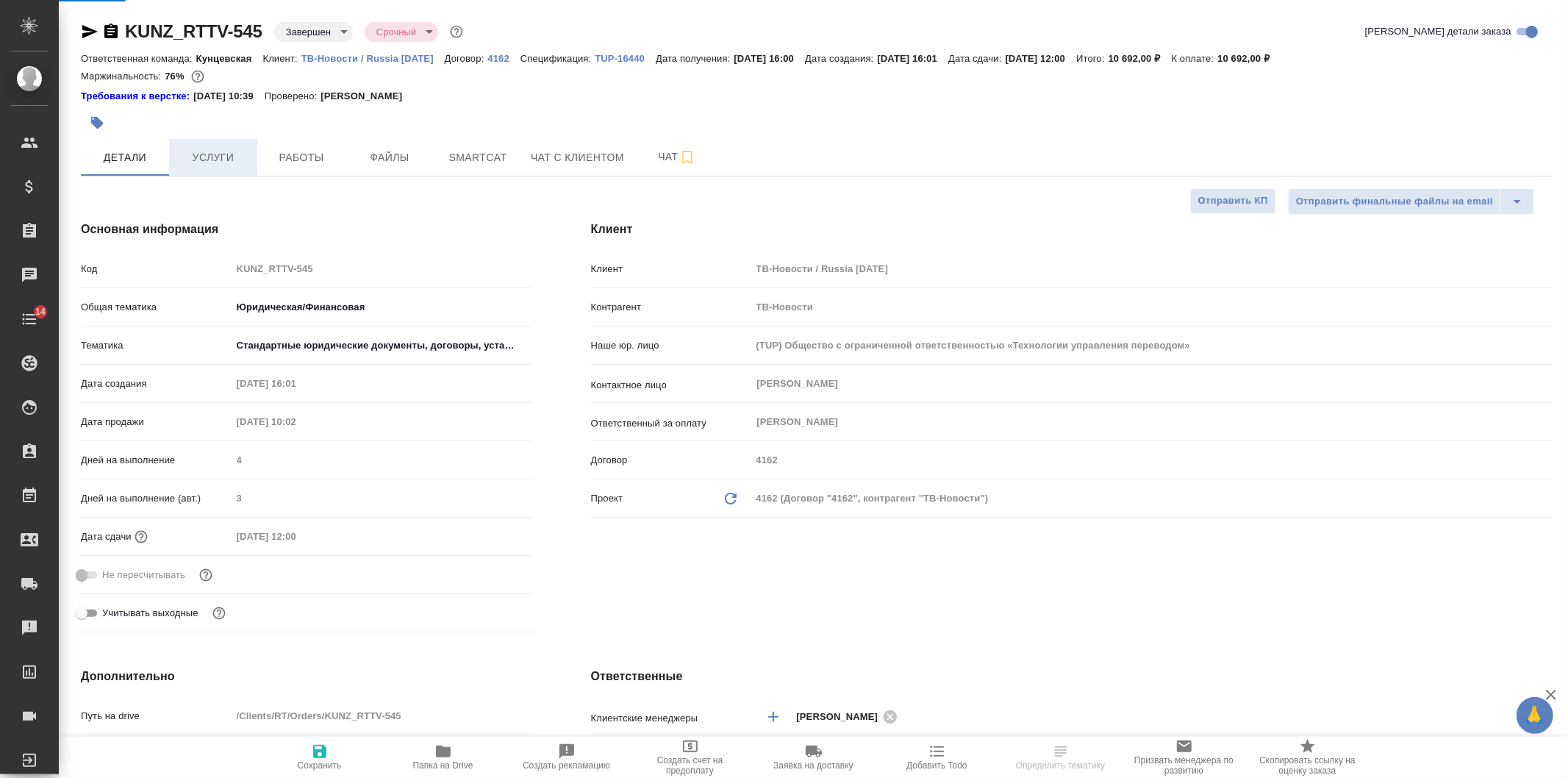
type textarea "x"
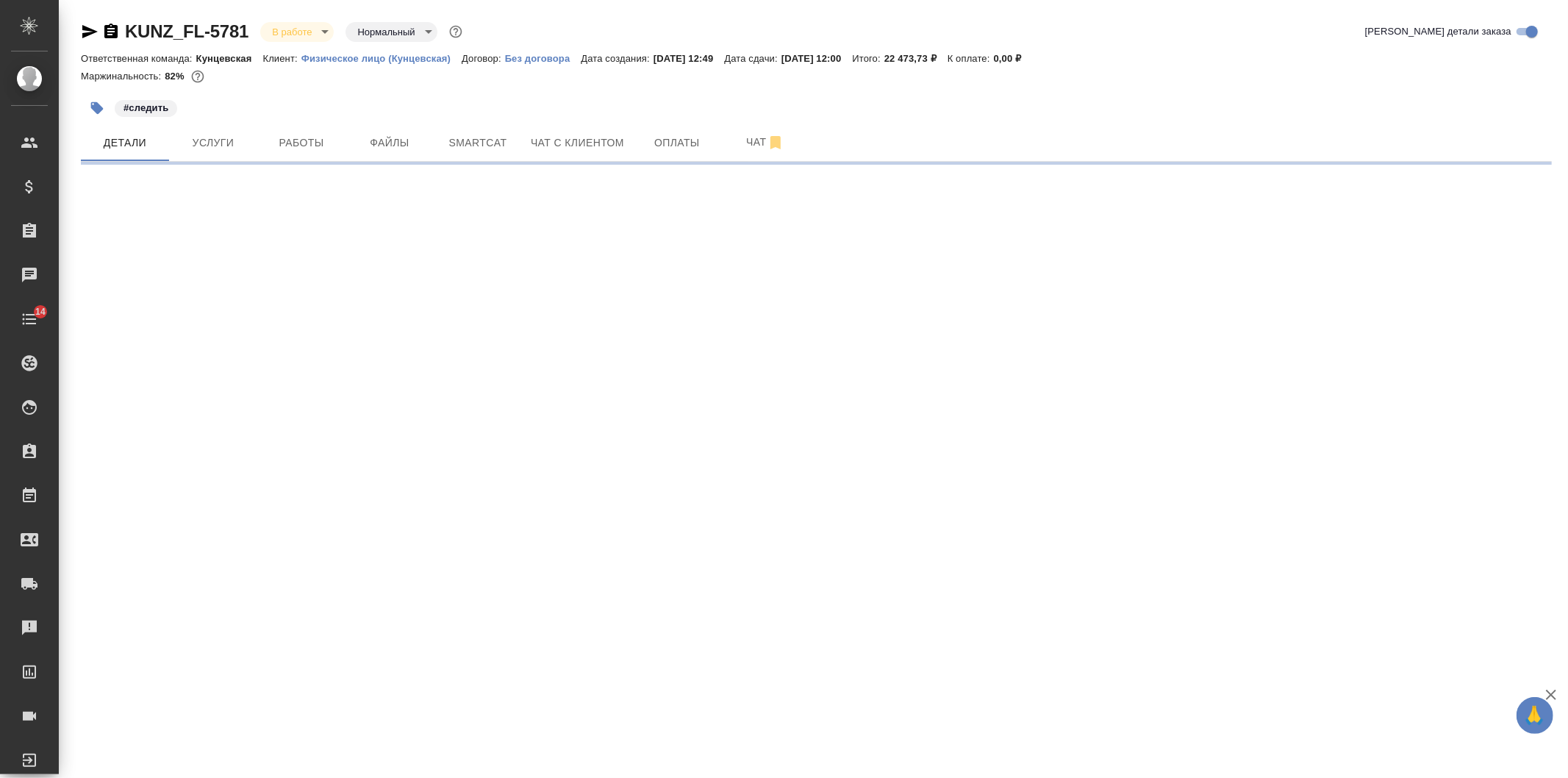
select select "RU"
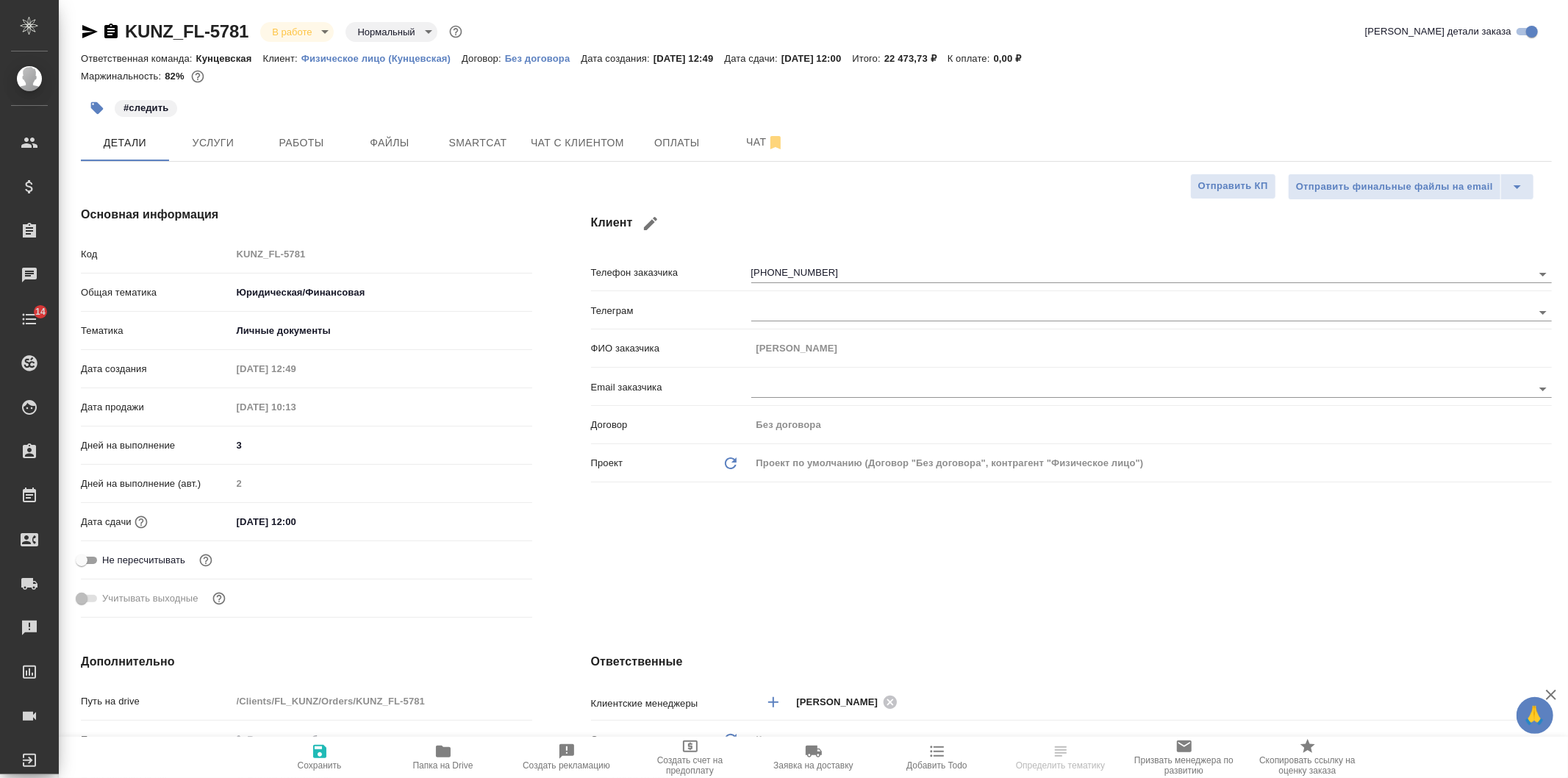
type textarea "x"
click at [326, 149] on span "Работы" at bounding box center [301, 143] width 70 height 18
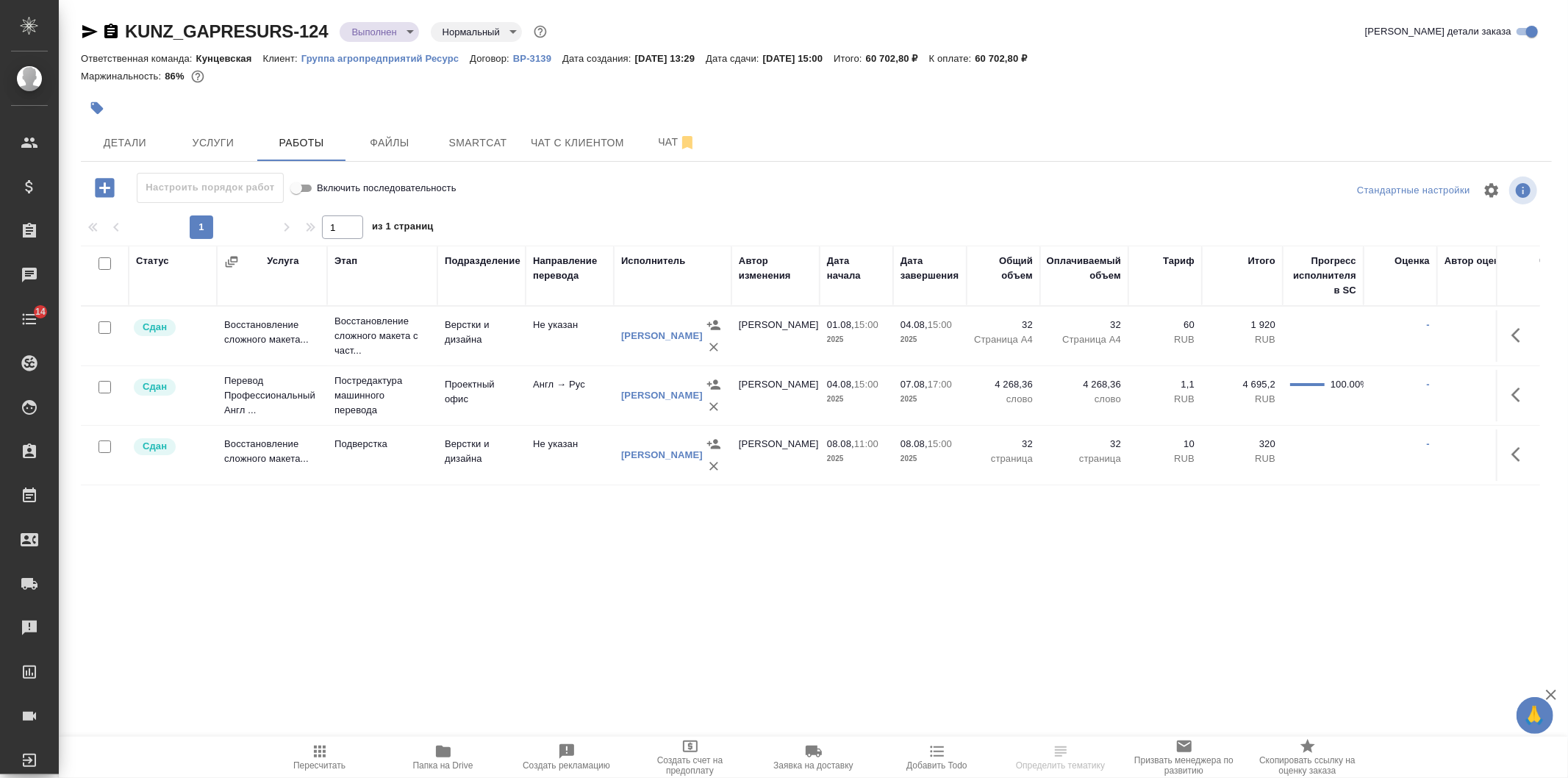
click at [468, 750] on span "Папка на Drive" at bounding box center [444, 757] width 106 height 28
click at [650, 142] on span "Чат" at bounding box center [677, 142] width 70 height 18
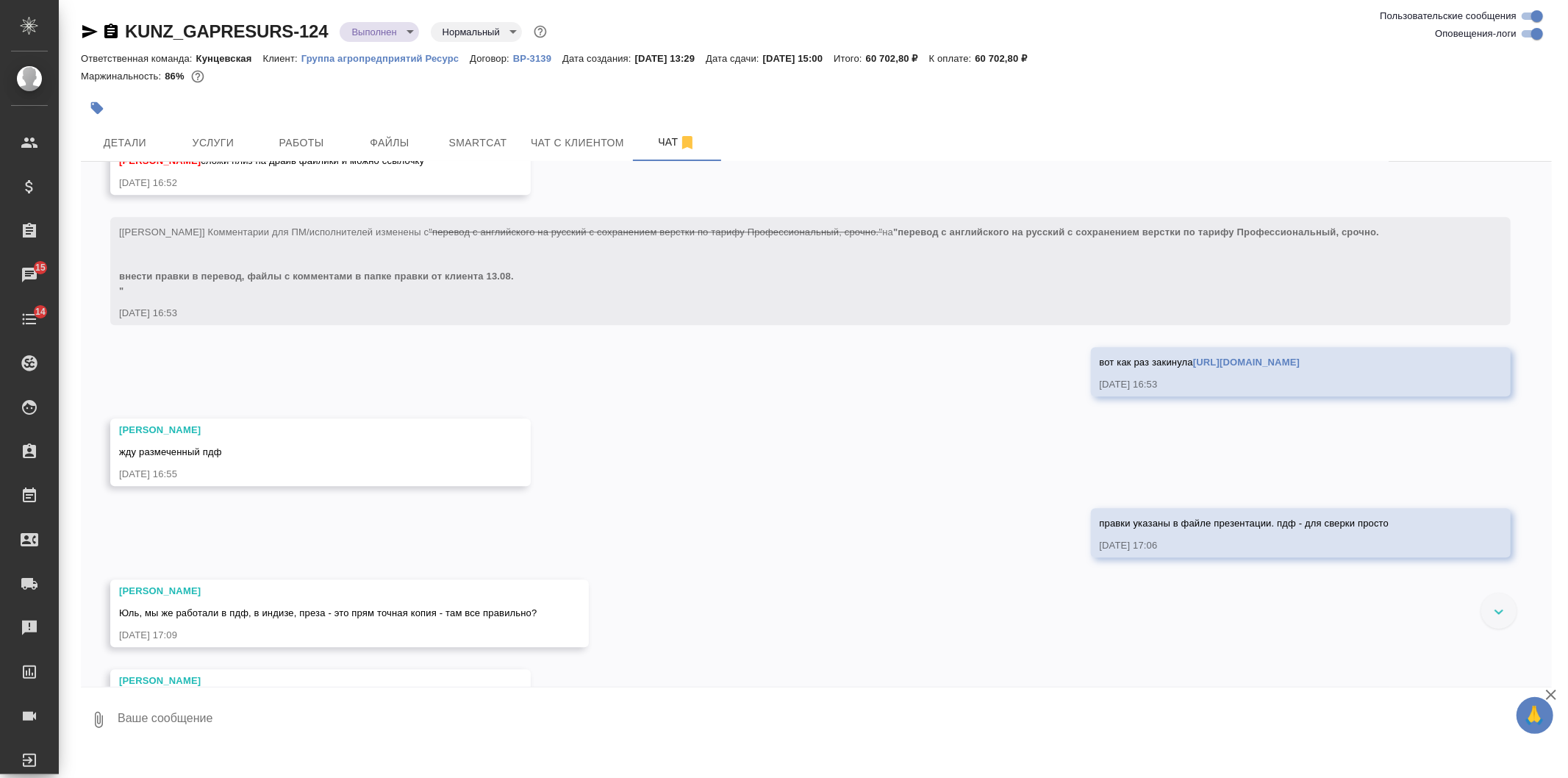
scroll to position [7975, 0]
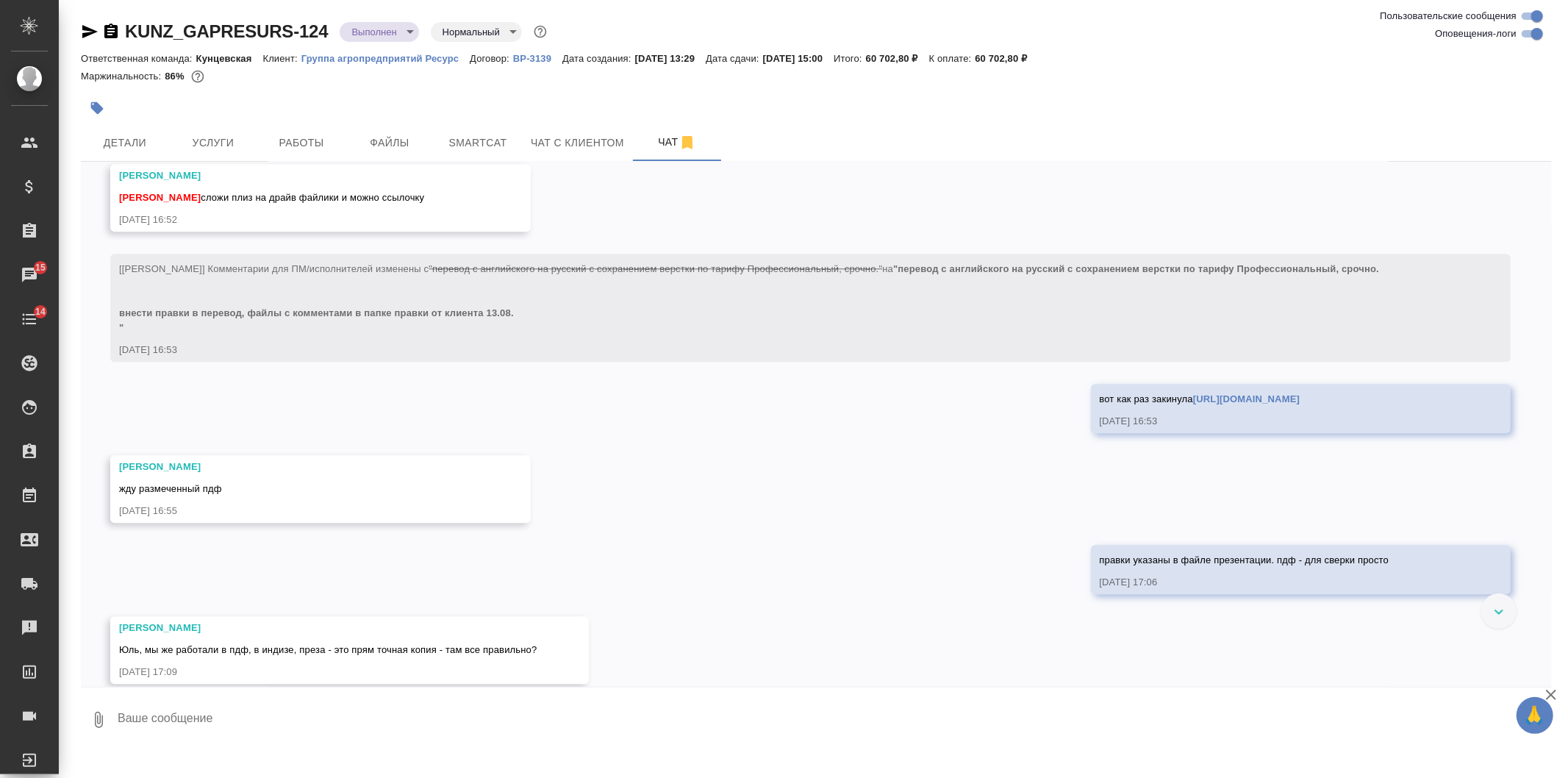
click at [1290, 405] on link "https://drive.awatera.com/s/tJMNa7nMa2Bw4fx" at bounding box center [1246, 398] width 107 height 11
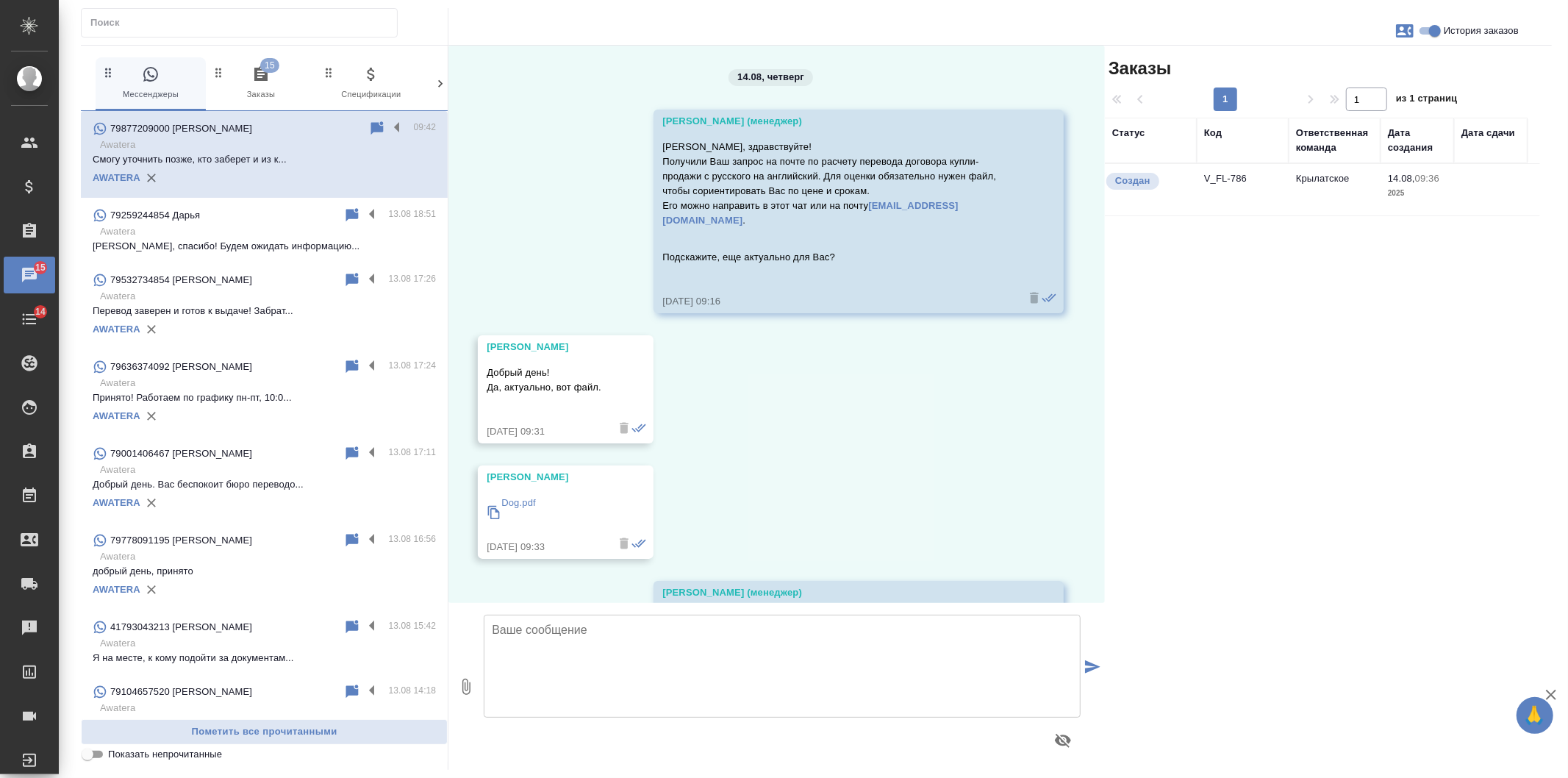
scroll to position [769, 0]
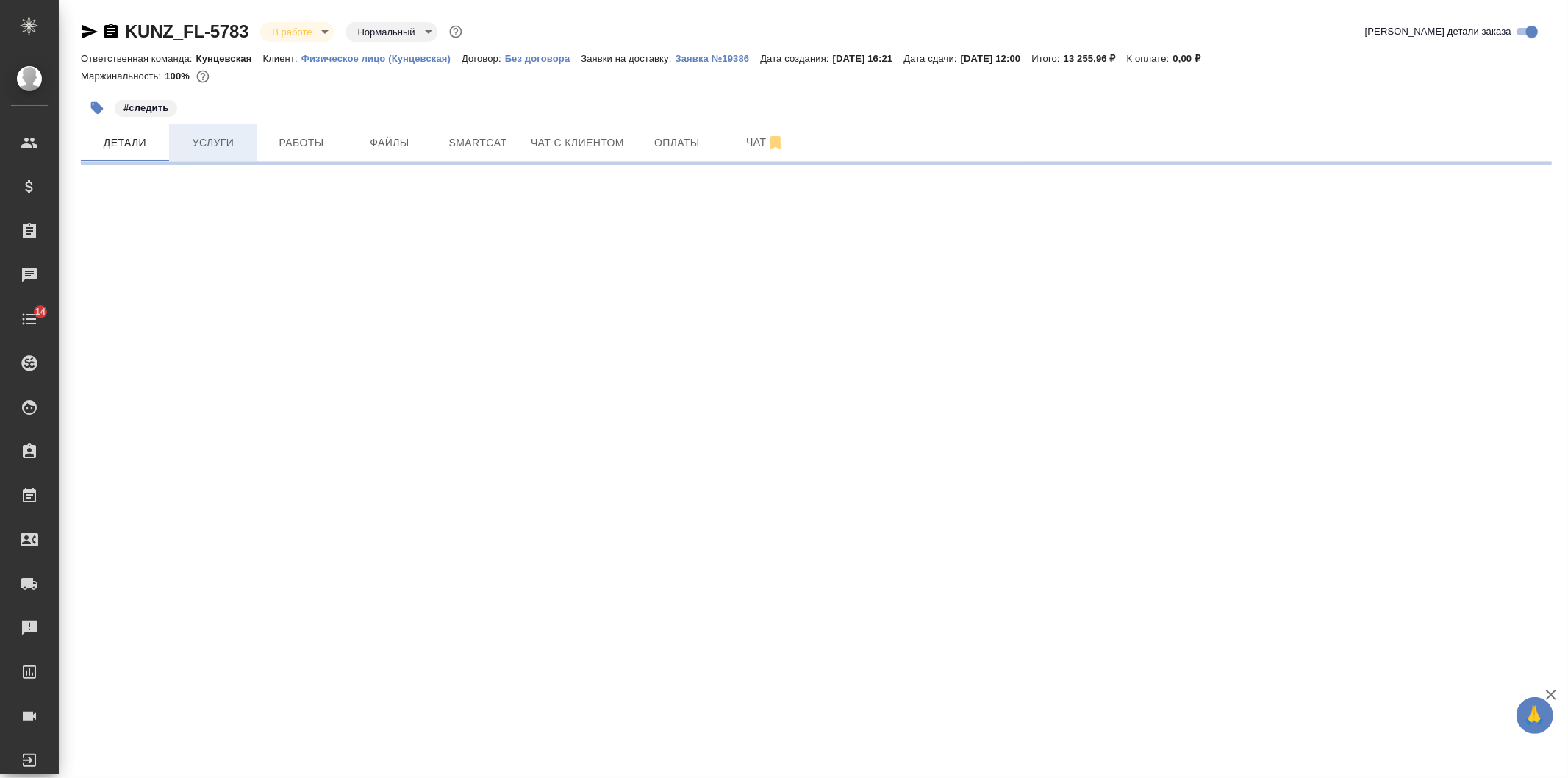
select select "RU"
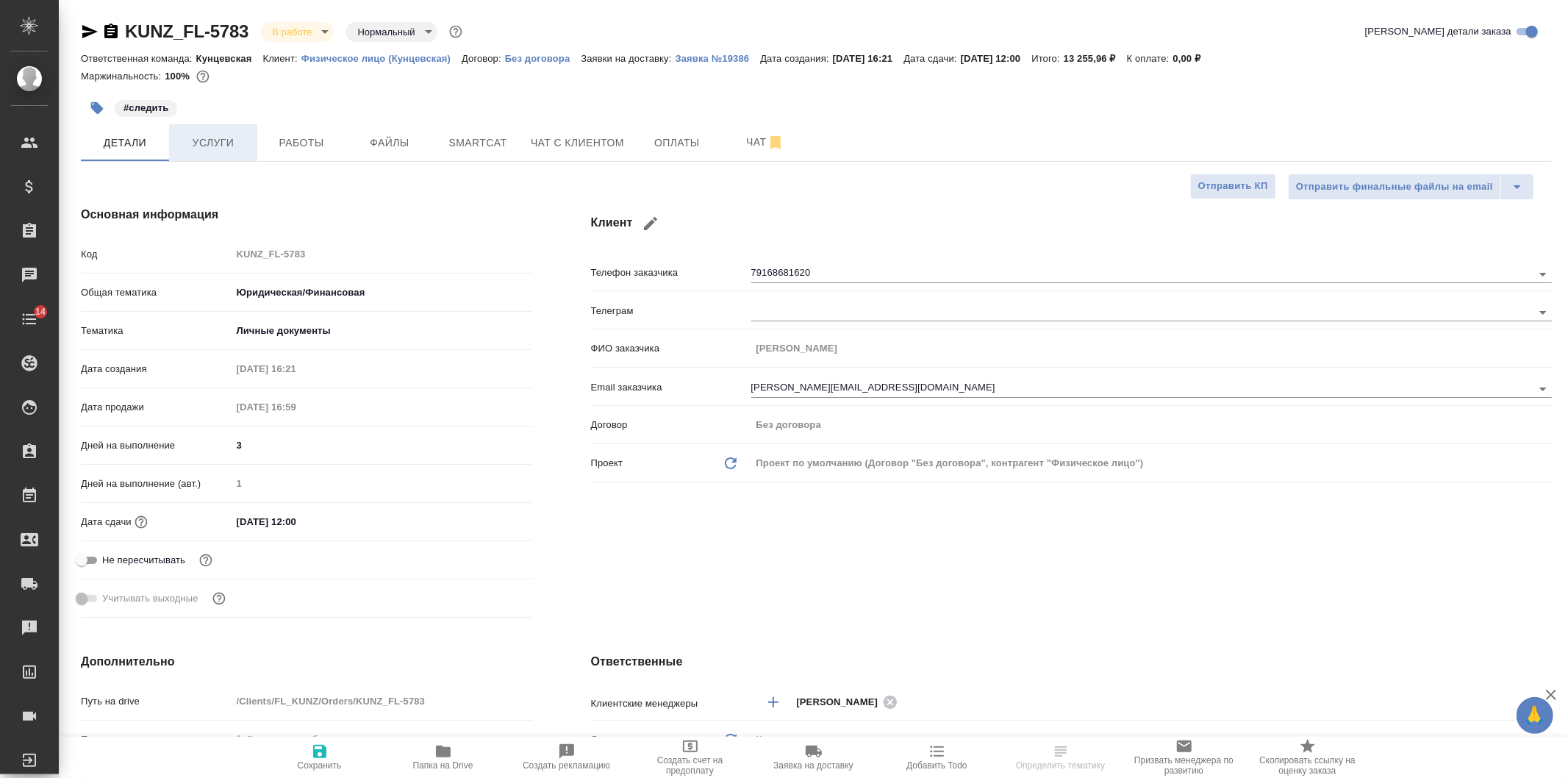
type textarea "x"
click at [231, 135] on span "Услуги" at bounding box center [213, 143] width 70 height 18
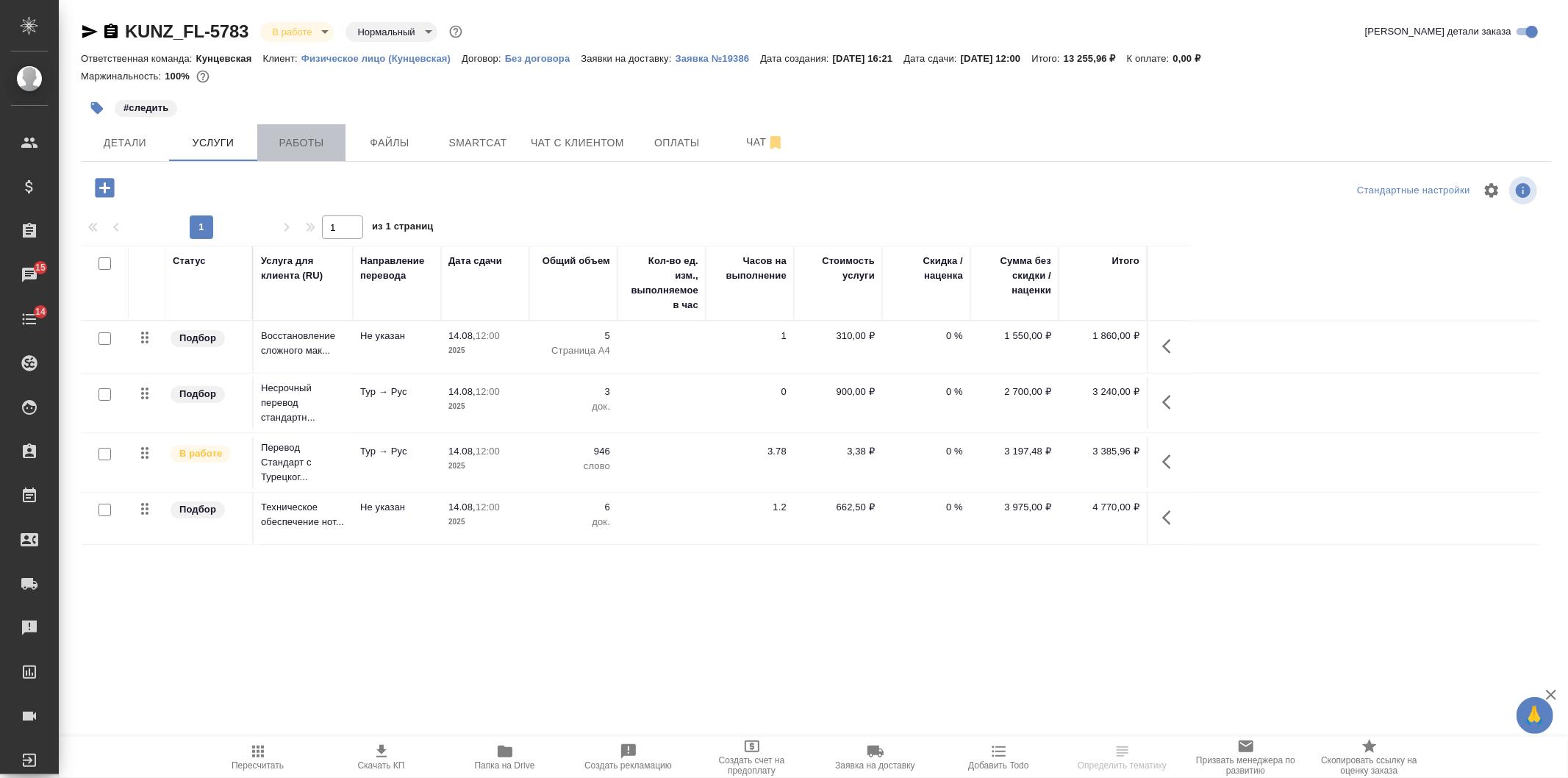
click at [289, 159] on button "Работы" at bounding box center [301, 143] width 88 height 36
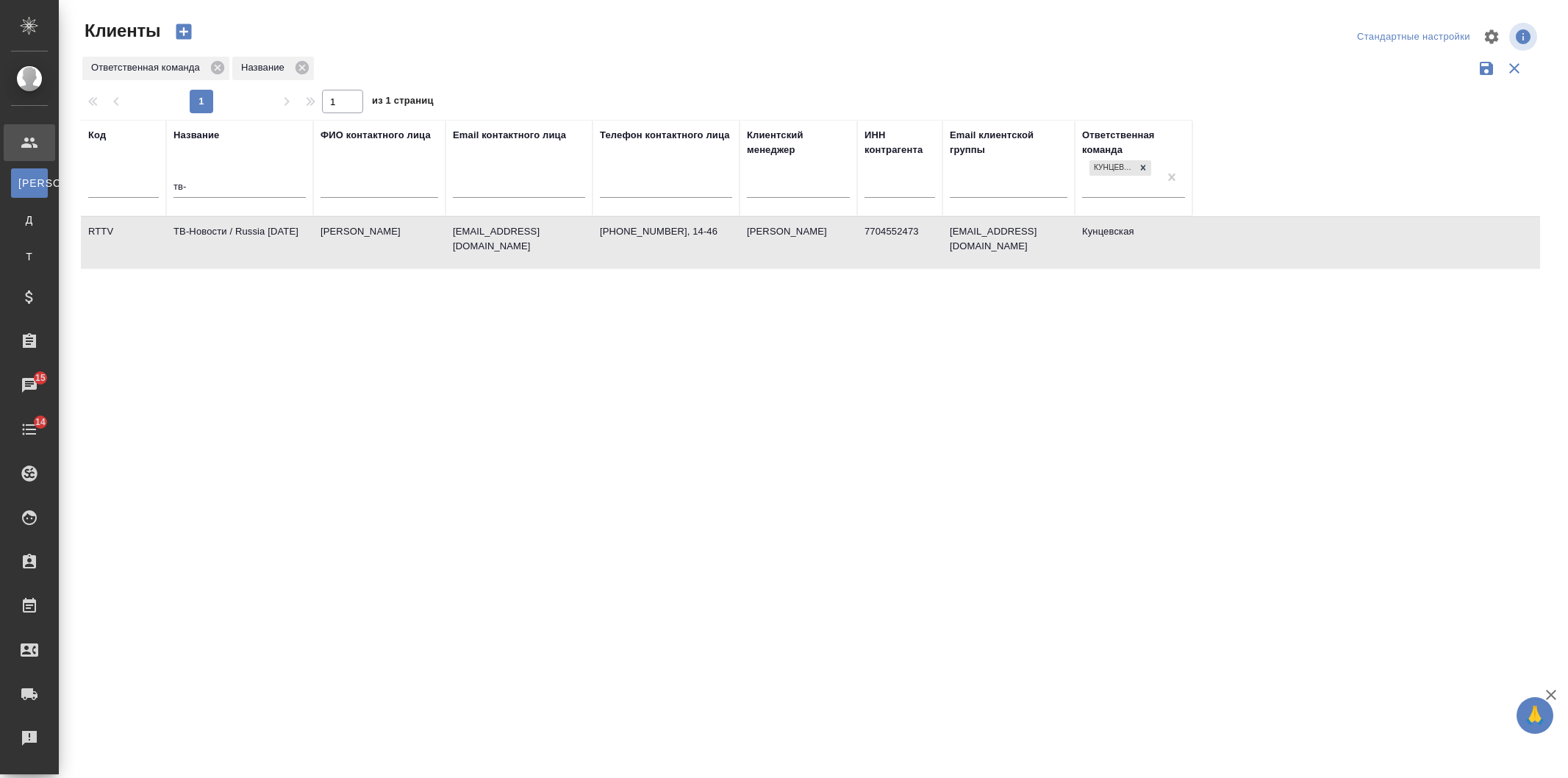
select select "RU"
